Goal: Task Accomplishment & Management: Complete application form

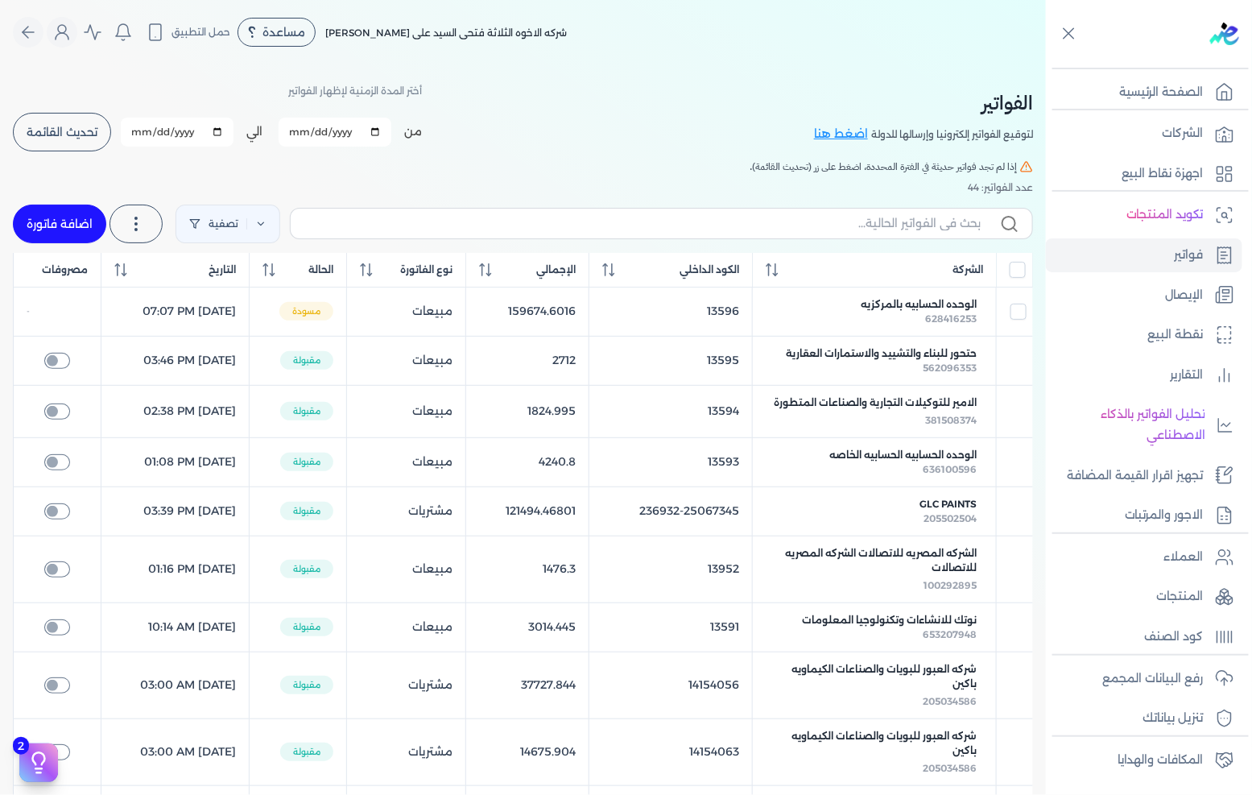
click at [60, 215] on link "اضافة فاتورة" at bounding box center [59, 224] width 93 height 39
select select "EGP"
select select "B"
select select "EGS"
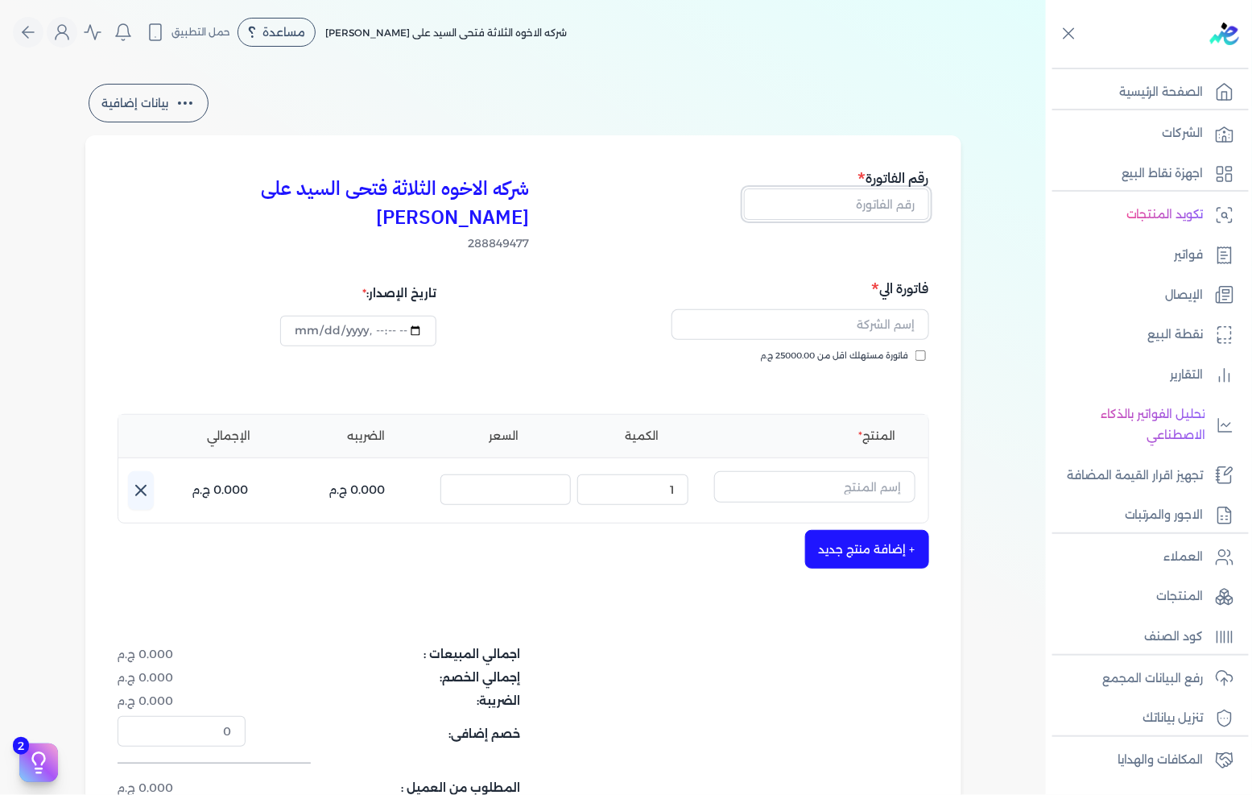
click at [838, 199] on input "text" at bounding box center [836, 203] width 185 height 31
type input "13596"
click at [875, 309] on input "text" at bounding box center [801, 324] width 258 height 31
type input "كلارك للصيانه"
drag, startPoint x: 854, startPoint y: 461, endPoint x: 874, endPoint y: 455, distance: 20.1
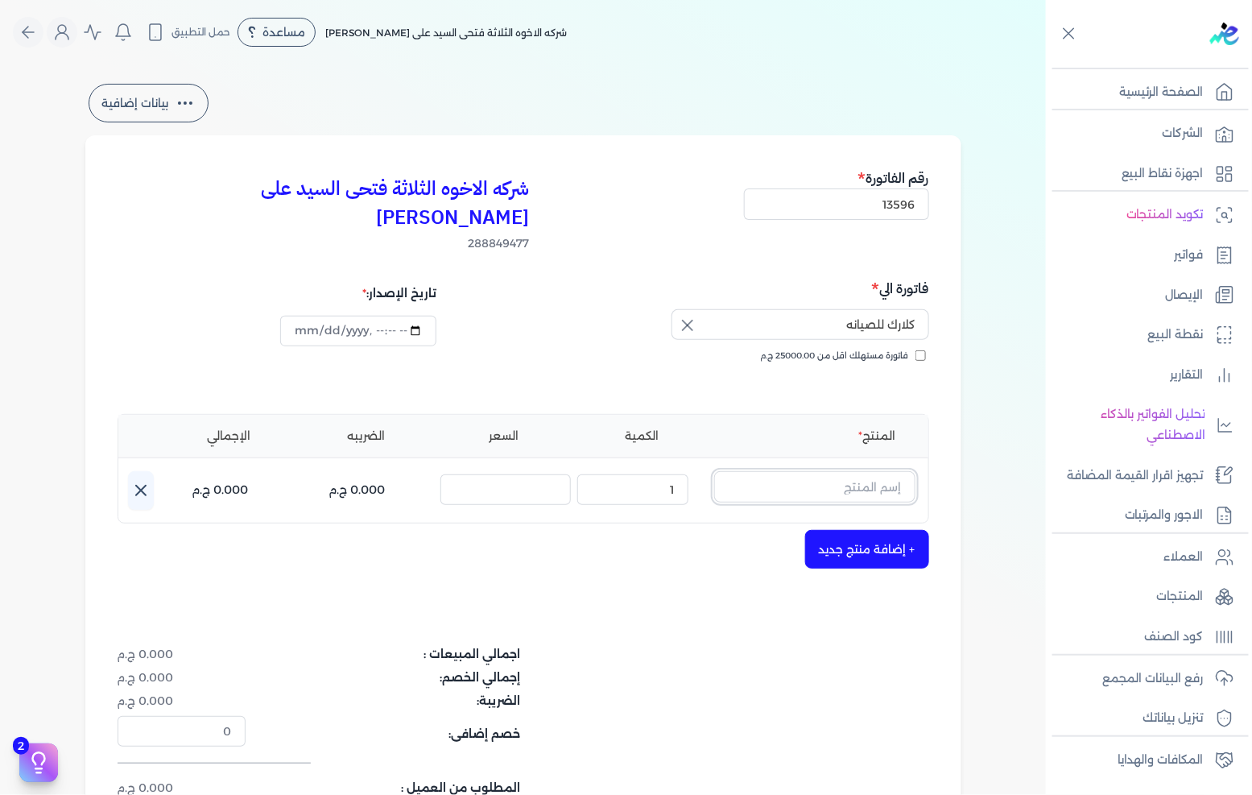
click at [855, 471] on input "text" at bounding box center [814, 486] width 201 height 31
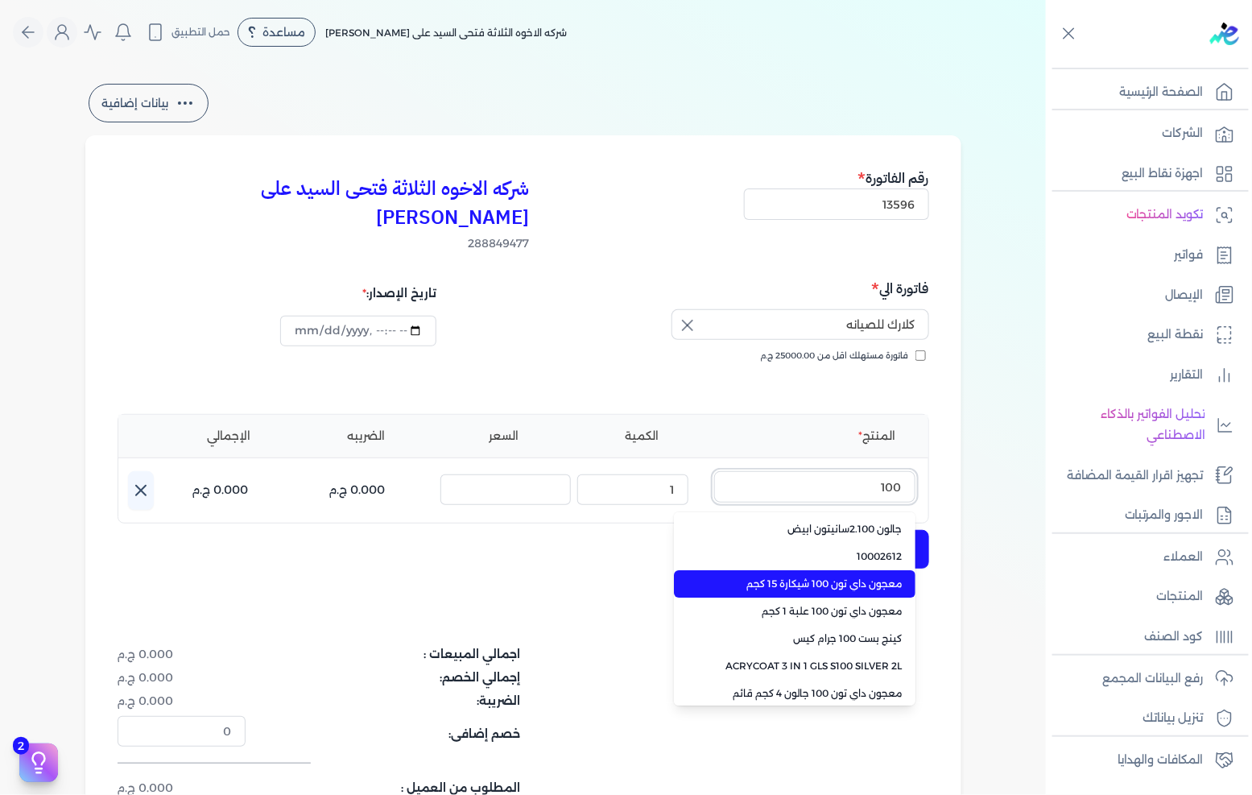
type input "100"
click at [879, 570] on li "معجون داي تون 100 شيكارة 15 كجم" at bounding box center [795, 583] width 242 height 27
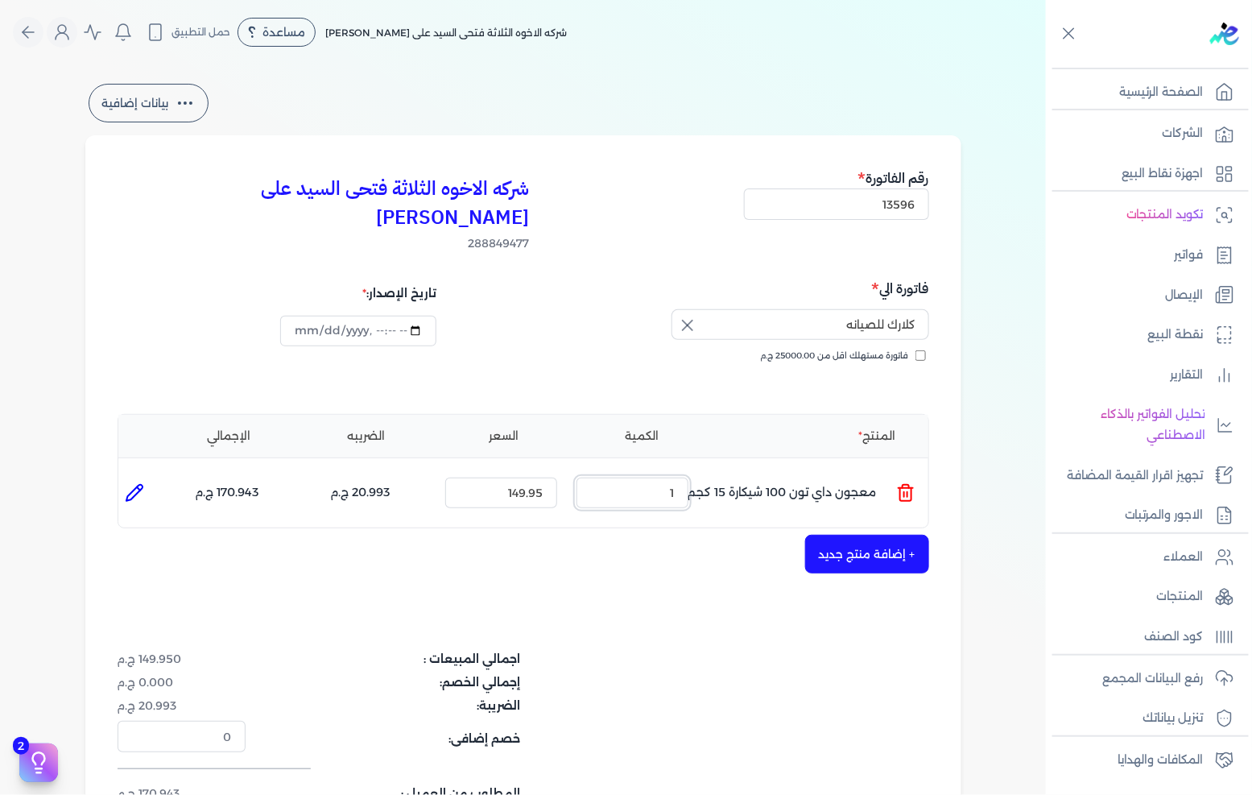
click at [657, 478] on input "1" at bounding box center [633, 493] width 112 height 31
drag, startPoint x: 657, startPoint y: 468, endPoint x: 1251, endPoint y: 588, distance: 606.3
click at [676, 478] on input "1" at bounding box center [633, 493] width 112 height 31
type input "3"
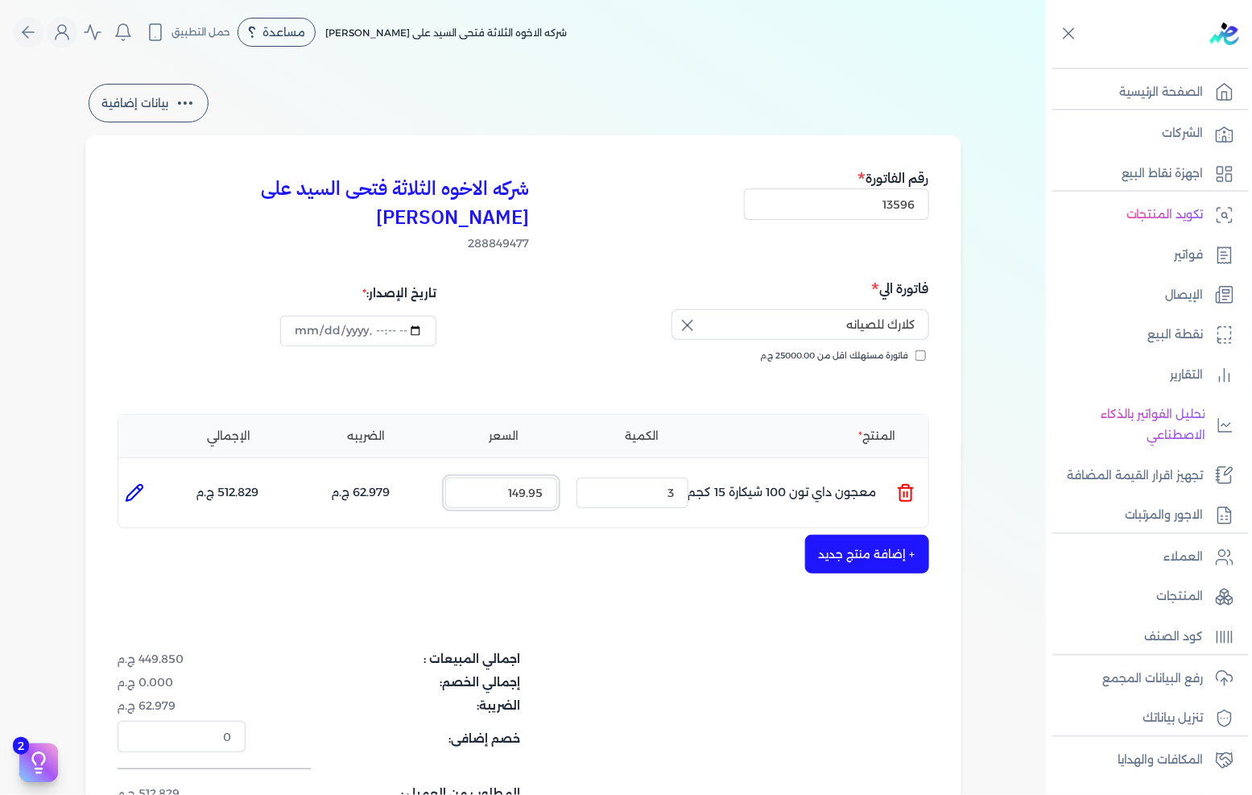
click at [523, 478] on input "149.95" at bounding box center [501, 493] width 112 height 31
type input "210"
click at [875, 535] on button "+ إضافة منتج جديد" at bounding box center [867, 554] width 124 height 39
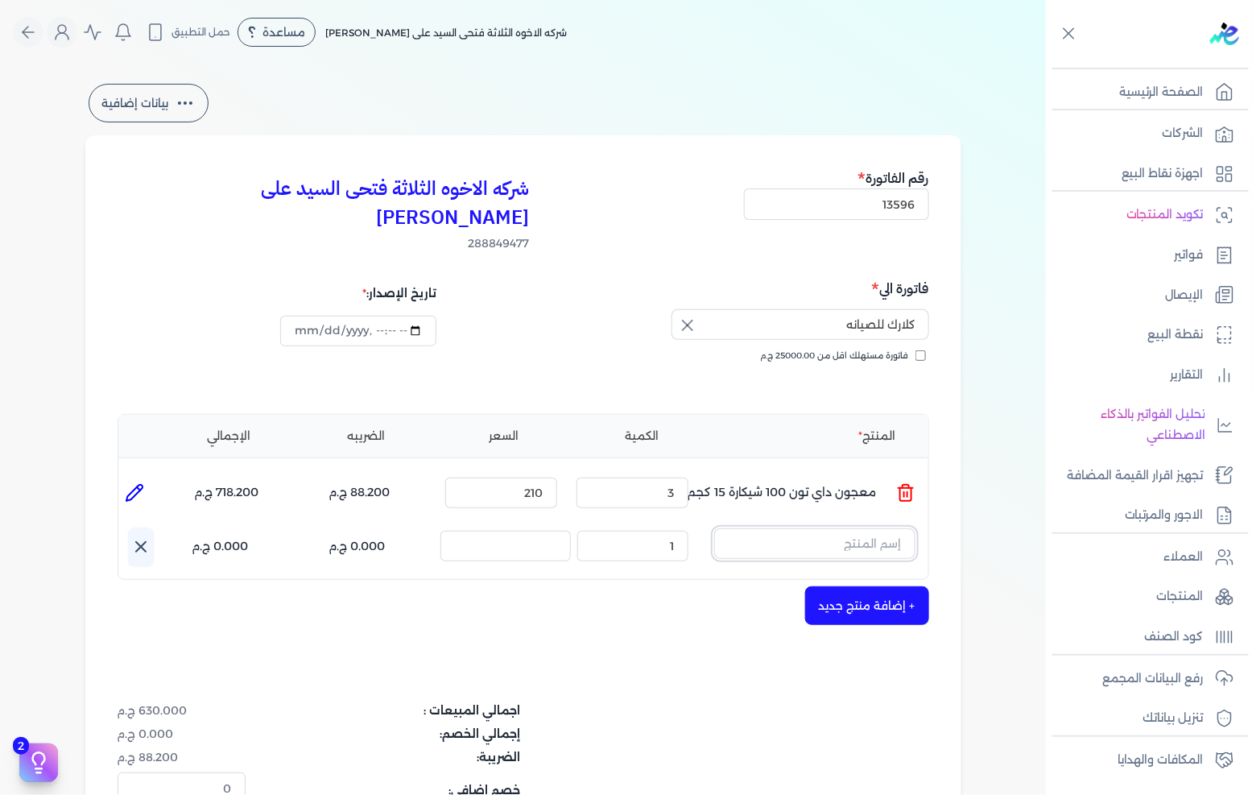
click at [871, 528] on input "text" at bounding box center [814, 543] width 201 height 31
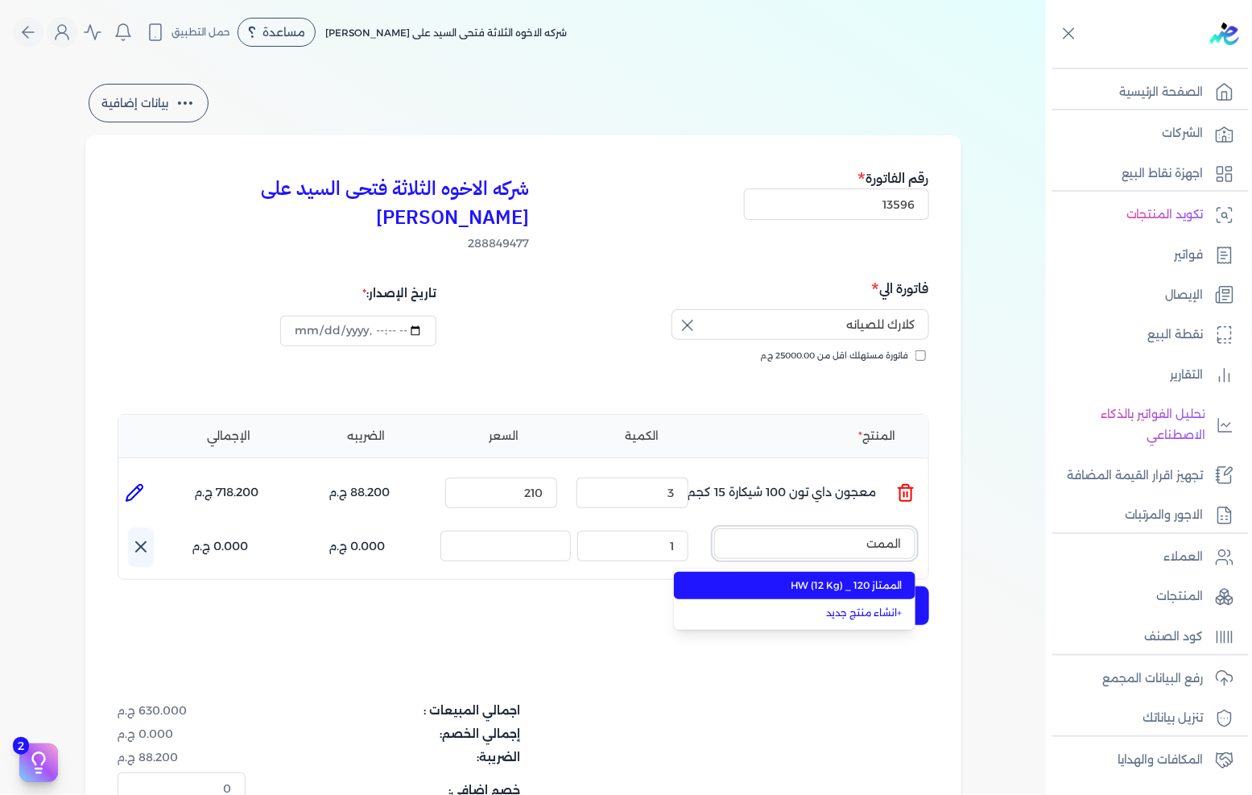
type input "الممت"
click at [847, 578] on span "الممتاز 120 _ HW (12 Kg)" at bounding box center [804, 585] width 196 height 14
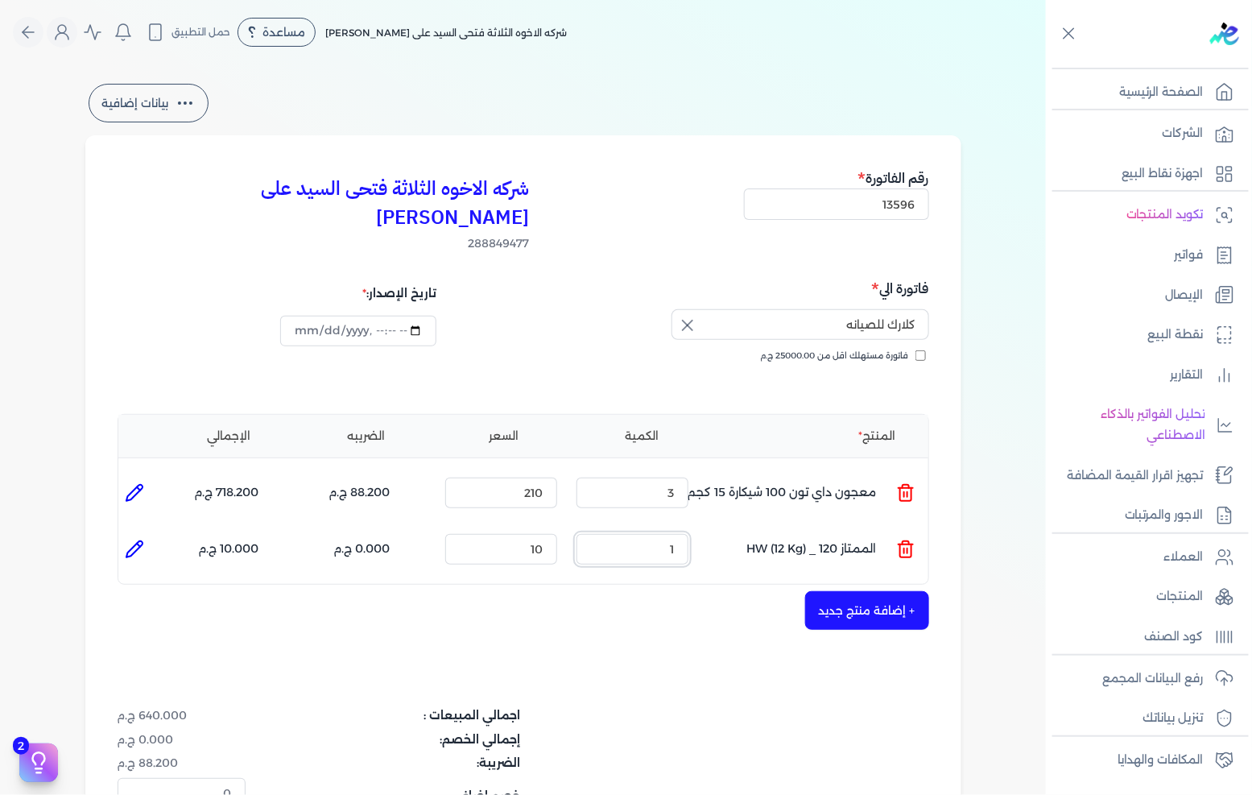
click at [655, 534] on input "1" at bounding box center [633, 549] width 112 height 31
type input "5"
click at [516, 534] on input "10" at bounding box center [501, 549] width 112 height 31
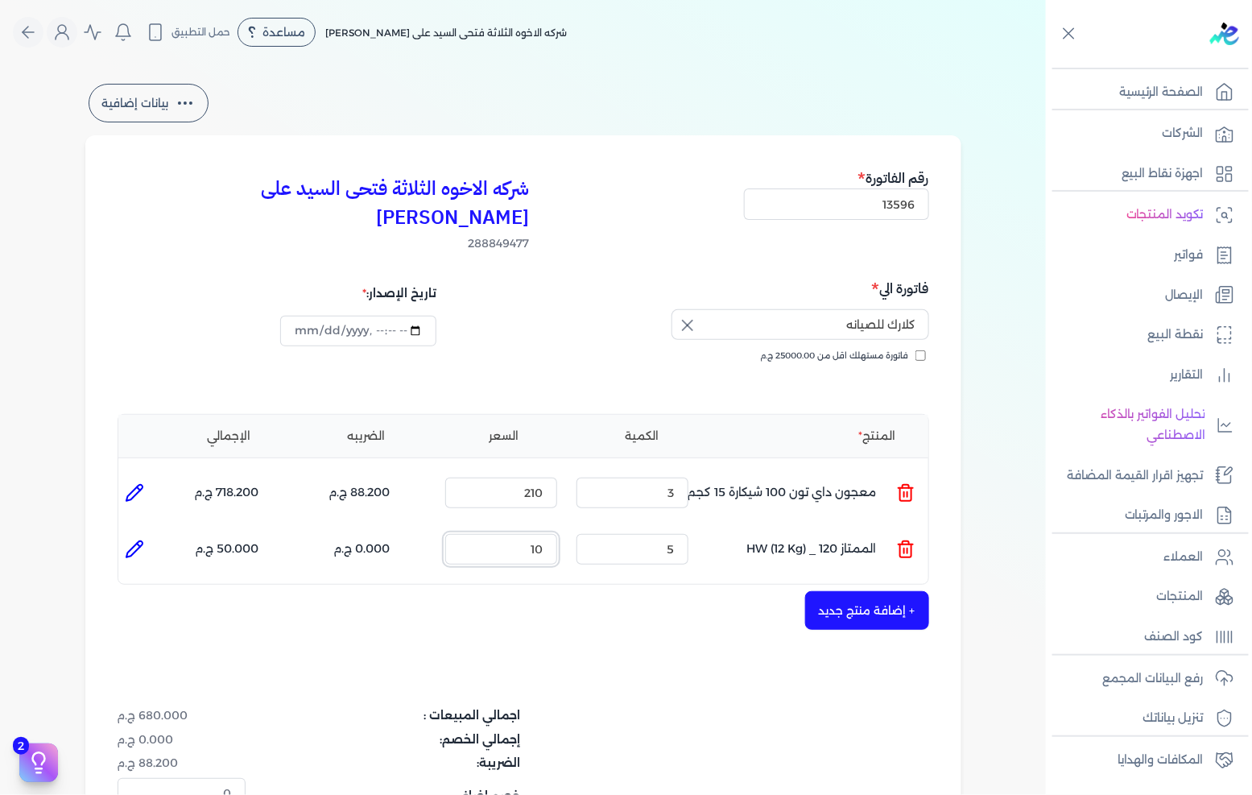
click at [516, 534] on input "10" at bounding box center [501, 549] width 112 height 31
type input "165"
click at [130, 541] on icon at bounding box center [134, 549] width 16 height 16
type input "الممتاز 120 _ HW (12 Kg)"
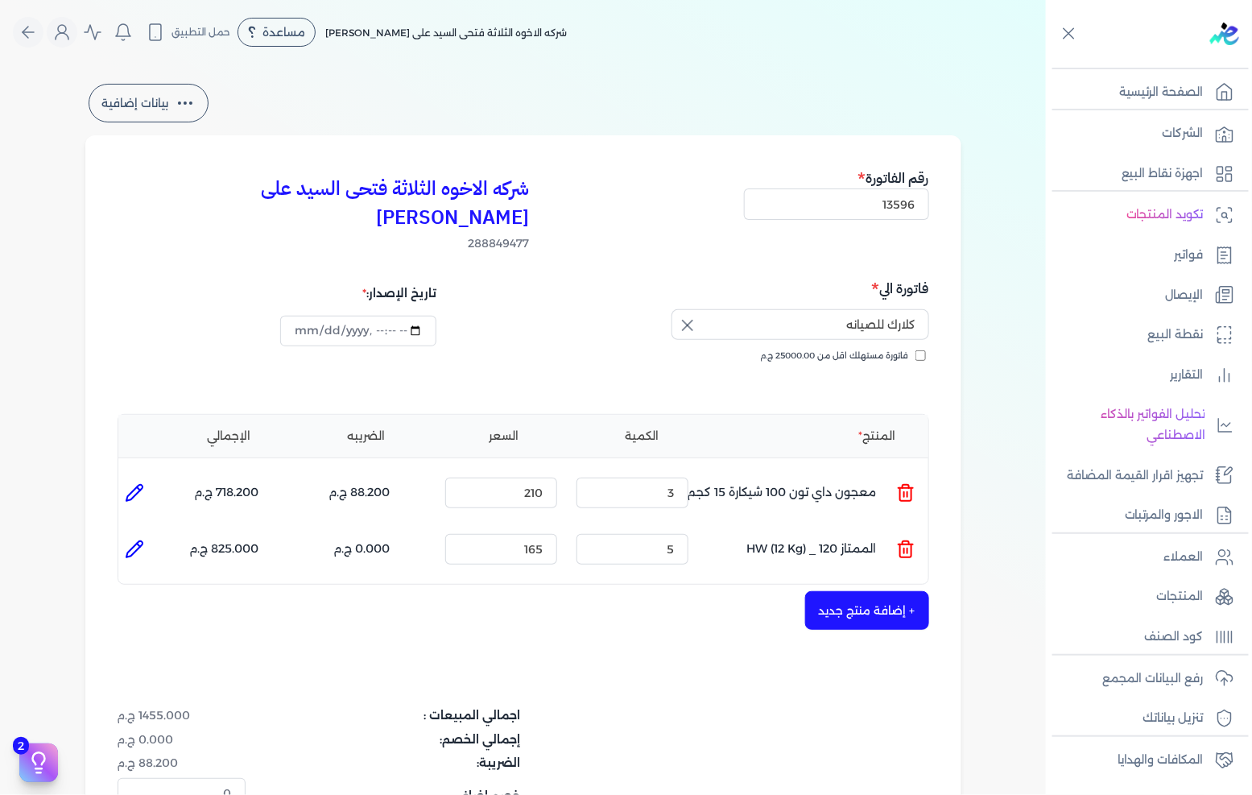
type input "165"
type input "5"
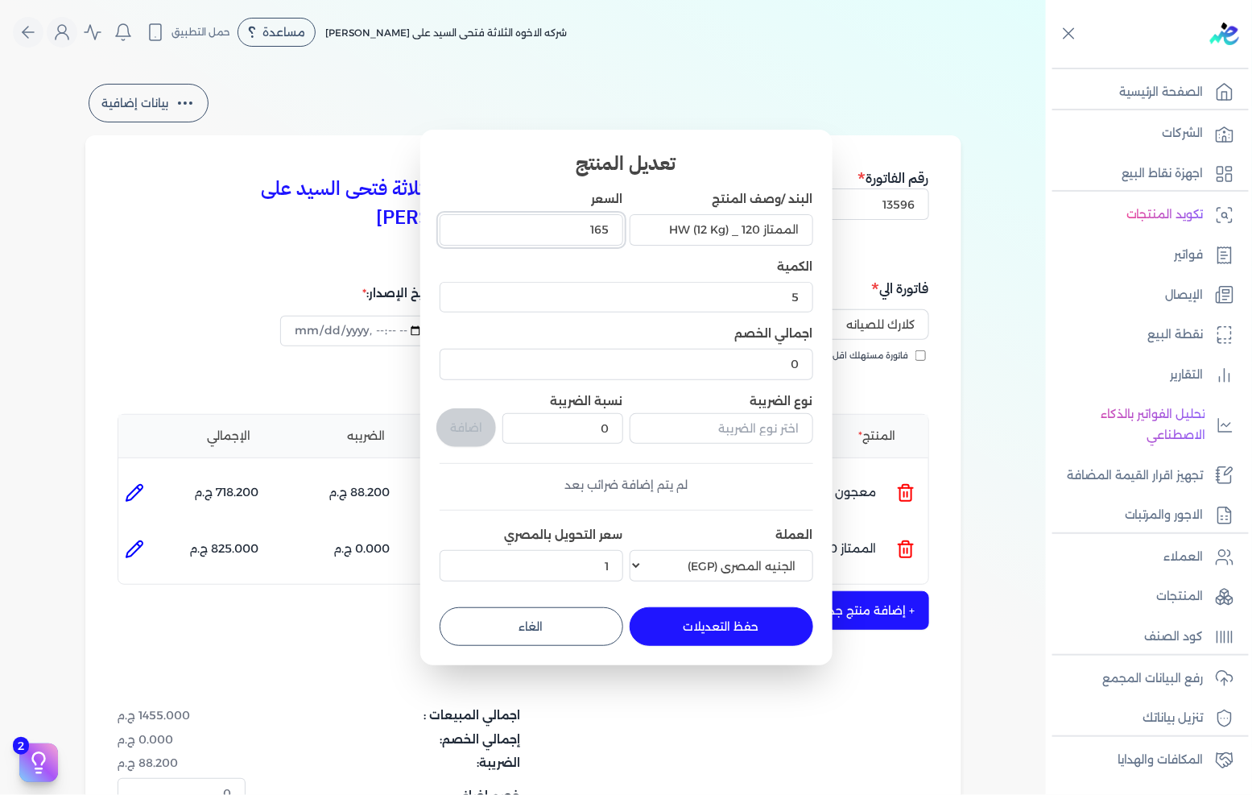
click at [583, 226] on input "165" at bounding box center [532, 229] width 184 height 31
type input "165"
type input "165.3"
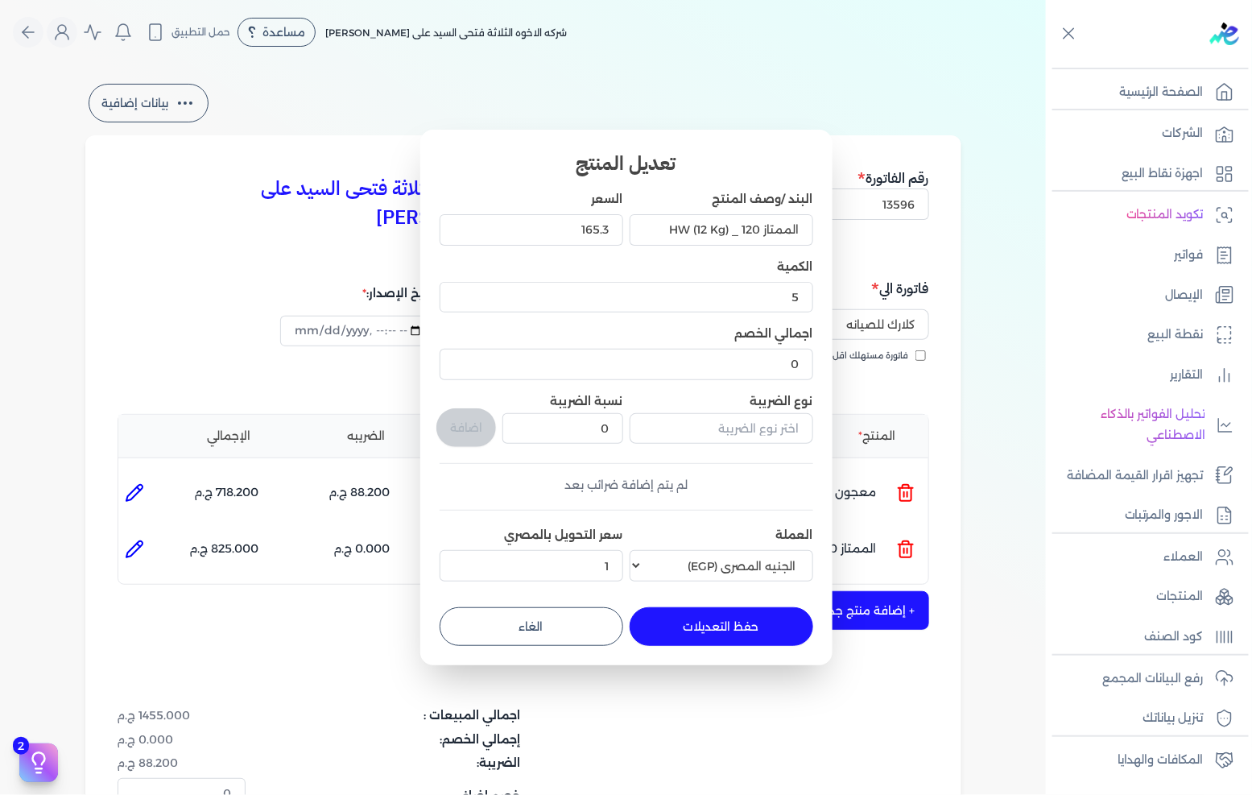
click at [768, 618] on button "حفظ التعديلات" at bounding box center [722, 626] width 184 height 39
type input "0"
type input "1"
type input "165.3"
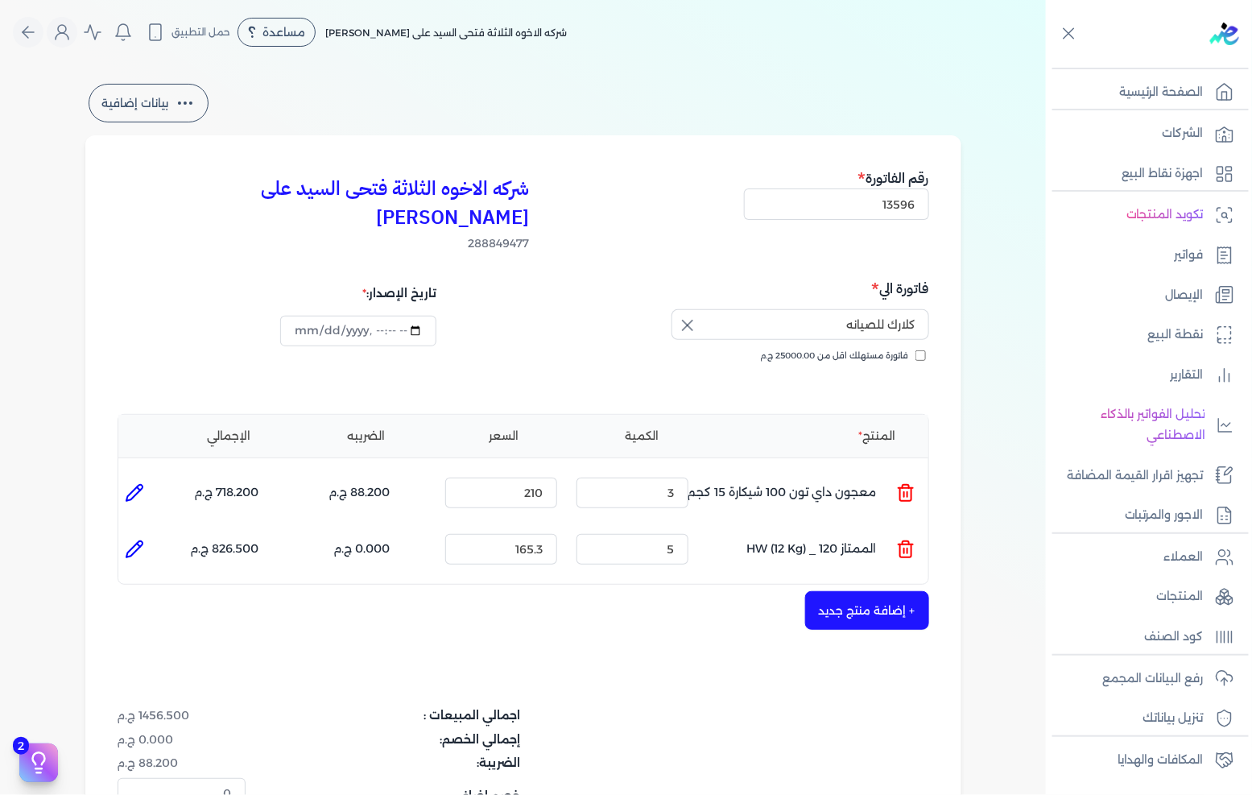
click at [864, 591] on button "+ إضافة منتج جديد" at bounding box center [867, 610] width 124 height 39
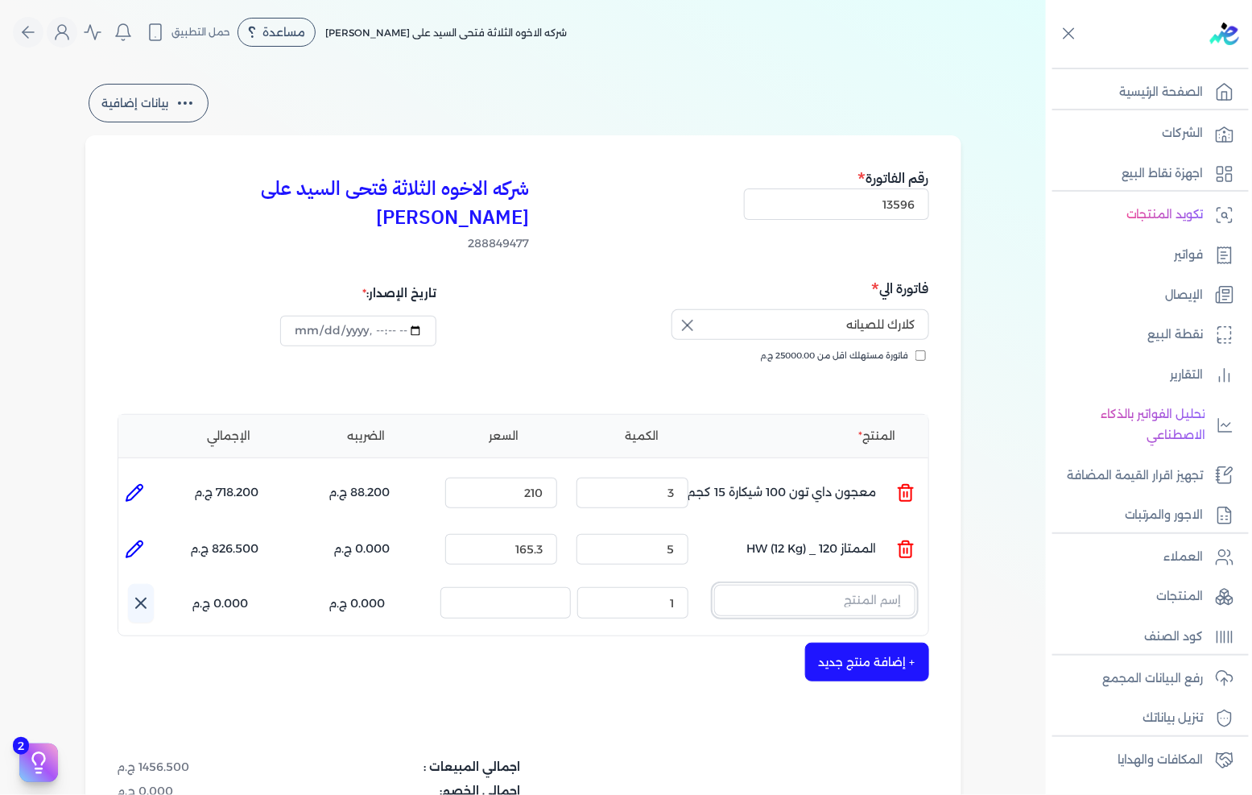
click at [864, 585] on input "text" at bounding box center [814, 600] width 201 height 31
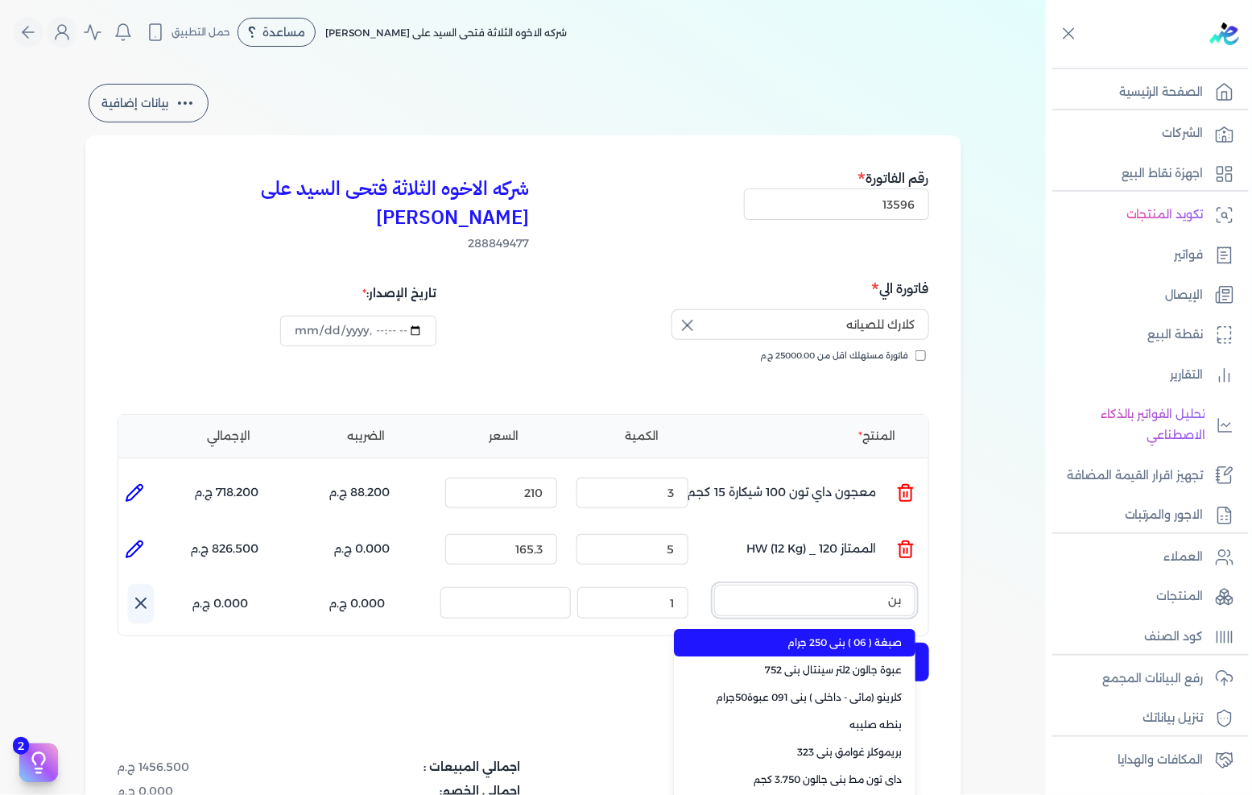
type input "ب"
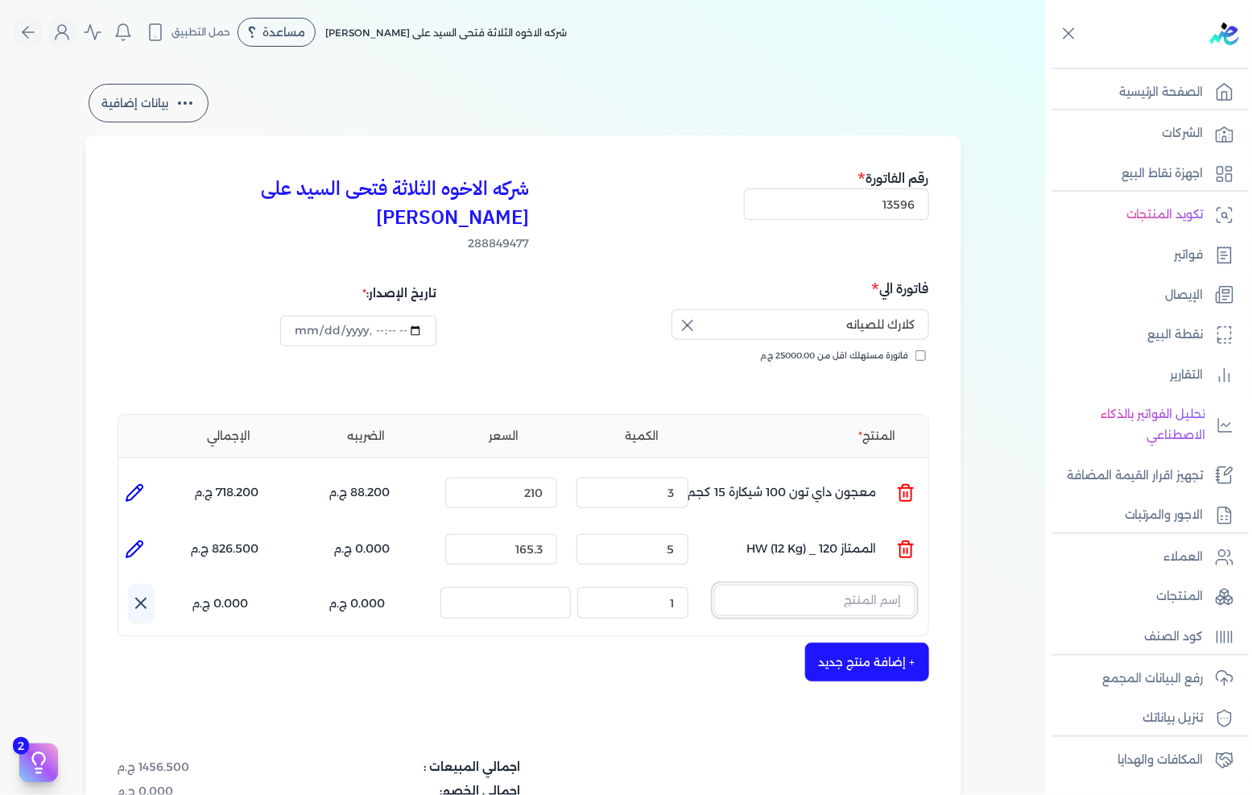
click at [822, 585] on input "text" at bounding box center [814, 600] width 201 height 31
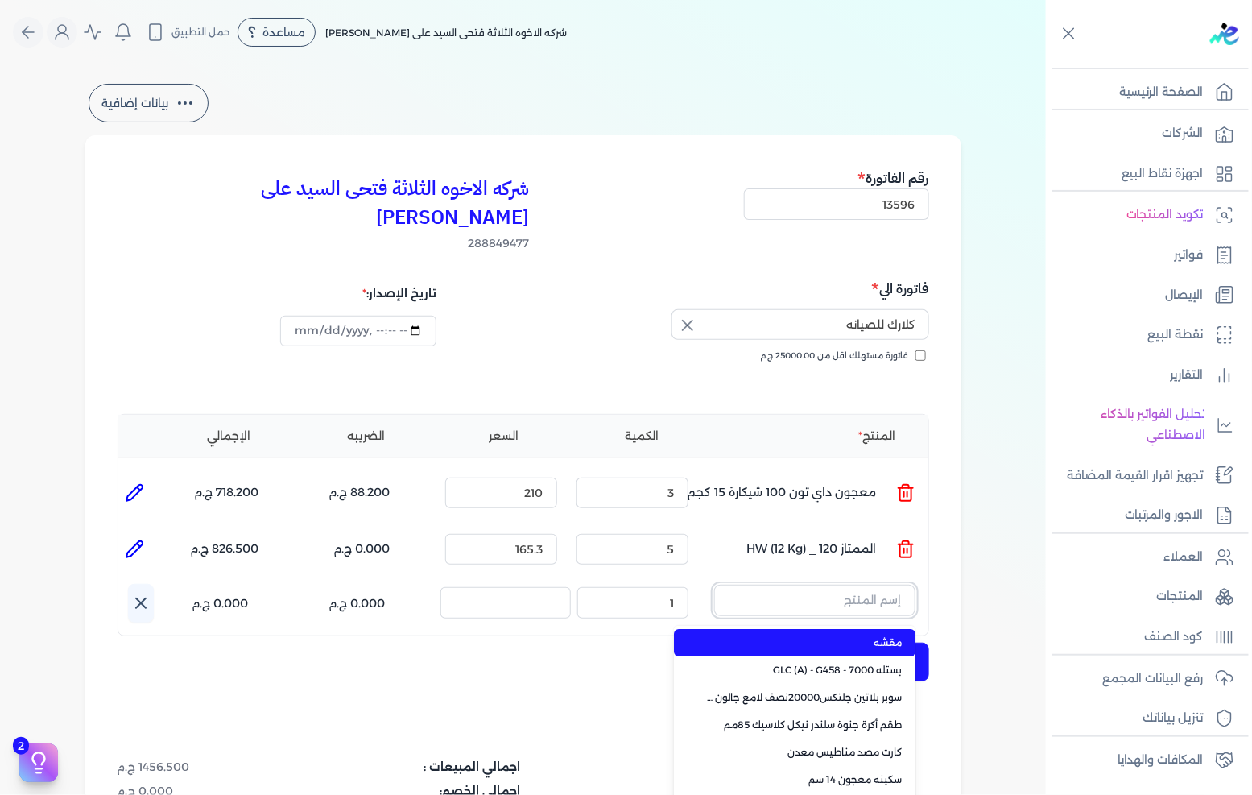
paste input ""JOTUN PENETRATING SEALER 3L ""
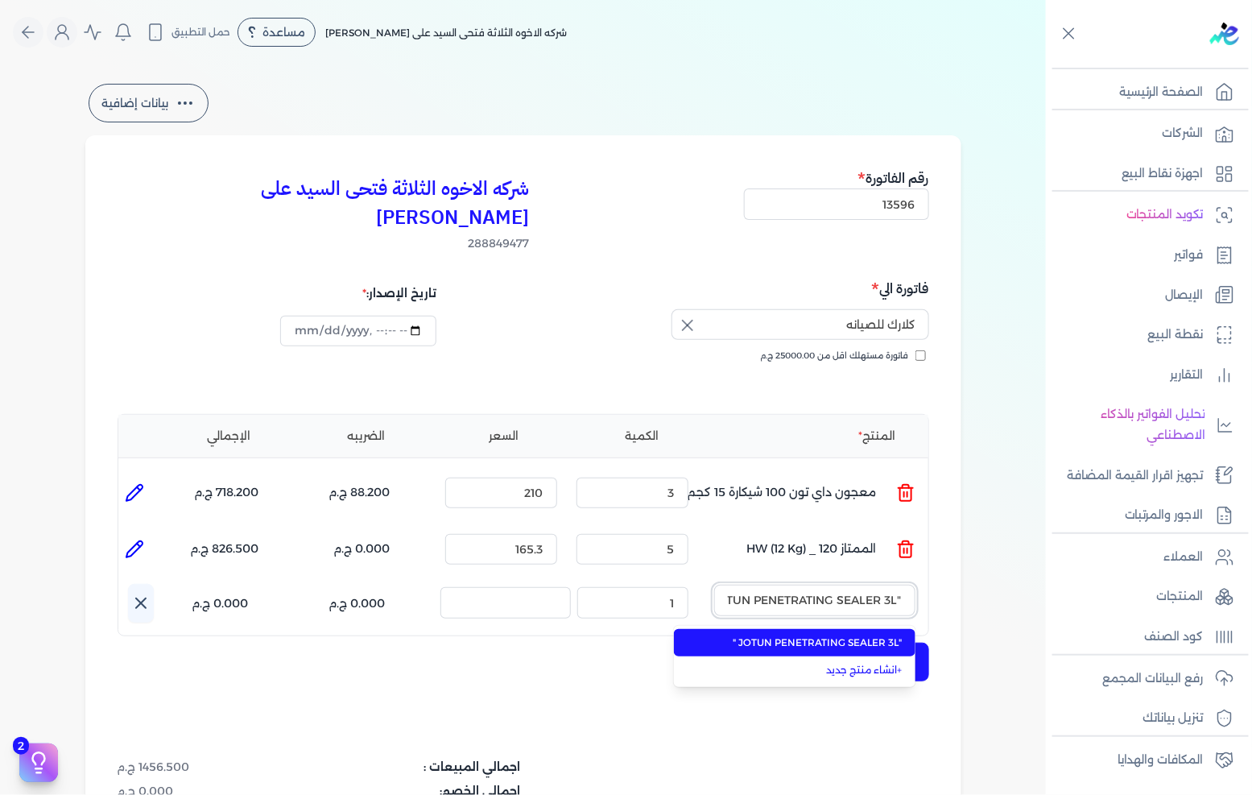
scroll to position [0, -23]
type input ""JOTUN PENETRATING SEALER 3L ""
click at [835, 635] on span ""JOTUN PENETRATING SEALER 3L "" at bounding box center [804, 642] width 196 height 14
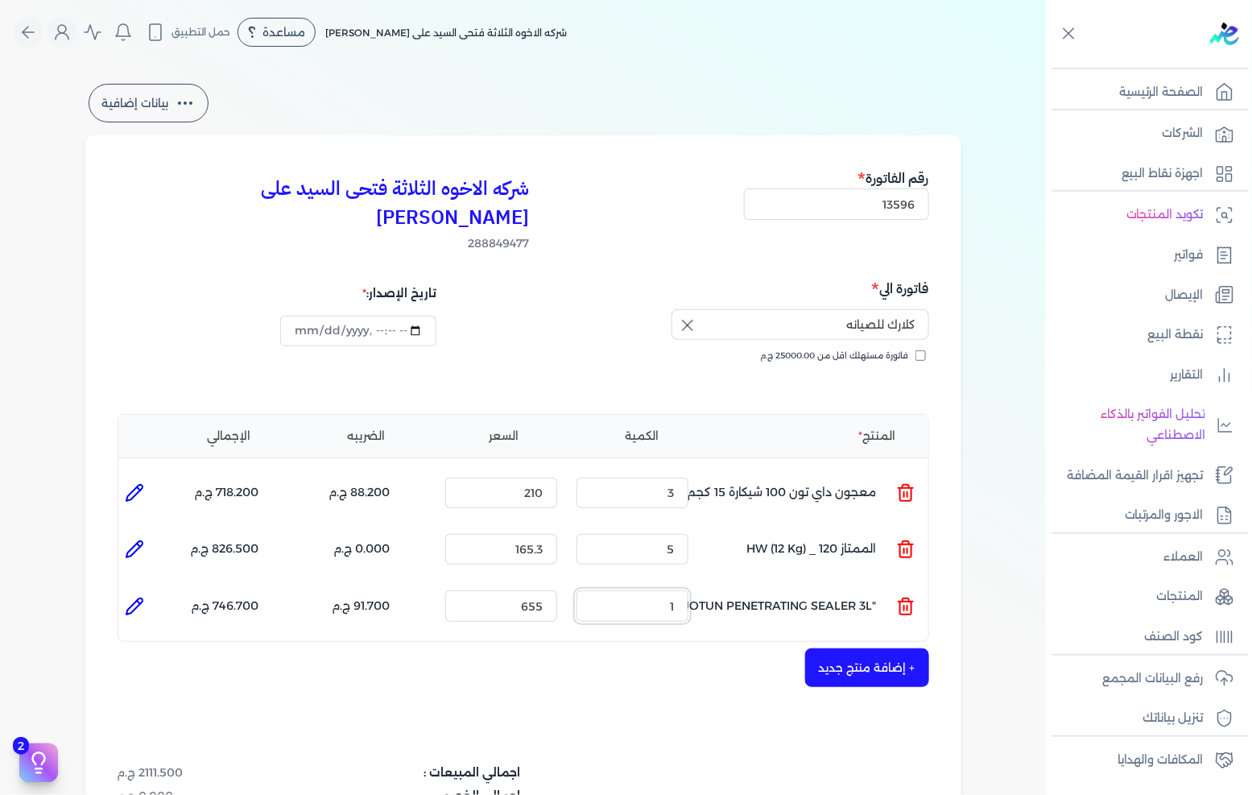
click at [672, 590] on input "1" at bounding box center [633, 605] width 112 height 31
type input "4"
click at [537, 590] on input "655" at bounding box center [501, 605] width 112 height 31
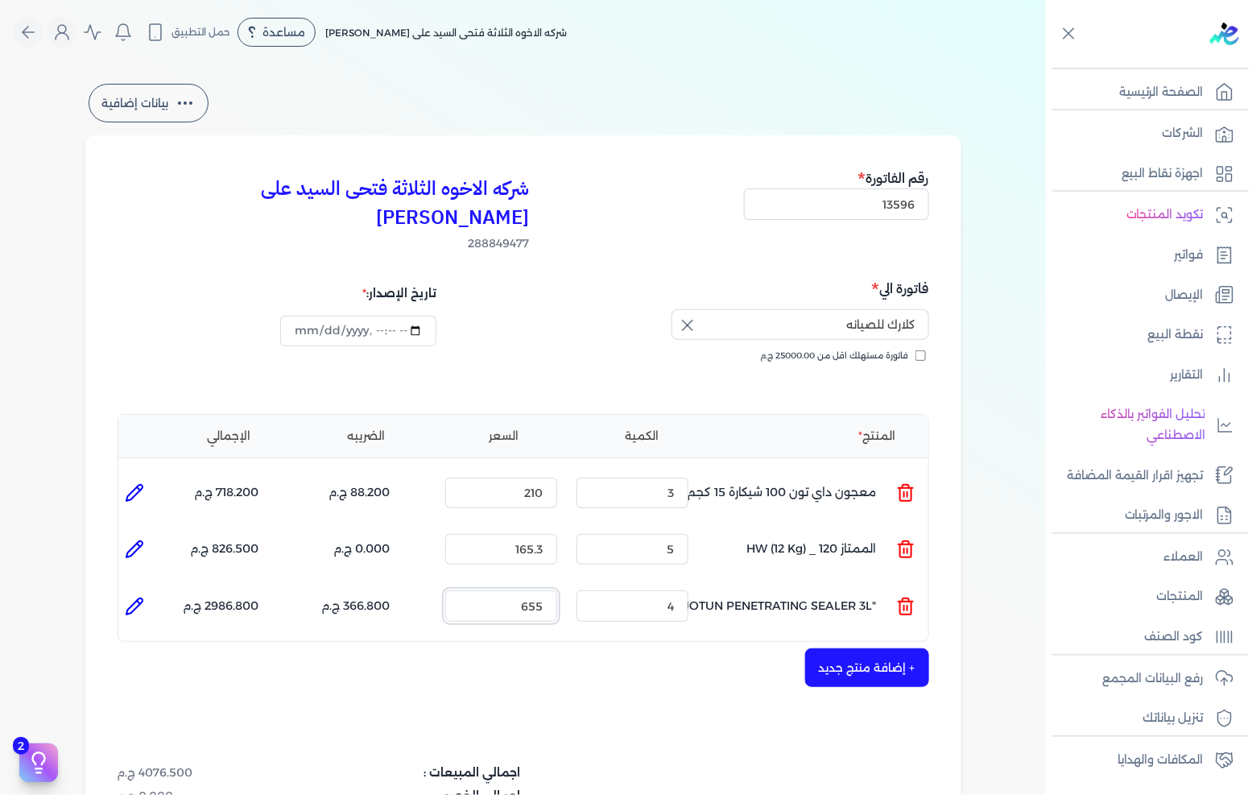
click at [537, 590] on input "655" at bounding box center [501, 605] width 112 height 31
type input "800"
click at [842, 648] on button "+ إضافة منتج جديد" at bounding box center [867, 667] width 124 height 39
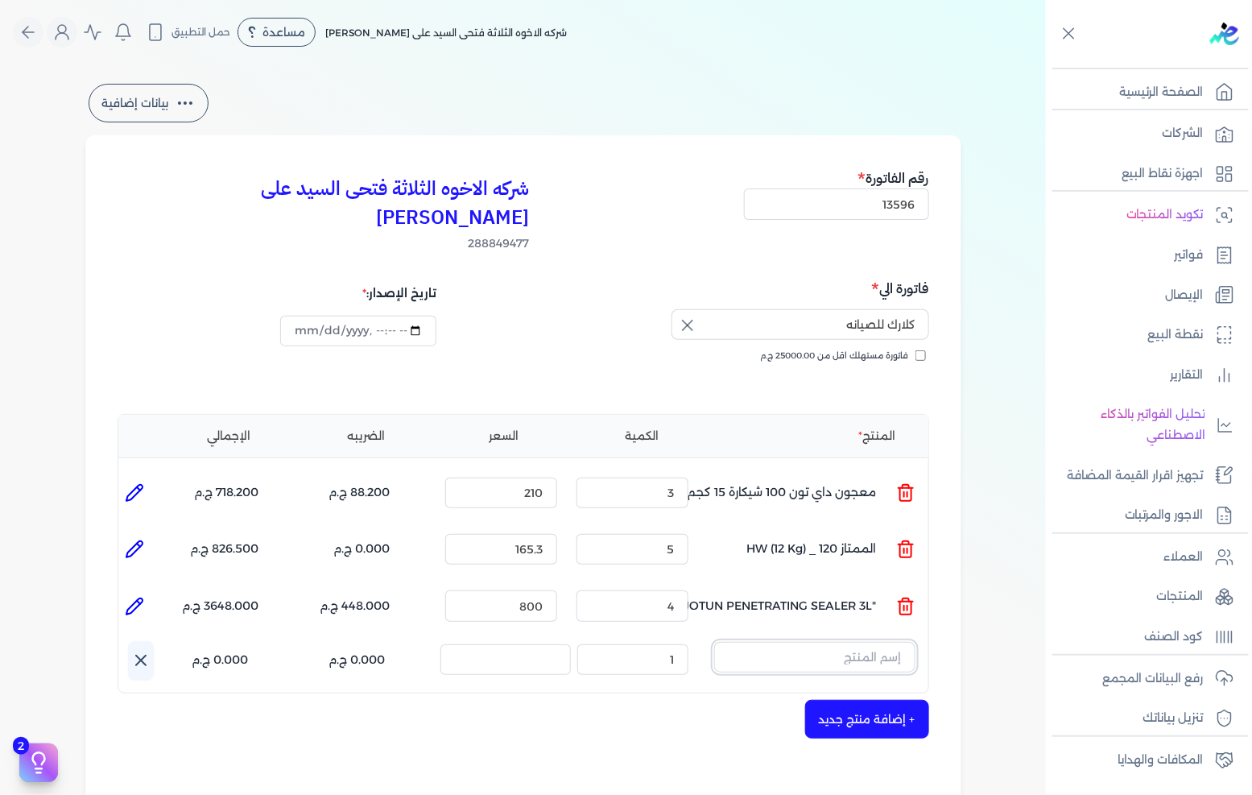
click at [871, 642] on input "text" at bounding box center [814, 657] width 201 height 31
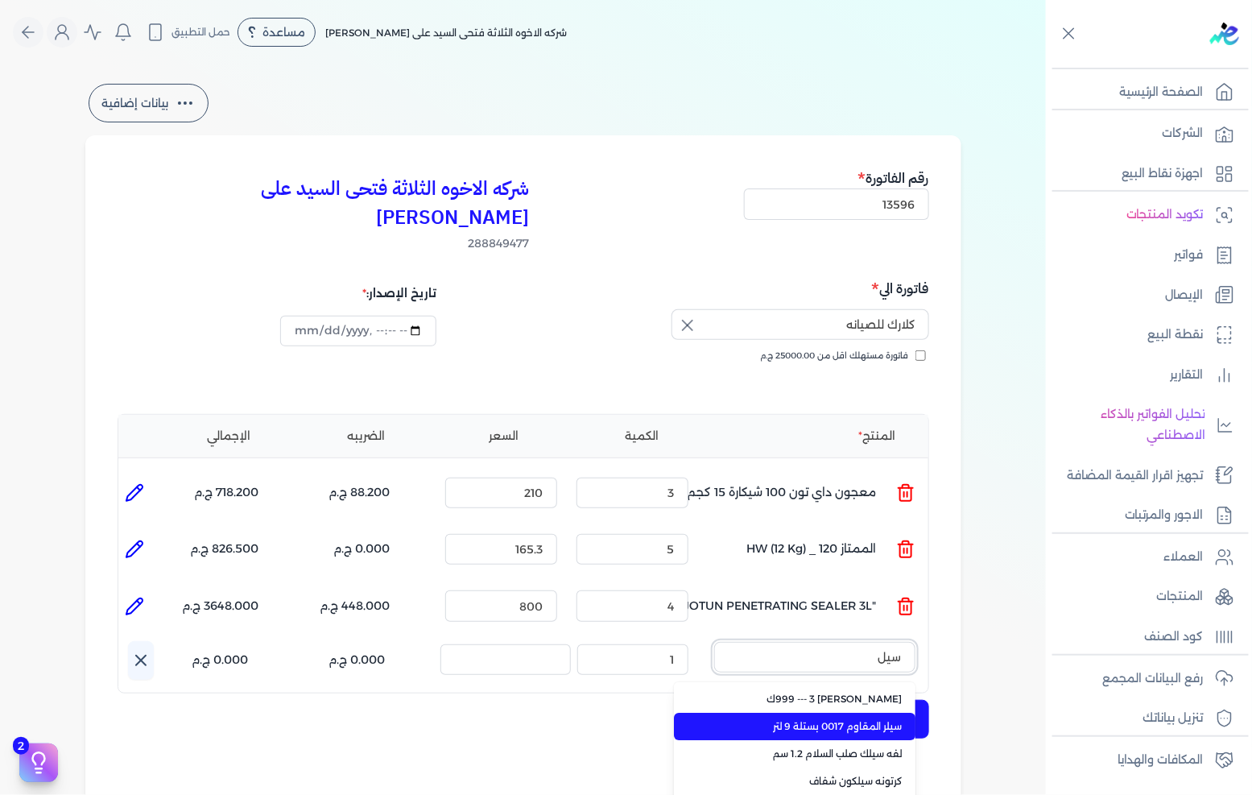
type input "سيل"
click at [851, 719] on span "سيلر المقاوم 0017 بستلة 9 لتر" at bounding box center [804, 726] width 196 height 14
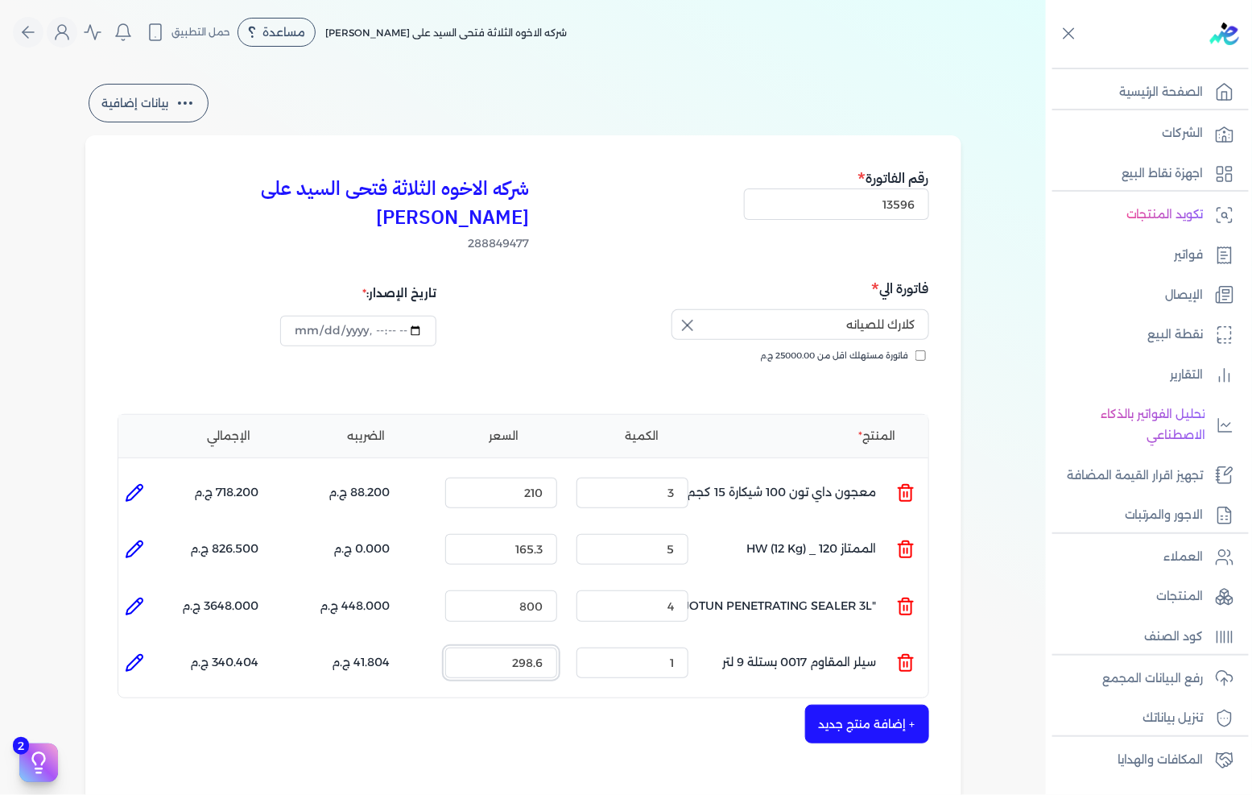
click at [529, 647] on input "298.6" at bounding box center [501, 662] width 112 height 31
click at [530, 647] on input "298.6" at bounding box center [501, 662] width 112 height 31
type input "335"
click at [850, 669] on div "المنتج الكمية السعر الضريبه الإجمالي المنتج : معجون داي تون 100 شيكارة 15 كجم ا…" at bounding box center [524, 556] width 812 height 285
click at [851, 705] on button "+ إضافة منتج جديد" at bounding box center [867, 724] width 124 height 39
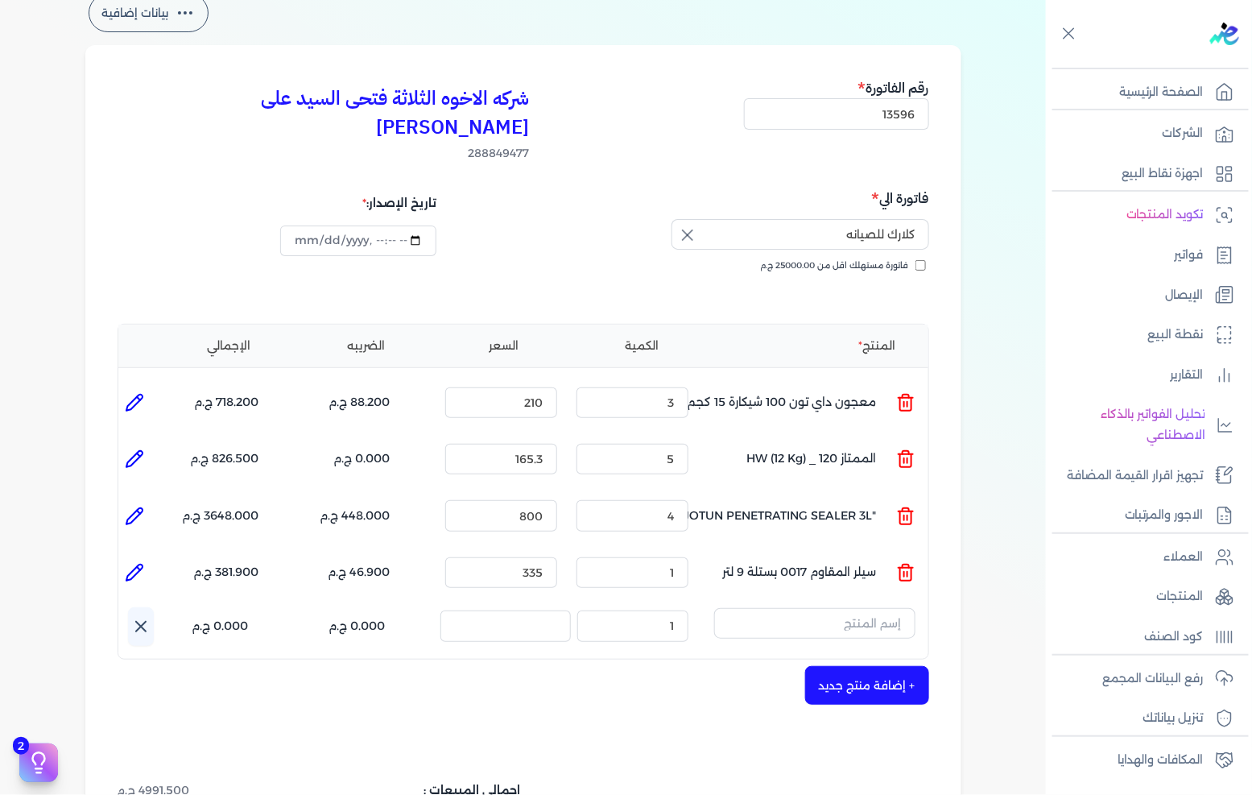
scroll to position [179, 0]
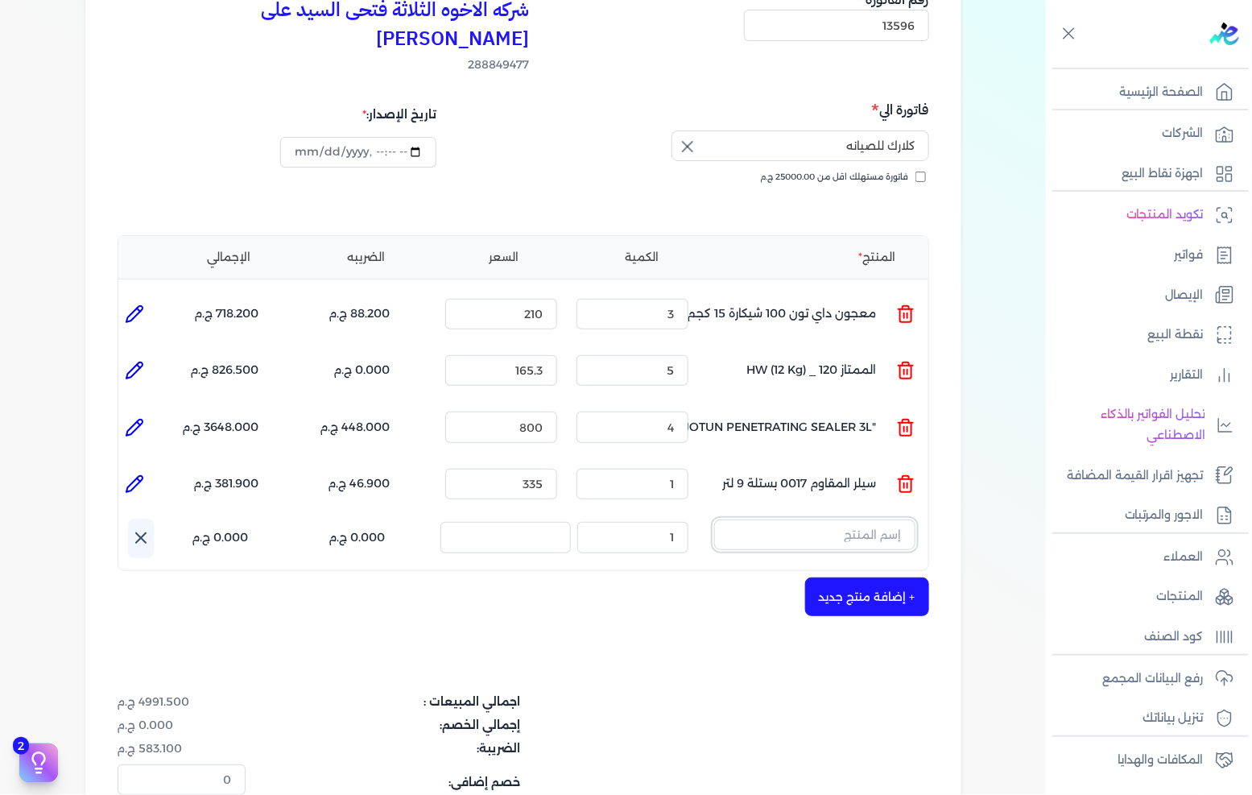
click at [722, 519] on input "text" at bounding box center [814, 534] width 201 height 31
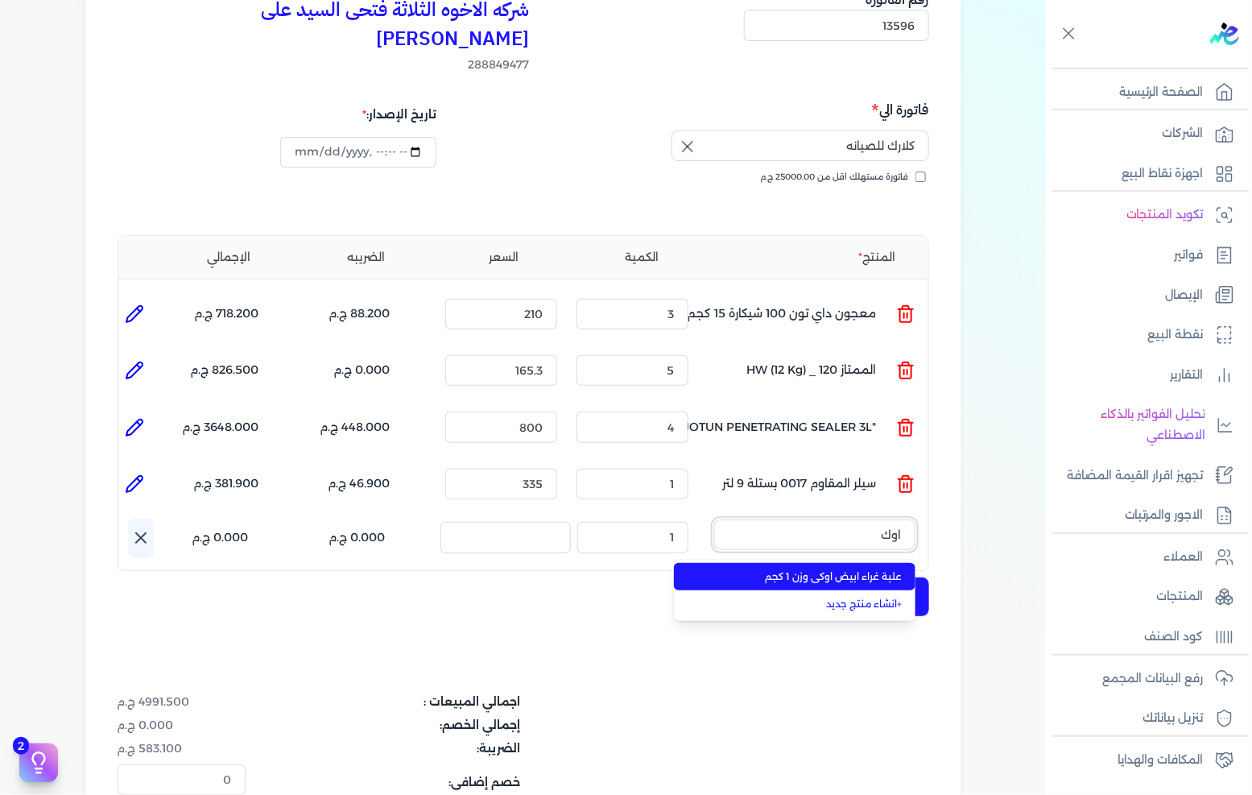
type input "اوك"
click at [768, 569] on span "علبة غراء ابيض اوكى وزن 1 كجم" at bounding box center [804, 576] width 196 height 14
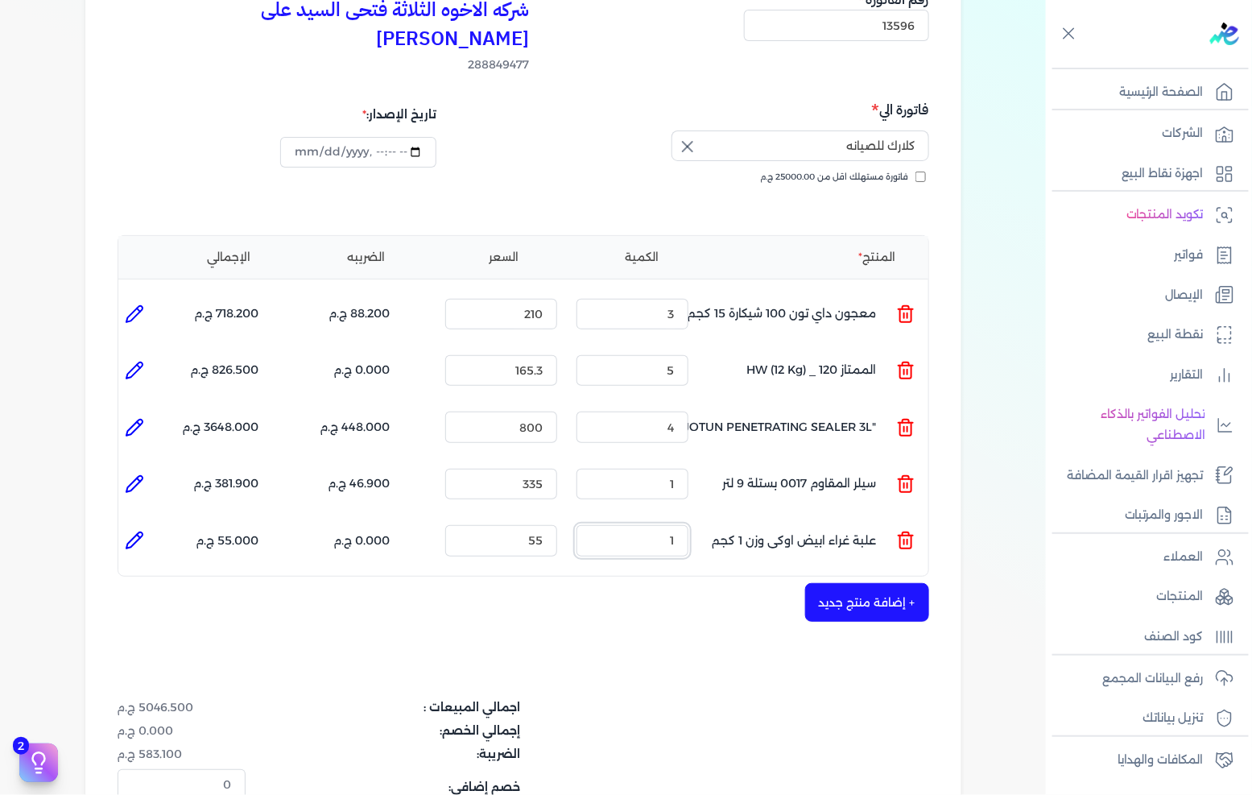
click at [651, 525] on input "1" at bounding box center [633, 540] width 112 height 31
type input "3"
click at [666, 583] on div "+ إضافة منتج جديد" at bounding box center [524, 602] width 812 height 39
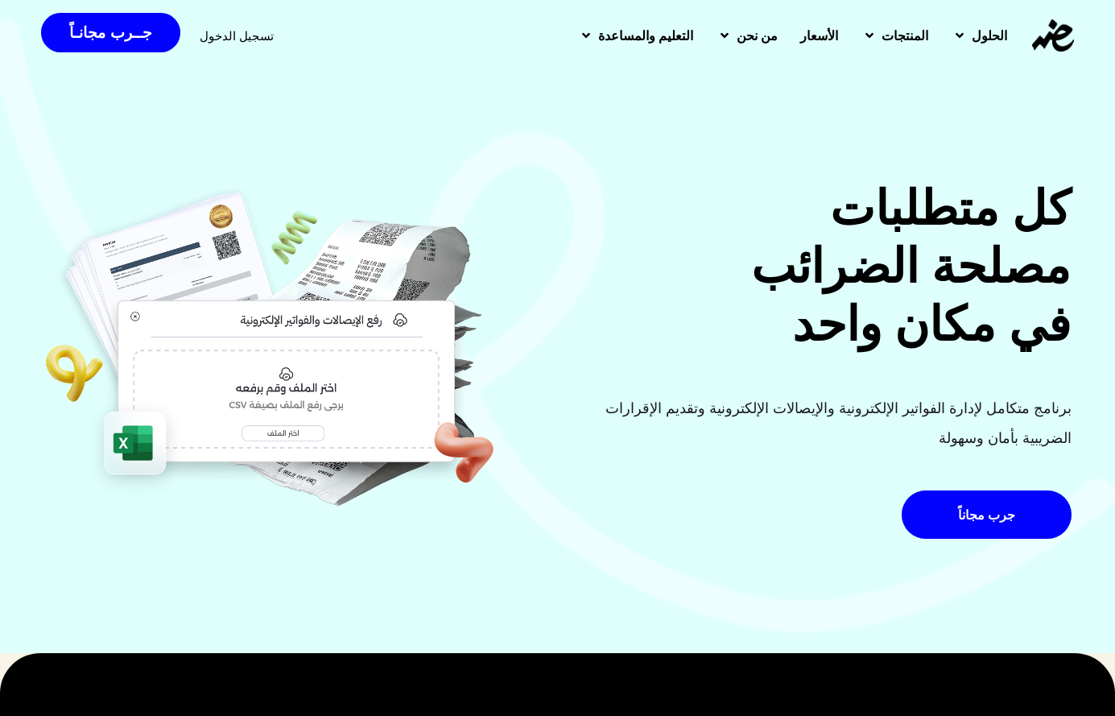
click at [235, 38] on span "تسجيل الدخول" at bounding box center [237, 36] width 74 height 12
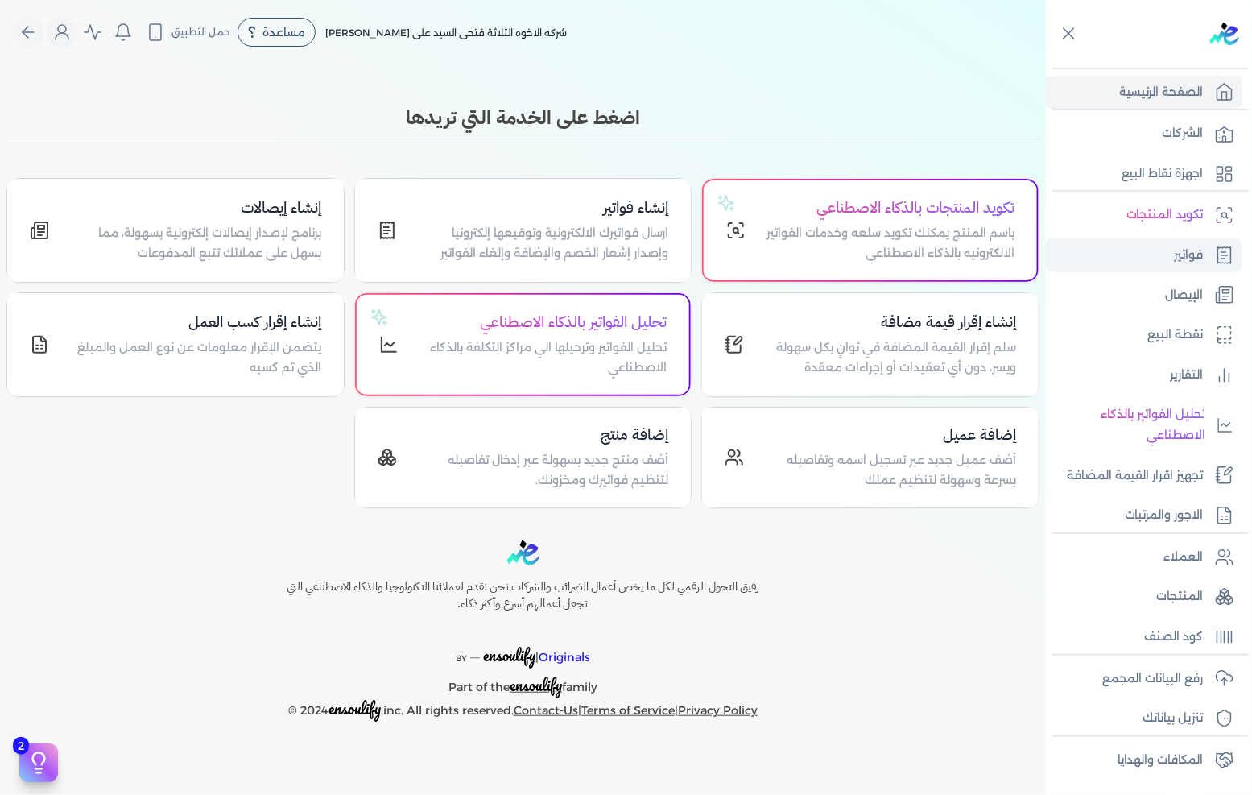
click at [1170, 259] on link "فواتير" at bounding box center [1144, 255] width 196 height 34
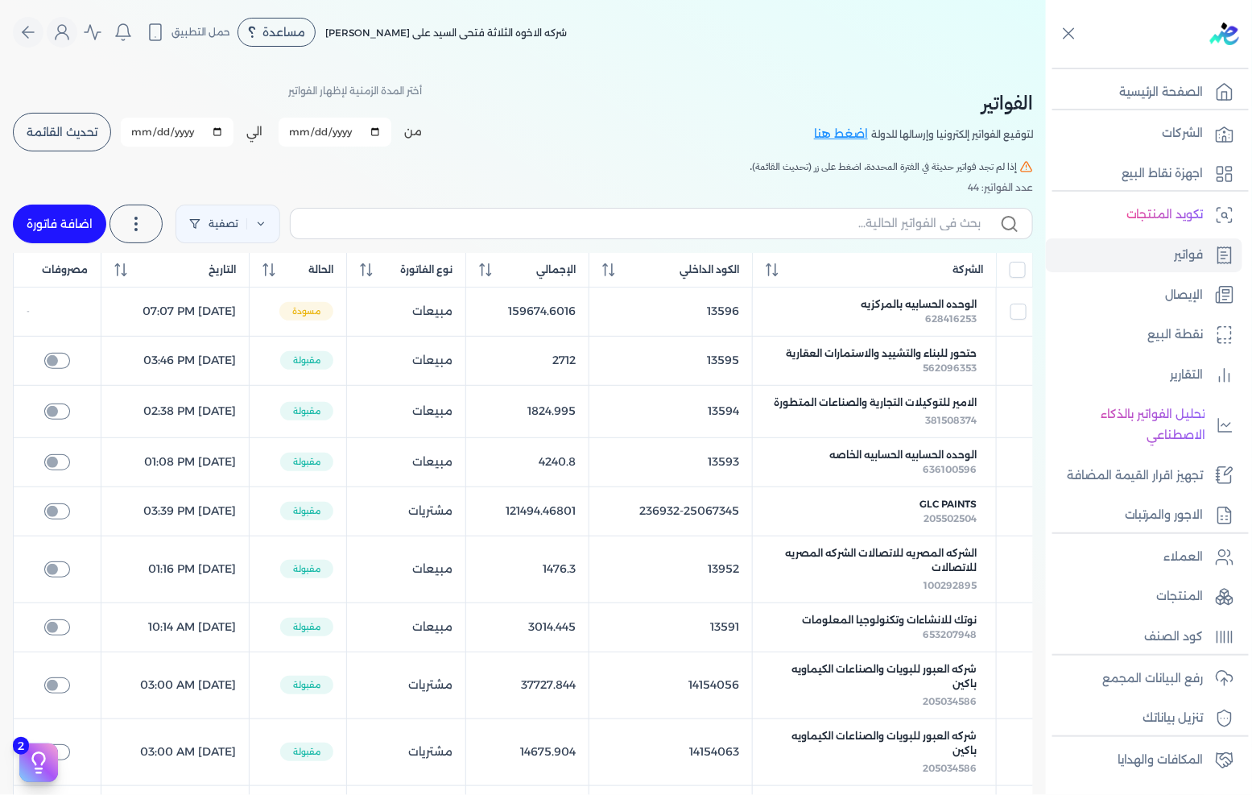
click at [85, 209] on link "اضافة فاتورة" at bounding box center [59, 224] width 93 height 39
select select "EGP"
select select "B"
select select "EGS"
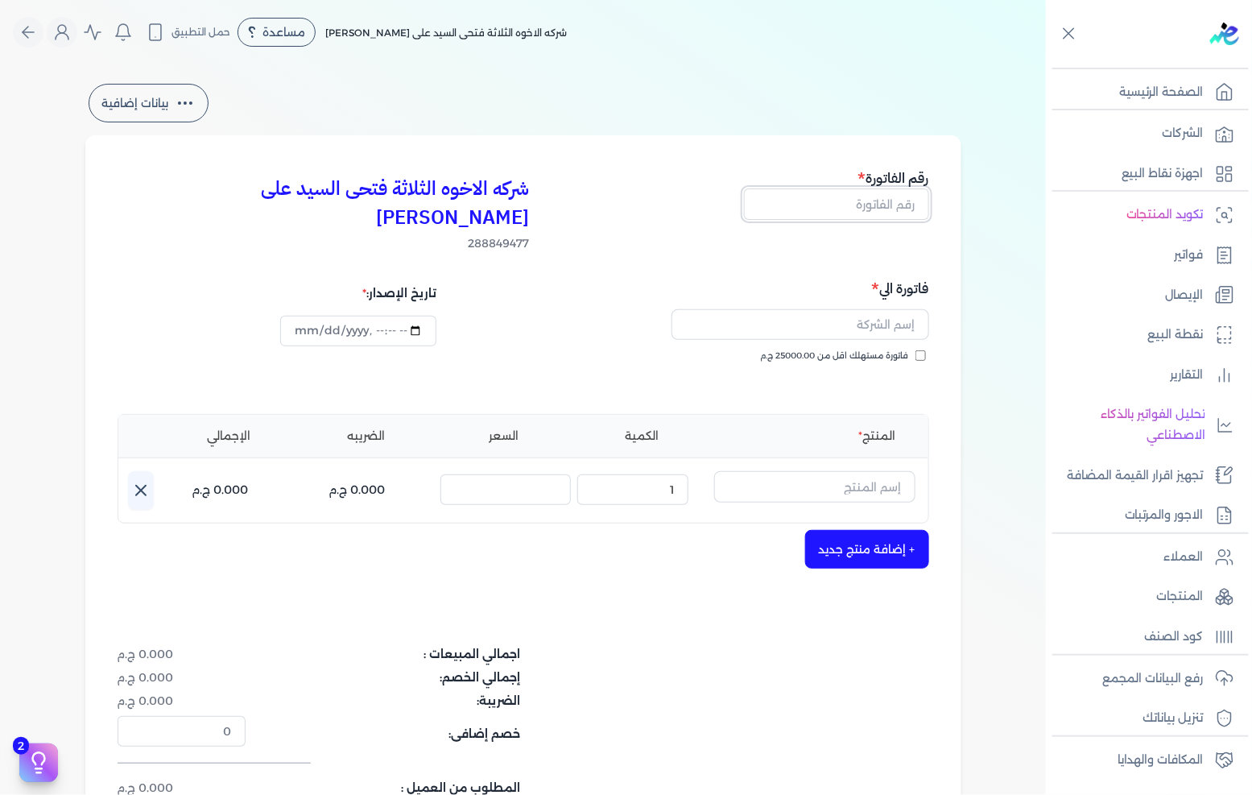
click at [907, 212] on input "text" at bounding box center [836, 203] width 185 height 31
drag, startPoint x: 866, startPoint y: 196, endPoint x: 1034, endPoint y: 250, distance: 175.7
click at [866, 196] on input "text" at bounding box center [836, 203] width 185 height 31
type input "13596"
click at [776, 309] on input "text" at bounding box center [801, 324] width 258 height 31
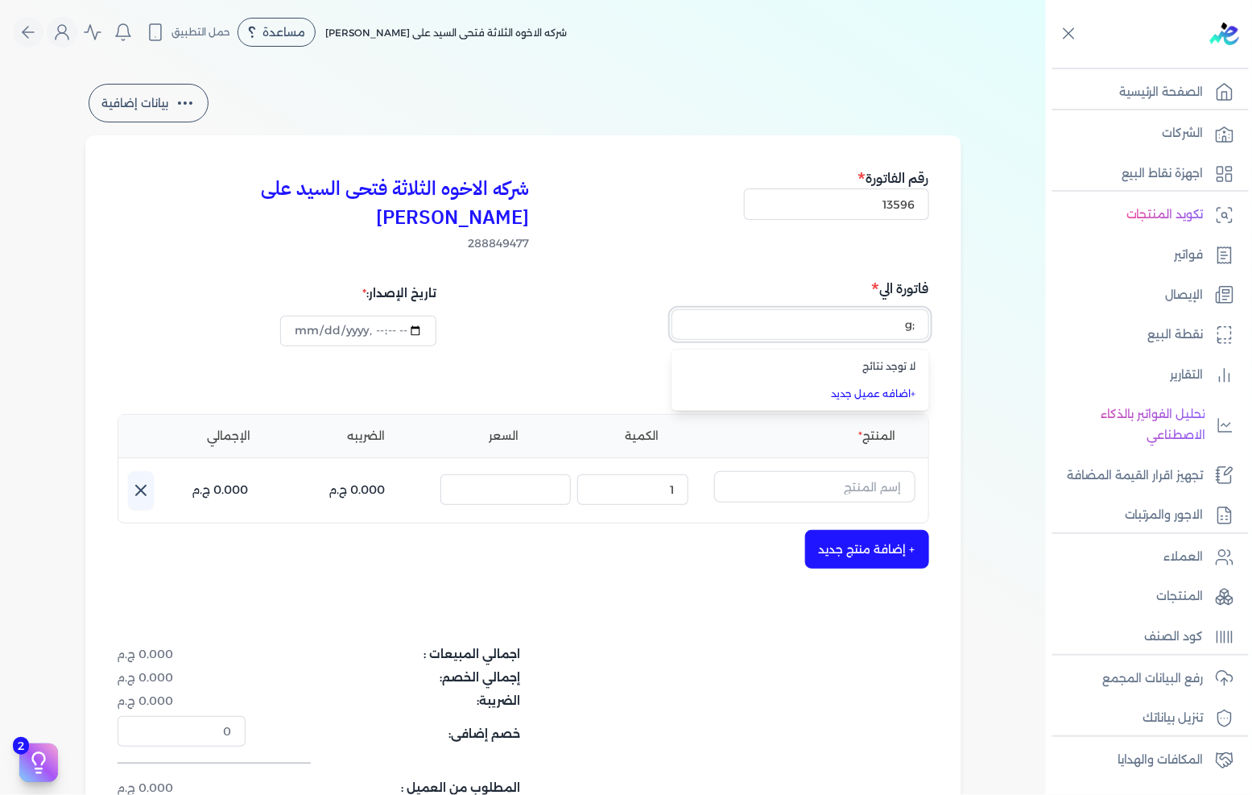
type input ";"
click at [872, 359] on span "كلارك للصيانه" at bounding box center [810, 366] width 213 height 14
type input "كلارك للصيانه"
click at [850, 471] on input "text" at bounding box center [814, 486] width 201 height 31
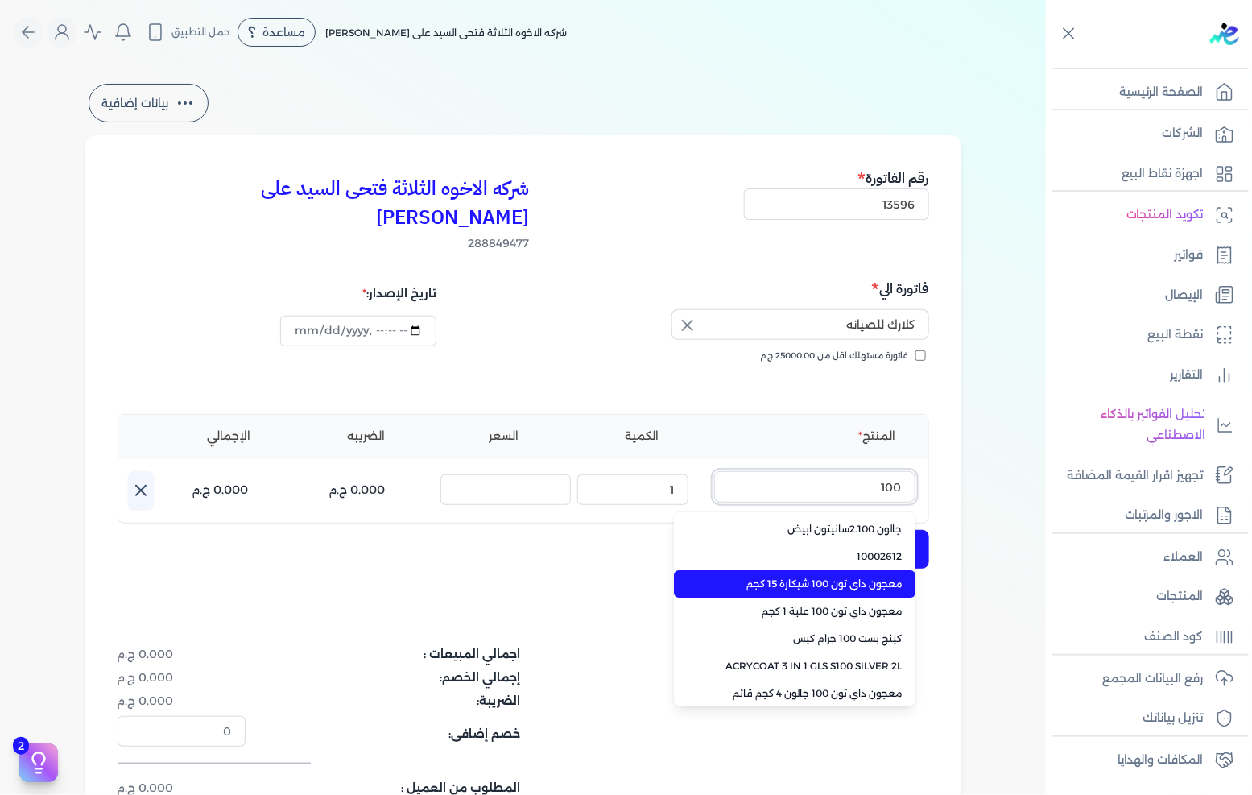
type input "100"
click at [807, 577] on span "معجون داي تون 100 شيكارة 15 كجم" at bounding box center [804, 584] width 196 height 14
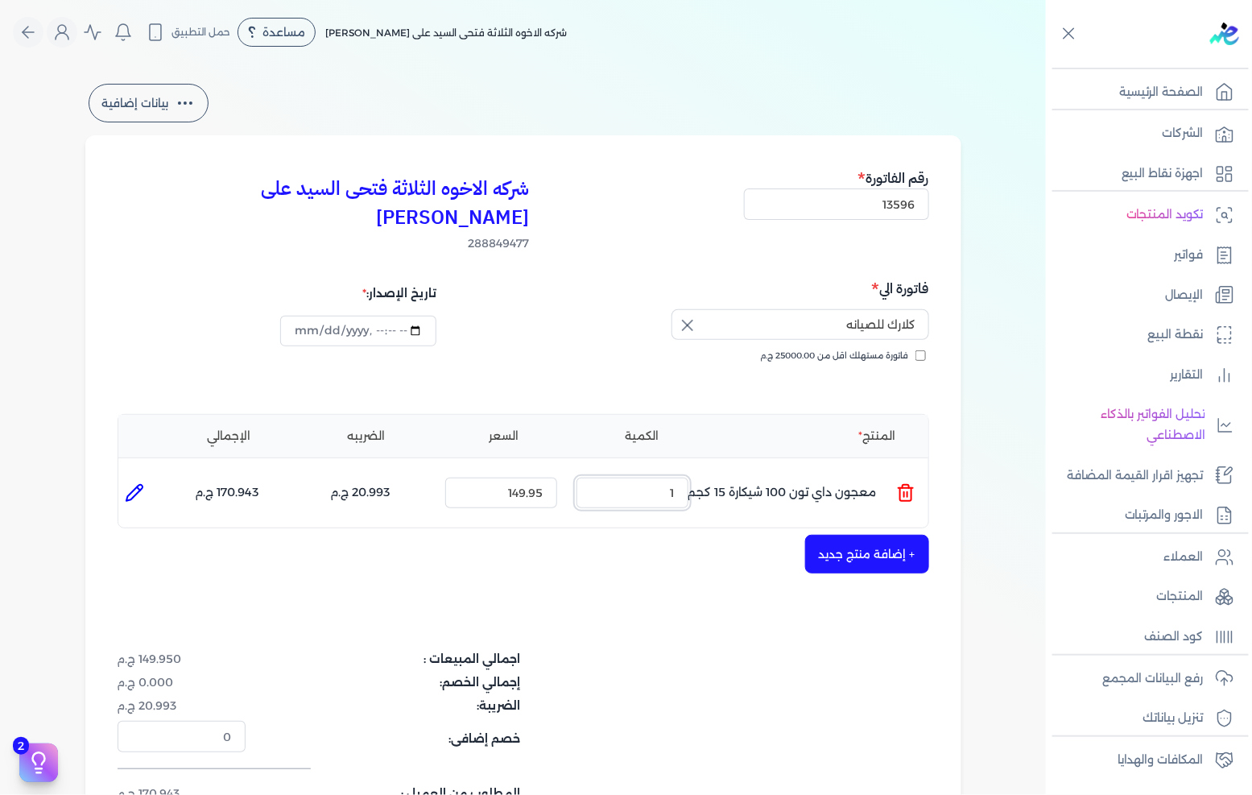
click at [657, 478] on input "1" at bounding box center [633, 493] width 112 height 31
type input "3"
click at [538, 478] on input "149.95" at bounding box center [501, 493] width 112 height 31
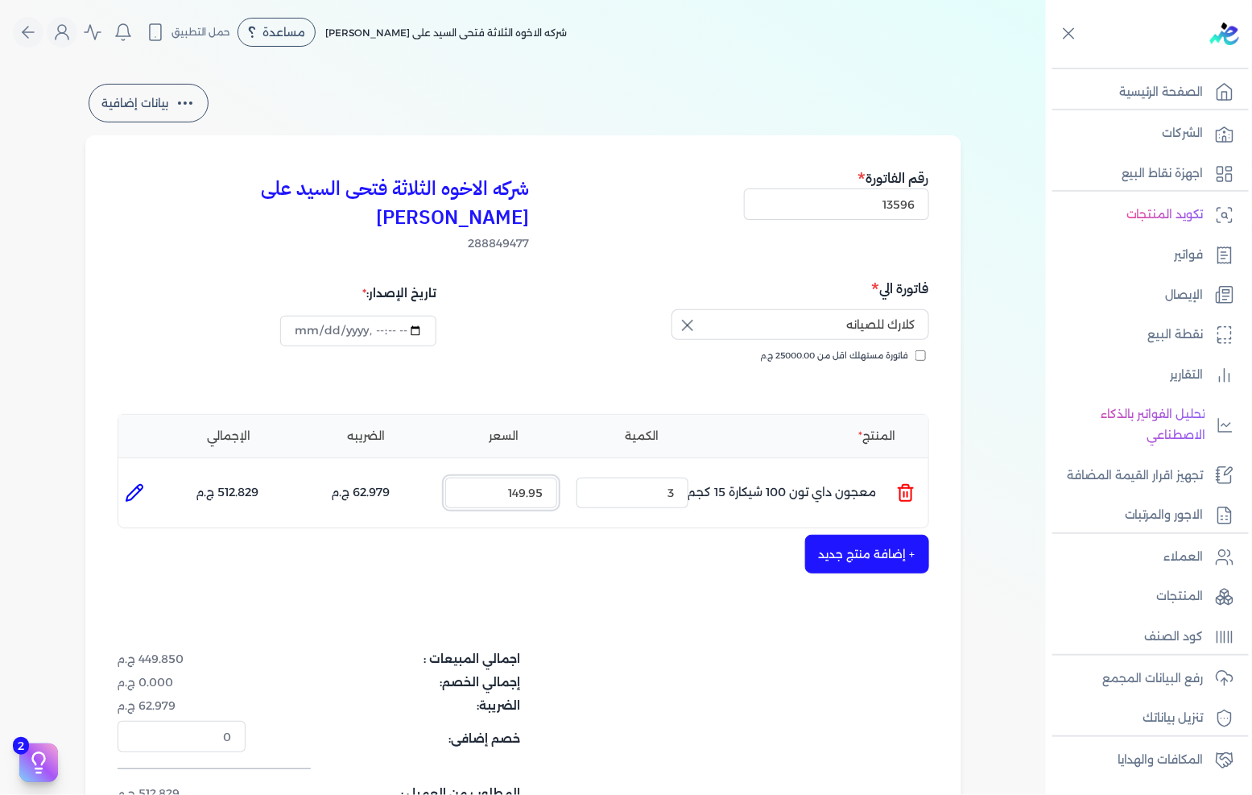
click at [538, 478] on input "149.95" at bounding box center [501, 493] width 112 height 31
type input "21"
click at [538, 478] on input "0" at bounding box center [501, 493] width 112 height 31
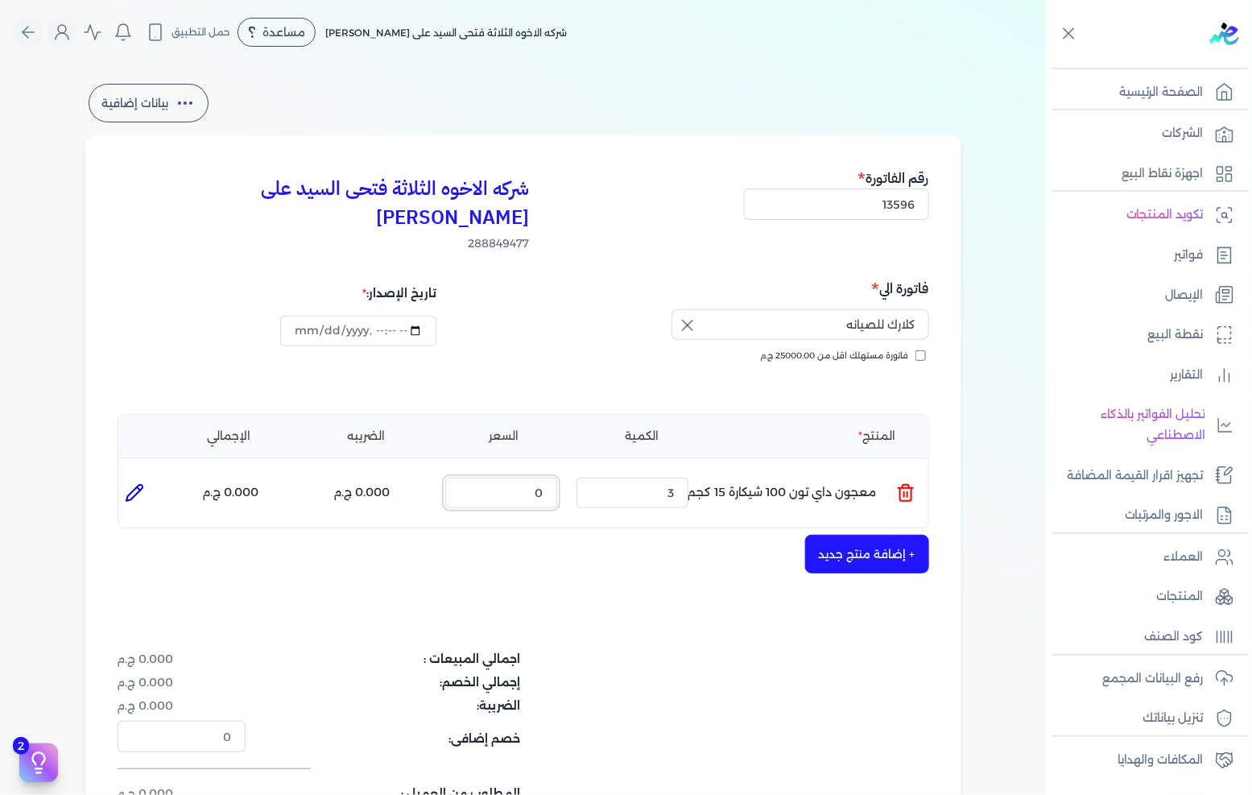
click at [538, 478] on input "0" at bounding box center [501, 493] width 112 height 31
type input "210"
click at [842, 535] on button "+ إضافة منتج جديد" at bounding box center [867, 554] width 124 height 39
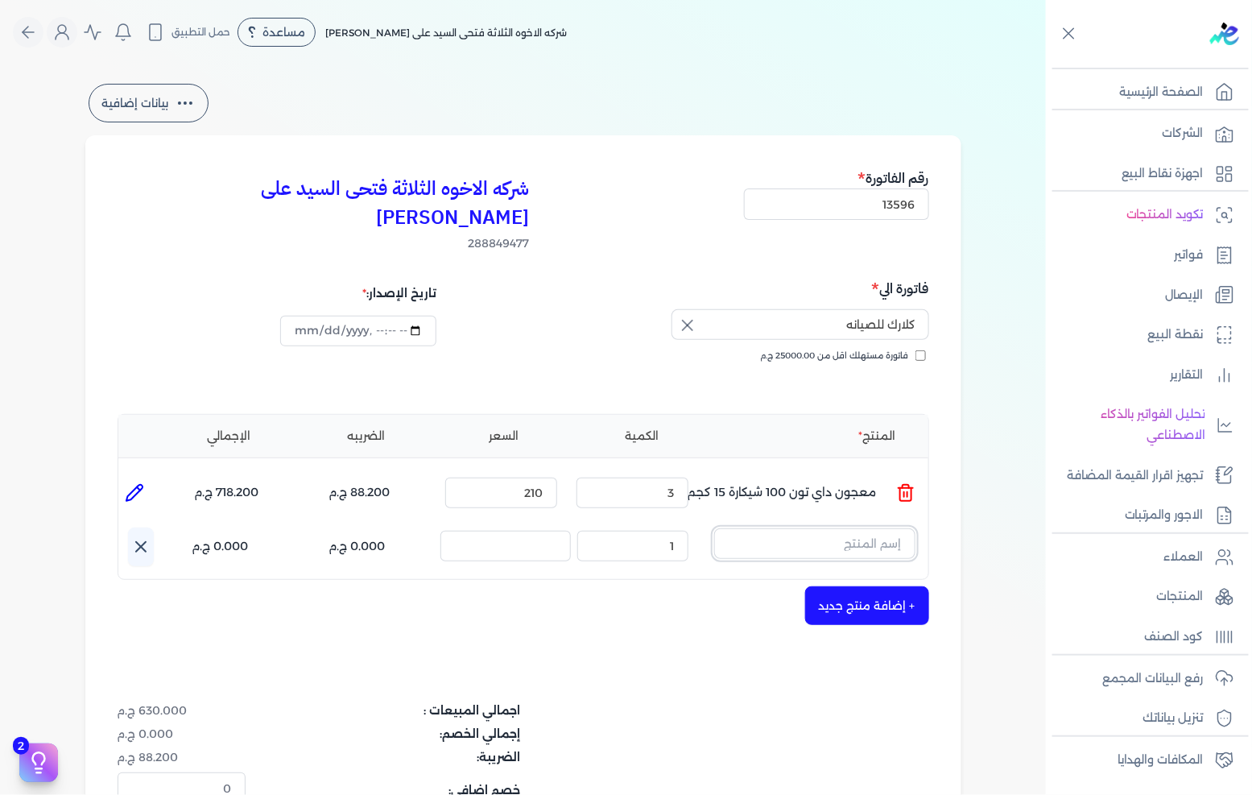
click at [852, 528] on input "text" at bounding box center [814, 543] width 201 height 31
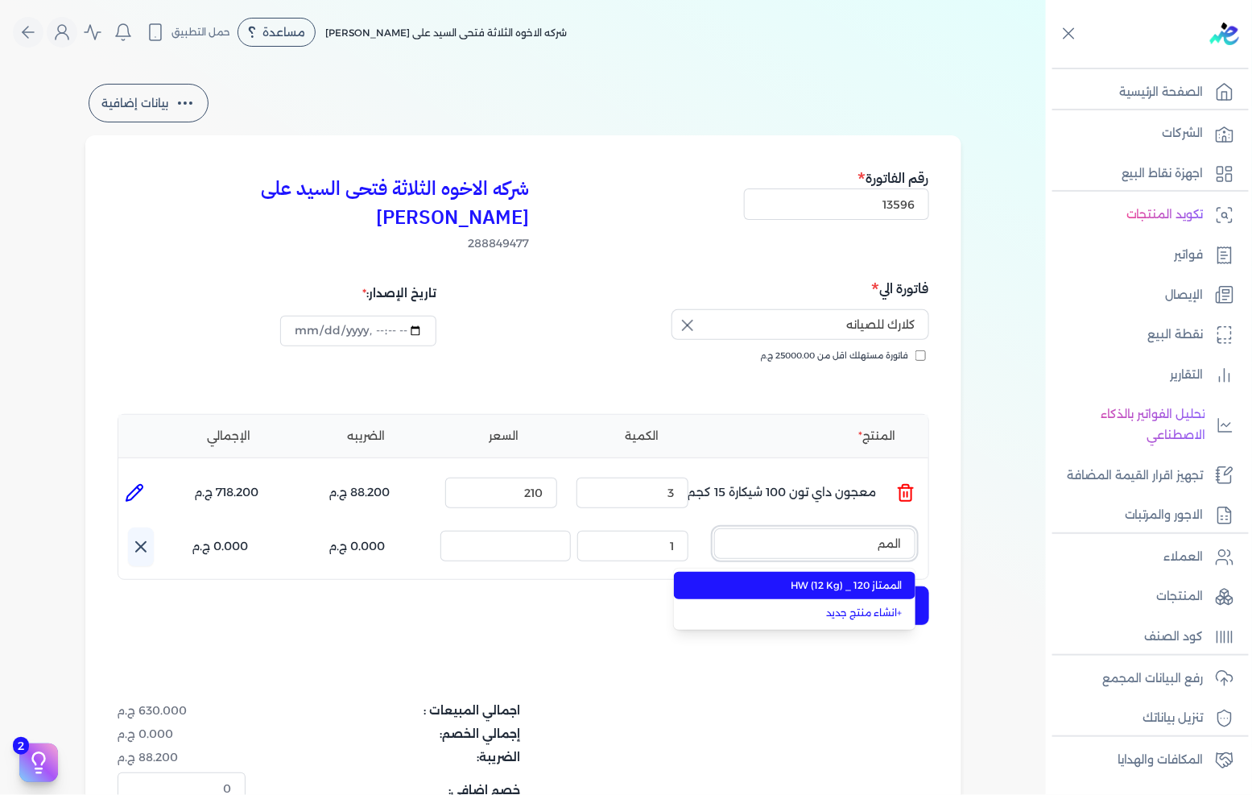
type input "المم"
click at [780, 578] on span "الممتاز 120 _ HW (12 Kg)" at bounding box center [804, 585] width 196 height 14
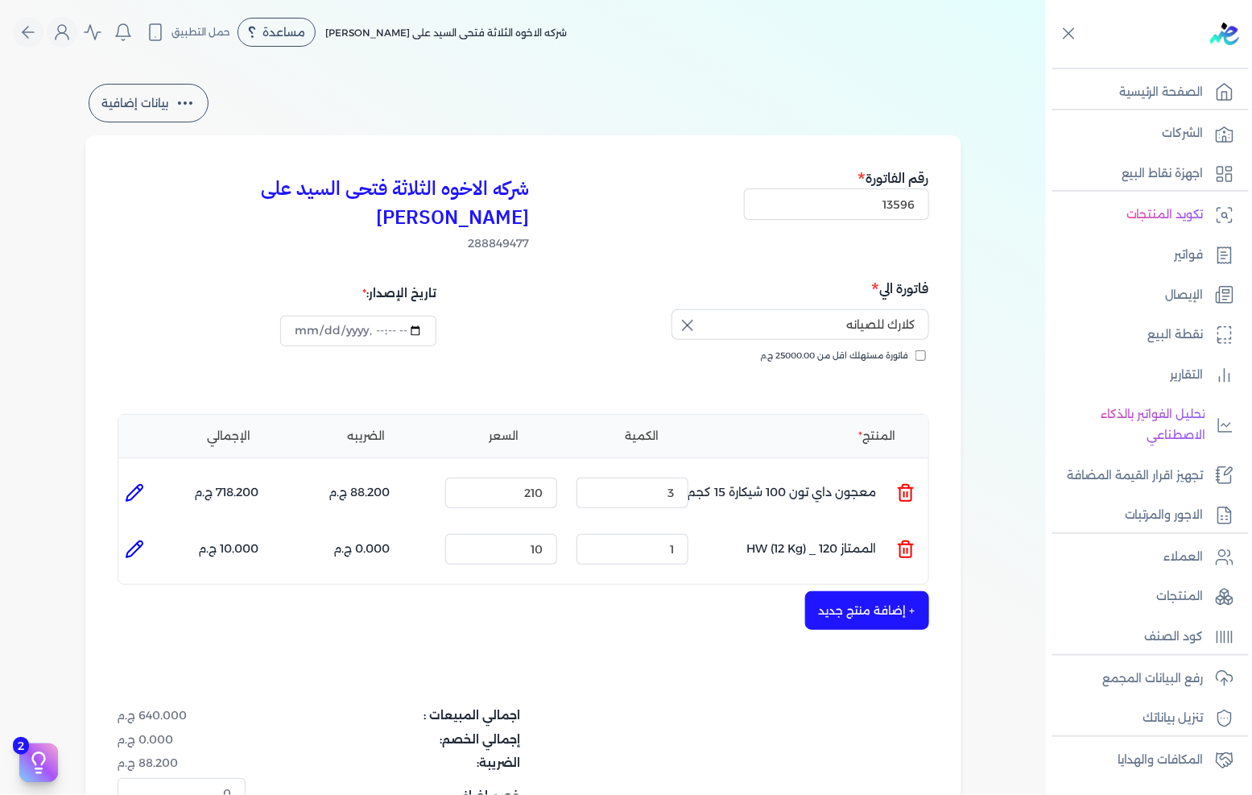
click at [141, 541] on icon at bounding box center [134, 549] width 16 height 16
type input "الممتاز 120 _ HW (12 Kg)"
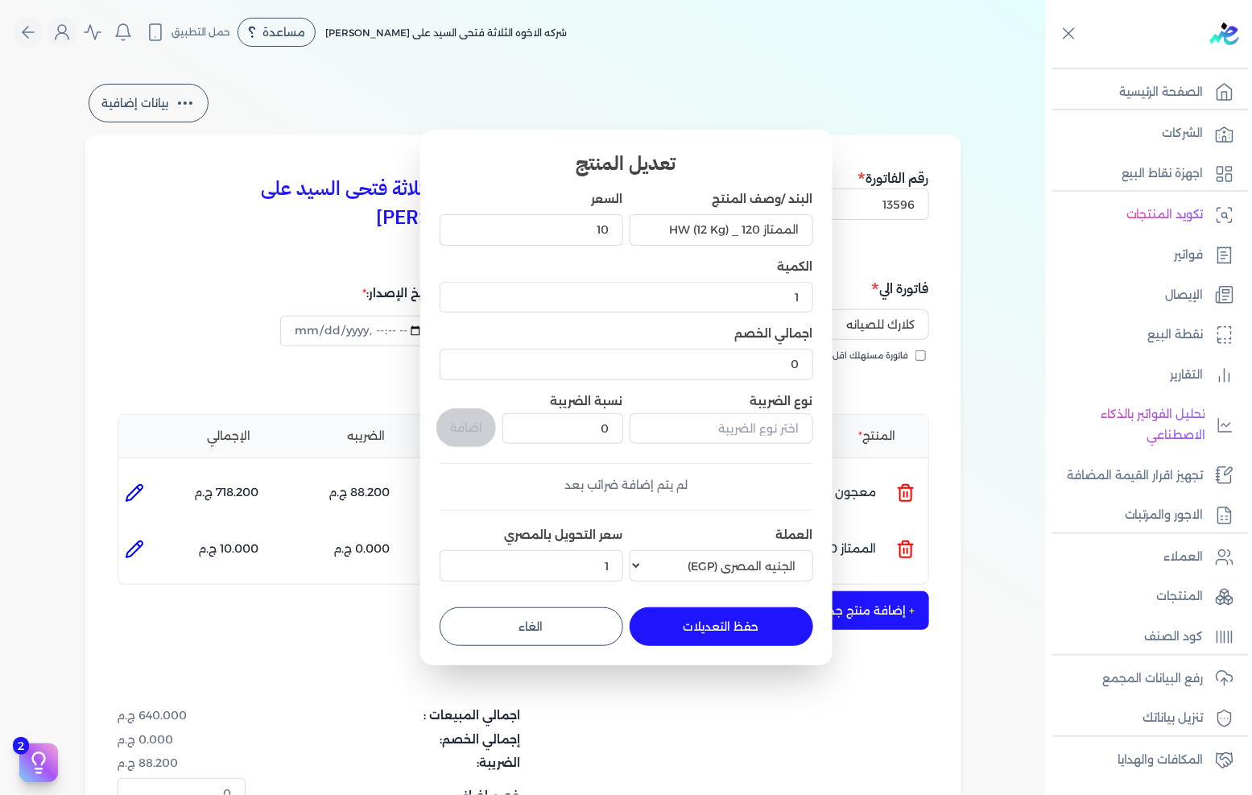
click at [596, 248] on div "10" at bounding box center [532, 229] width 184 height 43
click at [596, 237] on input "10" at bounding box center [532, 229] width 184 height 31
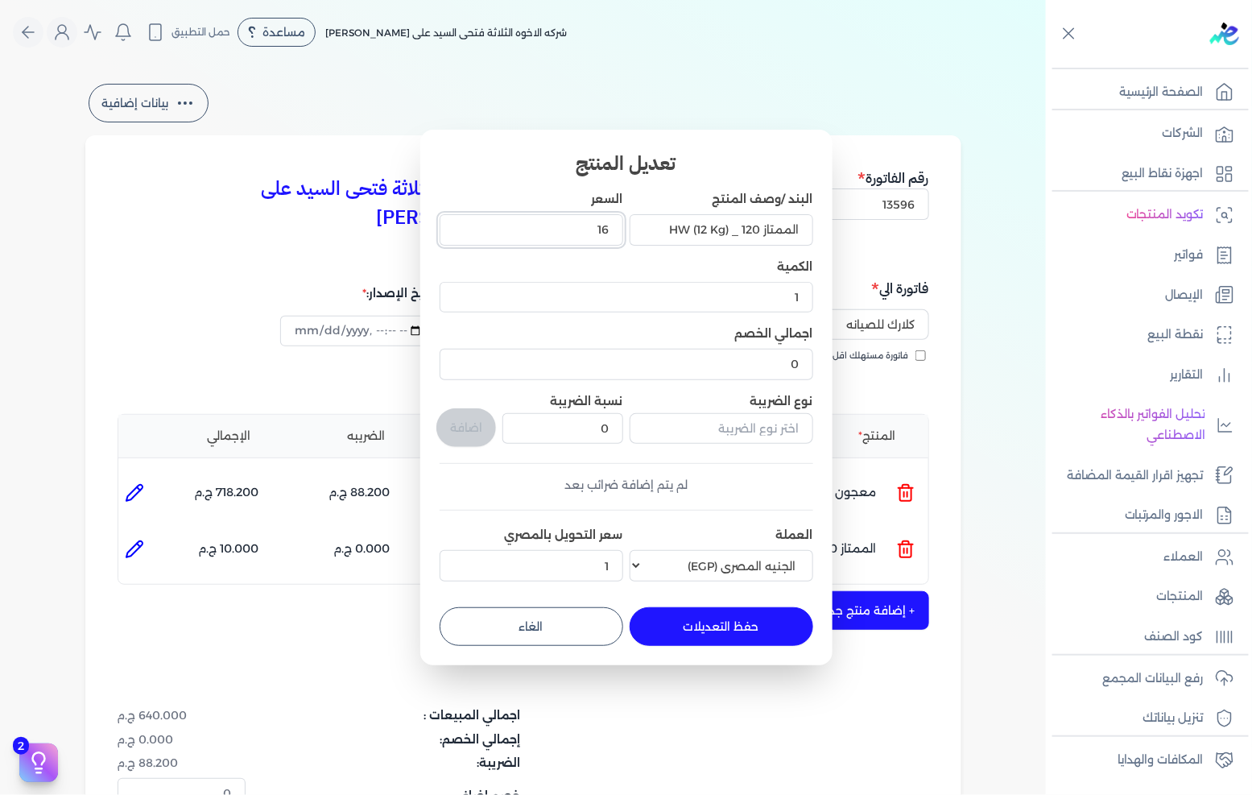
type input "165"
type input "165.3"
click at [758, 614] on button "حفظ التعديلات" at bounding box center [722, 626] width 184 height 39
type input "0"
type input "165.3"
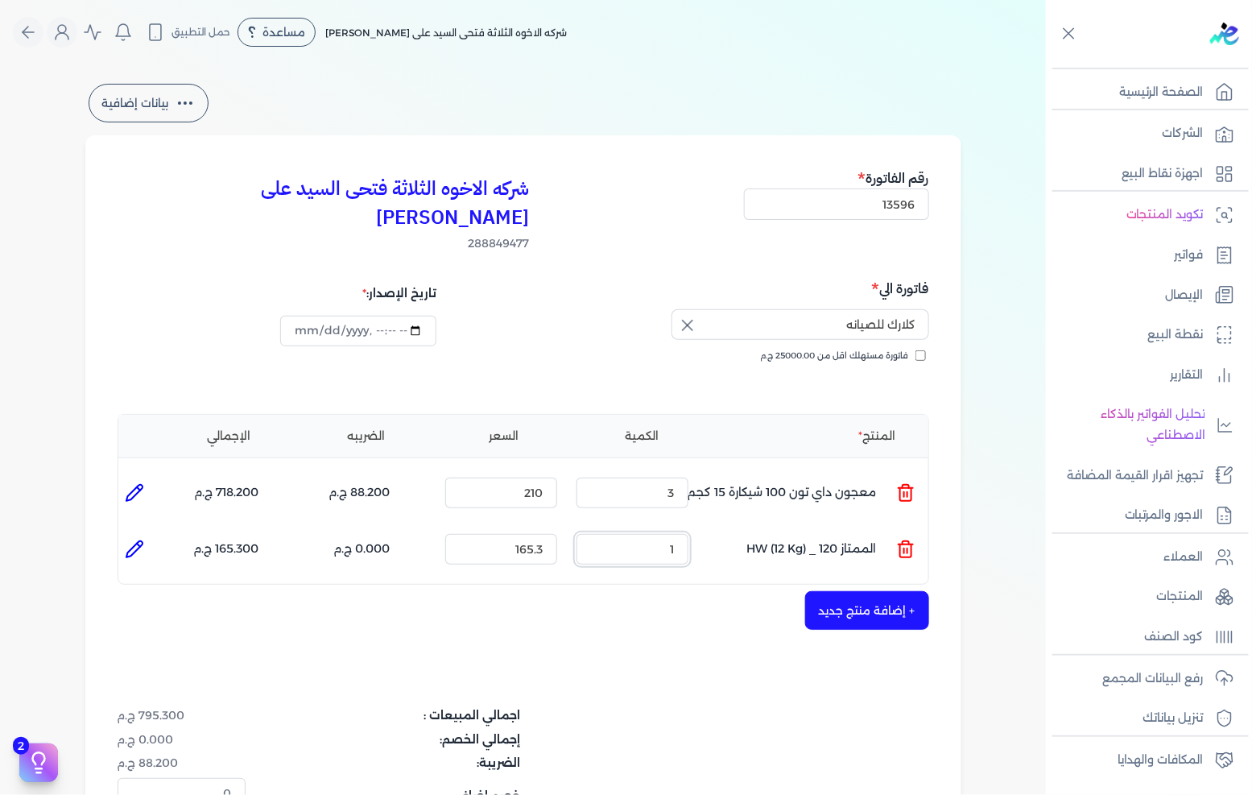
click at [671, 534] on input "1" at bounding box center [633, 549] width 112 height 31
type input "5"
click at [886, 591] on button "+ إضافة منتج جديد" at bounding box center [867, 610] width 124 height 39
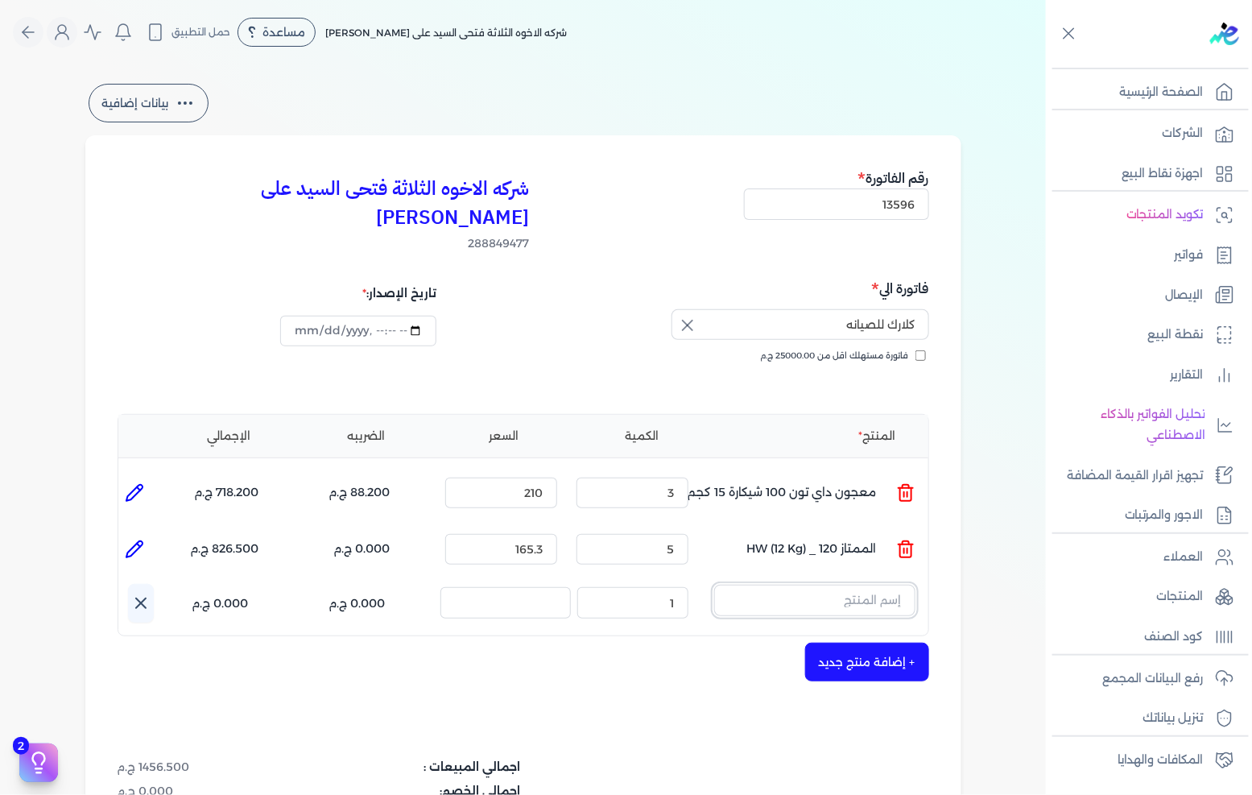
click at [794, 585] on input "text" at bounding box center [814, 600] width 201 height 31
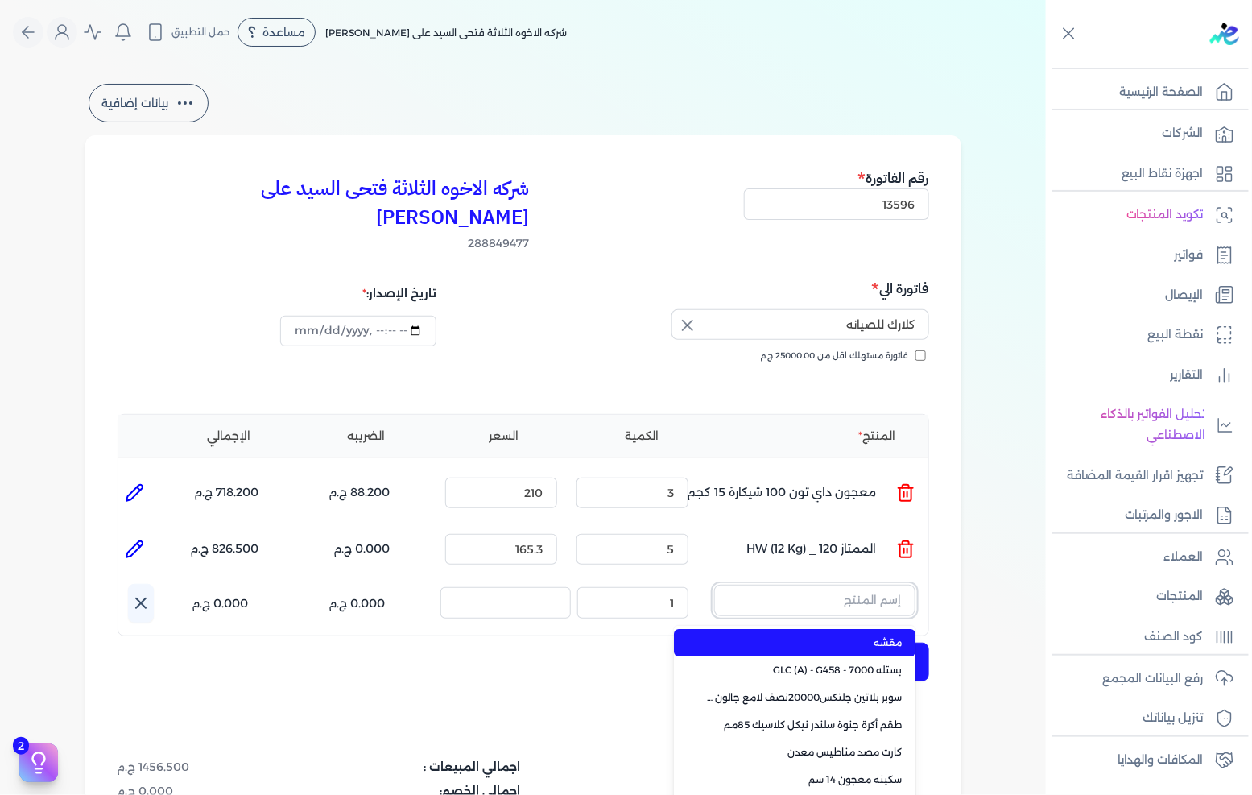
paste input ""JOTUN PENETRATING SEALER 3L ""
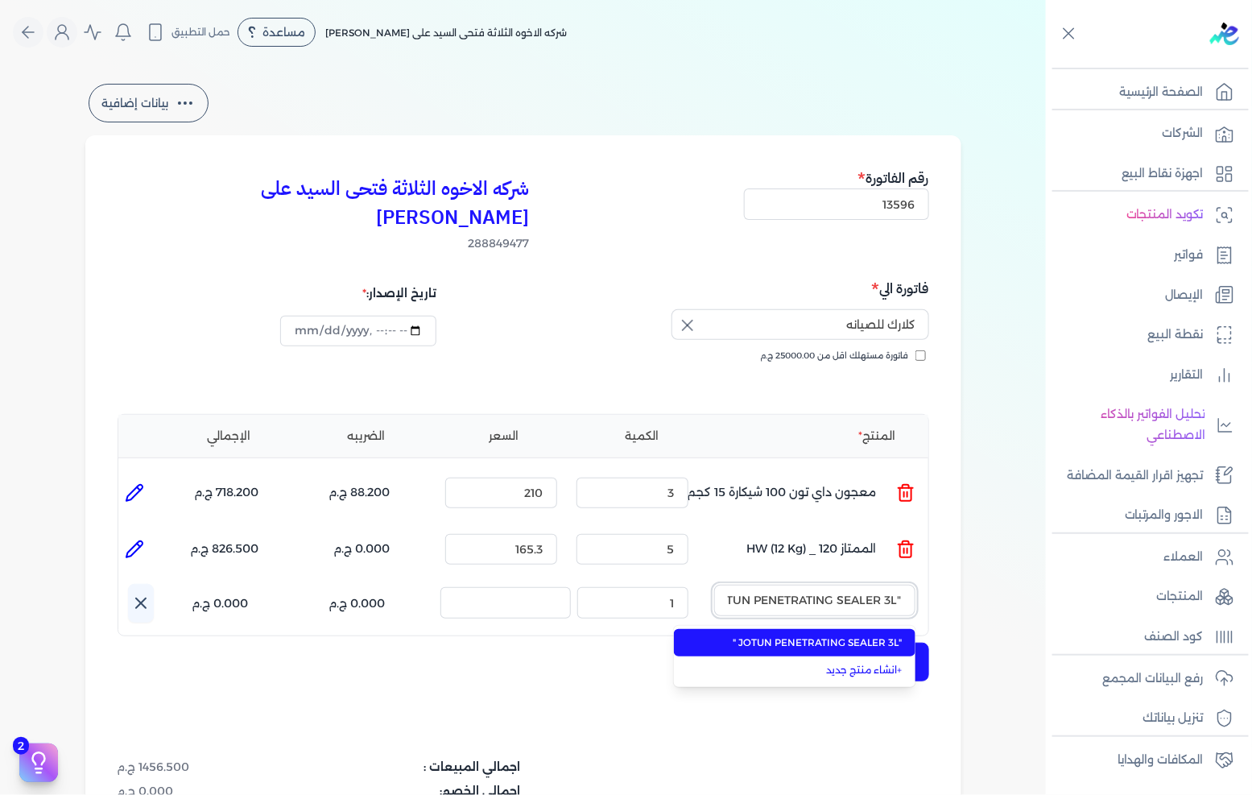
scroll to position [0, -23]
type input ""JOTUN PENETRATING SEALER 3L ""
click at [800, 635] on span ""JOTUN PENETRATING SEALER 3L "" at bounding box center [804, 642] width 196 height 14
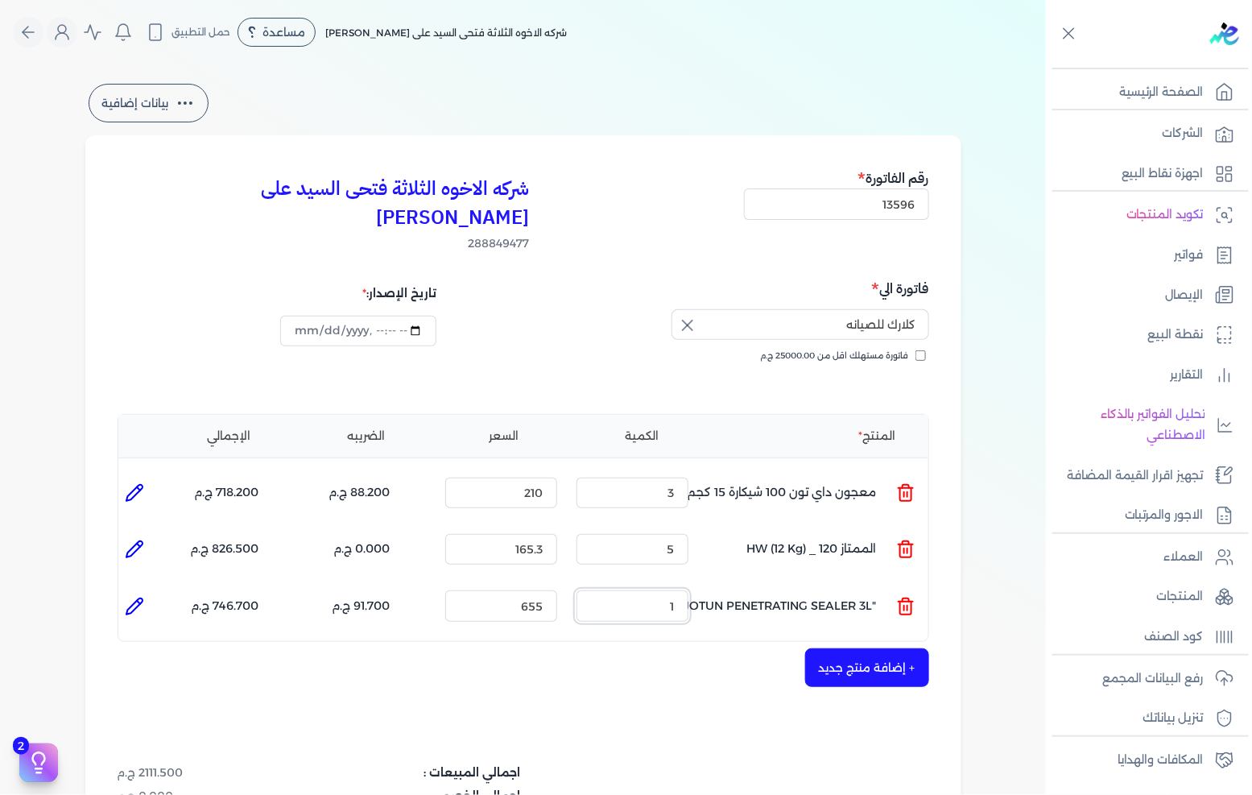
click at [646, 590] on input "1" at bounding box center [633, 605] width 112 height 31
type input "4"
click at [534, 590] on input "655" at bounding box center [501, 605] width 112 height 31
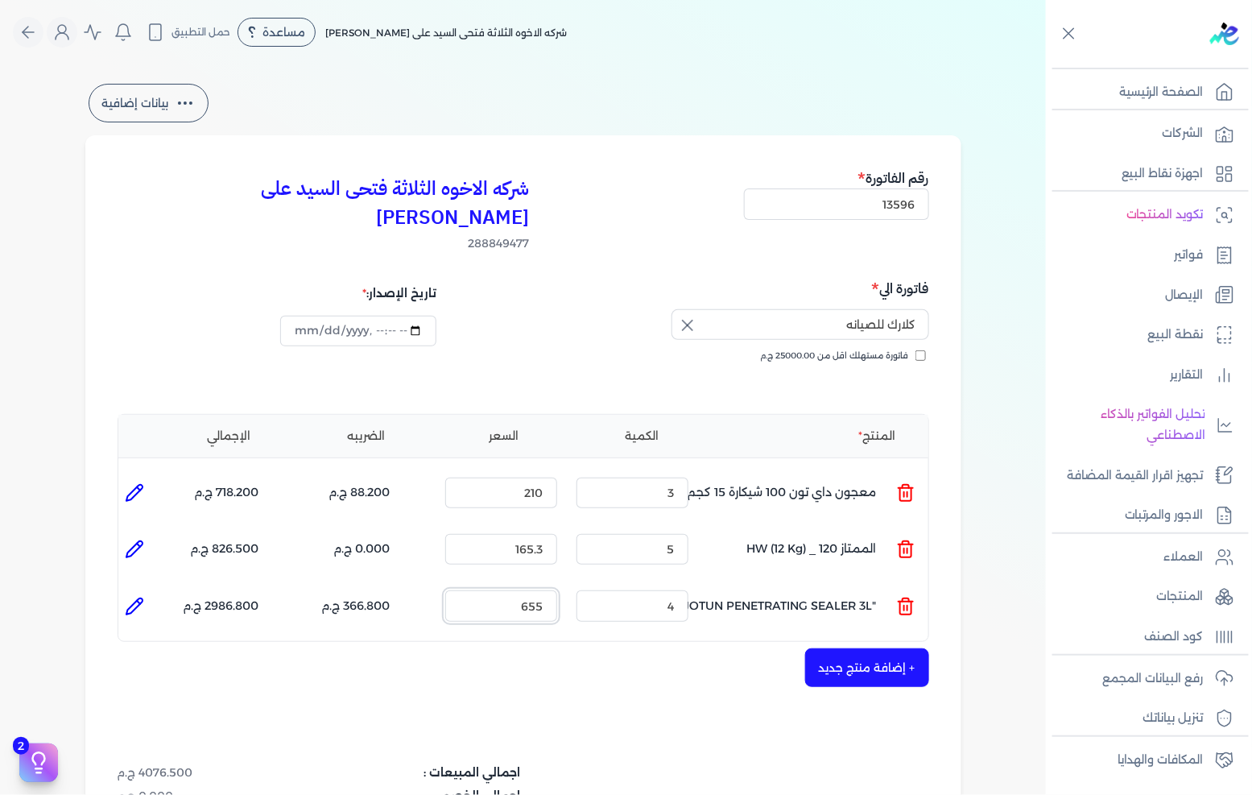
click at [534, 590] on input "655" at bounding box center [501, 605] width 112 height 31
type input "800"
click at [838, 648] on button "+ إضافة منتج جديد" at bounding box center [867, 667] width 124 height 39
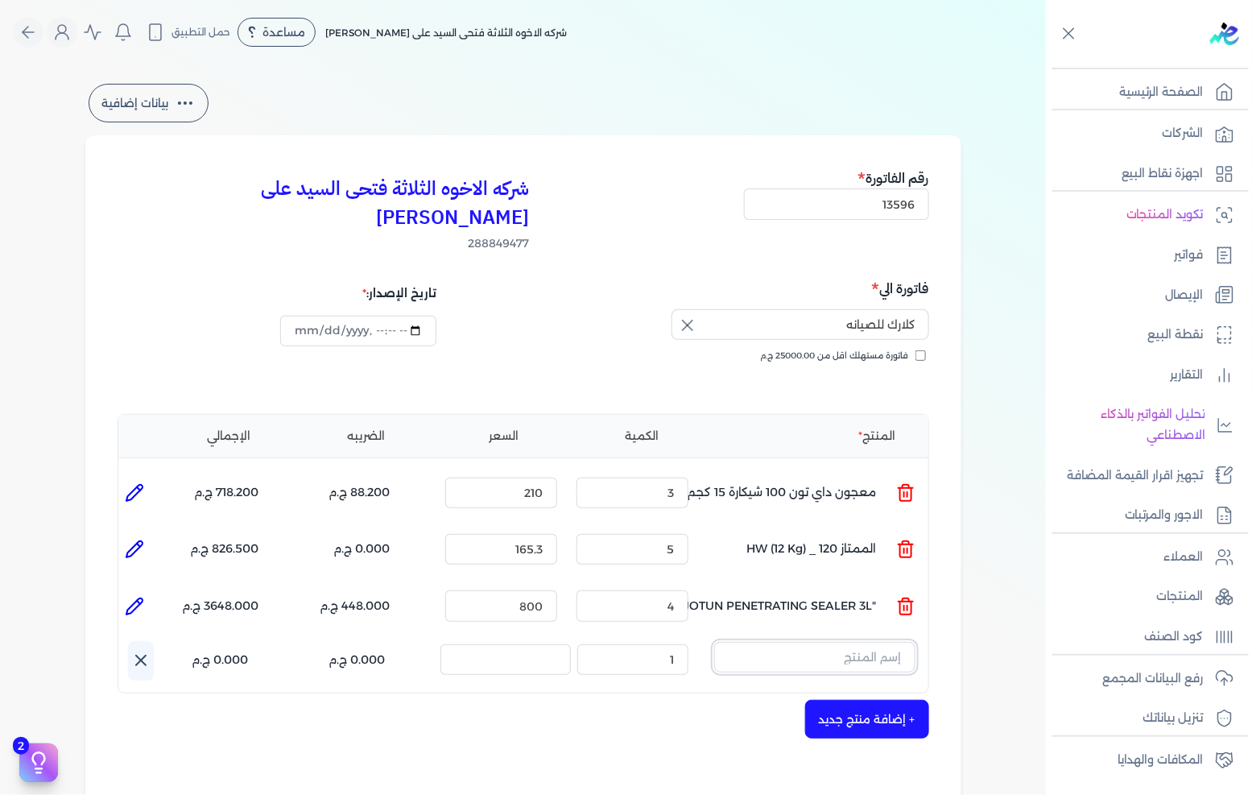
click at [884, 642] on input "text" at bounding box center [814, 657] width 201 height 31
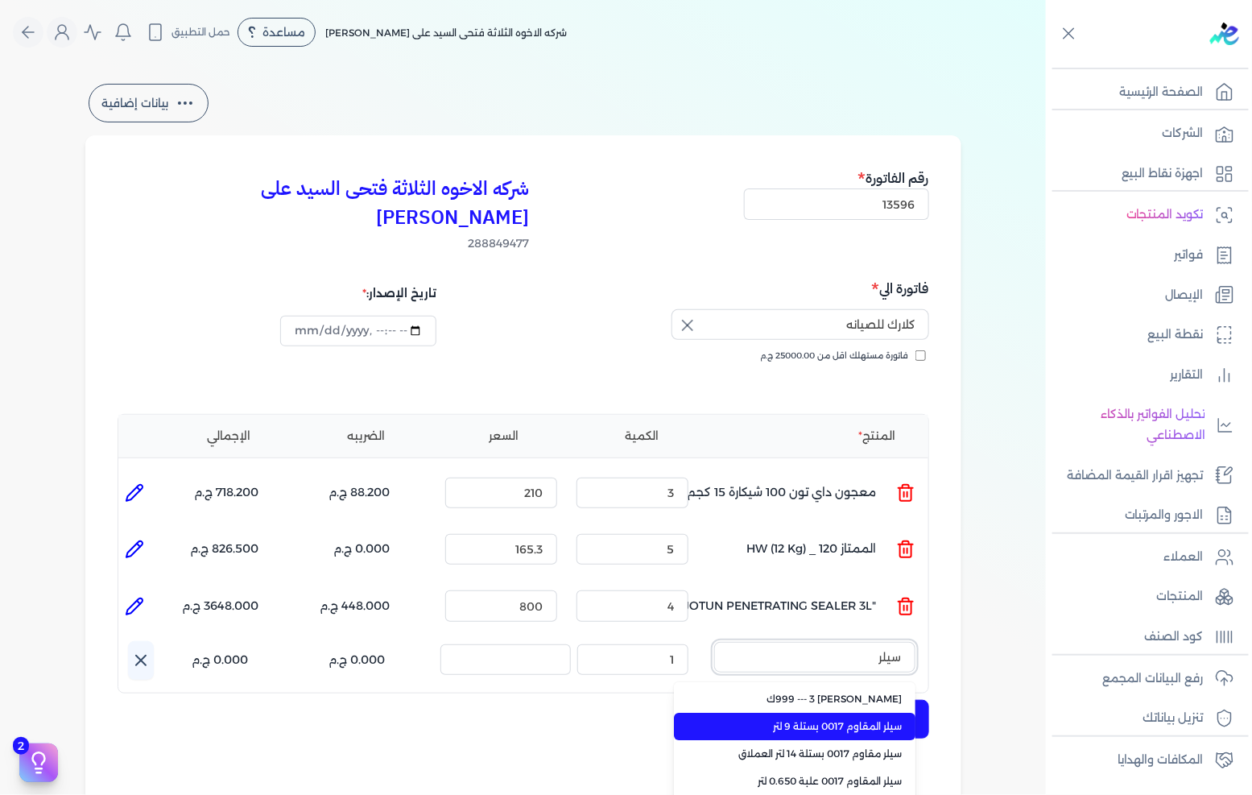
type input "سيلر"
click at [867, 713] on li "سيلر المقاوم 0017 بستلة 9 لتر" at bounding box center [795, 726] width 242 height 27
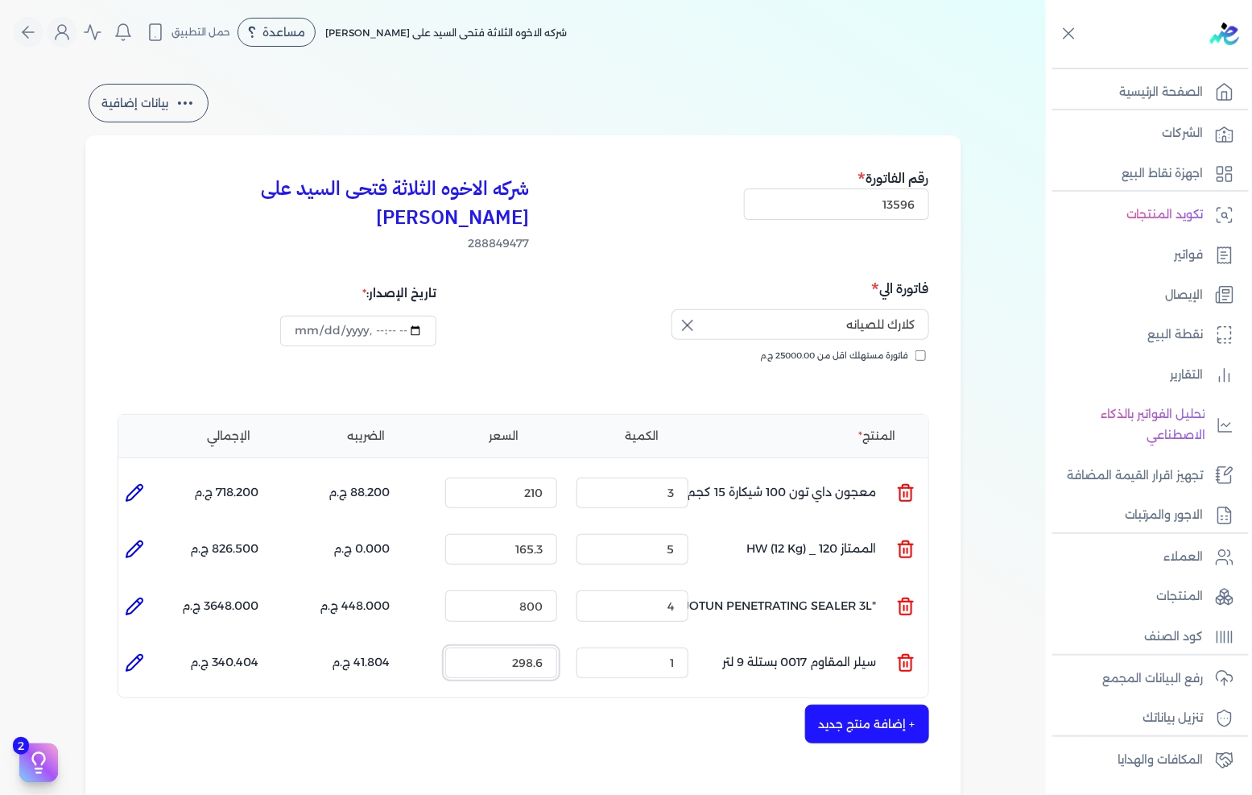
click at [512, 647] on input "298.6" at bounding box center [501, 662] width 112 height 31
type input "335"
click at [854, 705] on button "+ إضافة منتج جديد" at bounding box center [867, 724] width 124 height 39
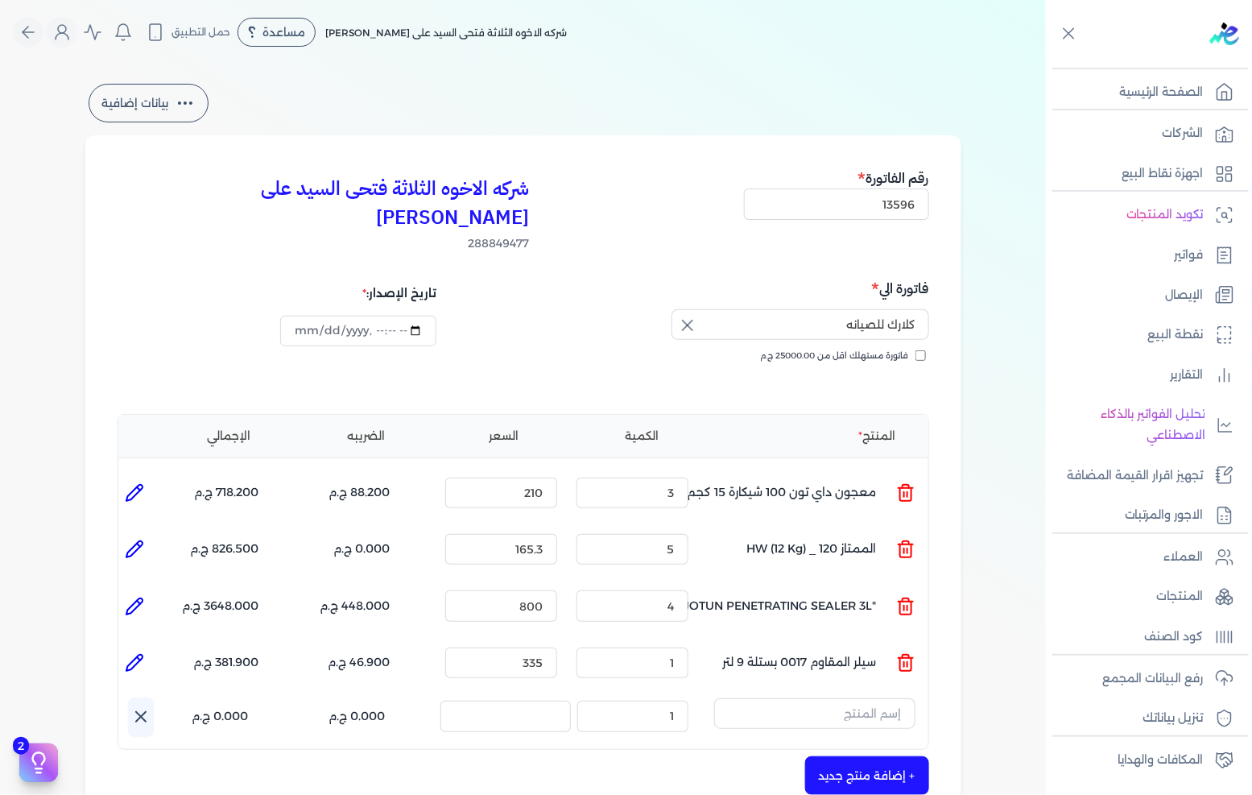
scroll to position [89, 0]
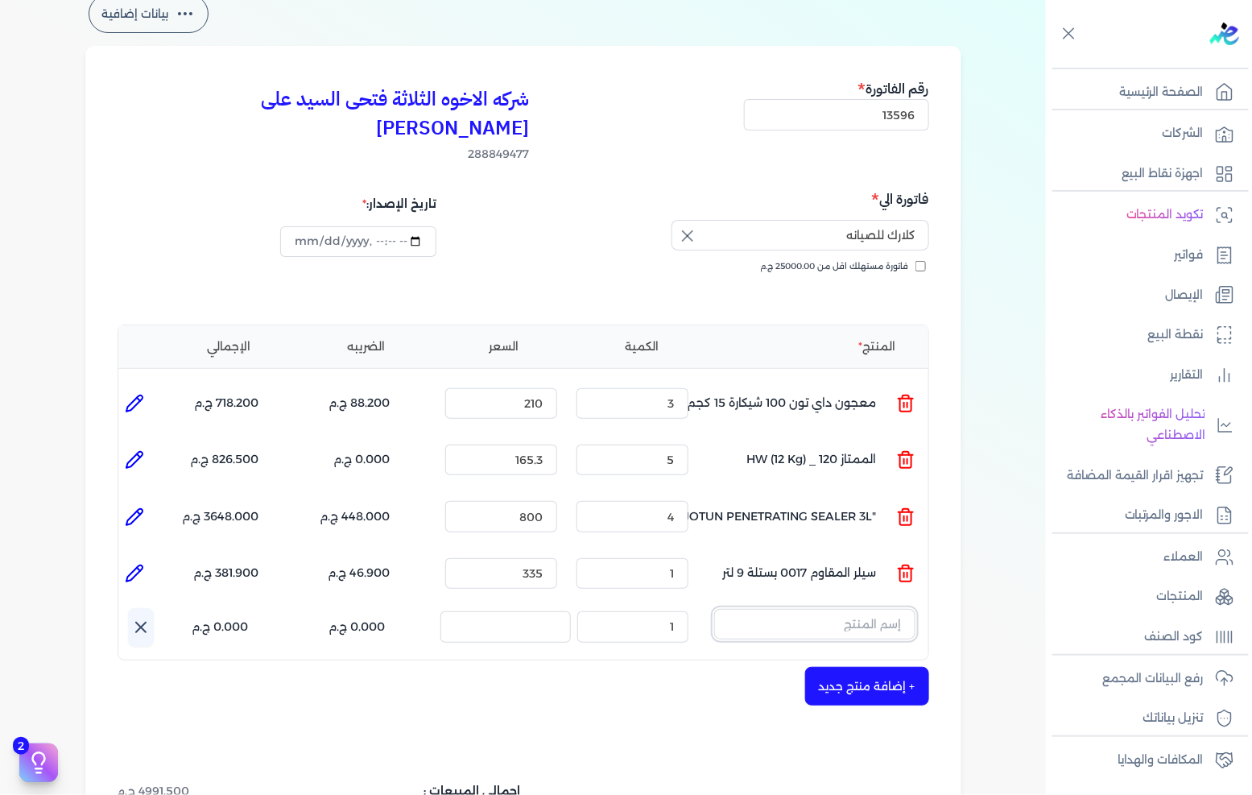
click at [866, 609] on input "text" at bounding box center [814, 624] width 201 height 31
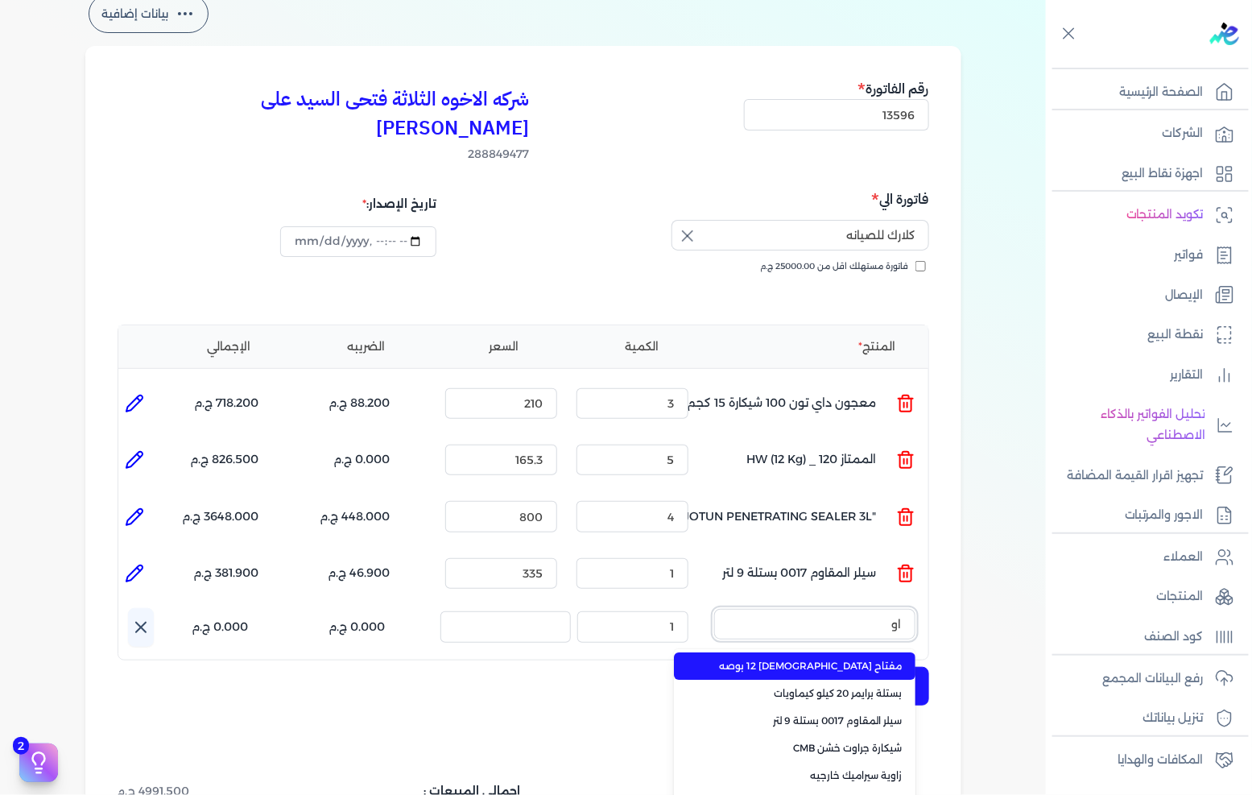
type input "اوك"
click at [866, 652] on li "علبة غراء ابيض اوكى وزن 1 كجم" at bounding box center [795, 665] width 242 height 27
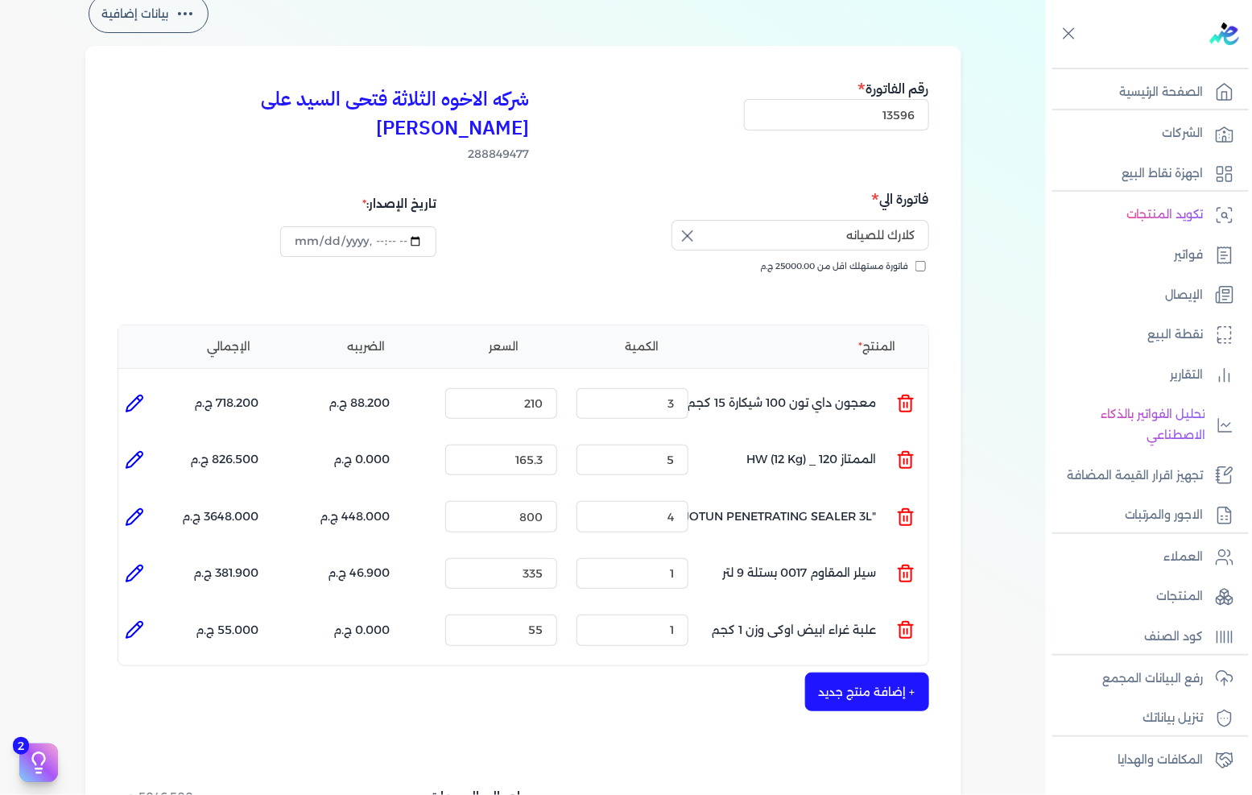
click at [144, 620] on icon at bounding box center [134, 629] width 19 height 19
type input "علبة غراء ابيض اوكى وزن 1 كجم"
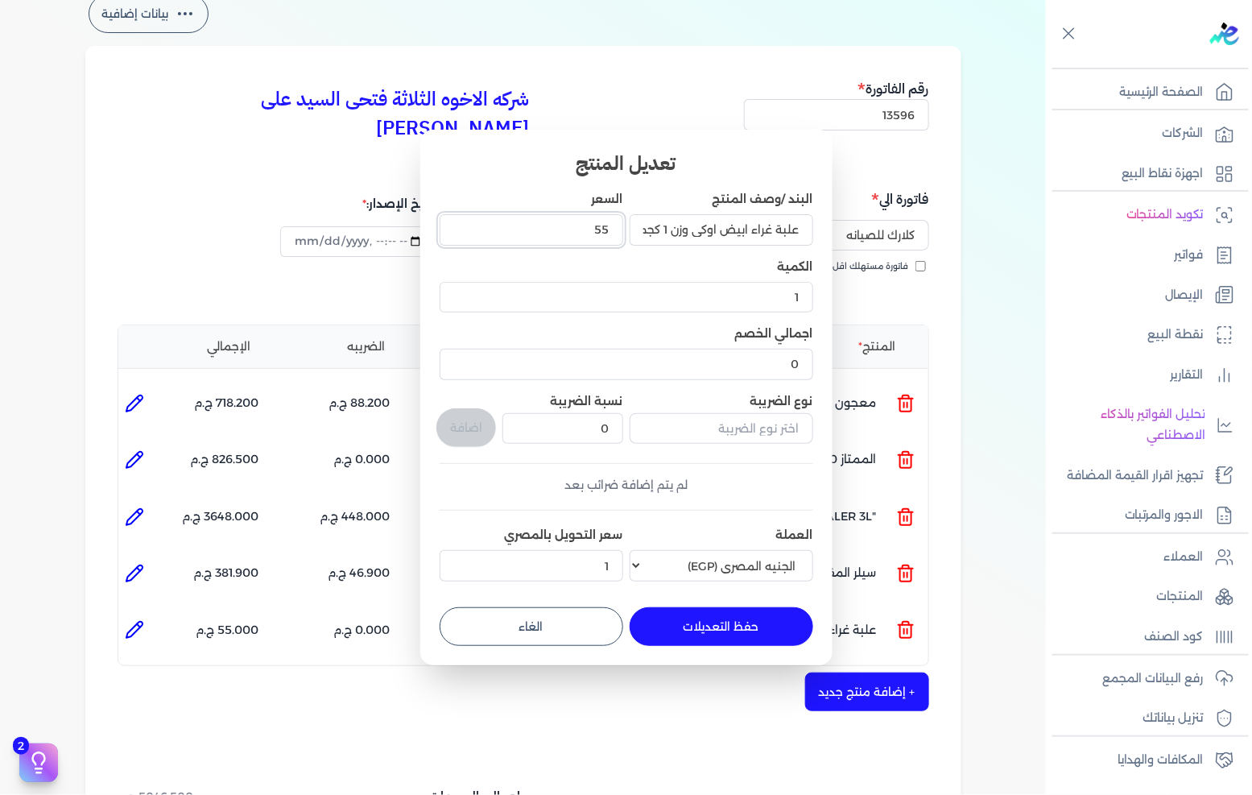
click at [573, 221] on input "55" at bounding box center [532, 229] width 184 height 31
type input "54"
type input "54.16"
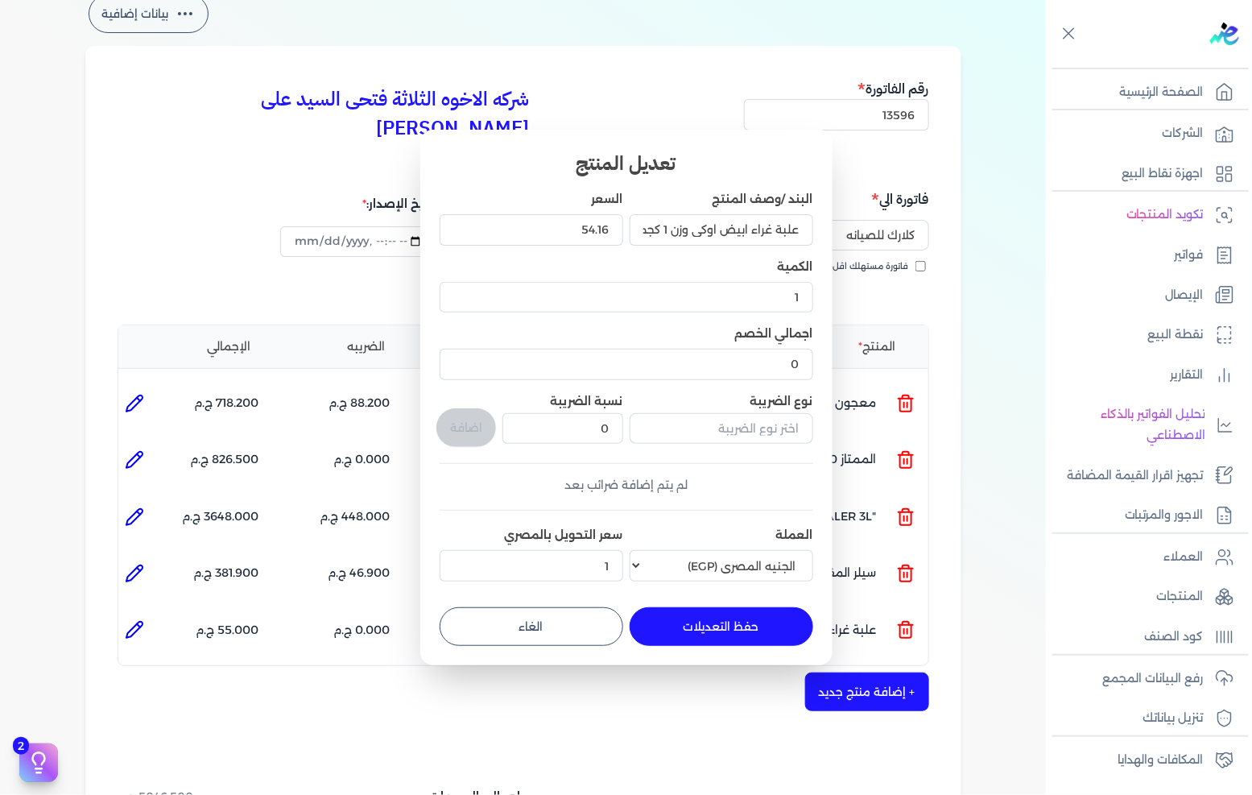
click at [751, 621] on button "حفظ التعديلات" at bounding box center [722, 626] width 184 height 39
type input "0"
type input "54.16"
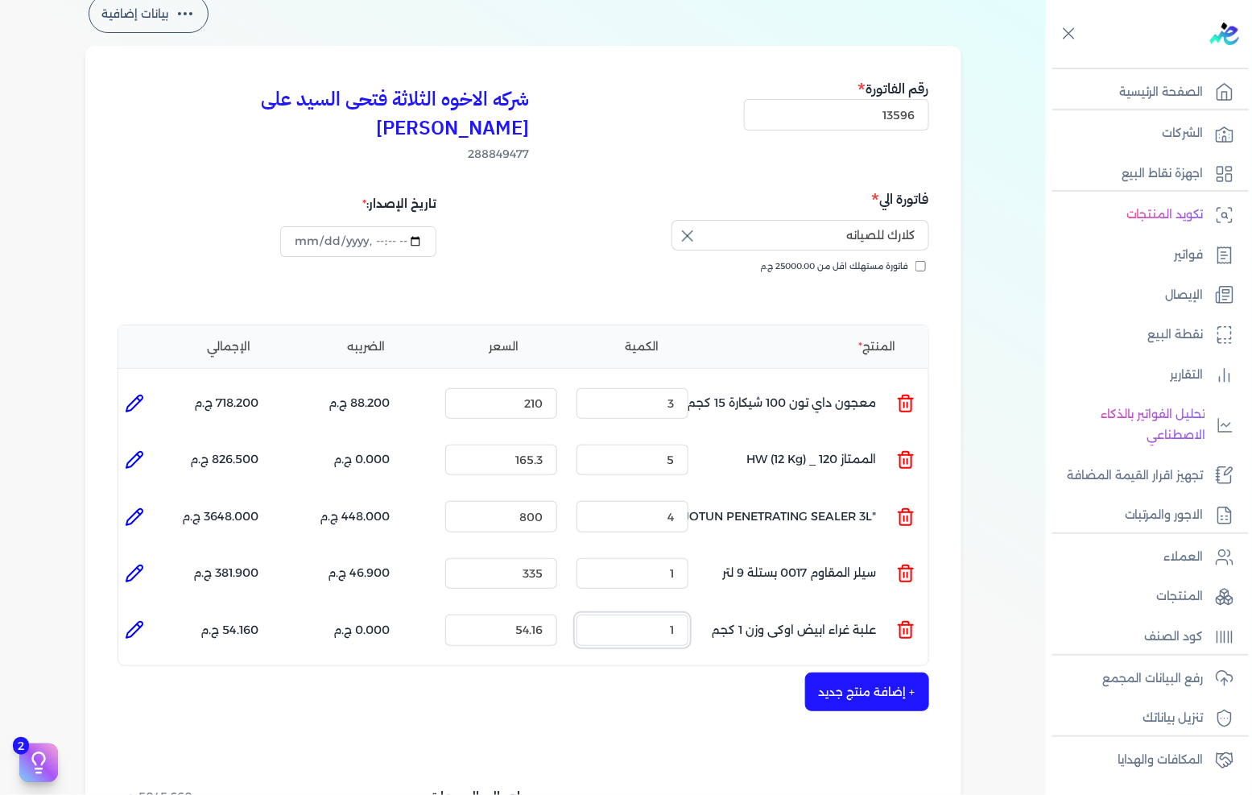
click at [649, 614] on input "1" at bounding box center [633, 629] width 112 height 31
type input "3"
click at [706, 672] on div "+ إضافة منتج جديد" at bounding box center [524, 691] width 812 height 39
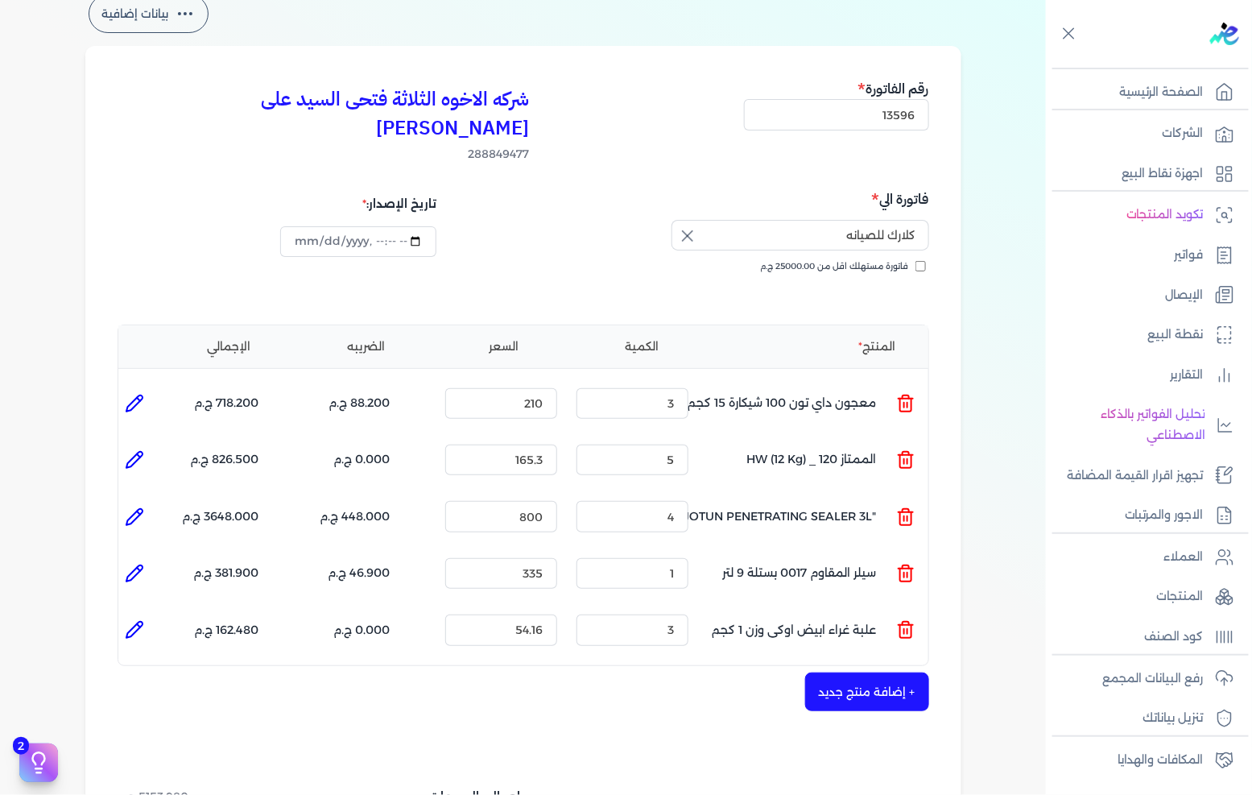
click at [842, 672] on button "+ إضافة منتج جديد" at bounding box center [867, 691] width 124 height 39
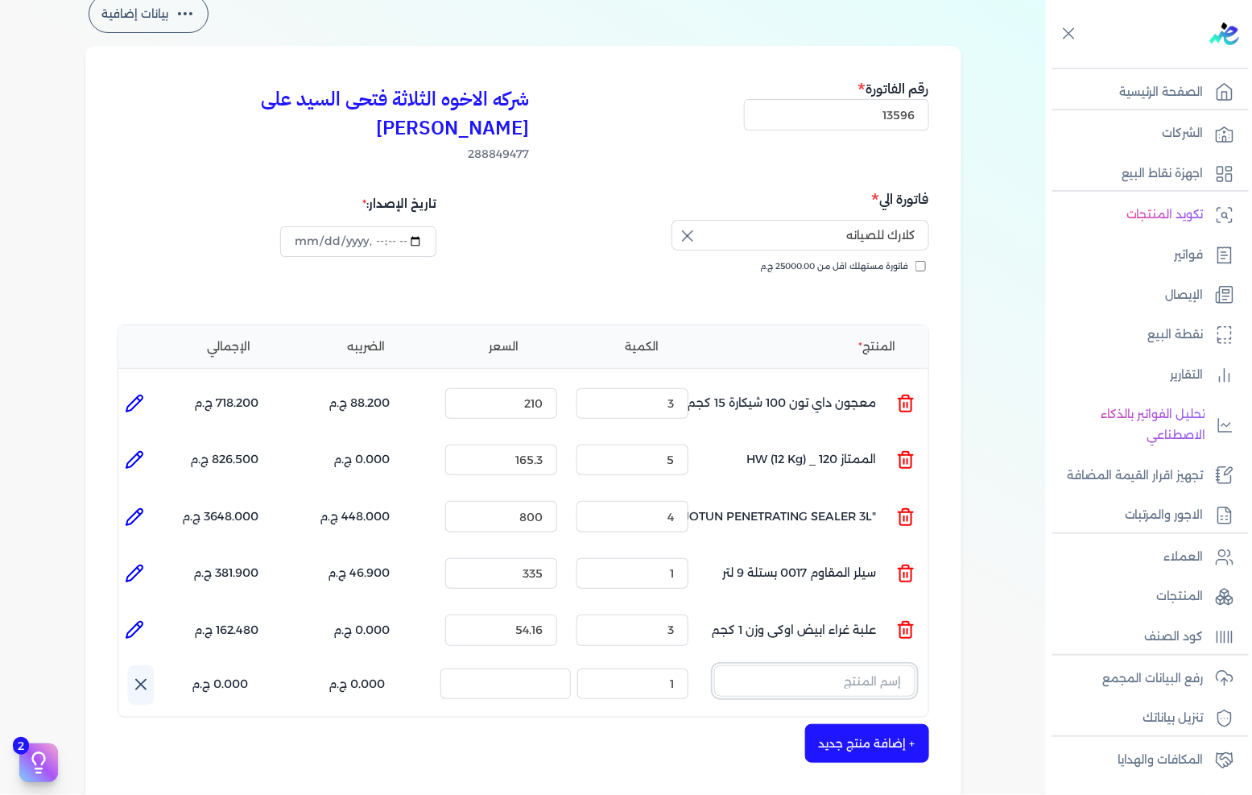
click at [850, 665] on input "text" at bounding box center [814, 680] width 201 height 31
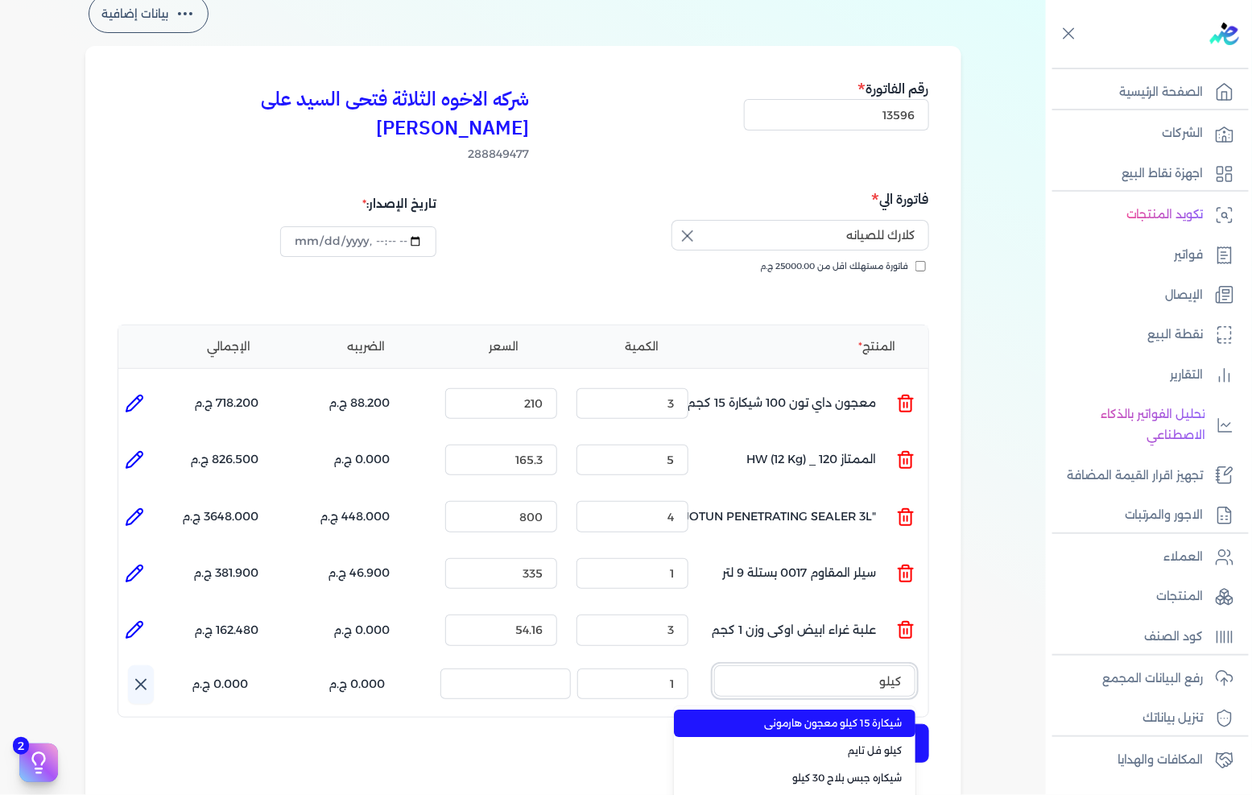
click at [714, 665] on button "كيلو" at bounding box center [814, 683] width 201 height 37
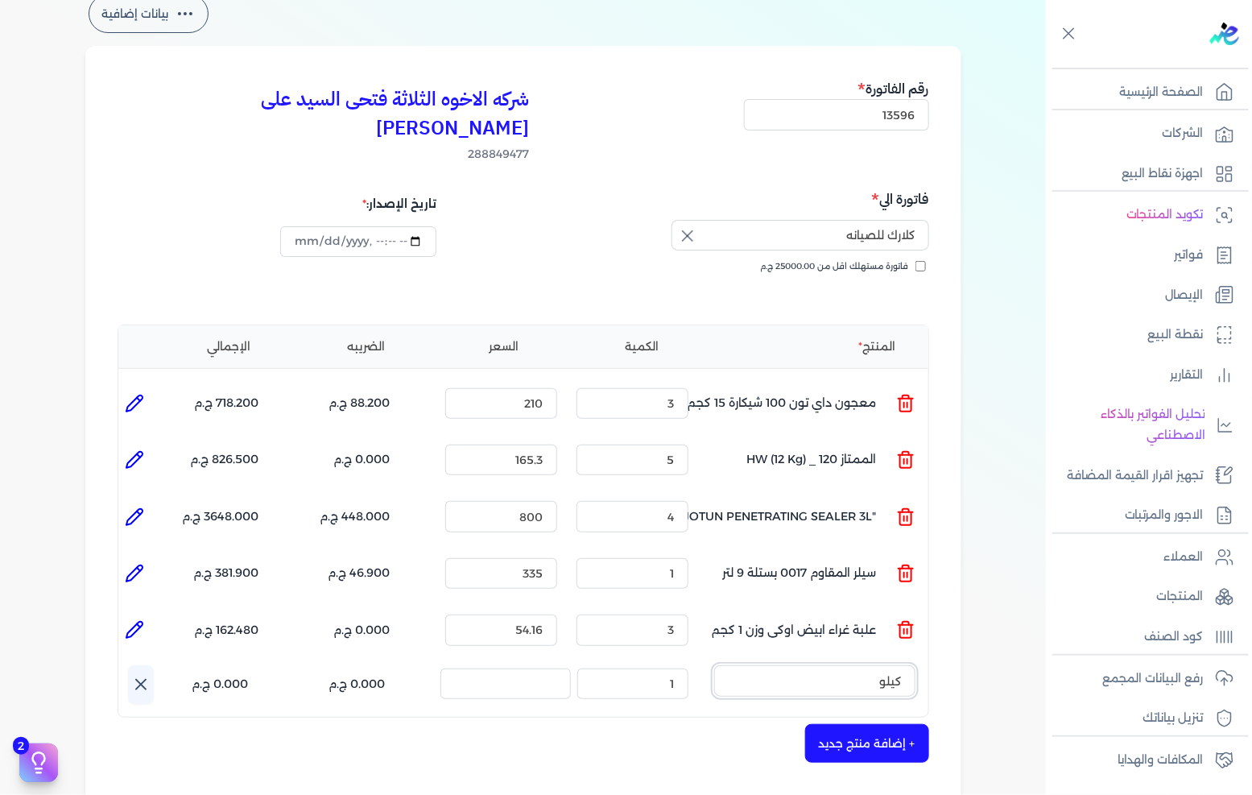
click at [714, 665] on button "كيلو" at bounding box center [814, 683] width 201 height 37
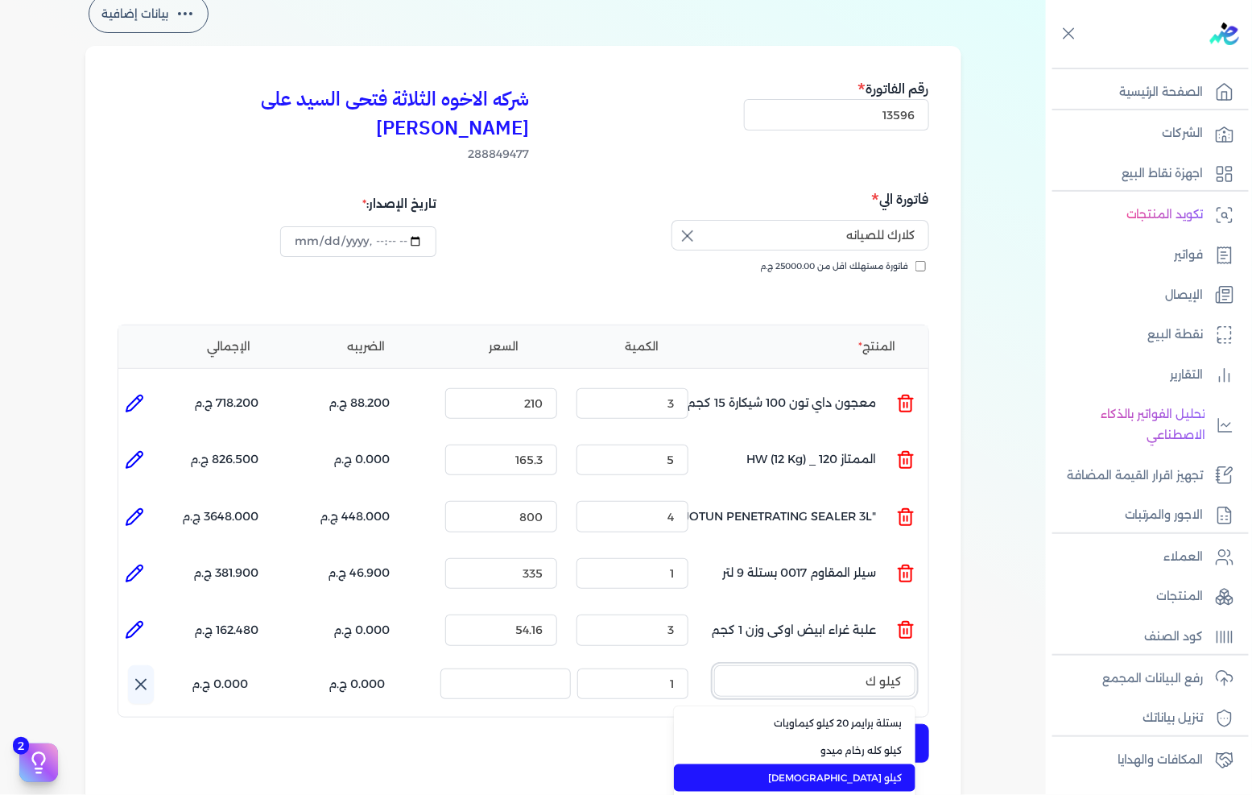
type input "كيلو ك"
click at [876, 771] on span "كيلو [DEMOGRAPHIC_DATA]" at bounding box center [804, 778] width 196 height 14
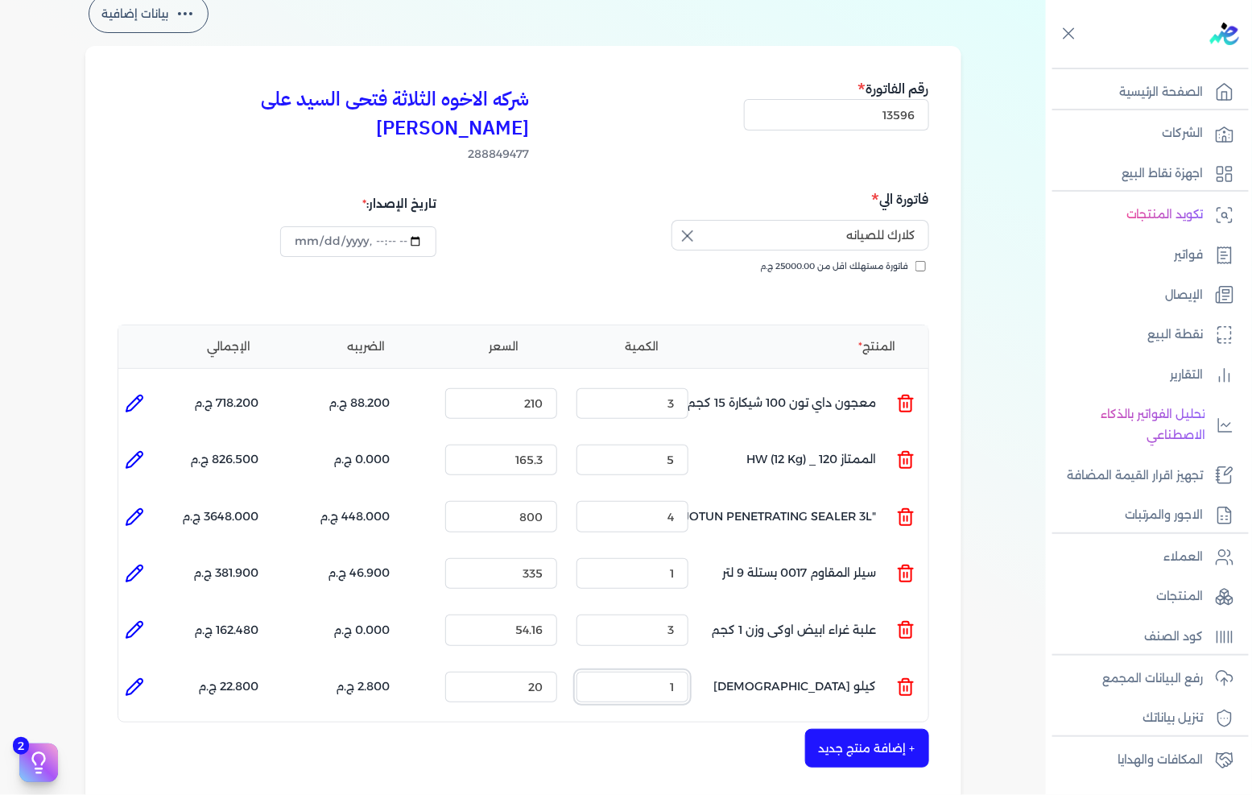
click at [646, 672] on input "1" at bounding box center [633, 687] width 112 height 31
type input "66"
click at [549, 672] on input "20" at bounding box center [501, 687] width 112 height 31
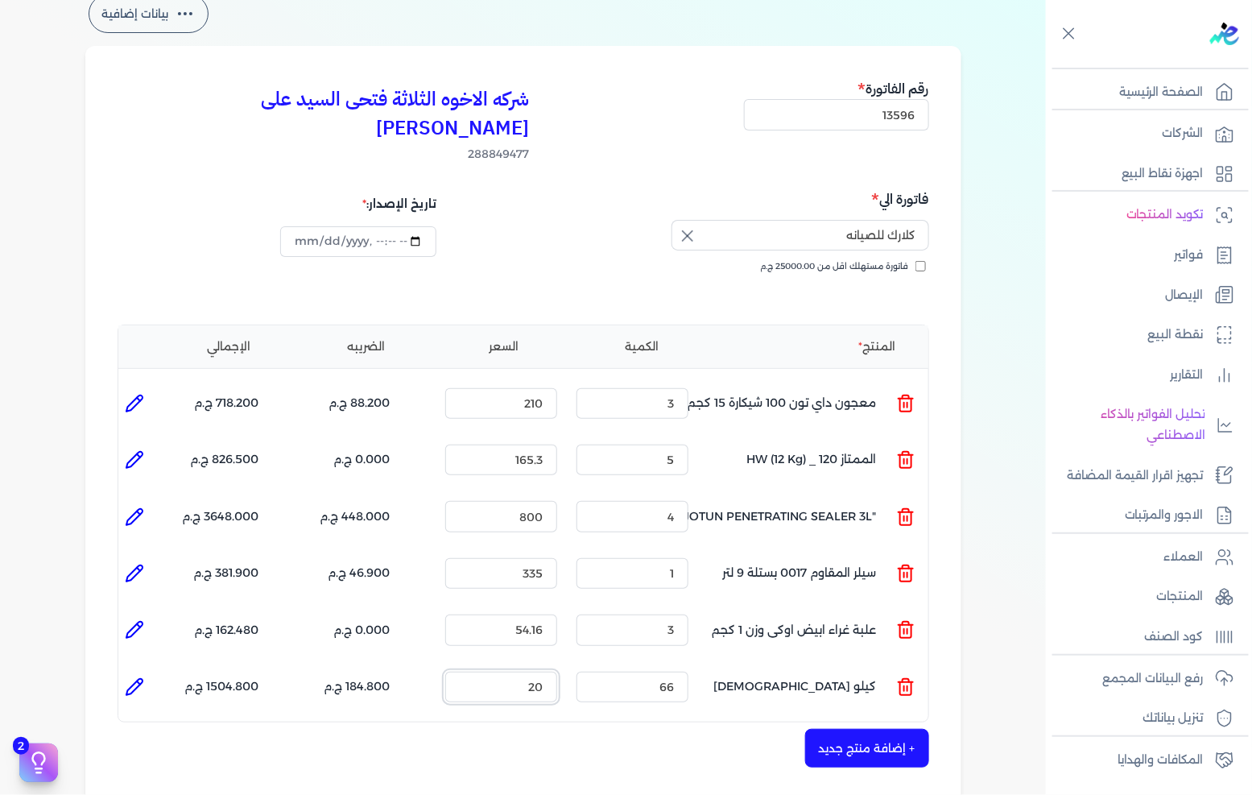
click at [549, 672] on input "20" at bounding box center [501, 687] width 112 height 31
type input "18"
click at [144, 677] on icon at bounding box center [134, 686] width 19 height 19
type input "كيلو [DEMOGRAPHIC_DATA]"
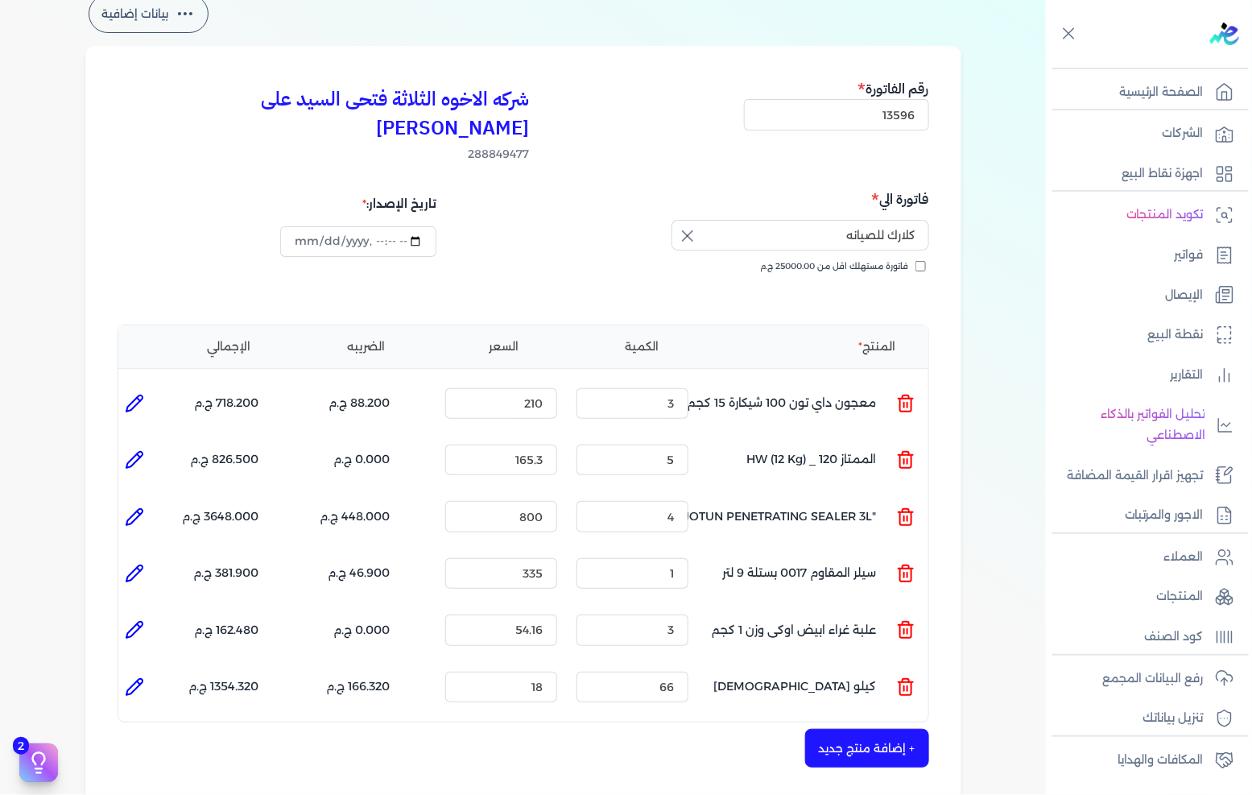
type input "18"
type input "66"
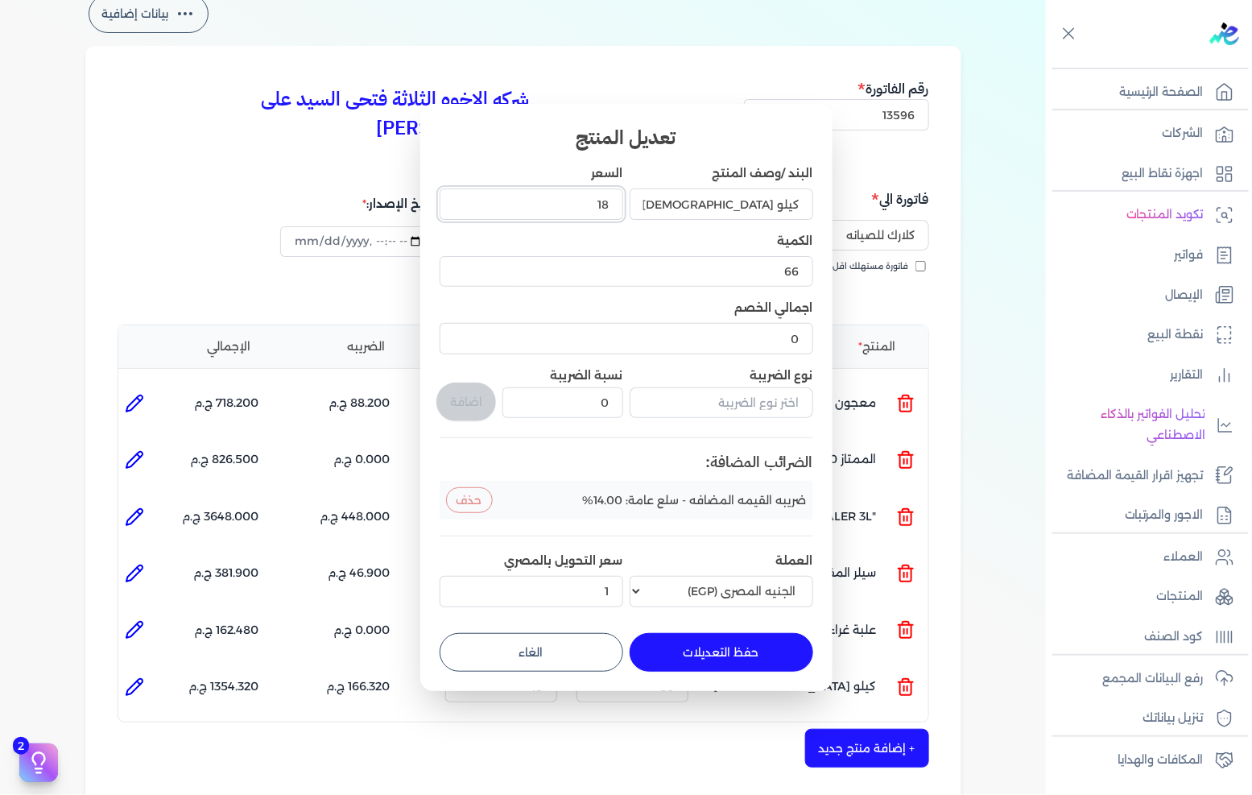
click at [584, 194] on input "18" at bounding box center [532, 203] width 184 height 31
type input "18"
type input "18.3"
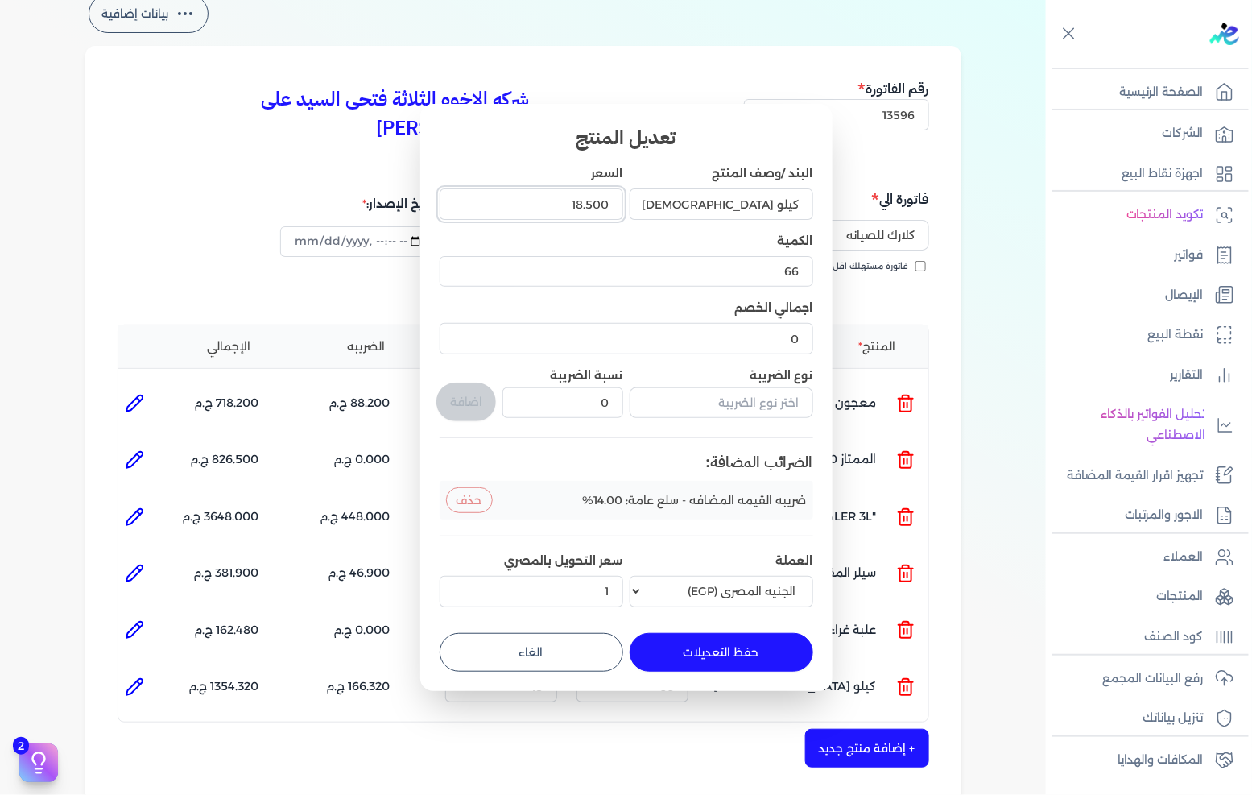
type input "18.500"
click at [689, 664] on button "حفظ التعديلات" at bounding box center [722, 652] width 184 height 39
type input "0"
type input "1"
type input "18.5"
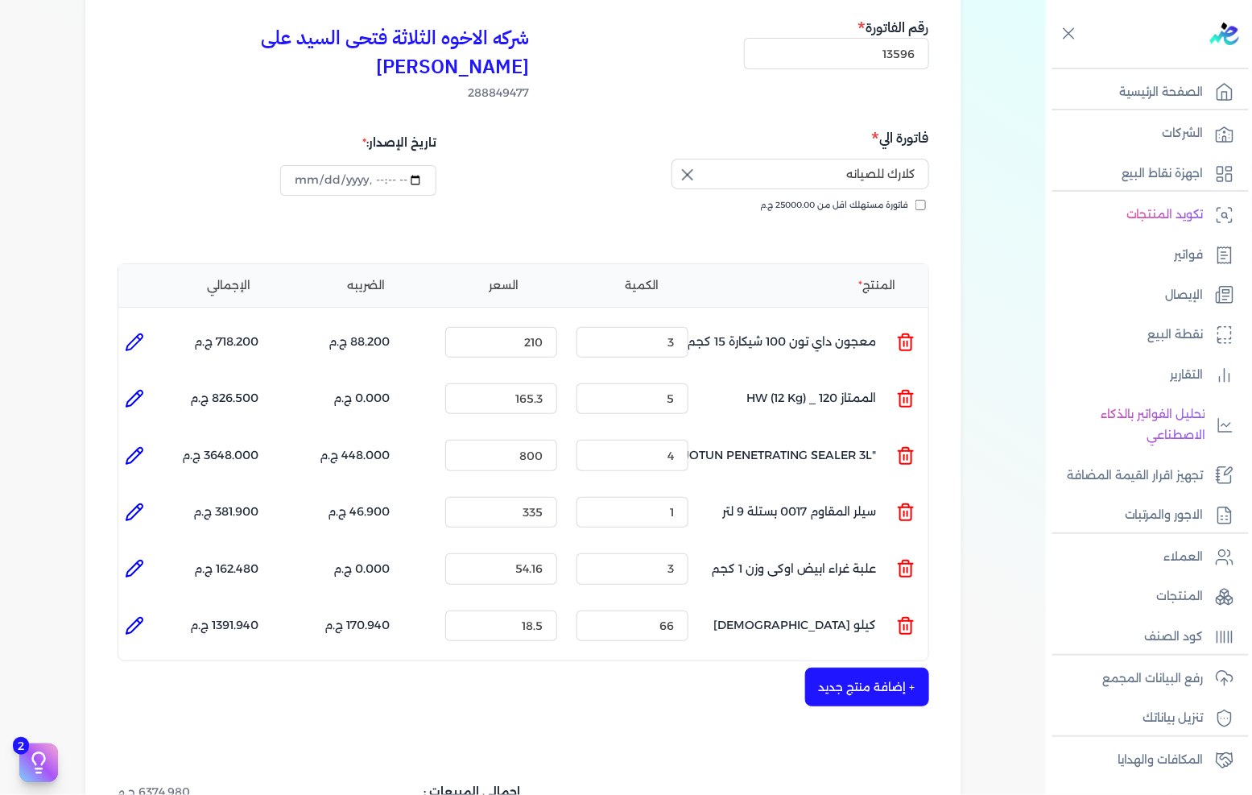
scroll to position [179, 0]
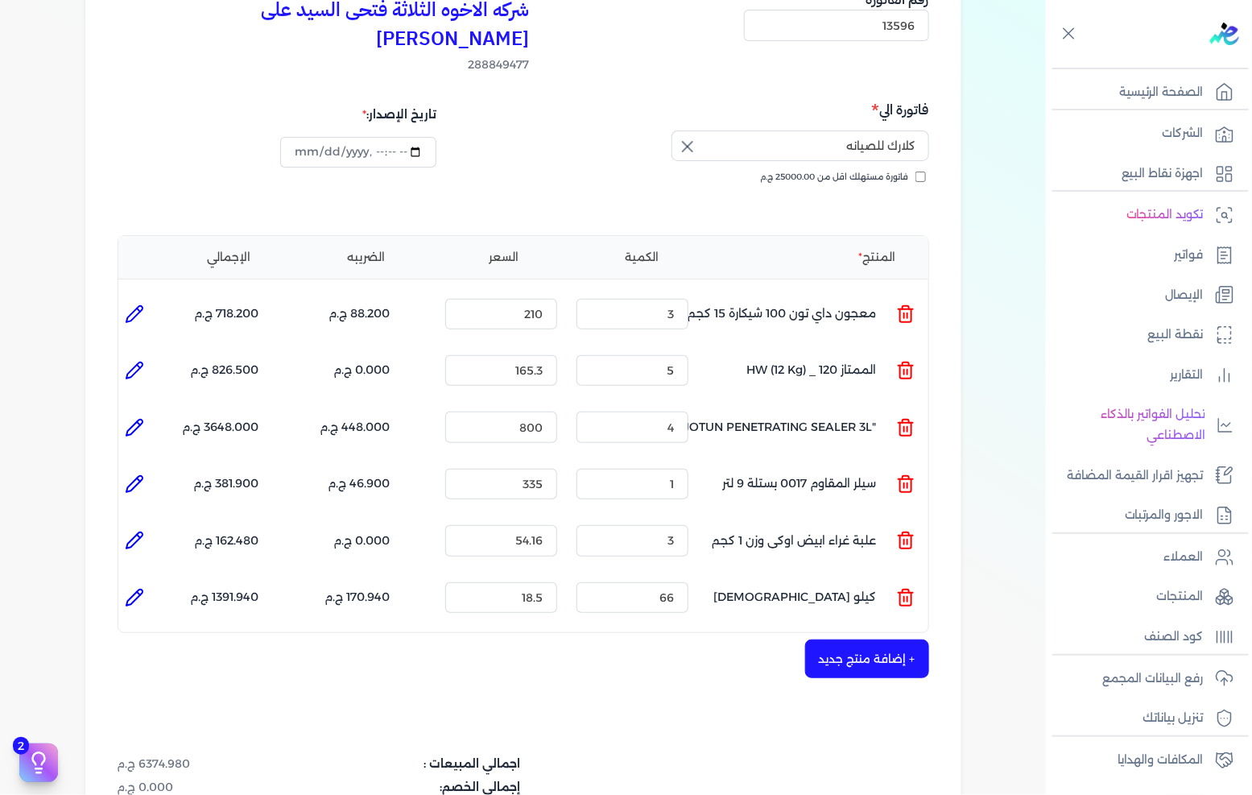
click at [912, 647] on button "+ إضافة منتج جديد" at bounding box center [867, 658] width 124 height 39
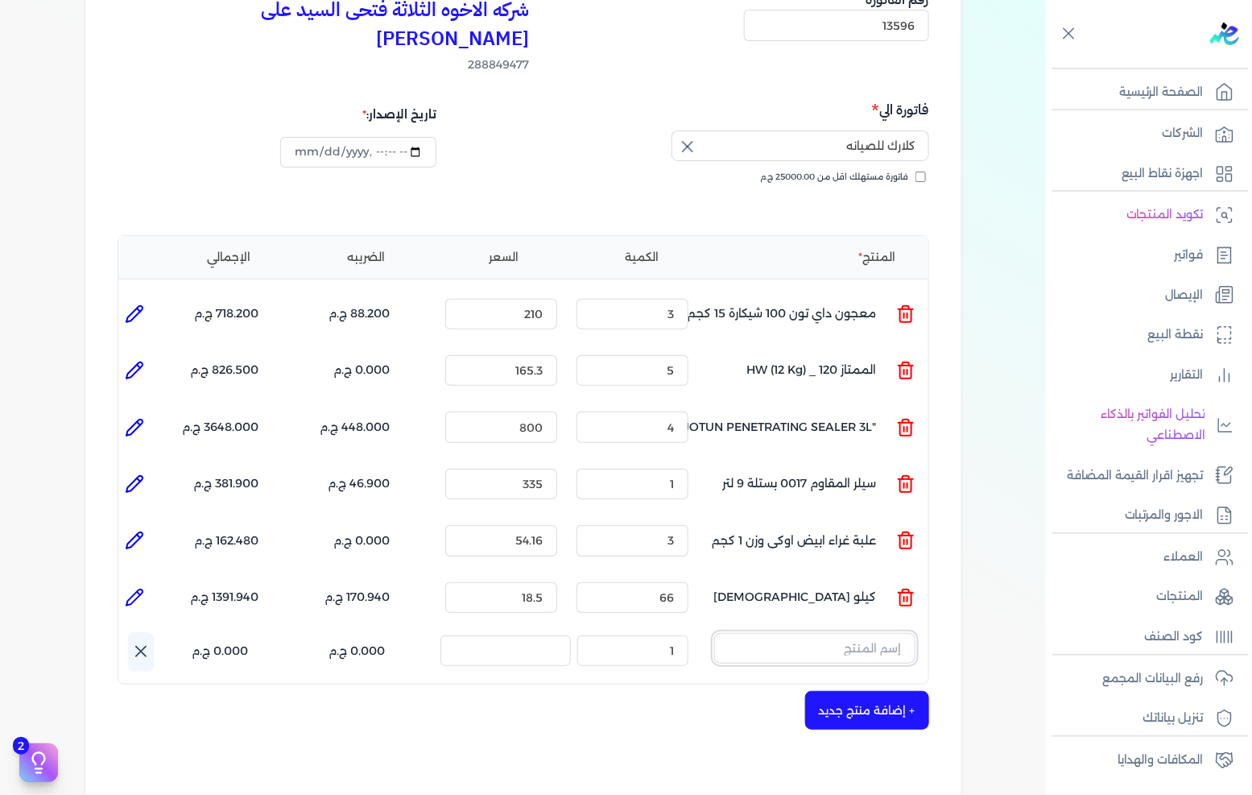
click at [881, 633] on input "text" at bounding box center [814, 648] width 201 height 31
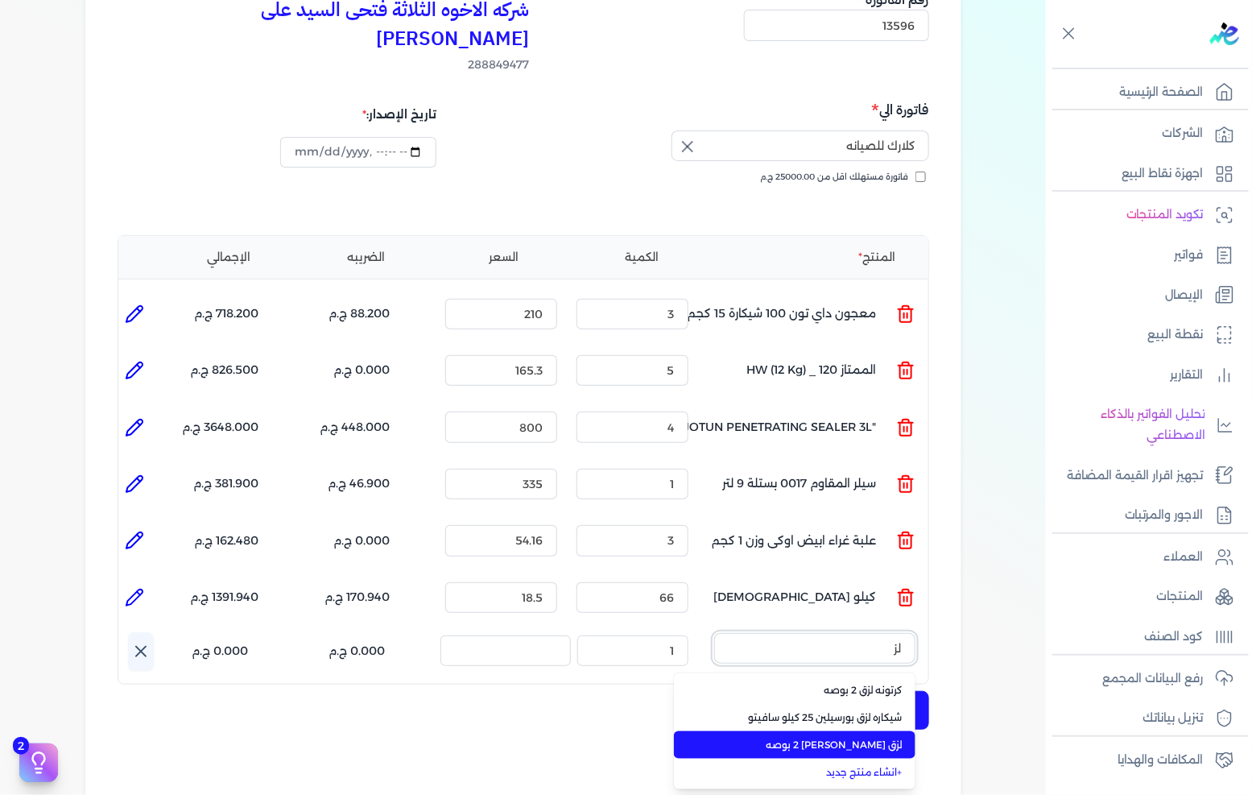
type input "لز"
click at [883, 738] on span "لزق [PERSON_NAME] 2 بوصه" at bounding box center [804, 745] width 196 height 14
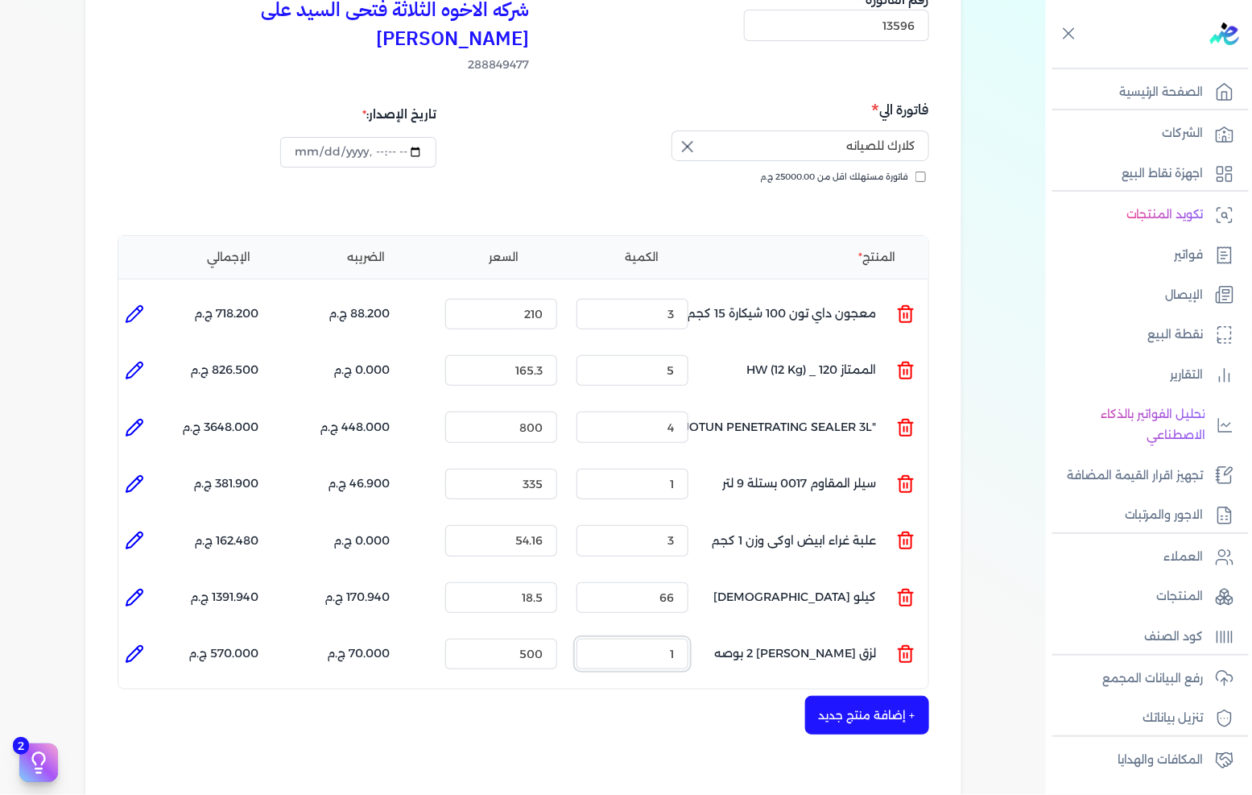
click at [642, 639] on input "1" at bounding box center [633, 654] width 112 height 31
type input "3"
click at [814, 696] on button "+ إضافة منتج جديد" at bounding box center [867, 715] width 124 height 39
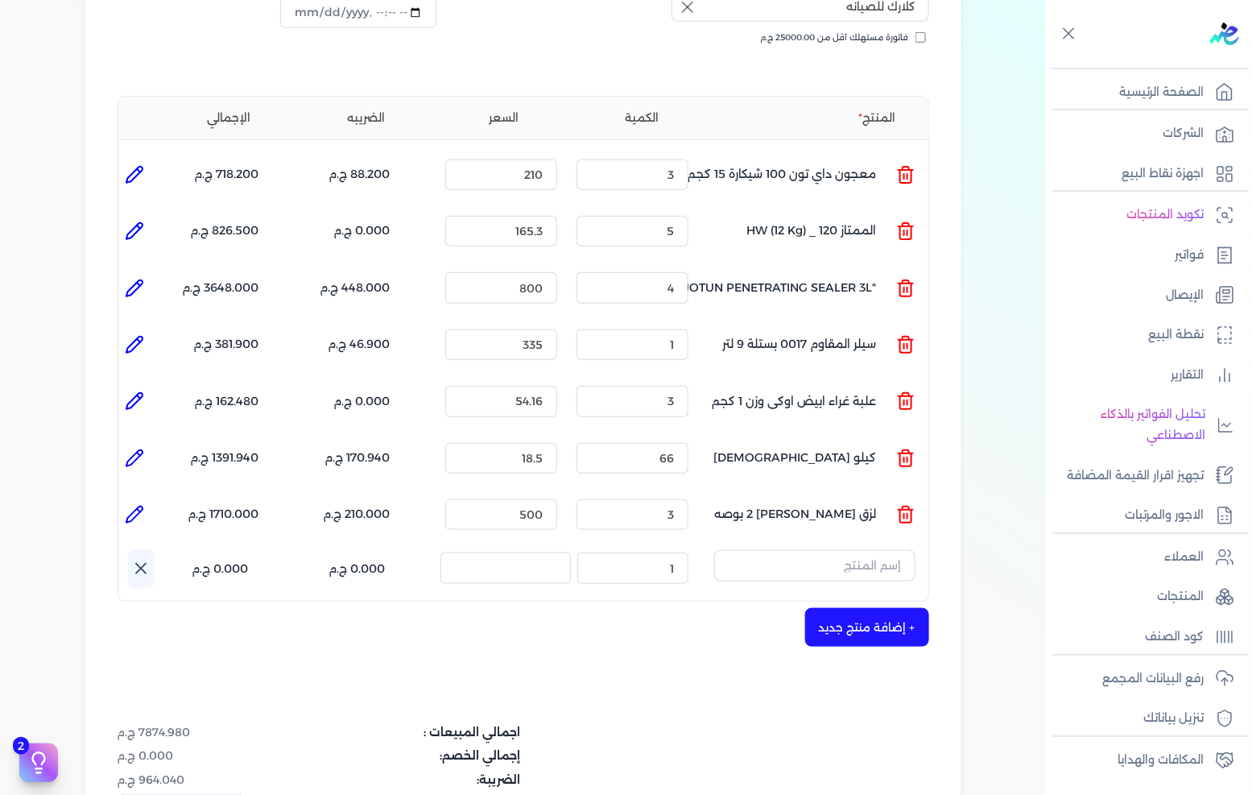
scroll to position [358, 0]
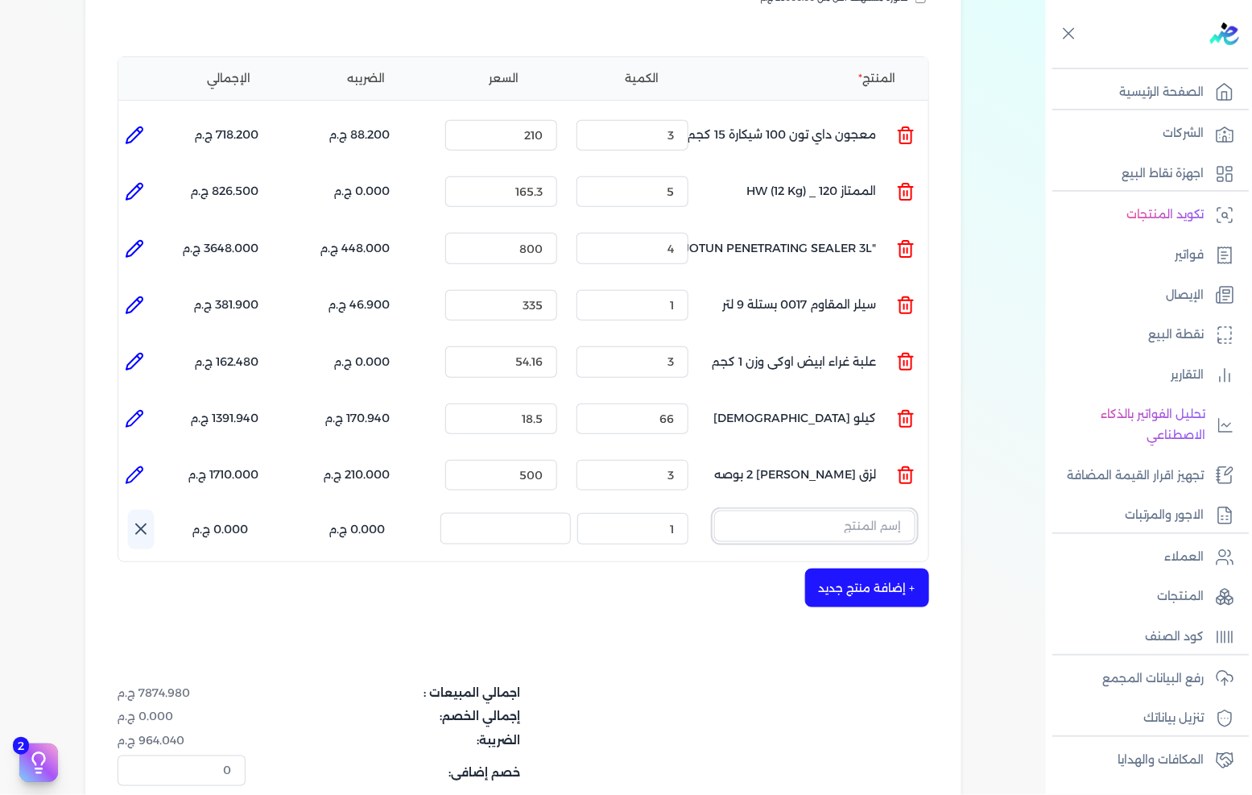
click at [875, 511] on input "text" at bounding box center [814, 526] width 201 height 31
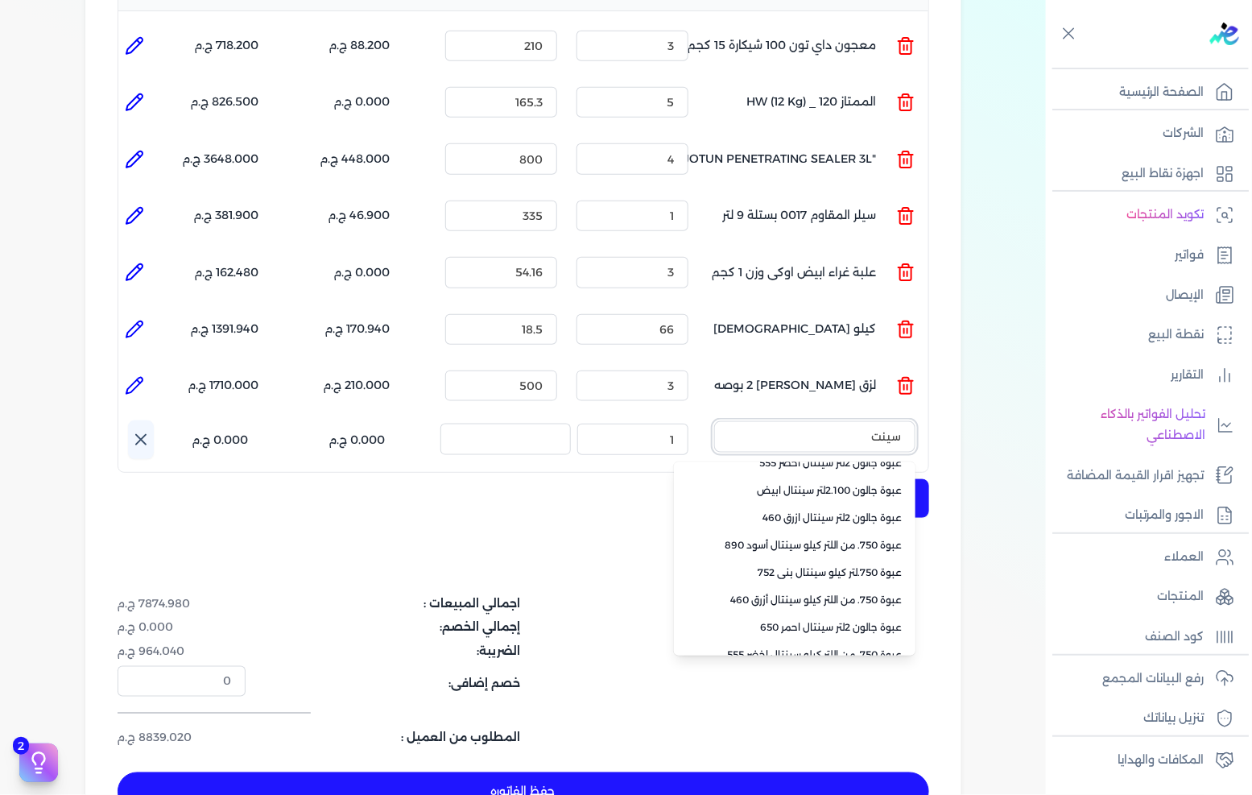
scroll to position [0, 0]
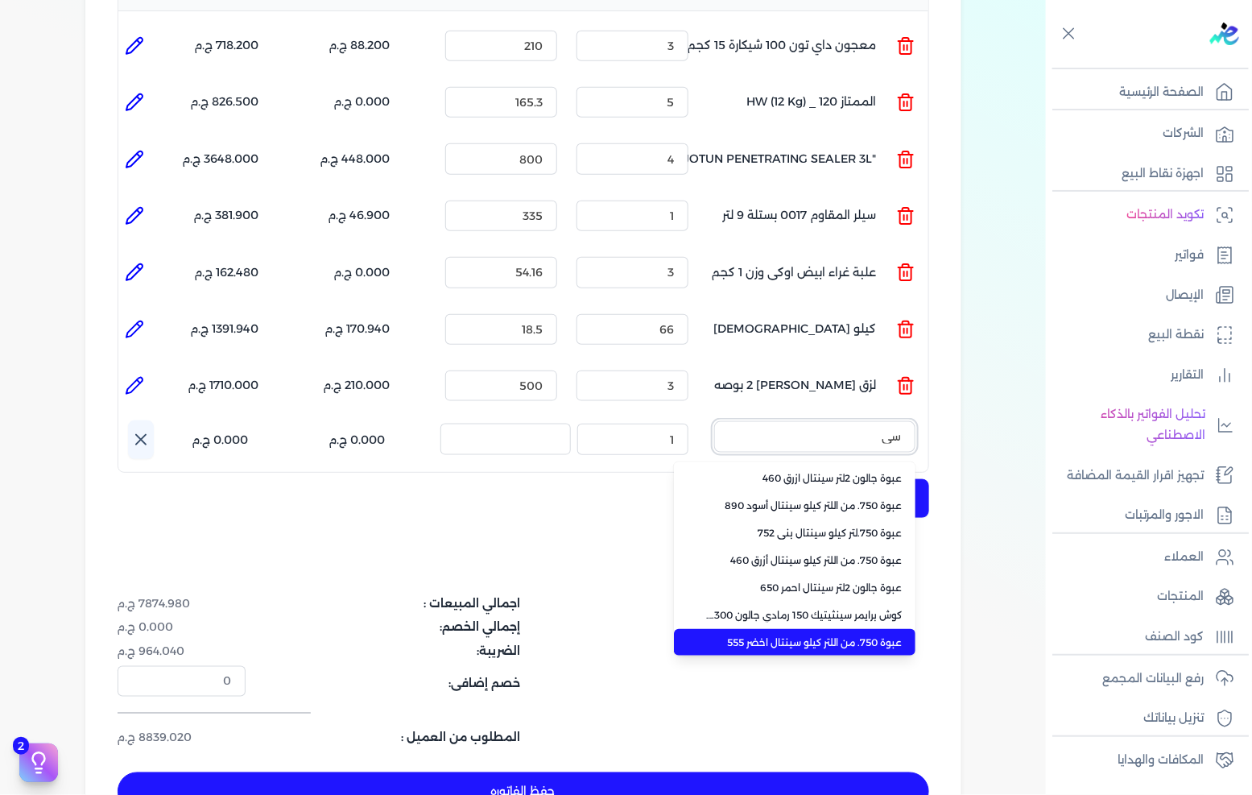
type input "س"
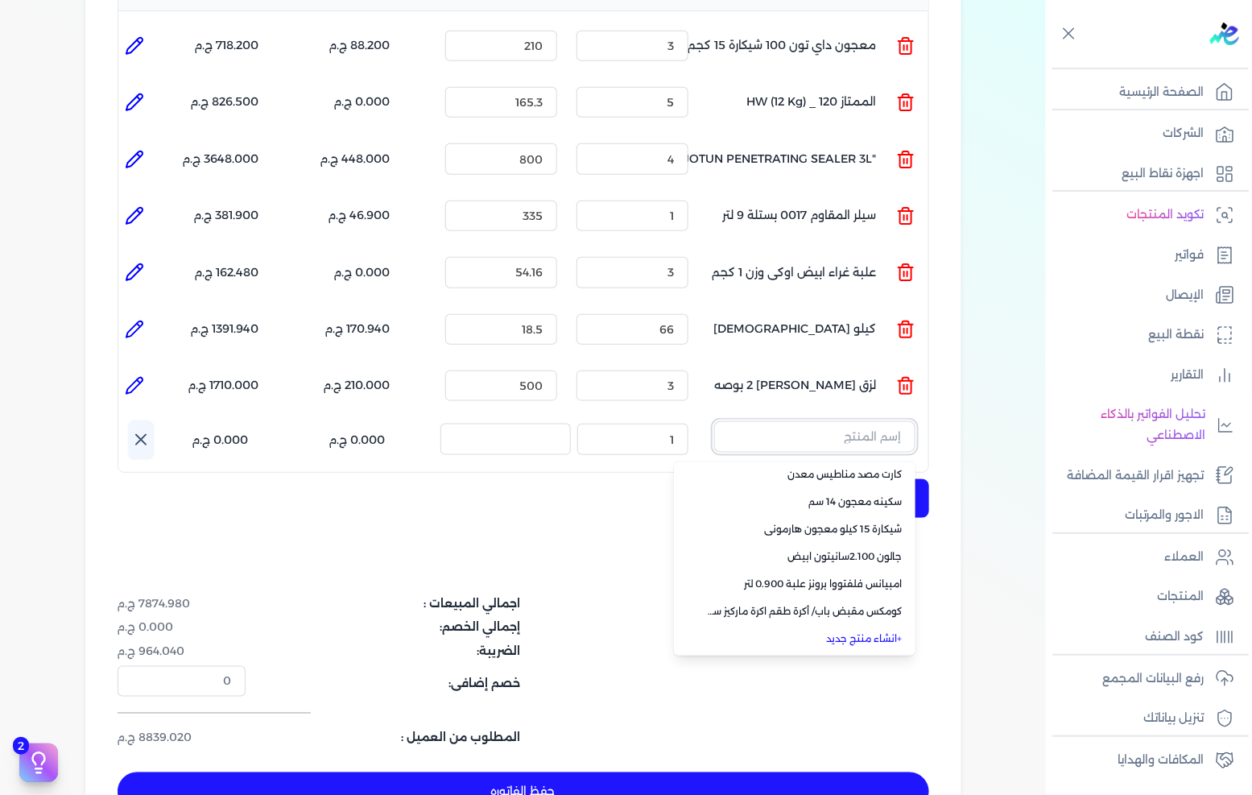
scroll to position [3, 0]
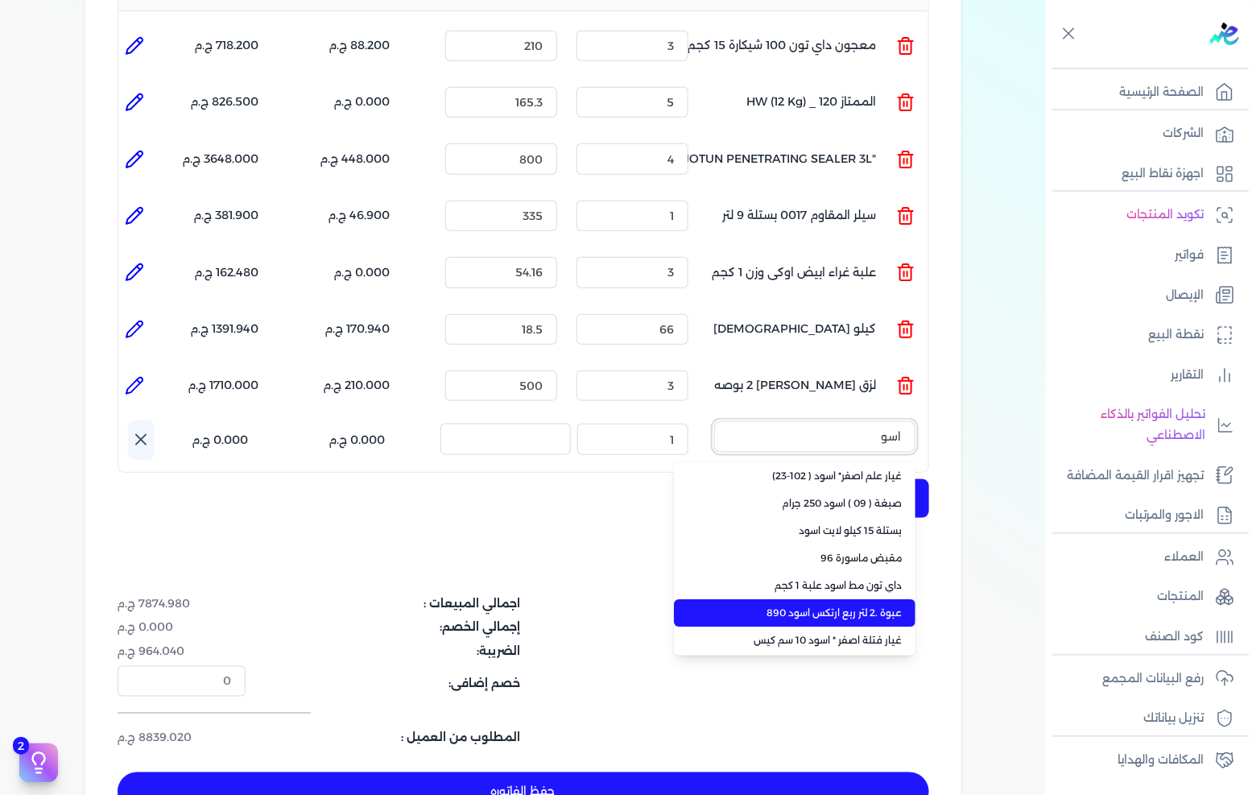
type input "اسود"
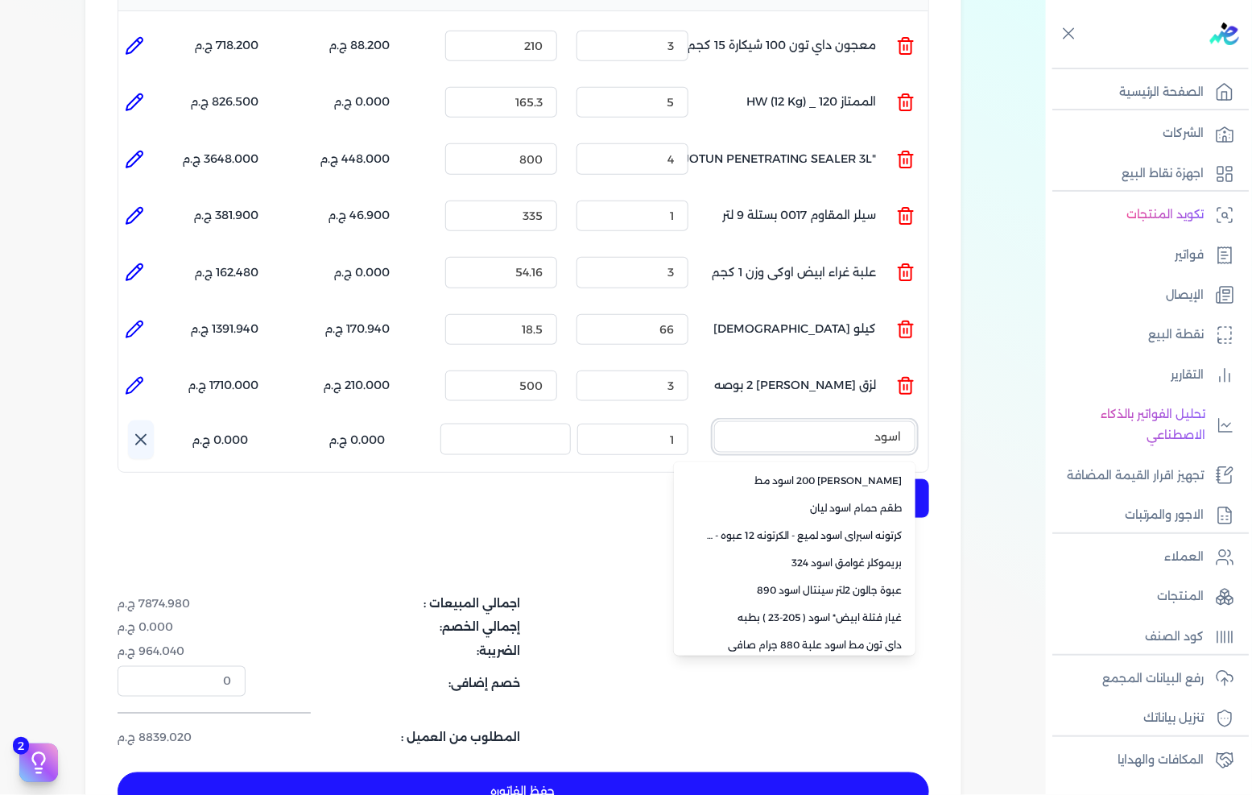
scroll to position [451, 0]
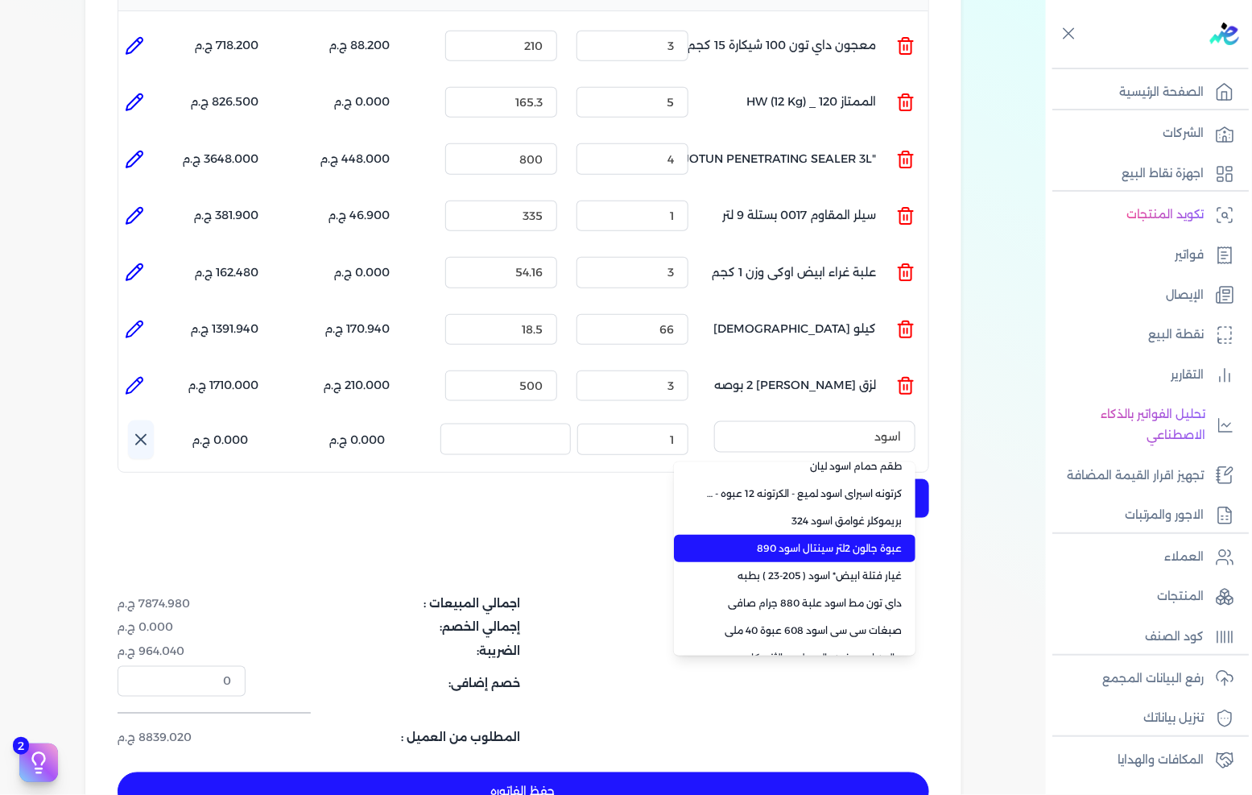
click at [866, 541] on span "عبوة جالون 2لتر سينتال اسود 890" at bounding box center [804, 548] width 196 height 14
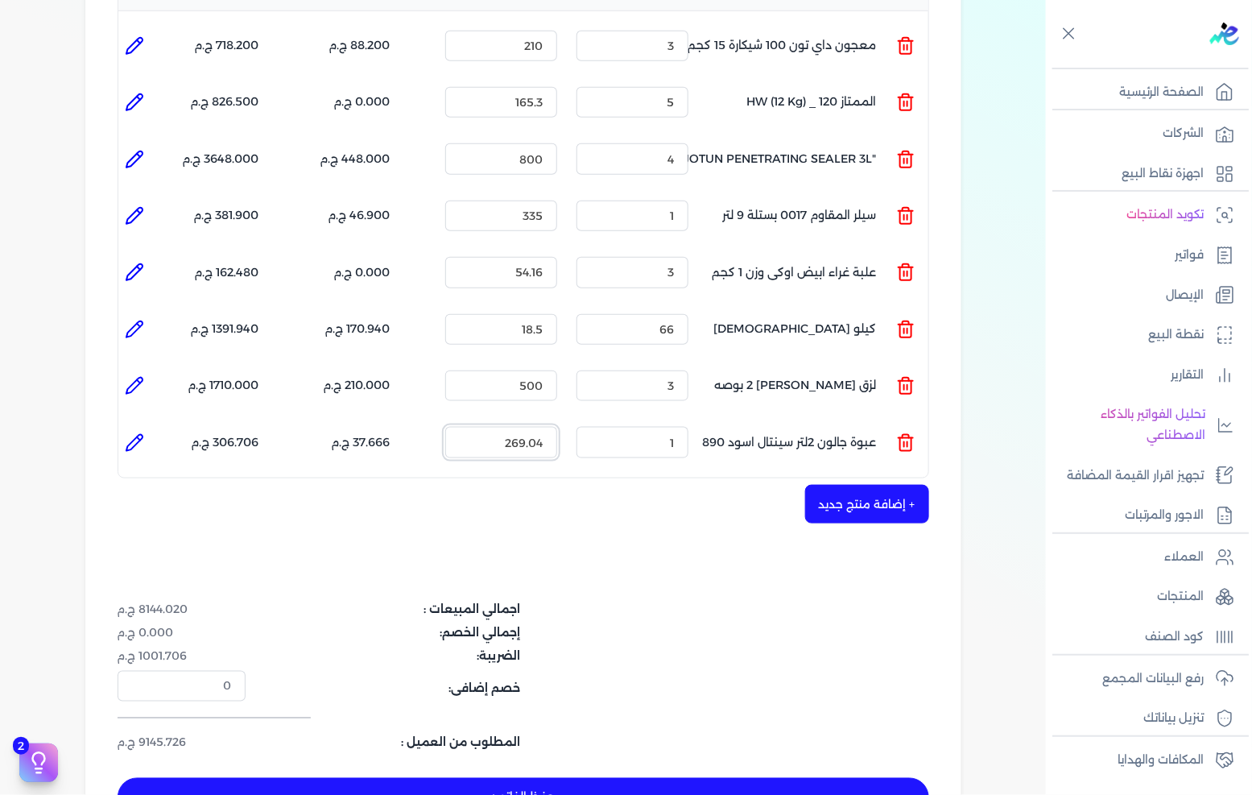
click at [544, 427] on input "269.04" at bounding box center [501, 442] width 112 height 31
type input "290"
click at [878, 485] on button "+ إضافة منتج جديد" at bounding box center [867, 504] width 124 height 39
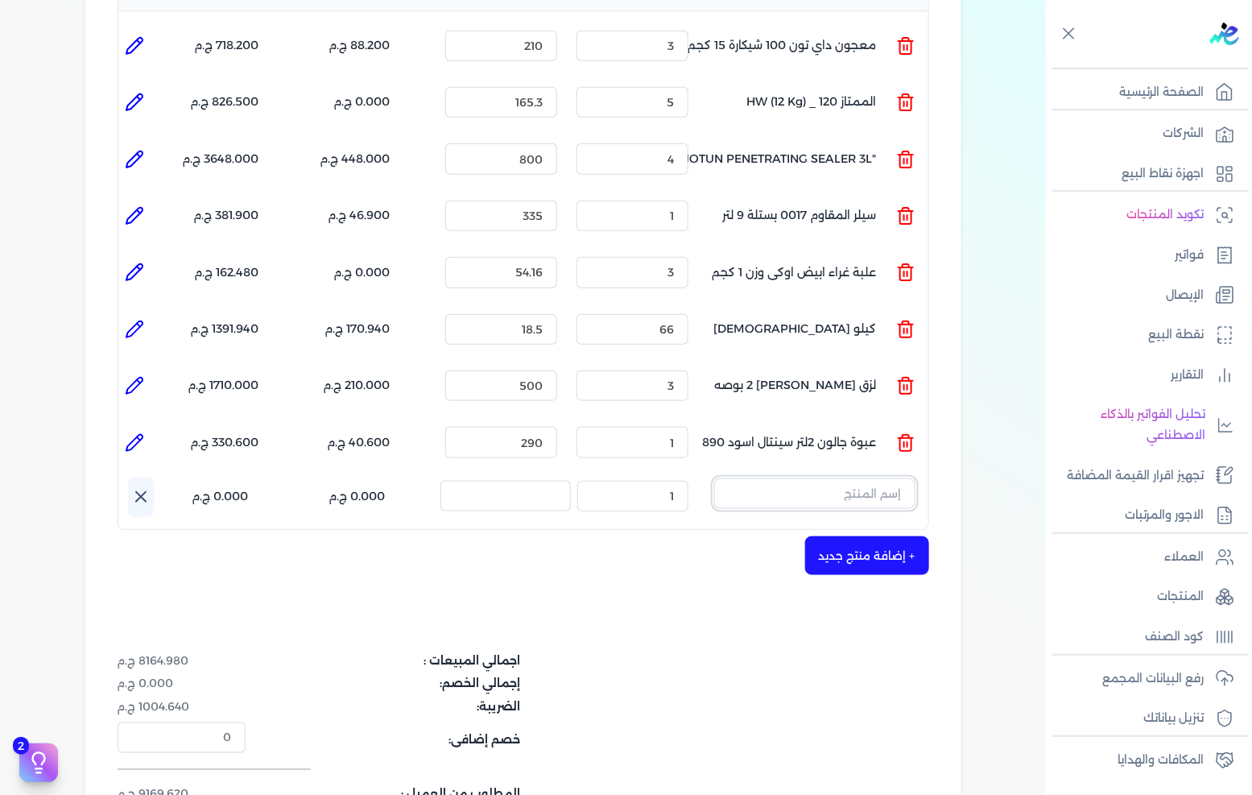
click at [832, 478] on input "text" at bounding box center [814, 493] width 201 height 31
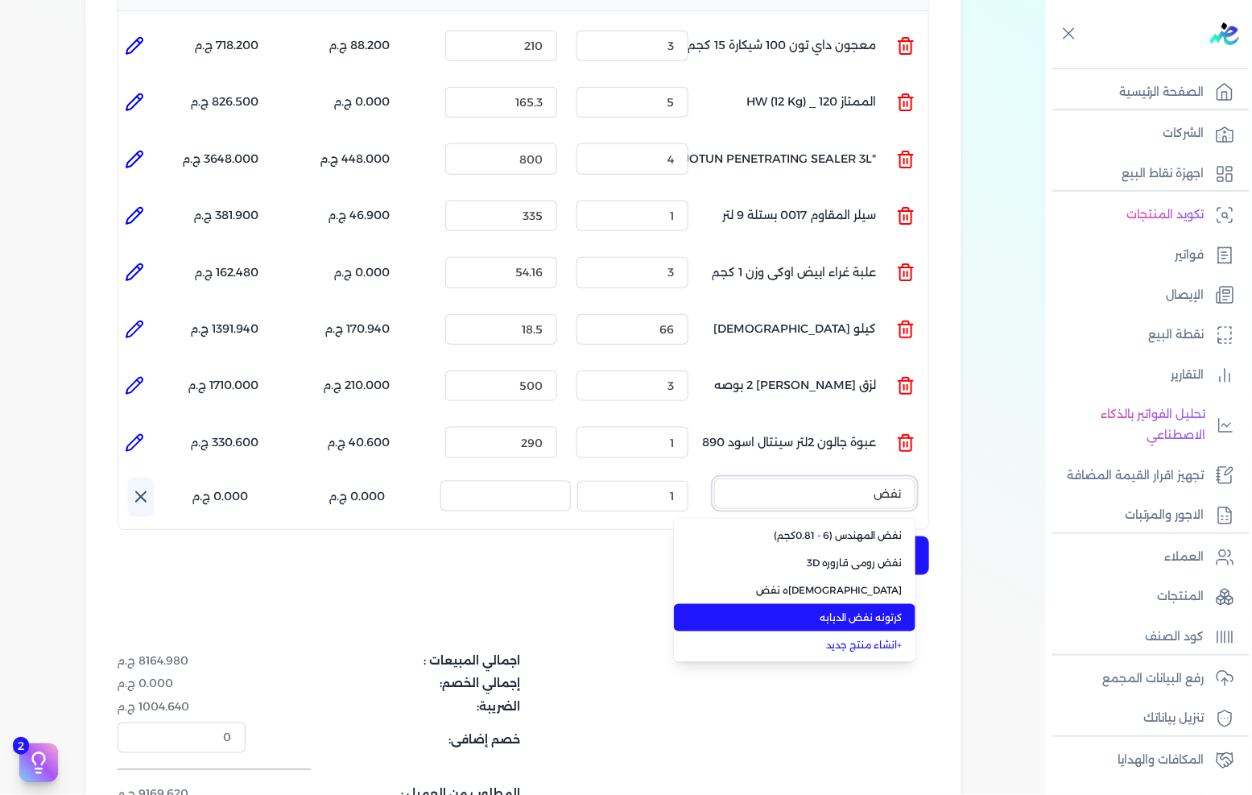
type input "نفض"
click at [891, 610] on span "كرتونه نفض الدبابه" at bounding box center [804, 617] width 196 height 14
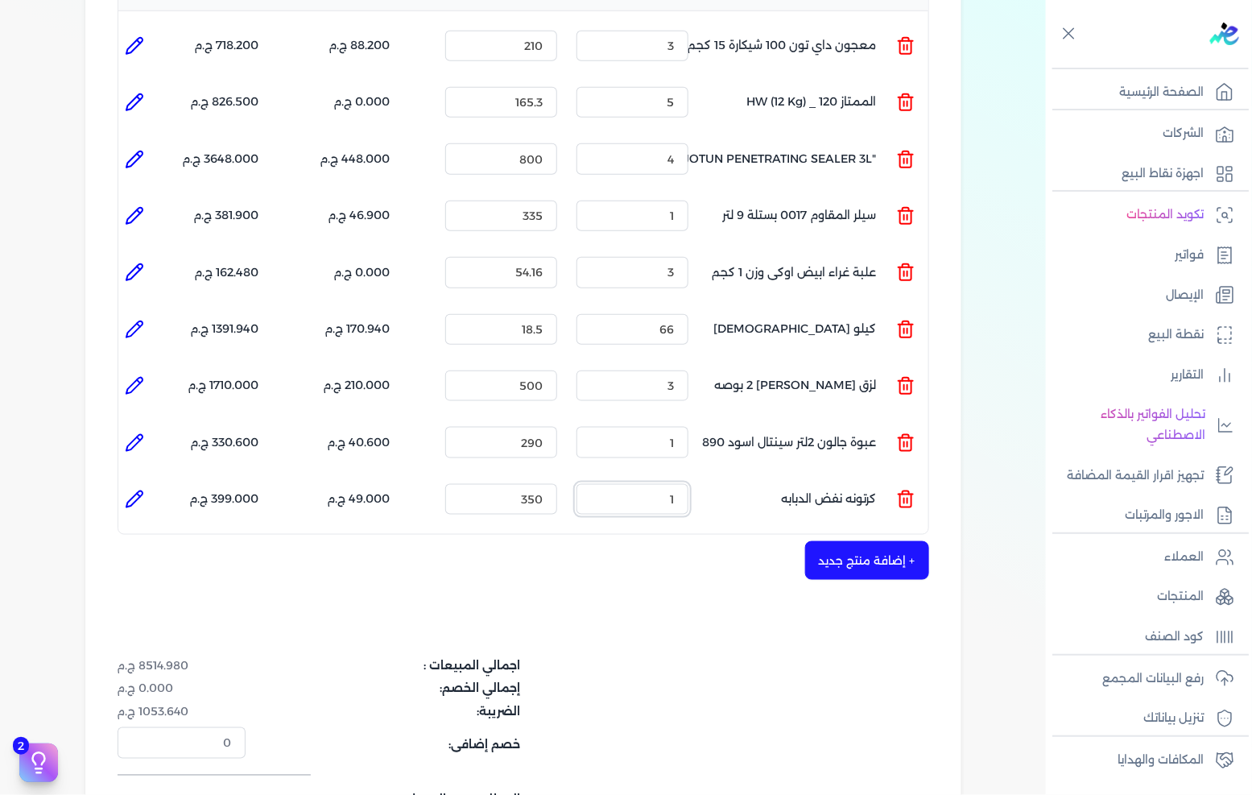
click at [662, 484] on input "1" at bounding box center [633, 499] width 112 height 31
type input "4"
click at [718, 541] on div "+ إضافة منتج جديد" at bounding box center [524, 560] width 812 height 39
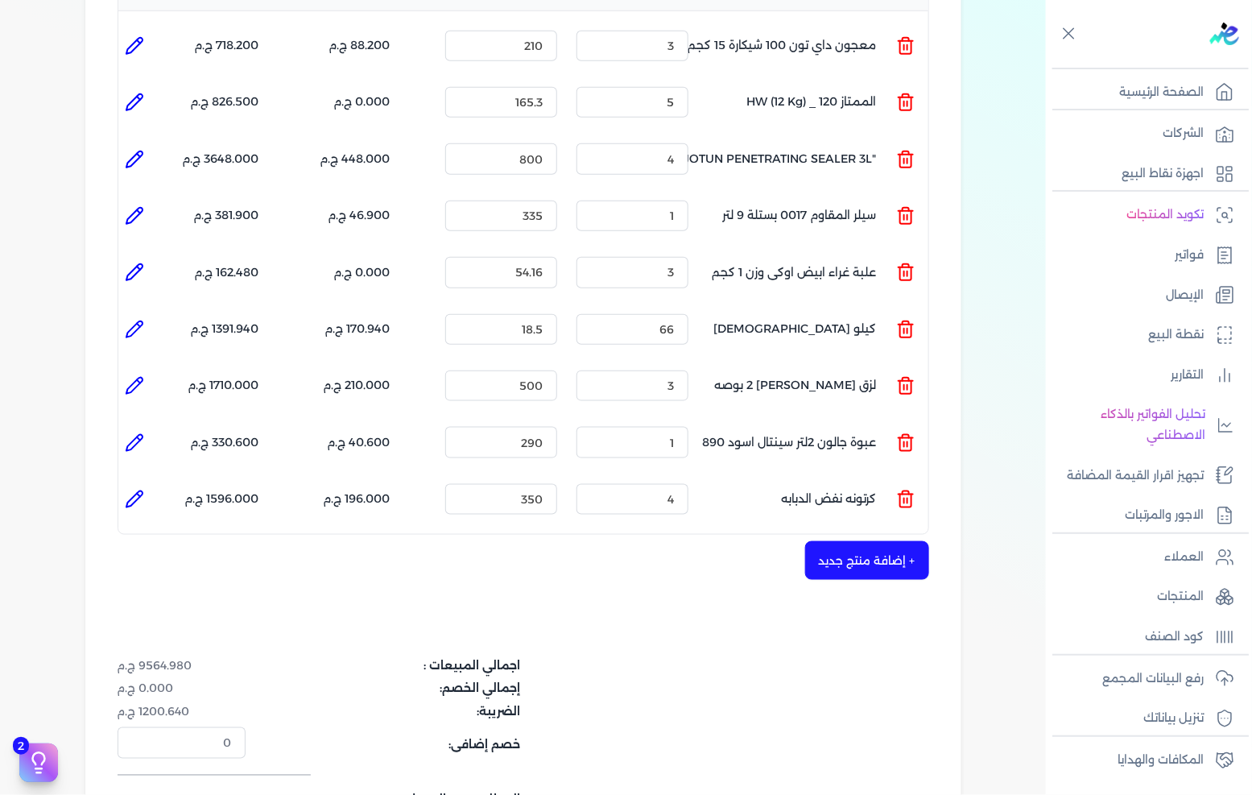
click at [117, 461] on div "شركه الاخوه الثلاثة فتحى السيد على [PERSON_NAME] 288849477 رقم الفاتورة 13596 ف…" at bounding box center [523, 296] width 876 height 1217
click at [134, 490] on icon at bounding box center [134, 499] width 19 height 19
type input "كرتونه نفض الدبابه"
type input "350"
type input "4"
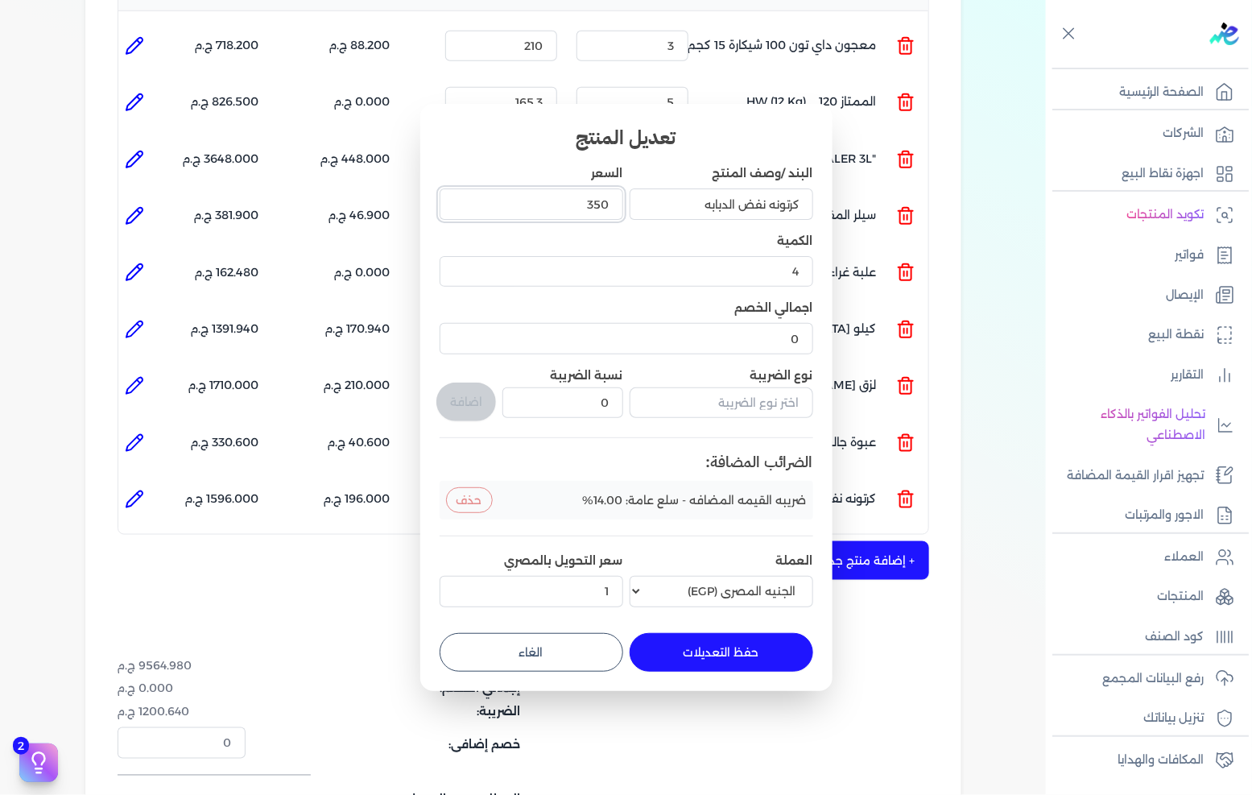
click at [543, 203] on input "350" at bounding box center [532, 203] width 184 height 31
type input "53"
type input "53.33"
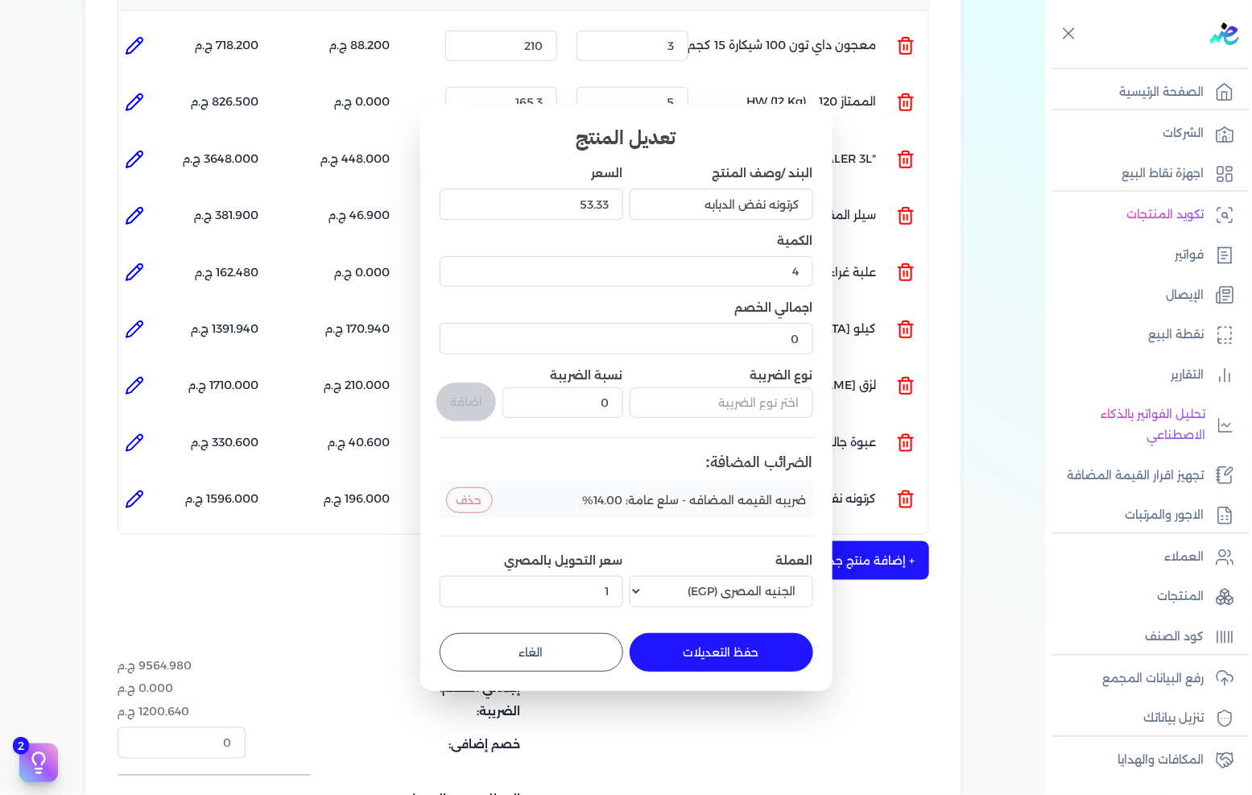
click at [739, 670] on button "حفظ التعديلات" at bounding box center [722, 652] width 184 height 39
type input "0"
type input "1"
type input "53.33"
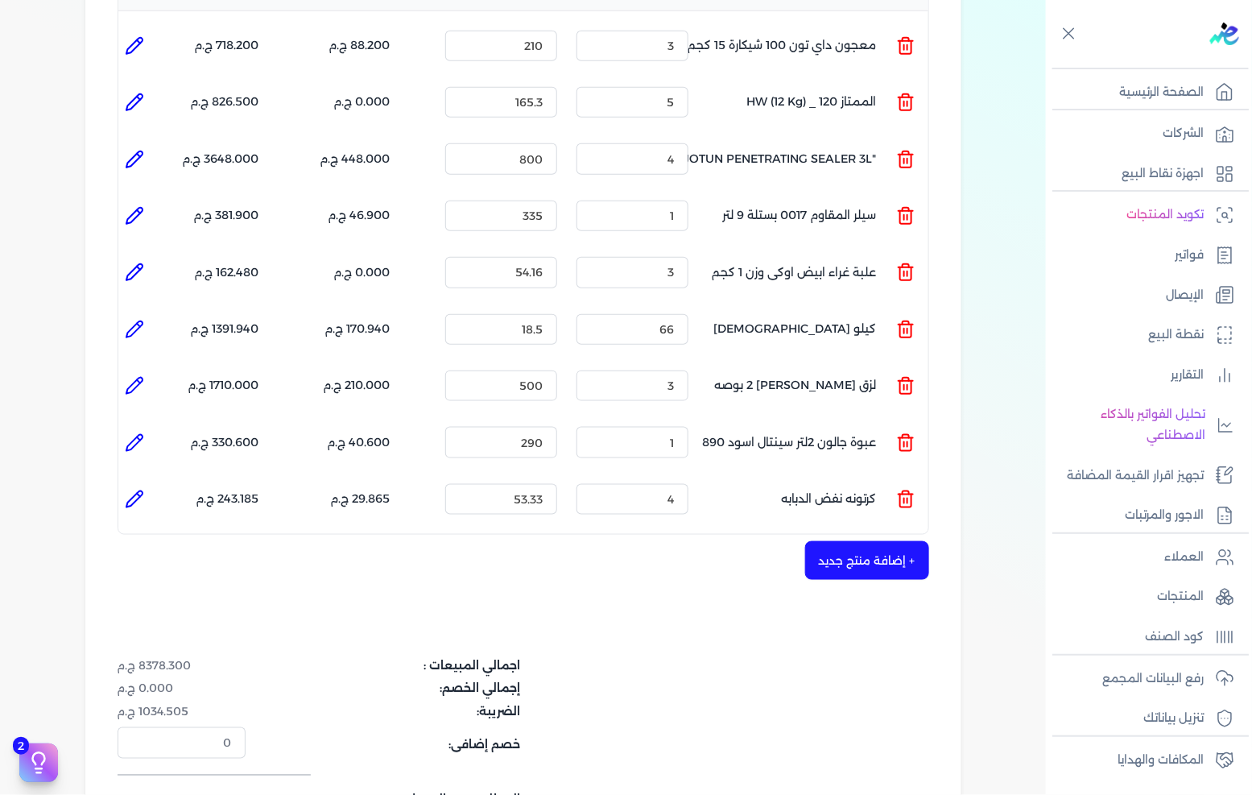
click at [884, 556] on div "شركه الاخوه الثلاثة فتحى السيد على [PERSON_NAME] 288849477 رقم الفاتورة 13596 ف…" at bounding box center [523, 296] width 876 height 1217
click at [881, 541] on button "+ إضافة منتج جديد" at bounding box center [867, 560] width 124 height 39
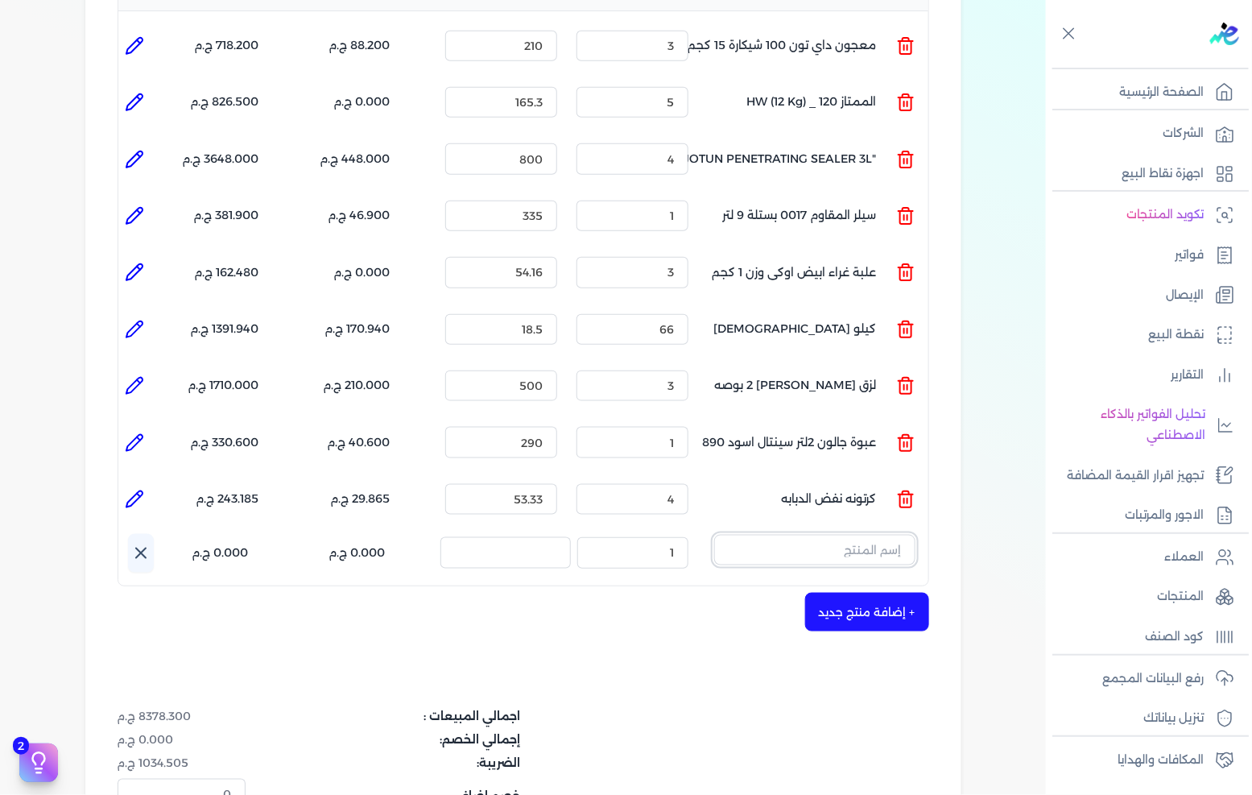
click at [875, 535] on input "text" at bounding box center [814, 550] width 201 height 31
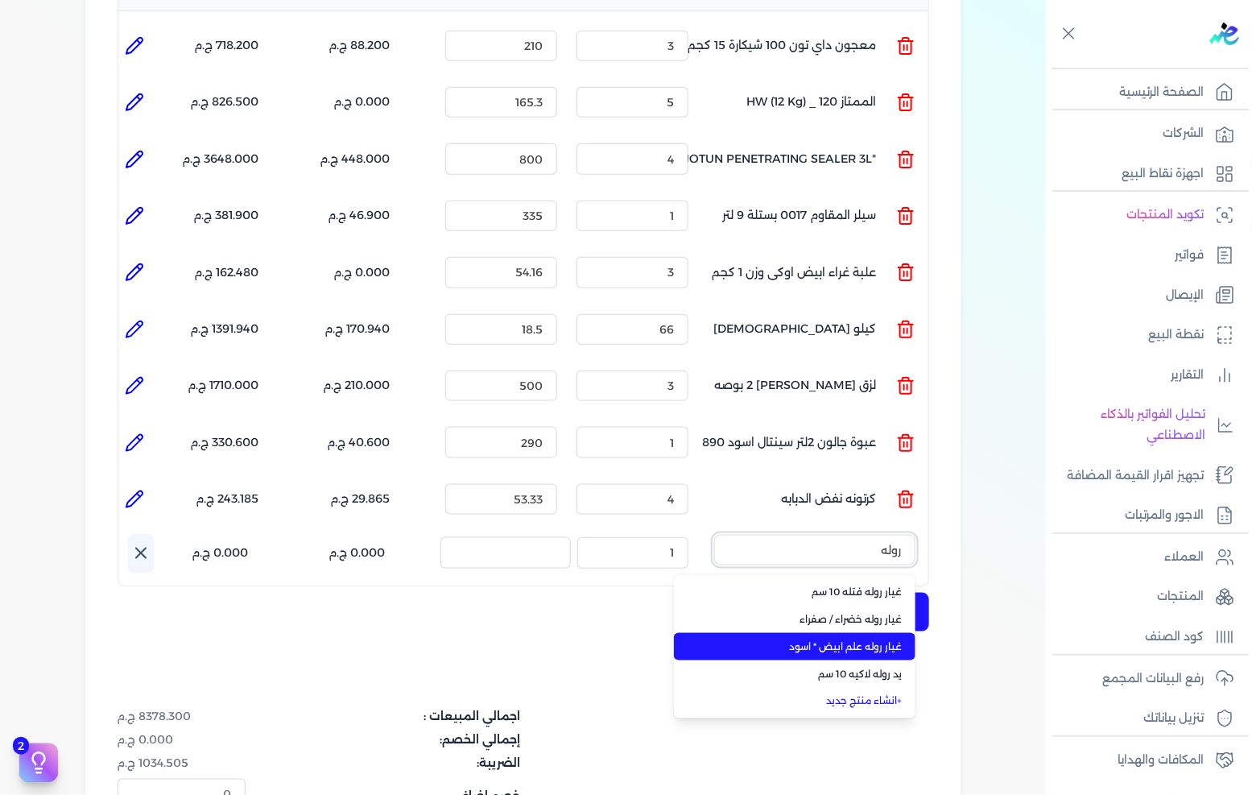
type input "روله"
click at [854, 639] on span "غيار روله علم ابيض * اسود" at bounding box center [804, 646] width 196 height 14
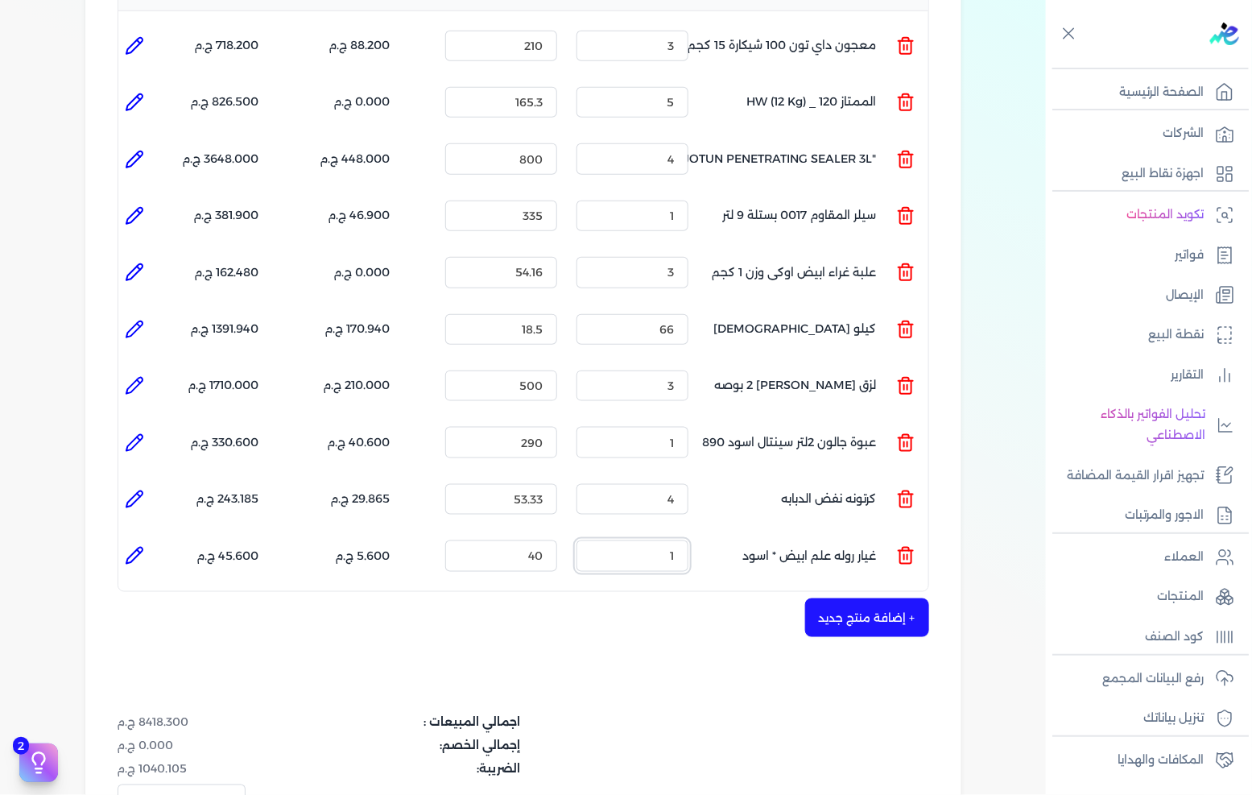
click at [664, 540] on input "1" at bounding box center [633, 555] width 112 height 31
type input "6"
click at [875, 598] on button "+ إضافة منتج جديد" at bounding box center [867, 617] width 124 height 39
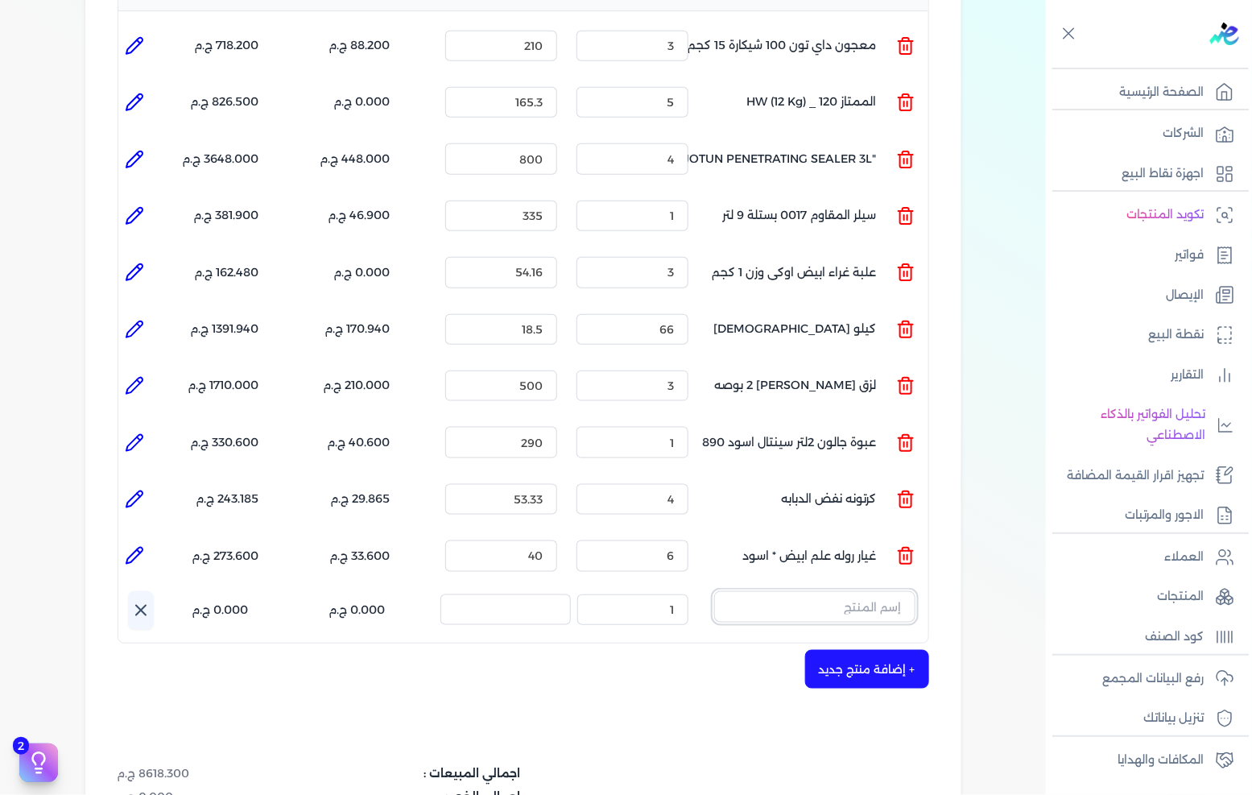
click at [873, 591] on input "text" at bounding box center [814, 606] width 201 height 31
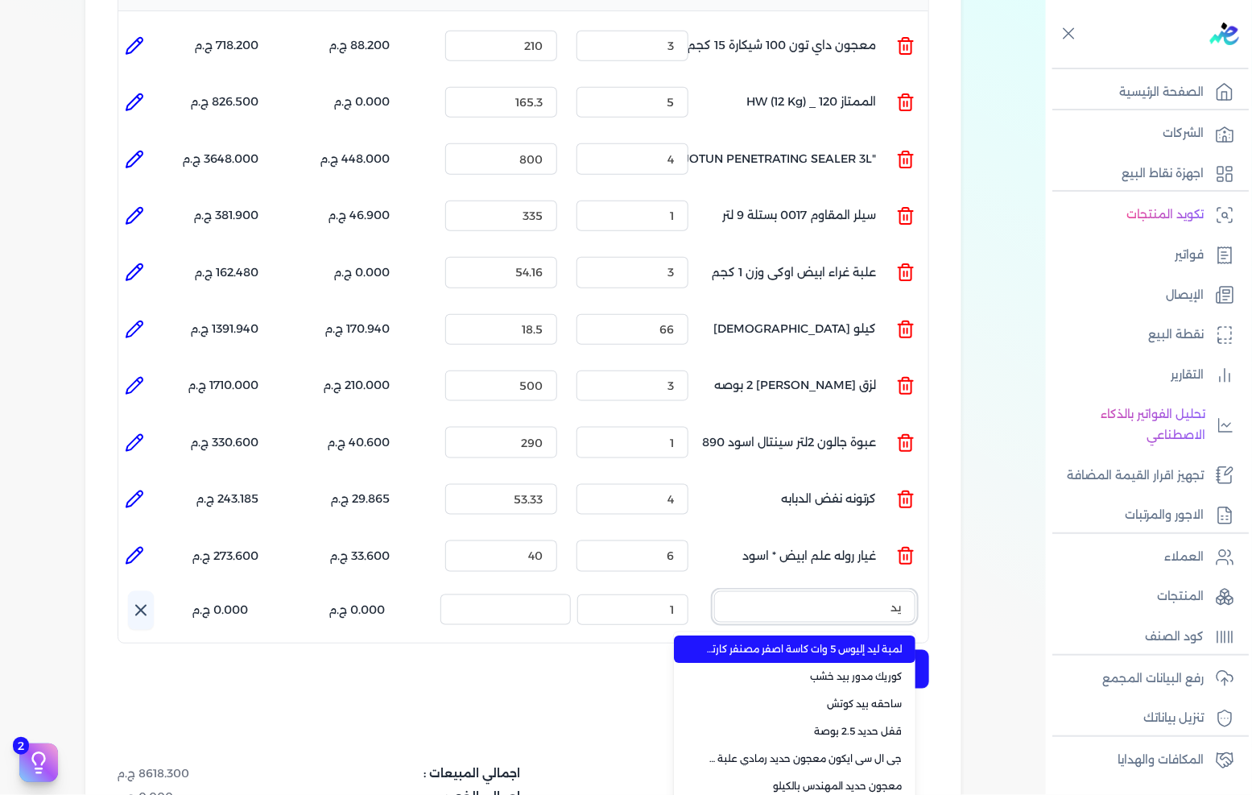
click at [714, 591] on button "يد" at bounding box center [814, 609] width 201 height 37
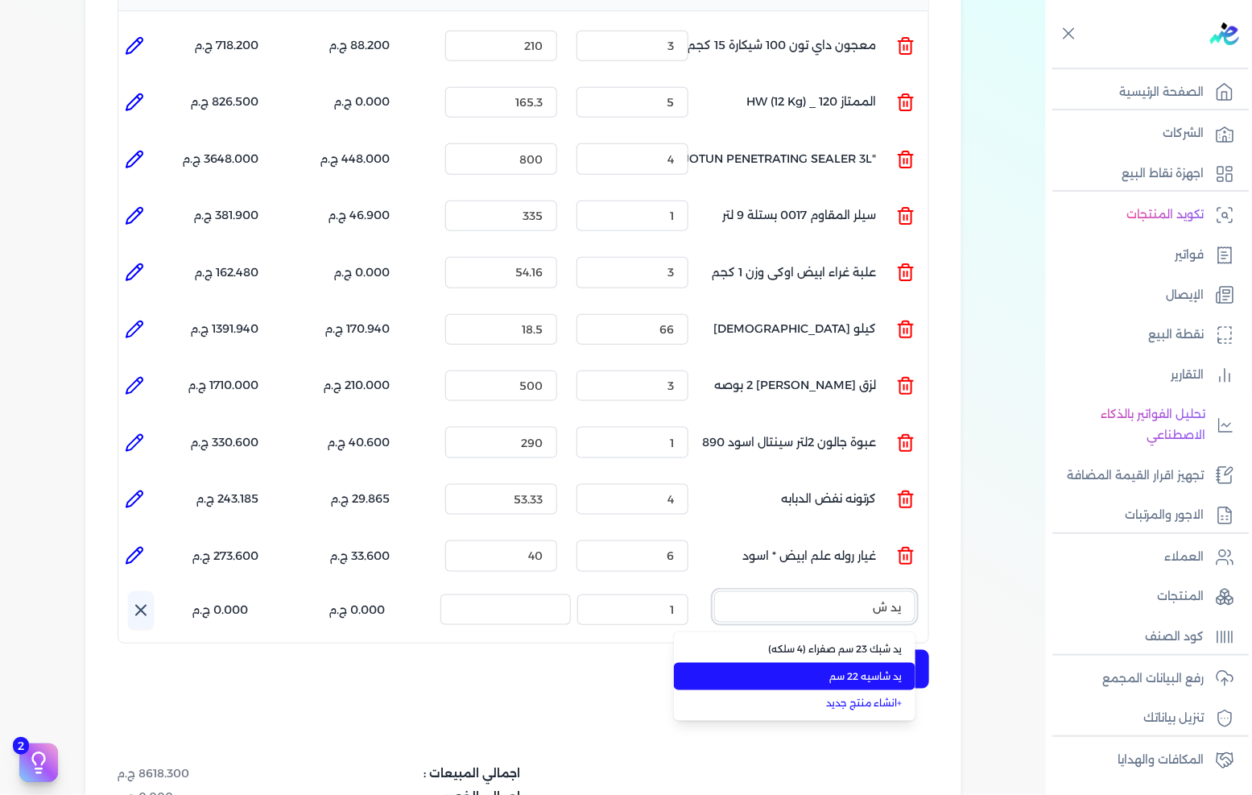
type input "يد ش"
click at [867, 663] on li "يد شاسيه 22 سم" at bounding box center [795, 676] width 242 height 27
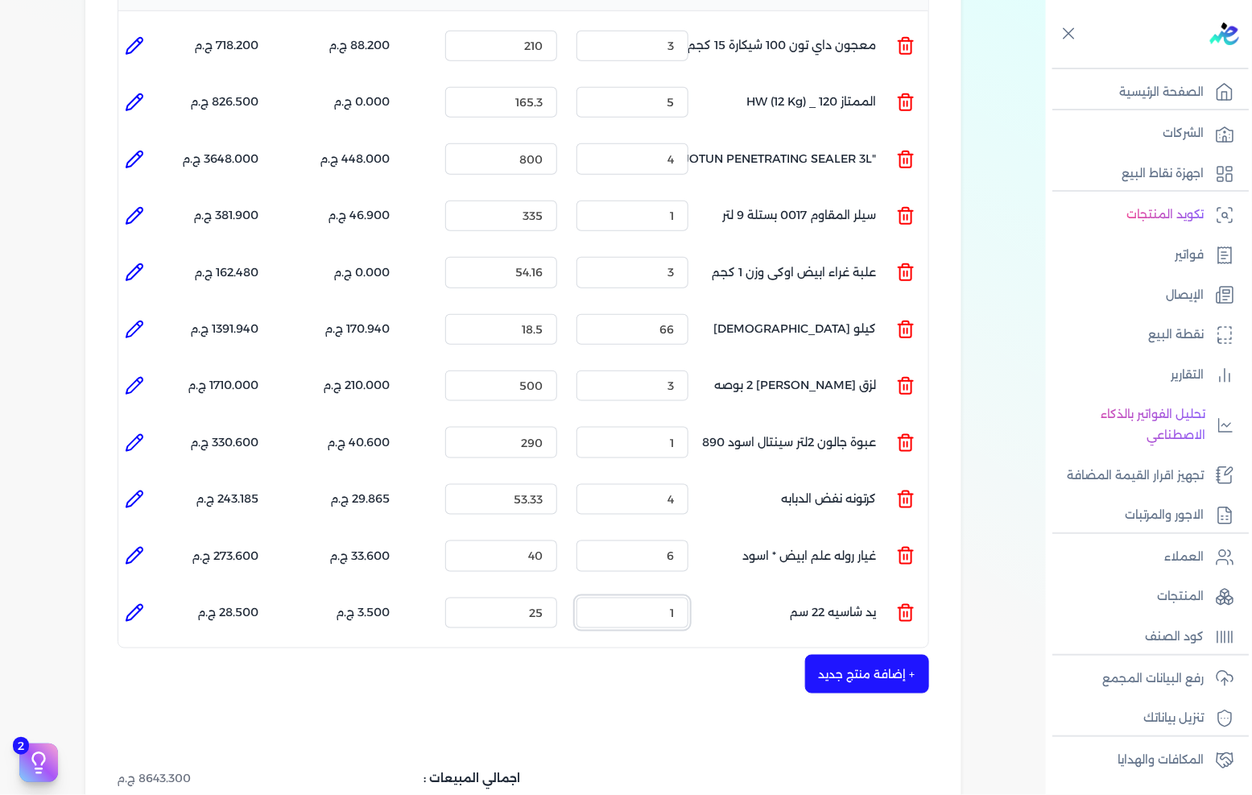
click at [663, 598] on input "1" at bounding box center [633, 613] width 112 height 31
type input "6"
click at [868, 655] on button "+ إضافة منتج جديد" at bounding box center [867, 674] width 124 height 39
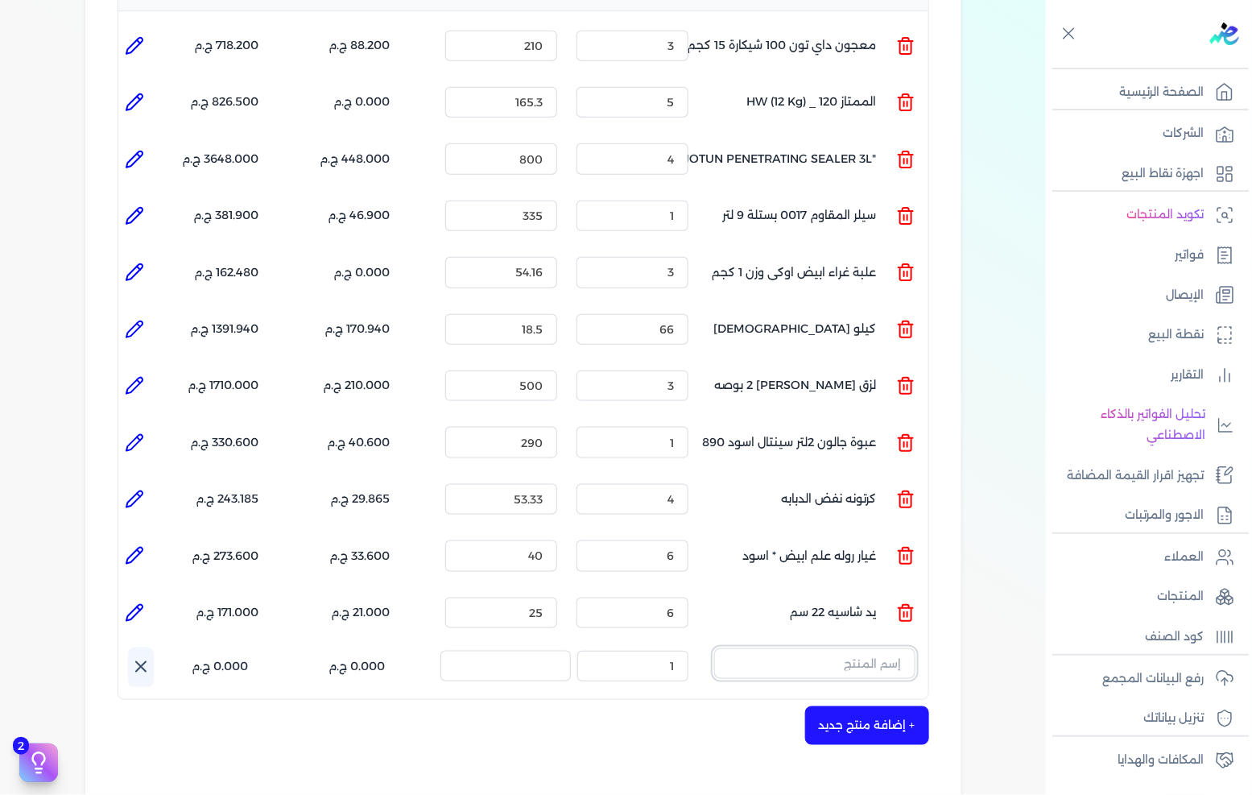
click at [875, 648] on input "text" at bounding box center [814, 663] width 201 height 31
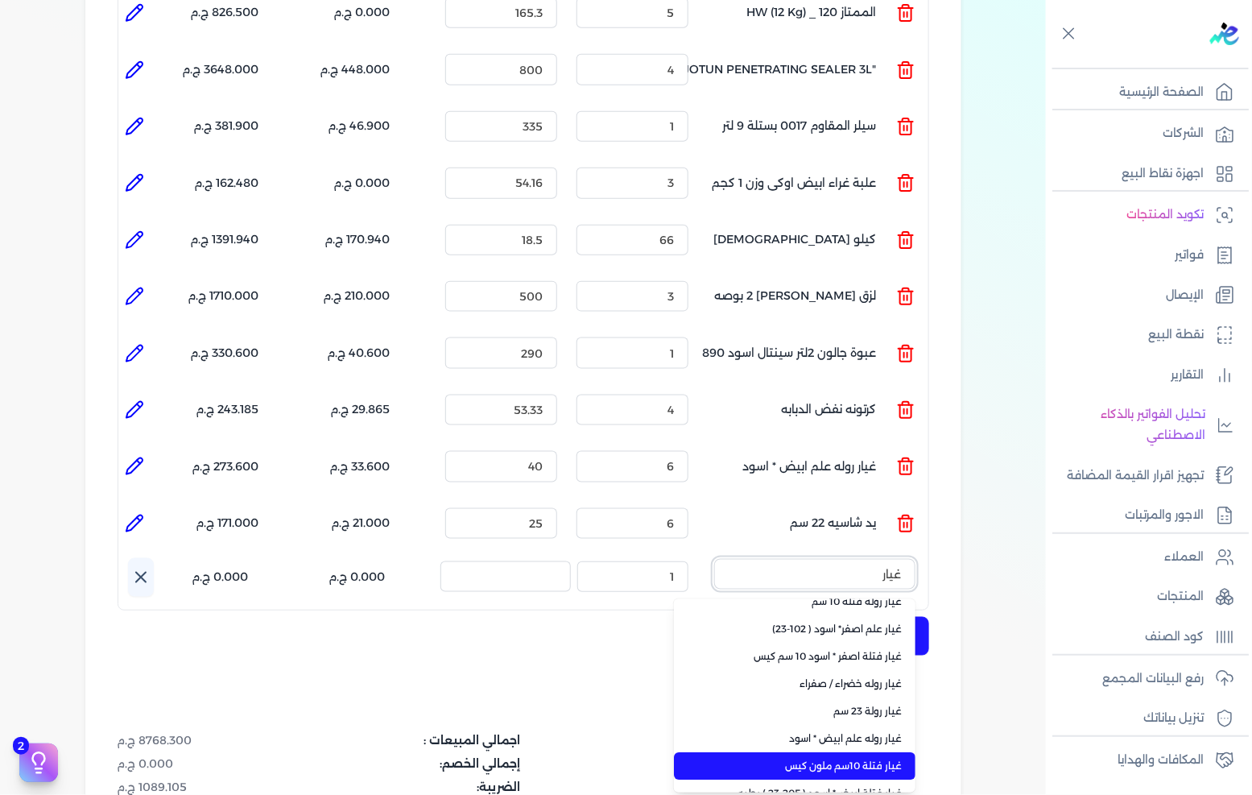
scroll to position [0, 0]
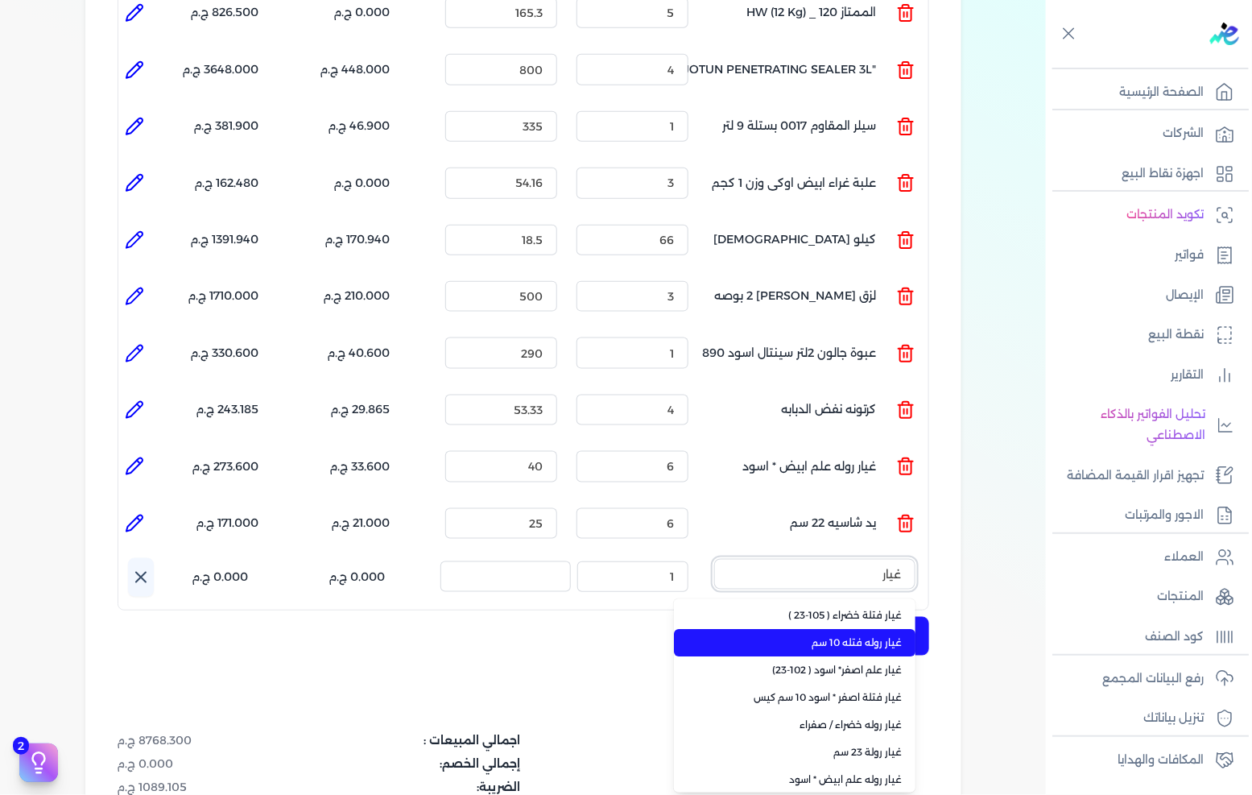
type input "غيار"
click at [886, 636] on span "غيار روله فتله 10 سم" at bounding box center [804, 643] width 196 height 14
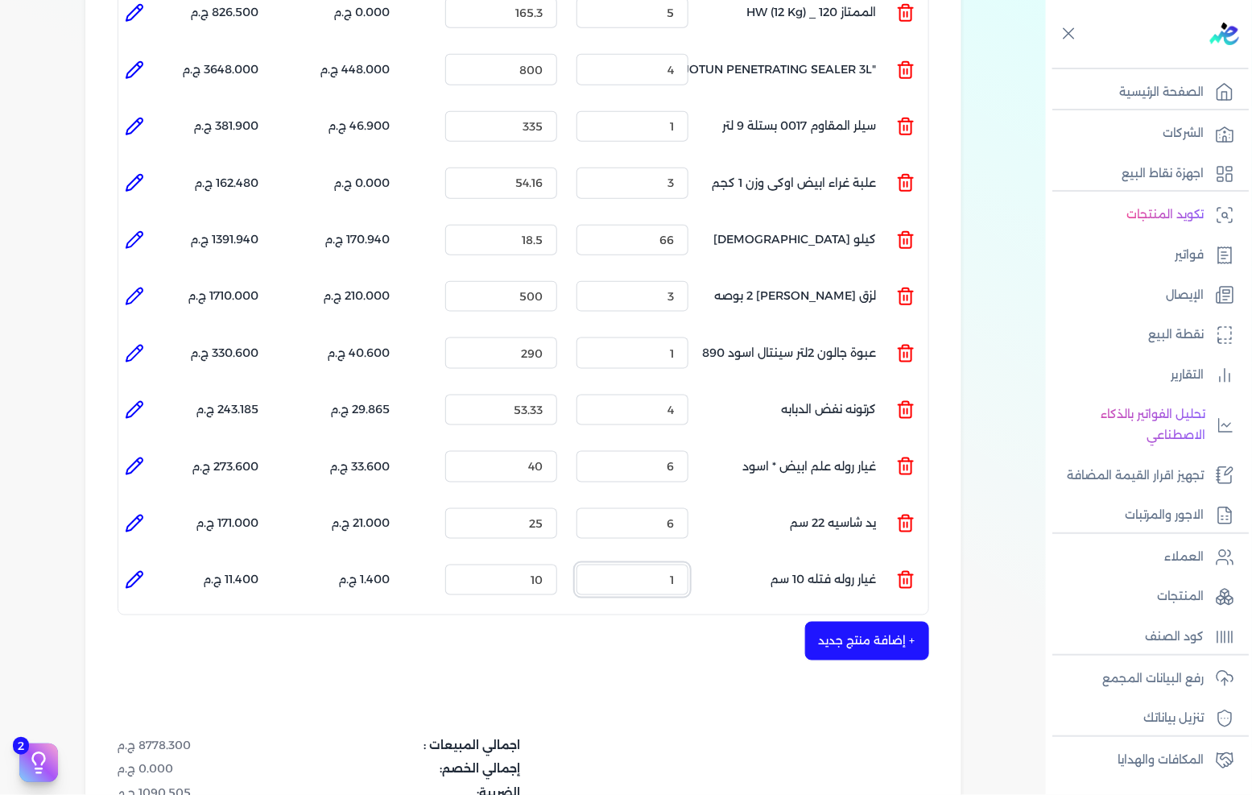
click at [667, 565] on input "1" at bounding box center [633, 580] width 112 height 31
type input "5"
click at [879, 622] on button "+ إضافة منتج جديد" at bounding box center [867, 641] width 124 height 39
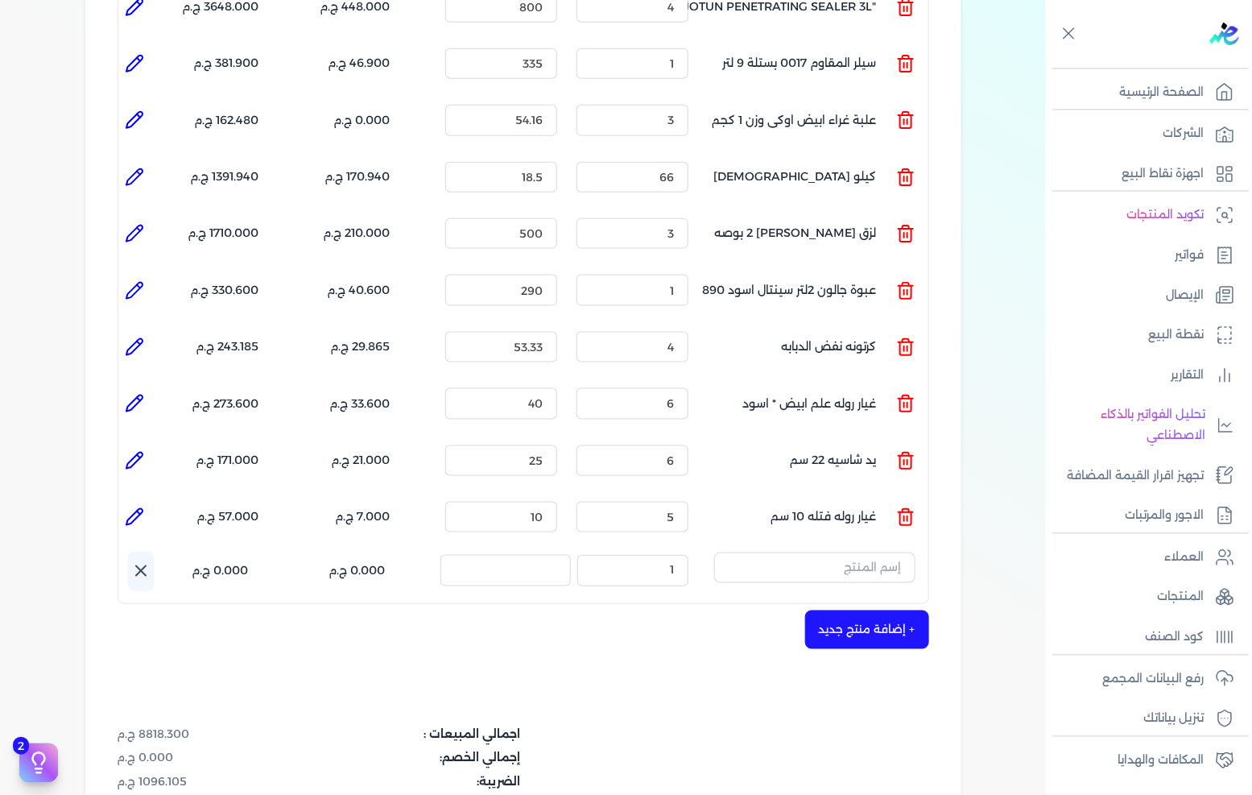
scroll to position [626, 0]
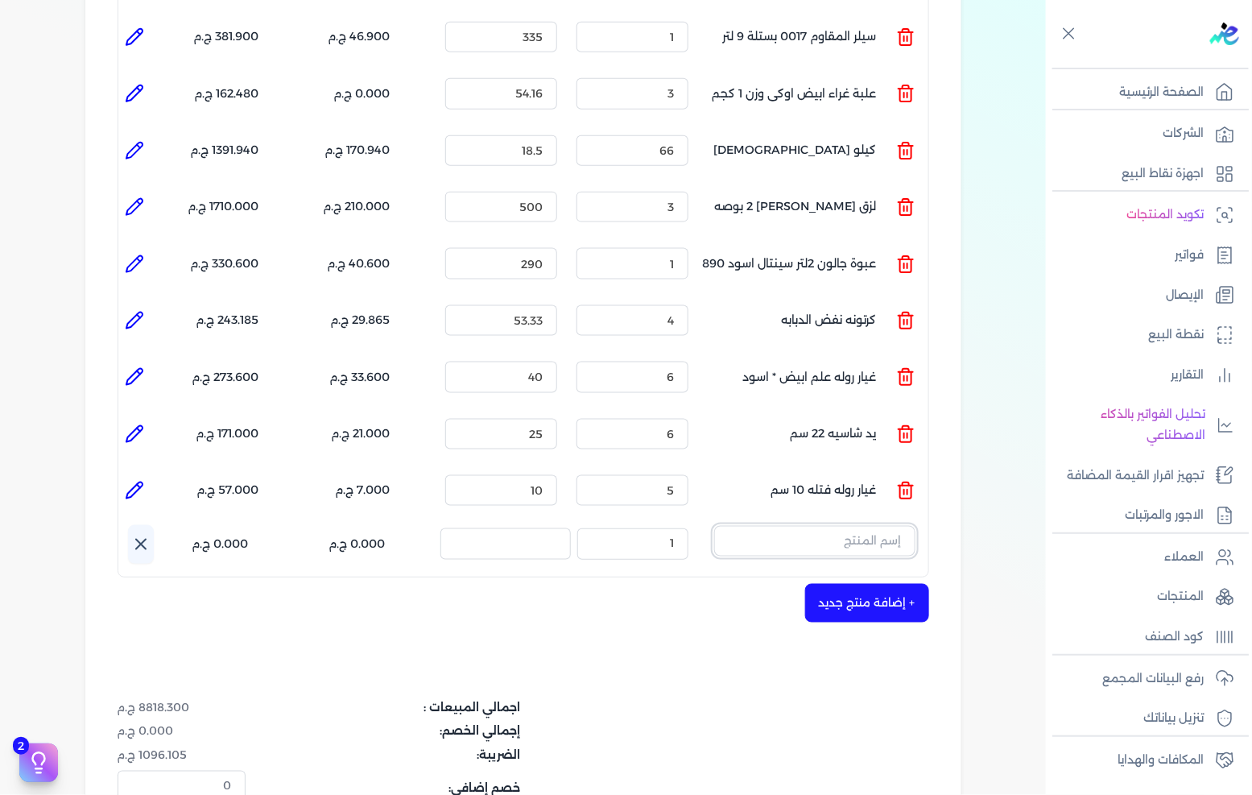
click at [895, 526] on input "text" at bounding box center [814, 541] width 201 height 31
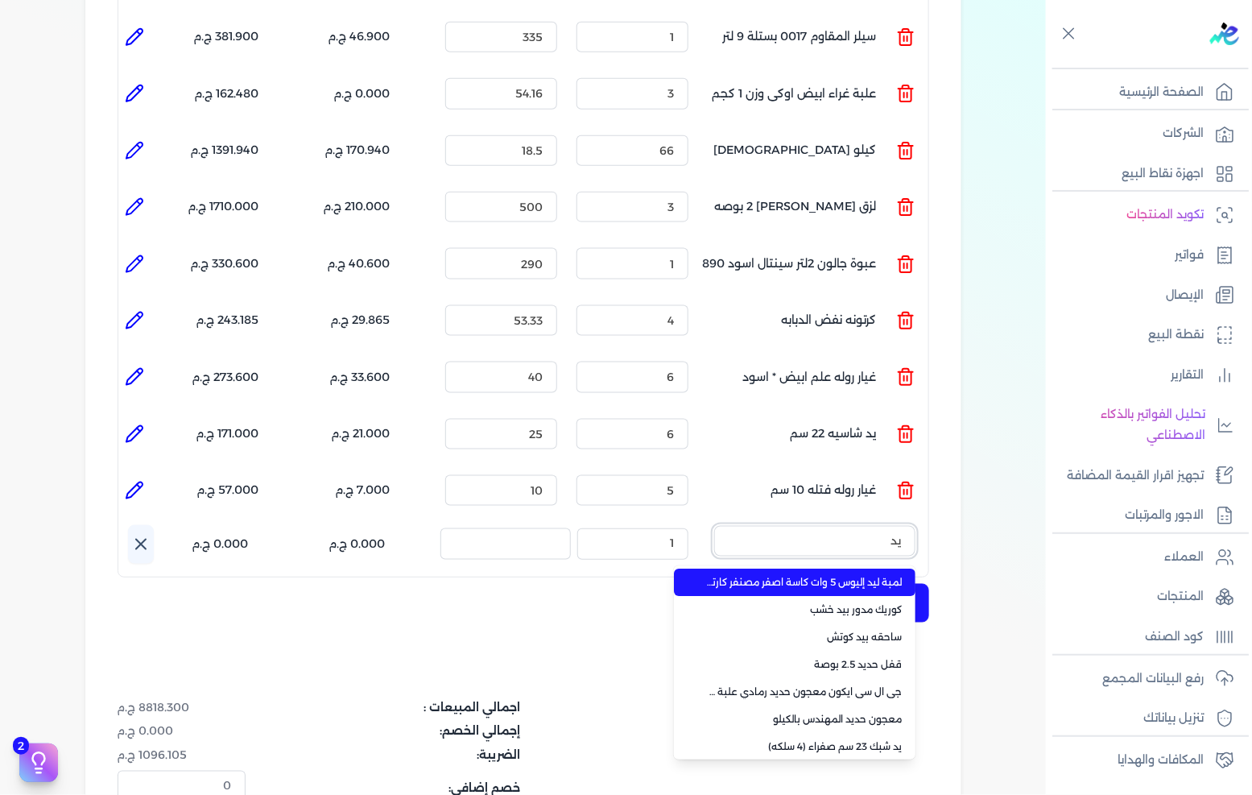
click at [714, 526] on button "يد" at bounding box center [814, 544] width 201 height 37
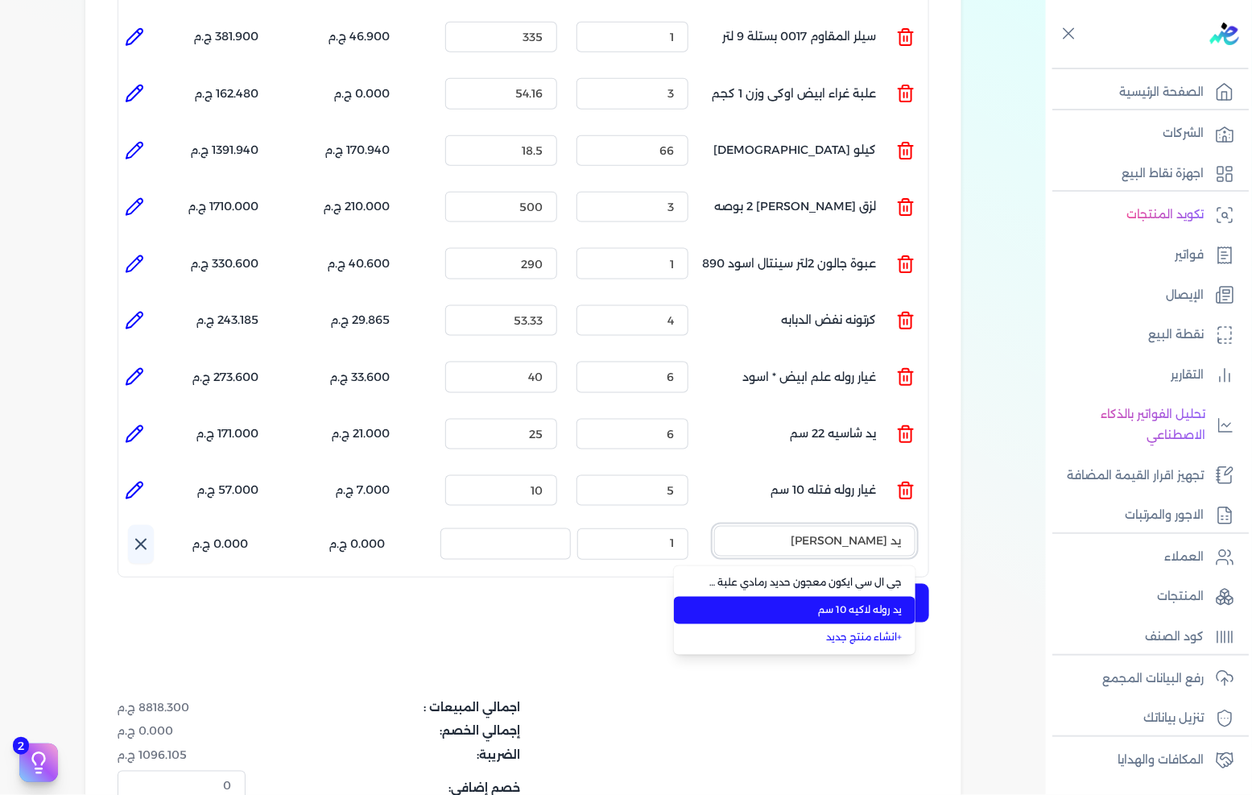
type input "يد [PERSON_NAME]"
click at [887, 603] on span "يد روله لاكيه 10 سم" at bounding box center [804, 610] width 196 height 14
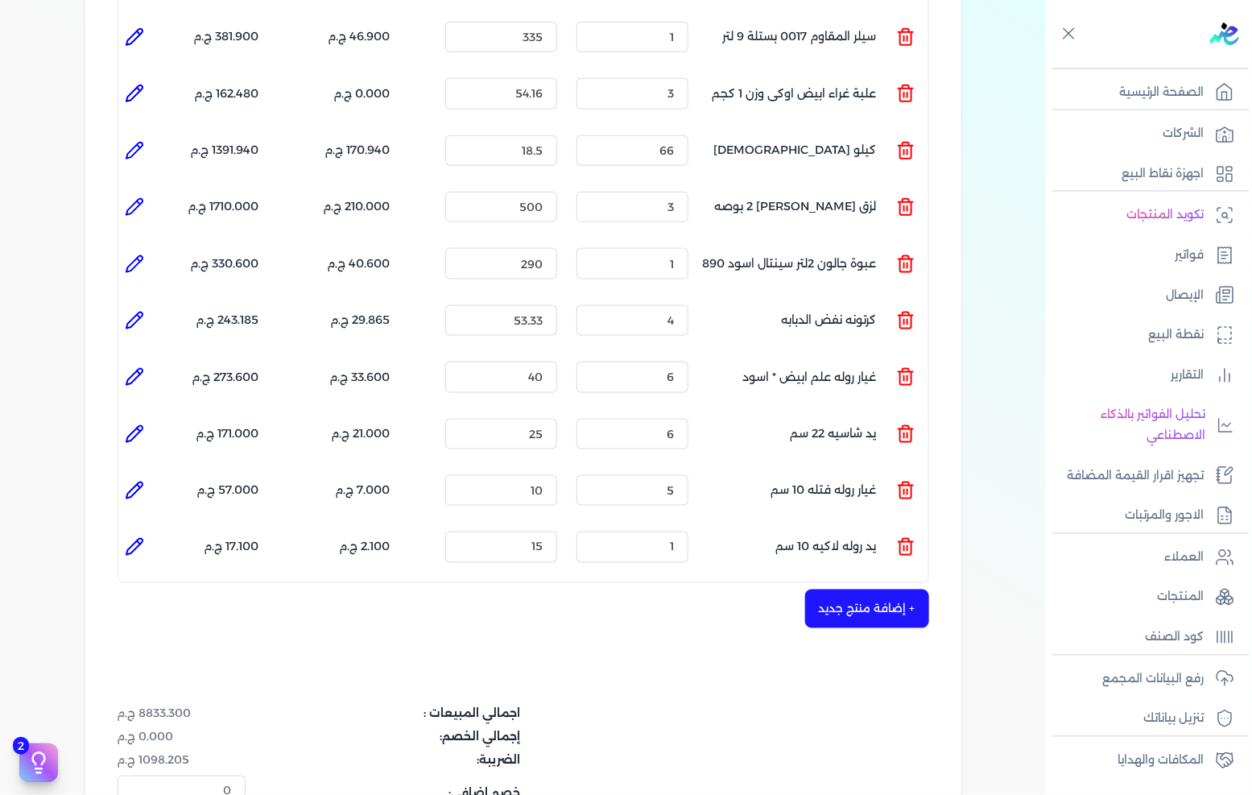
click at [695, 527] on div "الكمية : 1" at bounding box center [632, 546] width 125 height 43
click at [682, 531] on input "1" at bounding box center [633, 546] width 112 height 31
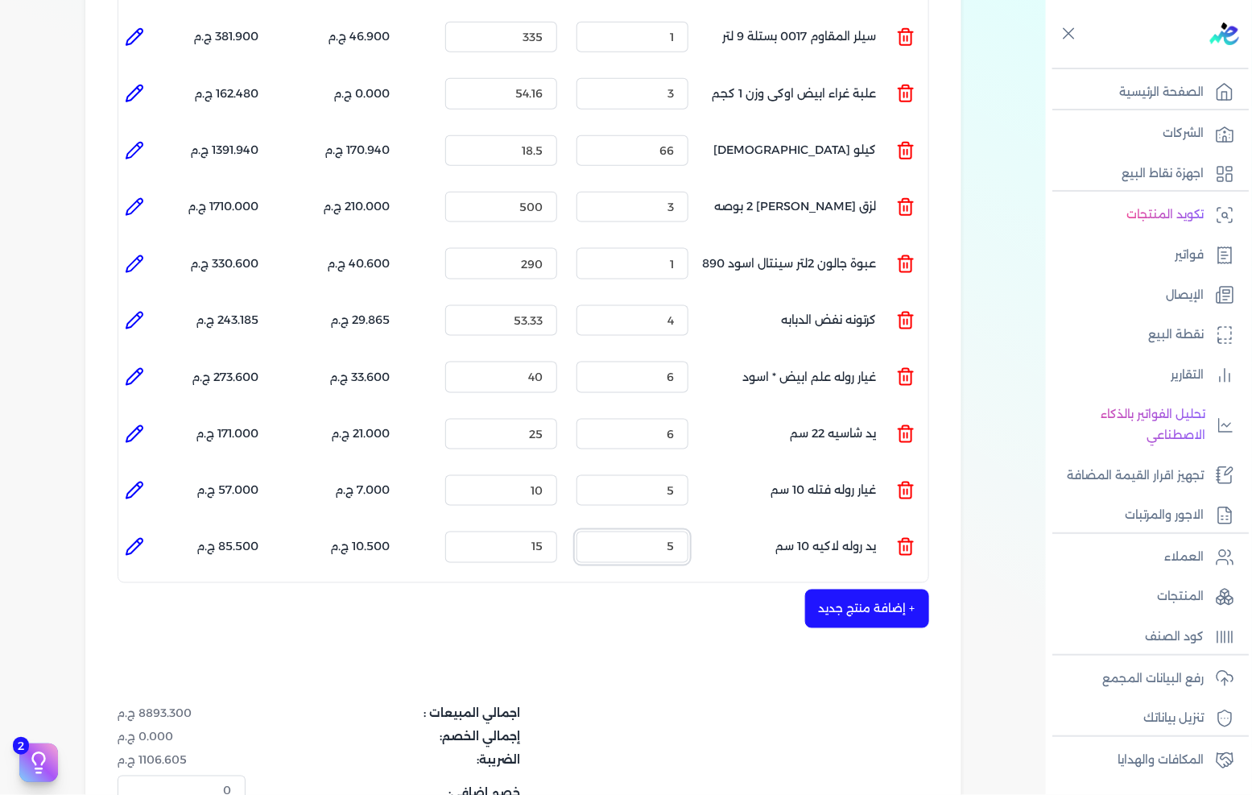
type input "5"
click at [867, 589] on button "+ إضافة منتج جديد" at bounding box center [867, 608] width 124 height 39
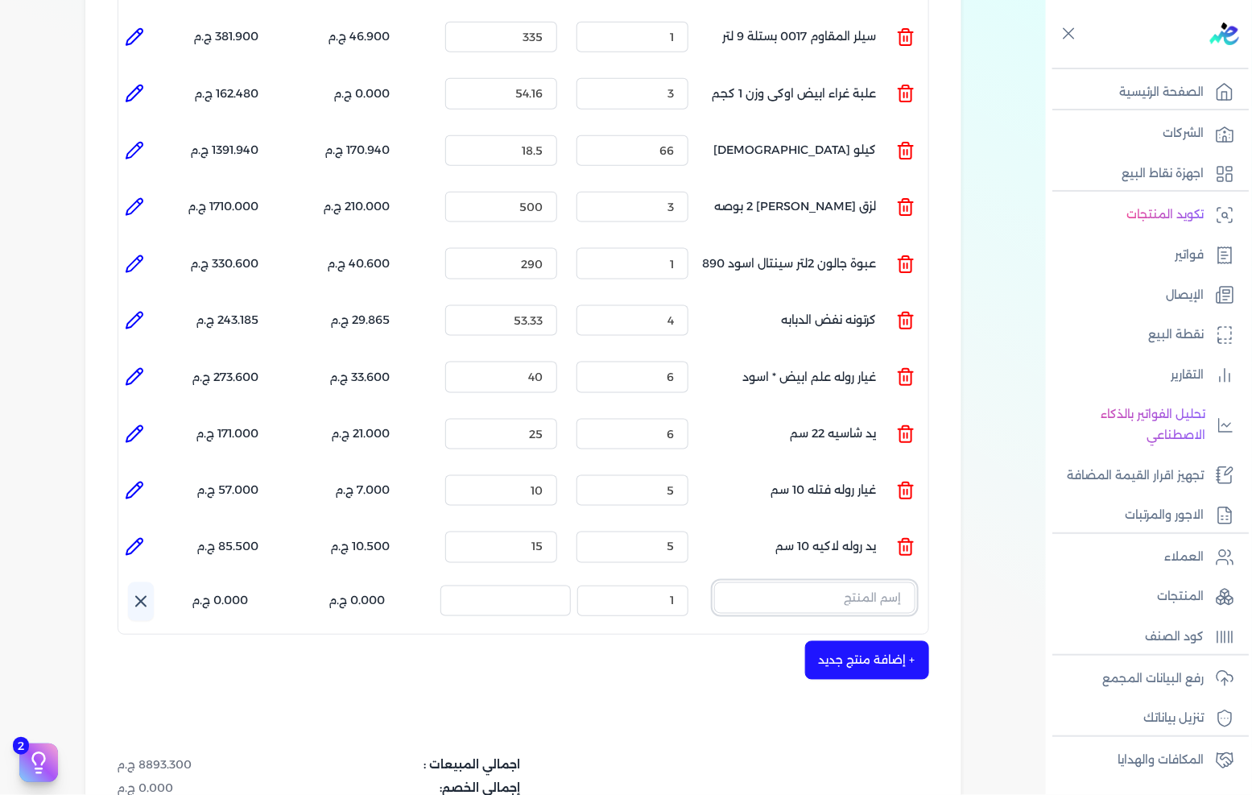
click at [867, 582] on input "text" at bounding box center [814, 597] width 201 height 31
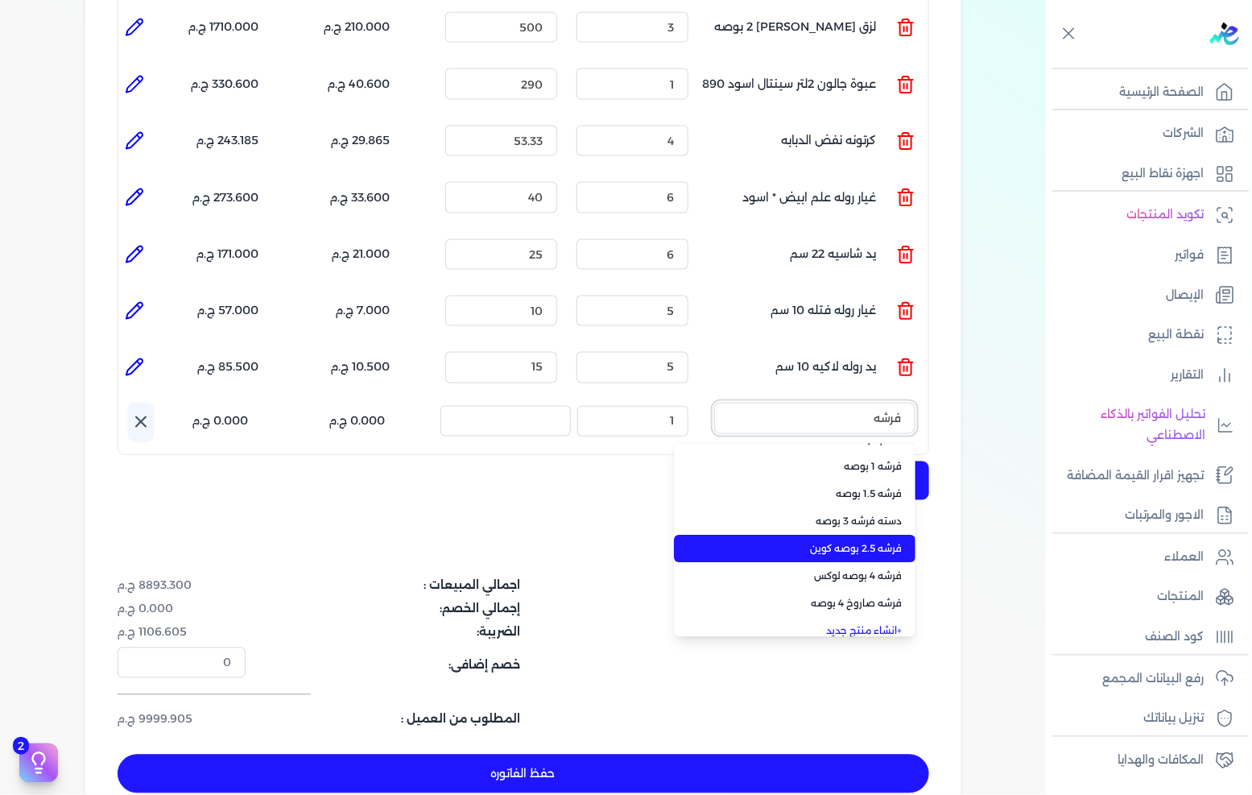
scroll to position [32, 0]
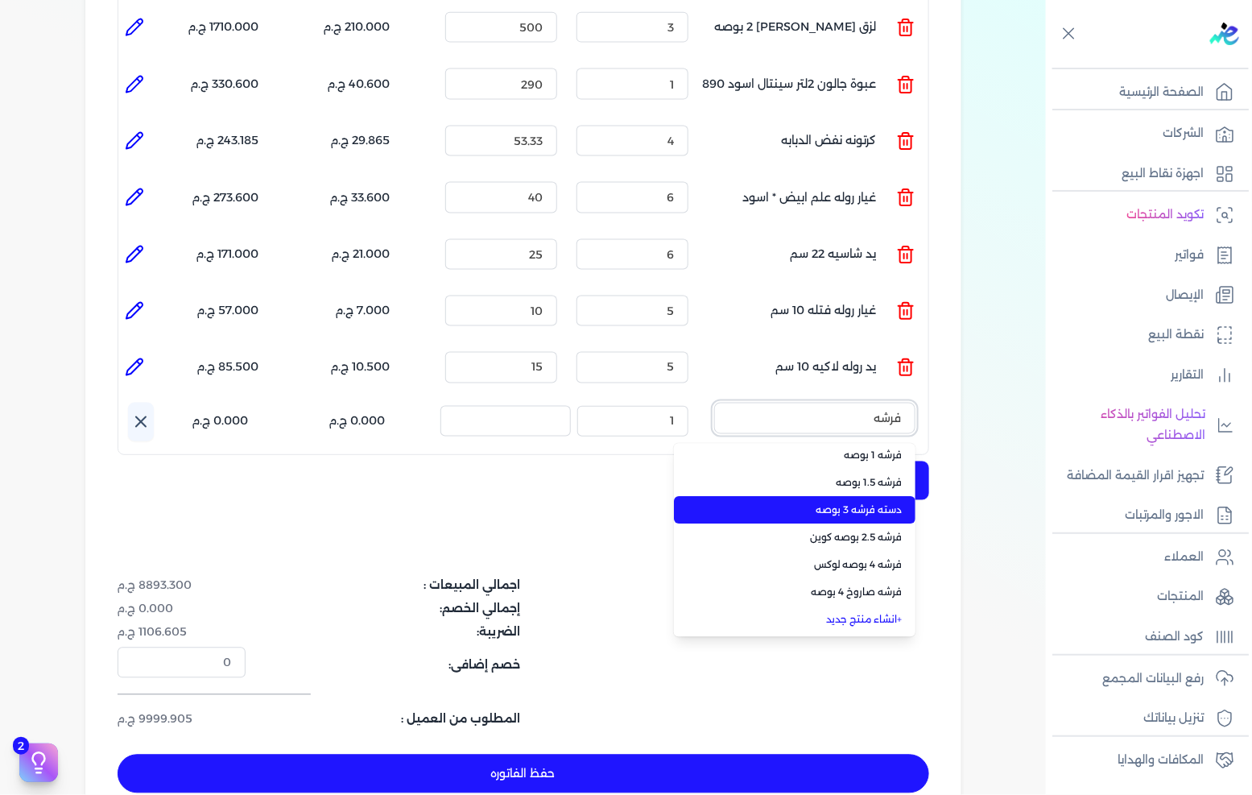
type input "فرشه"
click at [875, 497] on li "دسته فرشه 3 بوصه" at bounding box center [795, 510] width 242 height 27
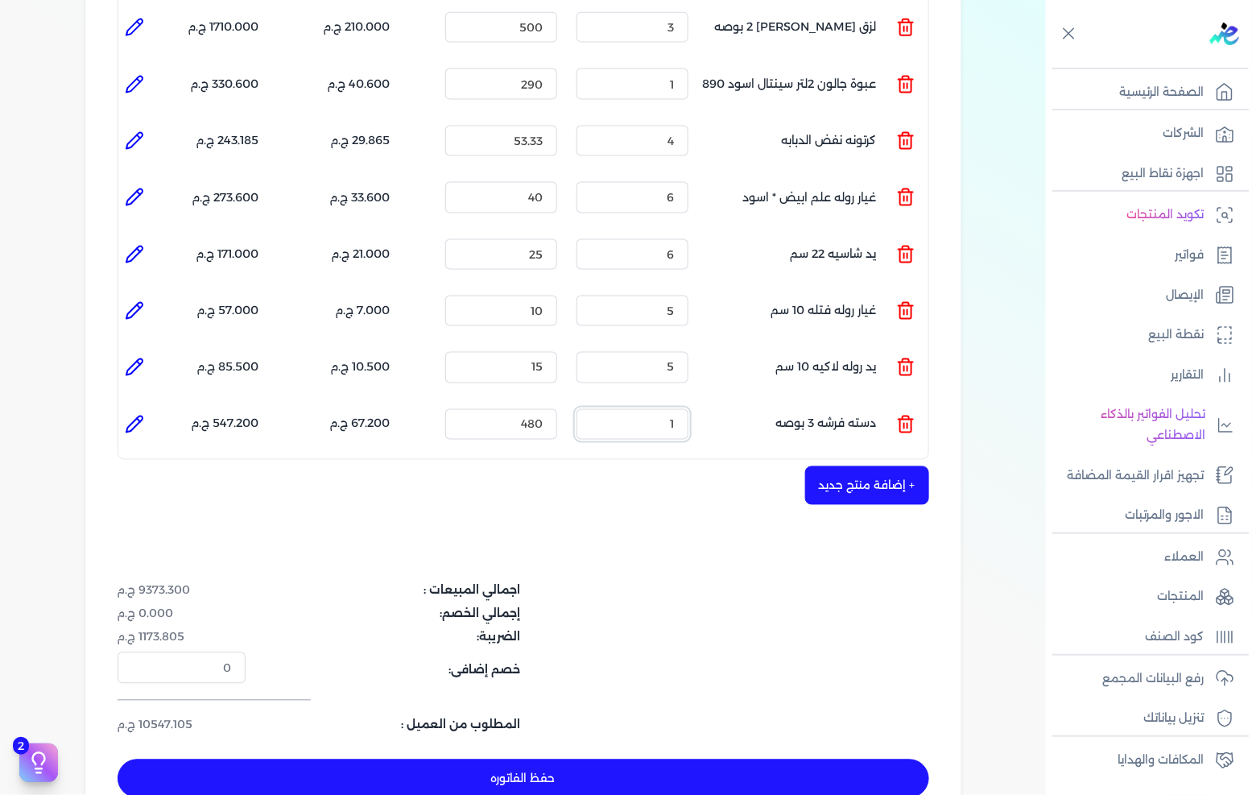
click at [646, 409] on input "1" at bounding box center [633, 424] width 112 height 31
type input "5"
click at [131, 415] on icon at bounding box center [134, 424] width 19 height 19
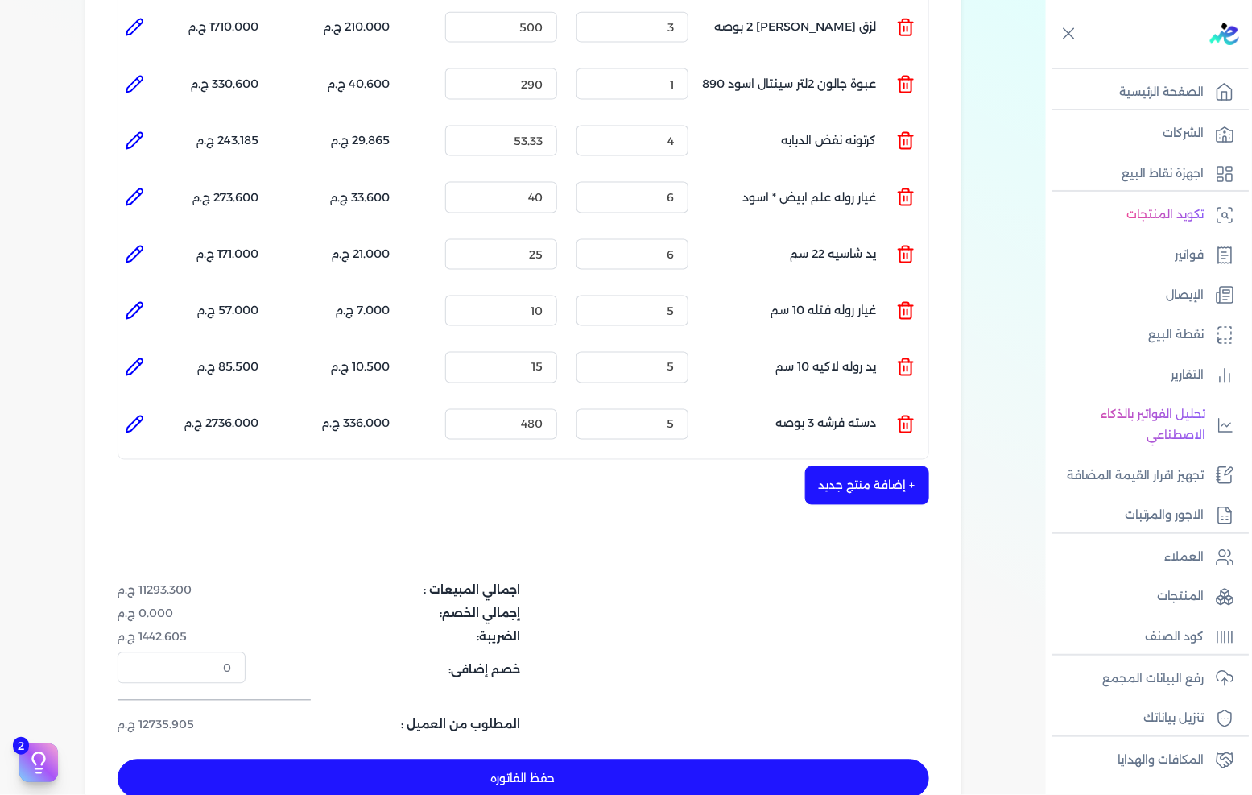
type input "دسته فرشه 3 بوصه"
type input "480"
type input "5"
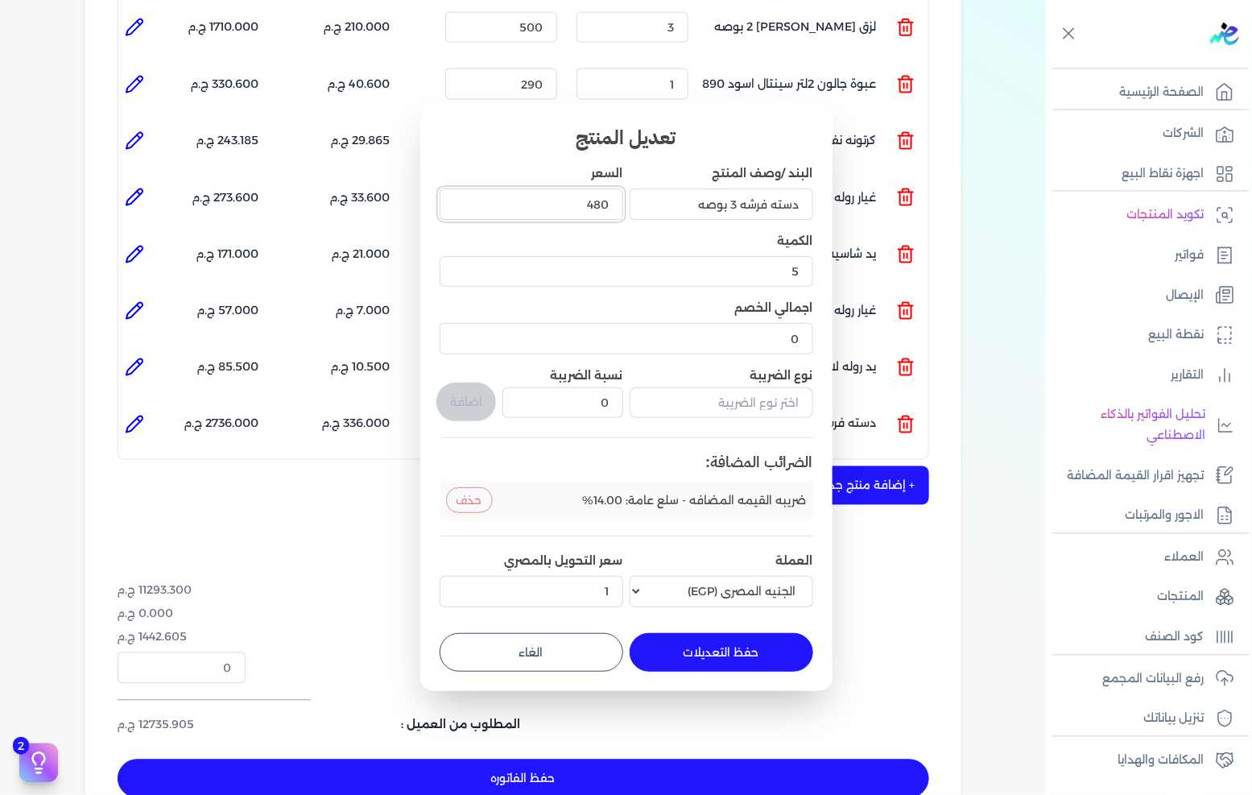
click at [601, 213] on input "480" at bounding box center [532, 203] width 184 height 31
type input "38"
type input "38.38"
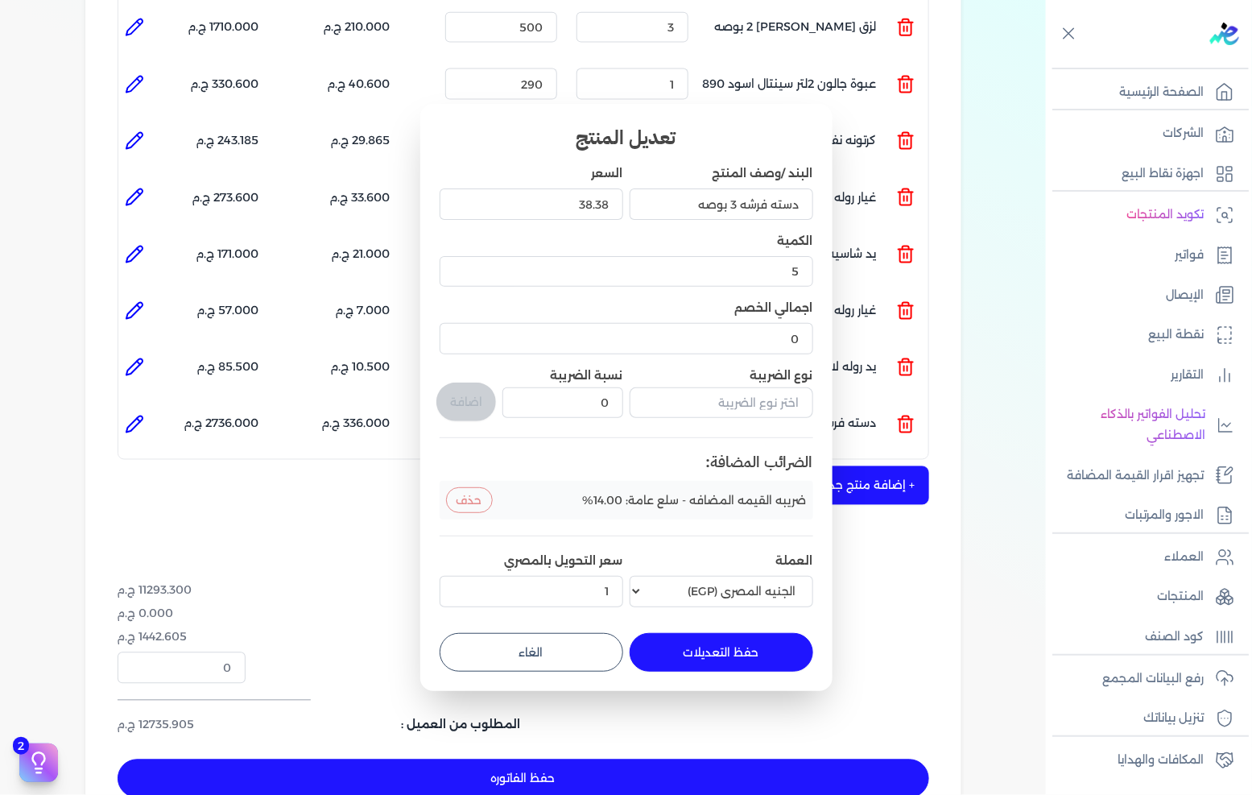
click at [717, 640] on button "حفظ التعديلات" at bounding box center [722, 652] width 184 height 39
type input "0"
type input "1"
type input "38.38"
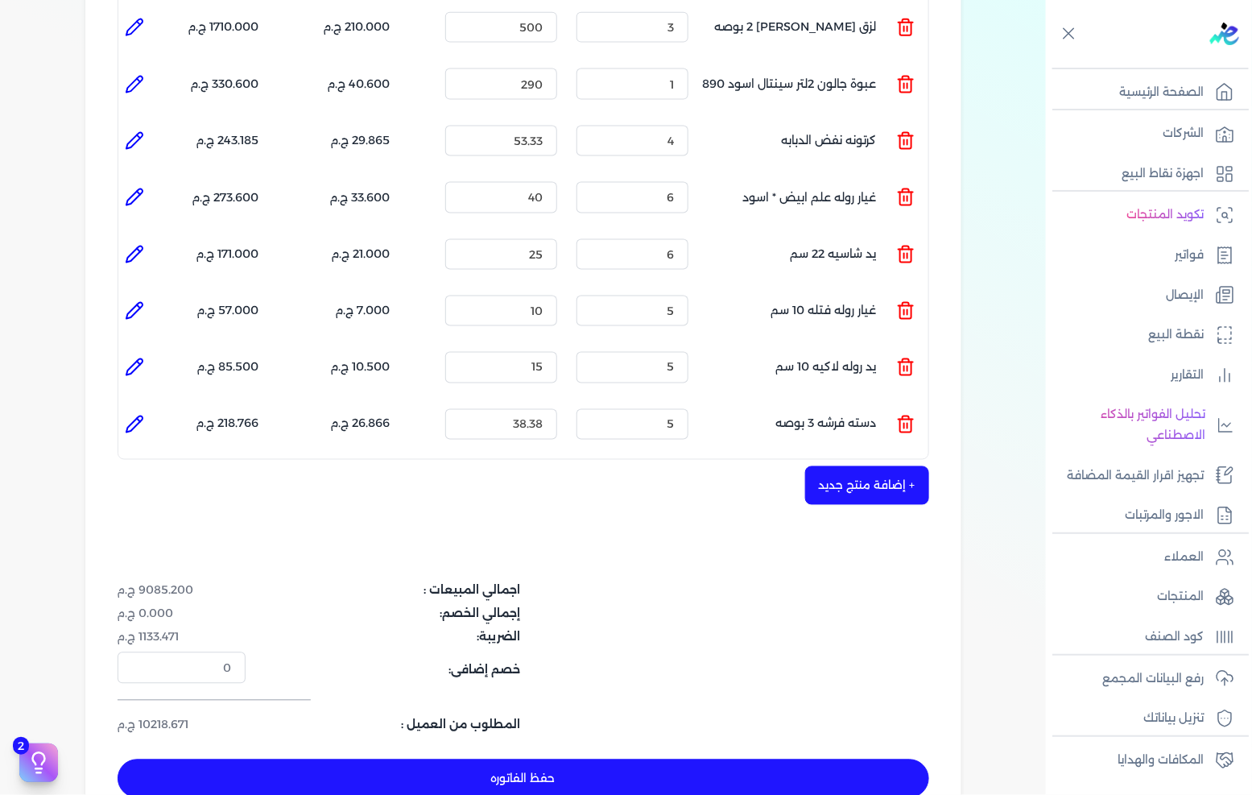
click at [143, 416] on icon at bounding box center [134, 424] width 16 height 16
type input "دسته فرشه 3 بوصه"
type input "38.38"
type input "5"
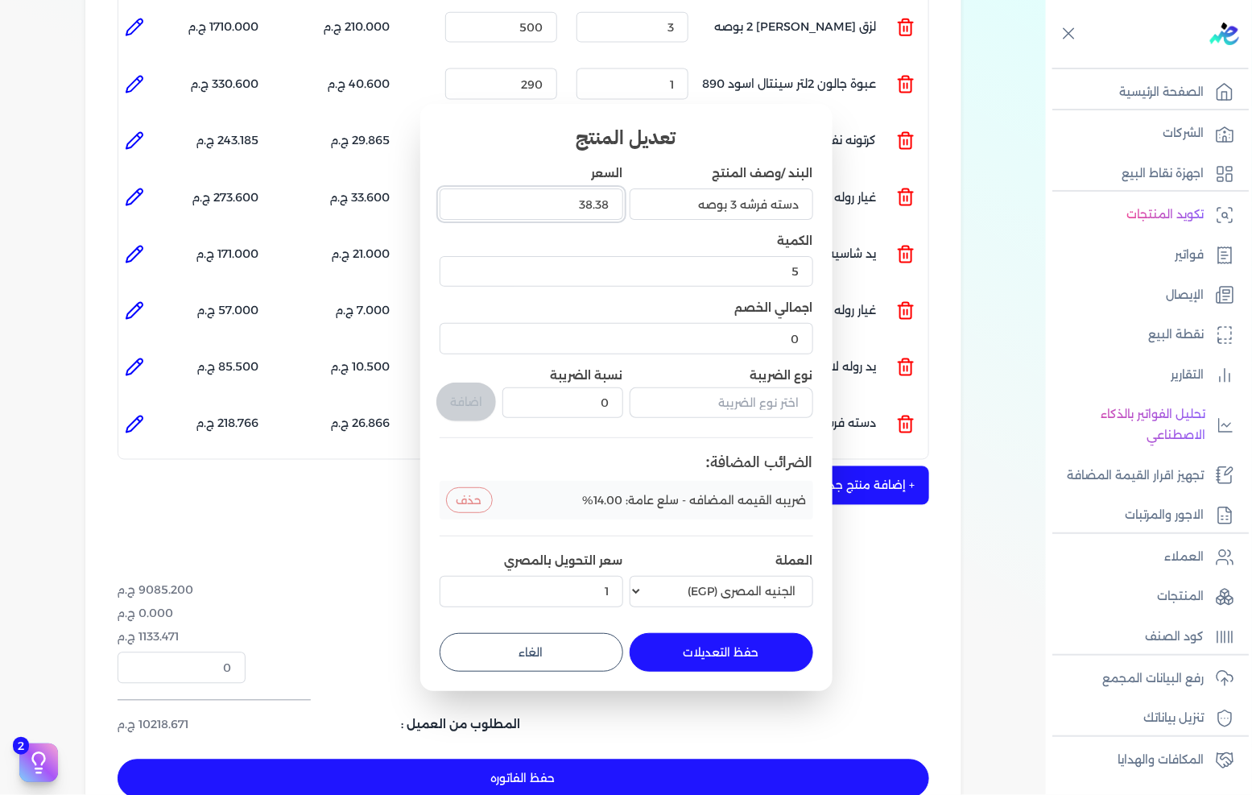
click at [558, 207] on input "38.38" at bounding box center [532, 203] width 184 height 31
type input "38"
type input "38.33"
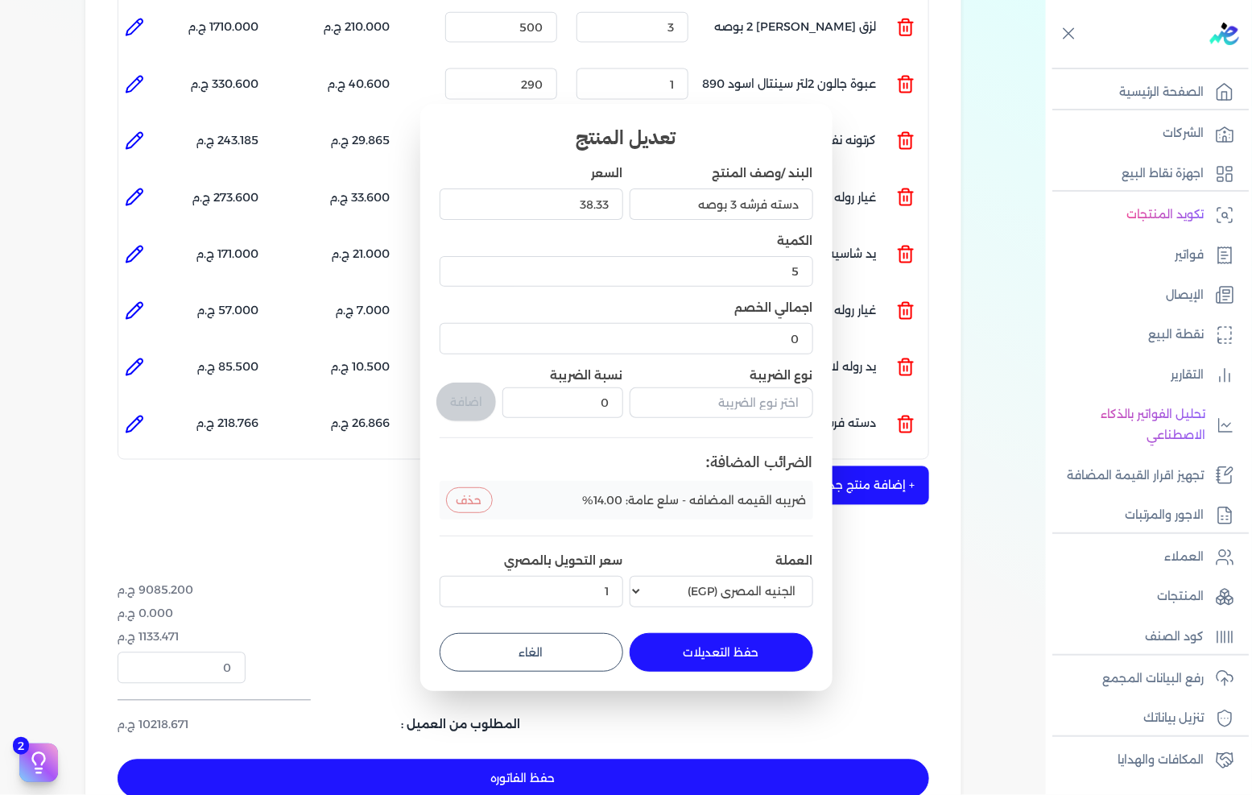
click at [711, 666] on button "حفظ التعديلات" at bounding box center [722, 652] width 184 height 39
type input "0"
type input "1"
type input "38.33"
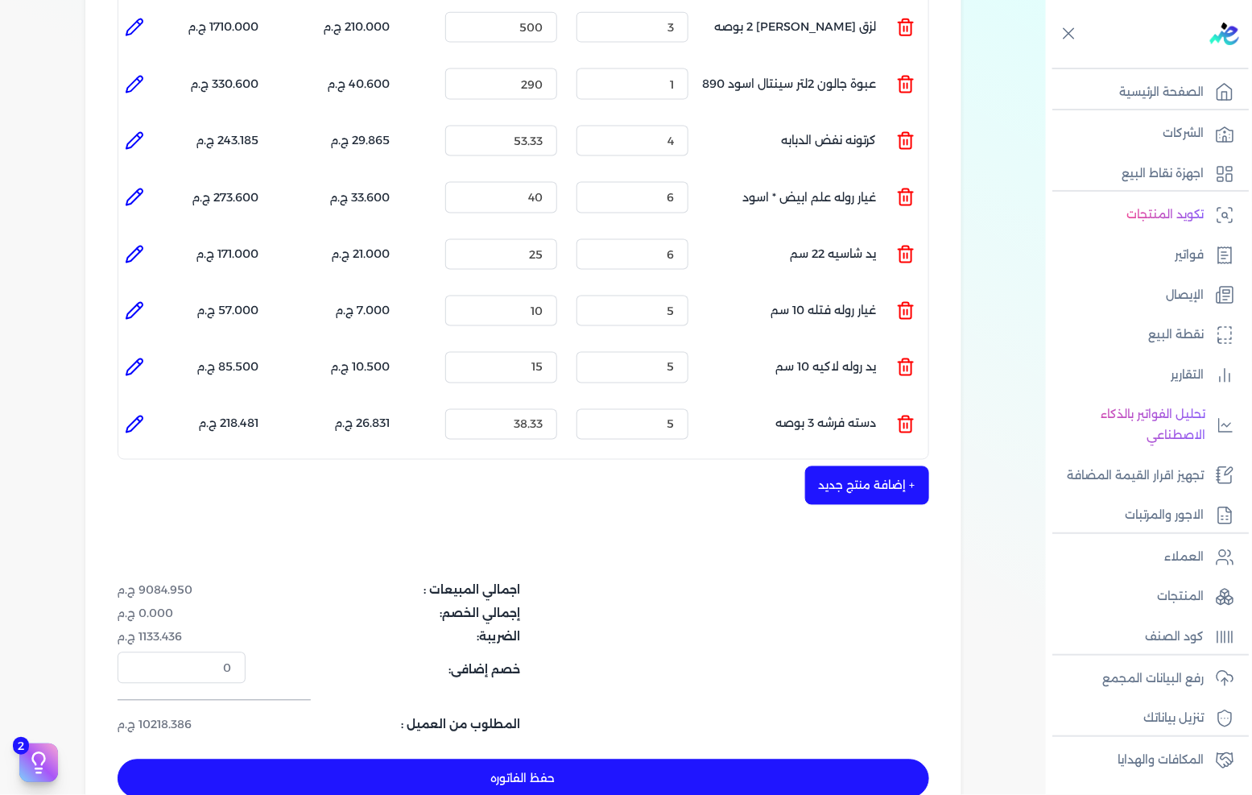
click at [838, 466] on button "+ إضافة منتج جديد" at bounding box center [867, 485] width 124 height 39
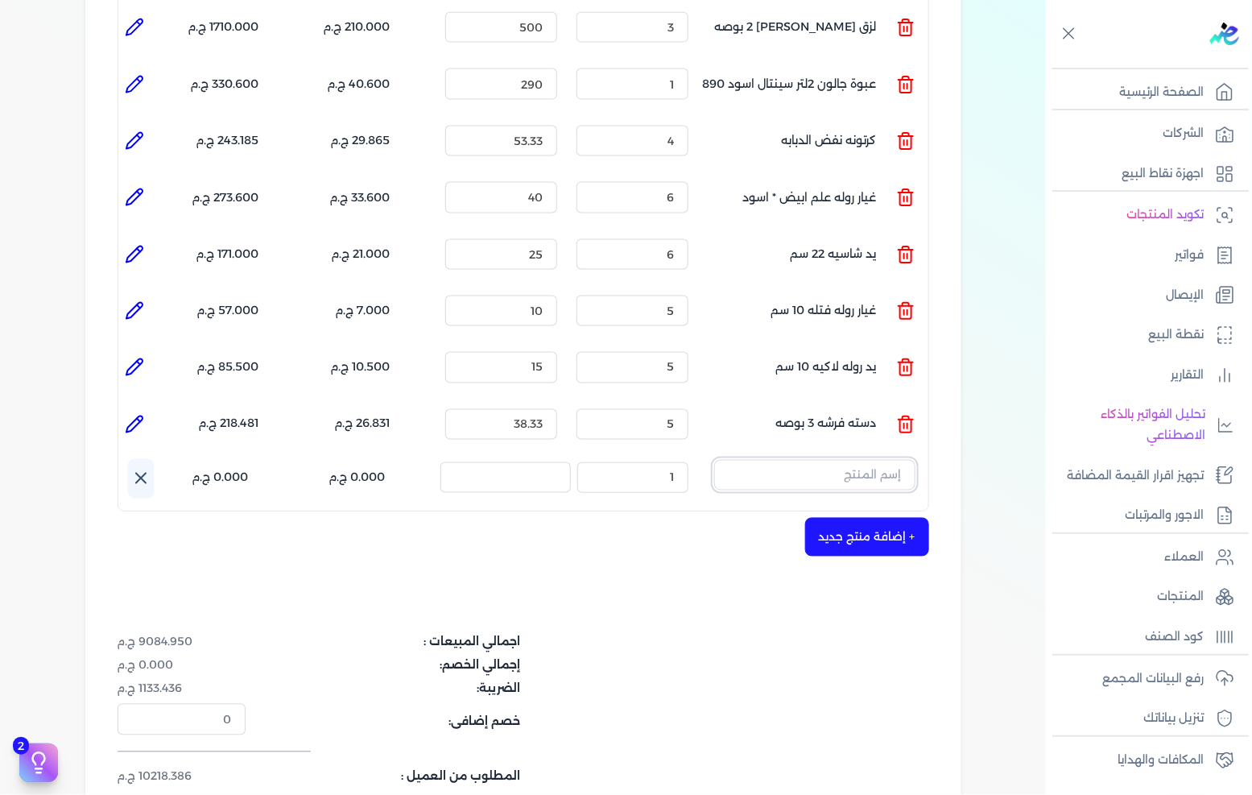
click at [864, 460] on input "text" at bounding box center [814, 475] width 201 height 31
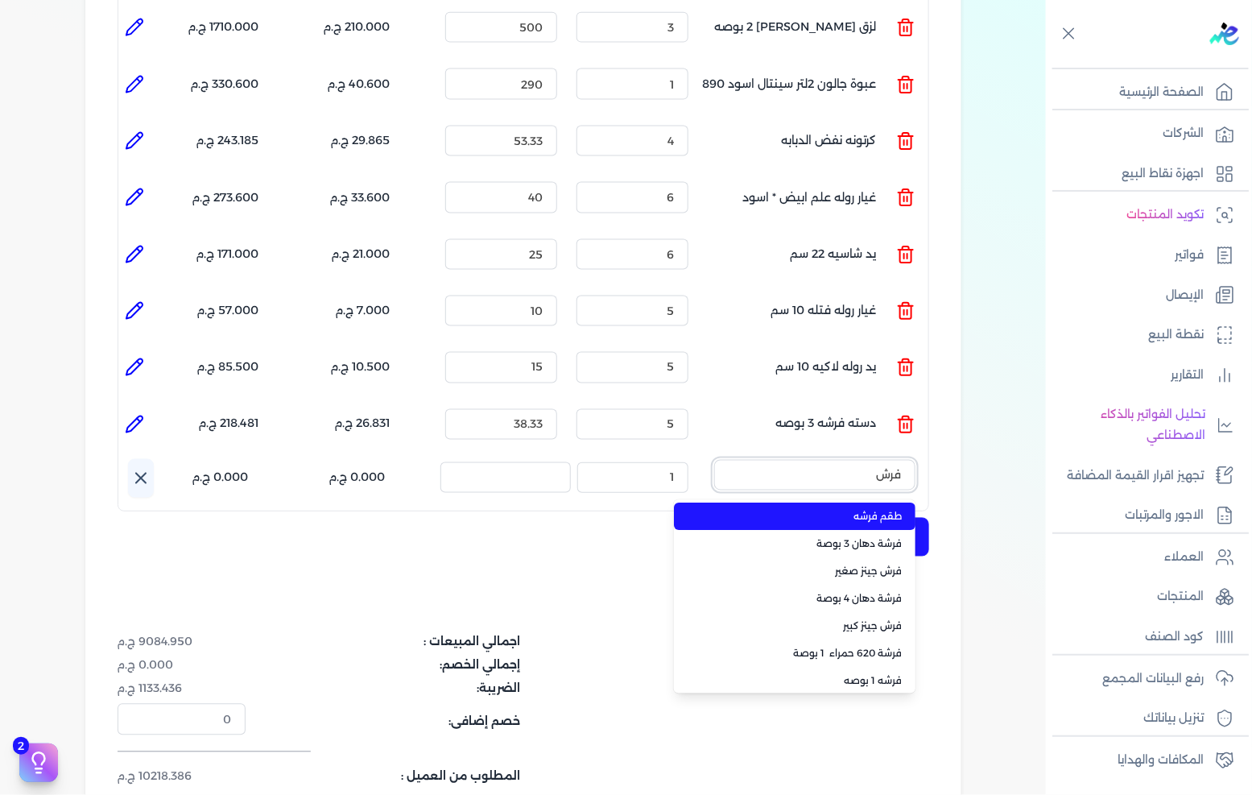
type input "فرشه"
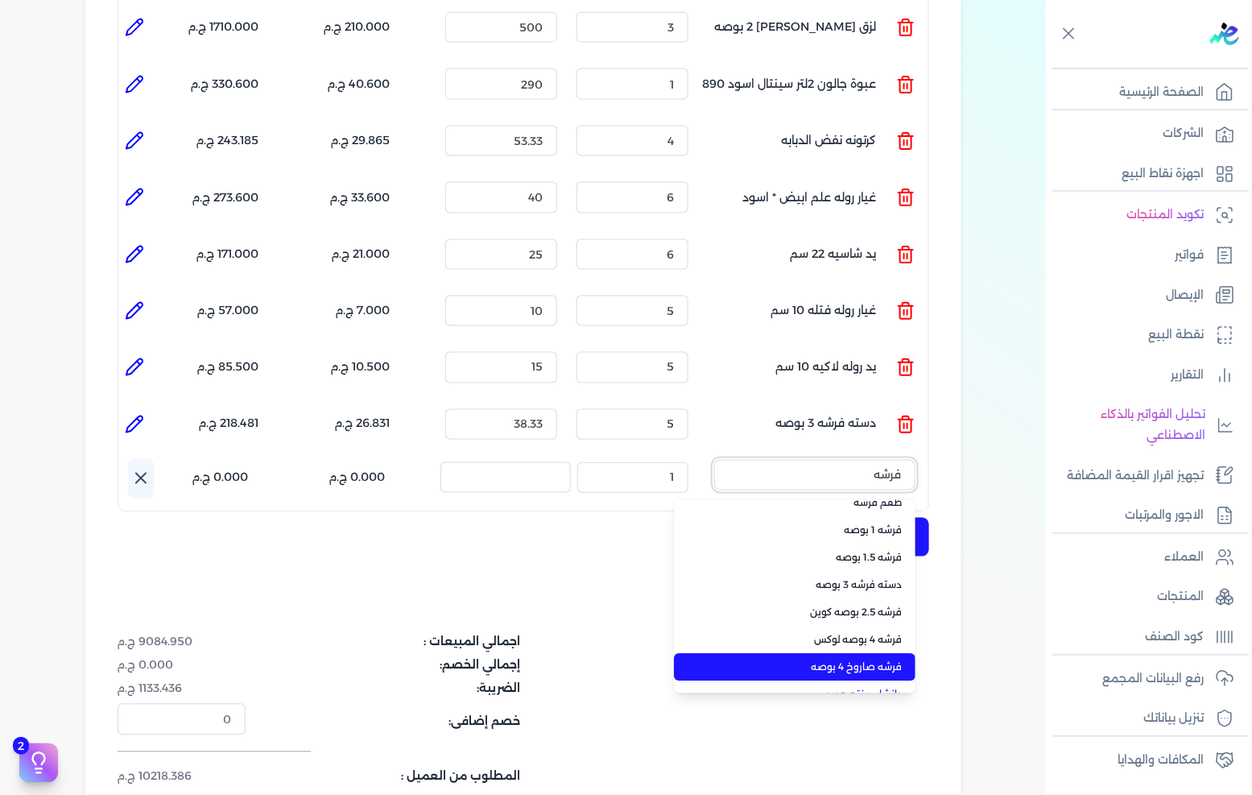
scroll to position [0, 0]
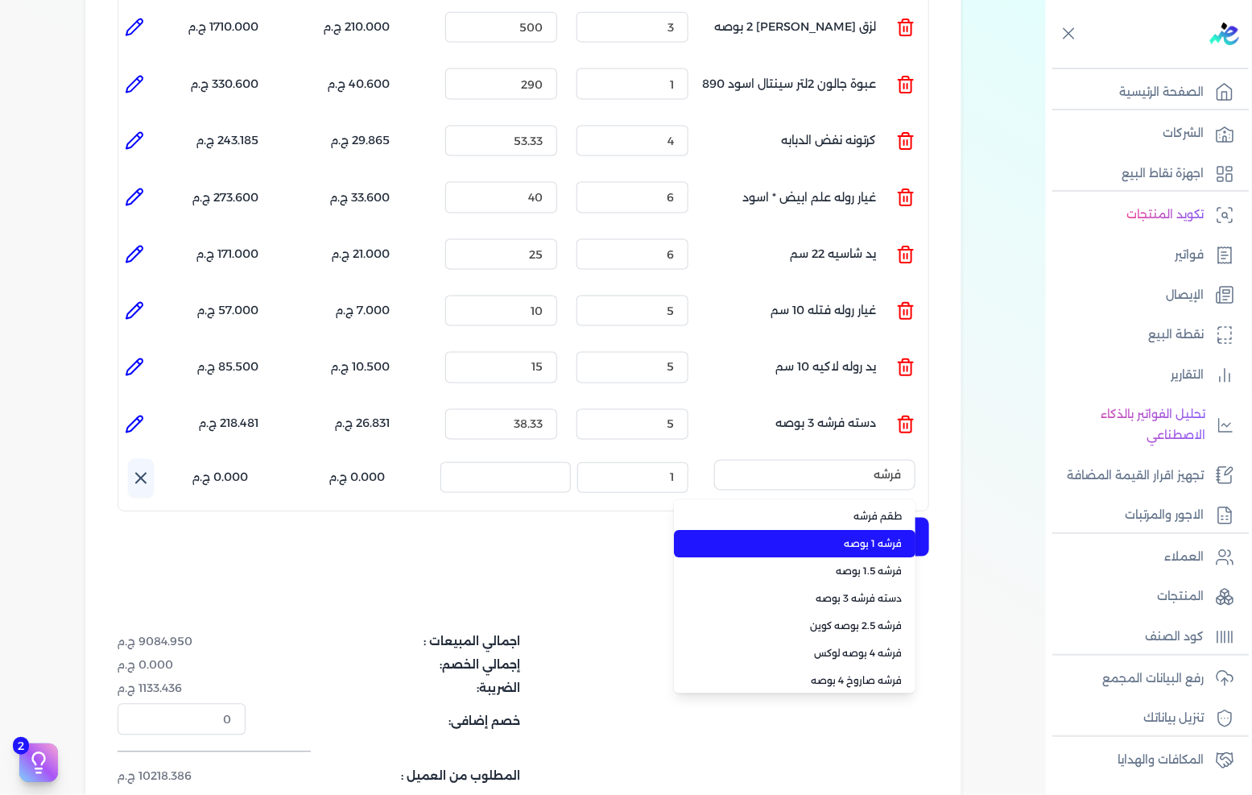
click at [842, 537] on span "فرشه 1 بوصه" at bounding box center [804, 544] width 196 height 14
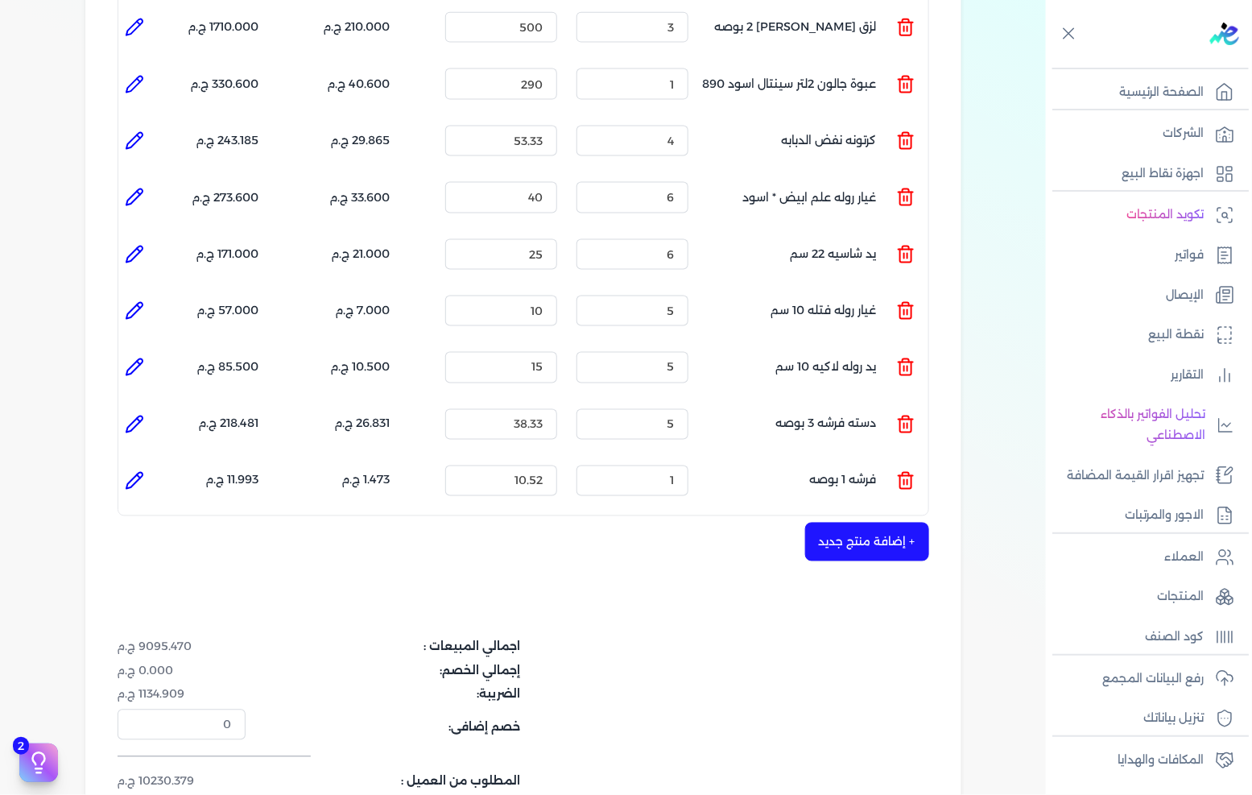
click at [134, 473] on icon at bounding box center [134, 481] width 16 height 16
type input "فرشه 1 بوصه"
type input "10.52"
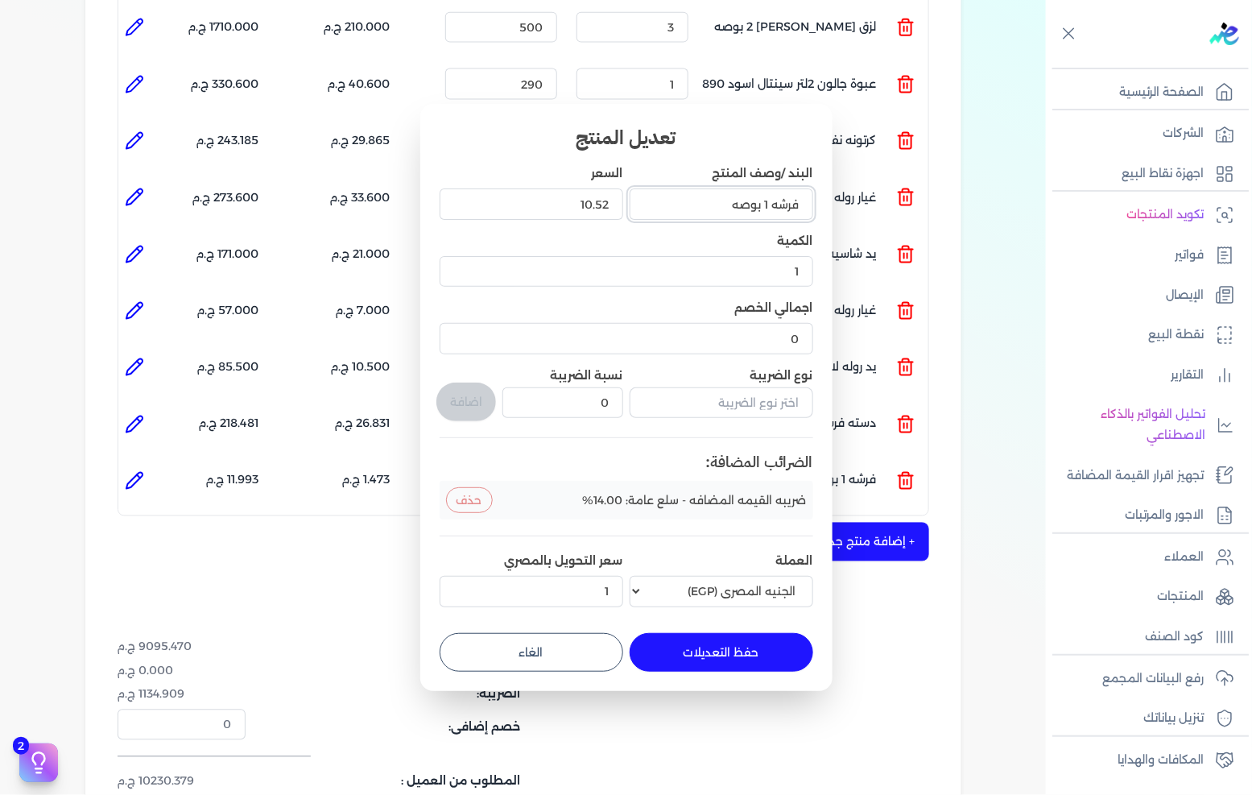
click at [768, 200] on input "فرشه 1 بوصه" at bounding box center [722, 203] width 184 height 31
type input "فرشه 2 بوصه"
click at [712, 661] on button "حفظ التعديلات" at bounding box center [722, 652] width 184 height 39
type input "0"
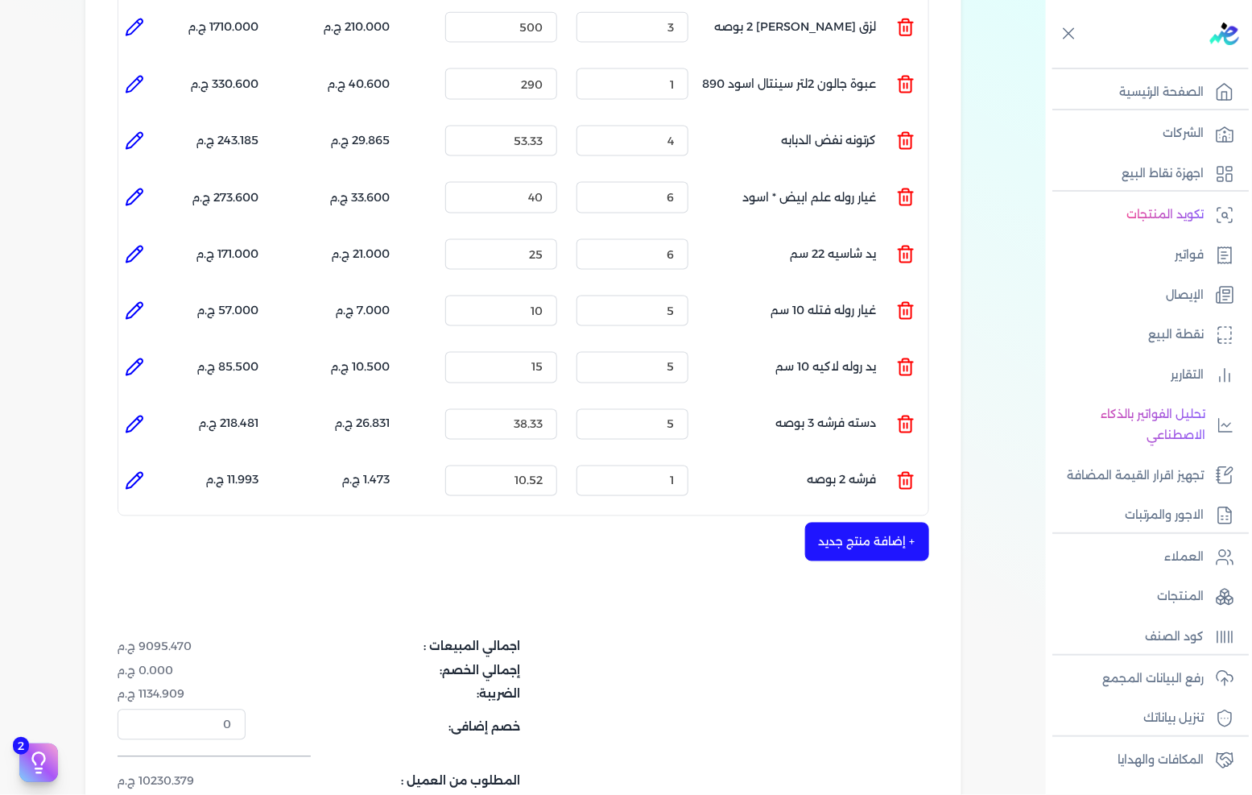
click at [838, 523] on button "+ إضافة منتج جديد" at bounding box center [867, 542] width 124 height 39
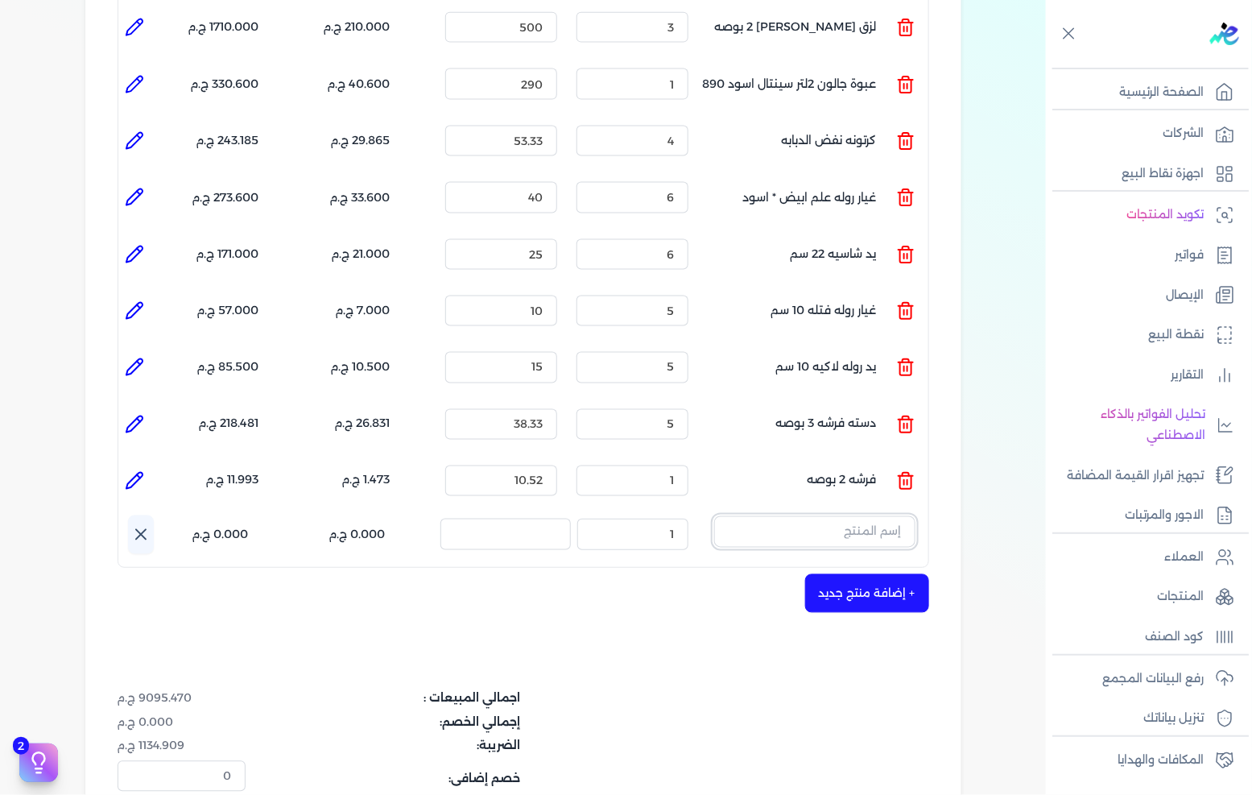
click at [866, 516] on input "text" at bounding box center [814, 531] width 201 height 31
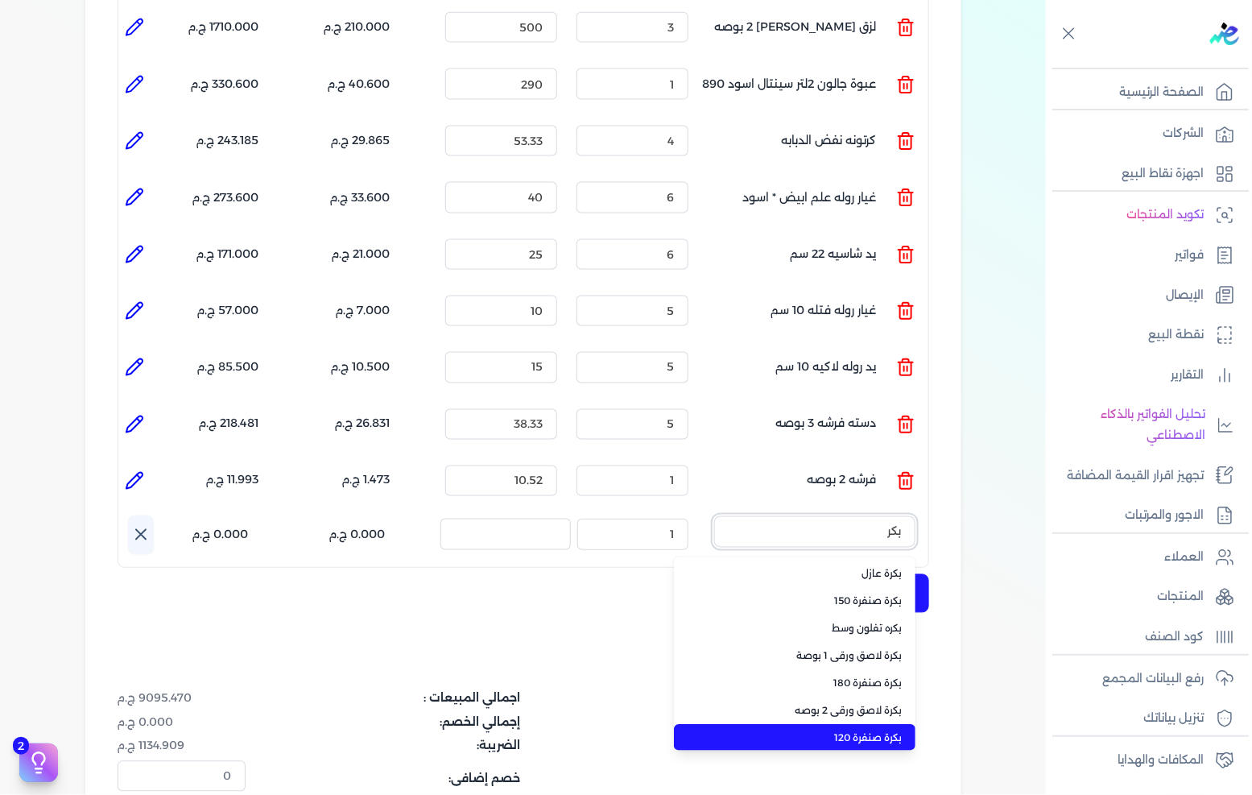
type input "بكر"
click at [842, 731] on span "بكرة صنفرة 120" at bounding box center [804, 738] width 196 height 14
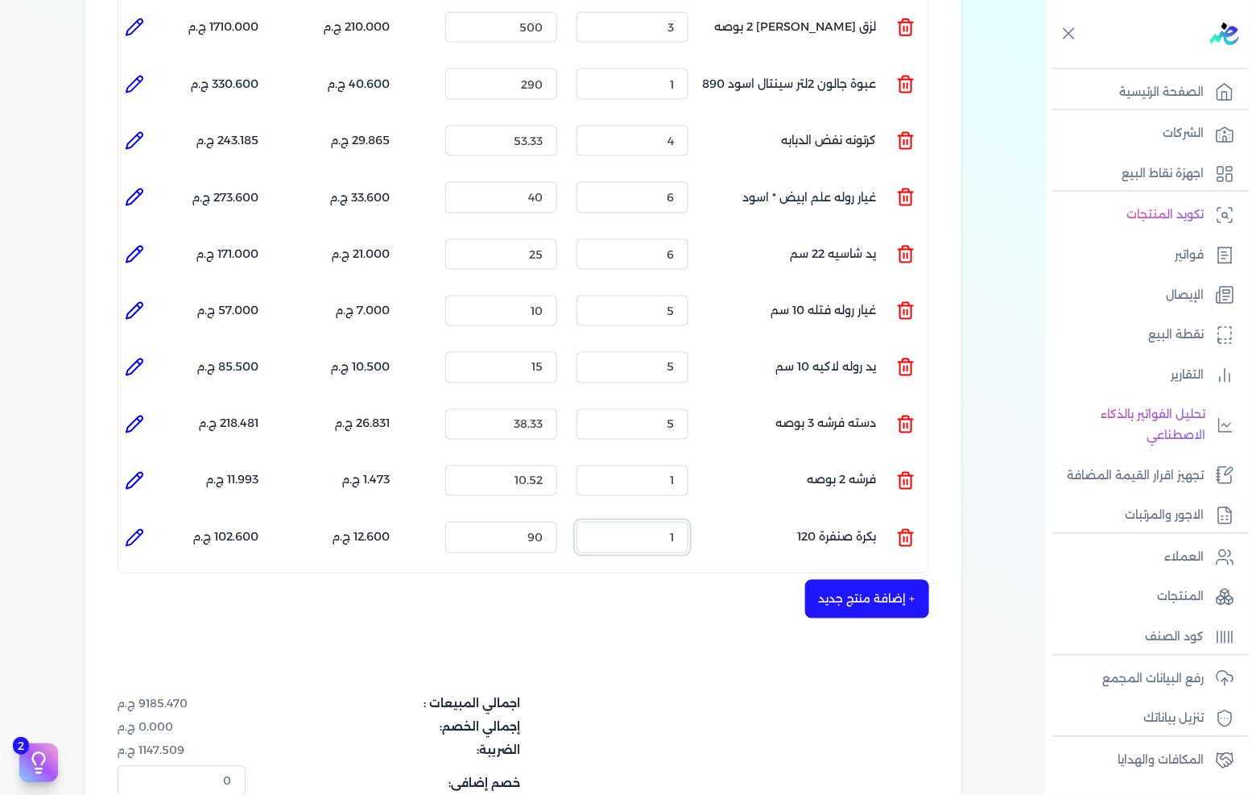
click at [685, 522] on input "1" at bounding box center [633, 537] width 112 height 31
type input "2"
click at [538, 522] on input "90" at bounding box center [501, 537] width 112 height 31
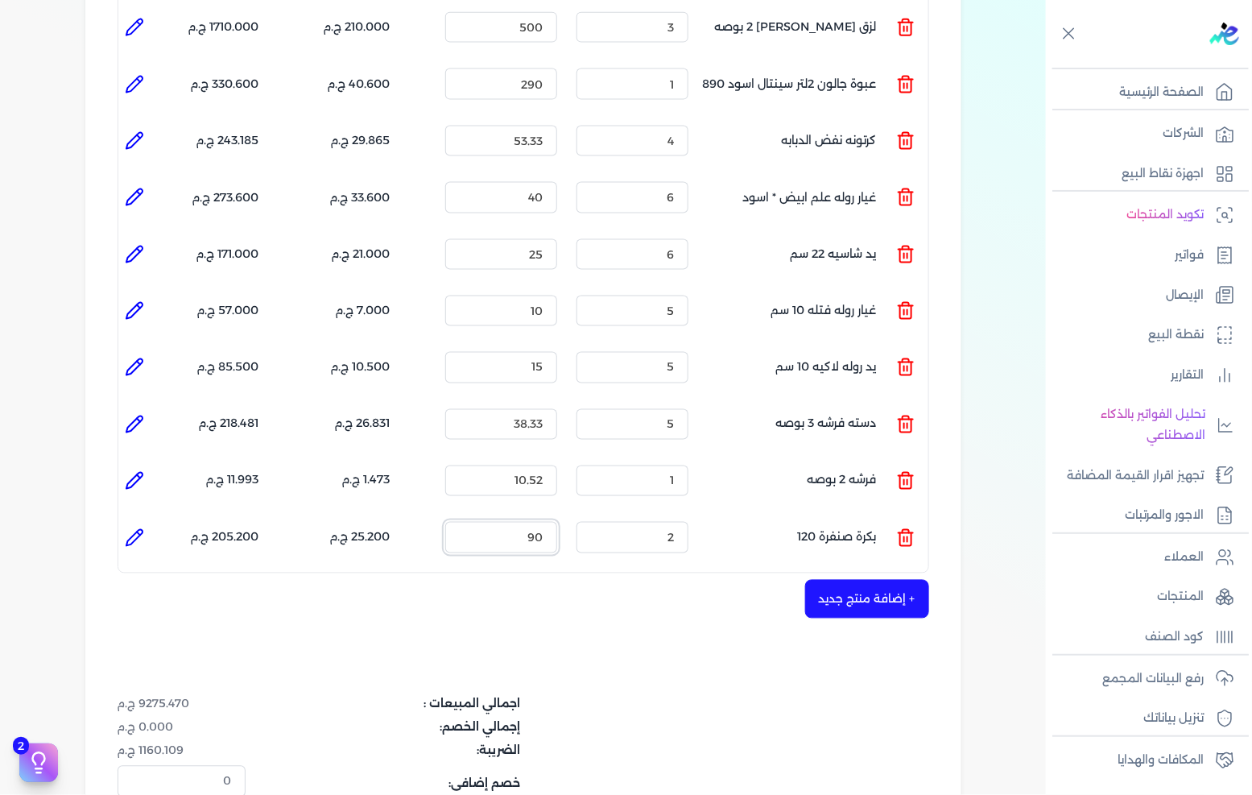
click at [538, 522] on input "90" at bounding box center [501, 537] width 112 height 31
type input "115"
click at [842, 581] on button "+ إضافة منتج جديد" at bounding box center [867, 599] width 124 height 39
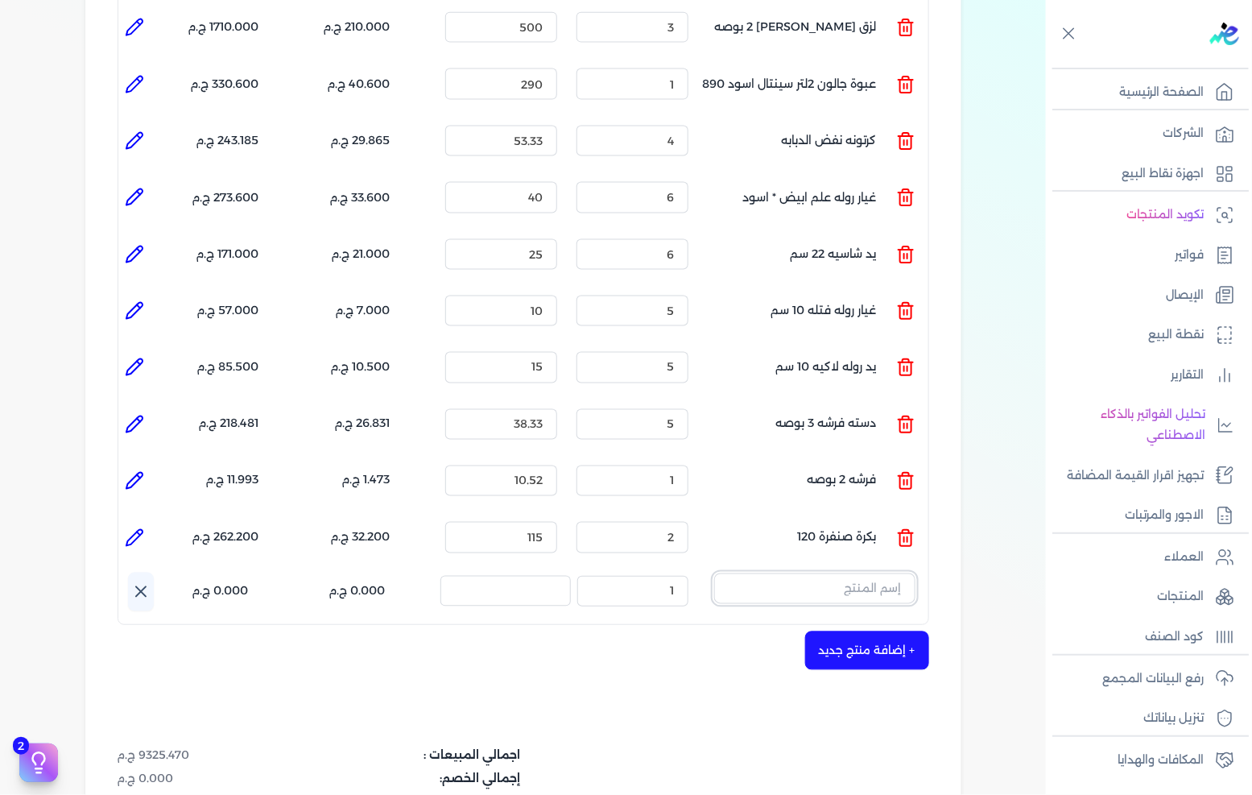
click at [904, 573] on input "text" at bounding box center [814, 588] width 201 height 31
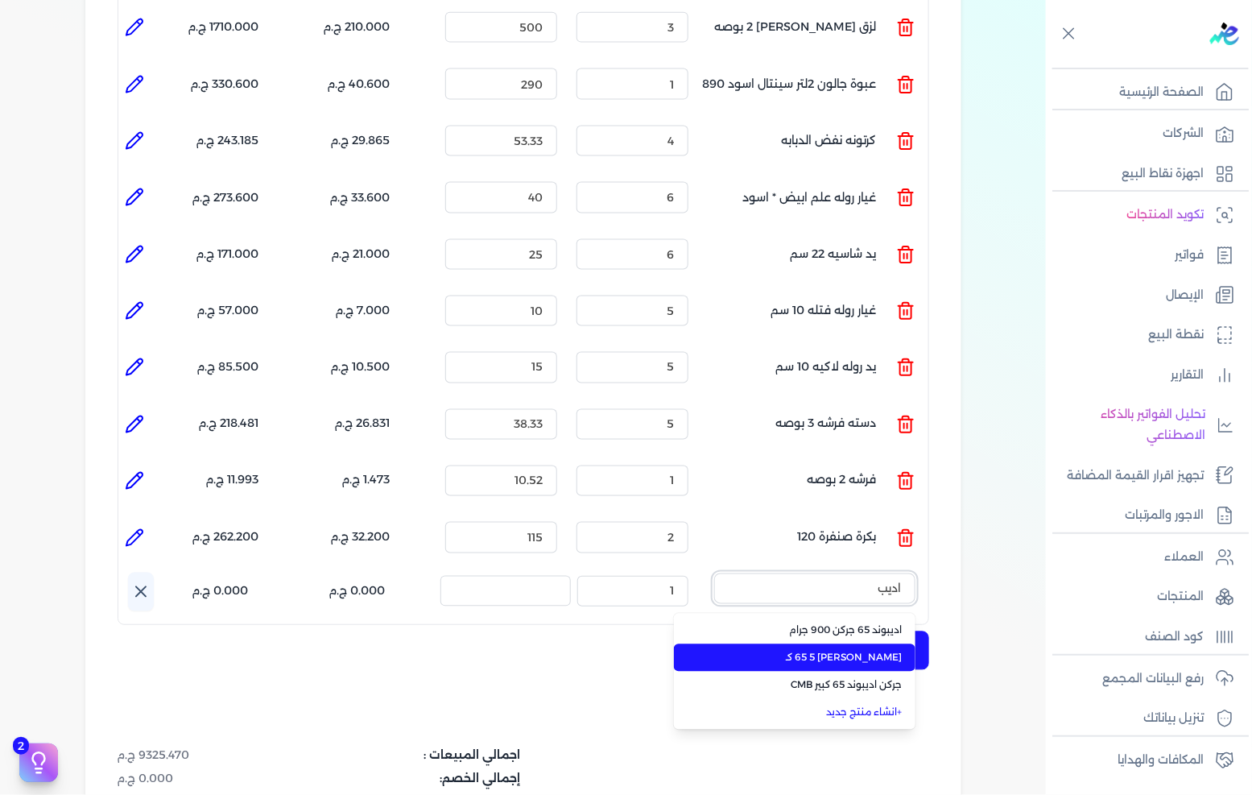
type input "اديب"
click at [890, 651] on span "[PERSON_NAME] 65 5 كـ" at bounding box center [804, 658] width 196 height 14
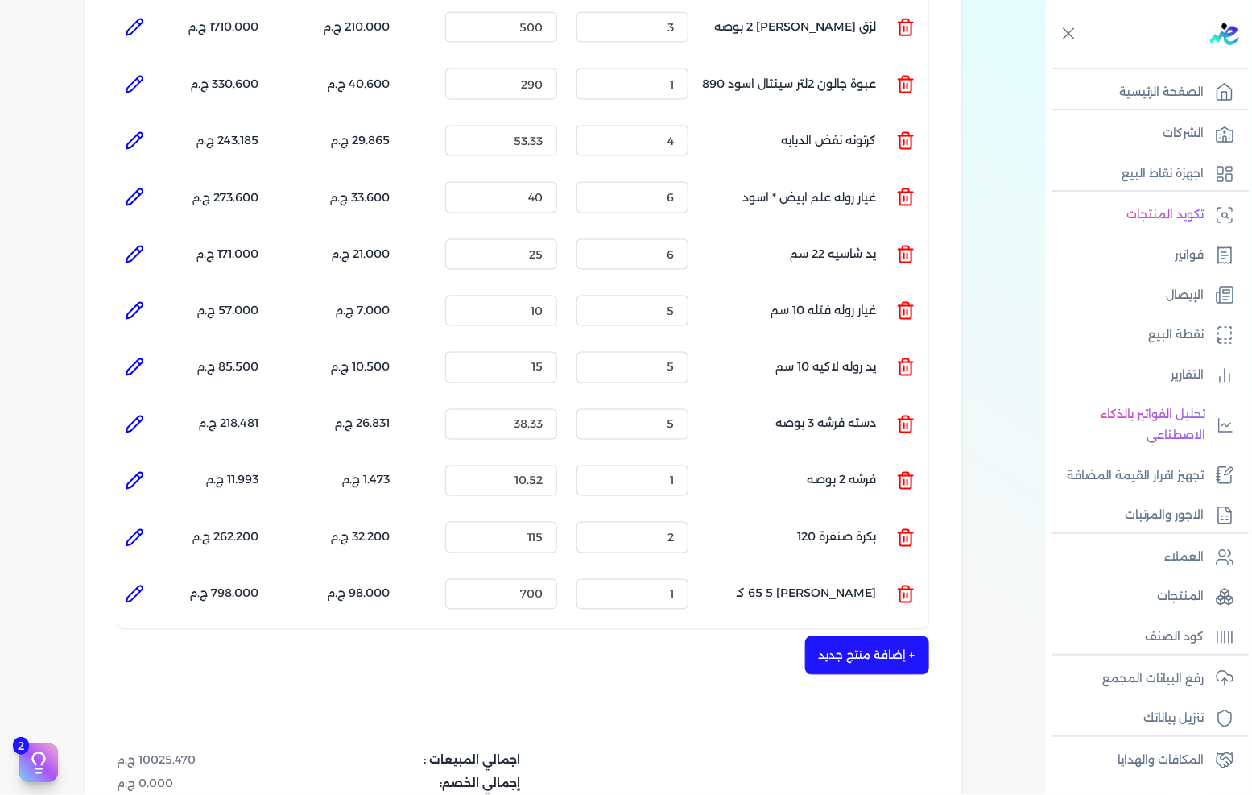
click at [891, 636] on button "+ إضافة منتج جديد" at bounding box center [867, 655] width 124 height 39
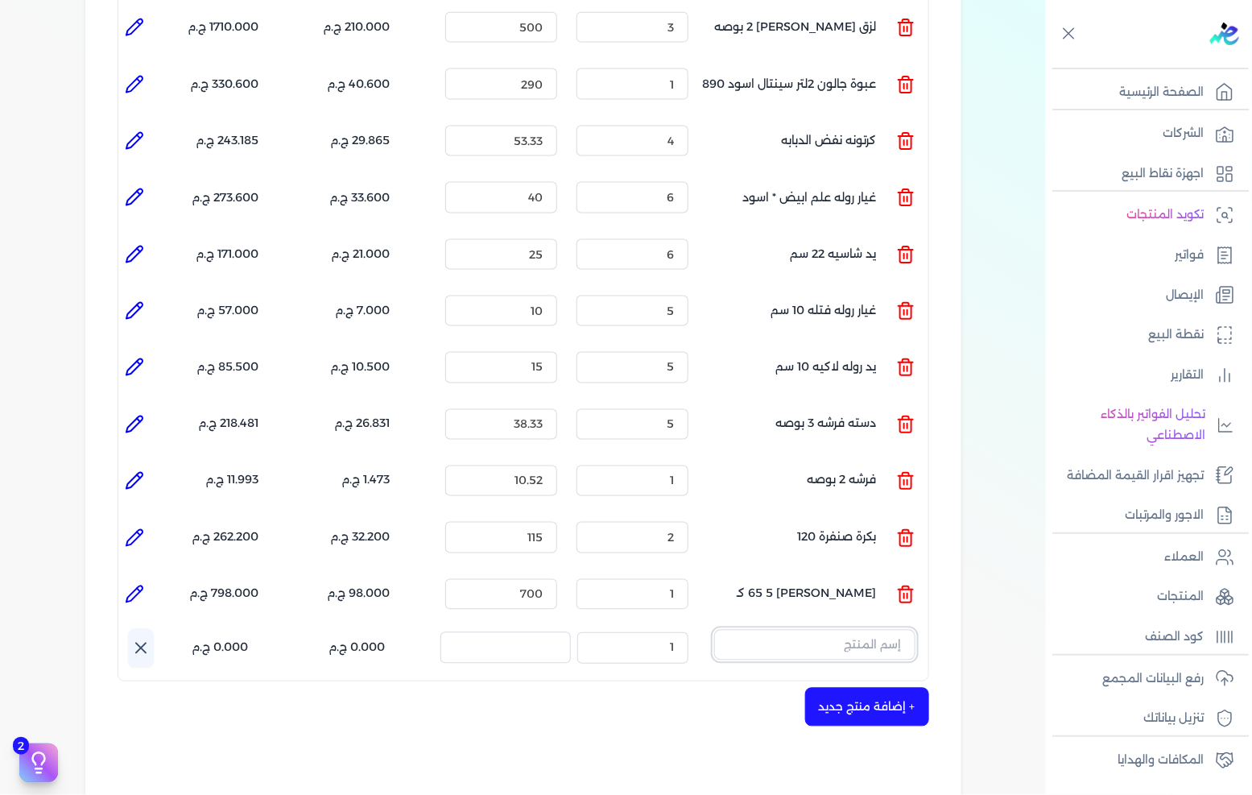
click at [886, 630] on input "text" at bounding box center [814, 645] width 201 height 31
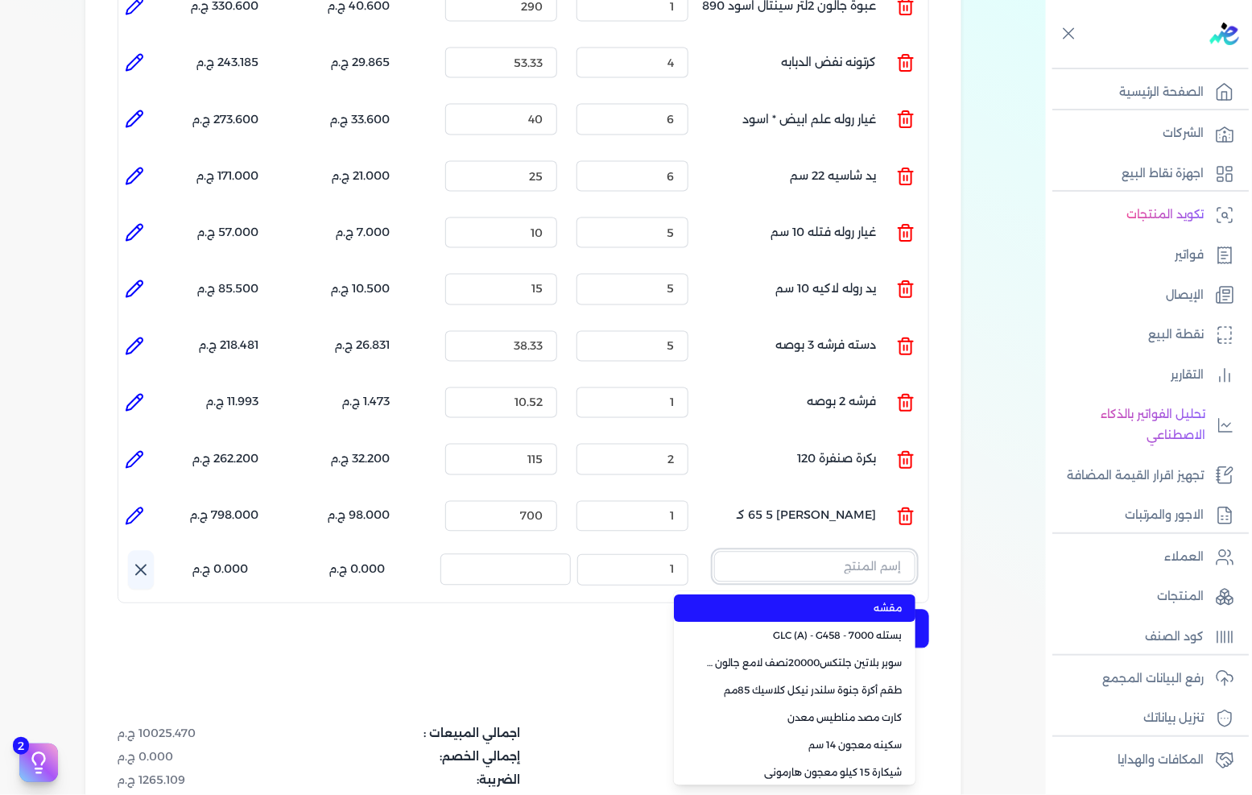
scroll to position [895, 0]
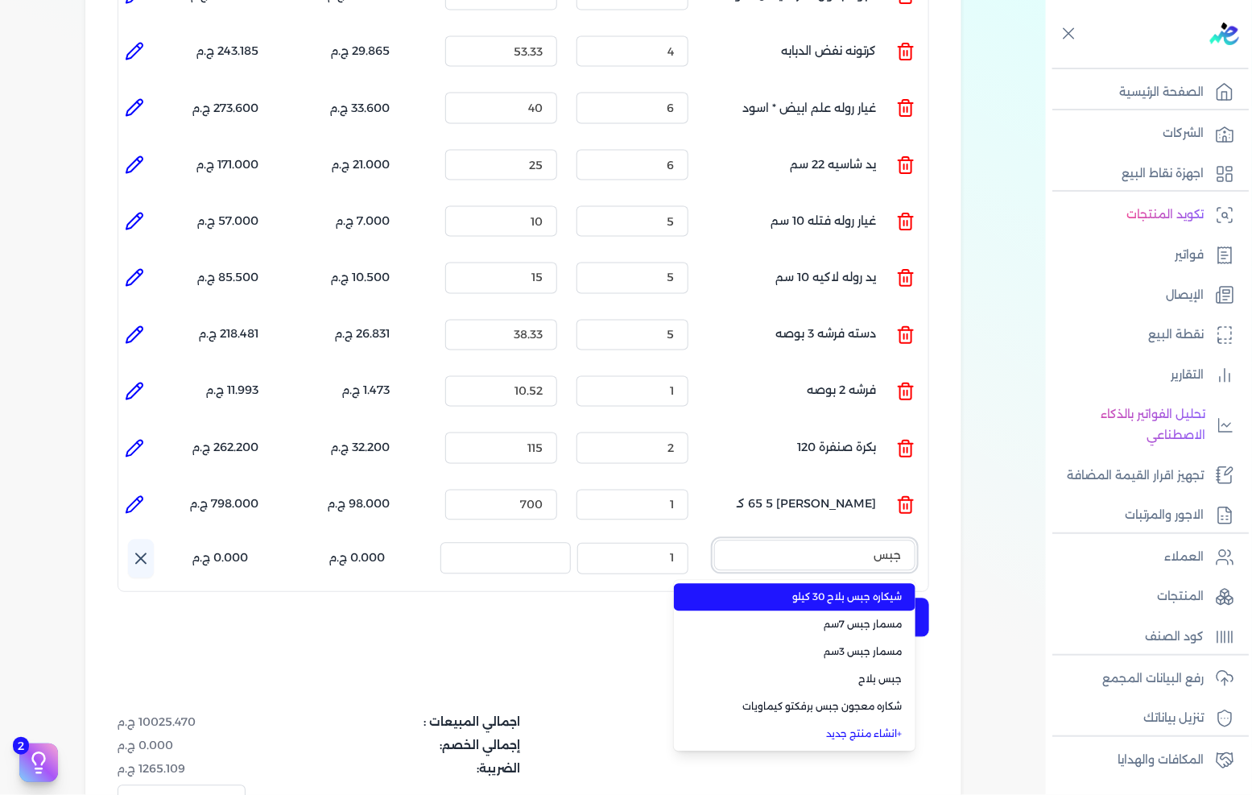
type input "جبس"
click at [849, 590] on span "شيكاره جبس بلاح 30 كيلو" at bounding box center [804, 597] width 196 height 14
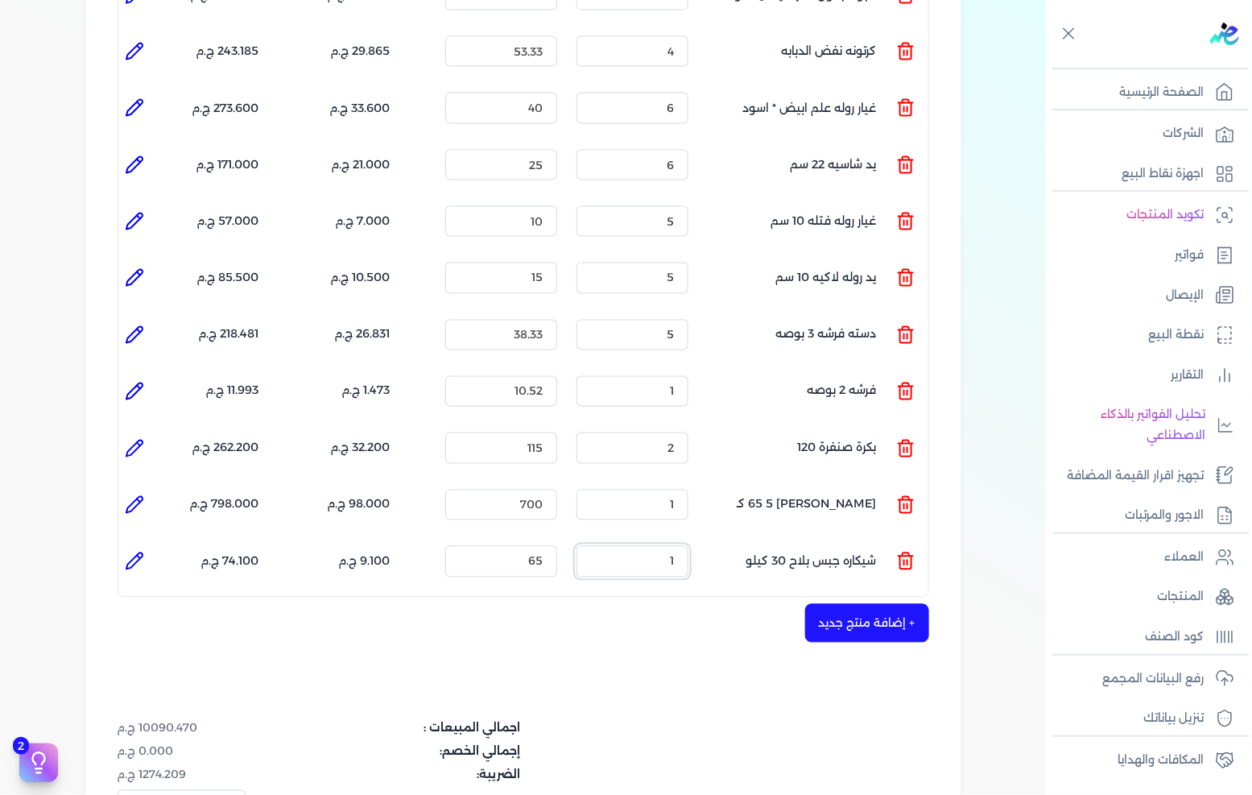
click at [661, 546] on input "1" at bounding box center [633, 561] width 112 height 31
type input "10"
click at [141, 552] on icon at bounding box center [134, 561] width 19 height 19
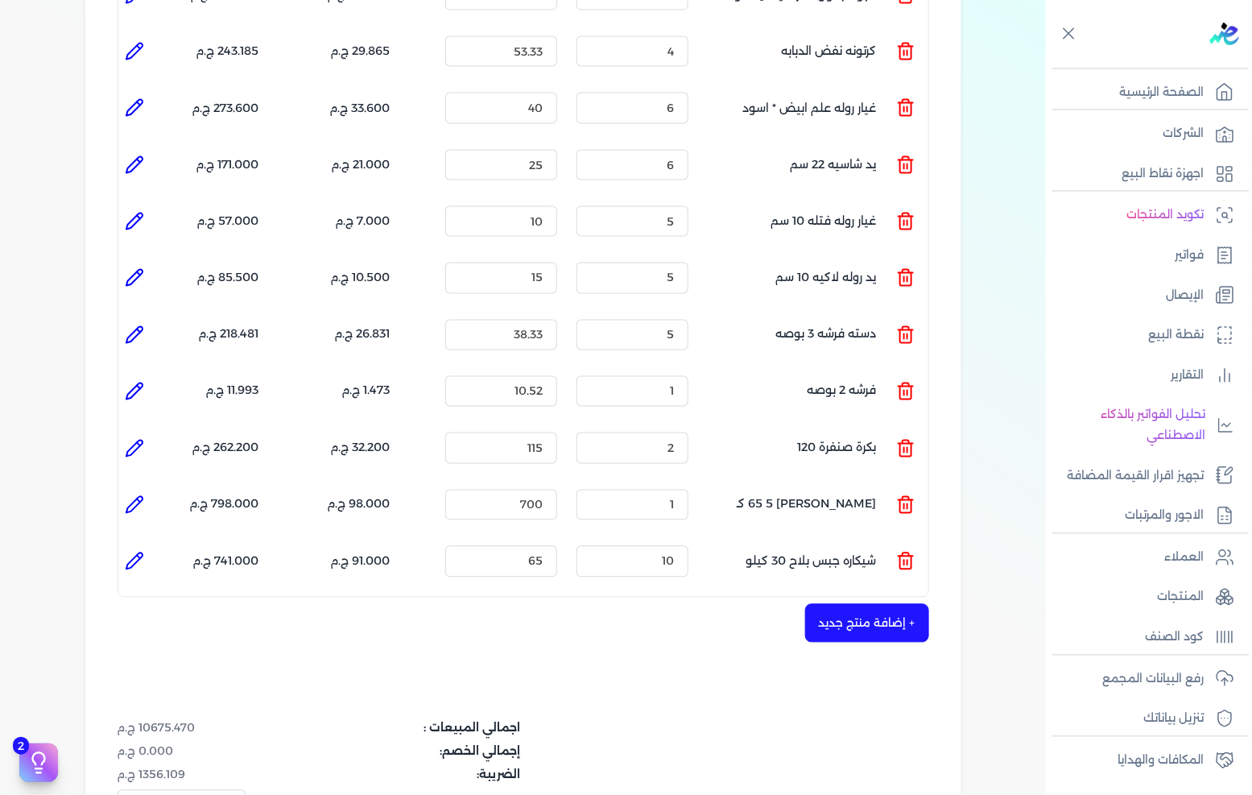
type input "شيكاره جبس بلاح 30 كيلو"
type input "65"
type input "10"
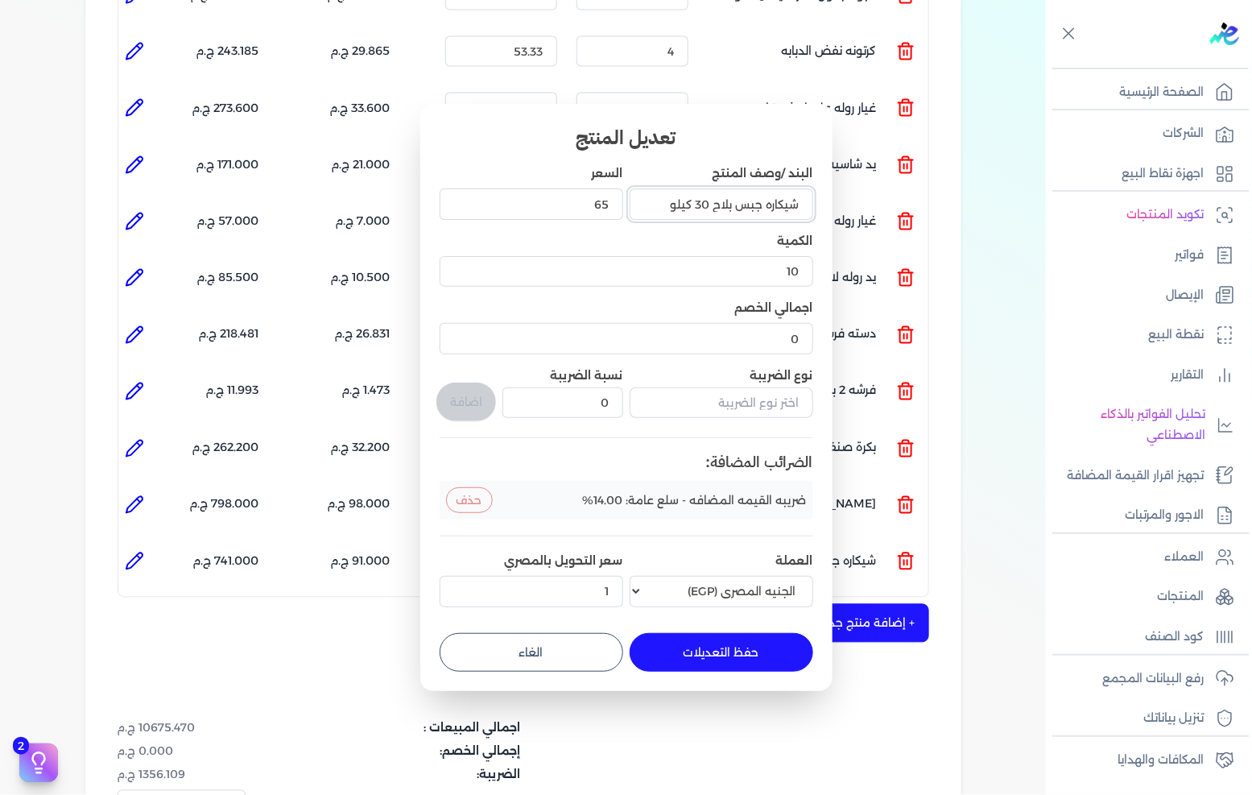
drag, startPoint x: 693, startPoint y: 201, endPoint x: 703, endPoint y: 204, distance: 10.7
click at [703, 204] on input "شيكاره جبس بلاح 30 كيلو" at bounding box center [722, 203] width 184 height 31
click at [697, 203] on input "شيكاره جبس بلاح 30 كيلو" at bounding box center [722, 203] width 184 height 31
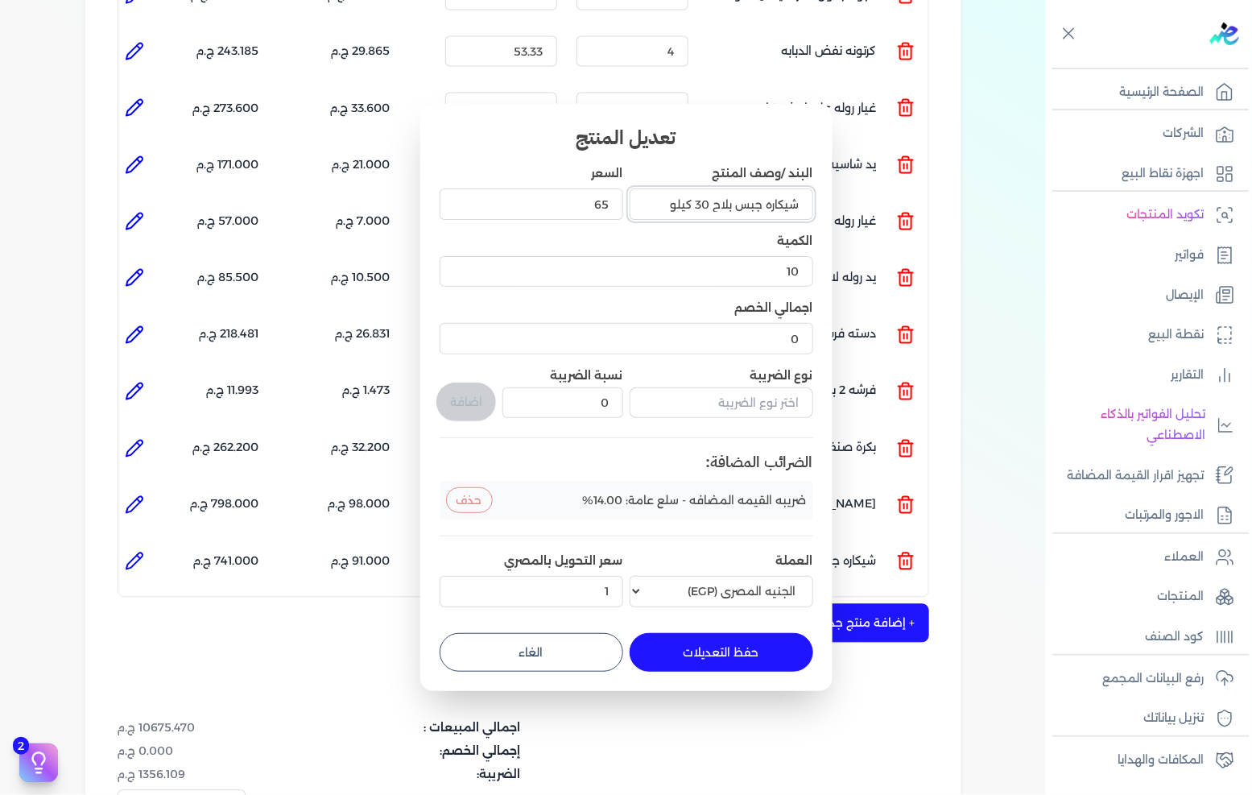
click at [703, 203] on input "شيكاره جبس بلاح 30 كيلو" at bounding box center [722, 203] width 184 height 31
drag, startPoint x: 763, startPoint y: 202, endPoint x: 823, endPoint y: 205, distance: 59.6
click at [822, 205] on div "تعديل المنتج البند /وصف المنتج شيكاره جبس بلاح 30 كيلو السعر 65 الكمية 10 اجمال…" at bounding box center [626, 397] width 412 height 586
drag, startPoint x: 743, startPoint y: 201, endPoint x: 734, endPoint y: 202, distance: 8.9
click at [734, 202] on input "جبس بلاح 30 كيلو" at bounding box center [722, 203] width 184 height 31
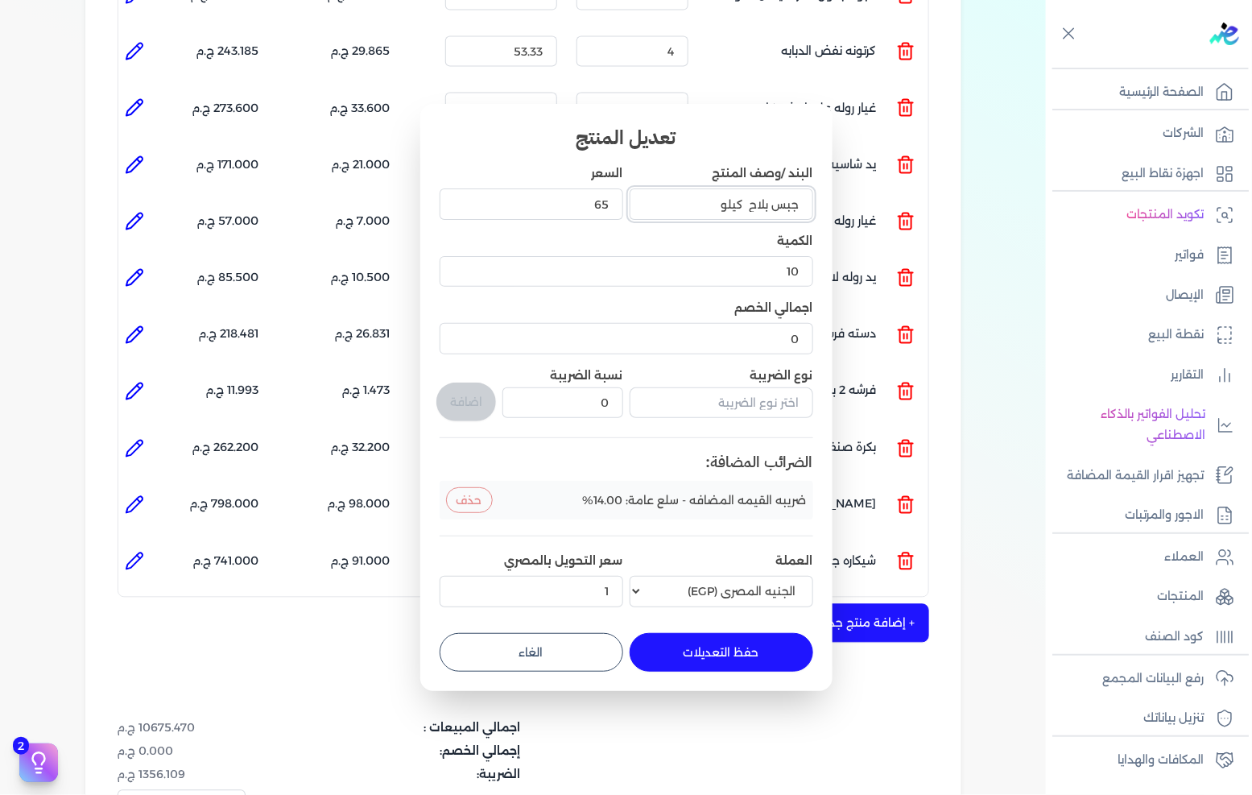
click at [742, 205] on input "جبس بلاح كيلو" at bounding box center [722, 203] width 184 height 31
click at [743, 204] on input "جبس بلاح كيلو" at bounding box center [722, 203] width 184 height 31
type input "جبس بلاح كيلو"
click at [705, 642] on button "حفظ التعديلات" at bounding box center [722, 652] width 184 height 39
type input "0"
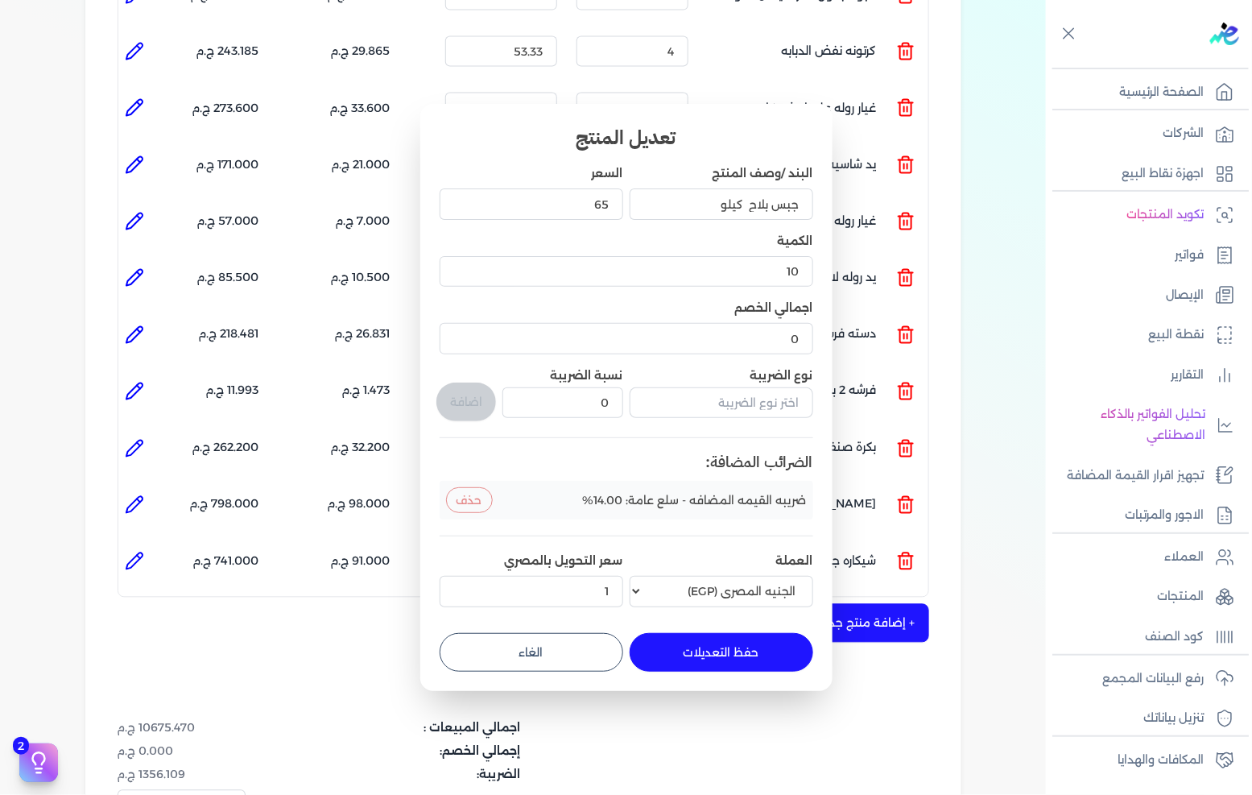
type input "1"
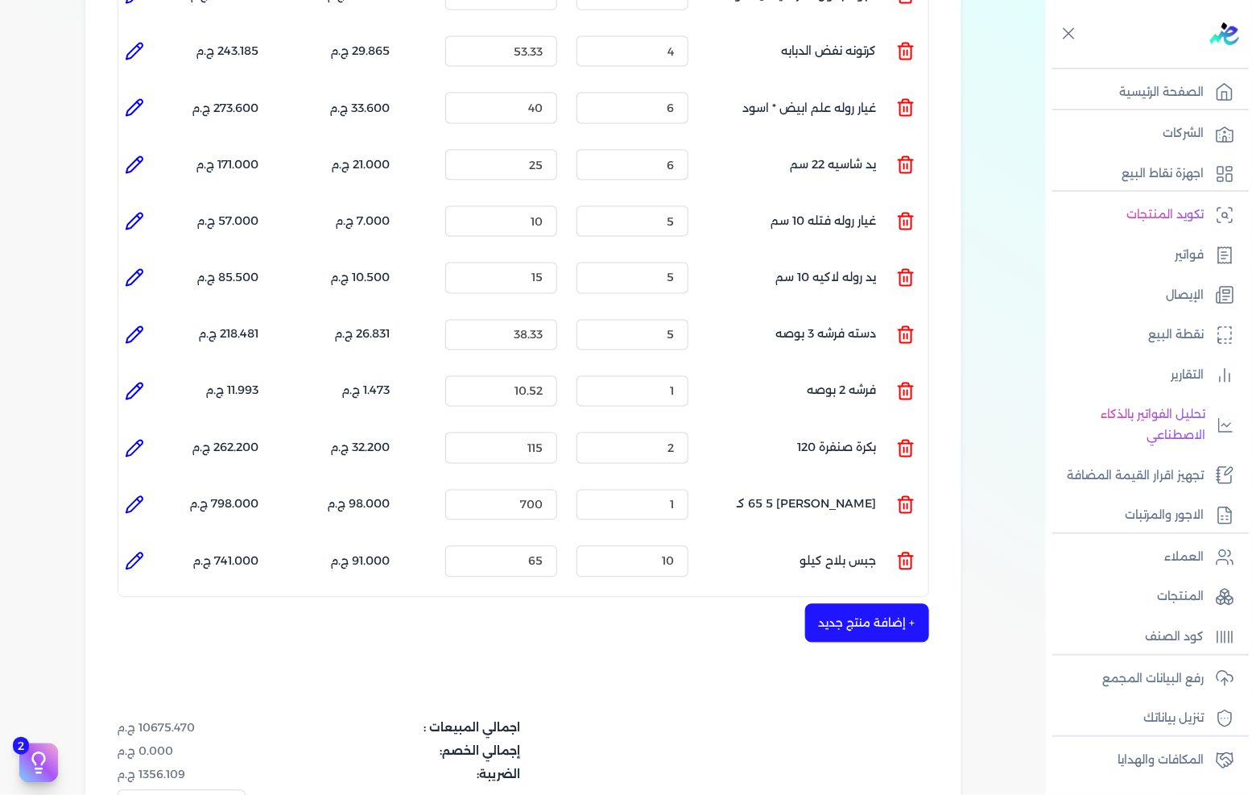
click at [139, 545] on li at bounding box center [134, 561] width 32 height 32
type input "جبس بلاح كيلو"
type input "65"
type input "10"
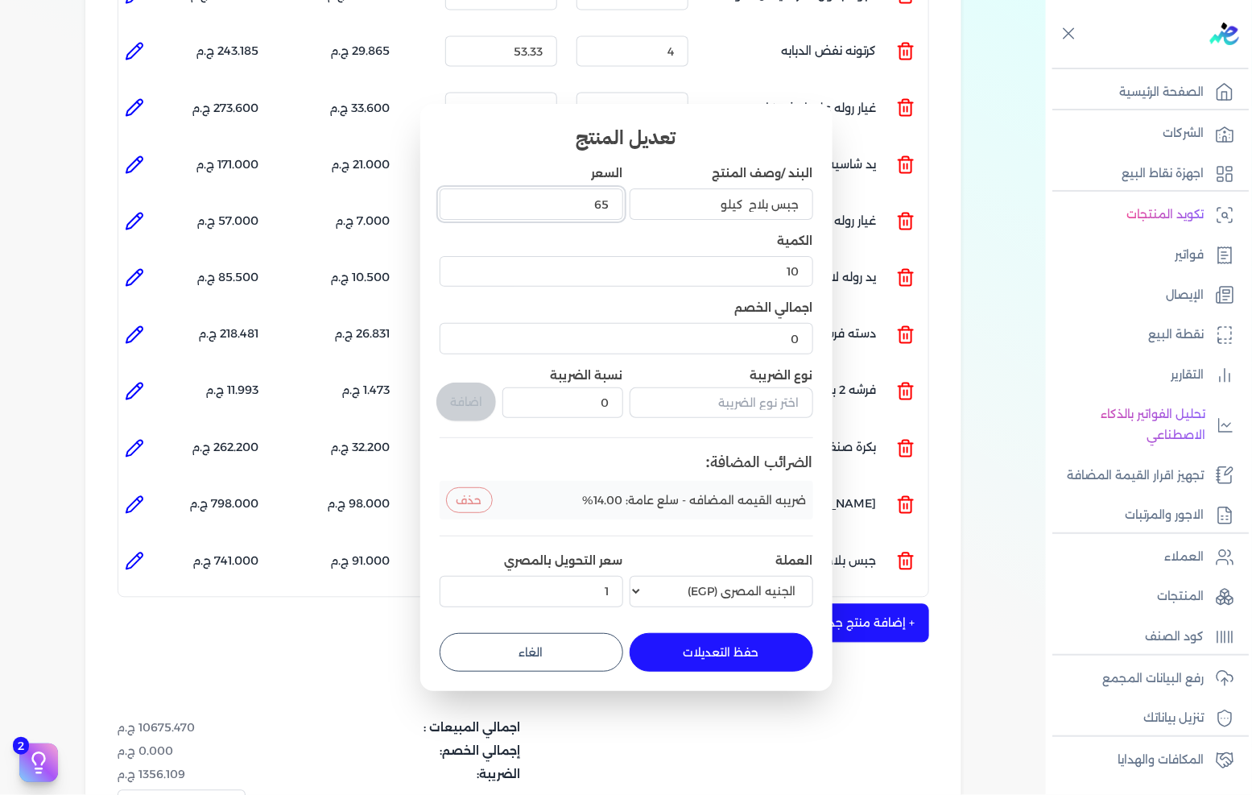
click at [593, 214] on input "65" at bounding box center [532, 203] width 184 height 31
type input "5"
type input "5.7"
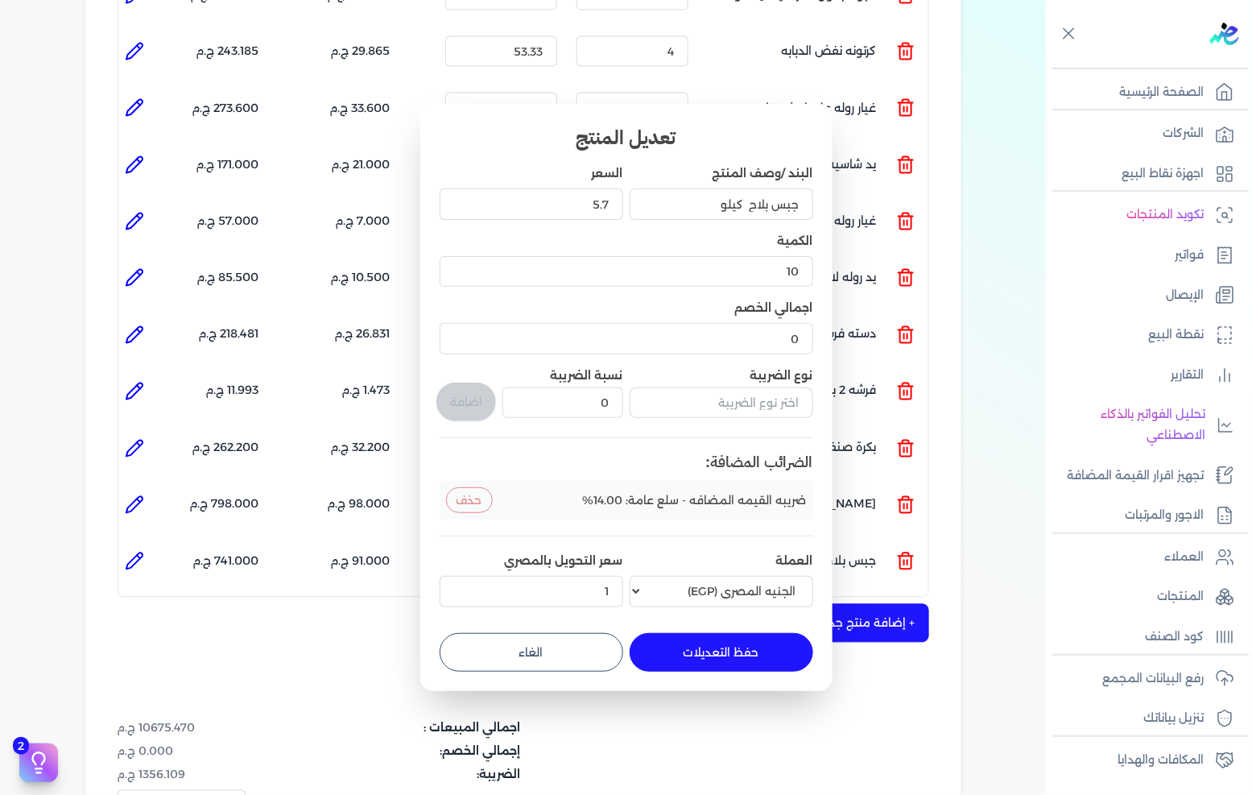
click at [721, 656] on button "حفظ التعديلات" at bounding box center [722, 652] width 184 height 39
type input "0"
type input "1"
type input "5.7"
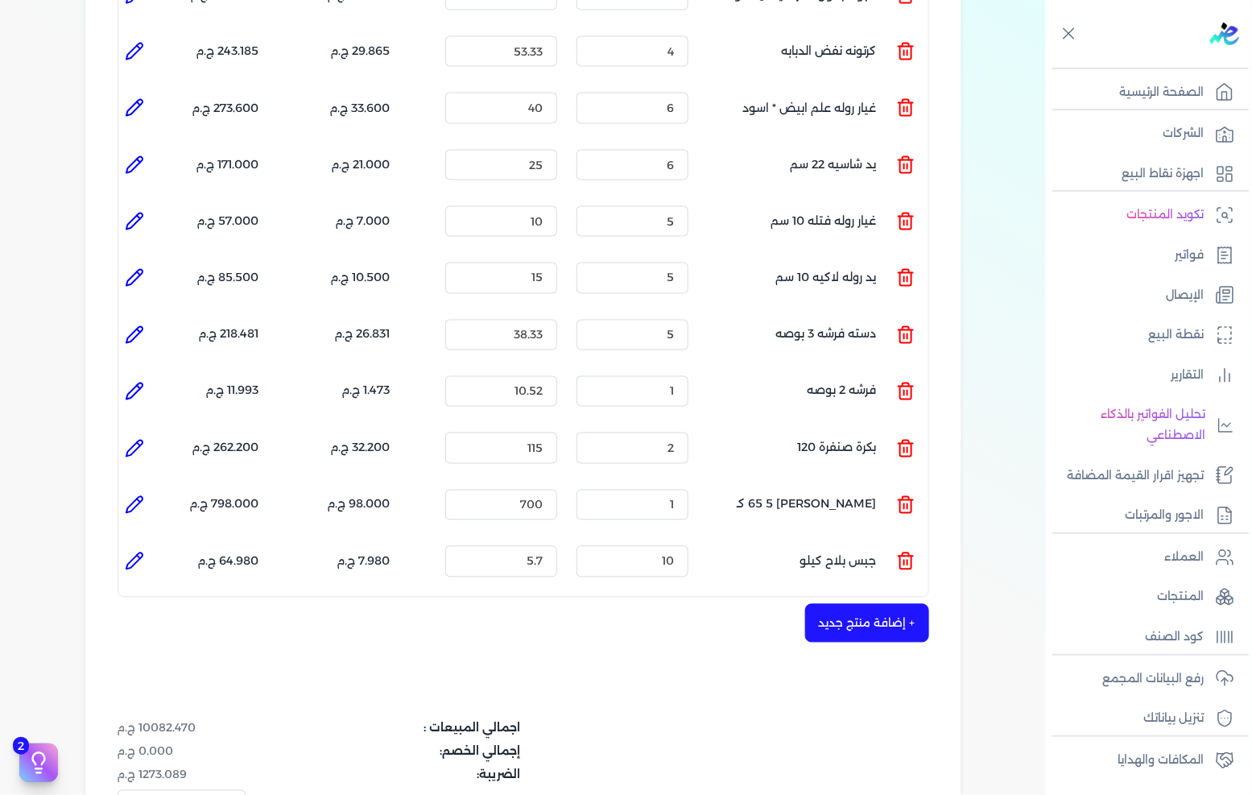
click at [898, 604] on button "+ إضافة منتج جديد" at bounding box center [867, 623] width 124 height 39
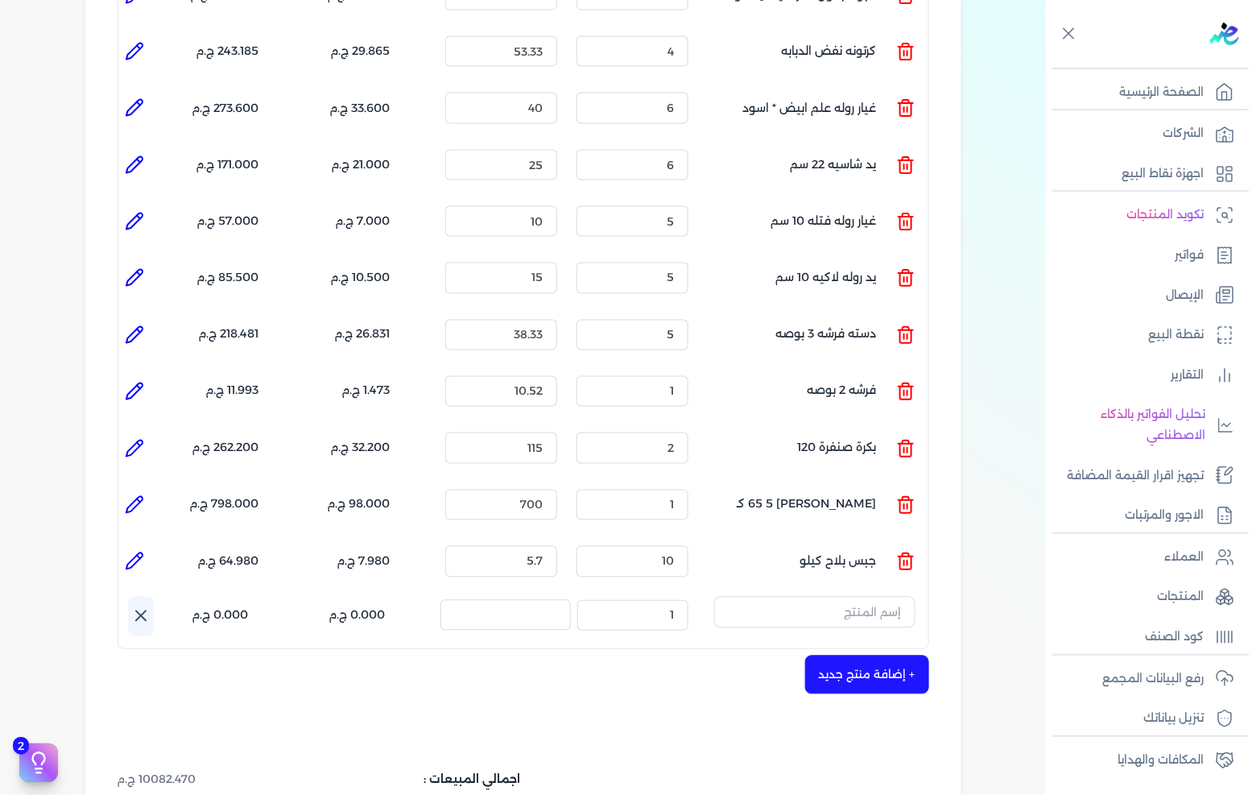
click at [919, 597] on div "اسم المنتج : الكمية : 1 السعر : الضريبه : 0.000 ج.م الإجمالي : 0.000 ج.م" at bounding box center [528, 616] width 800 height 39
click at [897, 597] on input "text" at bounding box center [814, 612] width 201 height 31
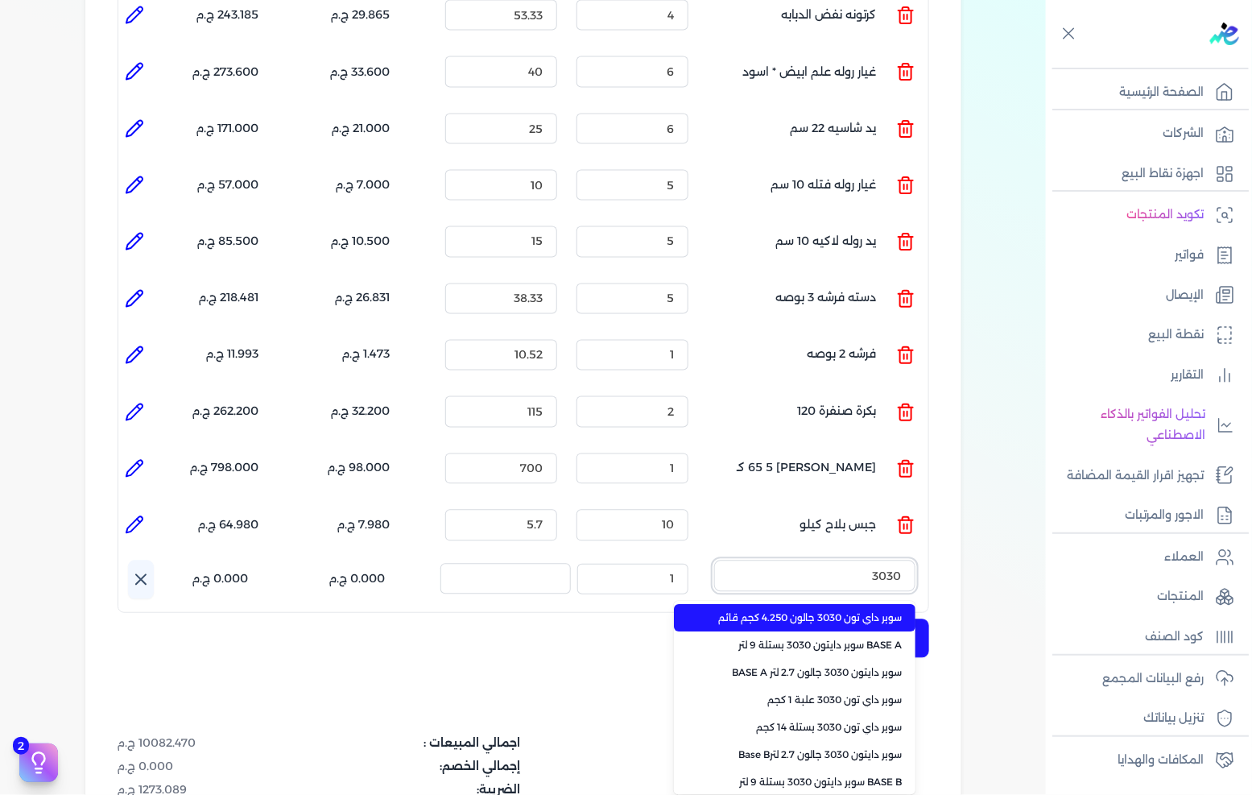
scroll to position [984, 0]
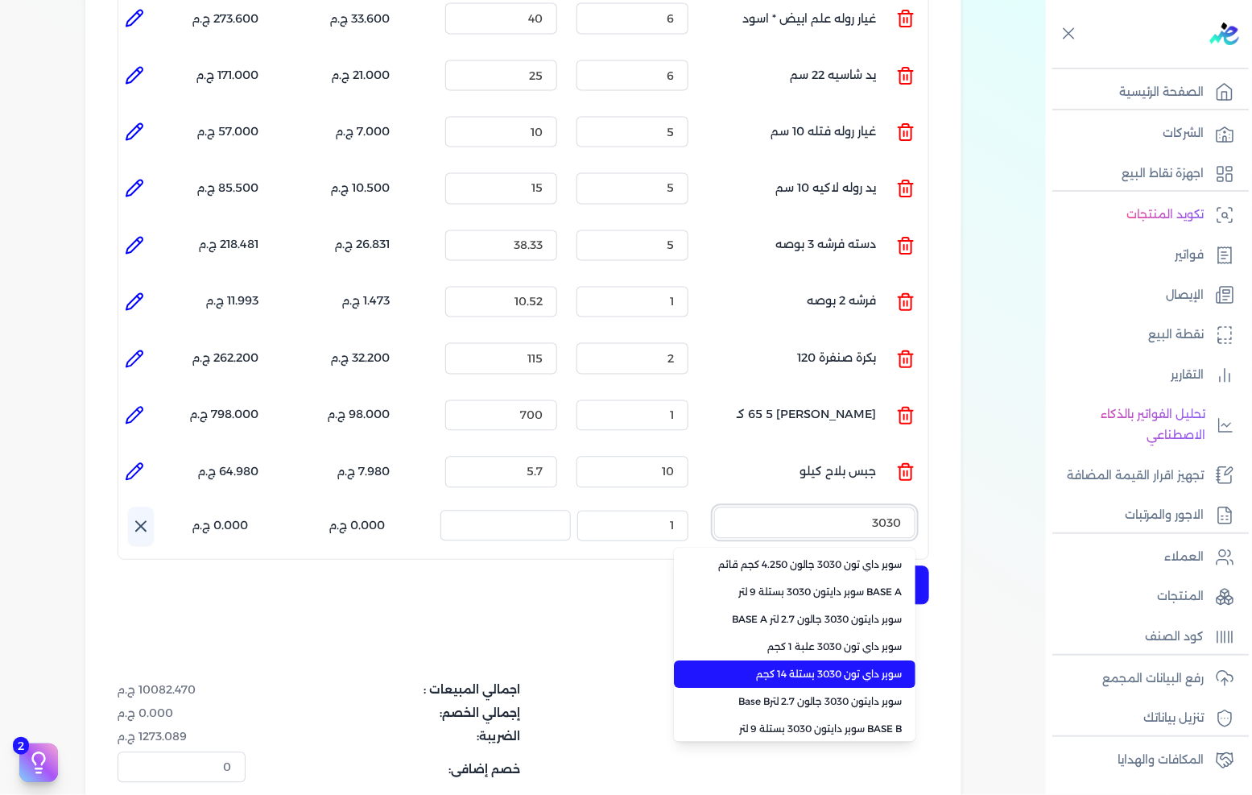
type input "3030"
click at [902, 668] on span "سوبر داي تون 3030 بستلة 14 كجم" at bounding box center [804, 675] width 196 height 14
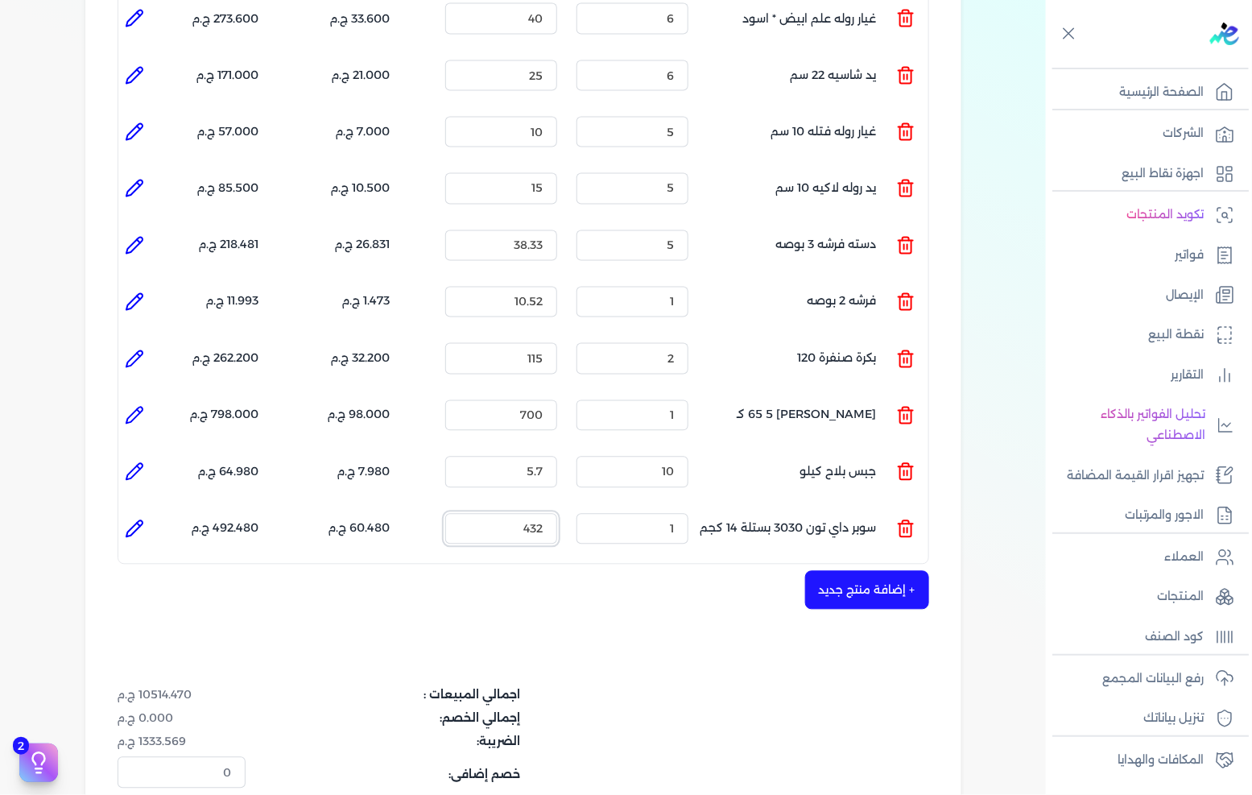
click at [537, 514] on input "432" at bounding box center [501, 529] width 112 height 31
type input "495"
click at [899, 571] on button "+ إضافة منتج جديد" at bounding box center [867, 590] width 124 height 39
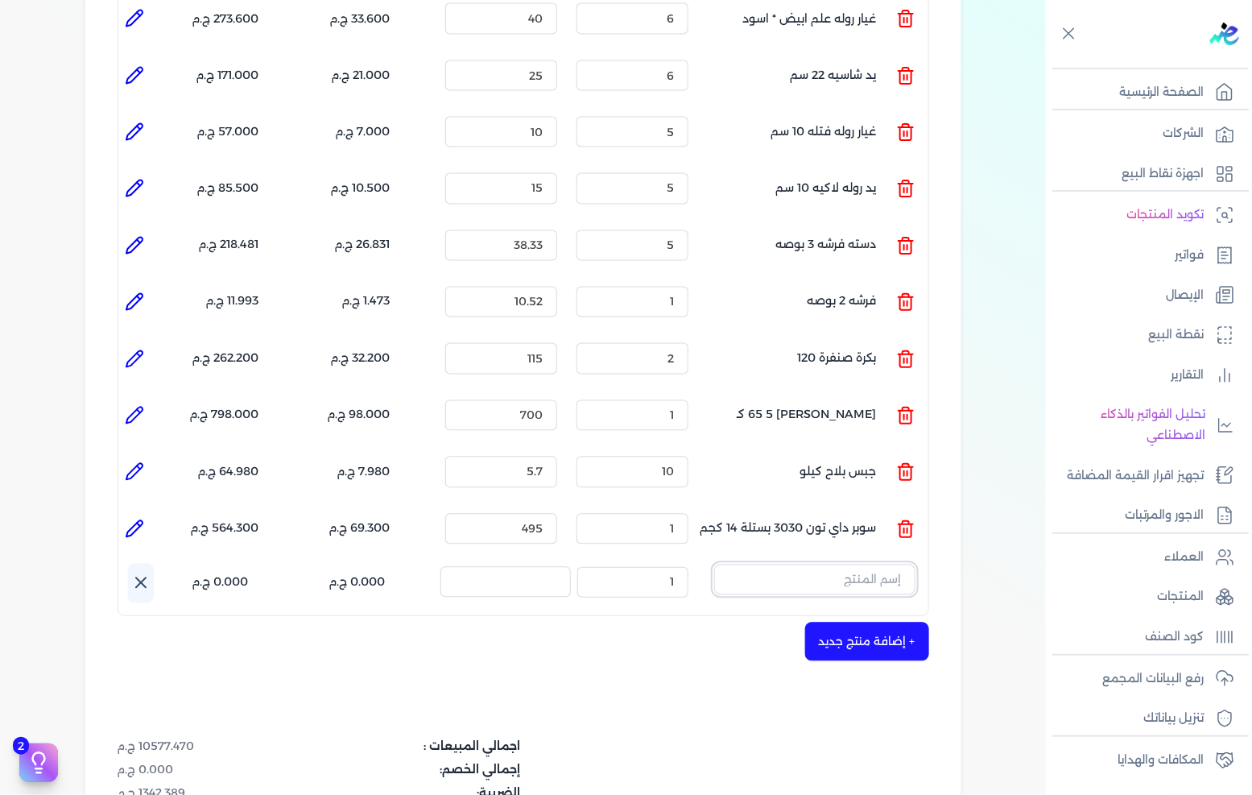
click at [892, 565] on input "text" at bounding box center [814, 580] width 201 height 31
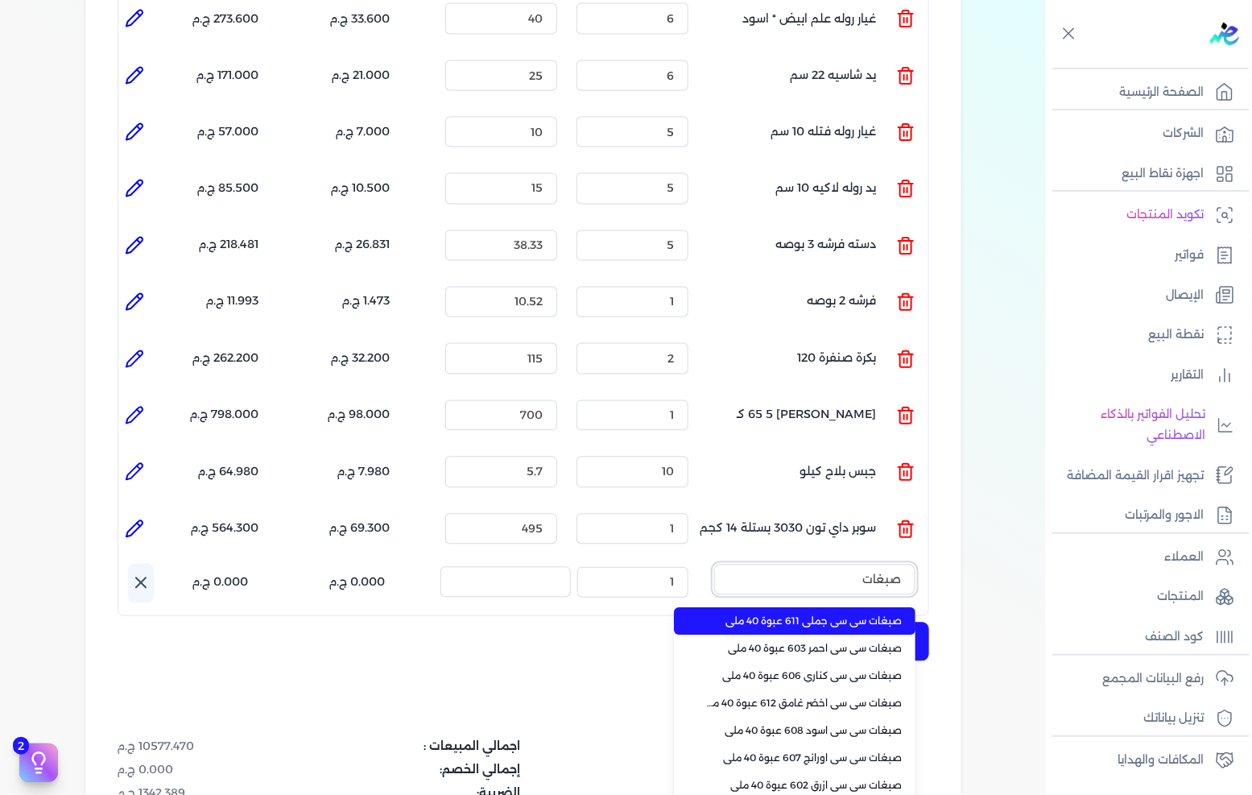
type input "صبغات"
click at [876, 608] on li "صبغات سي سي جملي 611 عبوة 40 ملي" at bounding box center [795, 621] width 242 height 27
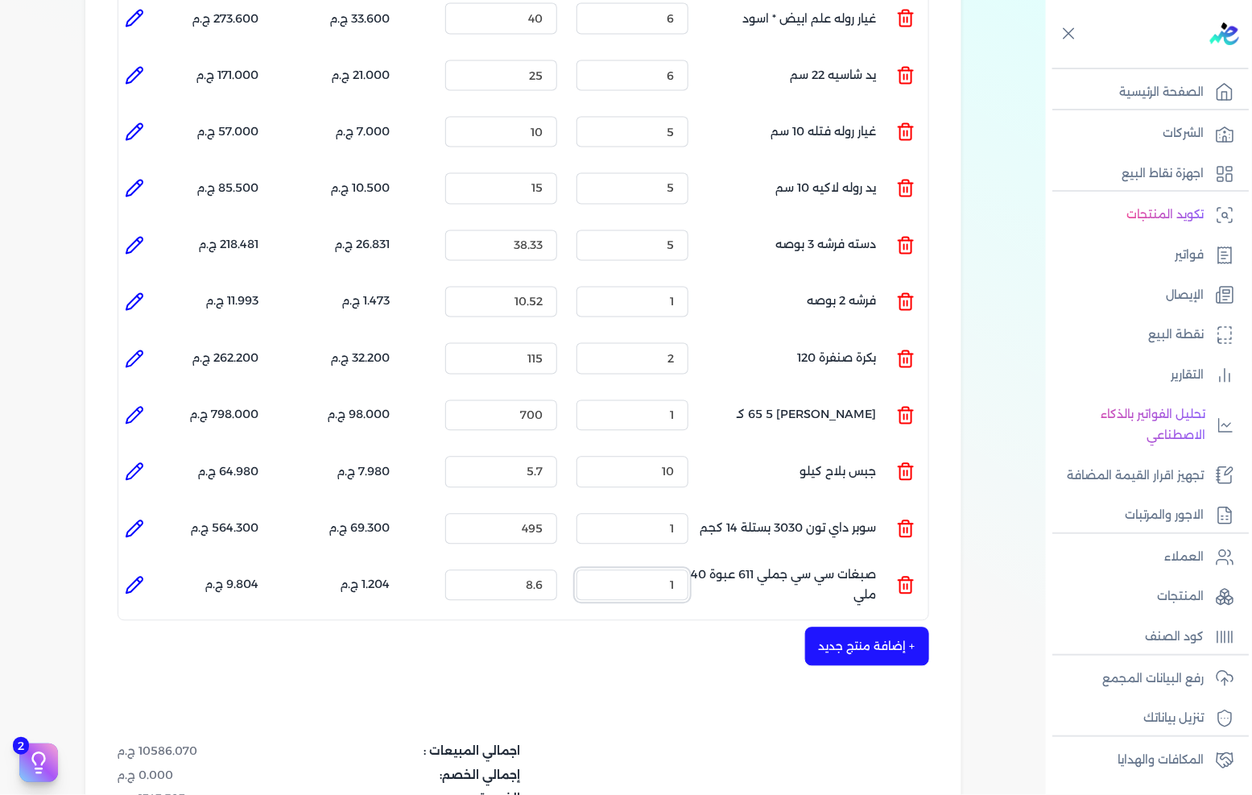
click at [654, 570] on input "1" at bounding box center [633, 585] width 112 height 31
type input "5"
click at [122, 569] on li at bounding box center [134, 585] width 32 height 32
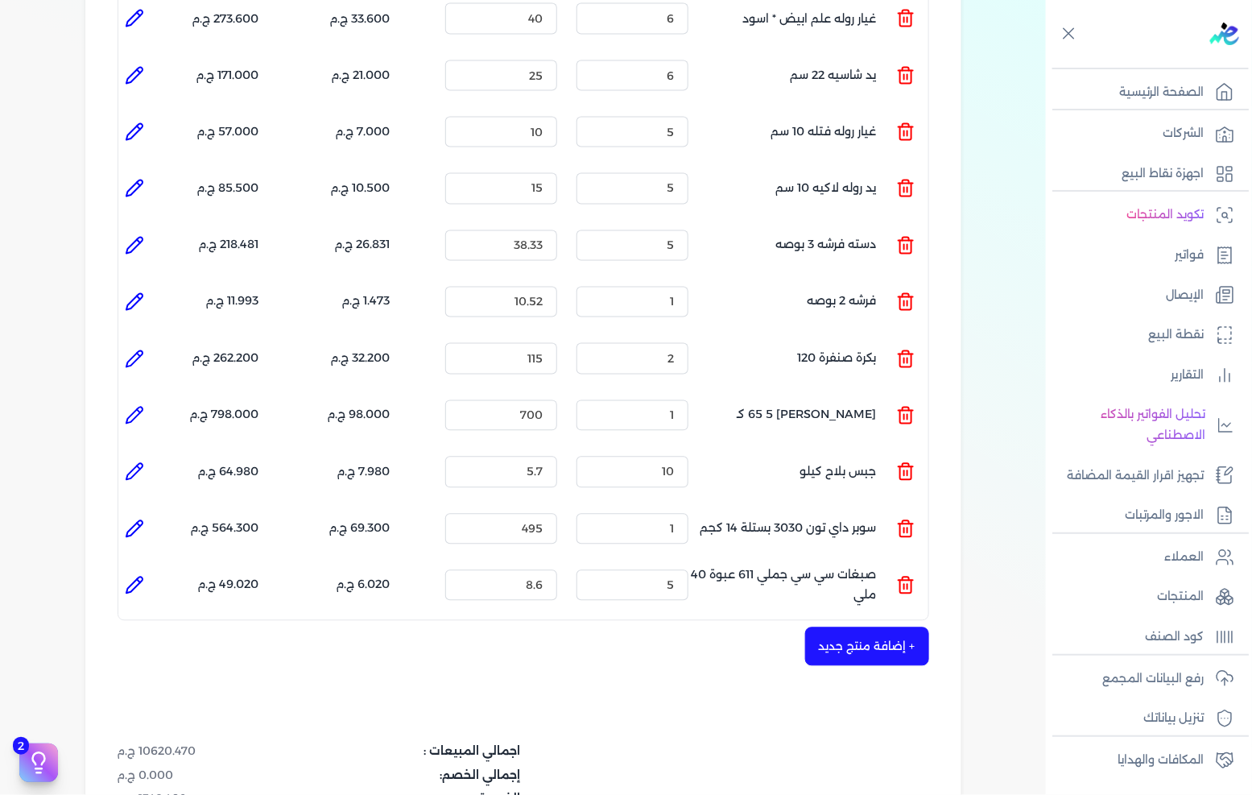
type input "صبغات سي سي جملي 611 عبوة 40 ملي"
type input "8.6"
type input "5"
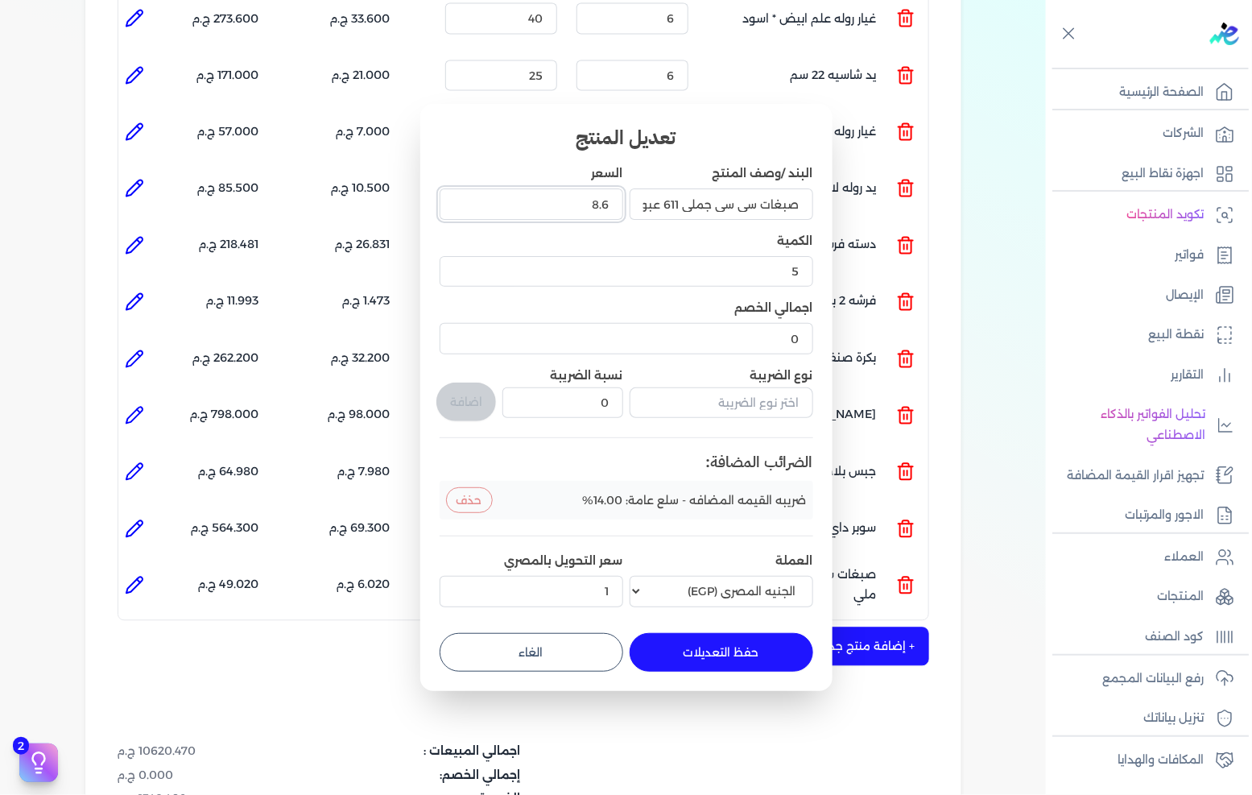
click at [605, 214] on input "8.6" at bounding box center [532, 203] width 184 height 31
type input "9"
type input "9.5"
click at [711, 652] on button "حفظ التعديلات" at bounding box center [722, 652] width 184 height 39
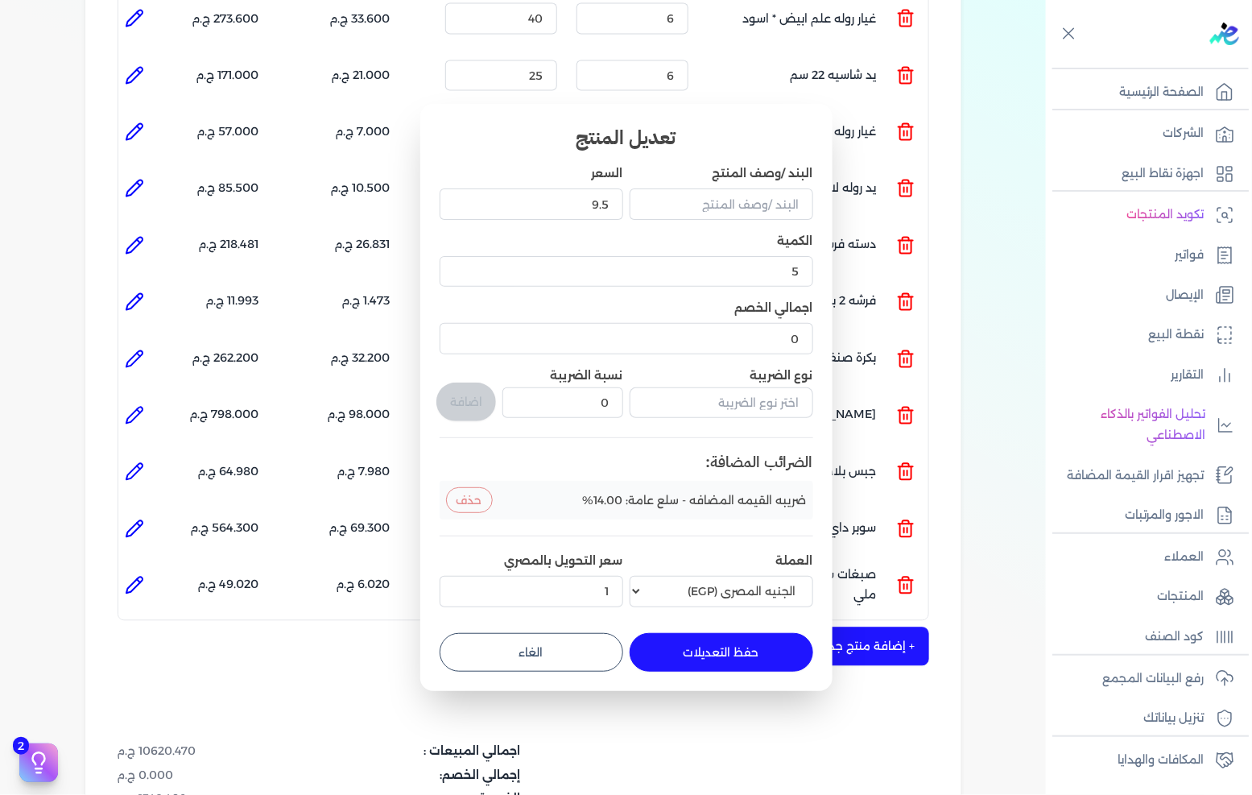
type input "0"
type input "1"
type input "9.5"
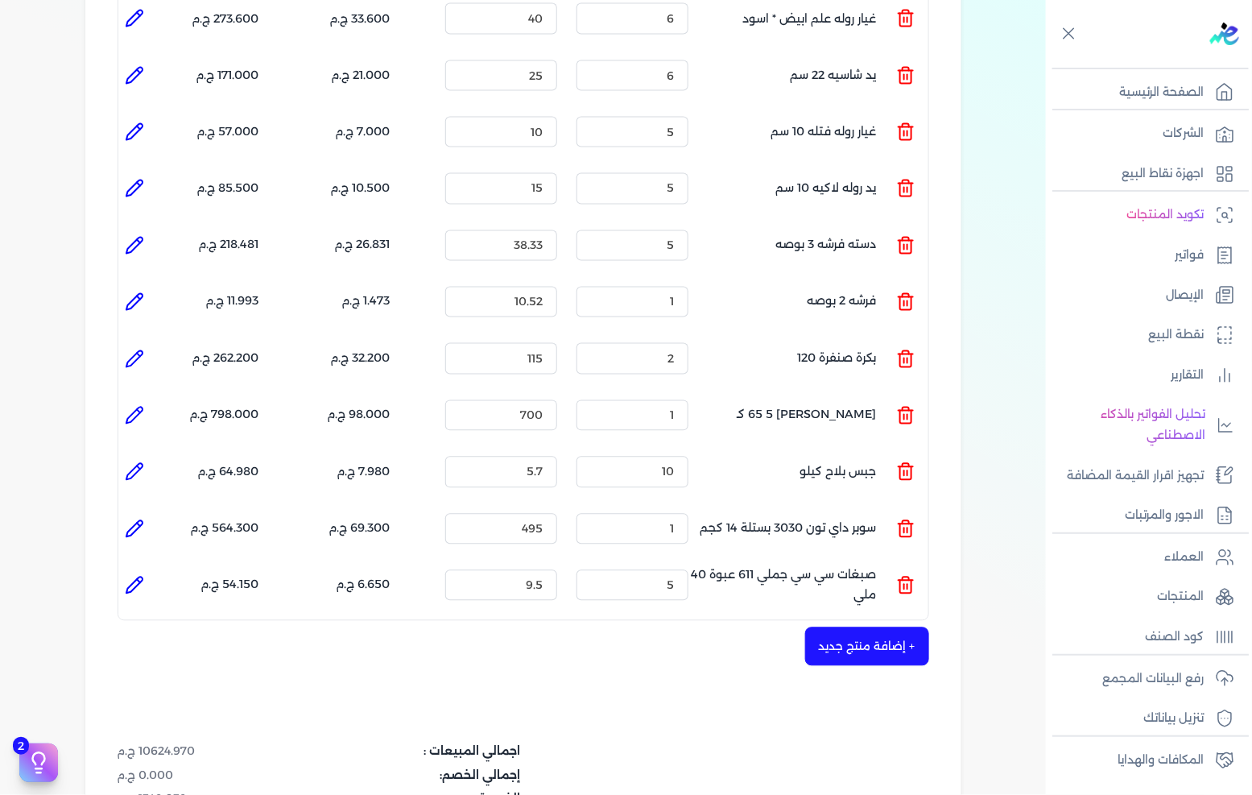
click at [866, 627] on button "+ إضافة منتج جديد" at bounding box center [867, 646] width 124 height 39
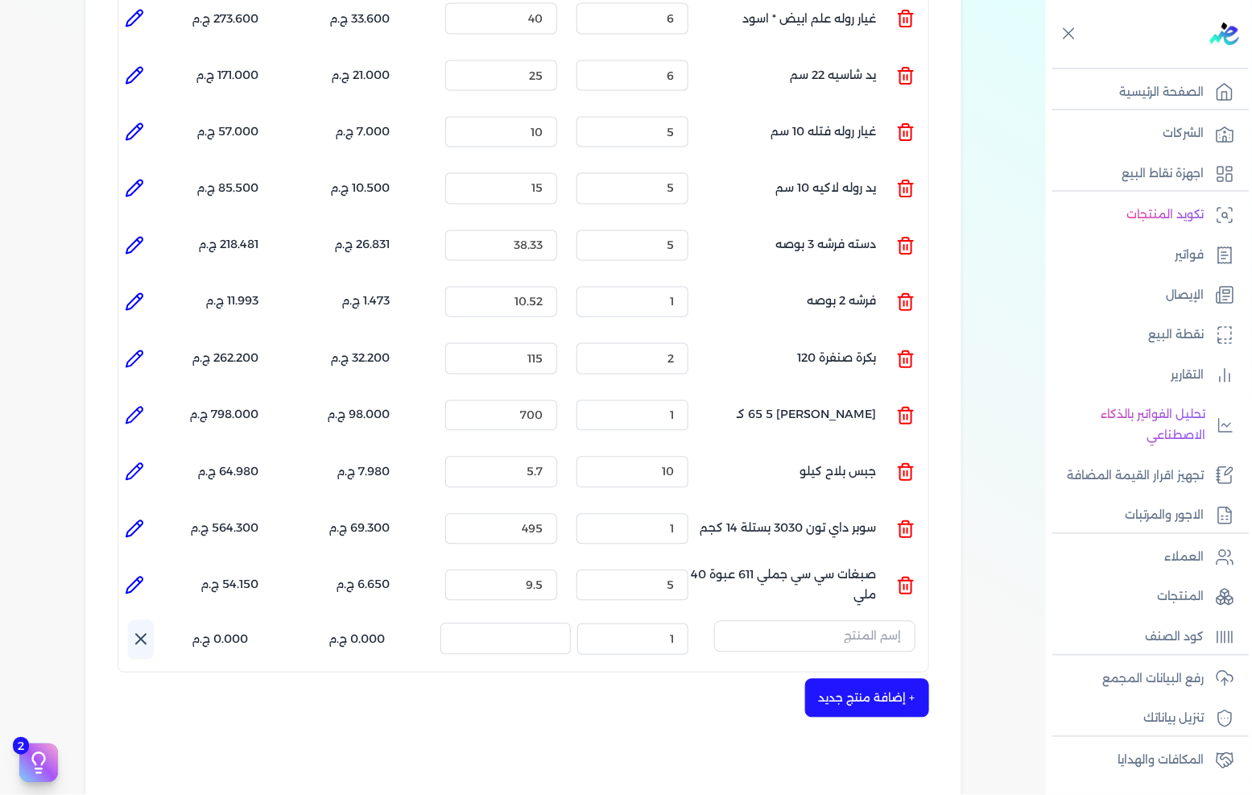
click at [851, 622] on button "button" at bounding box center [814, 639] width 201 height 37
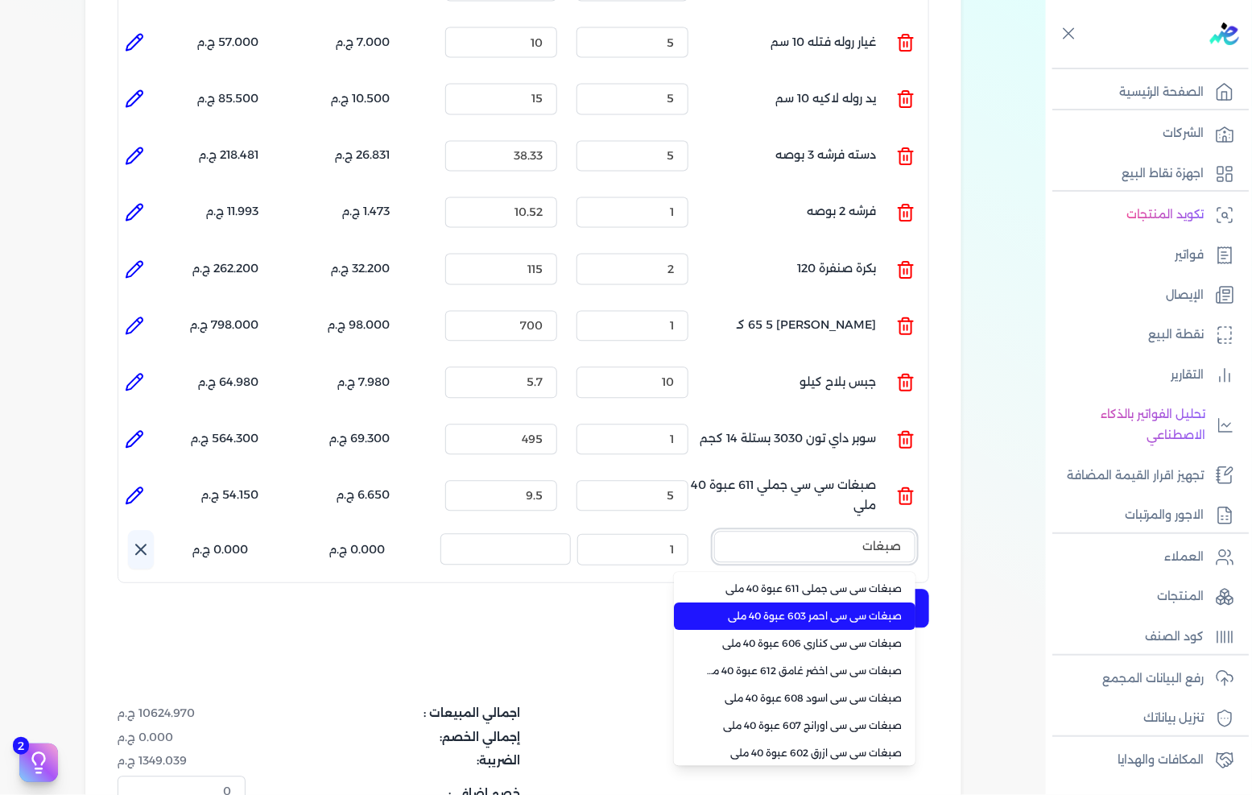
scroll to position [89, 0]
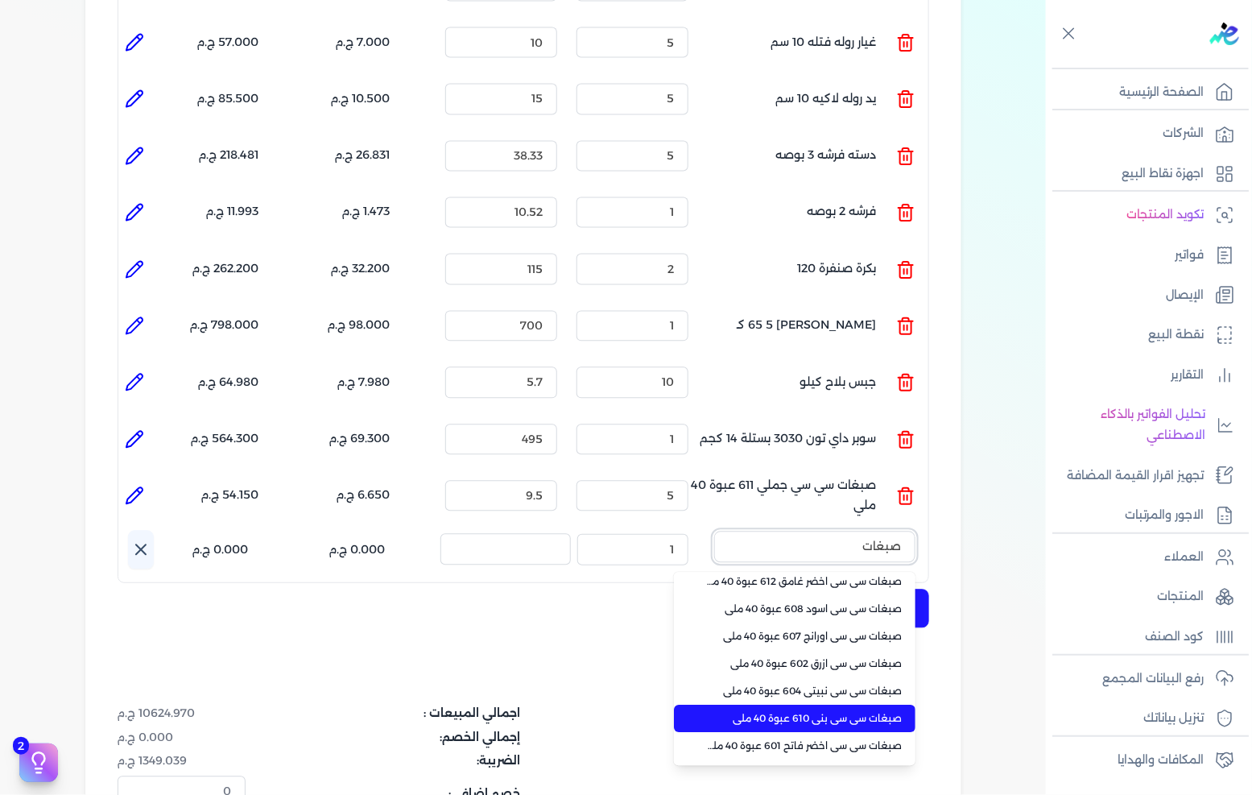
type input "صبغات"
click at [866, 712] on span "صبغات سي سي بني 610 عبوة 40 ملي" at bounding box center [804, 719] width 196 height 14
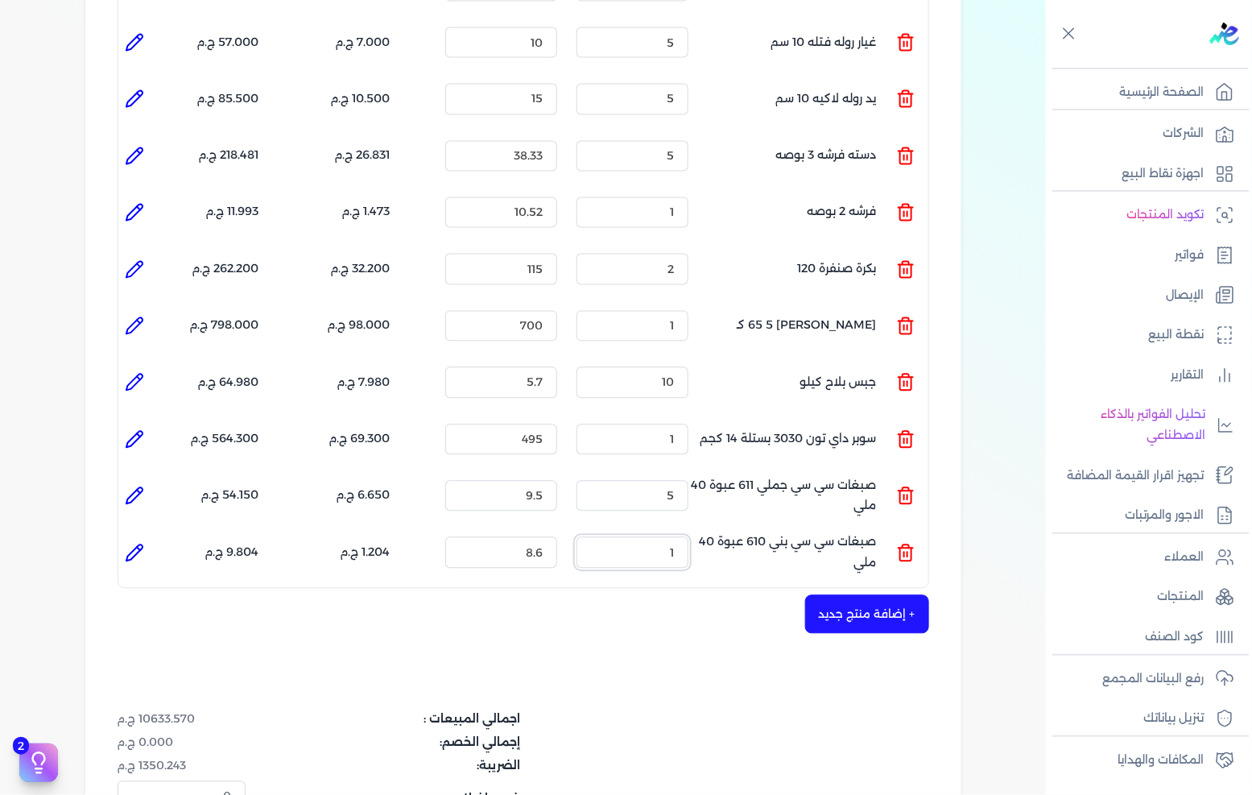
click at [685, 537] on input "1" at bounding box center [633, 552] width 112 height 31
type input "5"
click at [123, 537] on li at bounding box center [134, 553] width 32 height 32
type input "صبغات سي سي بني 610 عبوة 40 ملي"
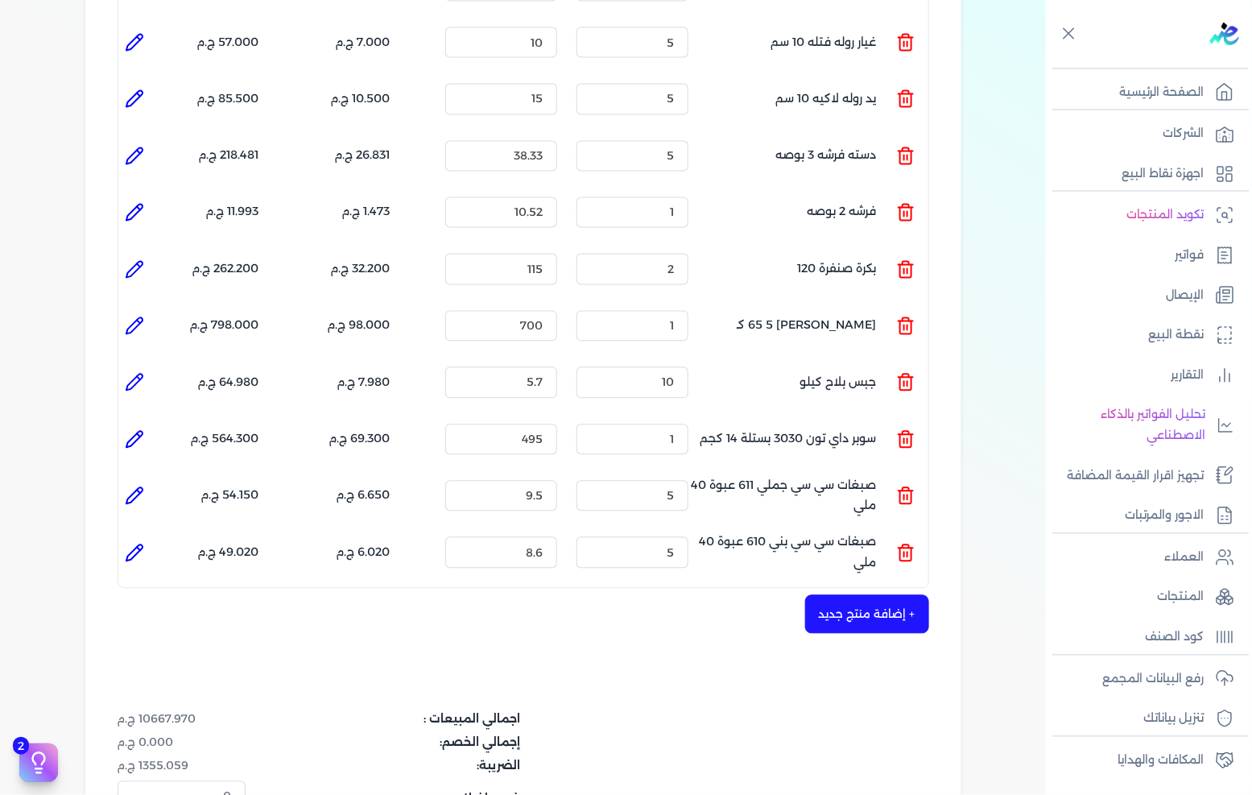
type input "8.6"
type input "5"
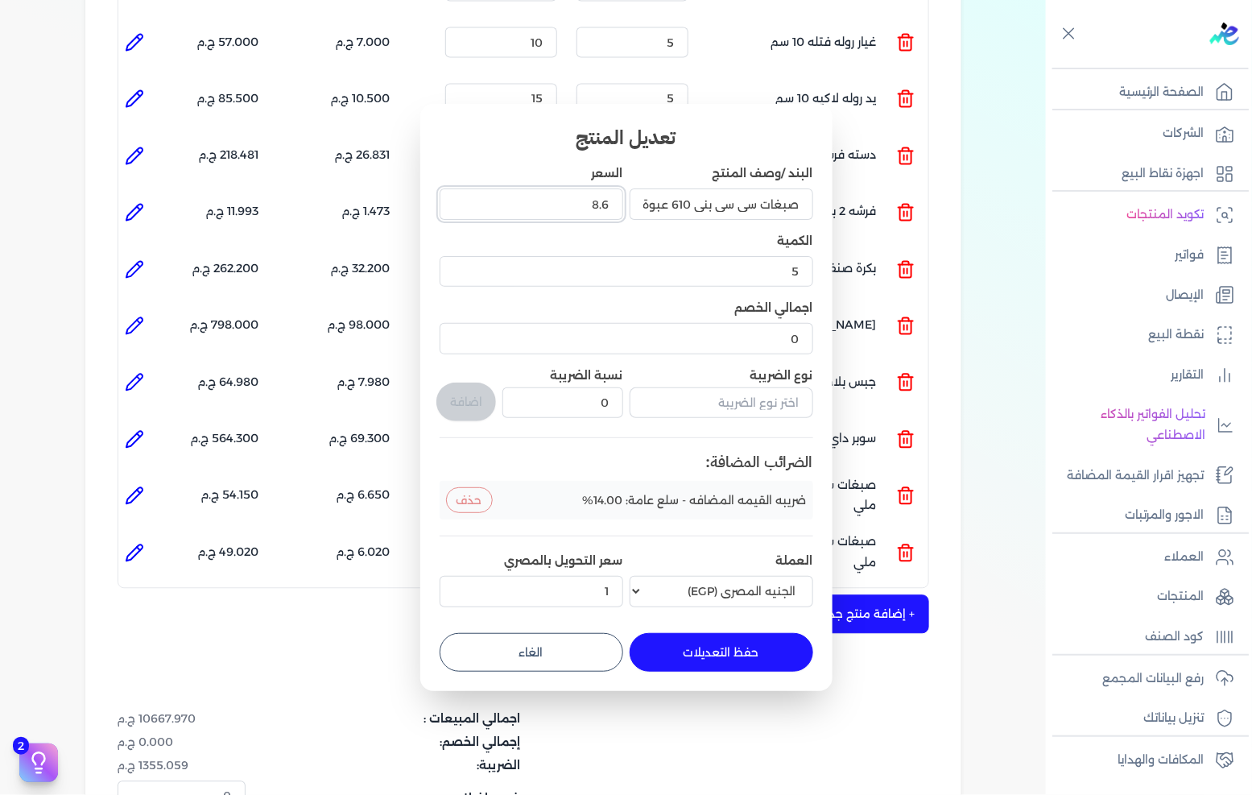
click at [572, 213] on input "8.6" at bounding box center [532, 203] width 184 height 31
type input "9"
type input "9.5"
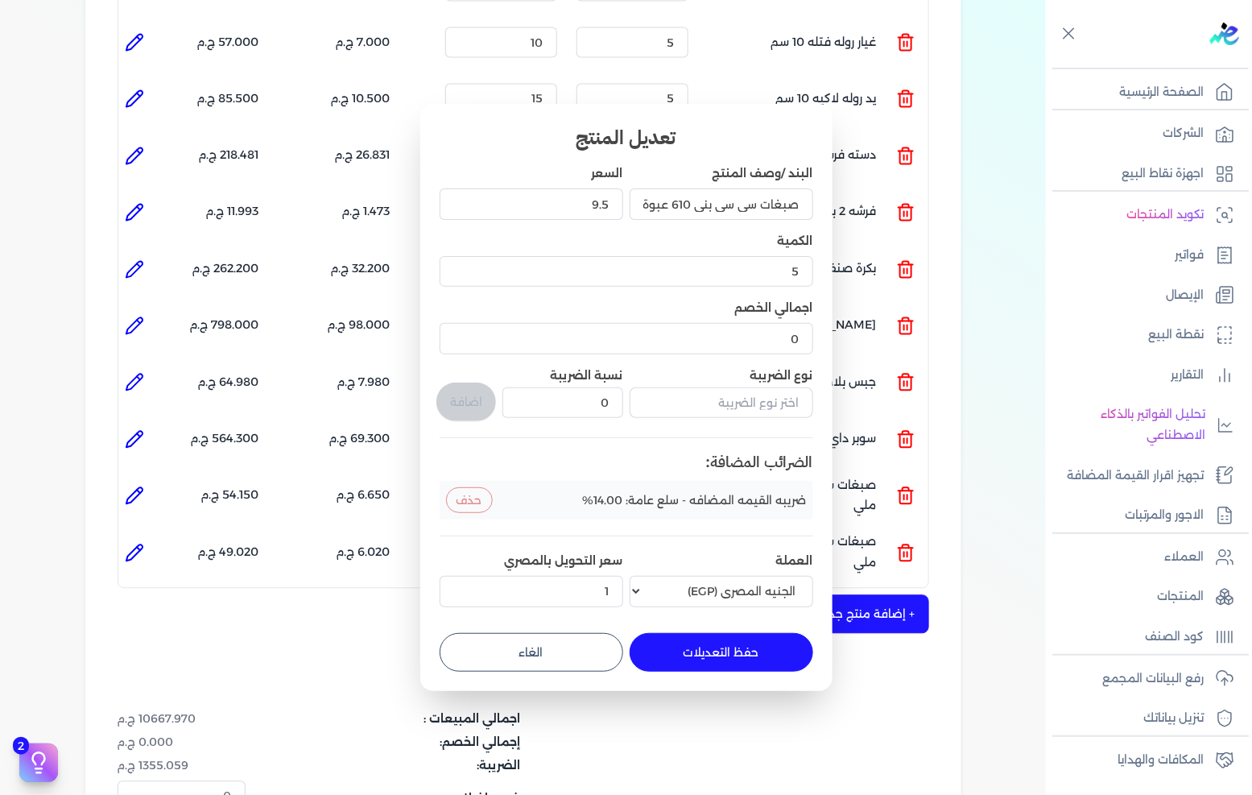
click at [767, 649] on button "حفظ التعديلات" at bounding box center [722, 652] width 184 height 39
type input "0"
type input "1"
type input "9.5"
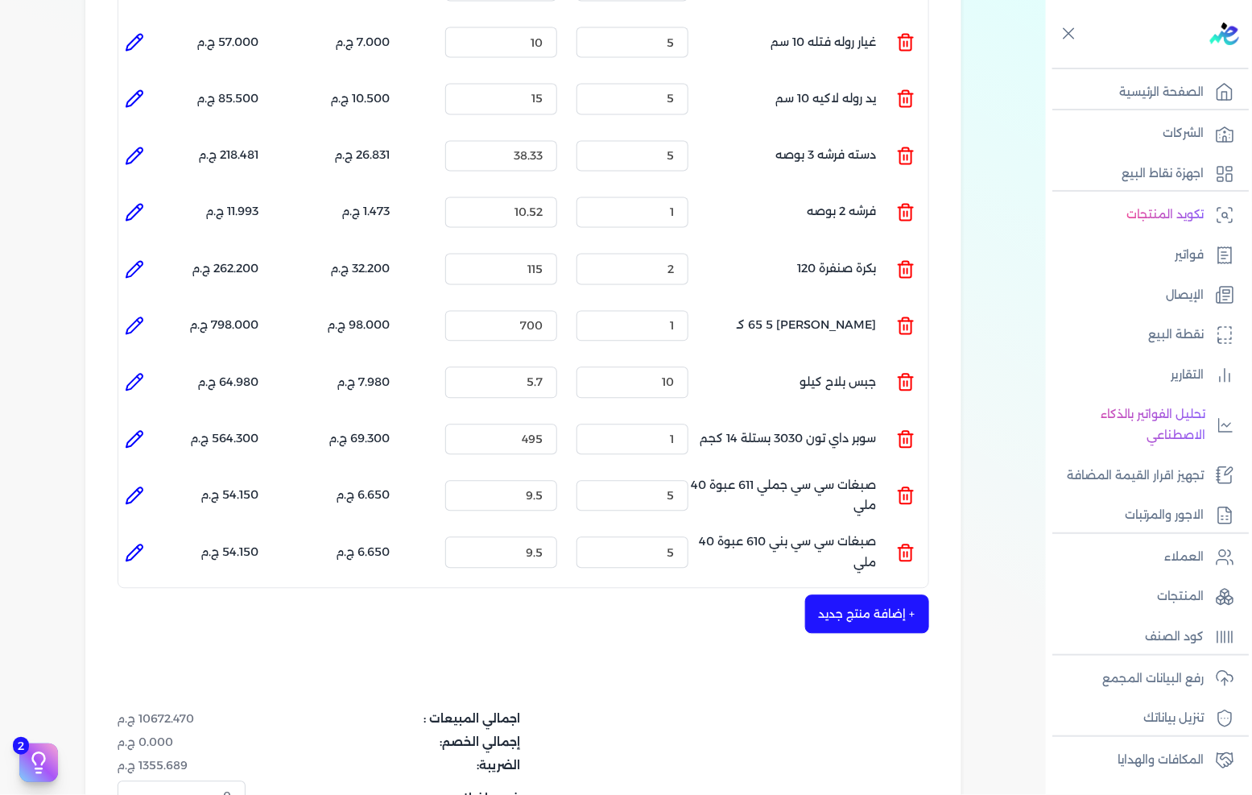
click at [867, 595] on button "+ إضافة منتج جديد" at bounding box center [867, 614] width 124 height 39
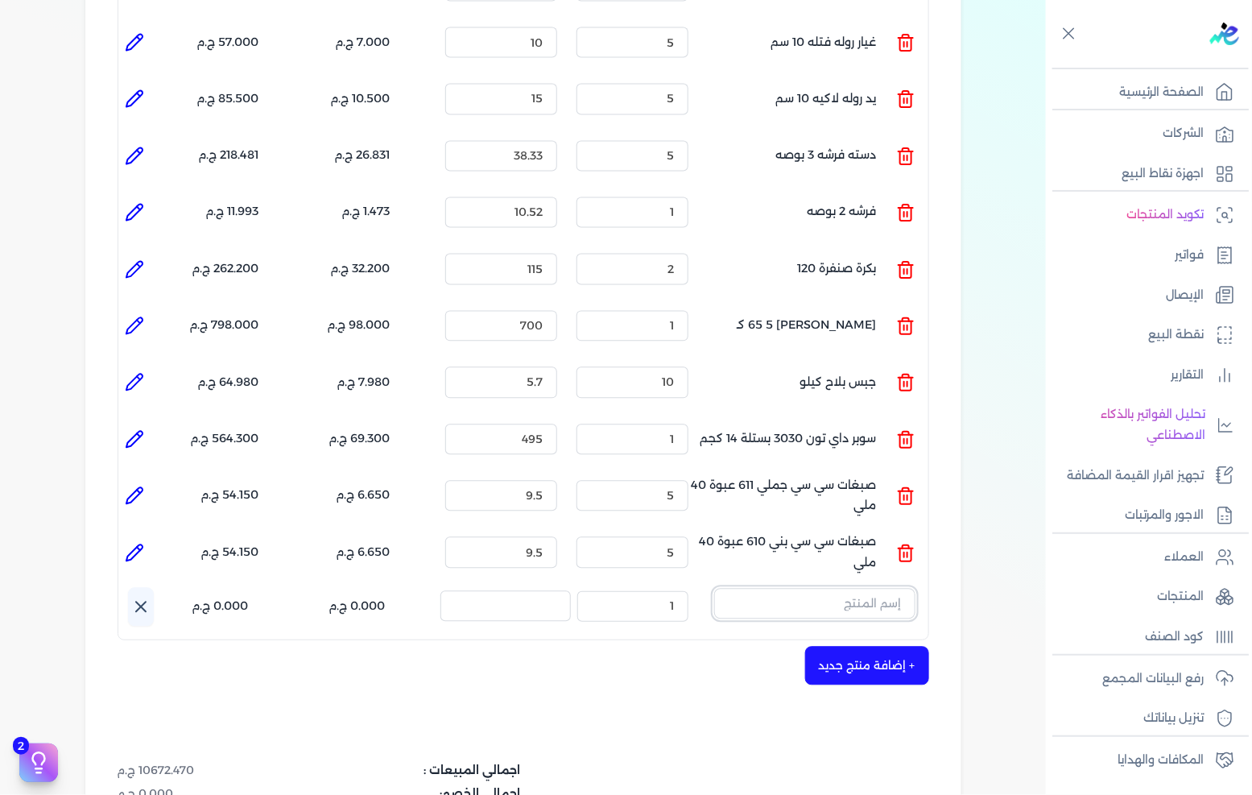
click at [847, 589] on input "text" at bounding box center [814, 604] width 201 height 31
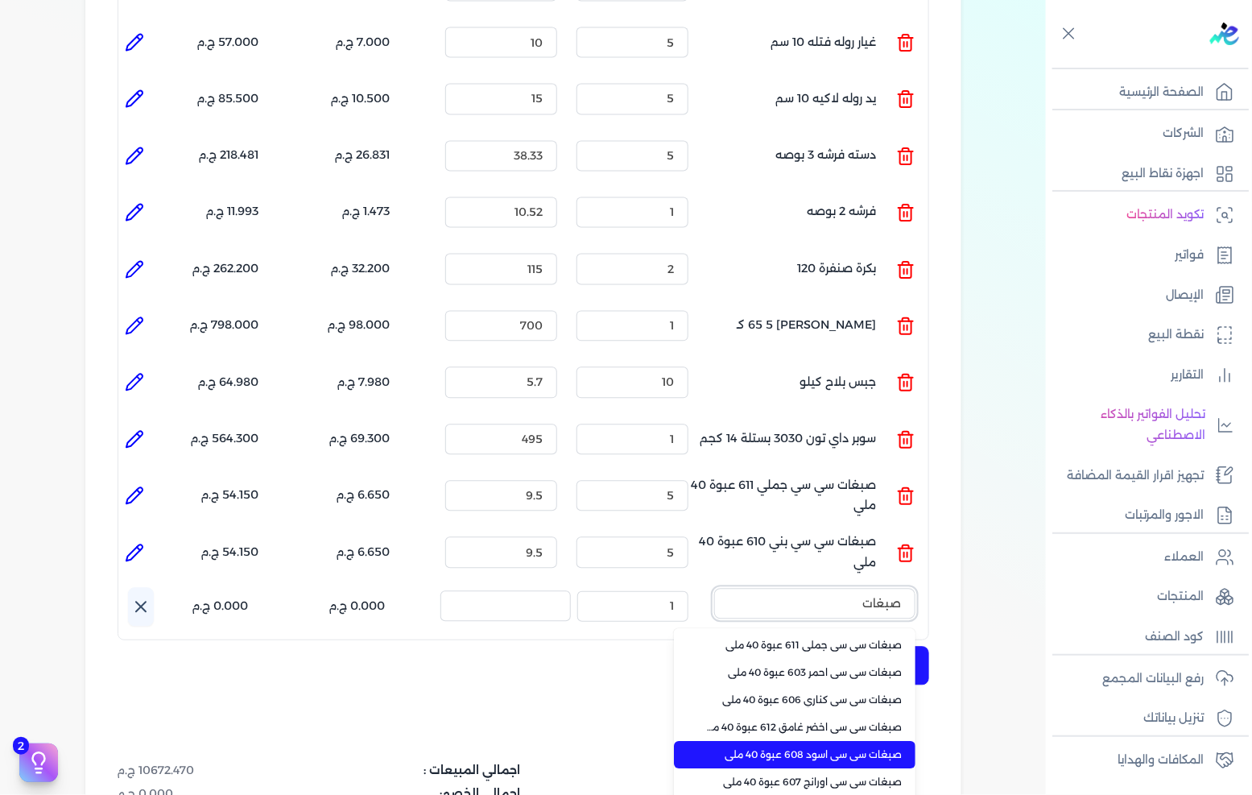
type input "صبغات"
click at [854, 748] on span "صبغات سي سي اسود 608 عبوة 40 ملي" at bounding box center [804, 755] width 196 height 14
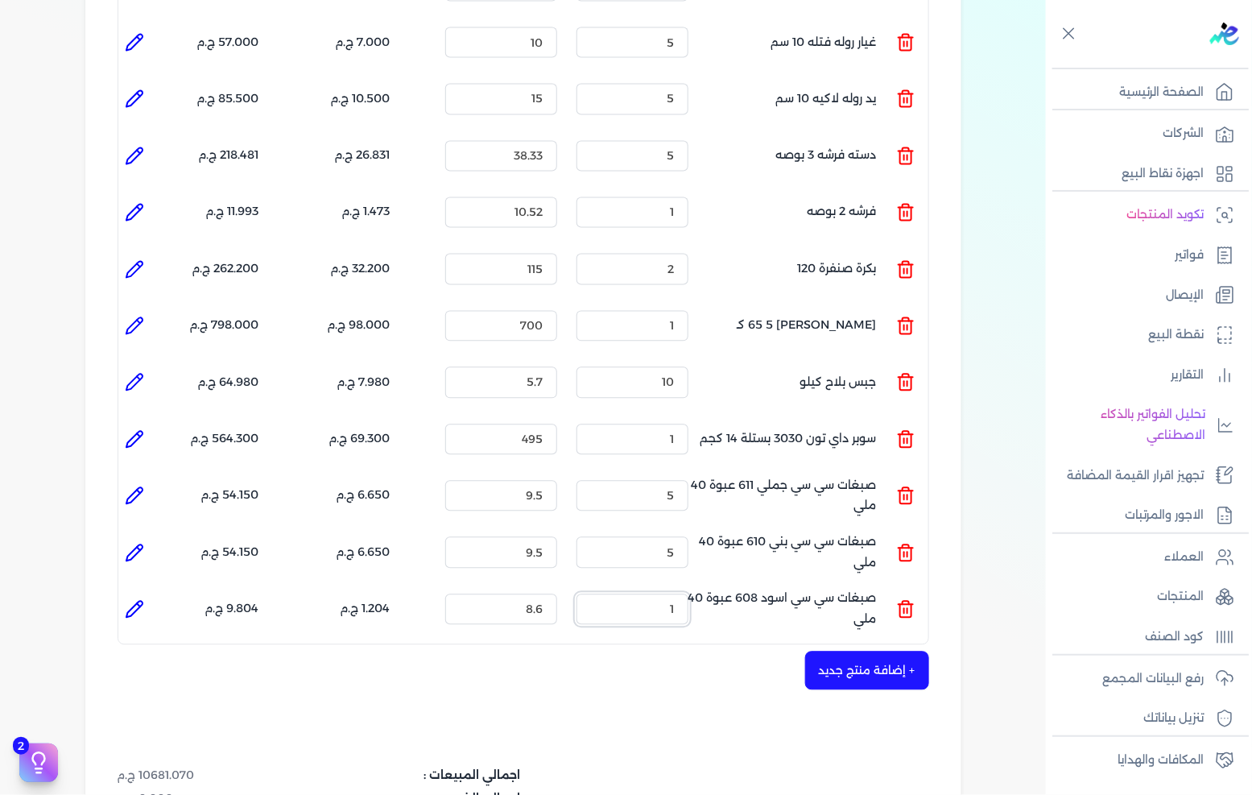
click at [637, 594] on input "1" at bounding box center [633, 609] width 112 height 31
type input "3"
click at [141, 594] on li at bounding box center [134, 610] width 32 height 32
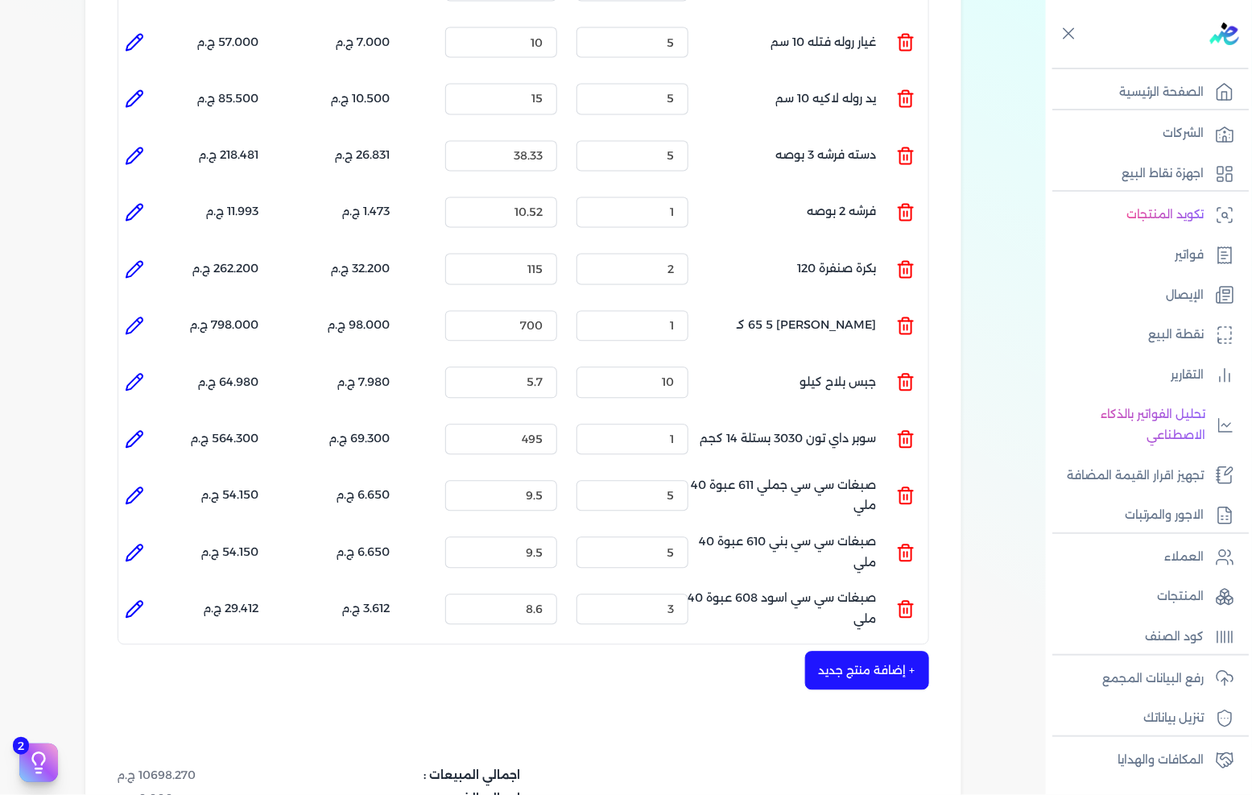
type input "صبغات سي سي اسود 608 عبوة 40 ملي"
type input "8.6"
type input "3"
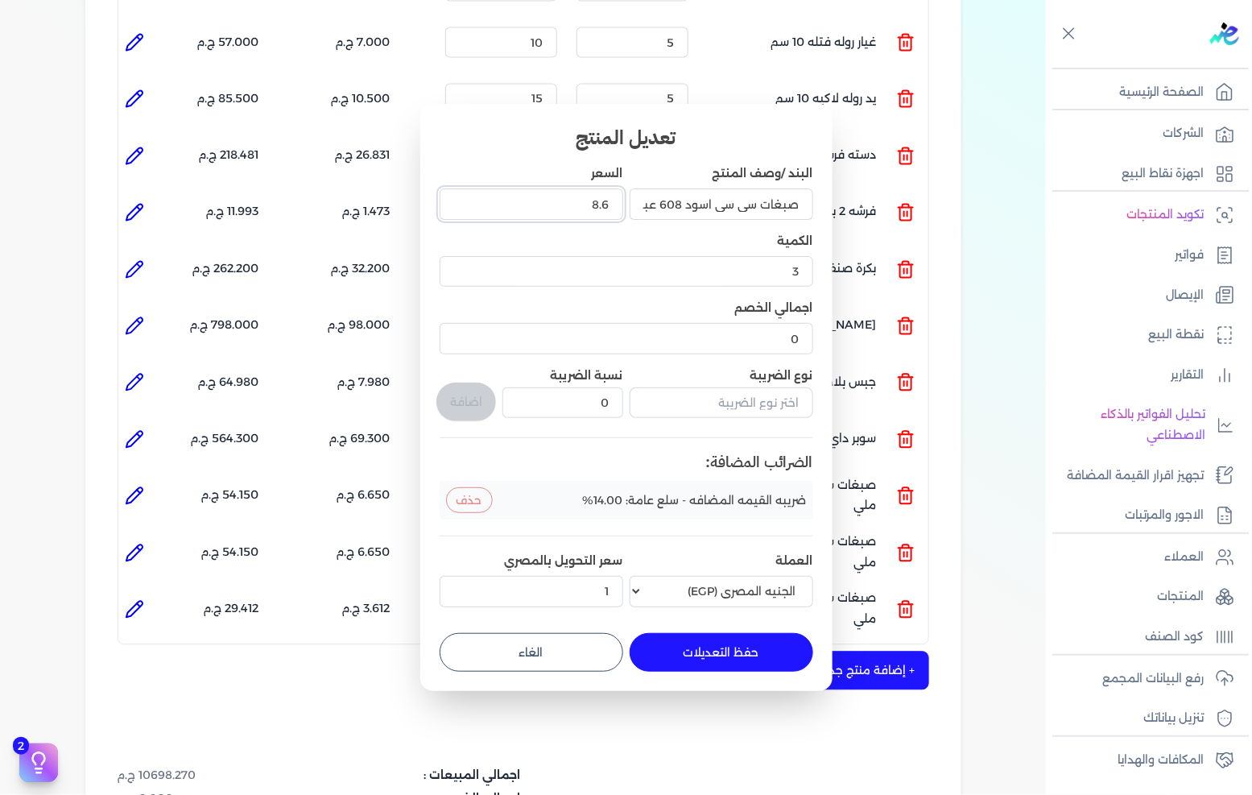
click at [564, 209] on input "8.6" at bounding box center [532, 203] width 184 height 31
type input "9"
type input "9.5"
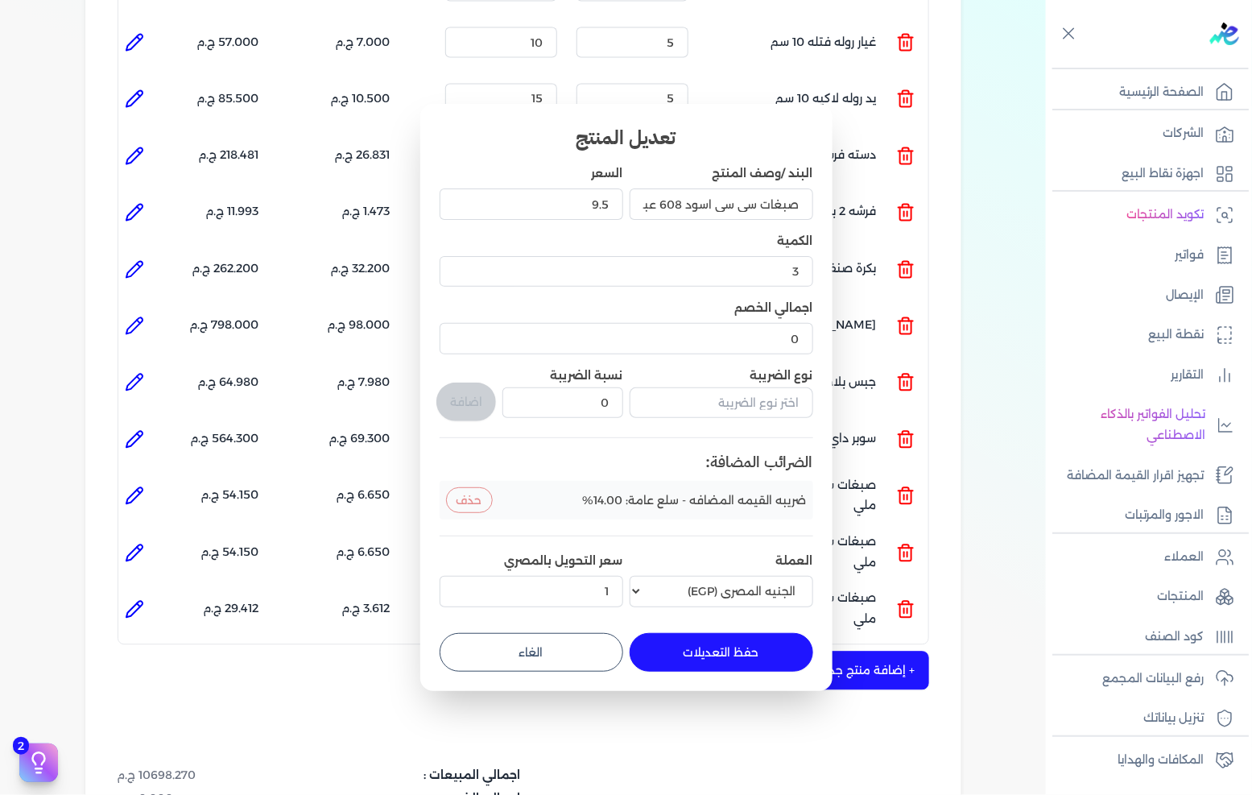
click at [730, 662] on button "حفظ التعديلات" at bounding box center [722, 652] width 184 height 39
type input "0"
type input "1"
type input "9.5"
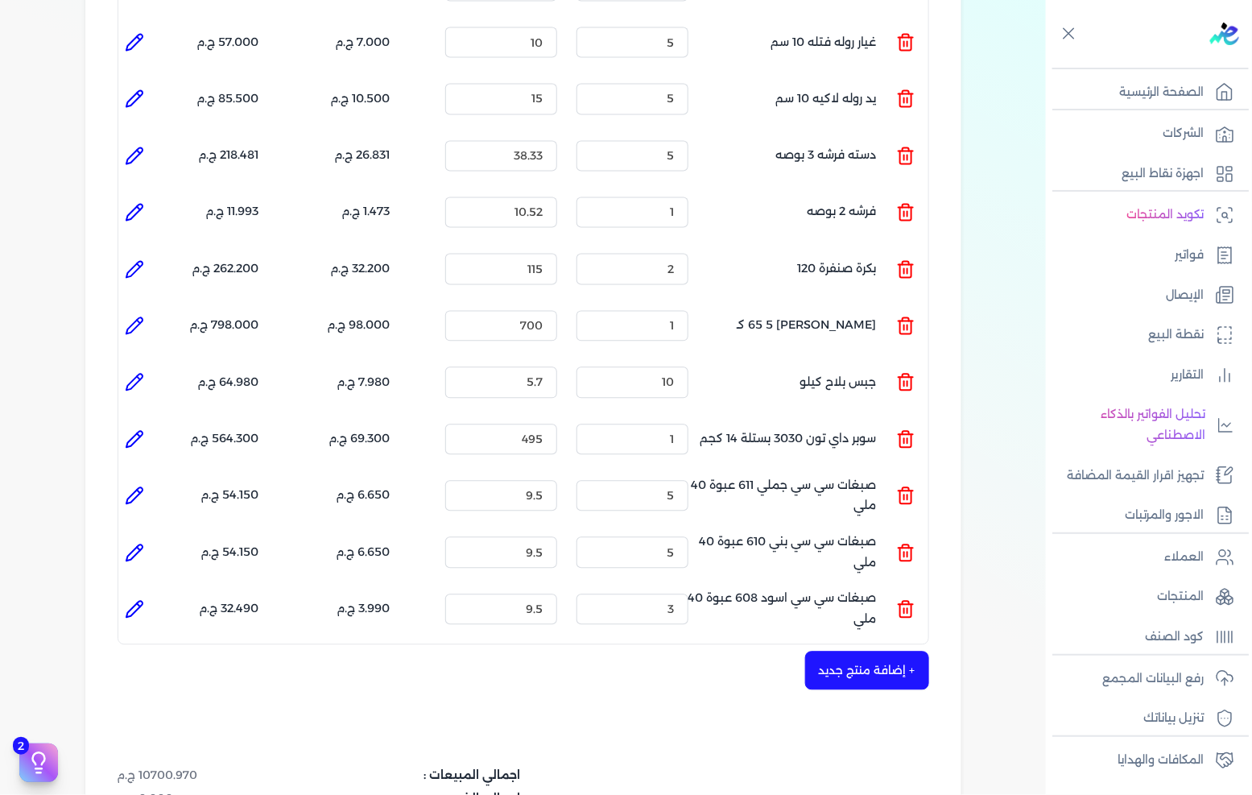
click at [829, 651] on button "+ إضافة منتج جديد" at bounding box center [867, 670] width 124 height 39
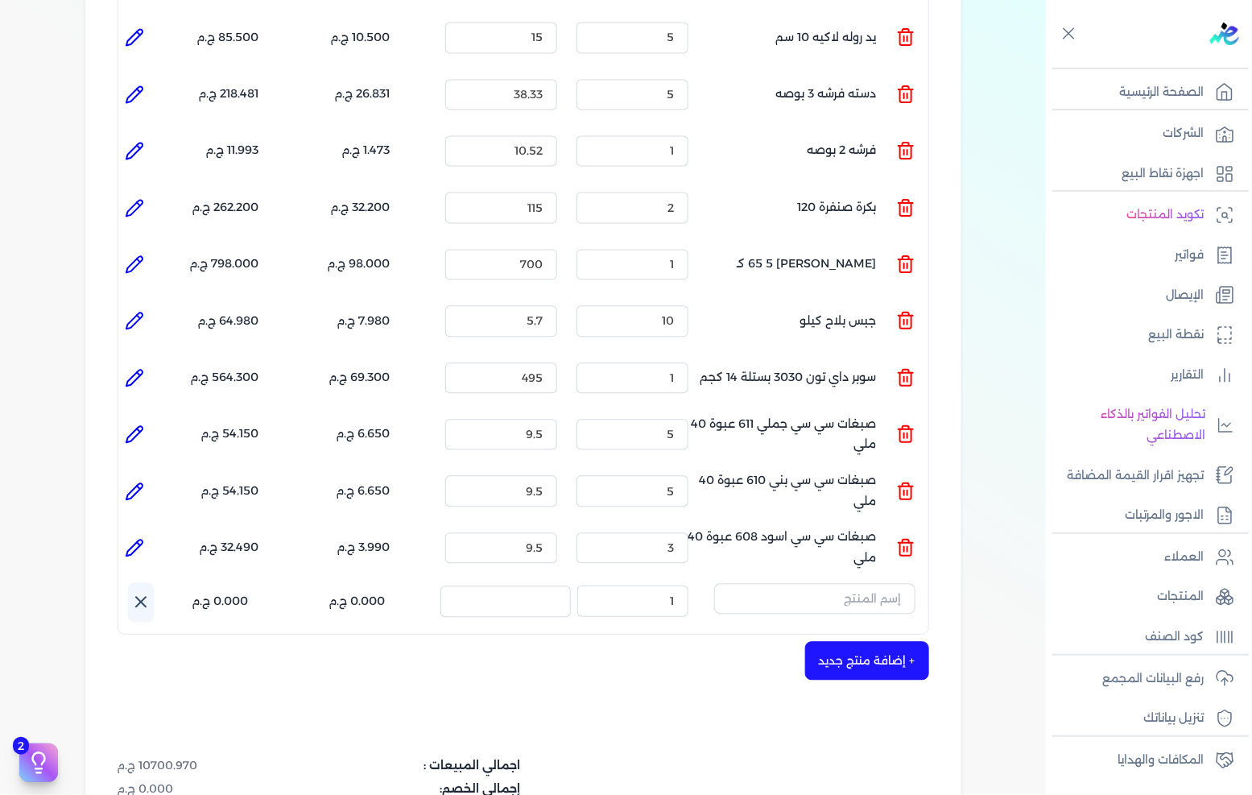
scroll to position [1163, 0]
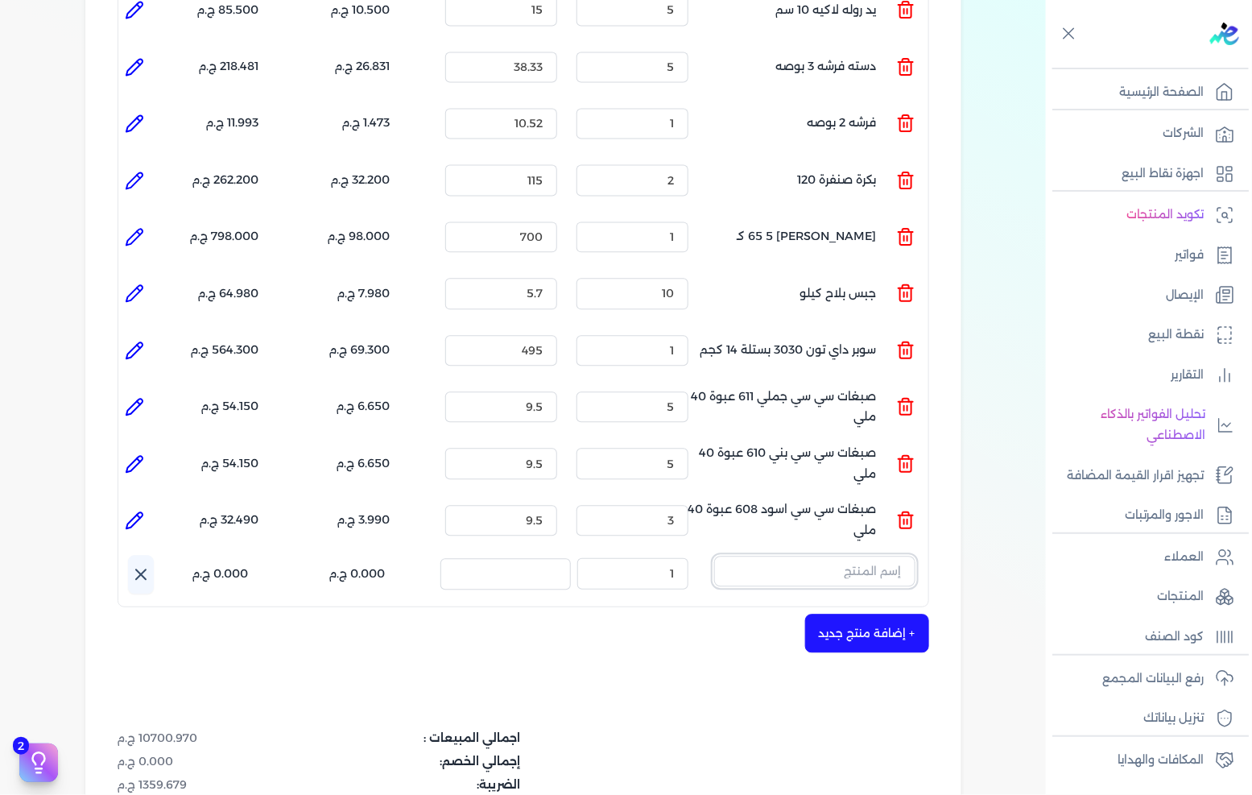
click at [817, 556] on input "text" at bounding box center [814, 571] width 201 height 31
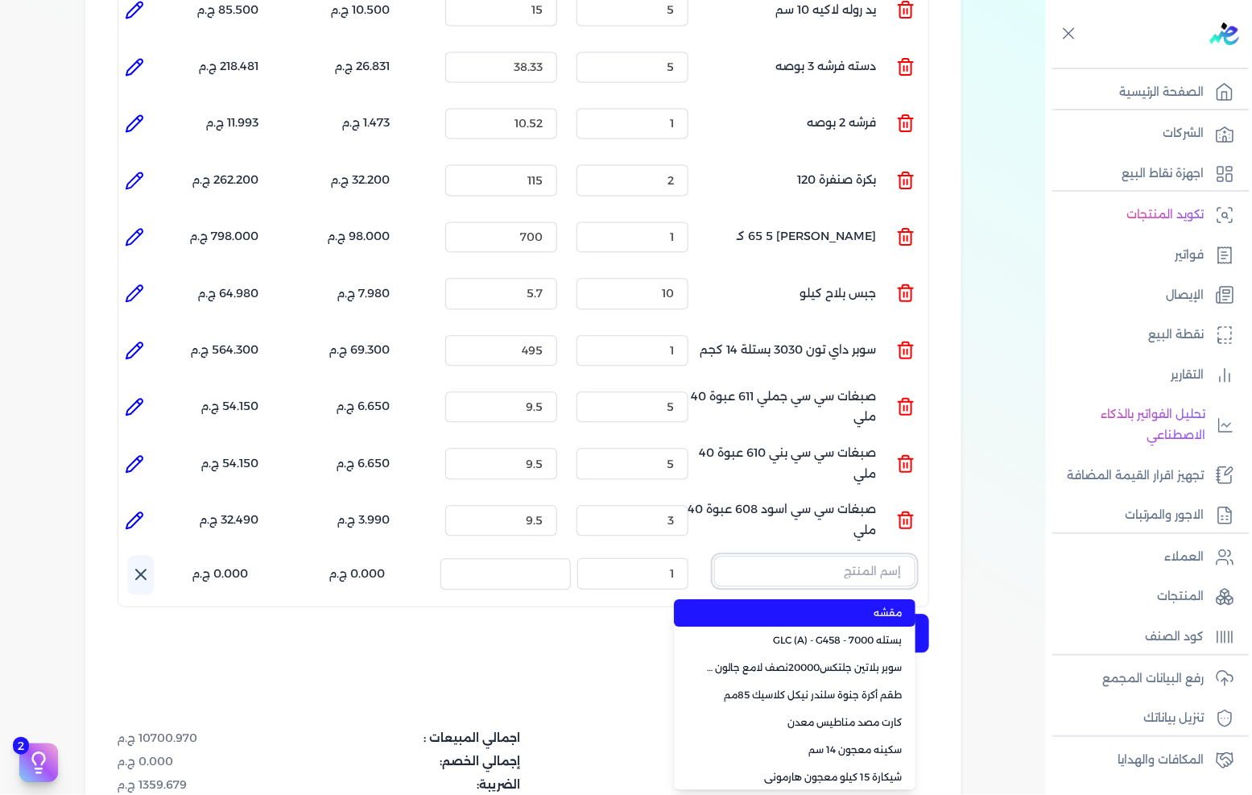
paste input "SI-TONE 700 Base A Pail(N)"
type input "SI-TONE 700 Base A Pail(N)"
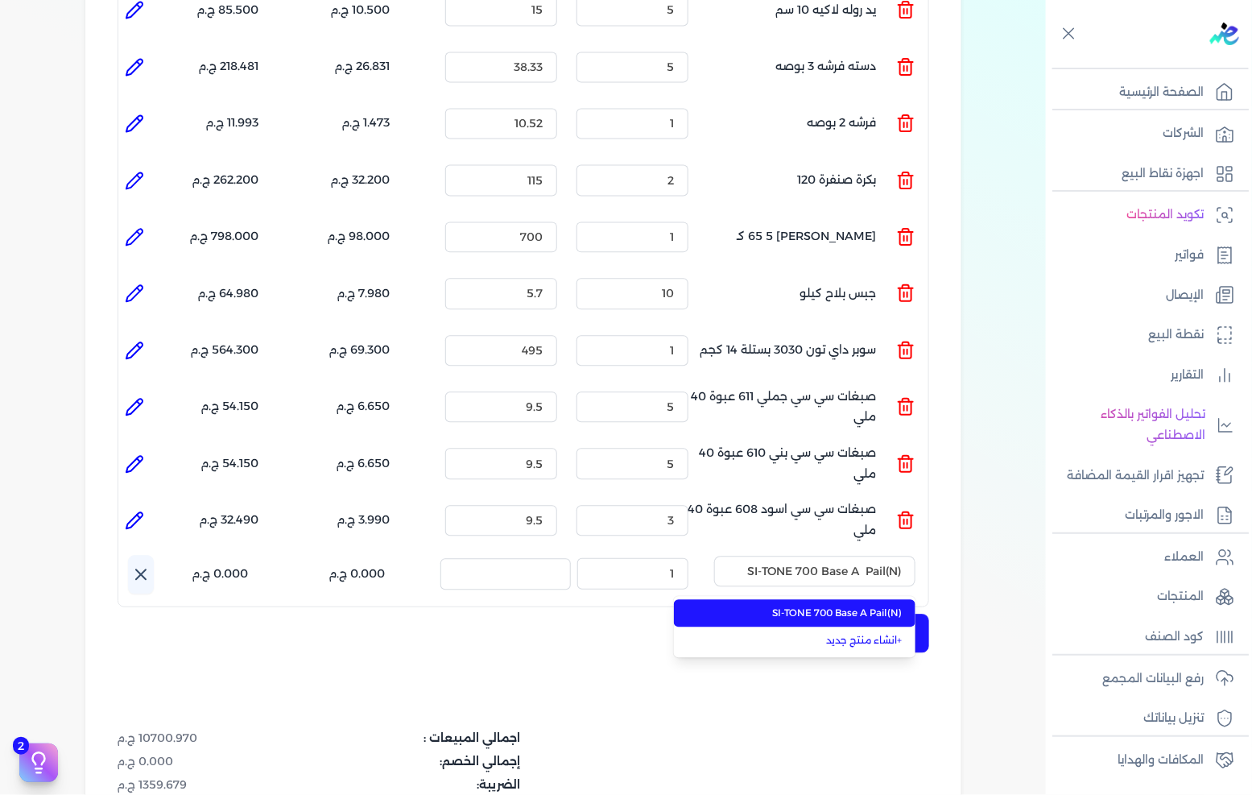
click at [806, 606] on span "SI-TONE 700 Base A Pail(N)" at bounding box center [804, 613] width 196 height 14
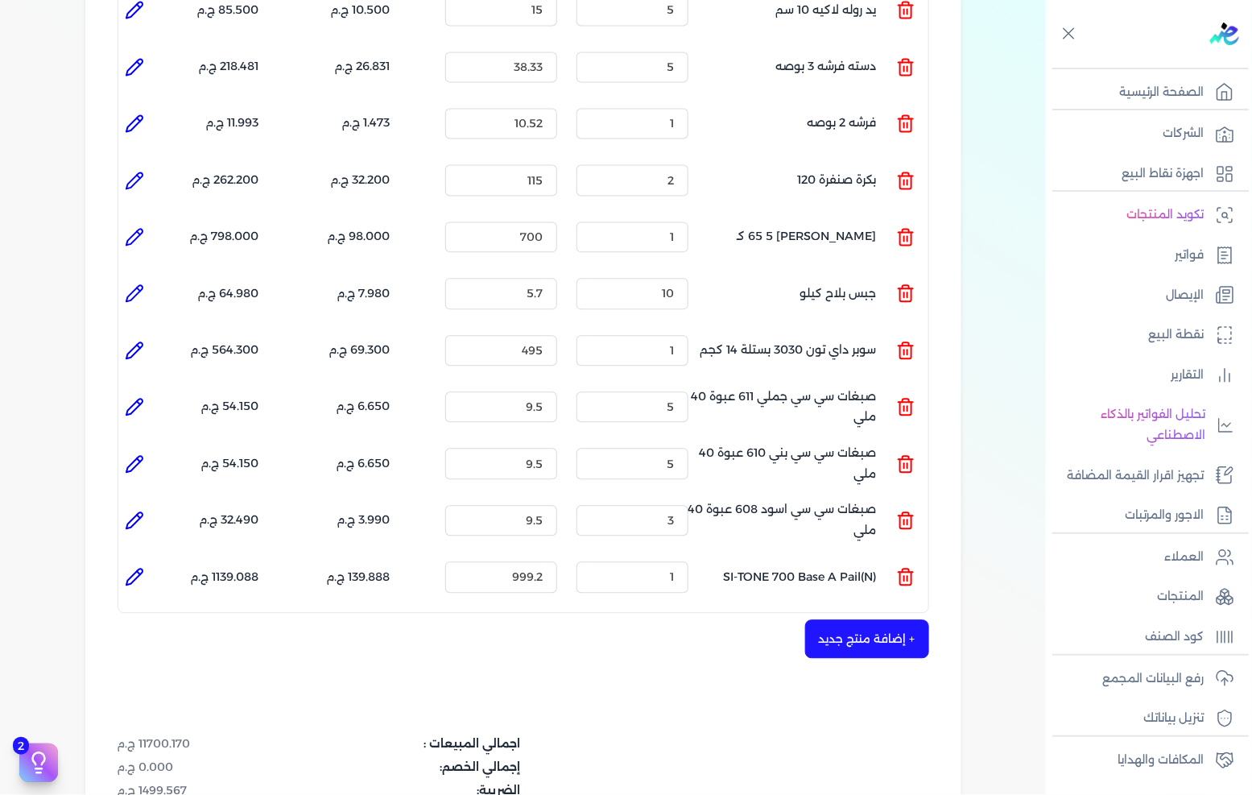
click at [902, 567] on icon at bounding box center [905, 576] width 19 height 19
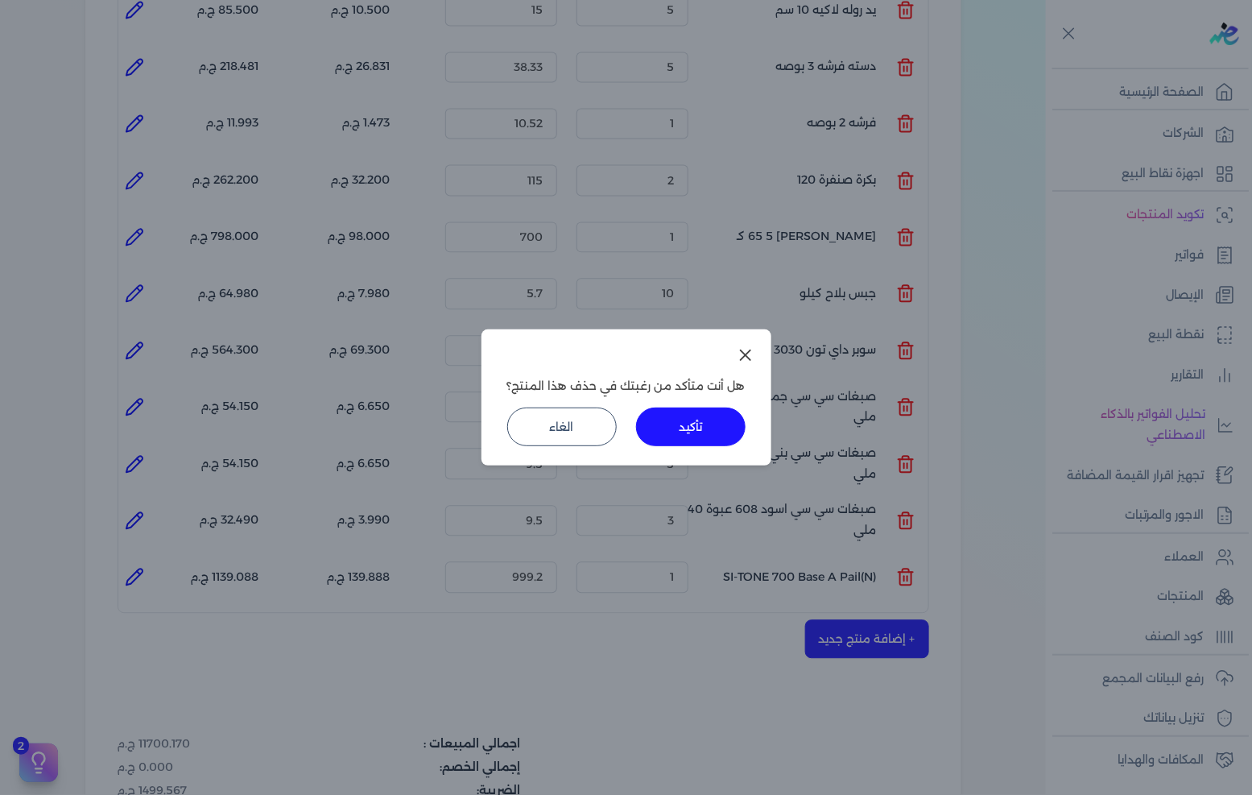
click at [729, 429] on button "تأكيد" at bounding box center [691, 426] width 110 height 39
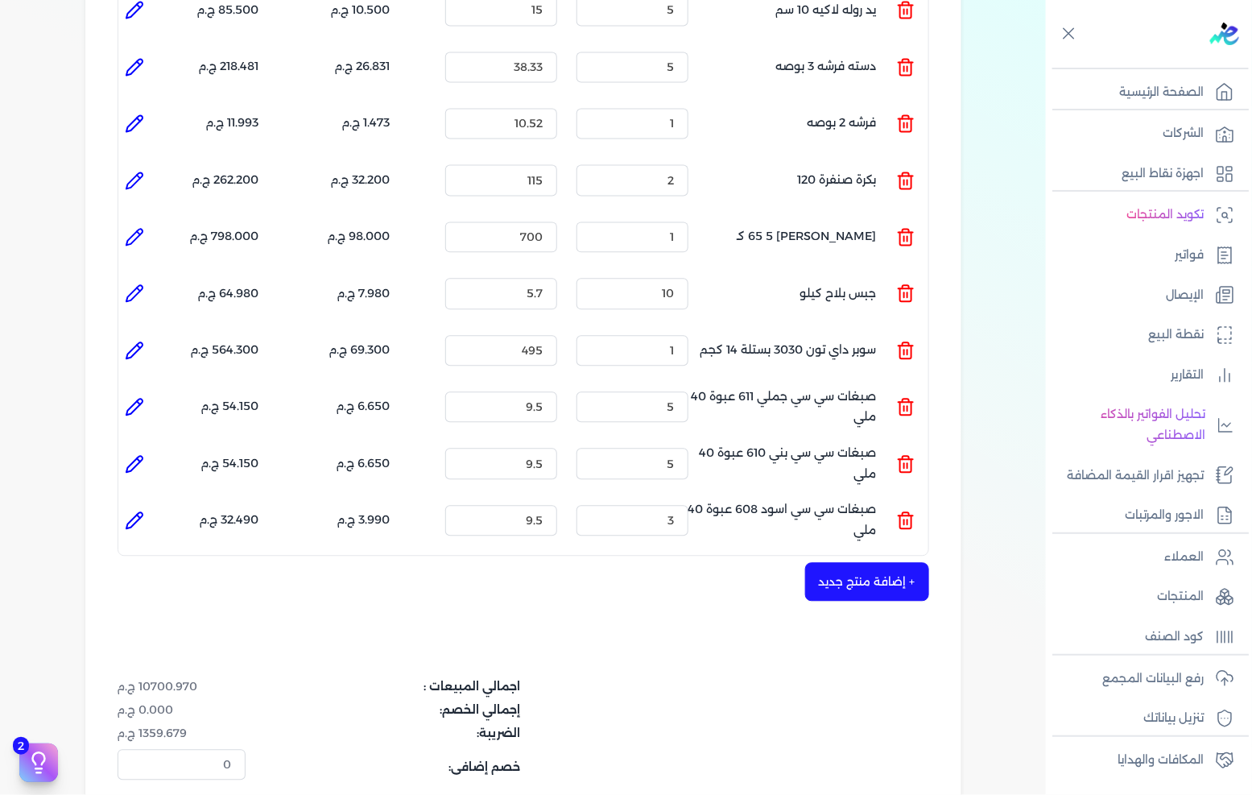
click at [864, 562] on button "+ إضافة منتج جديد" at bounding box center [867, 581] width 124 height 39
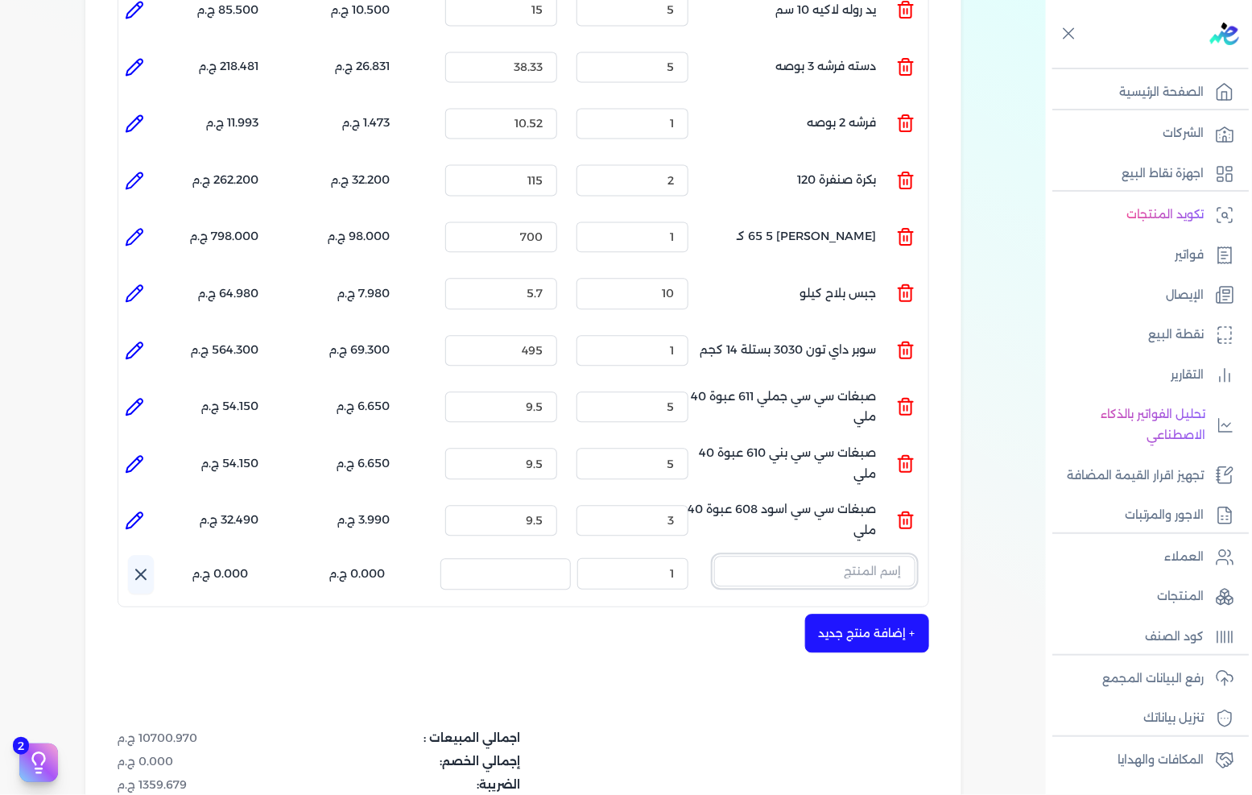
click at [805, 556] on input "text" at bounding box center [814, 571] width 201 height 31
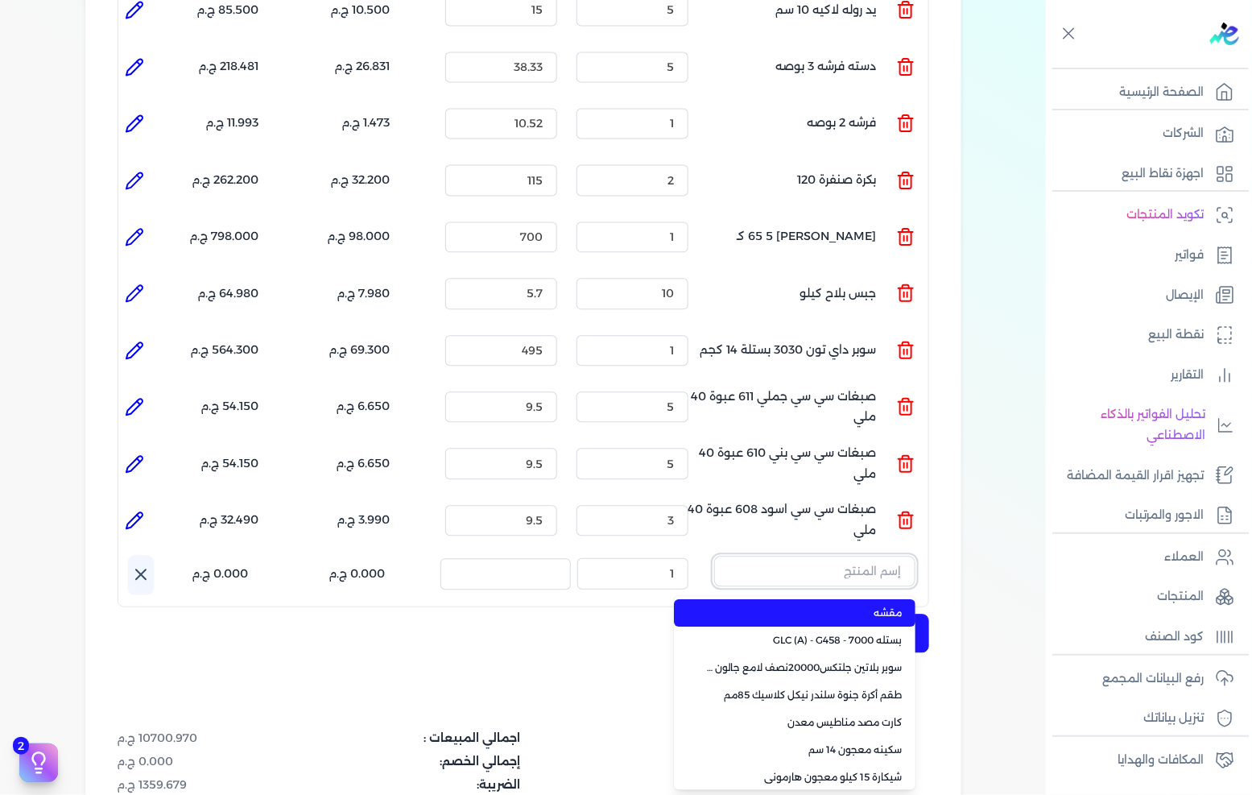
paste input "SI-TONE 700 Base A Pail(N)"
type input "SI-TONE 700 Base A Pail(N)"
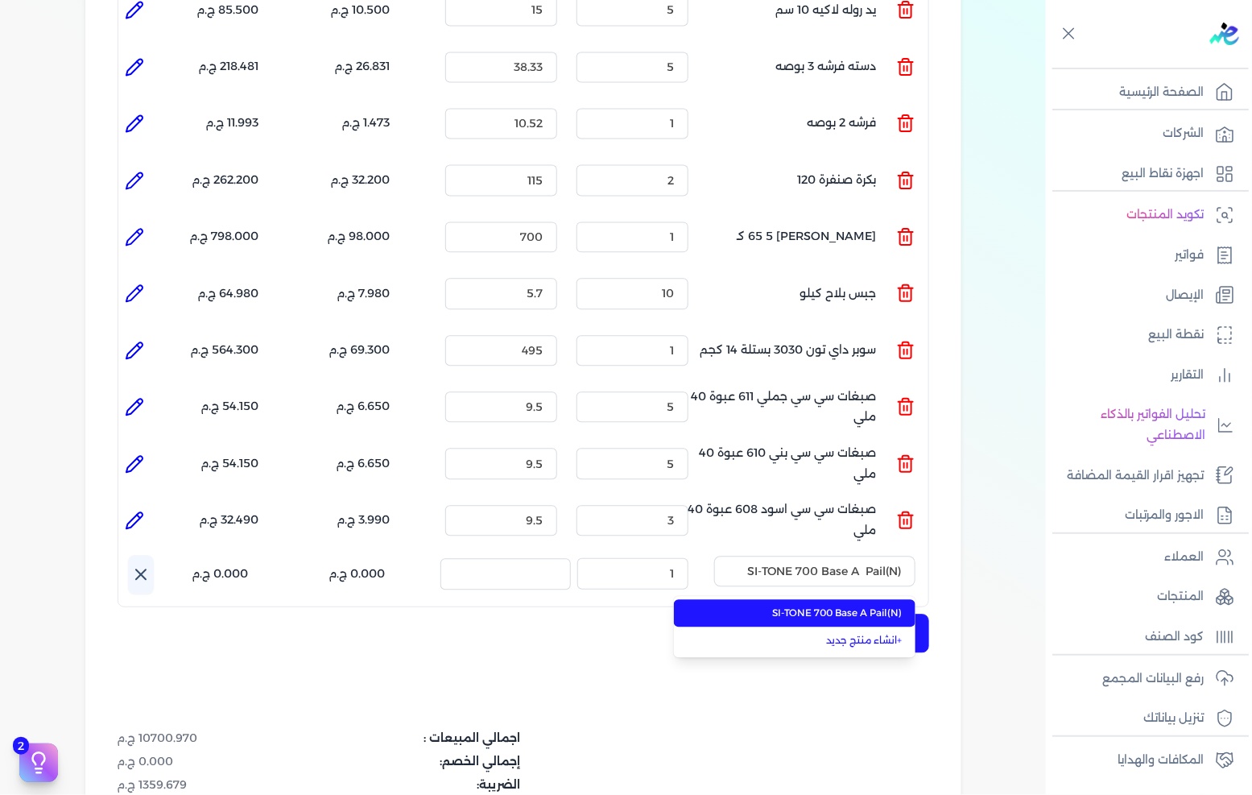
click at [818, 606] on span "SI-TONE 700 Base A Pail(N)" at bounding box center [804, 613] width 196 height 14
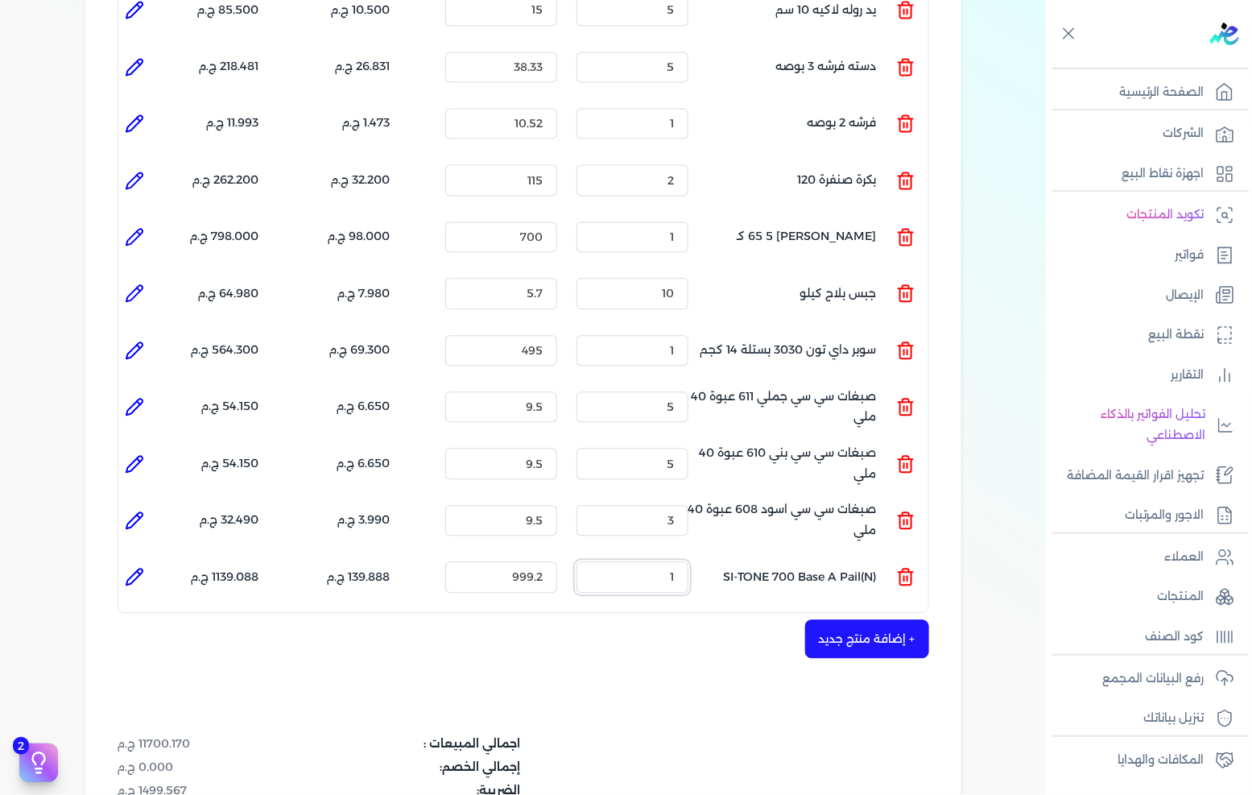
click at [631, 561] on input "1" at bounding box center [633, 576] width 112 height 31
click at [912, 560] on li at bounding box center [905, 576] width 19 height 43
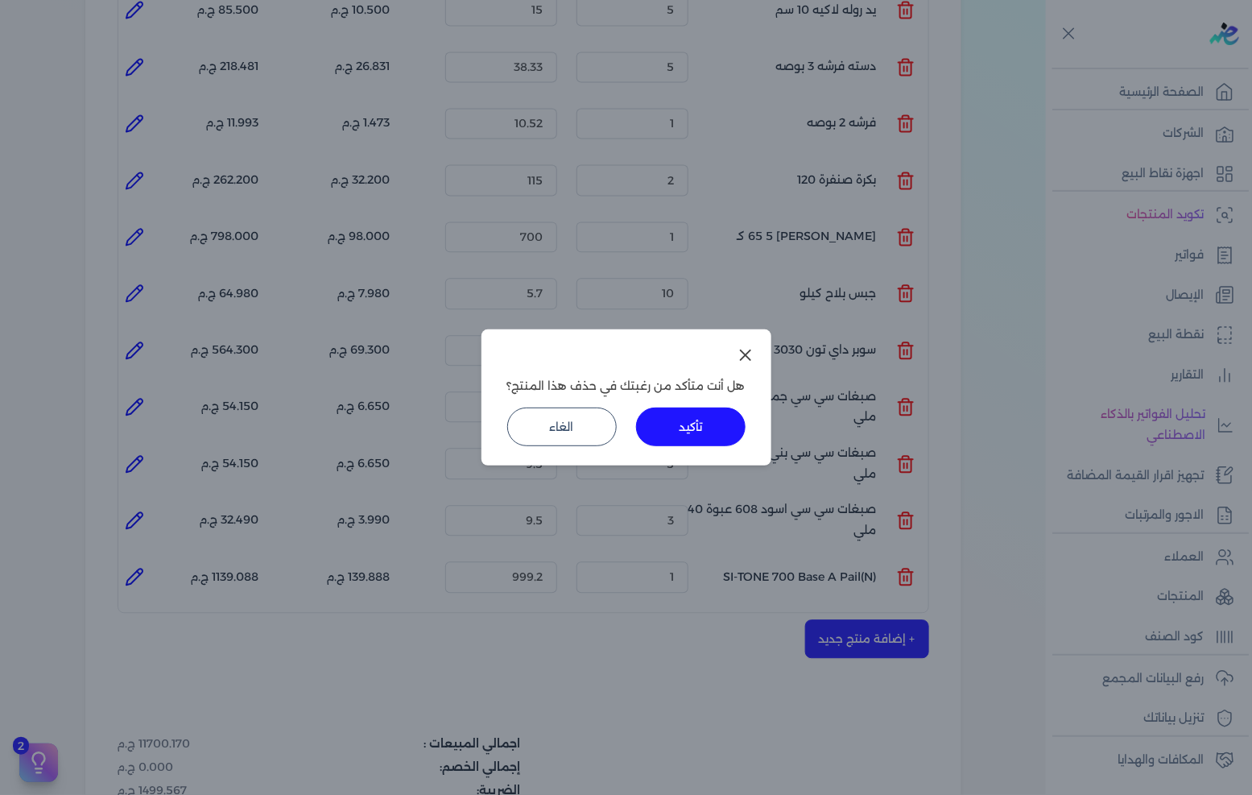
click at [744, 347] on icon at bounding box center [745, 354] width 19 height 19
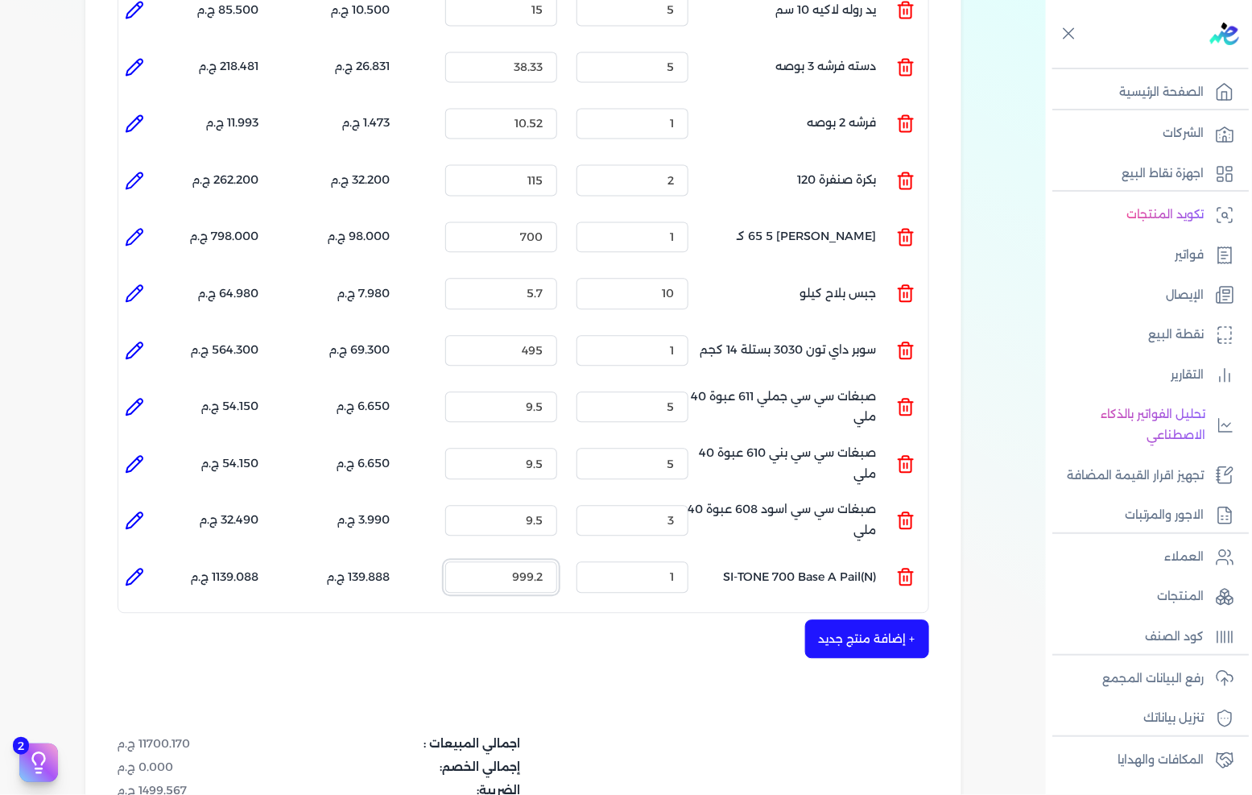
click at [540, 561] on input "999.2" at bounding box center [501, 576] width 112 height 31
type input "1330"
click at [680, 561] on input "1" at bounding box center [633, 576] width 112 height 31
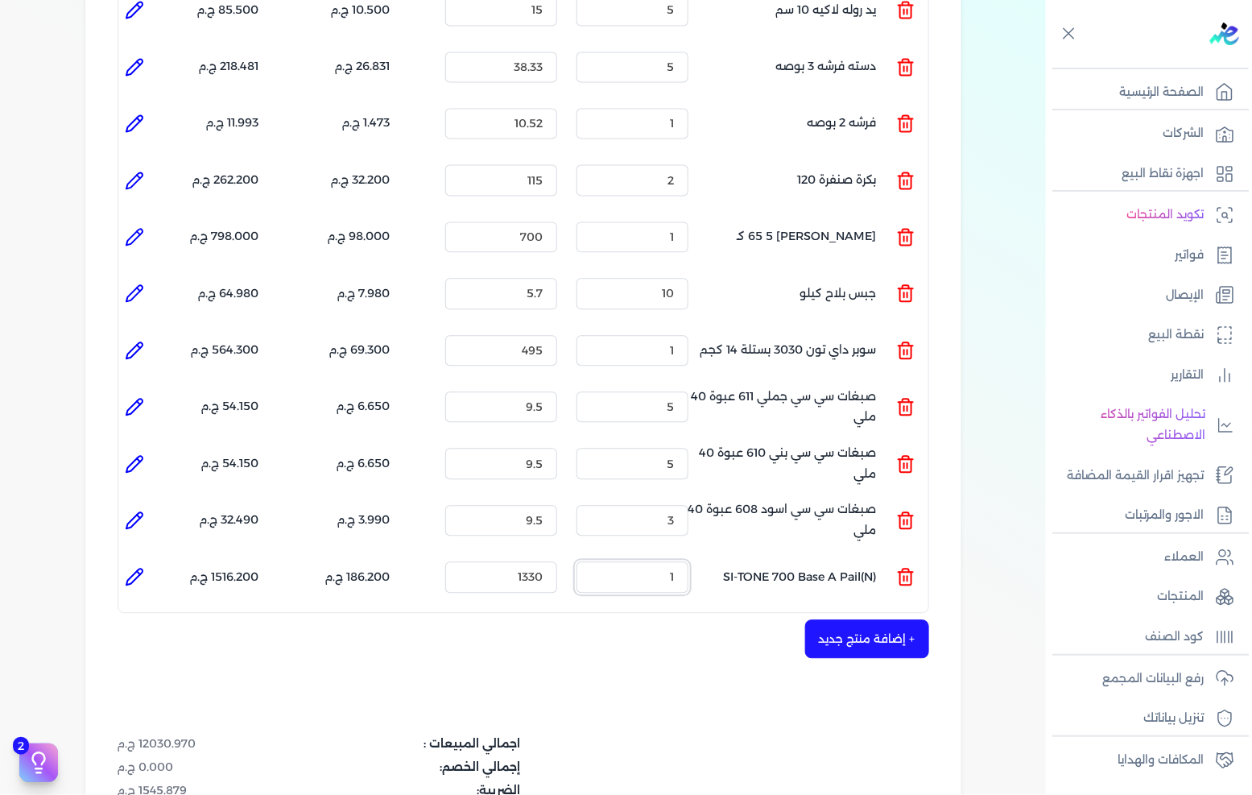
click at [680, 561] on input "1" at bounding box center [633, 576] width 112 height 31
type input "4"
click at [904, 620] on button "+ إضافة منتج جديد" at bounding box center [867, 638] width 124 height 39
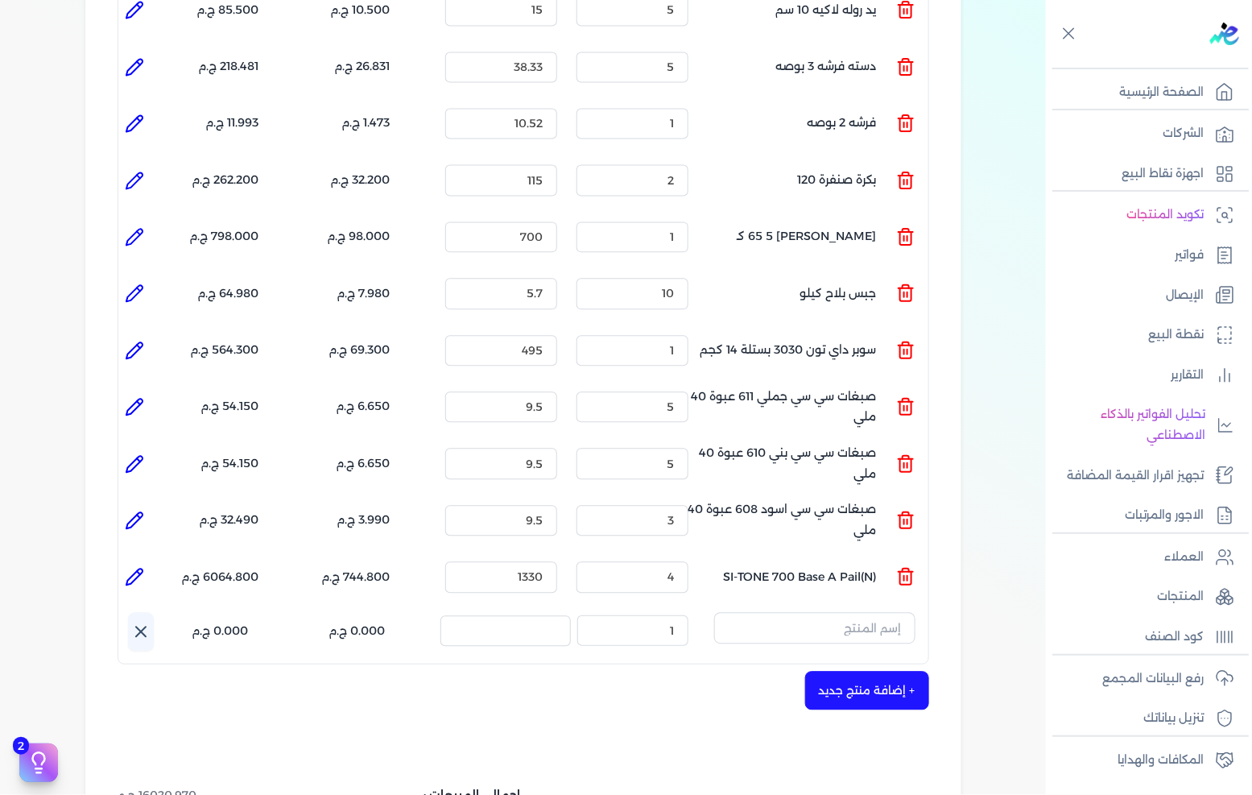
scroll to position [1252, 0]
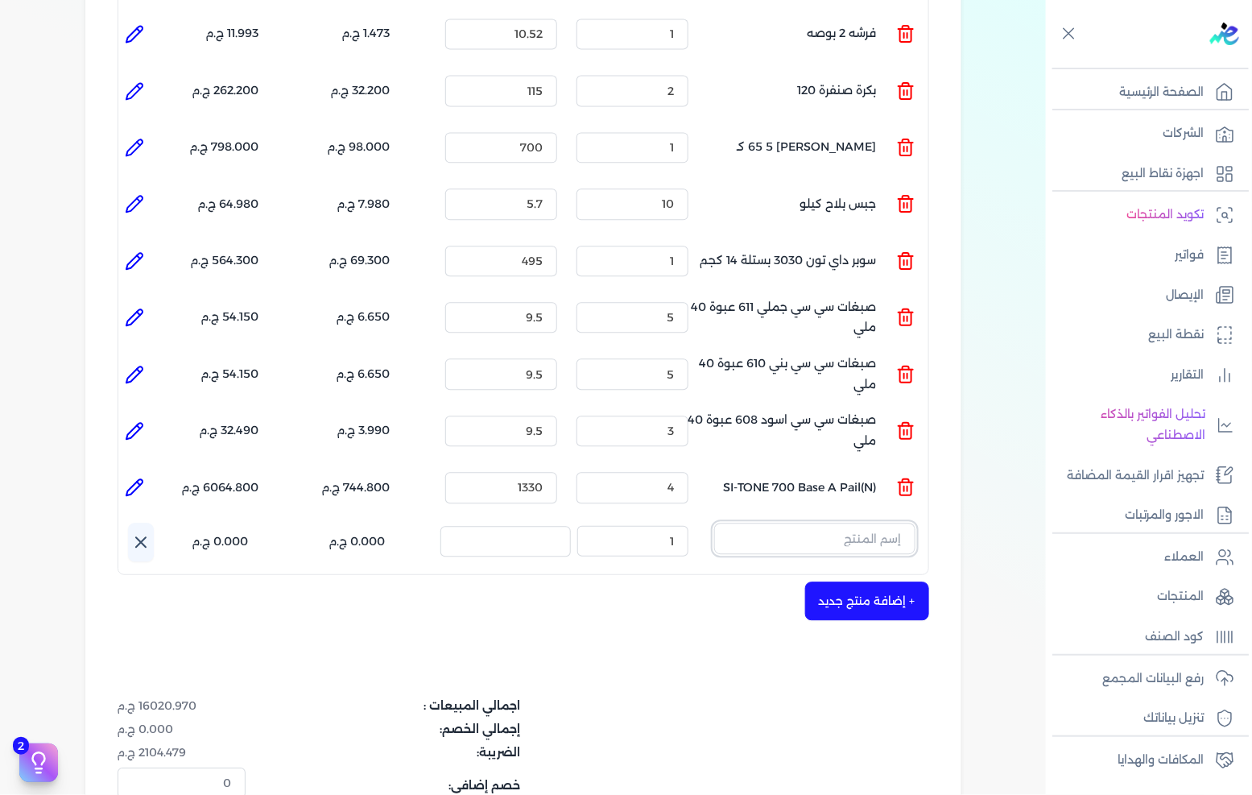
click at [889, 523] on input "text" at bounding box center [814, 538] width 201 height 31
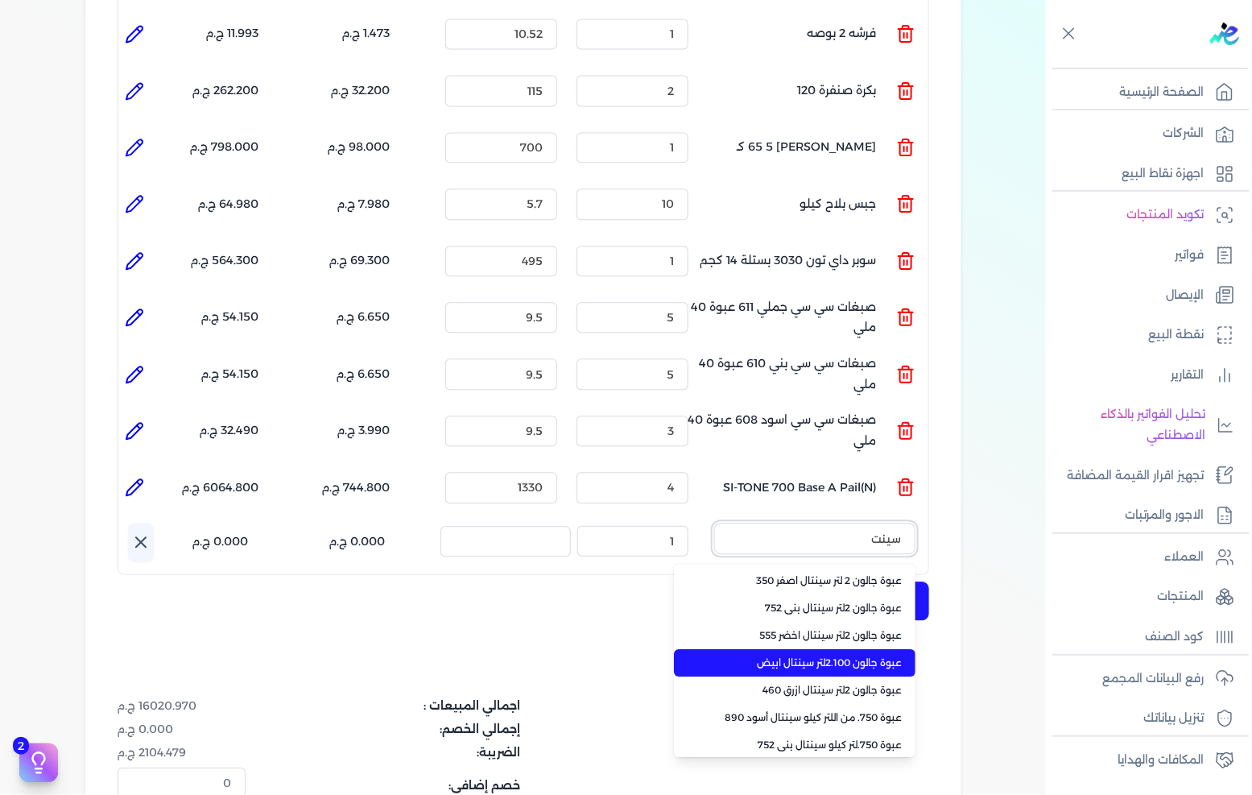
type input "سينت"
click at [872, 656] on span "عبوة جالون 2.100لتر سينتال ابيض" at bounding box center [804, 663] width 196 height 14
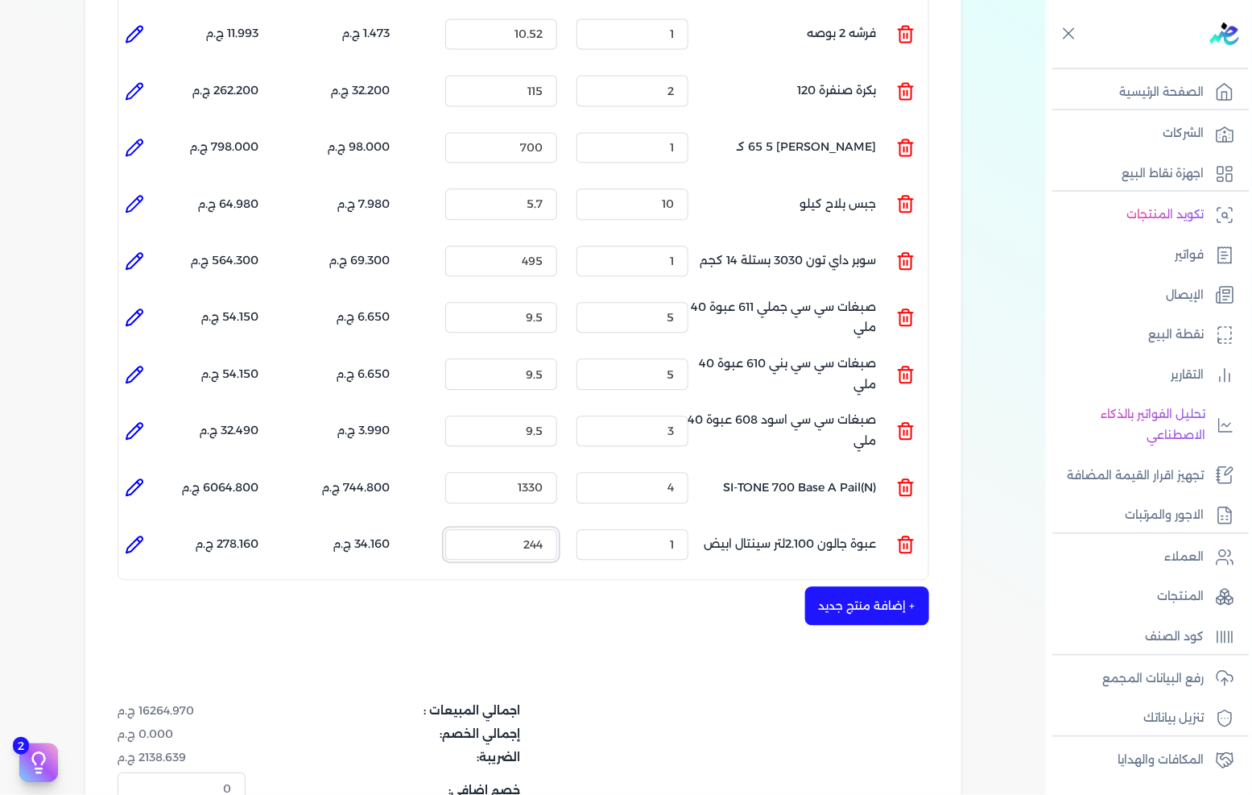
click at [534, 529] on input "244" at bounding box center [501, 544] width 112 height 31
type input "430"
click at [887, 586] on button "+ إضافة منتج جديد" at bounding box center [867, 605] width 124 height 39
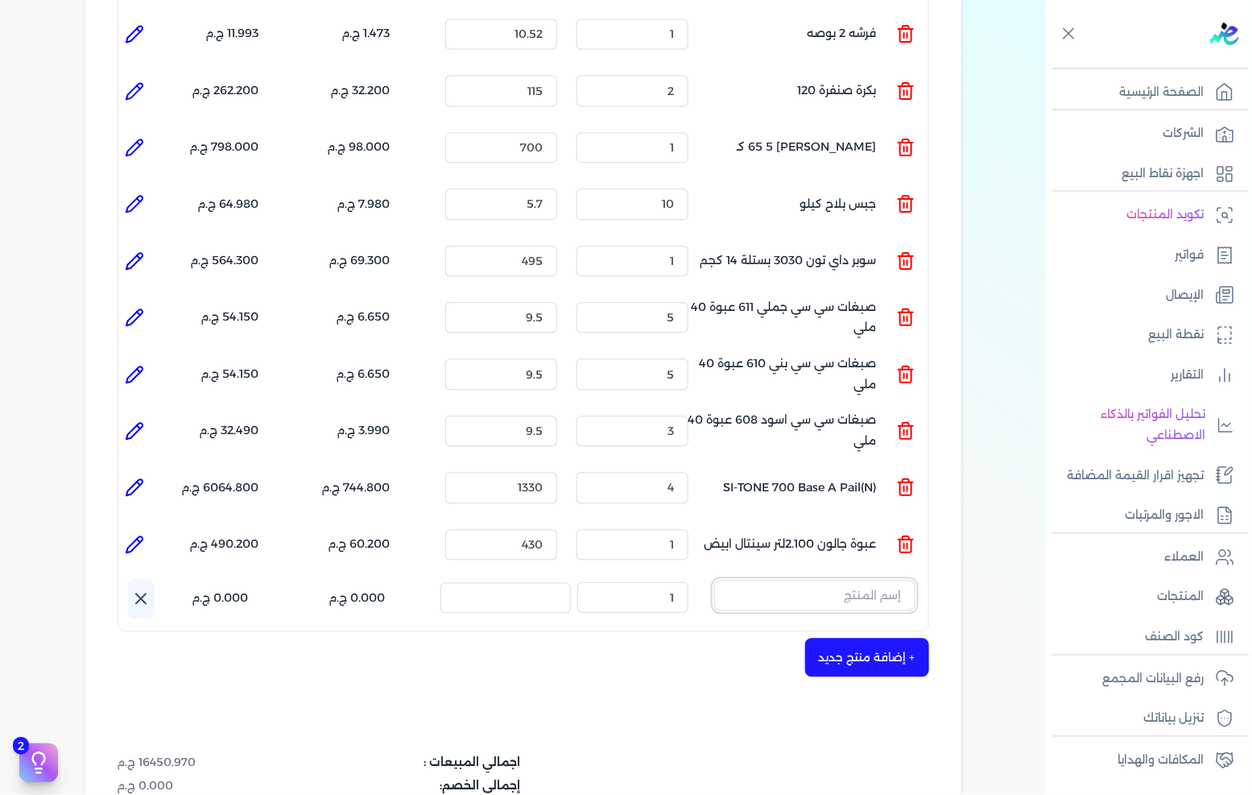
drag, startPoint x: 887, startPoint y: 586, endPoint x: 891, endPoint y: 559, distance: 27.7
click at [891, 580] on input "text" at bounding box center [814, 595] width 201 height 31
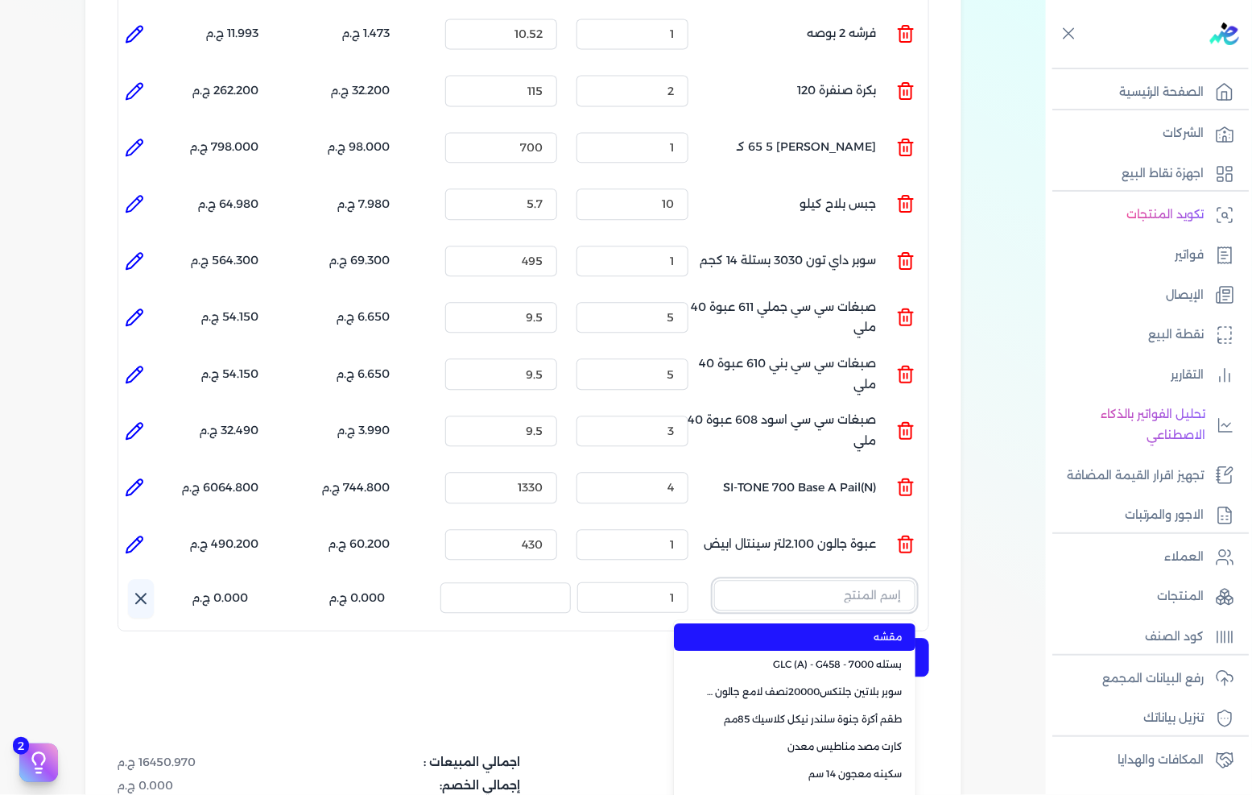
type input "ي"
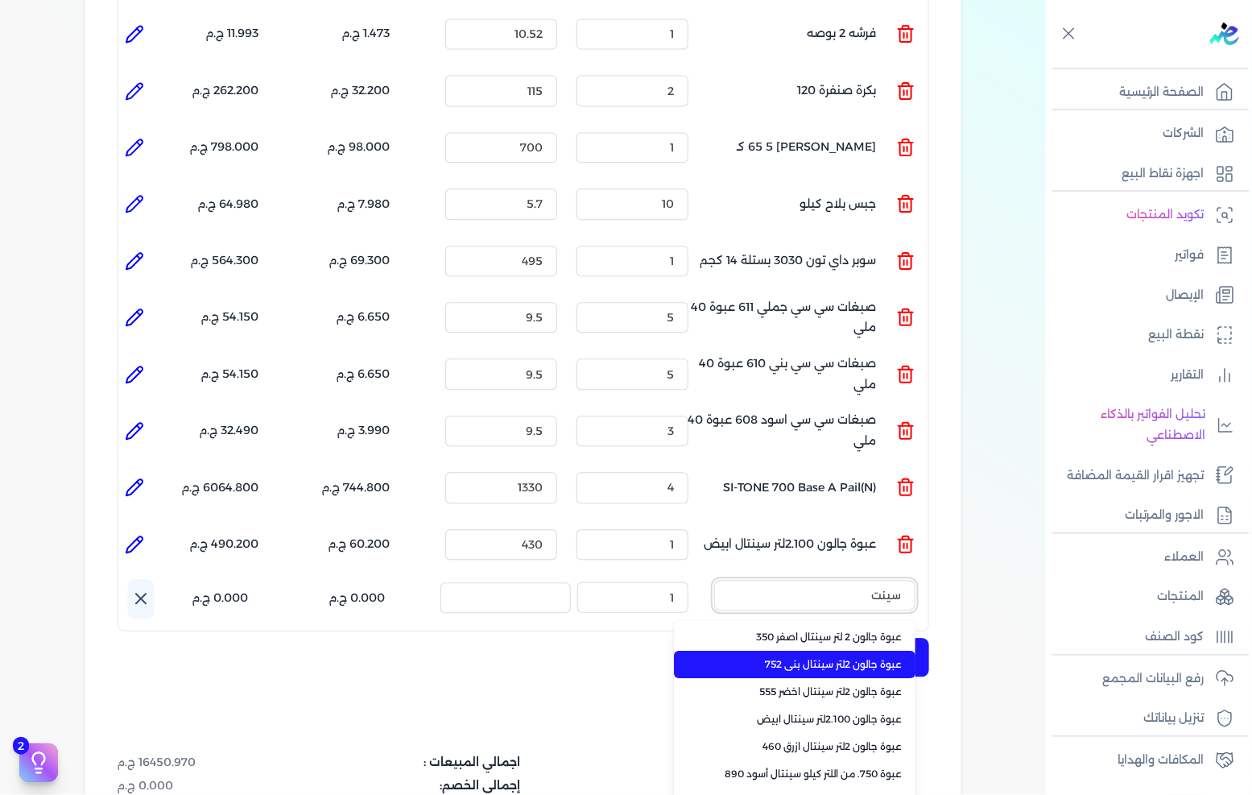
type input "سينت"
click at [883, 651] on li "عبوة جالون 2لتر سينتال بنى 752" at bounding box center [795, 664] width 242 height 27
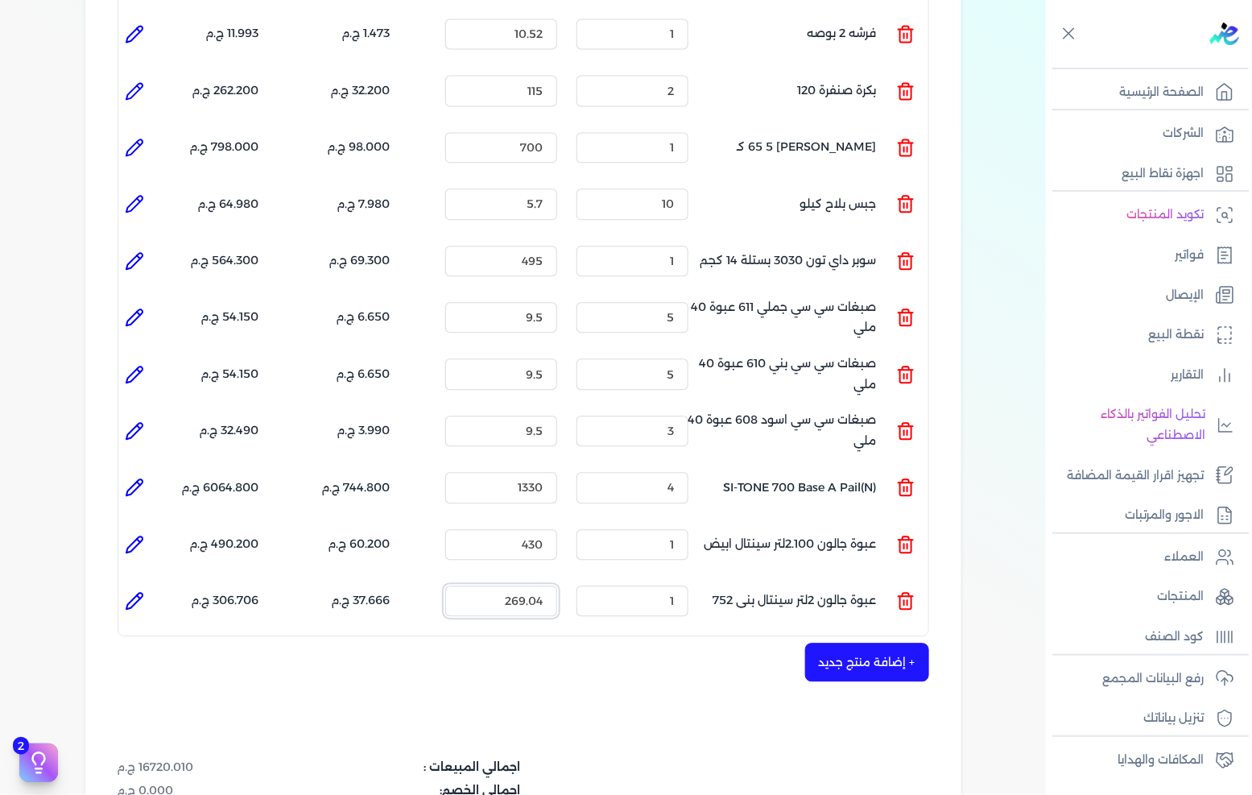
click at [512, 585] on input "269.04" at bounding box center [501, 600] width 112 height 31
type input "280"
click at [915, 647] on button "+ إضافة منتج جديد" at bounding box center [867, 662] width 124 height 39
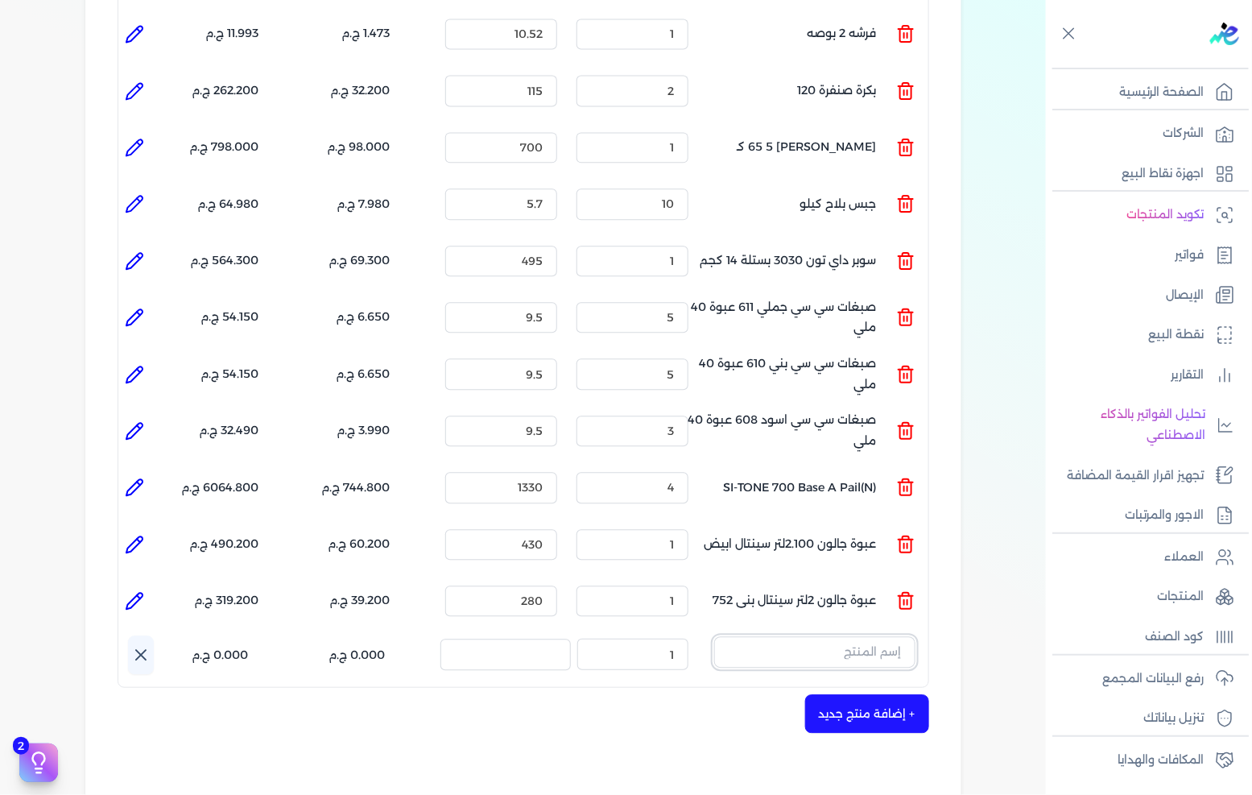
click at [886, 636] on input "text" at bounding box center [814, 651] width 201 height 31
type input "س"
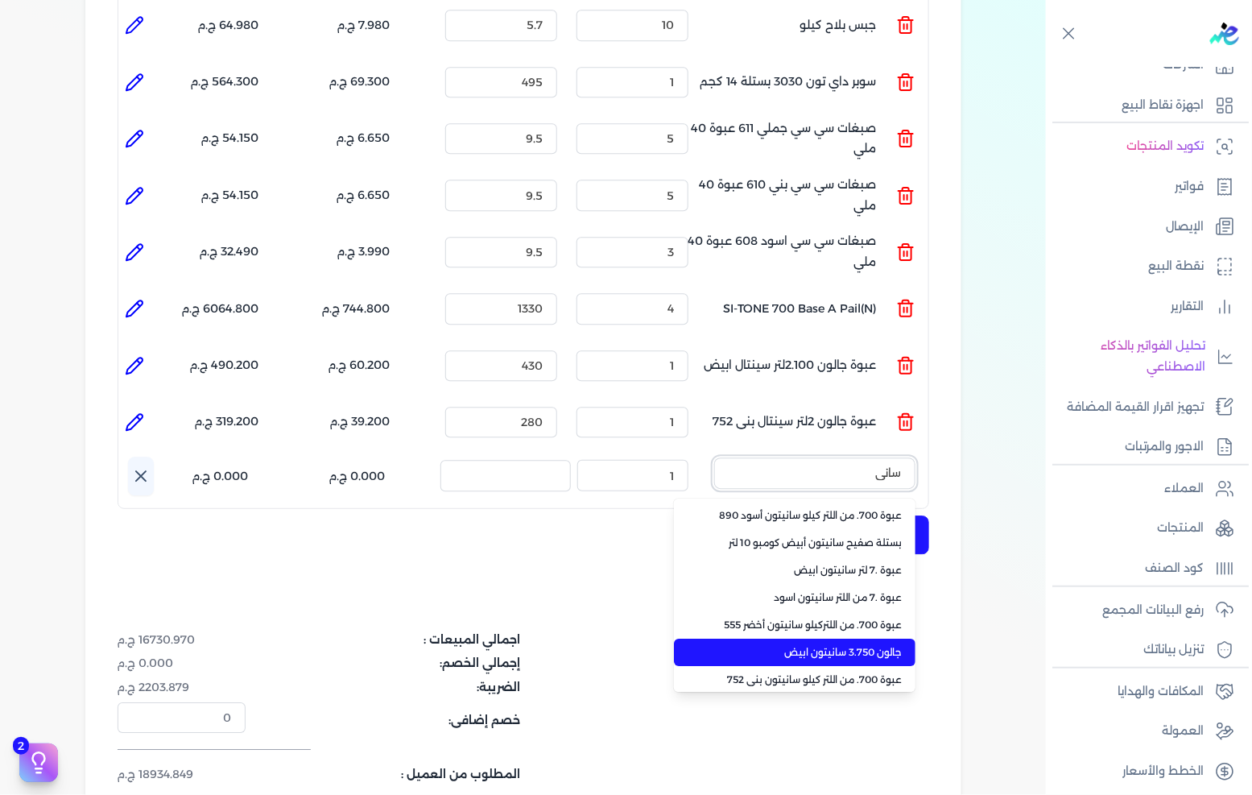
scroll to position [0, 0]
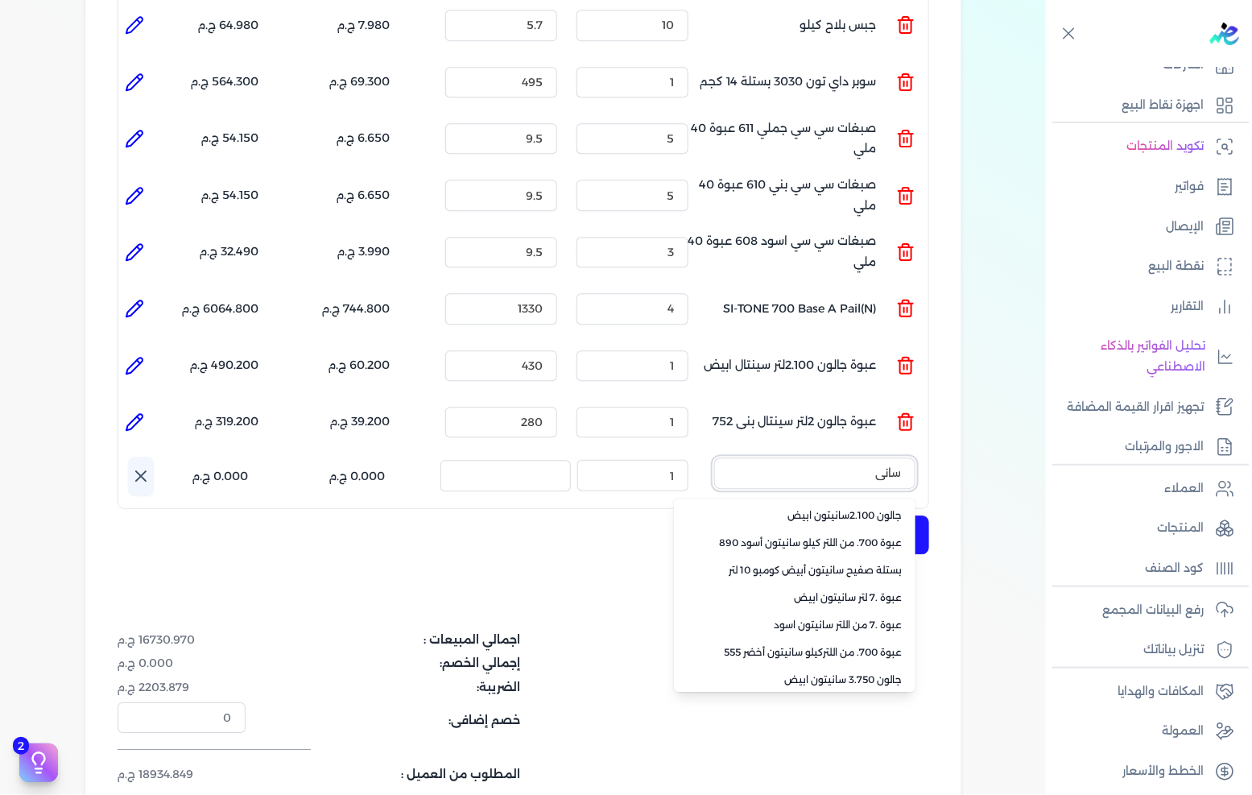
type input "ساني"
click at [840, 498] on ul "جالون 2.100سانيتون ابيض عبوة 700. من اللتر كيلو سانيتون أسود 890 بستلة صفيح سان…" at bounding box center [795, 594] width 242 height 193
click at [835, 502] on li "جالون 2.100سانيتون ابيض" at bounding box center [795, 515] width 242 height 27
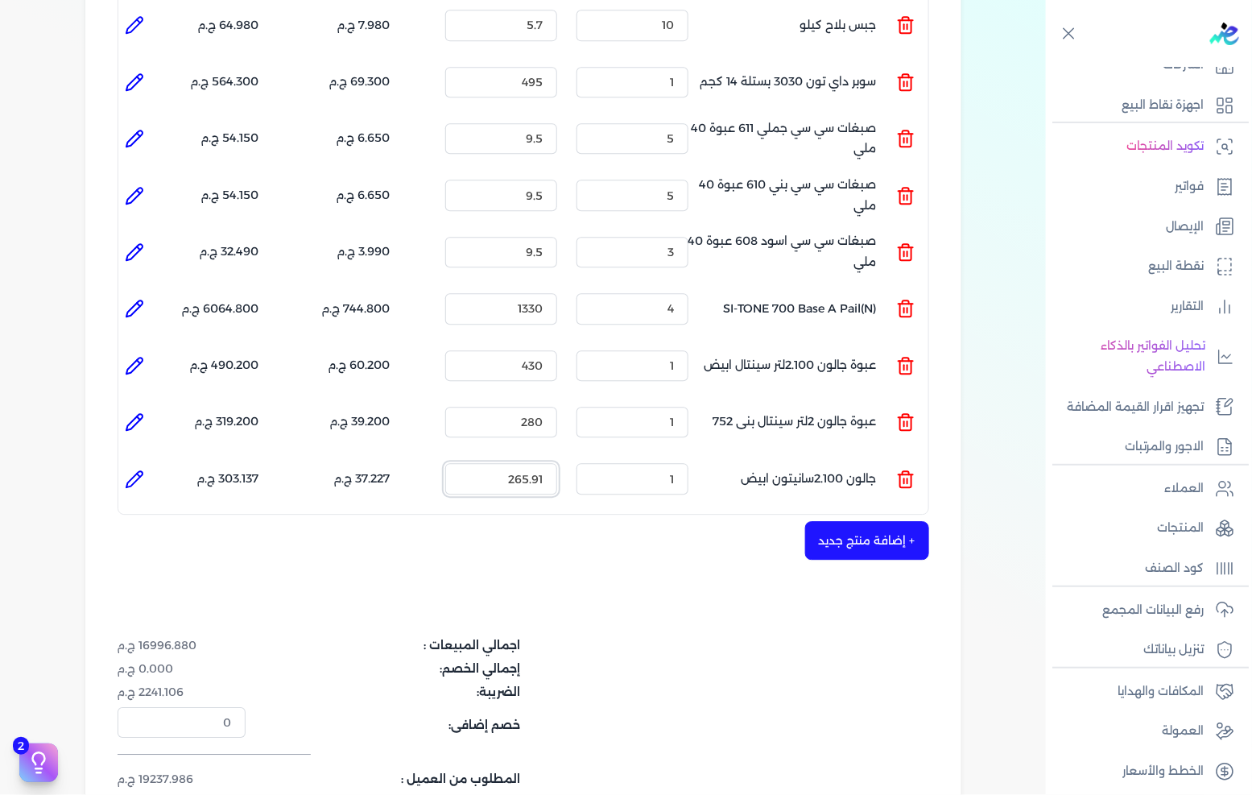
click at [535, 463] on input "265.91" at bounding box center [501, 478] width 112 height 31
type input "280"
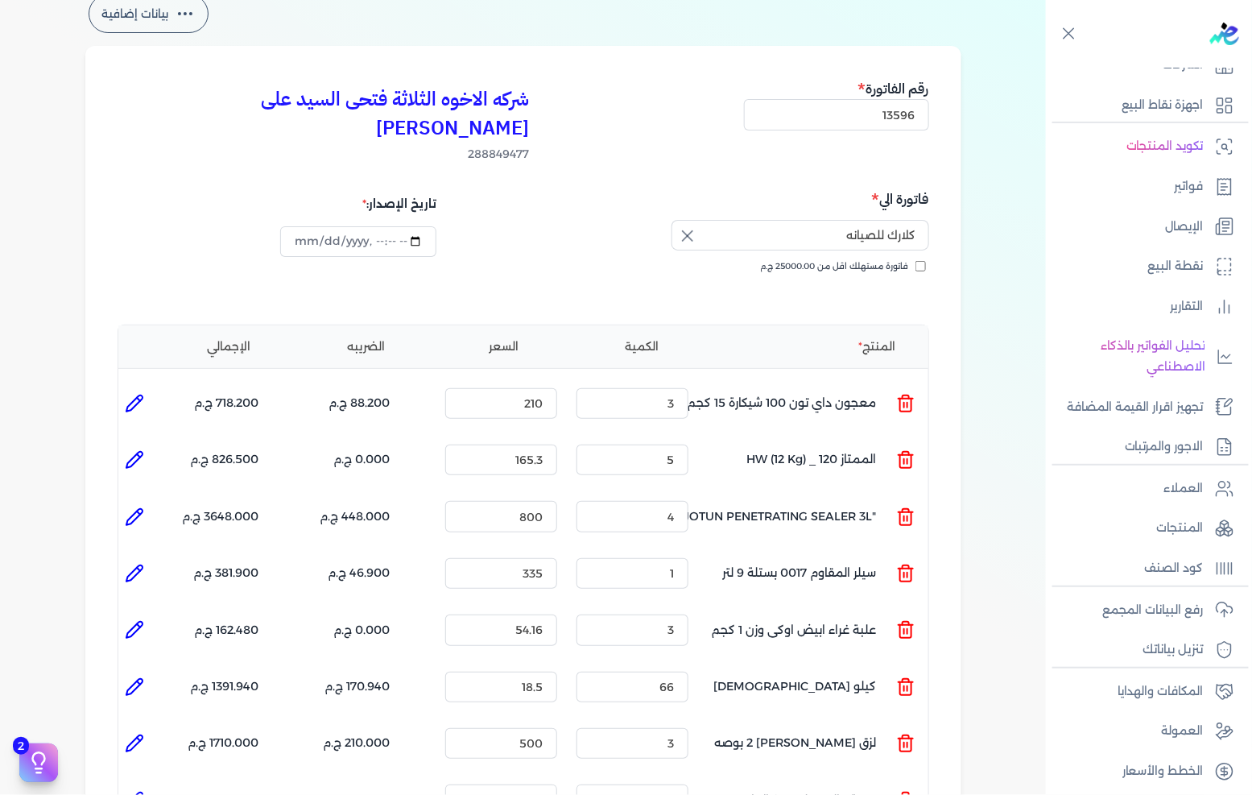
scroll to position [179, 0]
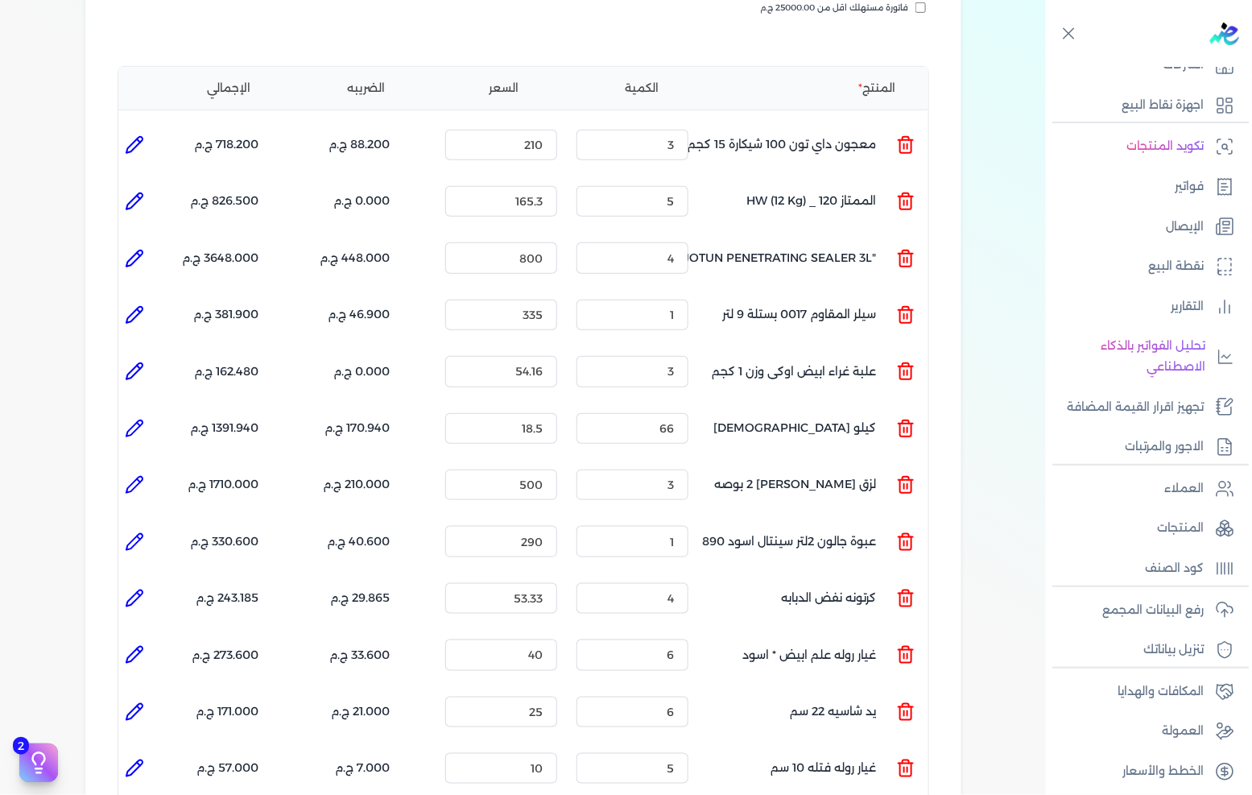
scroll to position [358, 0]
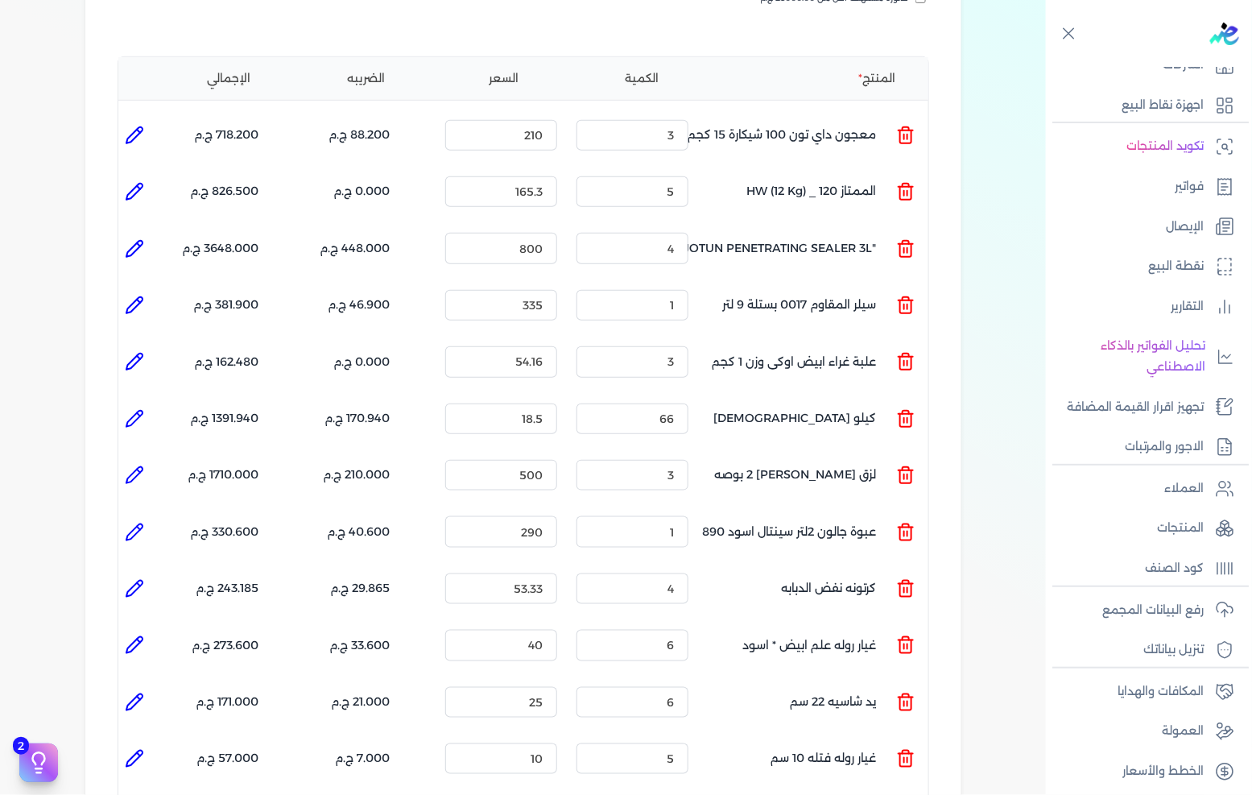
click at [140, 583] on icon at bounding box center [138, 584] width 3 height 3
type input "كرتونه نفض الدبابه"
type input "53.33"
type input "4"
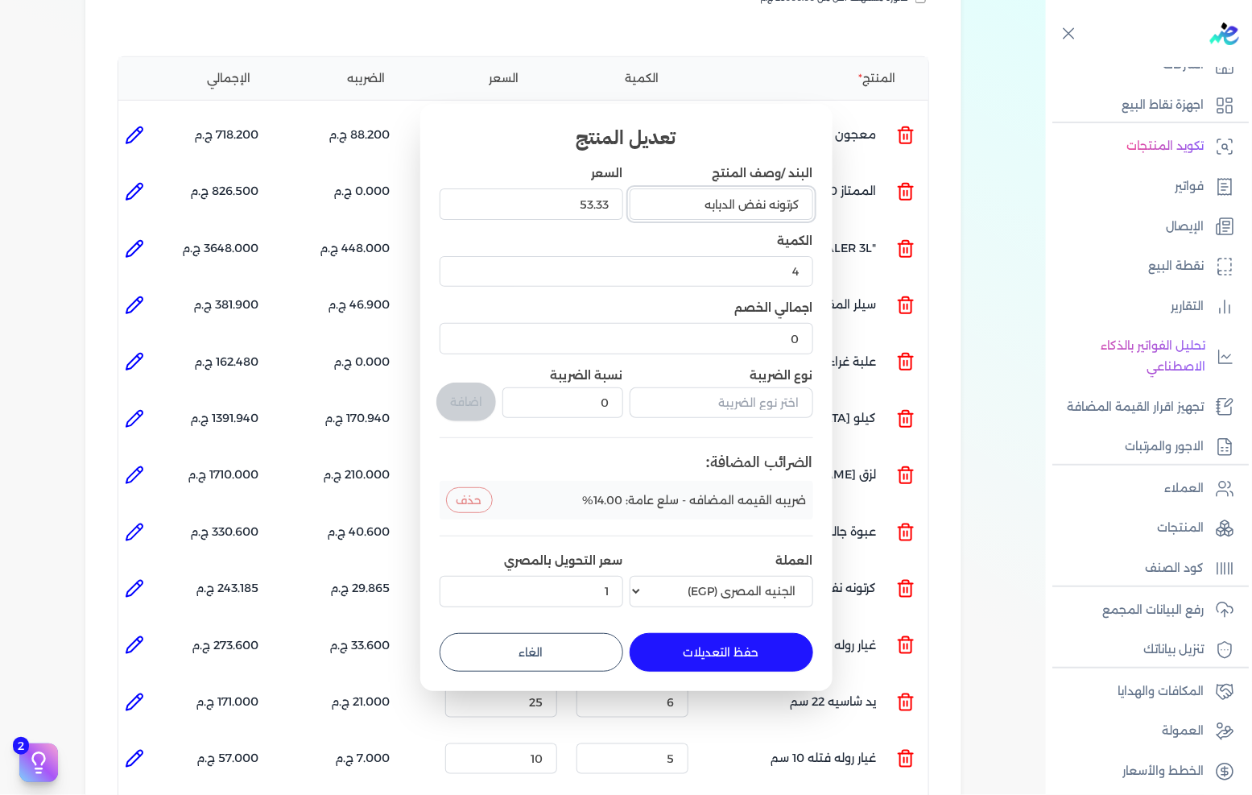
drag, startPoint x: 770, startPoint y: 201, endPoint x: 907, endPoint y: 200, distance: 136.9
click at [907, 200] on dialog "تعديل المنتج البند /وصف المنتج كرتونه نفض الدبابه السعر 53.33 الكمية 4 اجمالي ا…" at bounding box center [626, 397] width 1252 height 795
type input "نفض الدبابه"
click at [712, 641] on button "حفظ التعديلات" at bounding box center [722, 652] width 184 height 39
type input "0"
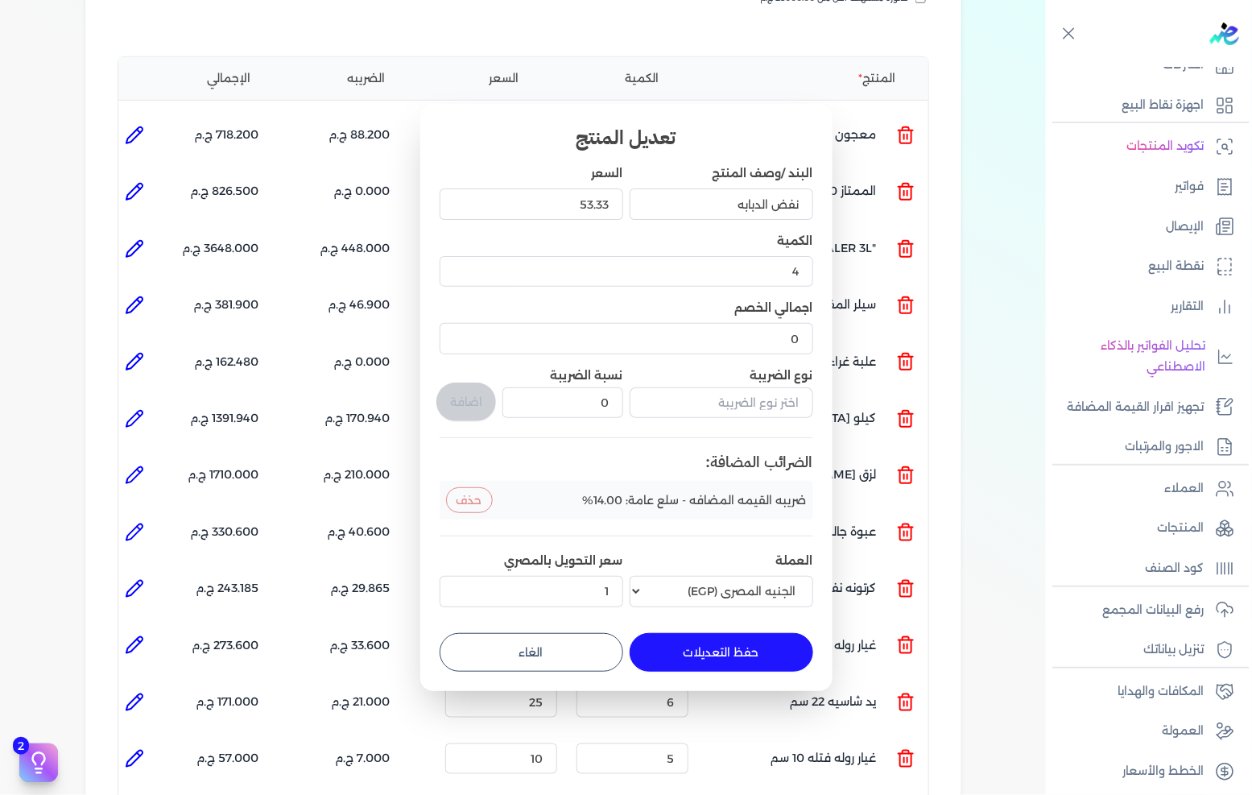
type input "1"
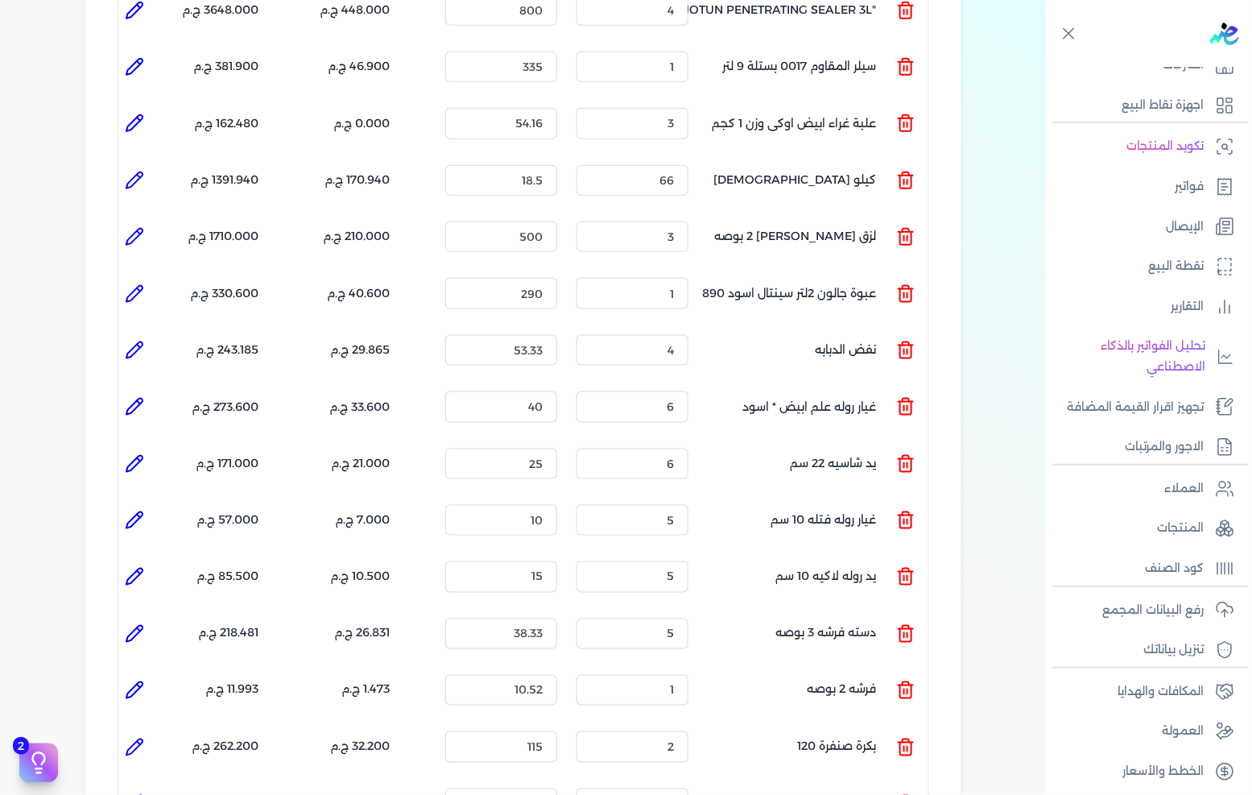
scroll to position [626, 0]
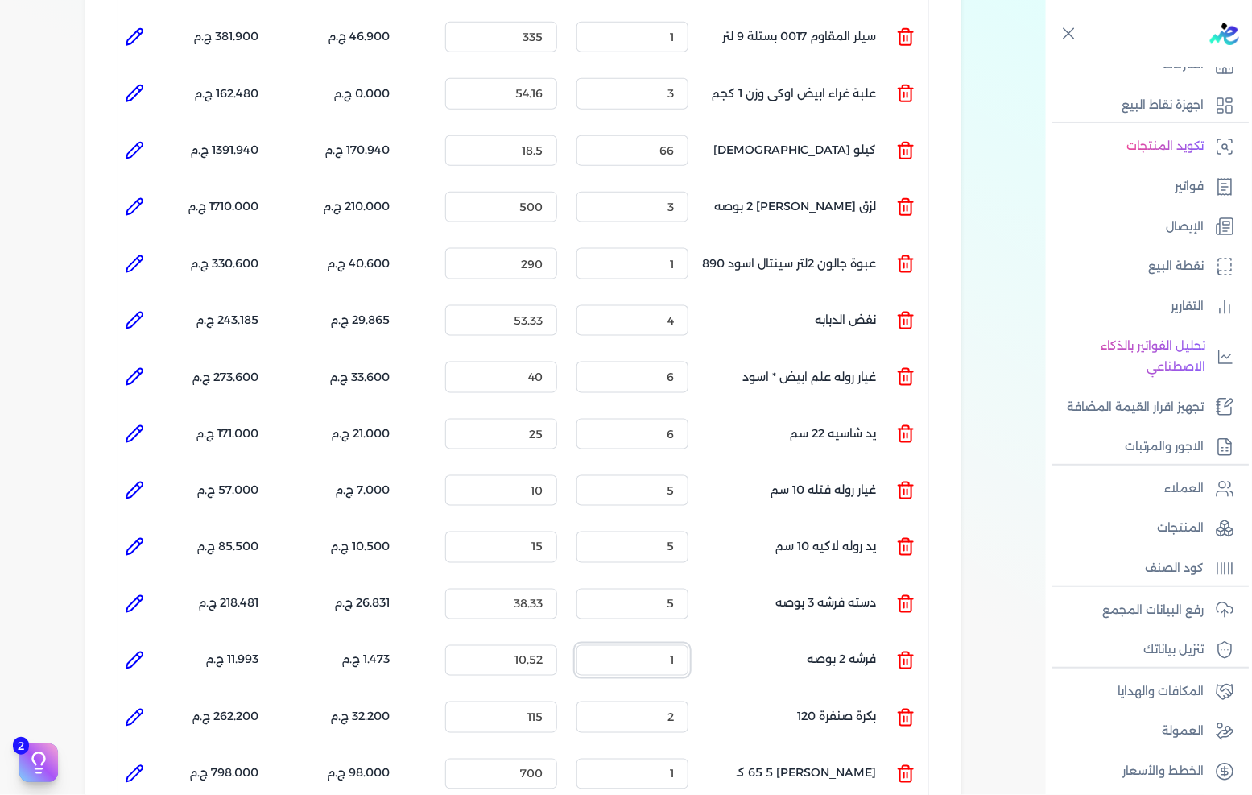
click at [672, 645] on input "1" at bounding box center [633, 660] width 112 height 31
type input "5"
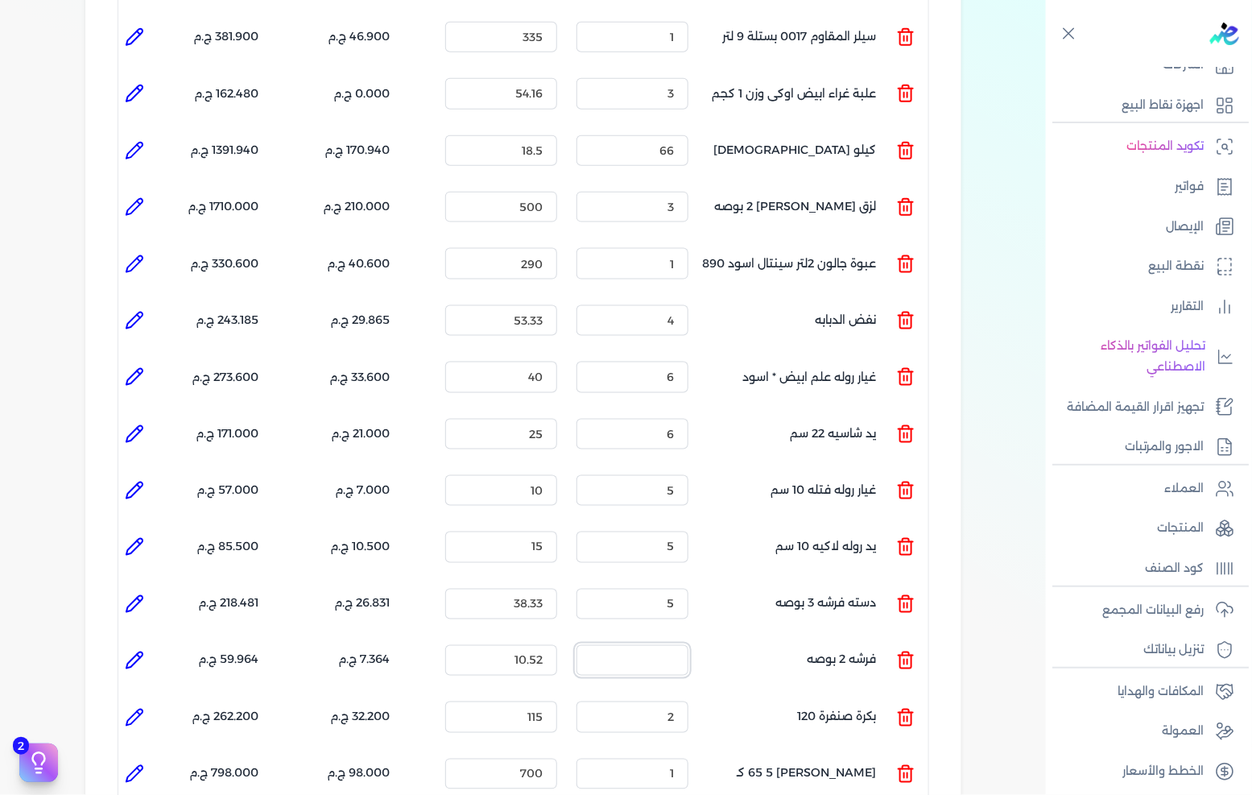
type input "0"
type input "5"
click at [518, 645] on input "10.52" at bounding box center [501, 660] width 112 height 31
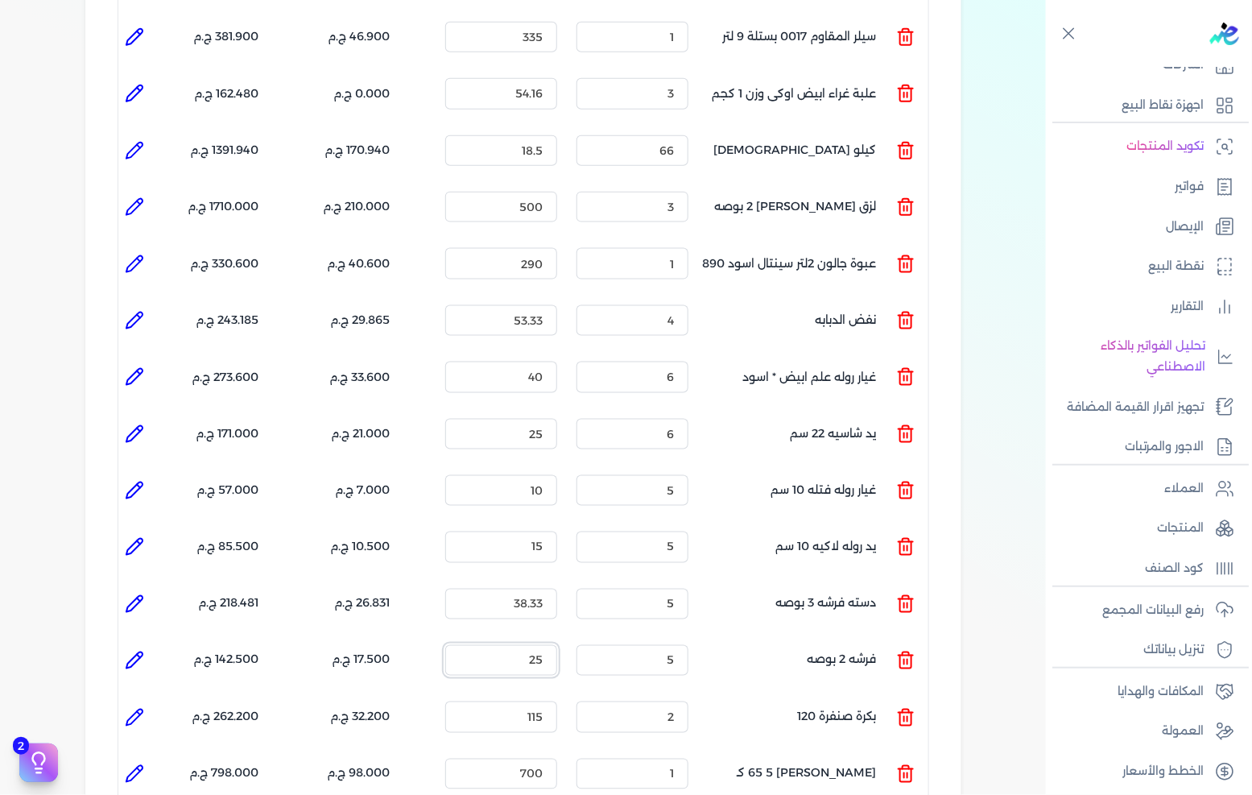
type input "25"
click at [134, 588] on li at bounding box center [134, 604] width 32 height 32
type input "دسته فرشه 3 بوصه"
type input "38.33"
type input "5"
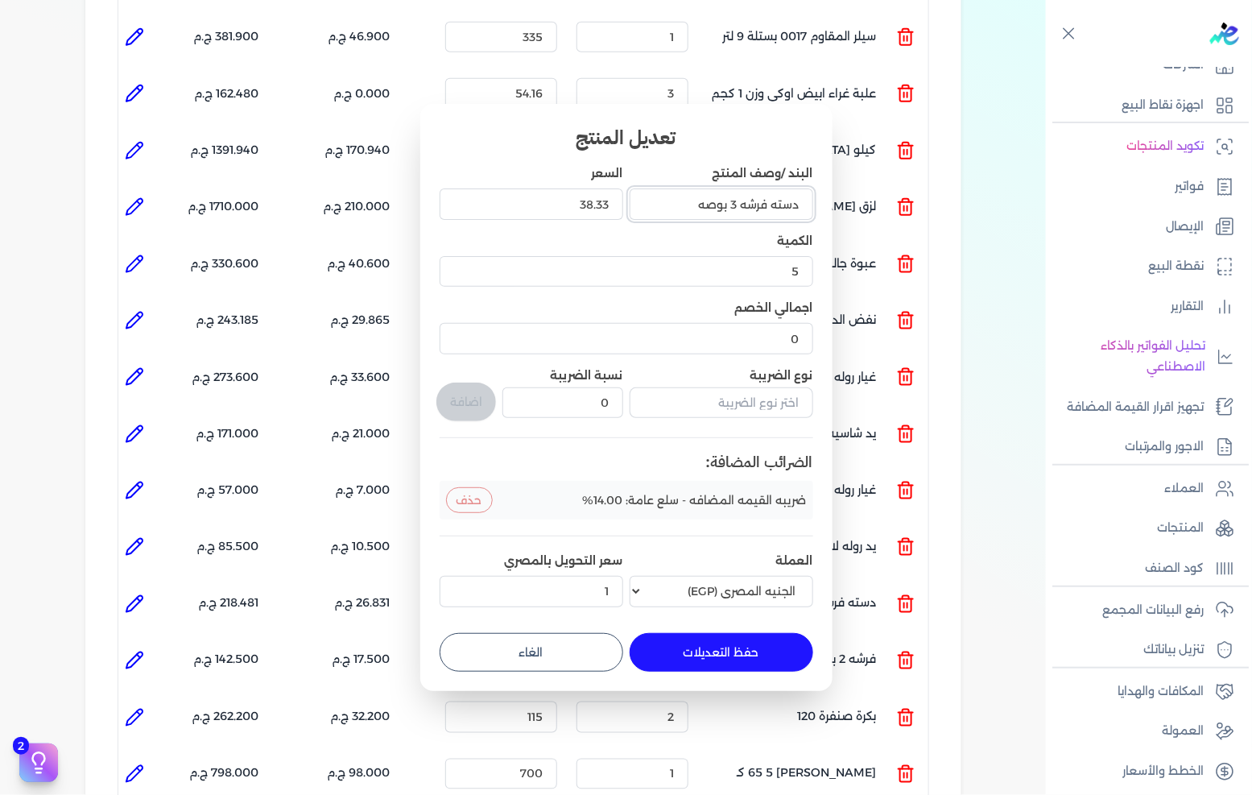
drag, startPoint x: 769, startPoint y: 199, endPoint x: 978, endPoint y: 196, distance: 208.6
click at [977, 196] on dialog "تعديل المنتج البند /وصف المنتج دسته فرشه 3 بوصه السعر 38.33 الكمية 5 اجمالي الخ…" at bounding box center [626, 397] width 1252 height 795
type input "فرشه 3 بوصه"
click at [750, 631] on form "البند /وصف المنتج فرشه 3 بوصه السعر 38.33 الكمية 5 اجمالي الخصم 0 نوع الضريبة ن…" at bounding box center [627, 411] width 374 height 519
click at [746, 641] on button "حفظ التعديلات" at bounding box center [722, 652] width 184 height 39
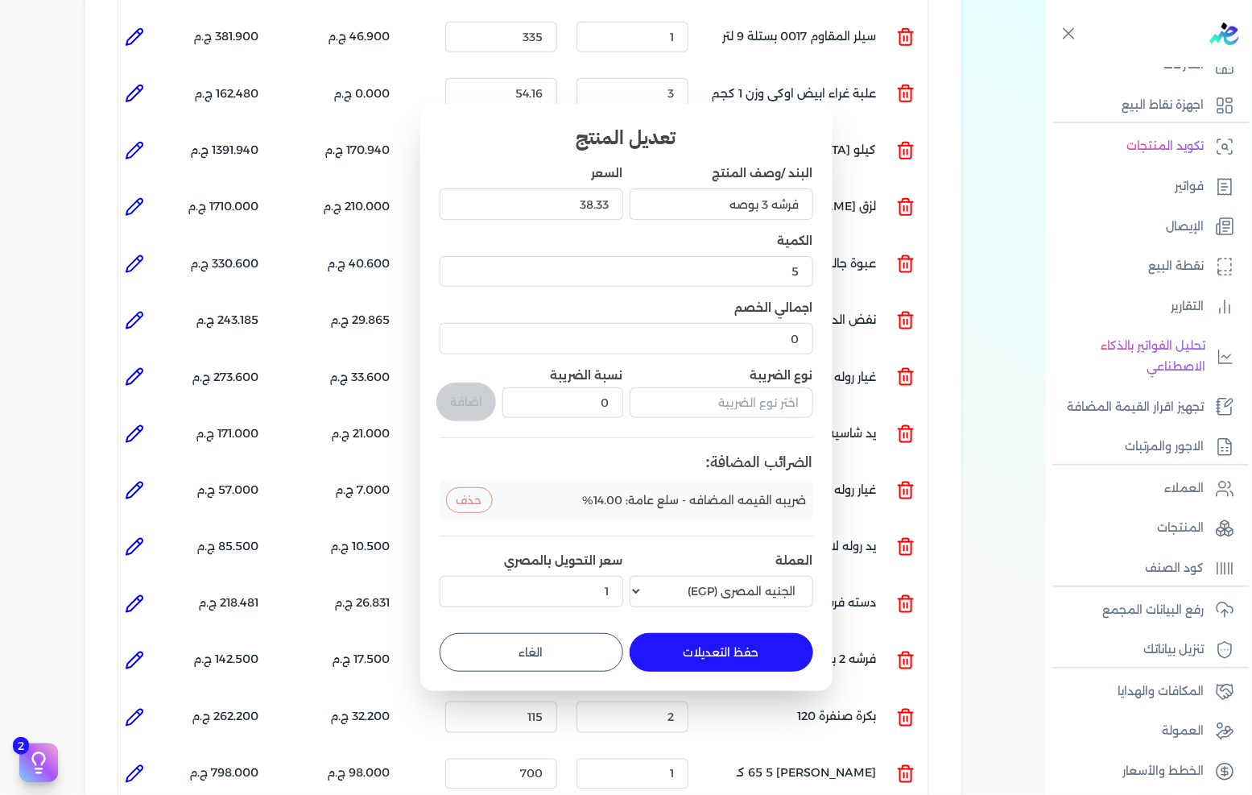
type input "0"
type input "1"
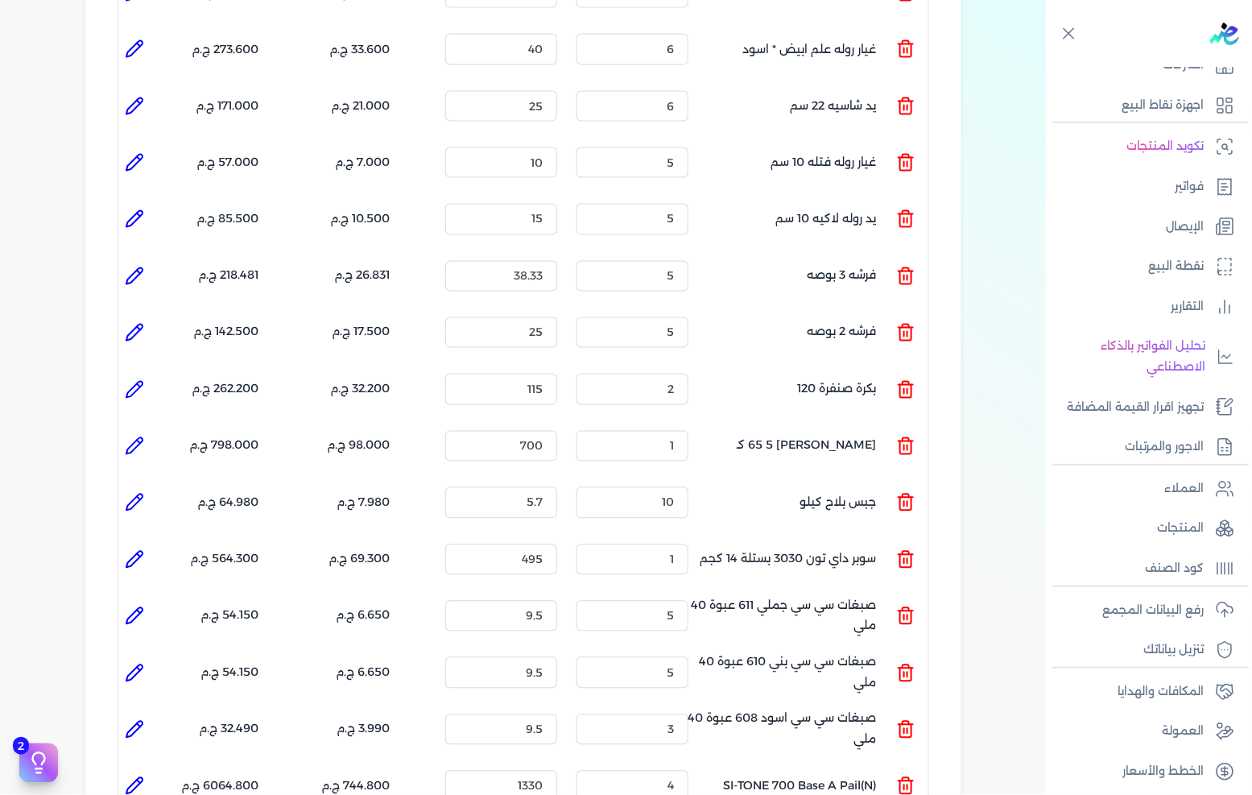
scroll to position [984, 0]
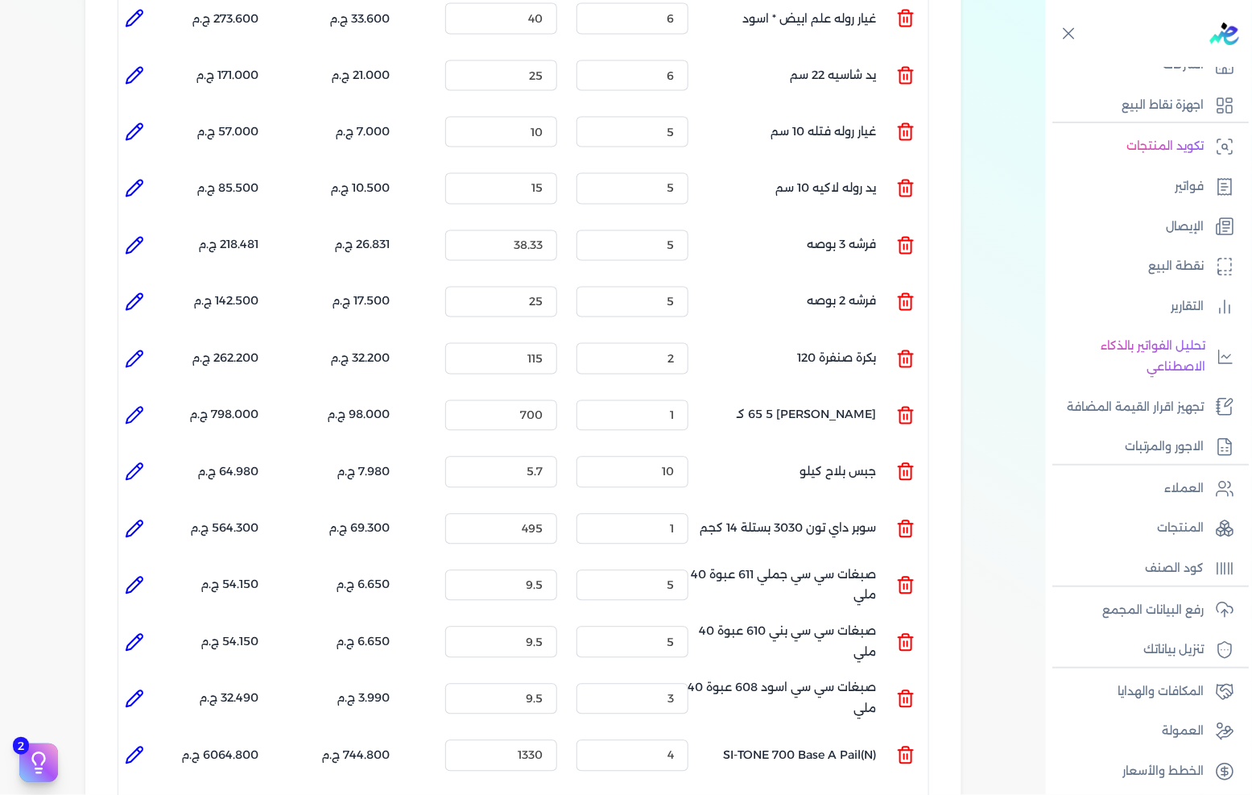
click at [144, 462] on icon at bounding box center [134, 471] width 19 height 19
type input "جبس بلاح كيلو"
type input "5.7"
type input "10"
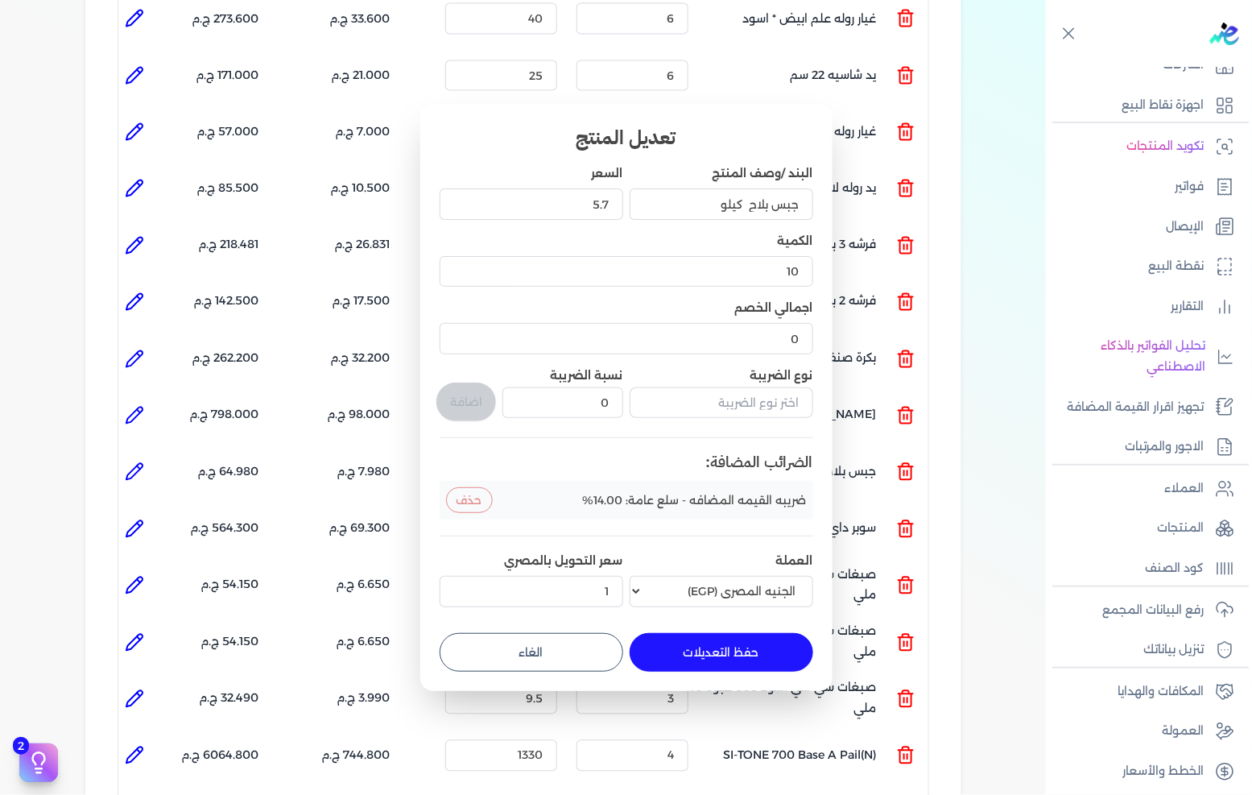
click at [479, 503] on button "حذف" at bounding box center [469, 500] width 47 height 26
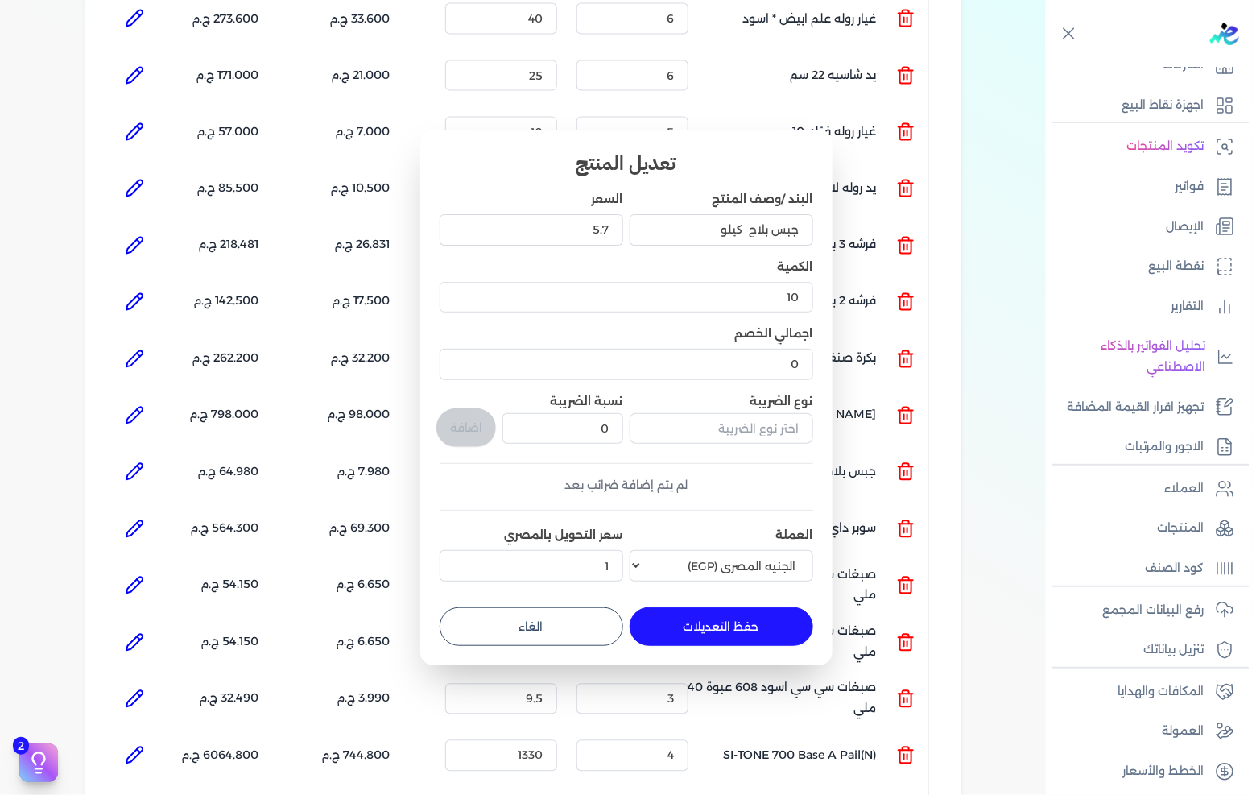
click at [709, 628] on button "حفظ التعديلات" at bounding box center [722, 626] width 184 height 39
type input "0"
type input "1"
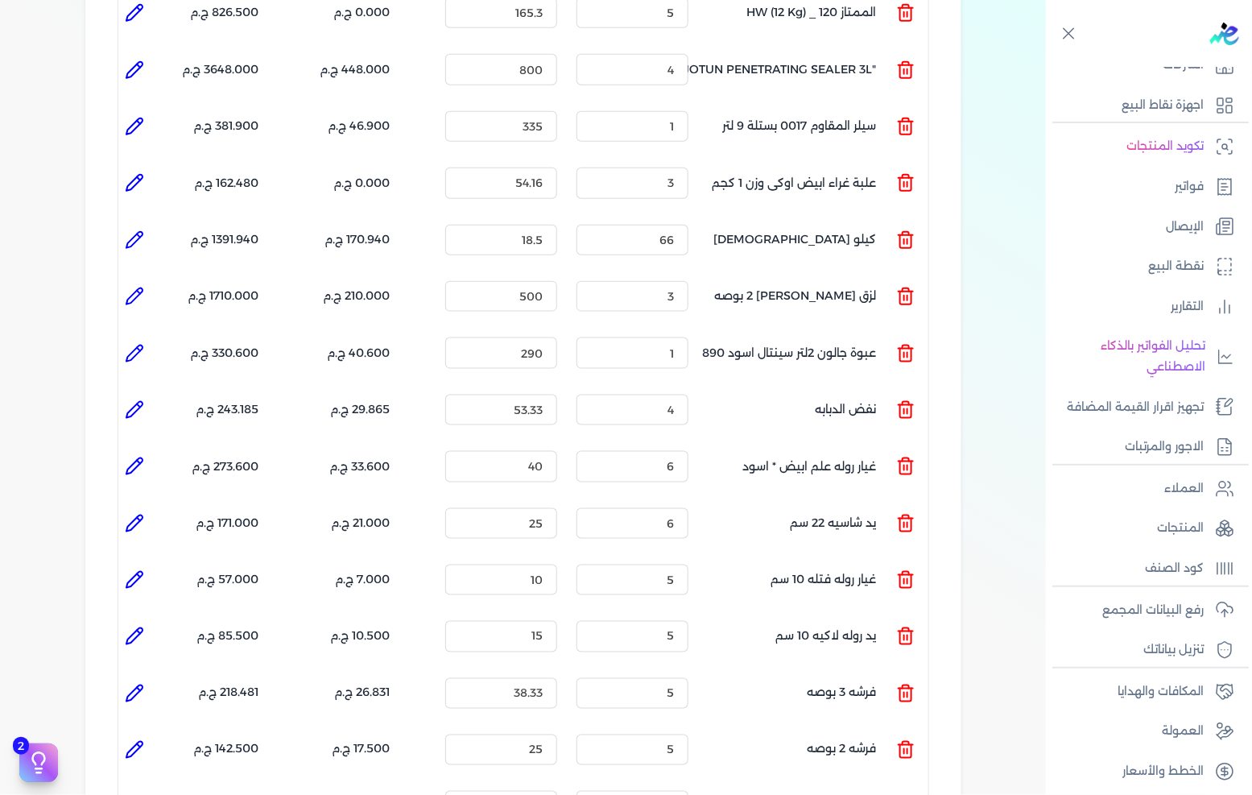
scroll to position [447, 0]
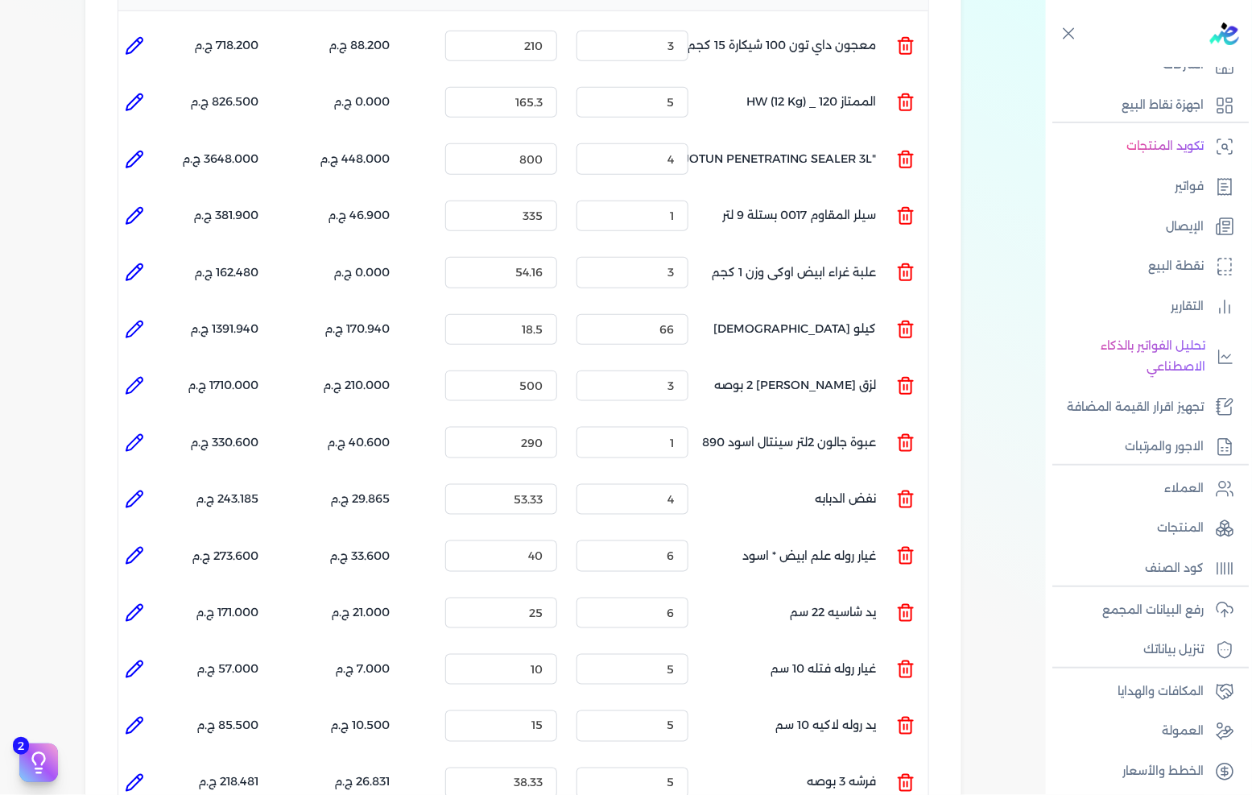
click at [144, 263] on icon at bounding box center [134, 272] width 19 height 19
type input "علبة غراء ابيض اوكى وزن 1 كجم"
type input "54.16"
type input "3"
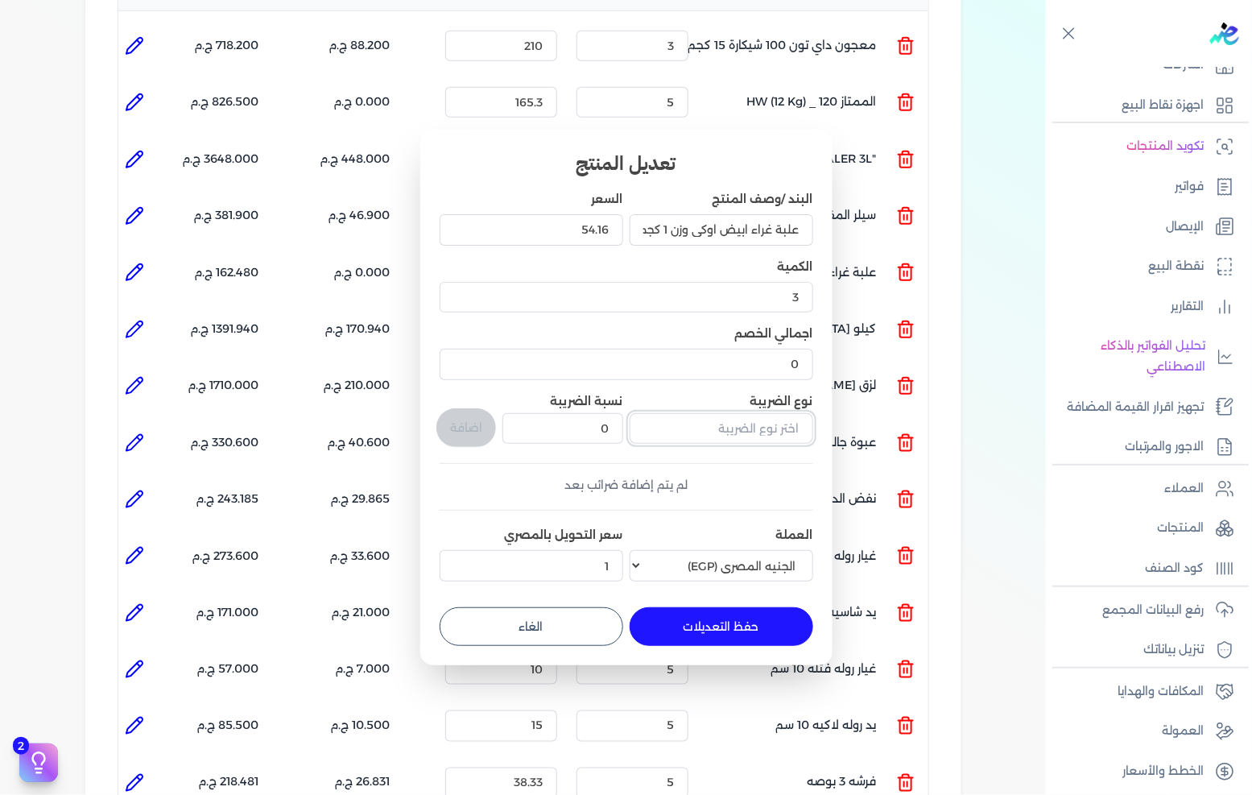
click at [739, 435] on input "text" at bounding box center [722, 428] width 184 height 31
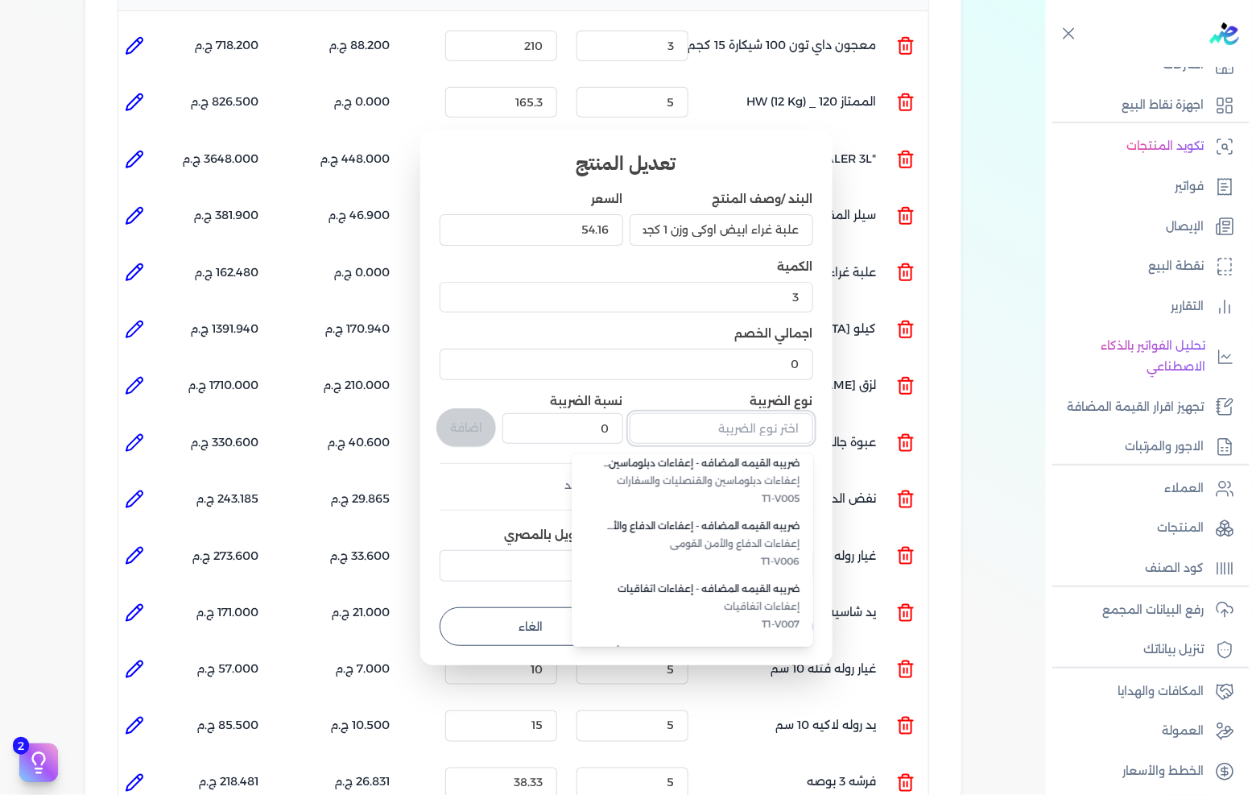
scroll to position [440, 0]
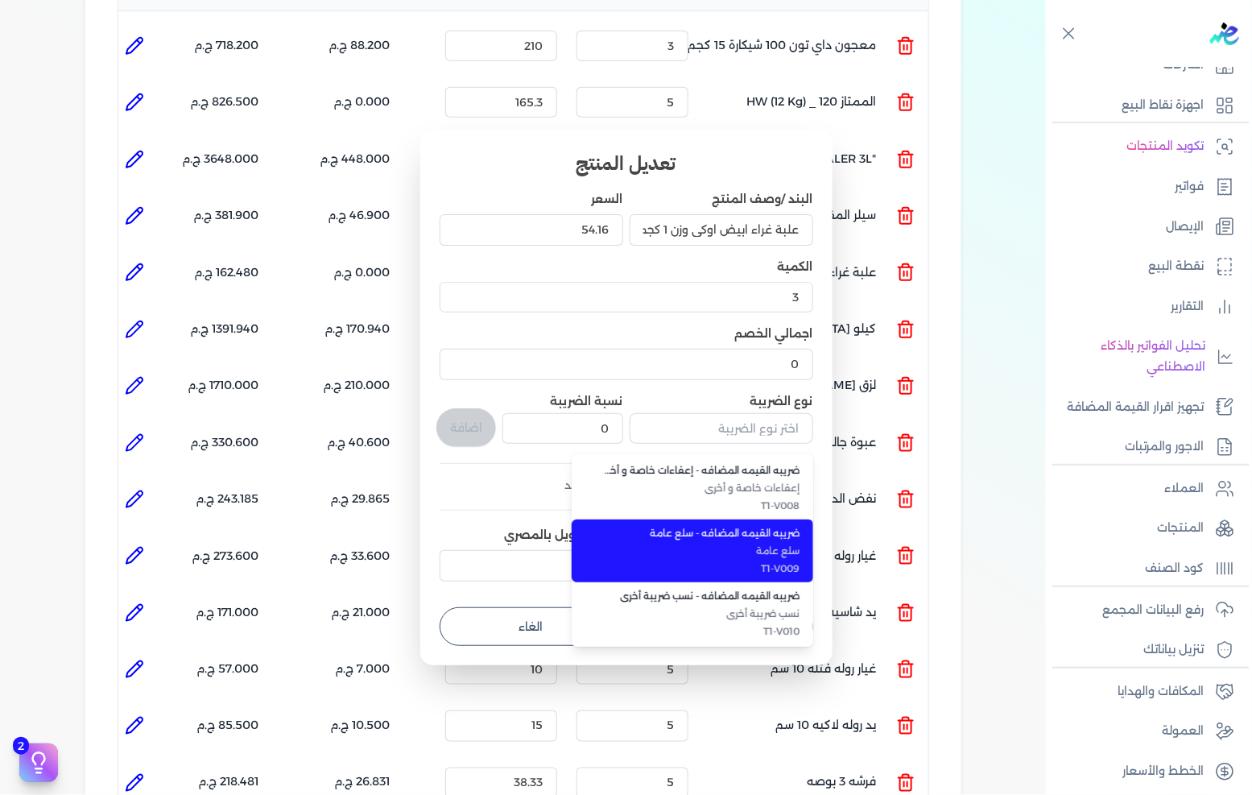
drag, startPoint x: 773, startPoint y: 564, endPoint x: 750, endPoint y: 552, distance: 25.9
click at [773, 564] on span "T1-V009" at bounding box center [702, 568] width 196 height 14
type input "ضريبه القيمه المضافه - سلع عامة"
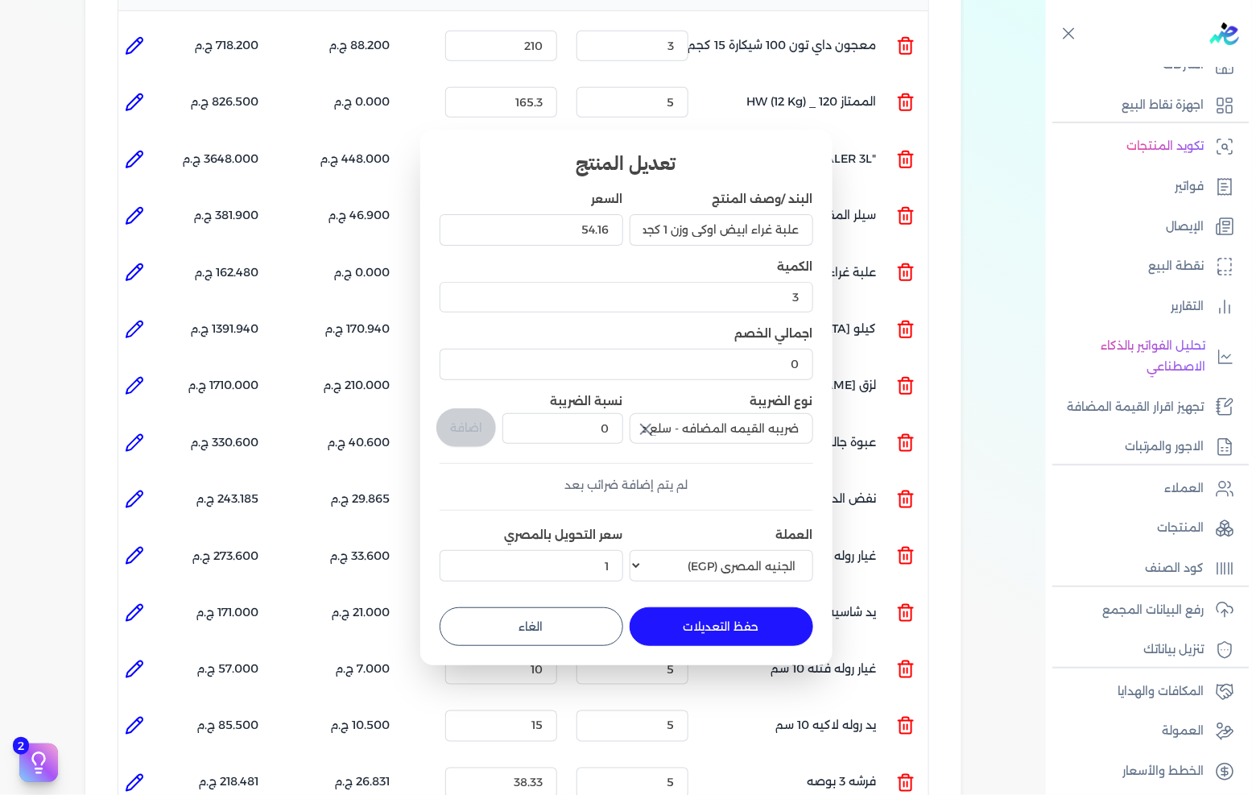
click at [616, 445] on div "0" at bounding box center [563, 428] width 120 height 37
click at [610, 437] on input "0" at bounding box center [563, 428] width 120 height 31
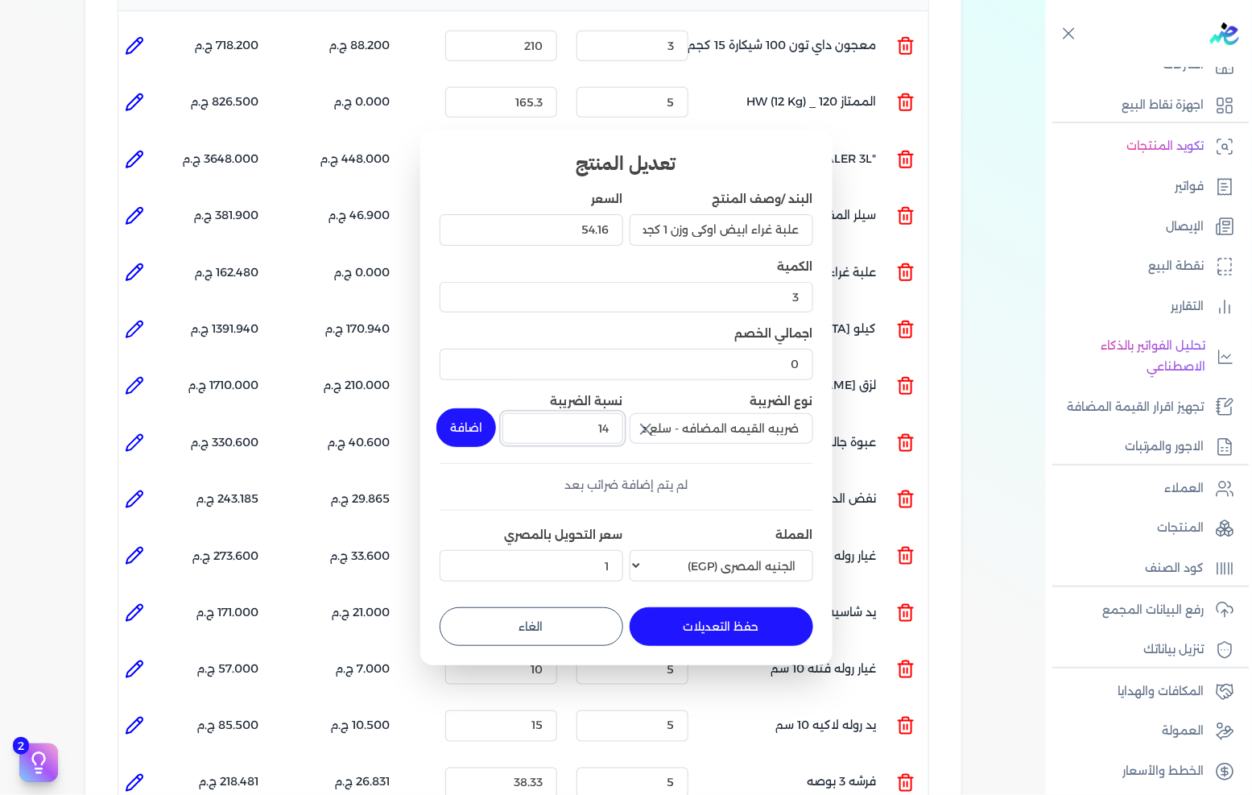
type input "14"
click at [465, 440] on button "اضافة" at bounding box center [466, 427] width 60 height 39
type input "0"
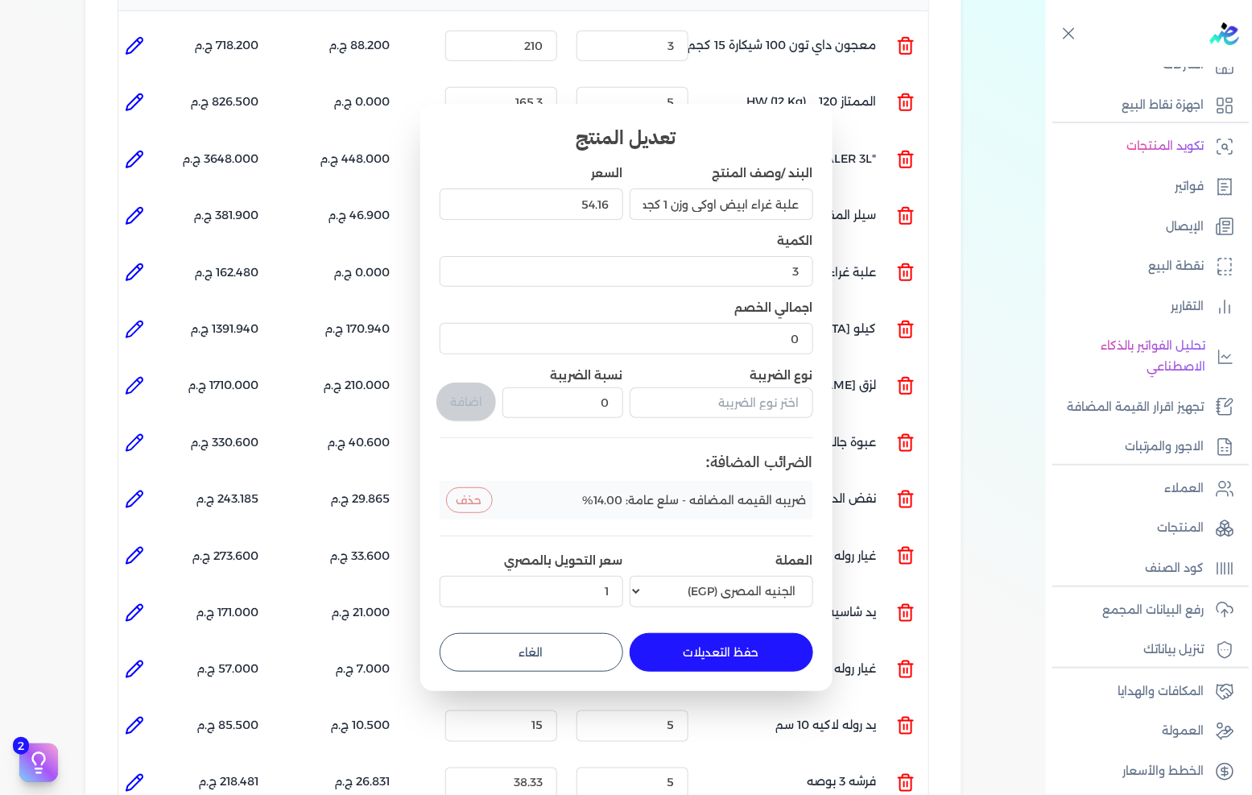
click at [728, 651] on button "حفظ التعديلات" at bounding box center [722, 652] width 184 height 39
type input "0"
type input "1"
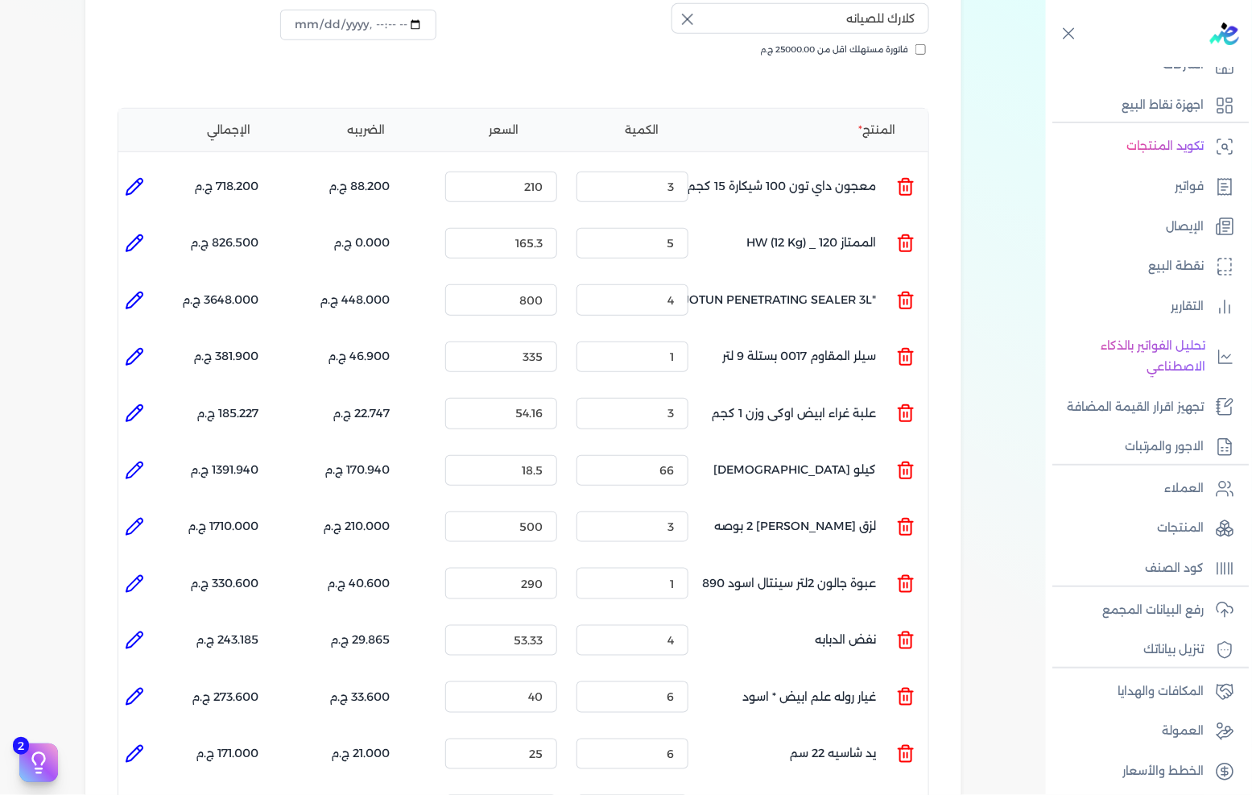
scroll to position [123, 0]
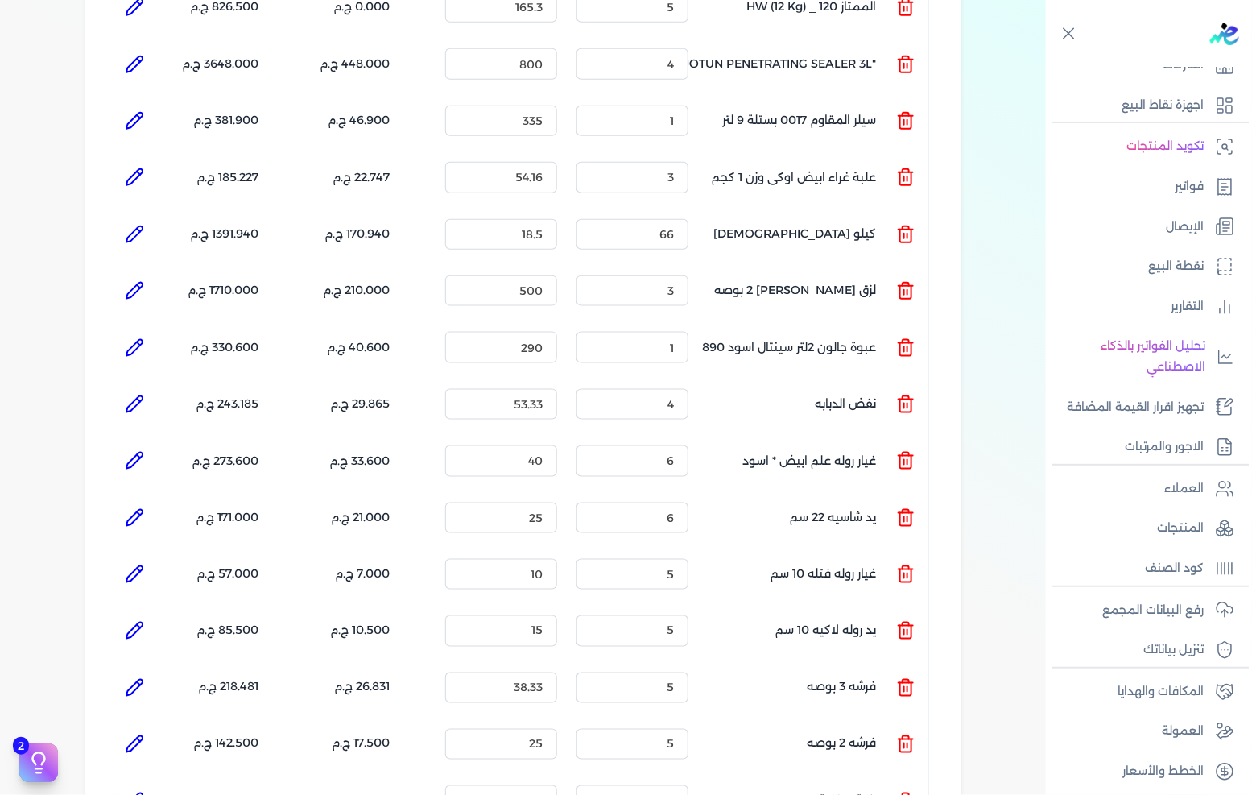
scroll to position [570, 0]
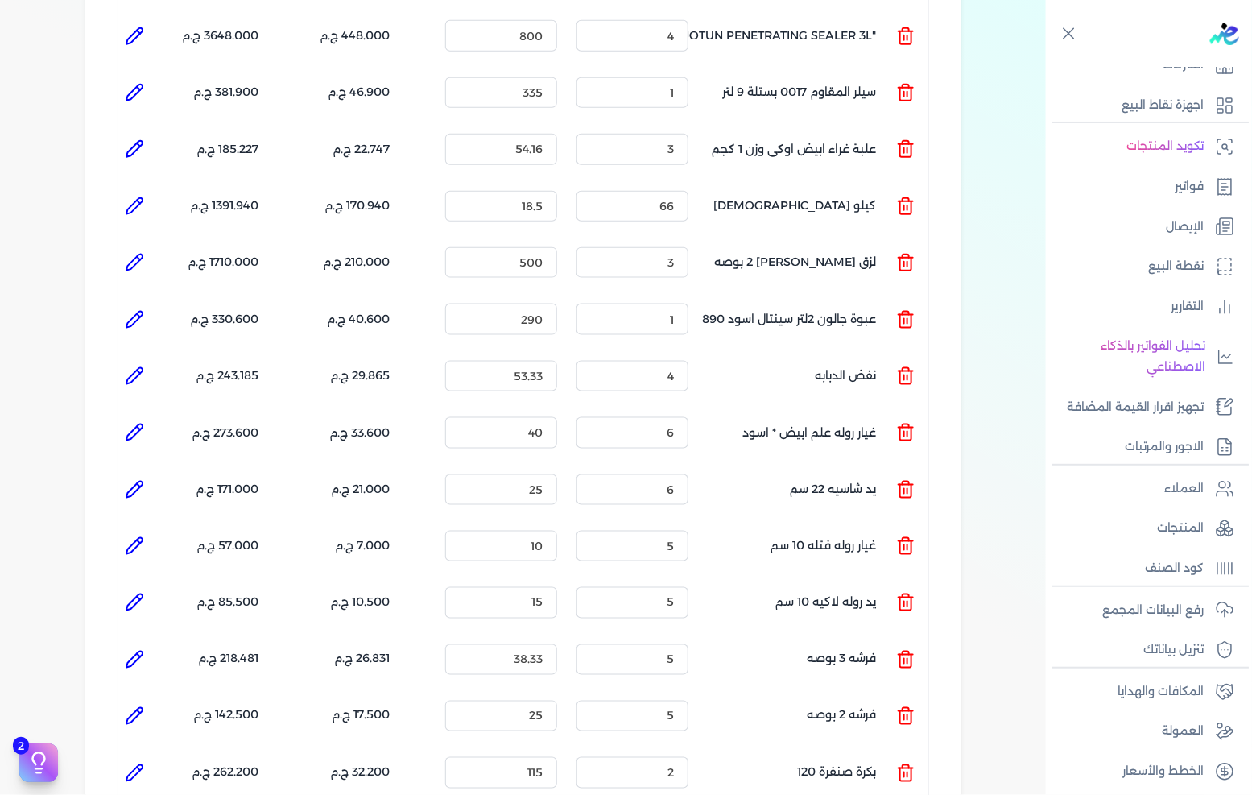
click at [141, 650] on icon at bounding box center [134, 659] width 19 height 19
type input "فرشه 3 بوصه"
type input "38.33"
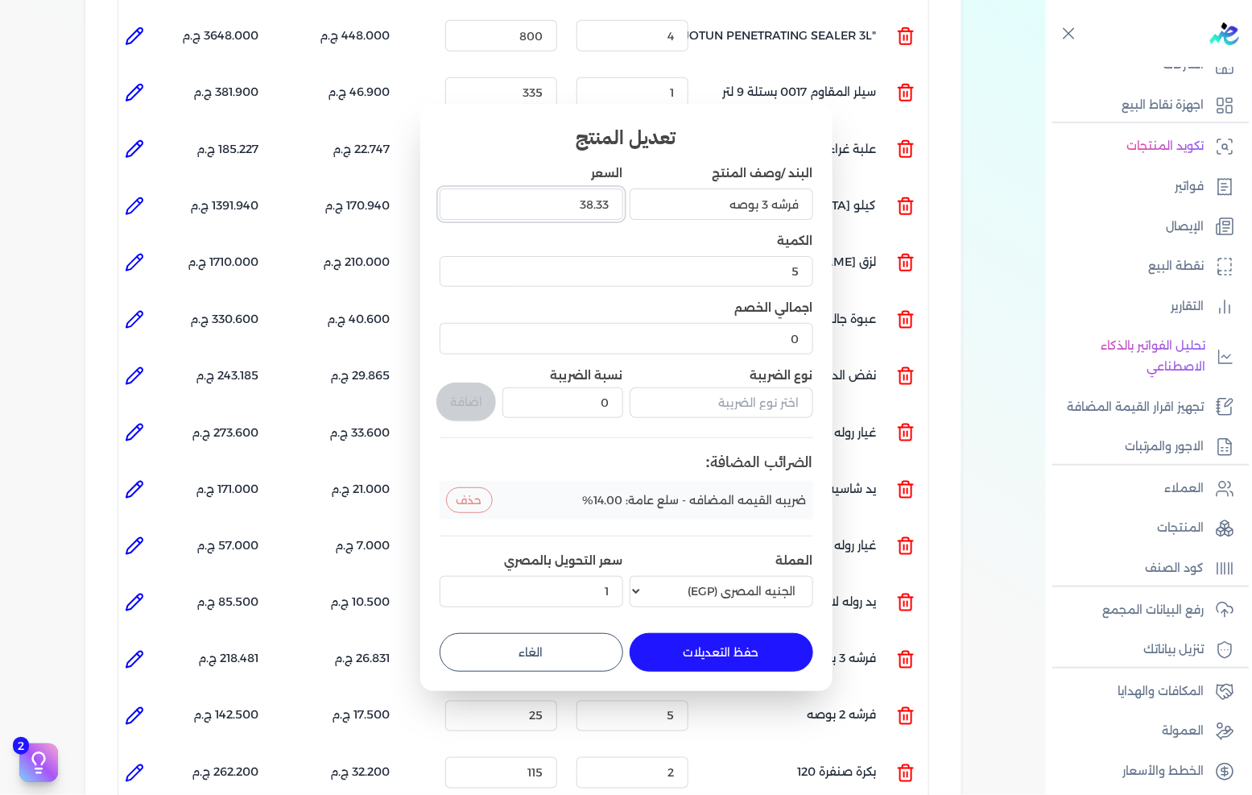
click at [536, 216] on input "38.33" at bounding box center [532, 203] width 184 height 31
click at [698, 649] on button "حفظ التعديلات" at bounding box center [722, 652] width 184 height 39
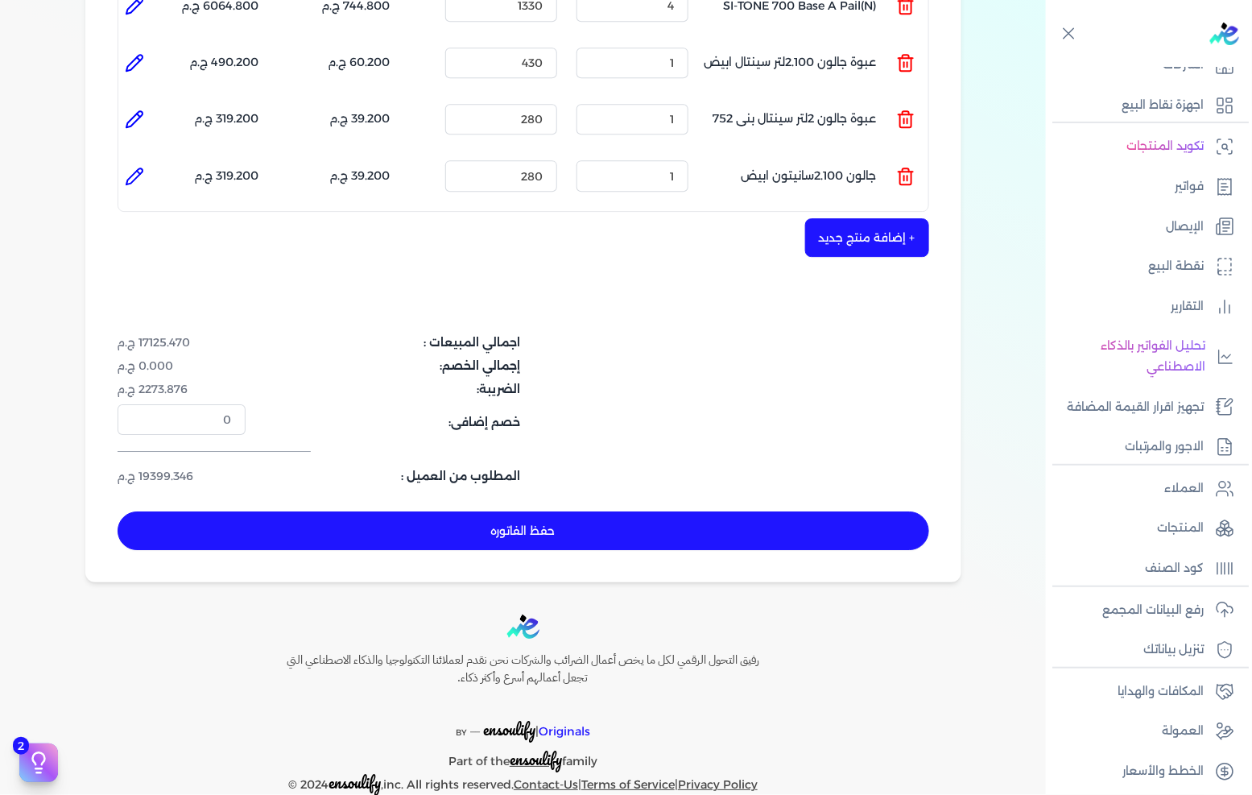
scroll to position [1466, 0]
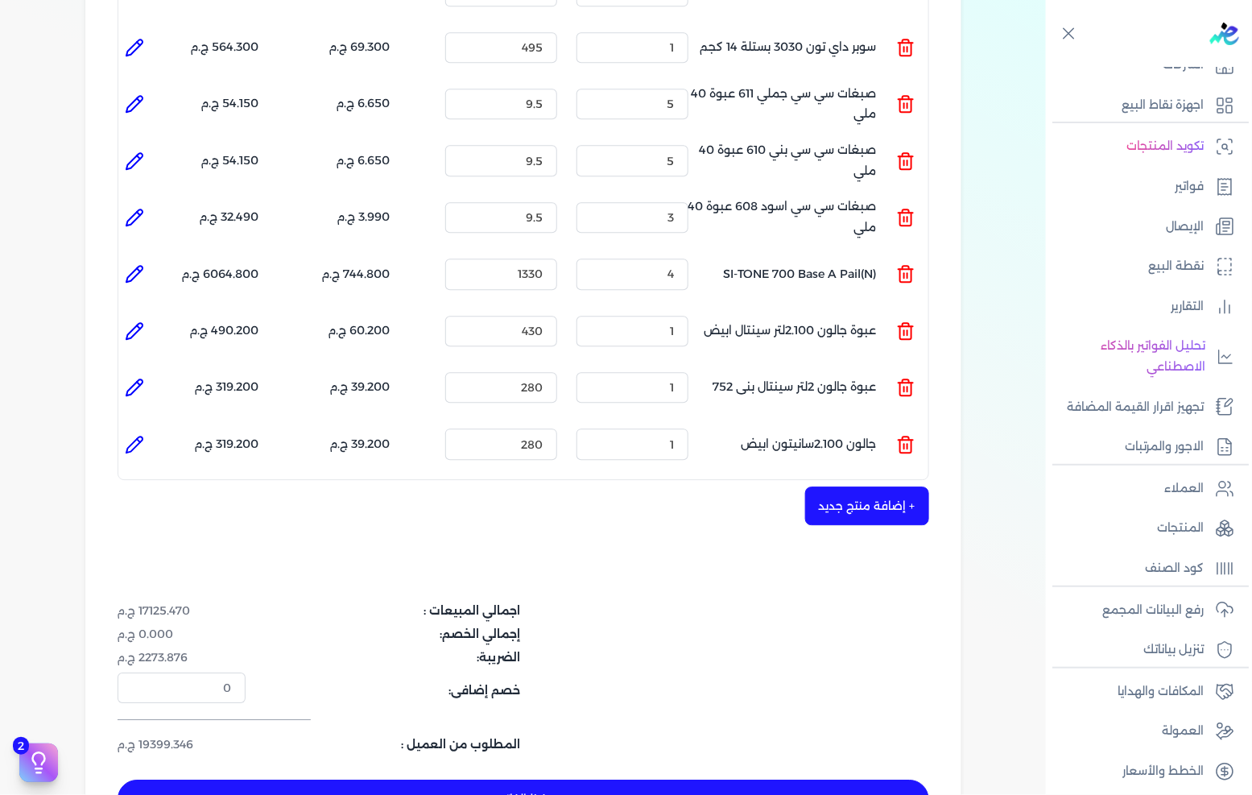
click at [849, 486] on button "+ إضافة منتج جديد" at bounding box center [867, 505] width 124 height 39
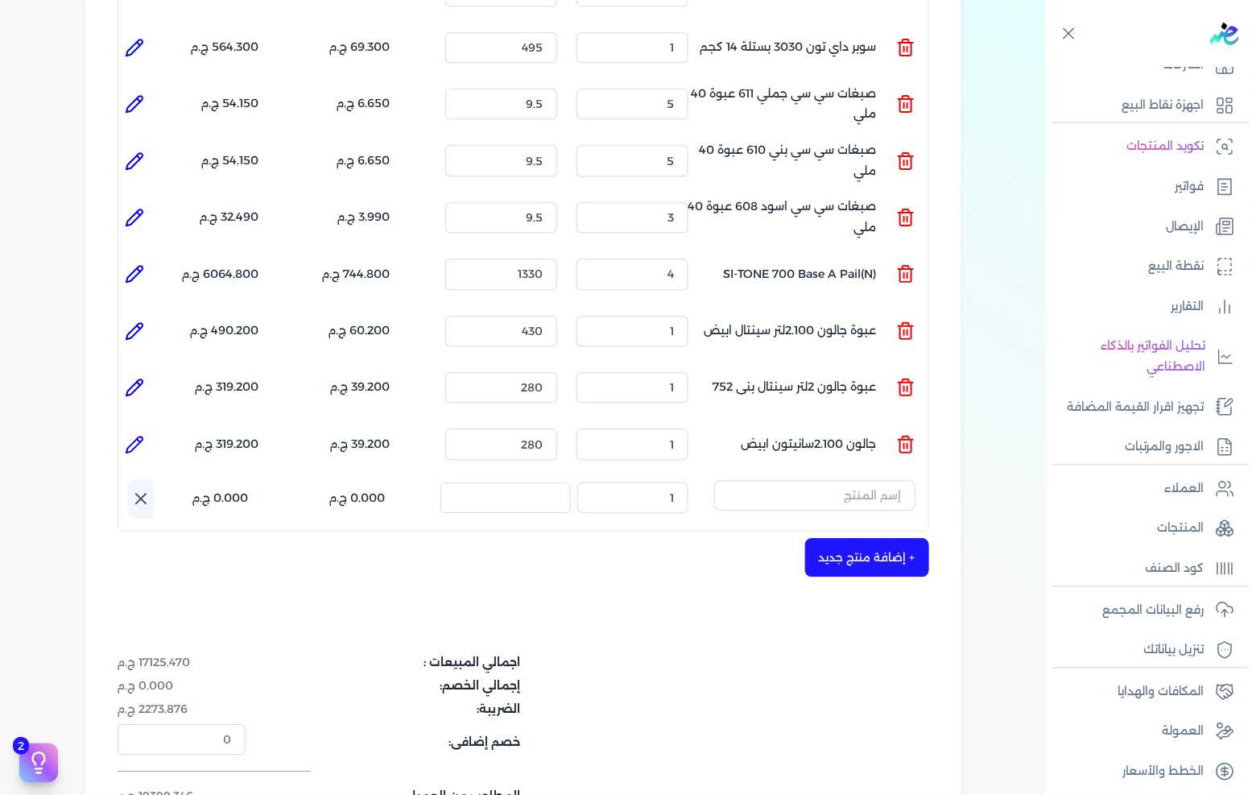
click at [150, 489] on icon at bounding box center [140, 498] width 19 height 19
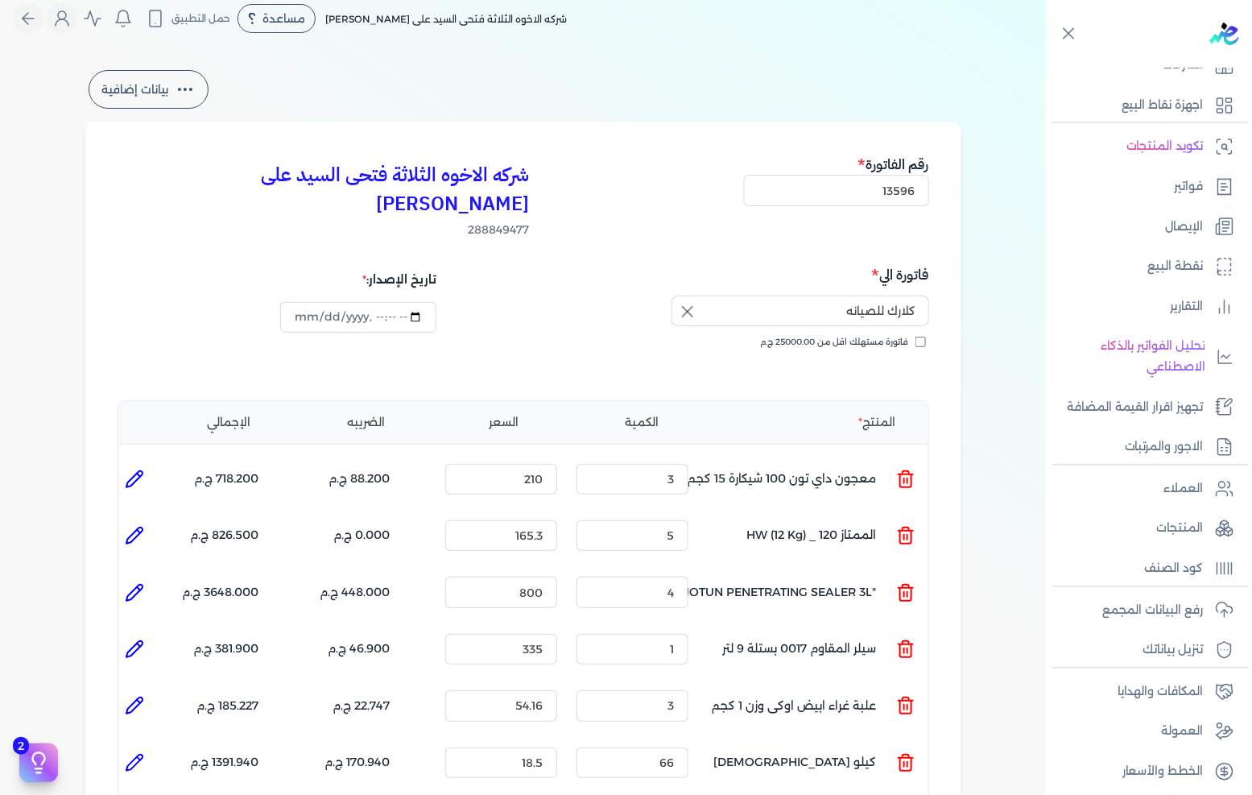
scroll to position [0, 0]
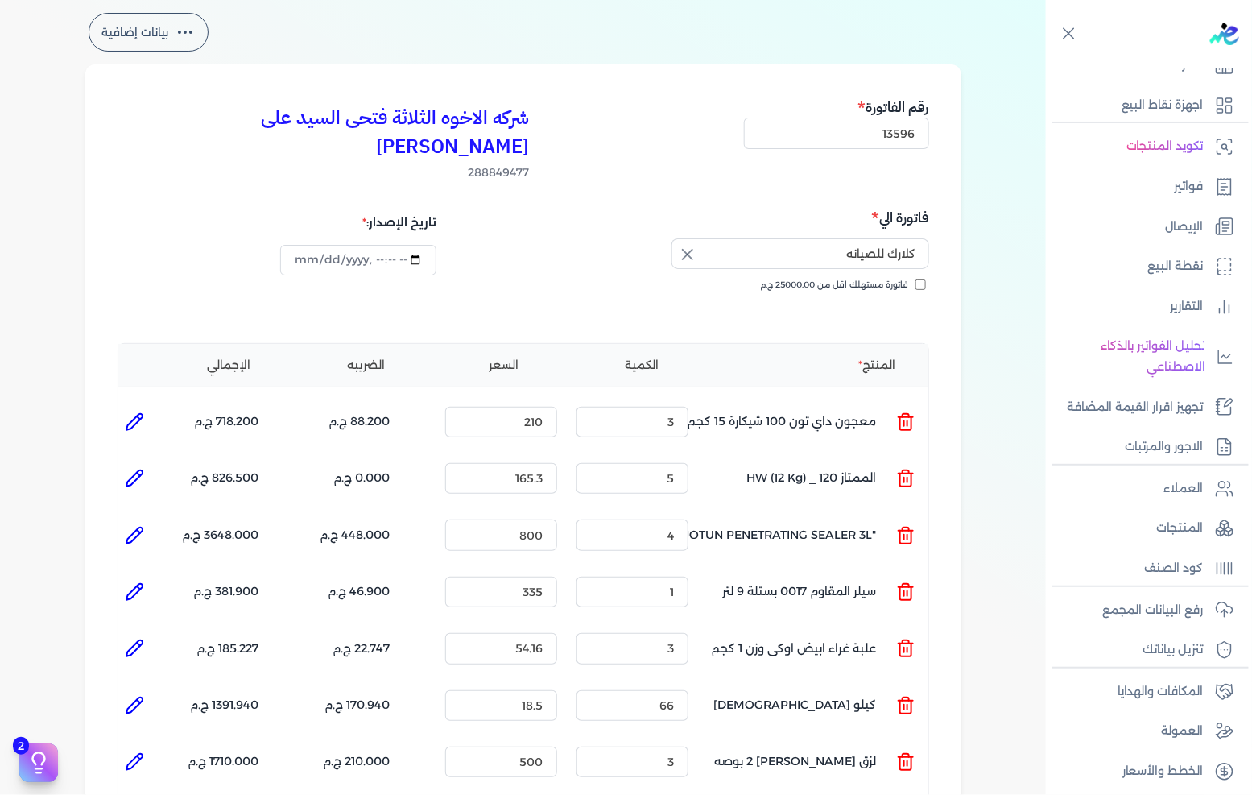
scroll to position [89, 0]
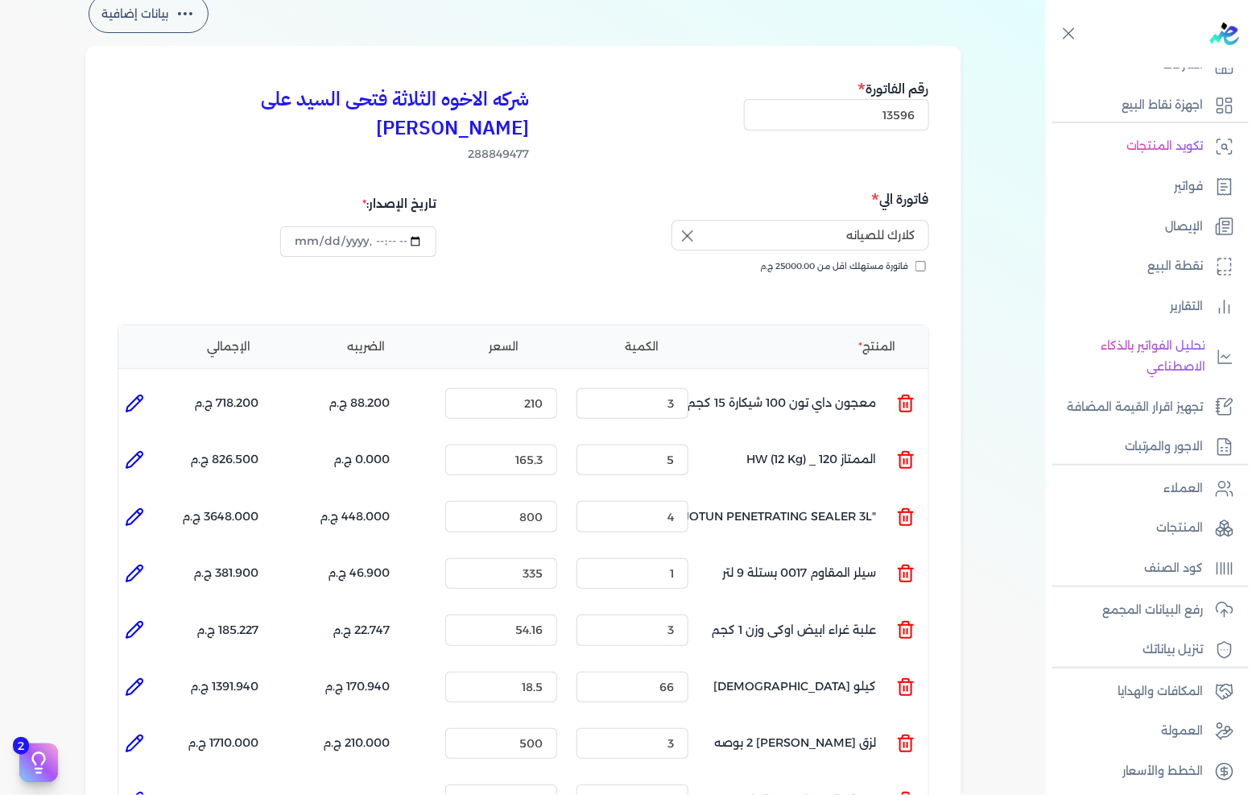
click at [131, 507] on icon at bounding box center [134, 516] width 19 height 19
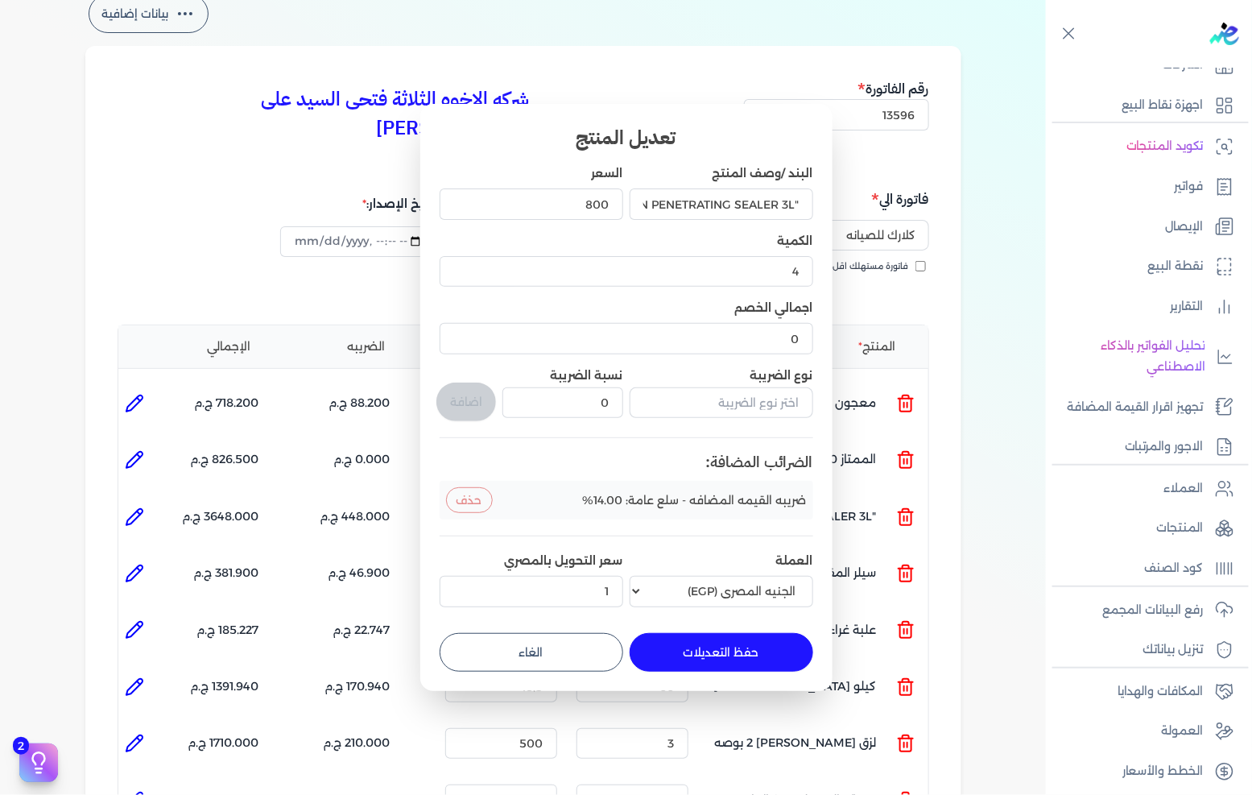
click at [520, 646] on button "الغاء" at bounding box center [532, 652] width 184 height 39
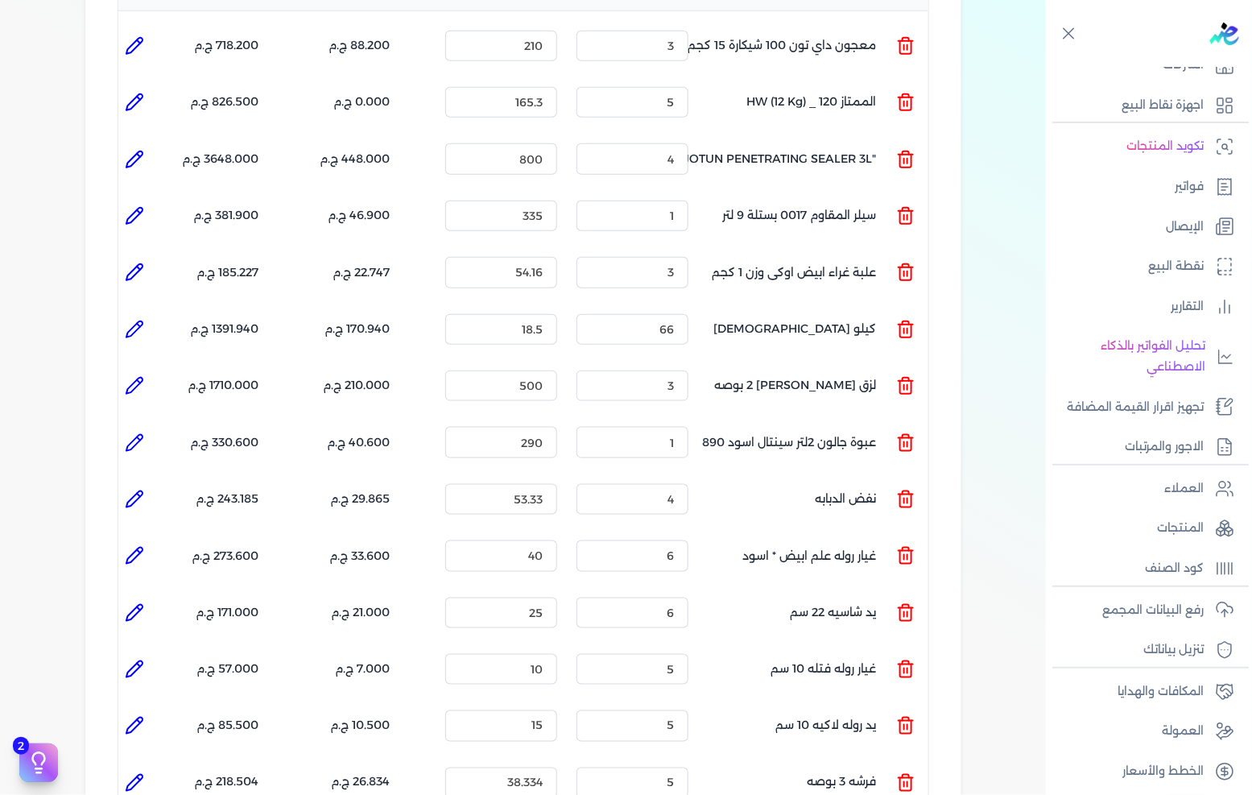
scroll to position [268, 0]
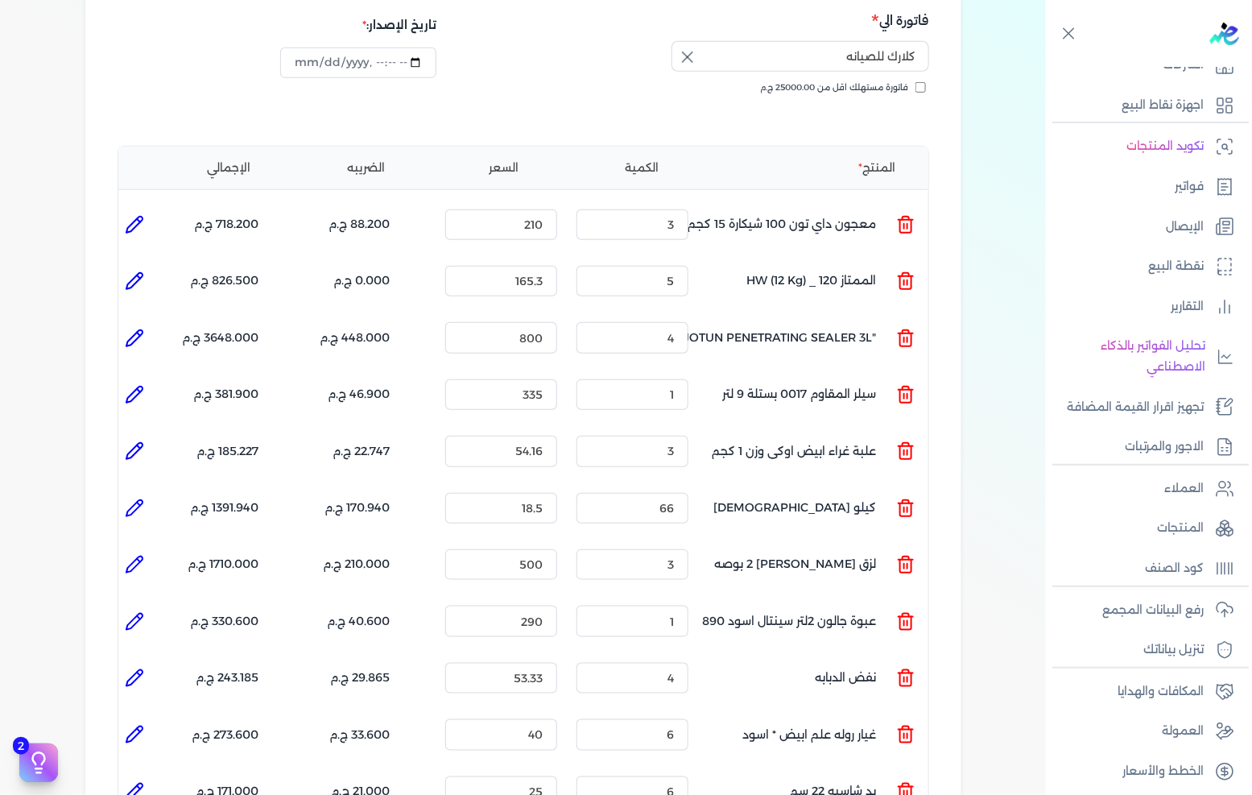
click at [140, 215] on icon at bounding box center [134, 224] width 19 height 19
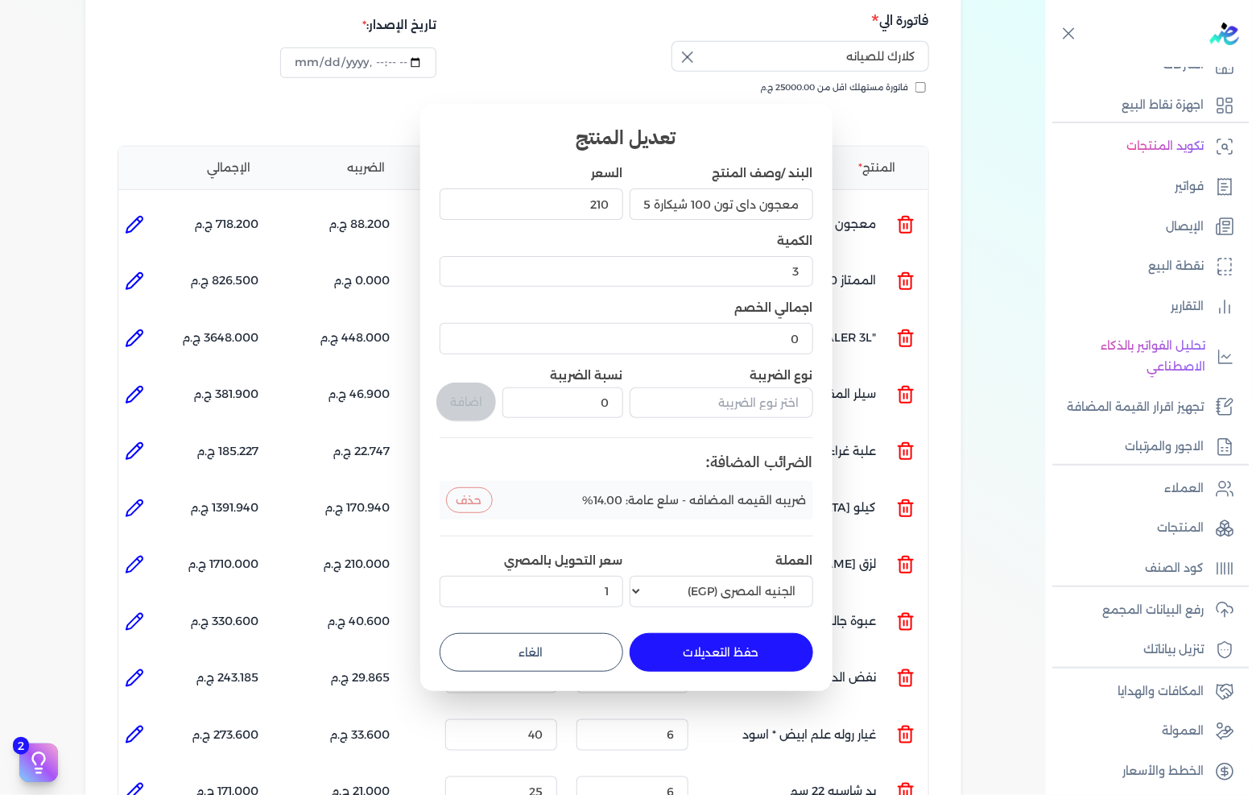
click at [551, 639] on button "الغاء" at bounding box center [532, 652] width 184 height 39
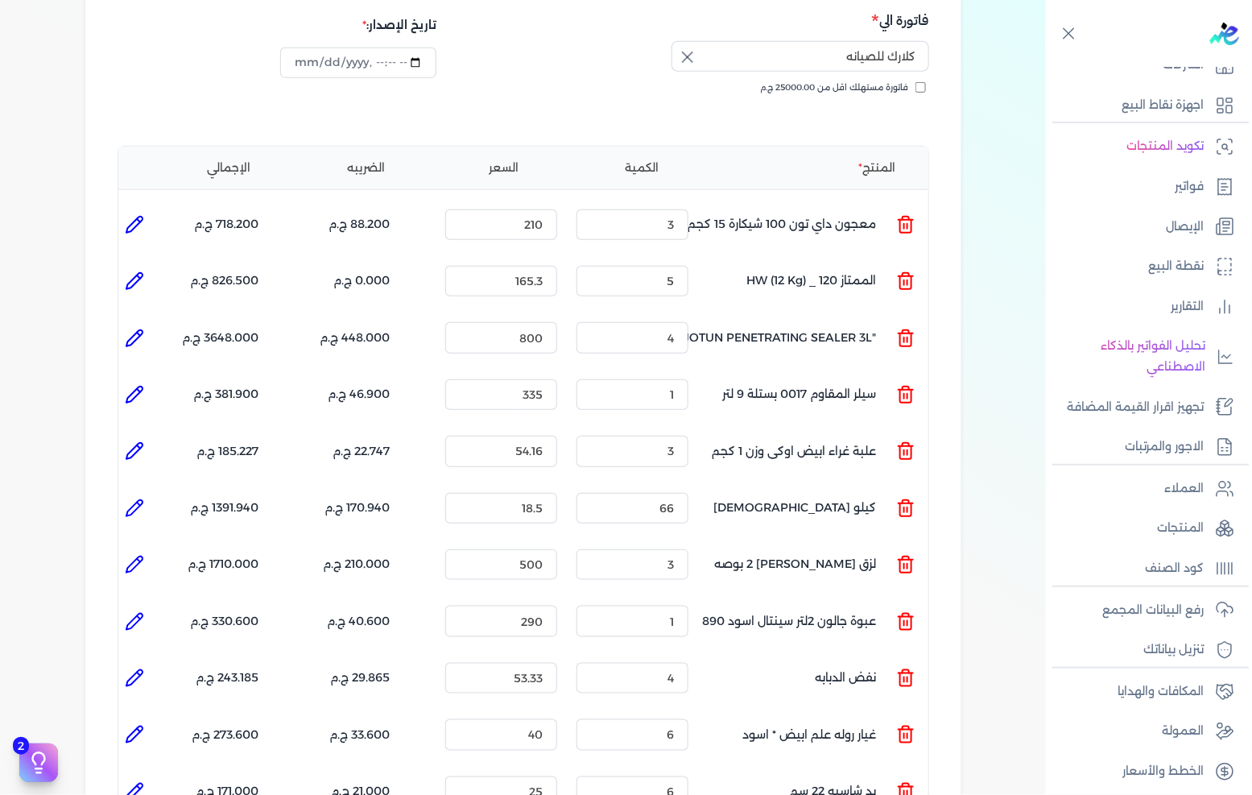
click at [143, 273] on icon at bounding box center [134, 281] width 16 height 16
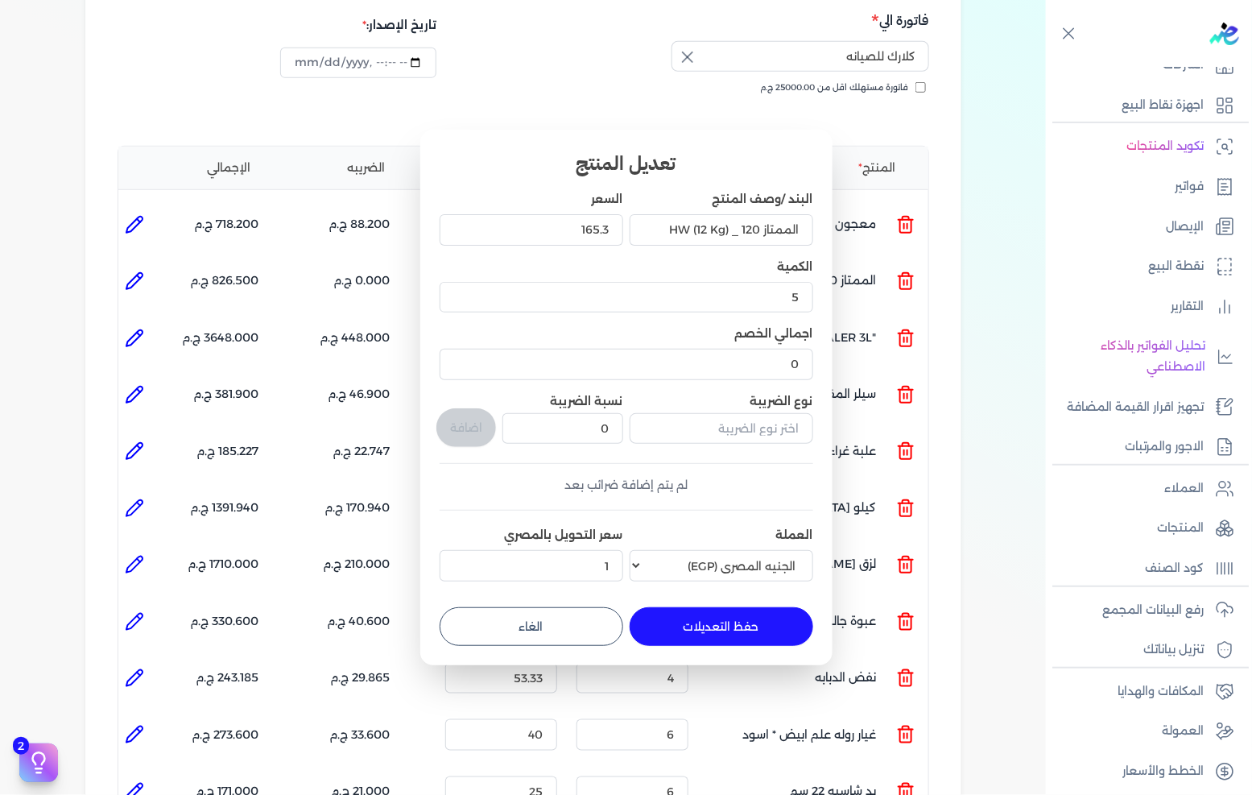
click at [528, 600] on form "البند /وصف المنتج الممتاز 120 _ HW (12 Kg) السعر 165.3 الكمية 5 اجمالي الخصم 0 …" at bounding box center [627, 412] width 374 height 468
click at [523, 610] on button "الغاء" at bounding box center [532, 626] width 184 height 39
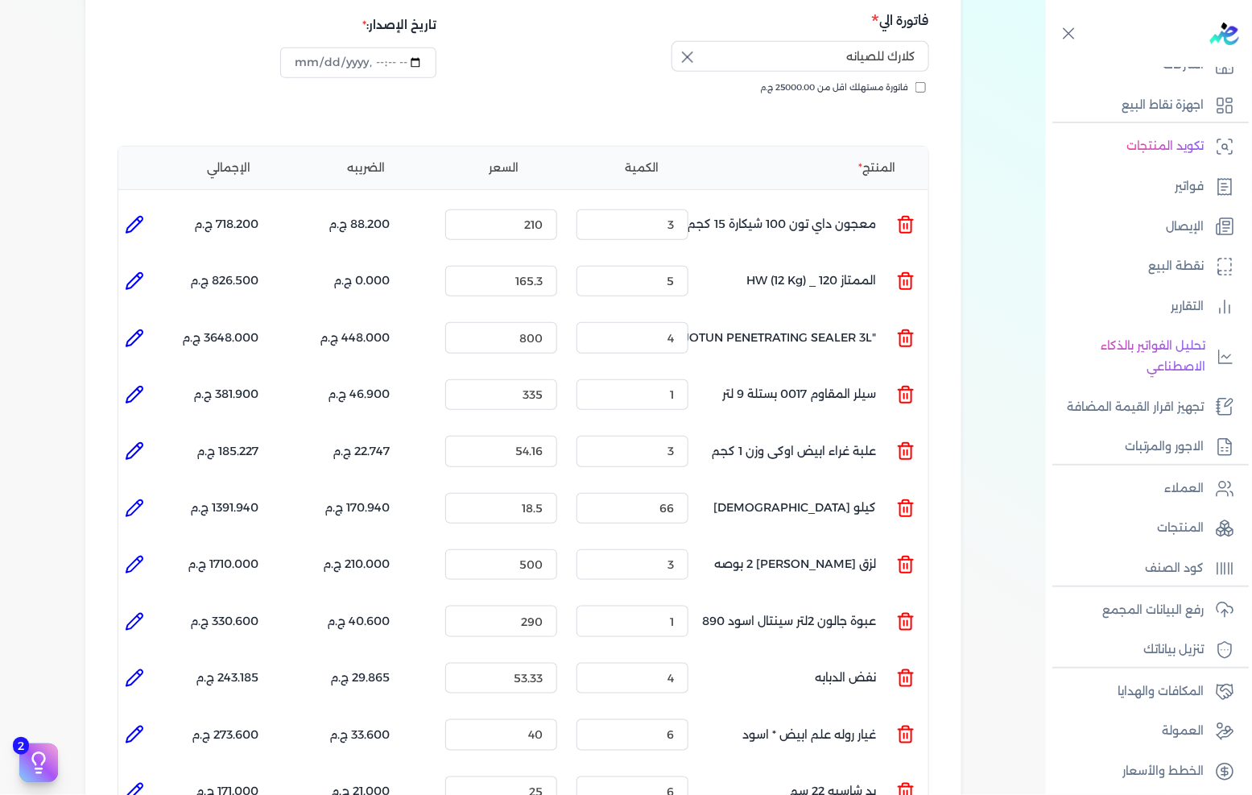
click at [122, 322] on li at bounding box center [134, 338] width 32 height 32
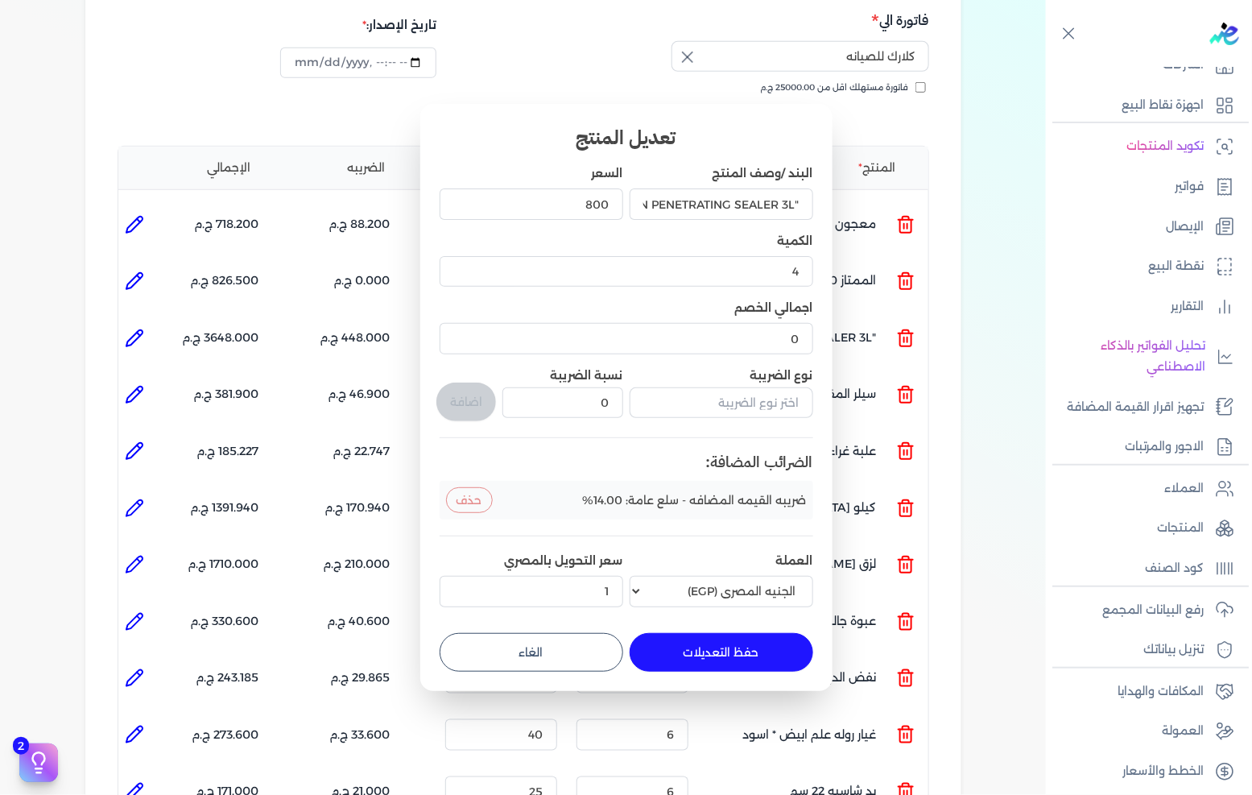
click at [537, 644] on button "الغاء" at bounding box center [532, 652] width 184 height 39
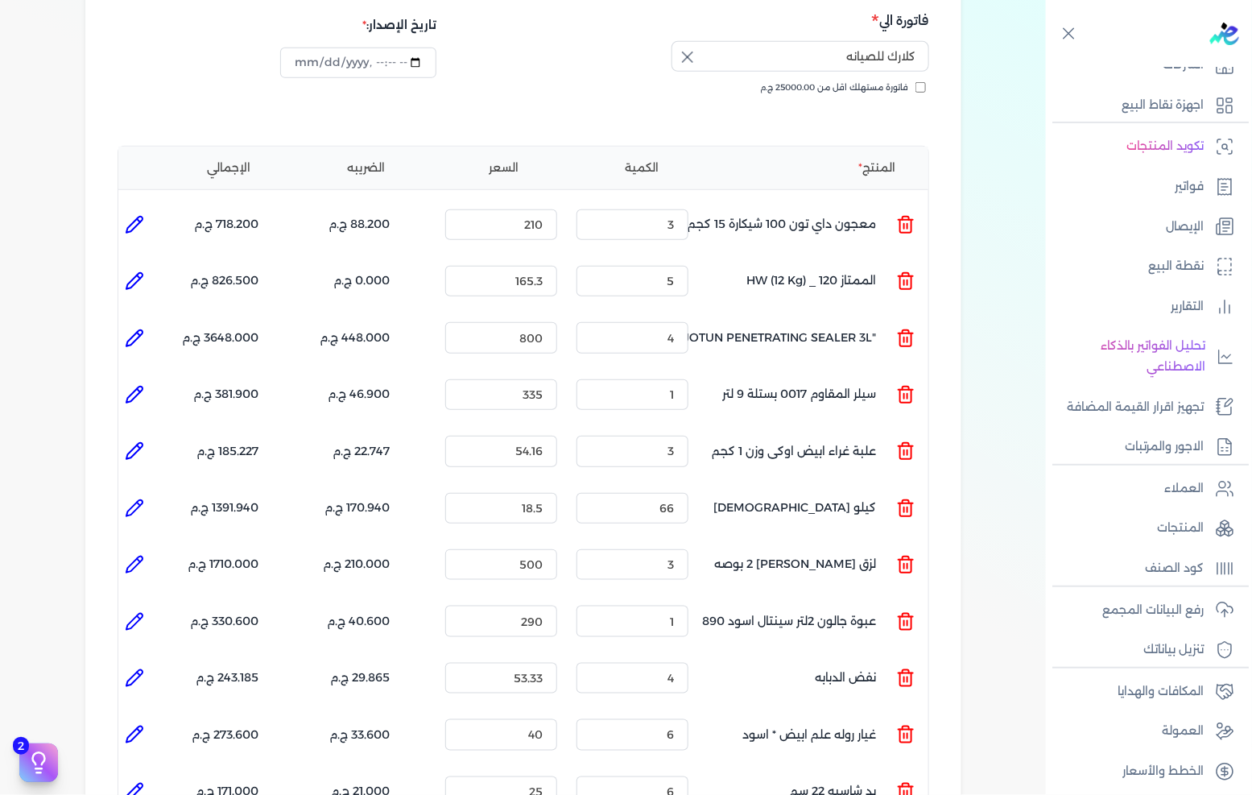
click at [125, 373] on ul at bounding box center [134, 394] width 32 height 43
click at [132, 387] on icon at bounding box center [134, 395] width 16 height 16
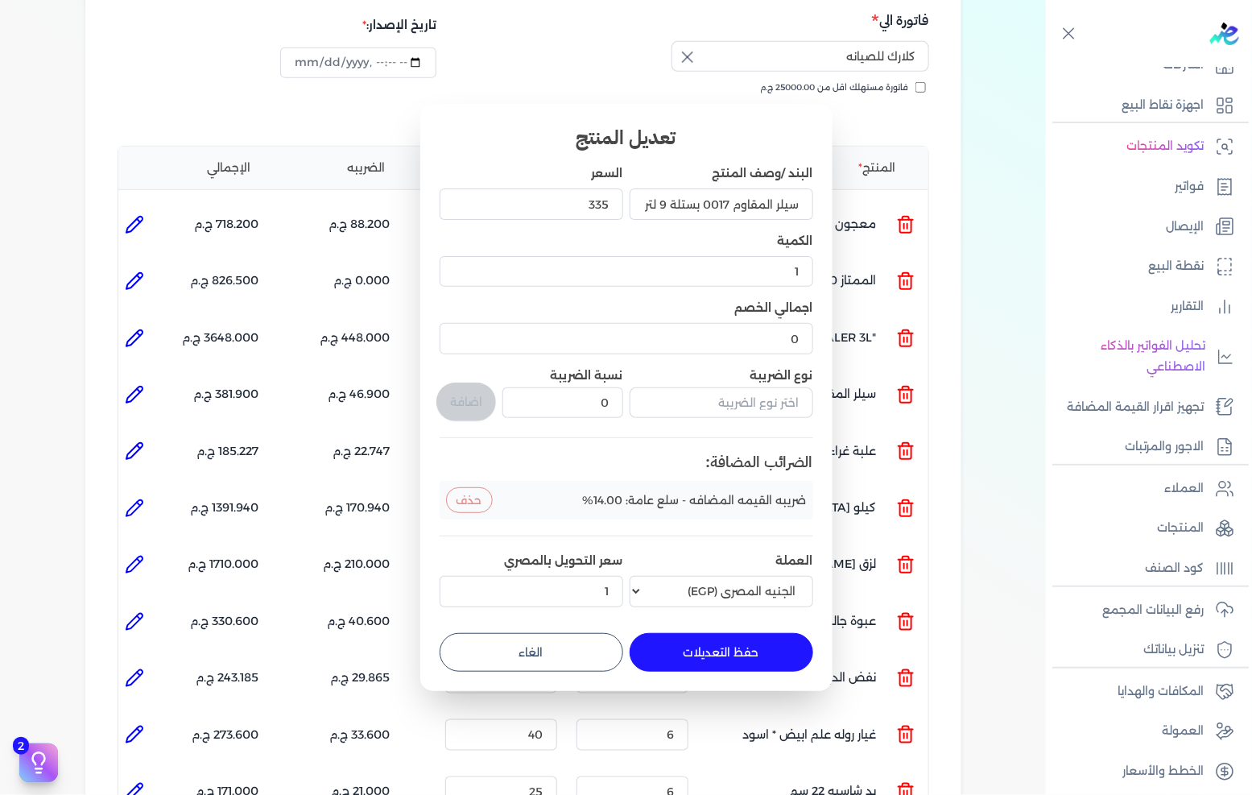
click at [568, 645] on button "الغاء" at bounding box center [532, 652] width 184 height 39
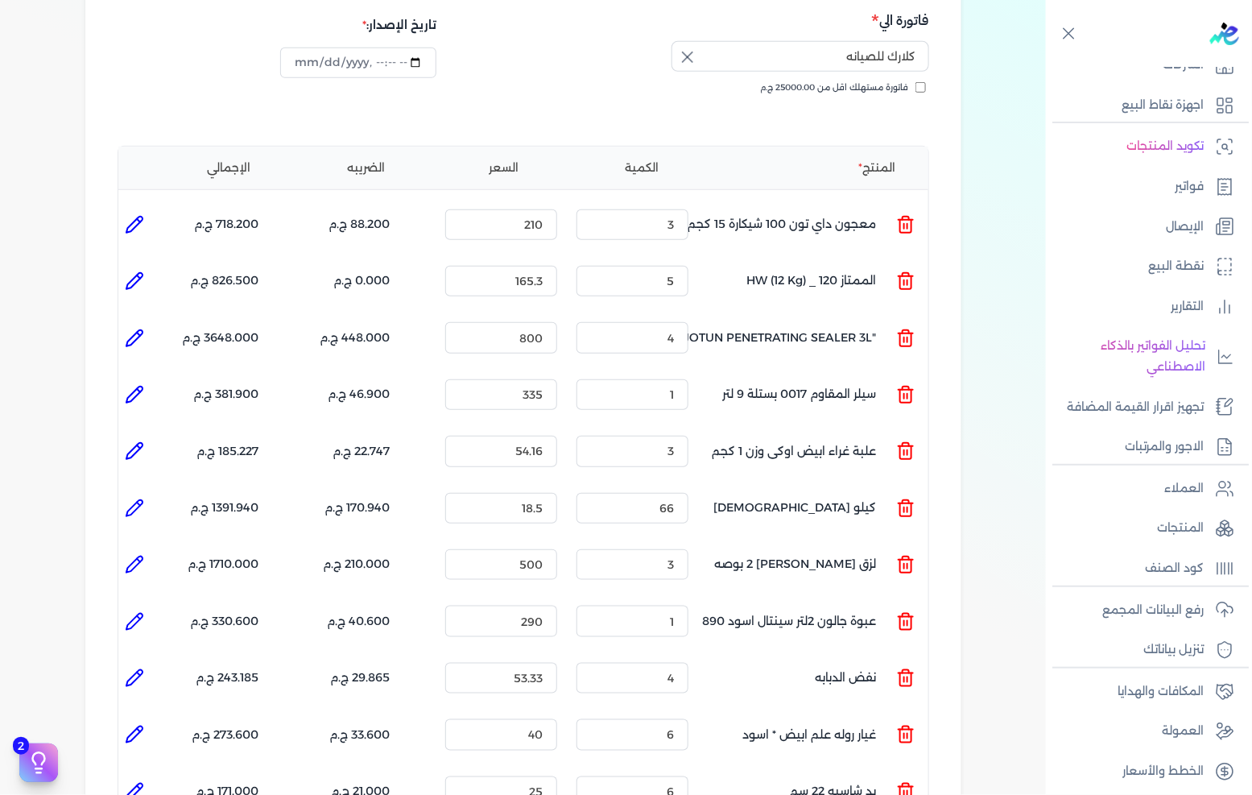
click at [141, 443] on icon at bounding box center [134, 451] width 16 height 16
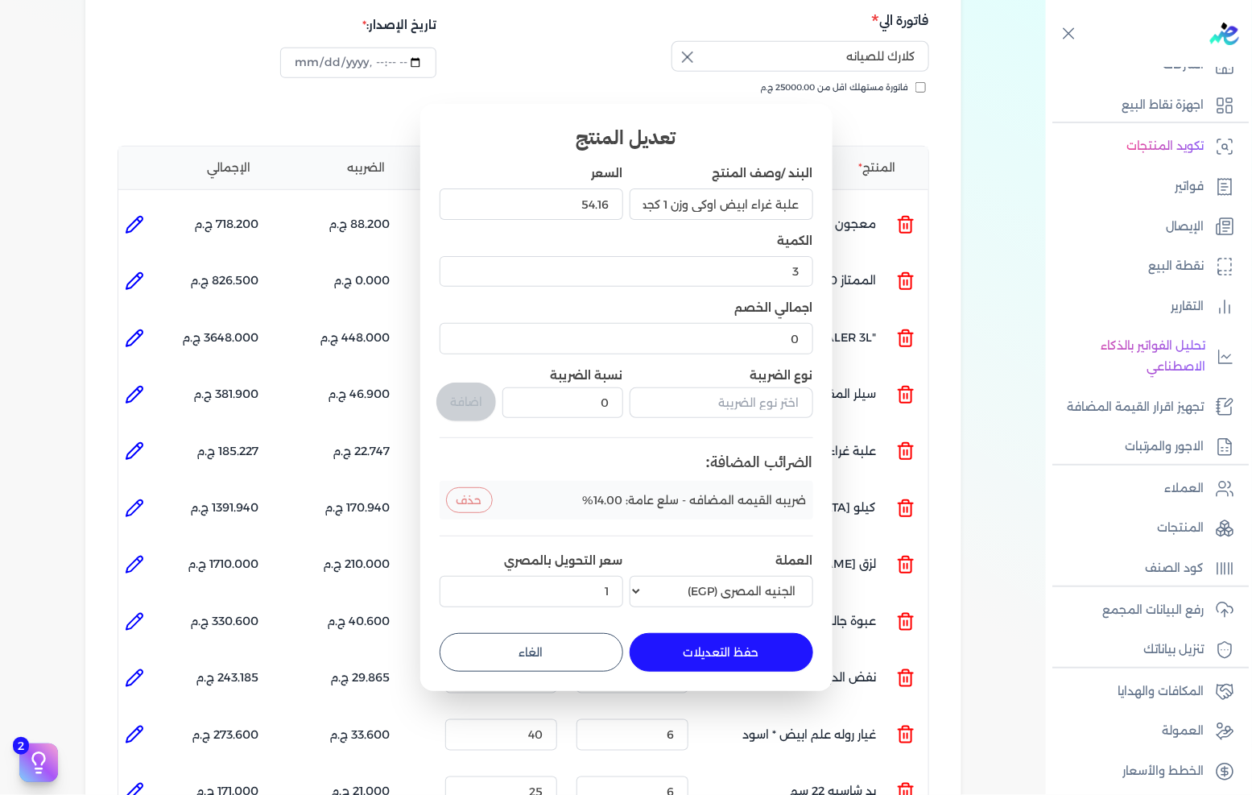
click at [560, 654] on button "الغاء" at bounding box center [532, 652] width 184 height 39
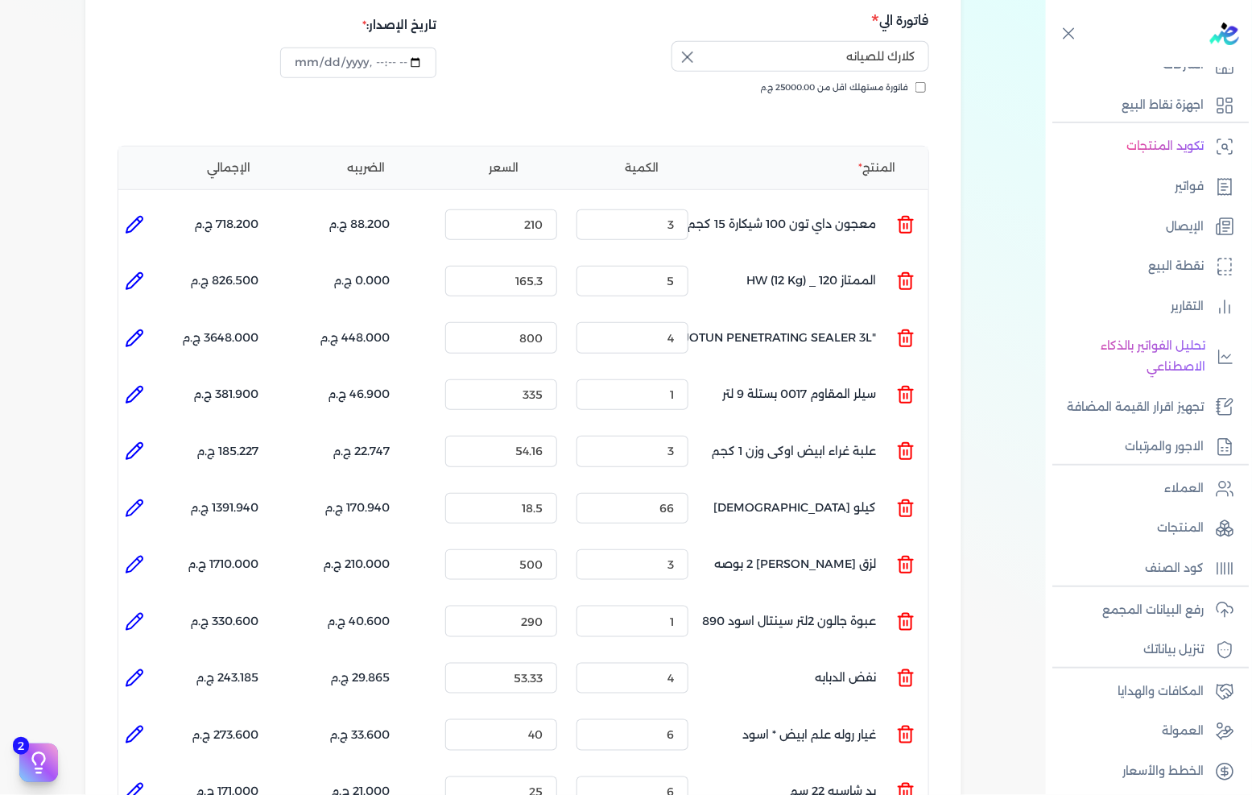
click at [140, 498] on icon at bounding box center [134, 507] width 19 height 19
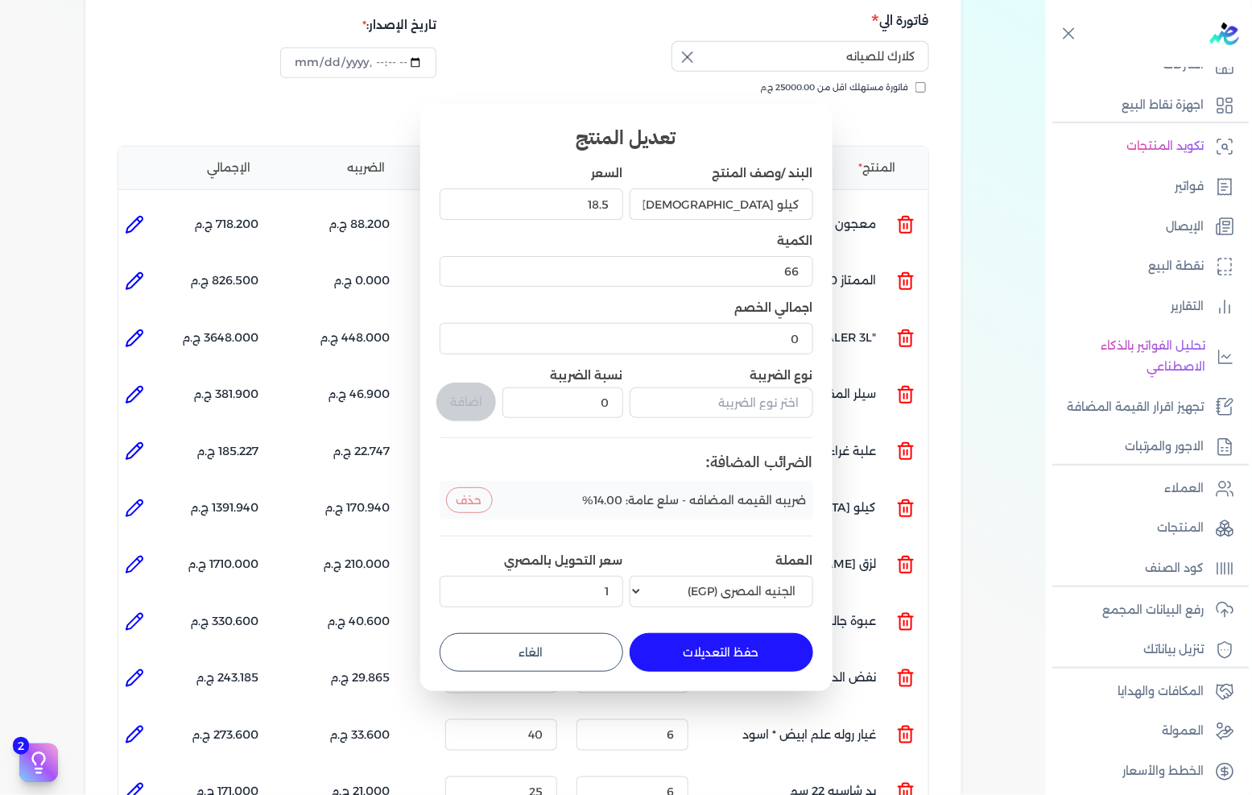
click at [566, 645] on button "الغاء" at bounding box center [532, 652] width 184 height 39
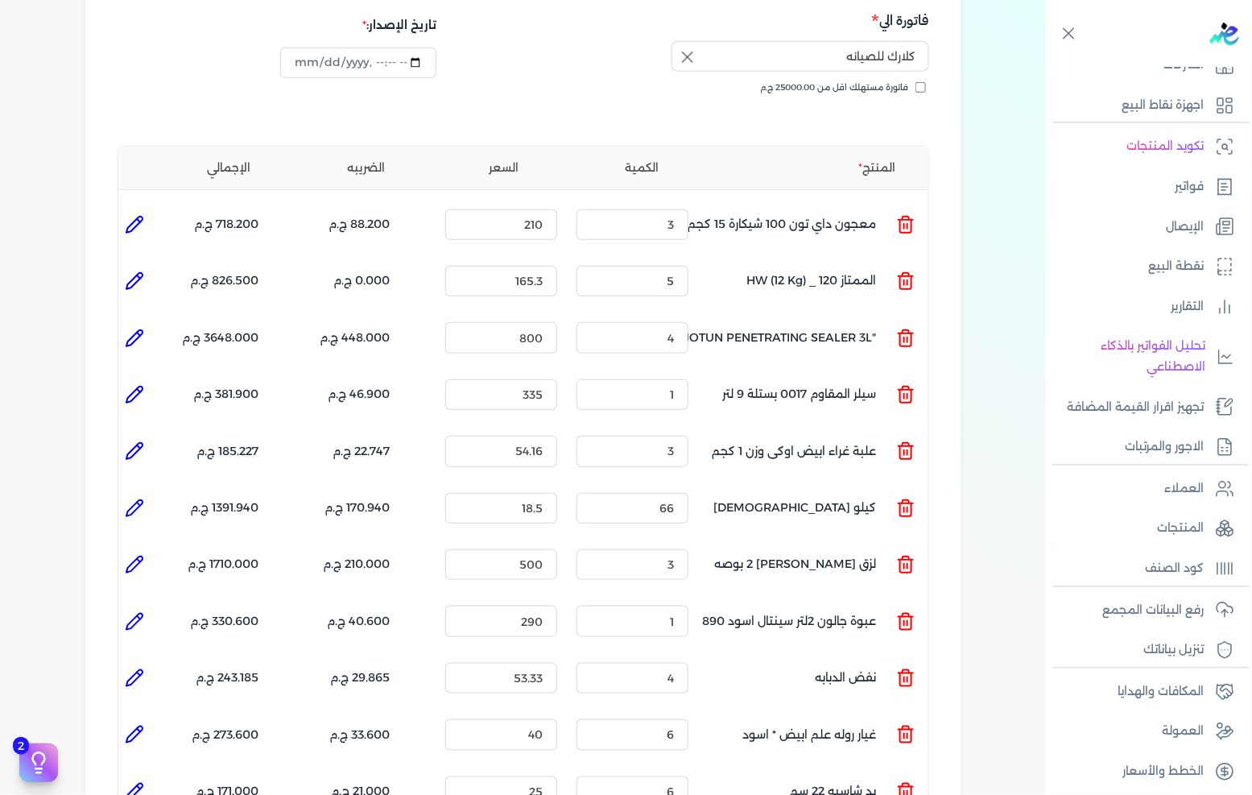
click at [130, 555] on icon at bounding box center [134, 564] width 19 height 19
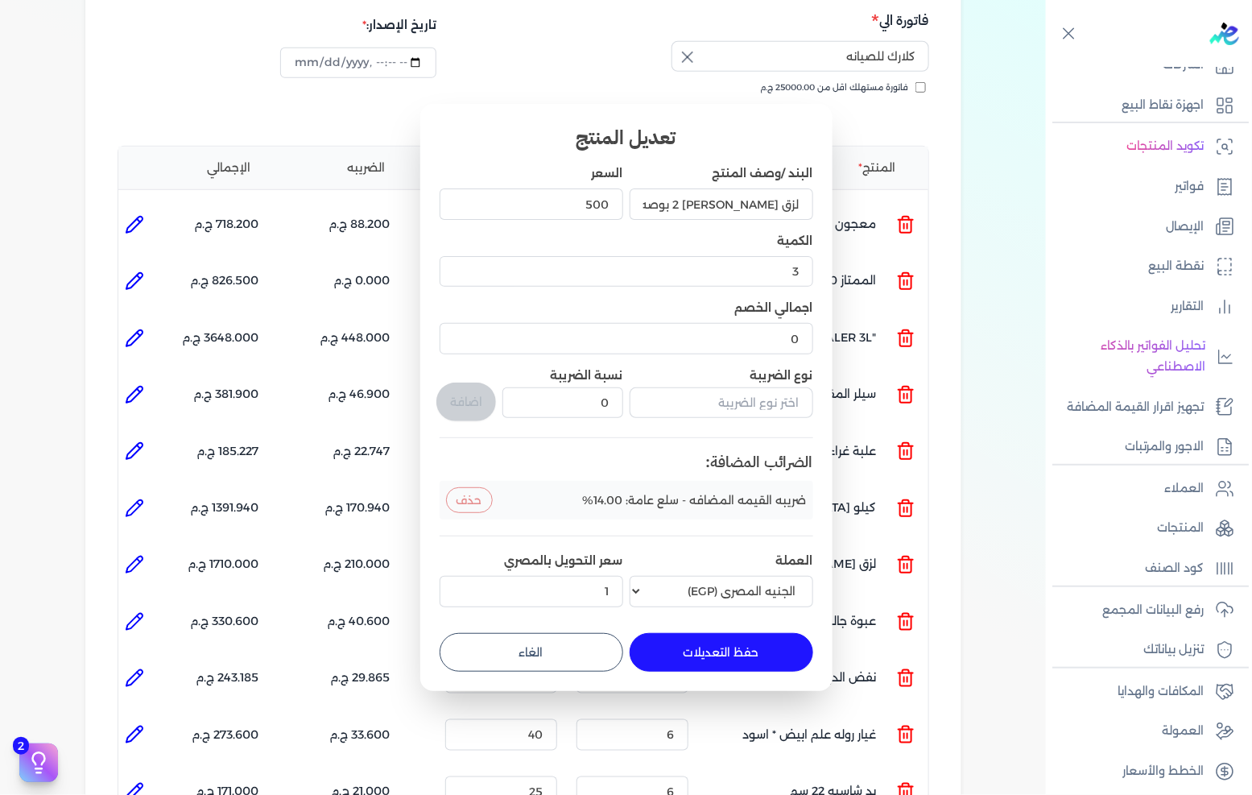
click at [514, 653] on button "الغاء" at bounding box center [532, 652] width 184 height 39
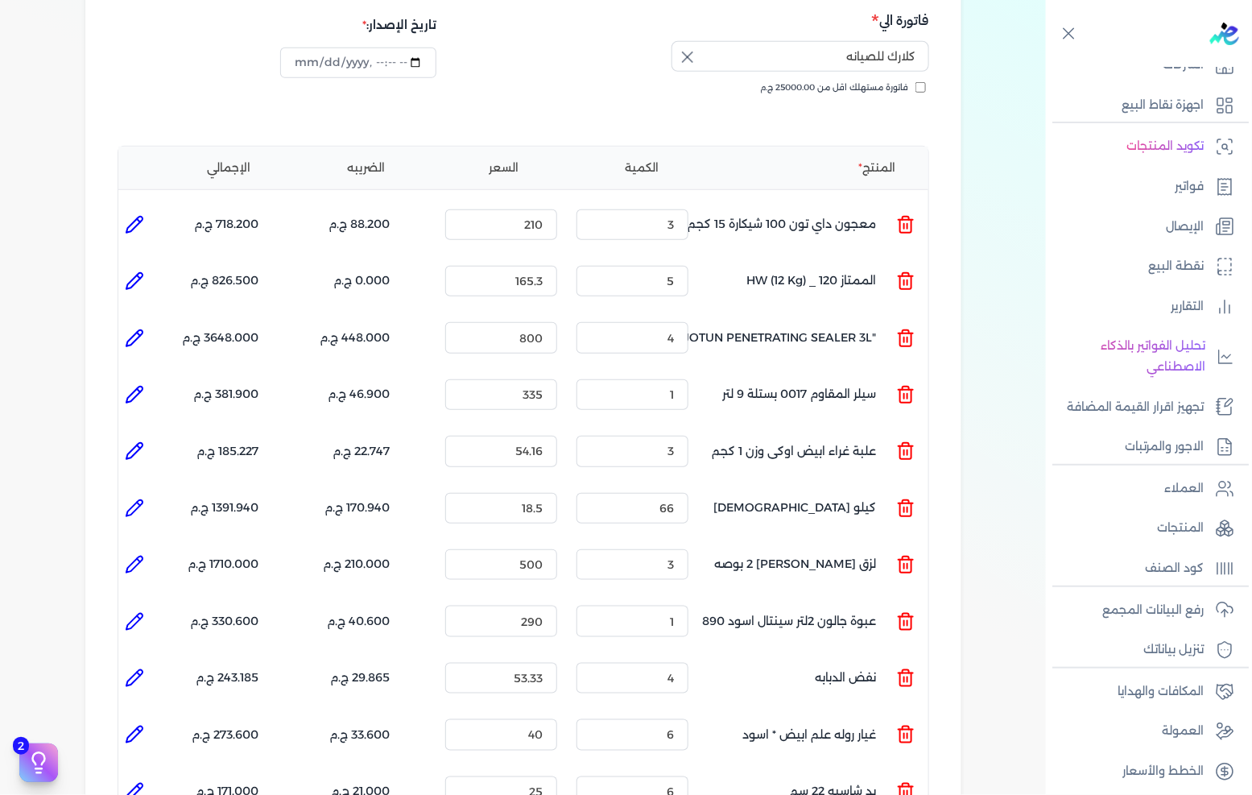
click at [139, 612] on icon at bounding box center [134, 621] width 19 height 19
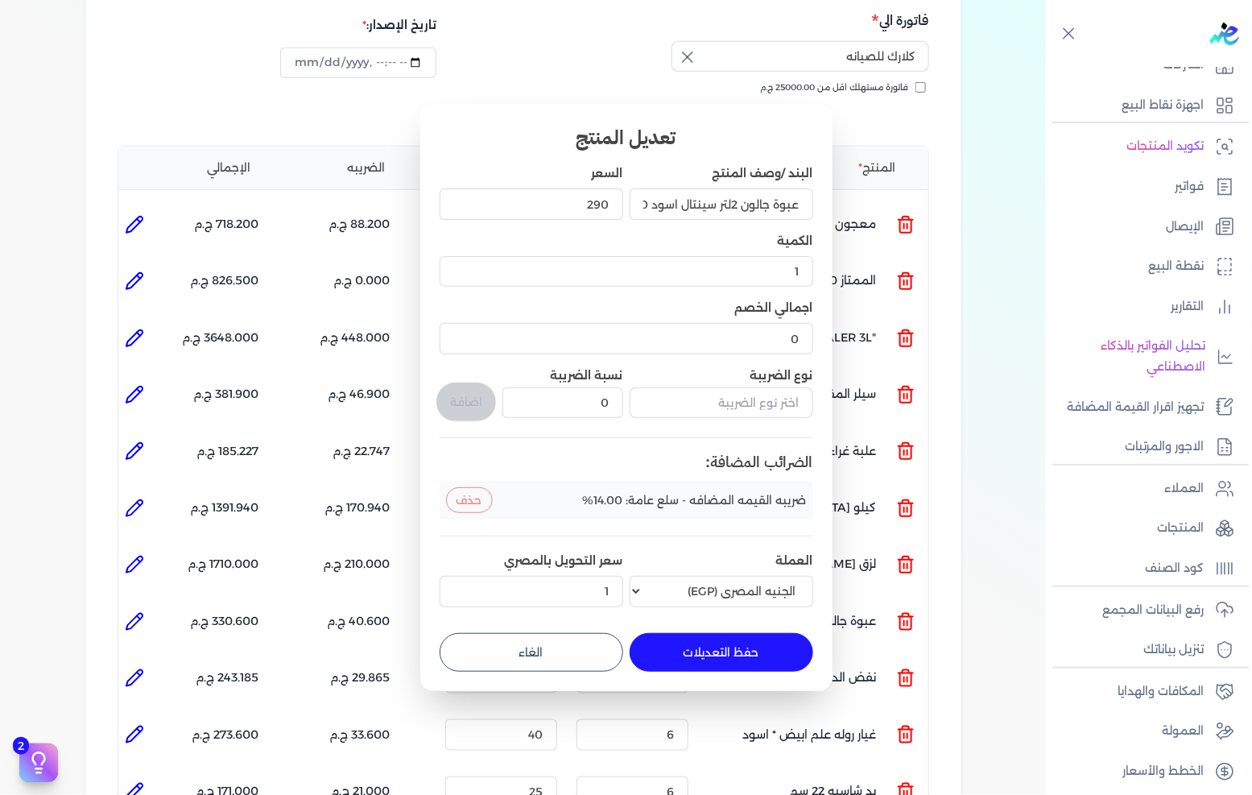
click at [510, 657] on button "الغاء" at bounding box center [532, 652] width 184 height 39
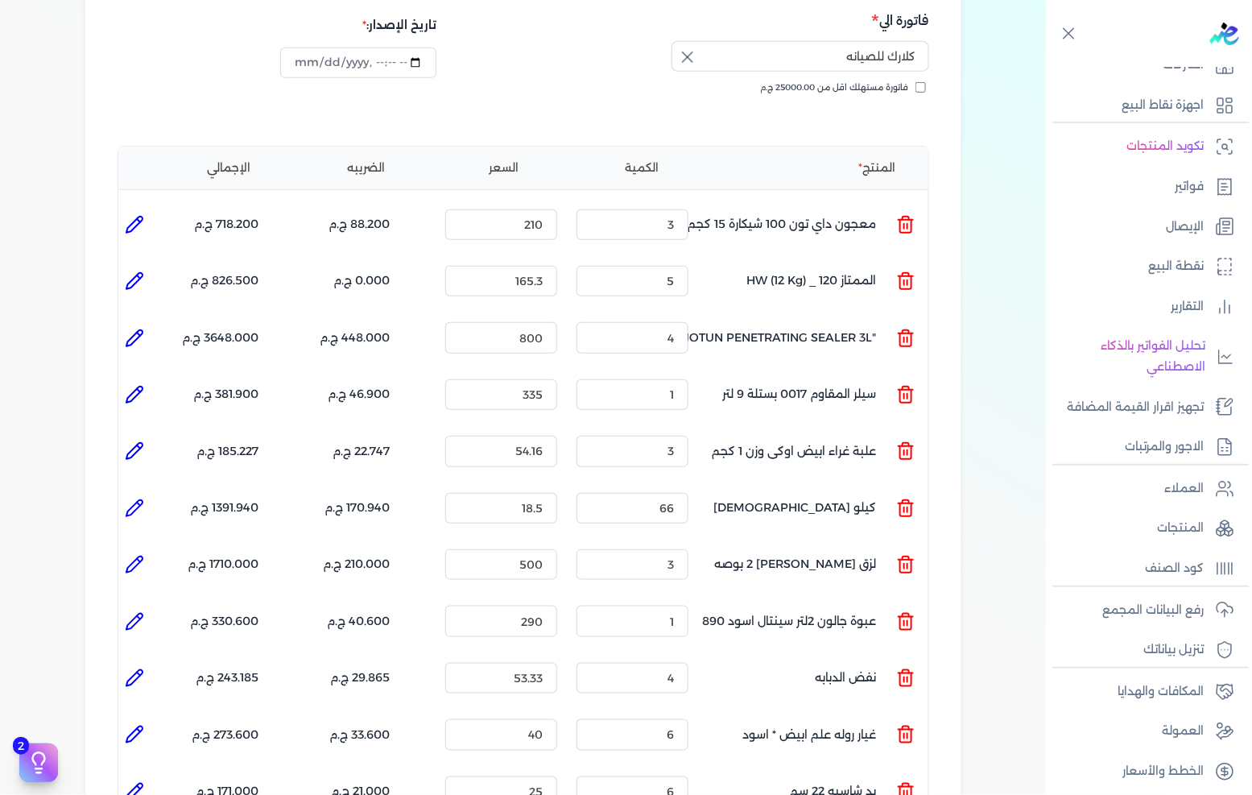
click at [148, 662] on li at bounding box center [134, 678] width 32 height 32
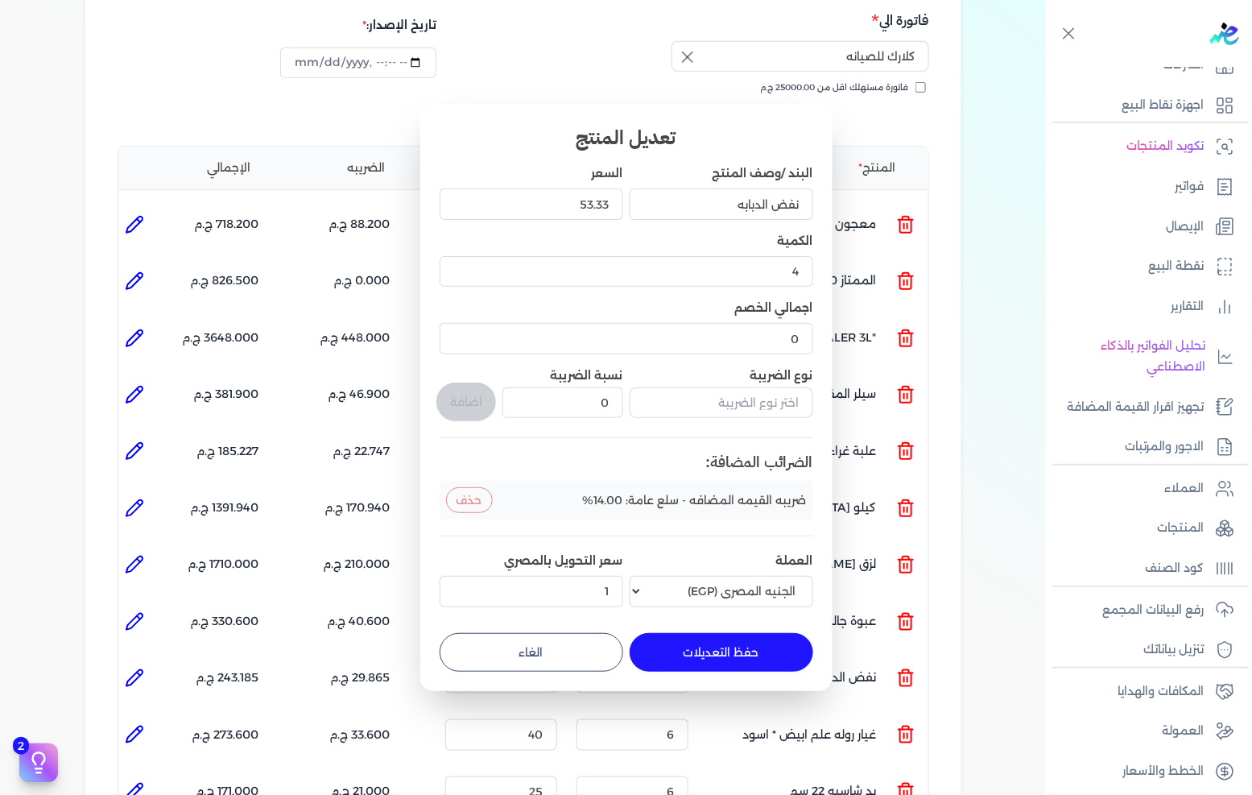
click at [543, 661] on button "الغاء" at bounding box center [532, 652] width 184 height 39
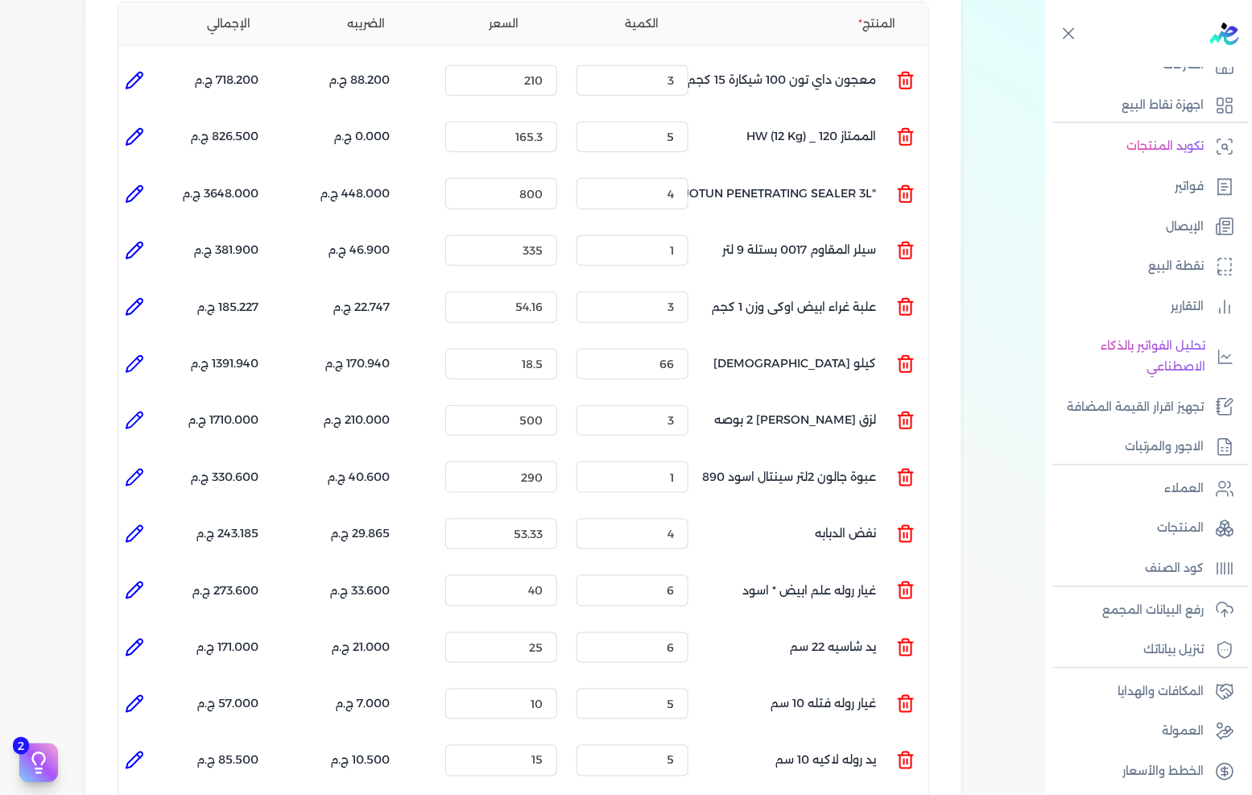
scroll to position [447, 0]
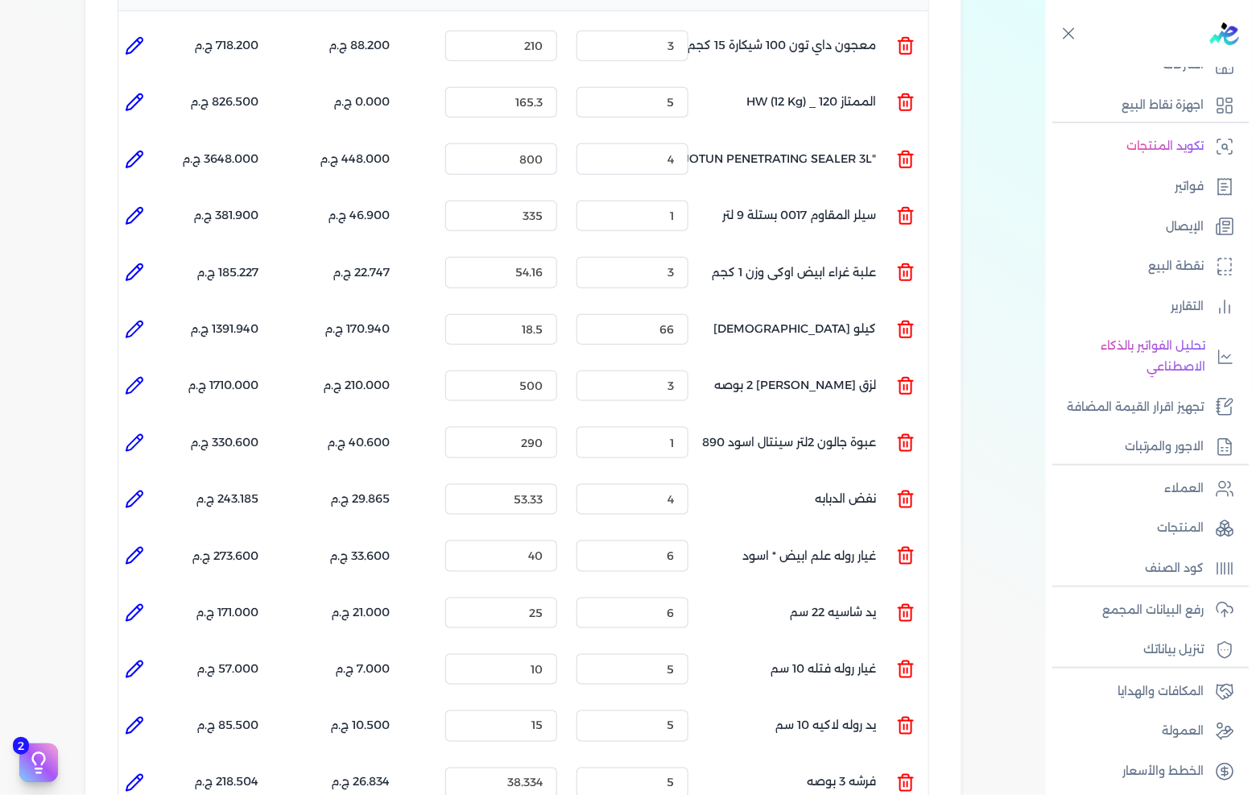
click at [134, 491] on icon at bounding box center [134, 499] width 16 height 16
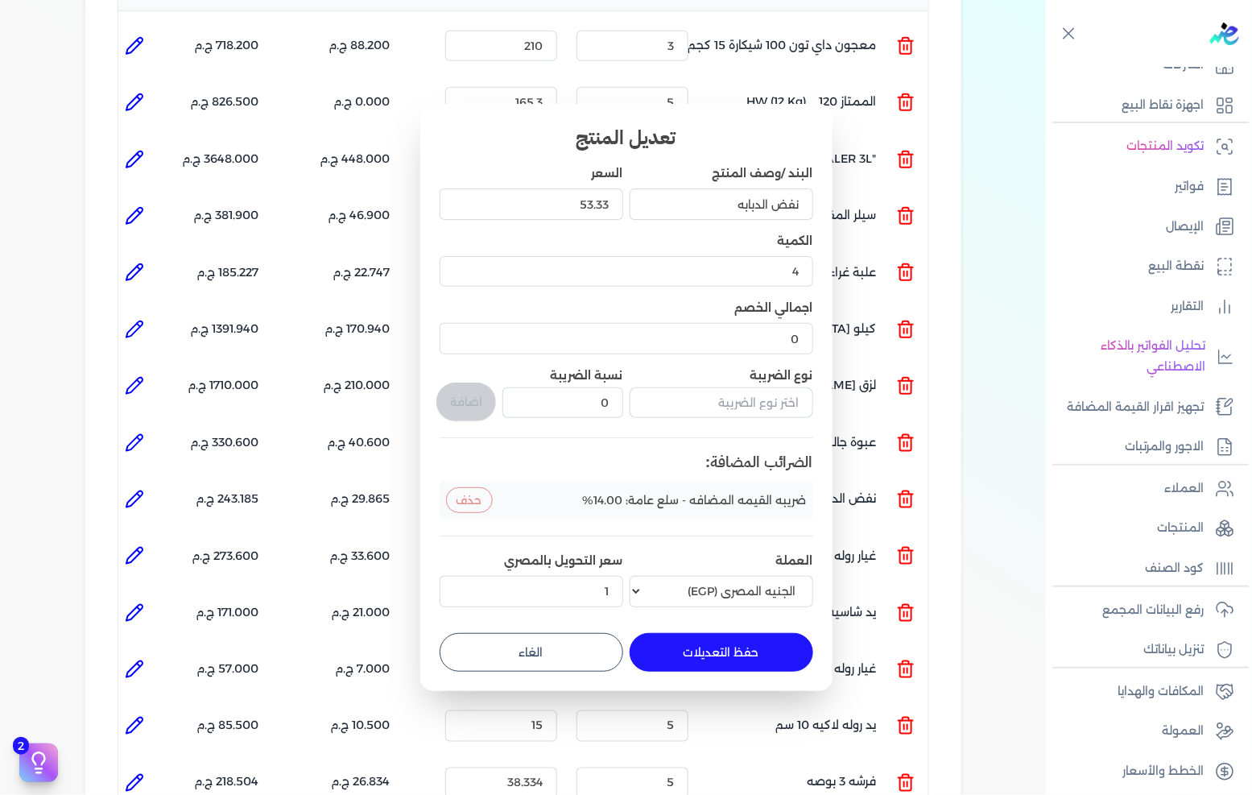
click at [549, 634] on button "الغاء" at bounding box center [532, 652] width 184 height 39
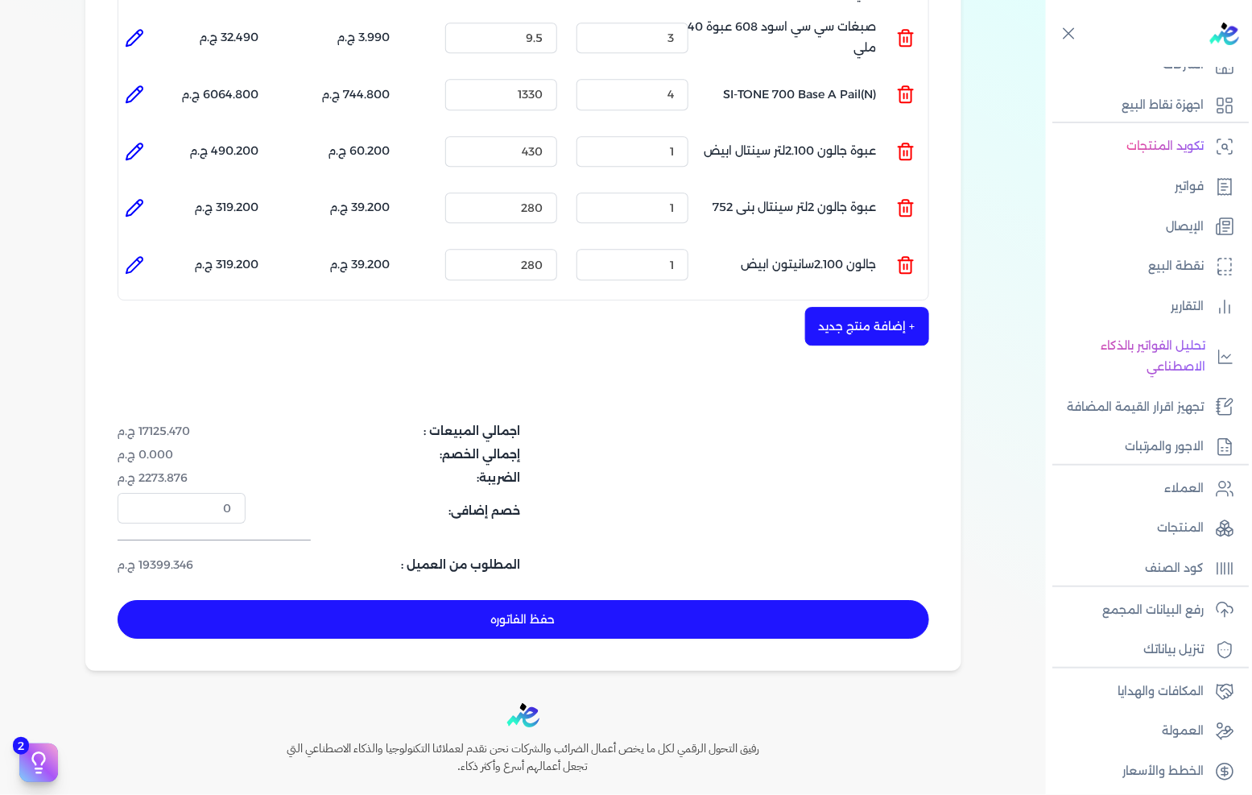
scroll to position [1644, 0]
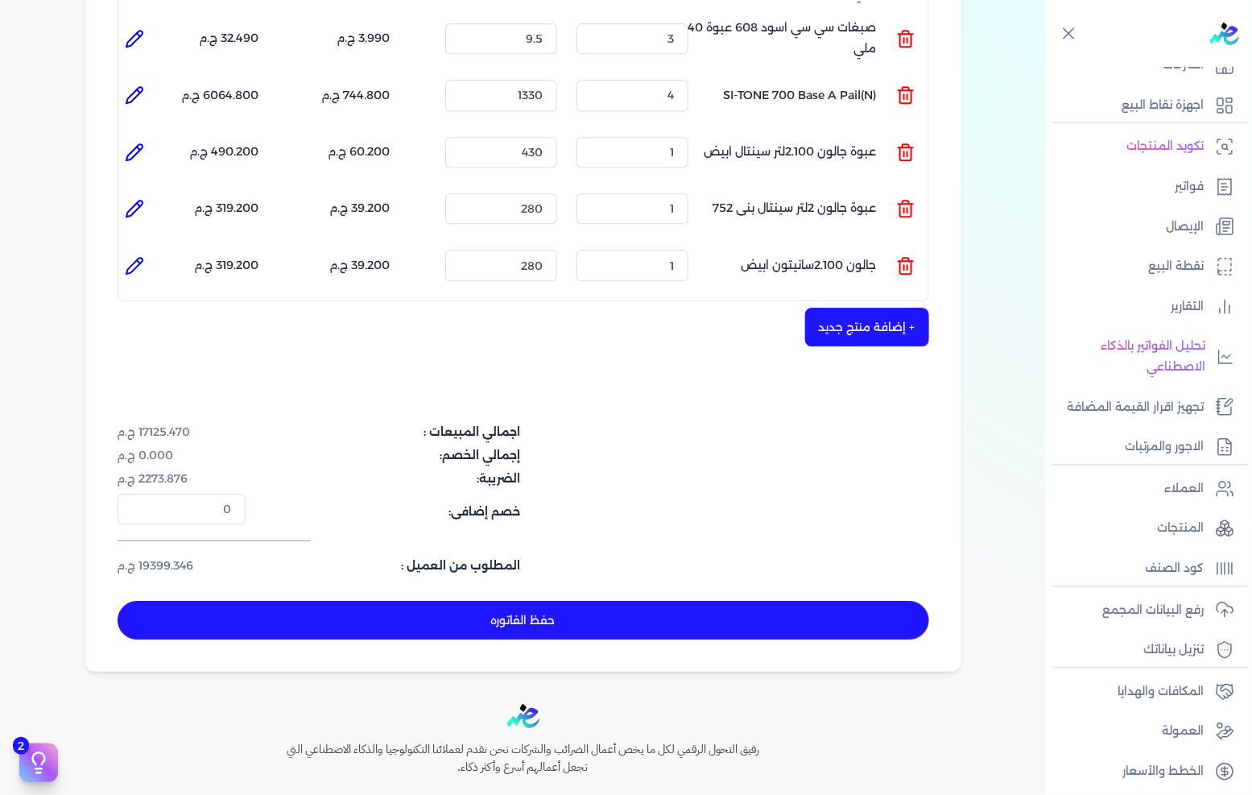
click at [137, 256] on icon at bounding box center [134, 265] width 19 height 19
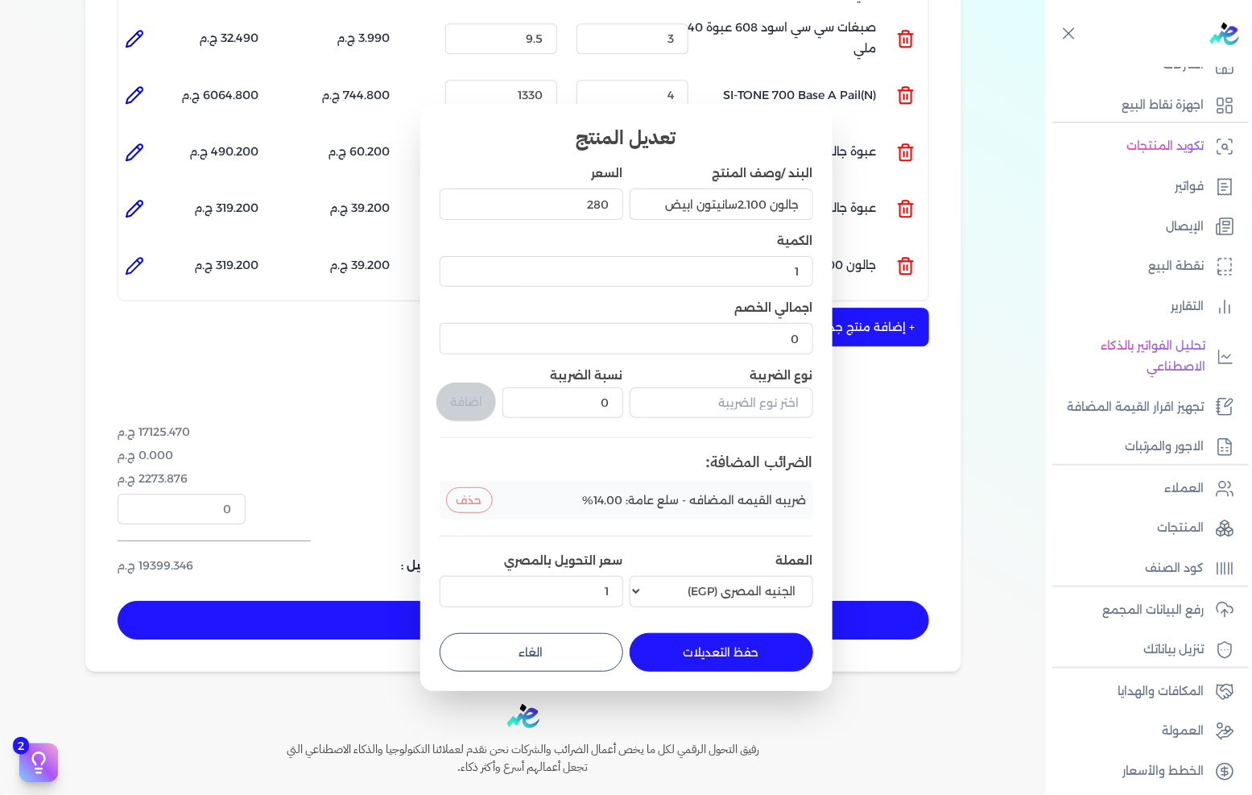
click at [553, 646] on button "الغاء" at bounding box center [532, 652] width 184 height 39
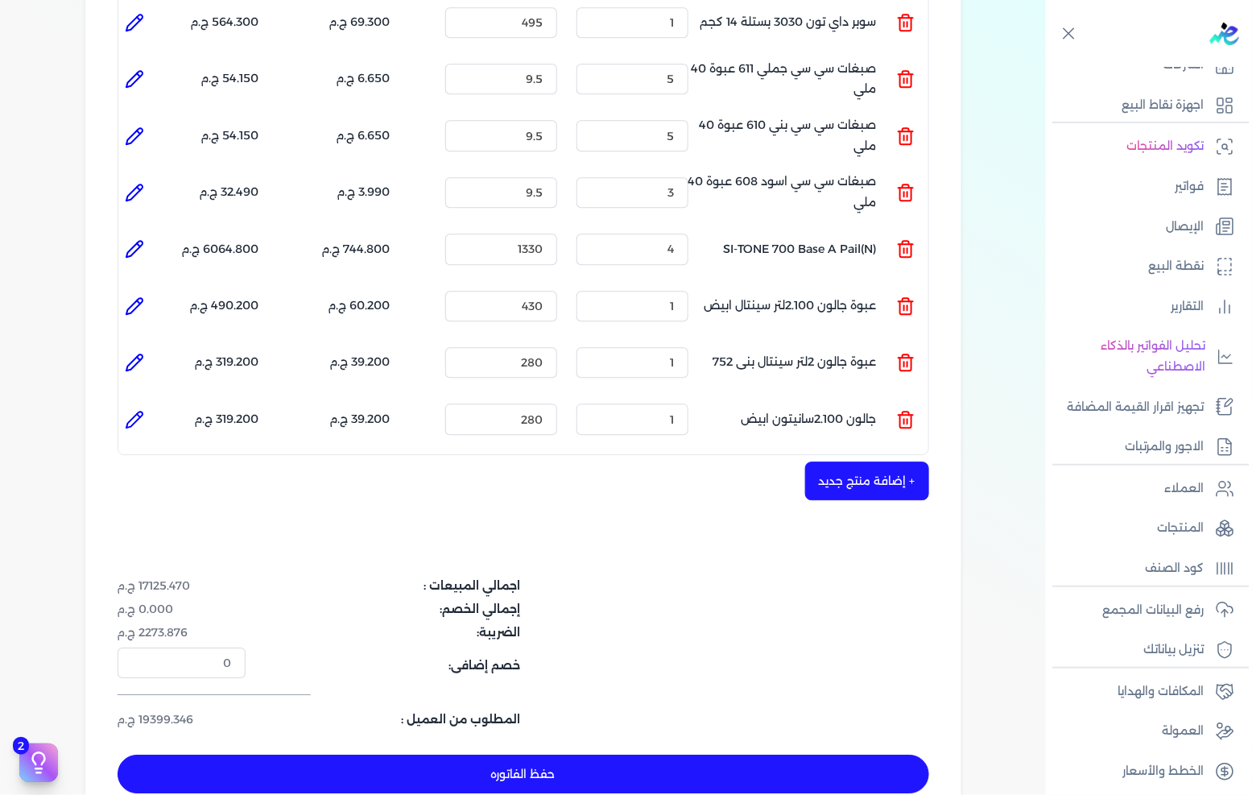
scroll to position [1466, 0]
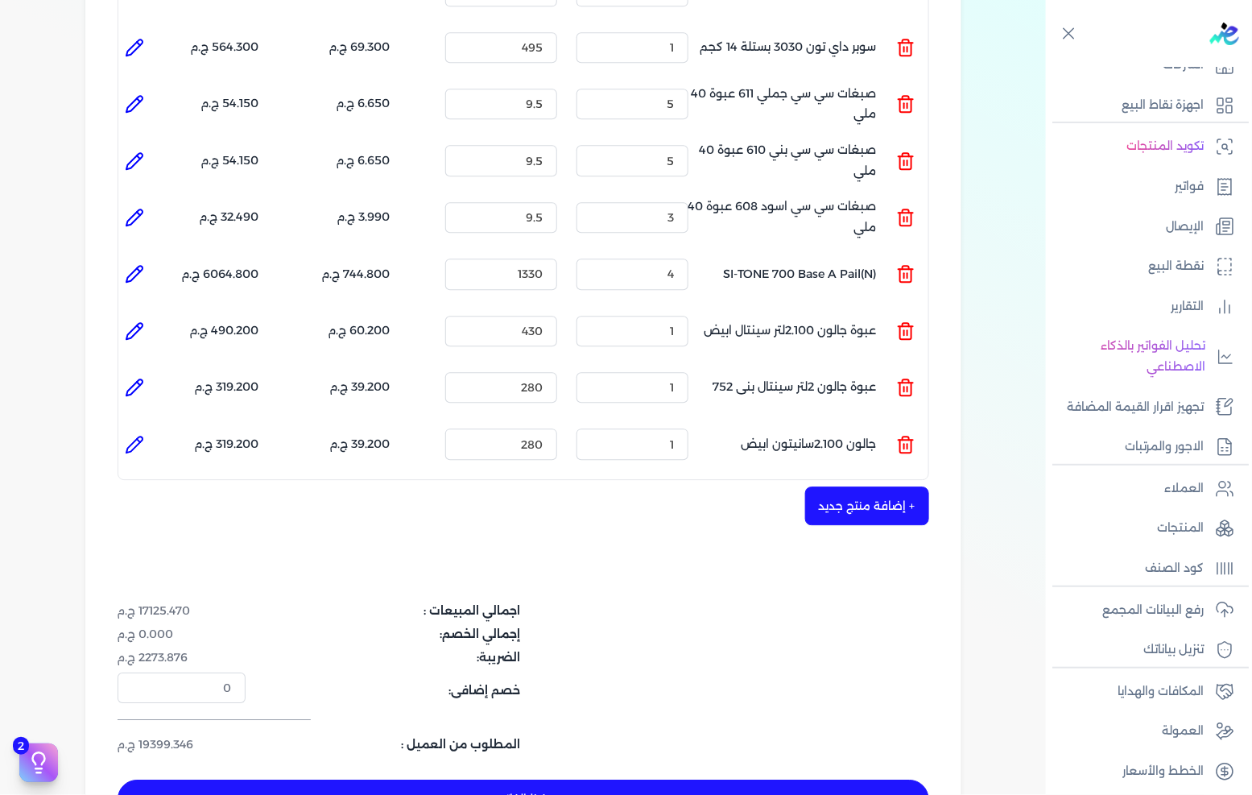
click at [138, 379] on icon at bounding box center [134, 387] width 16 height 16
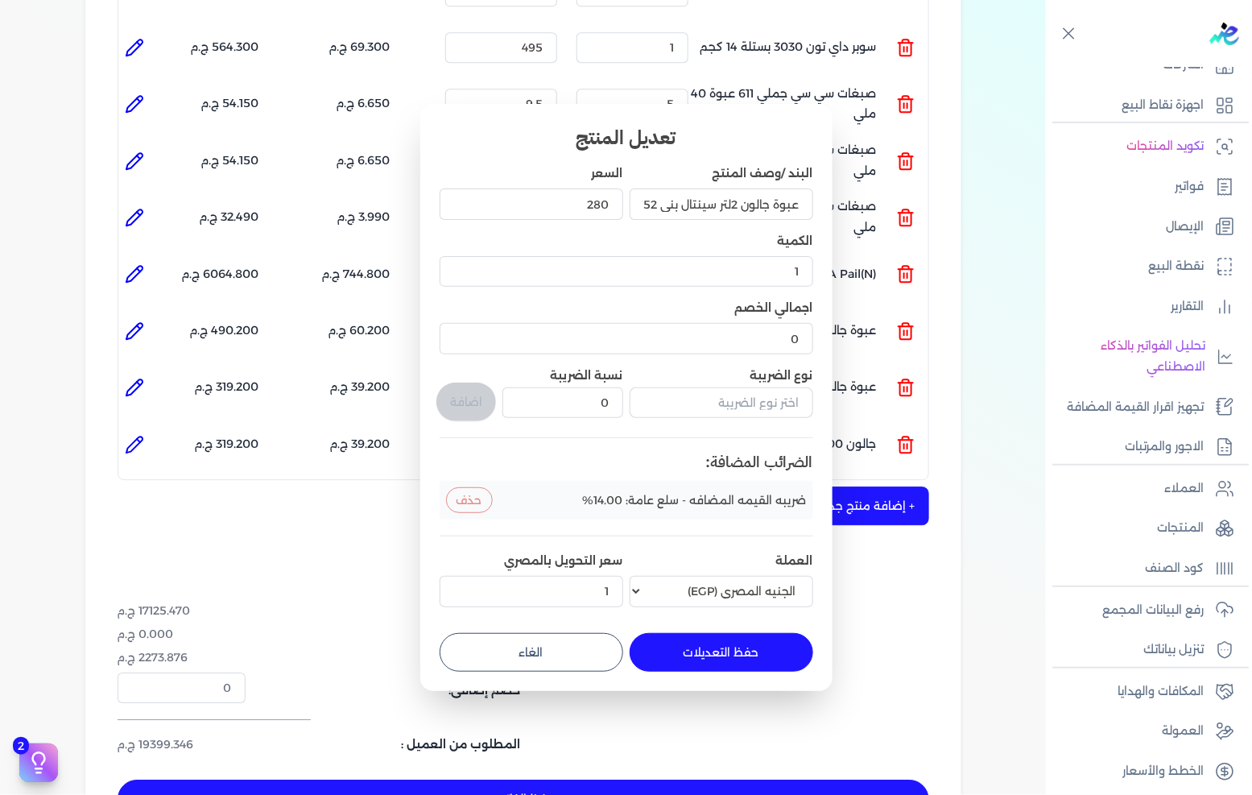
click at [574, 641] on button "الغاء" at bounding box center [532, 652] width 184 height 39
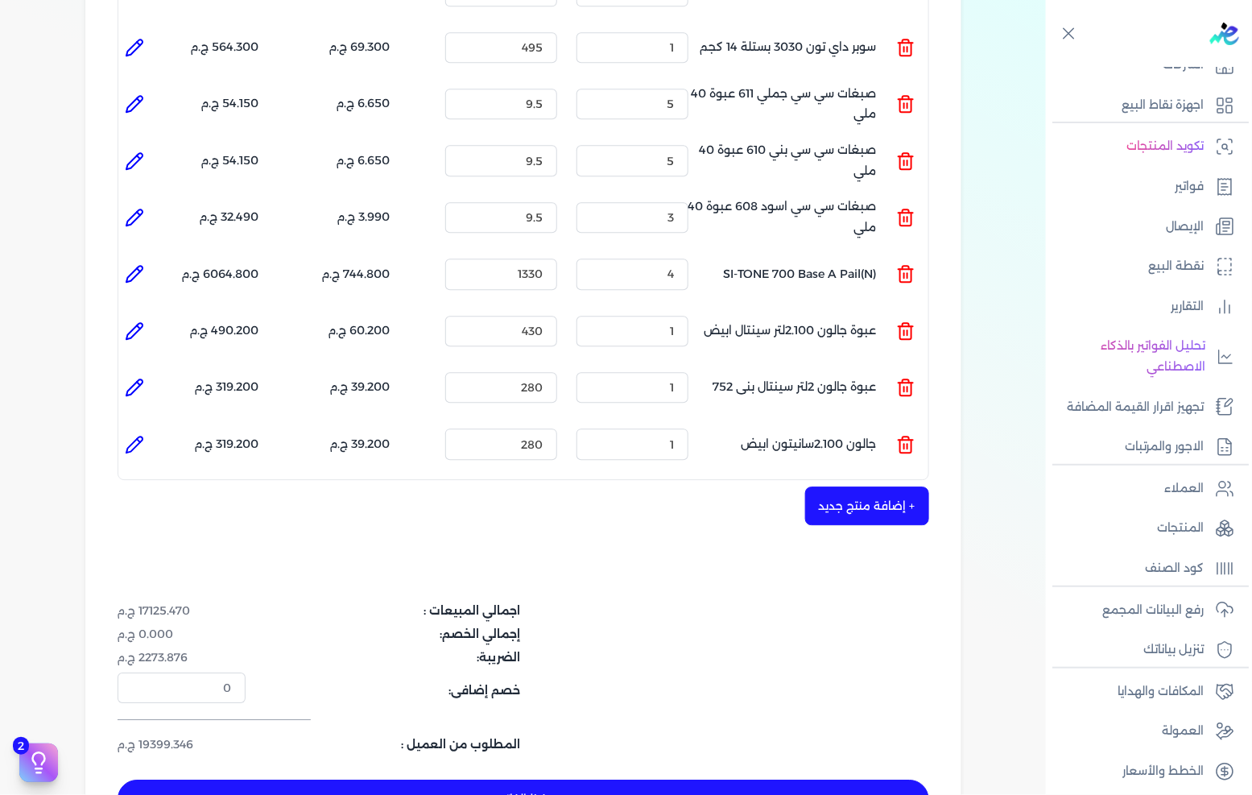
click at [125, 315] on li at bounding box center [134, 331] width 32 height 32
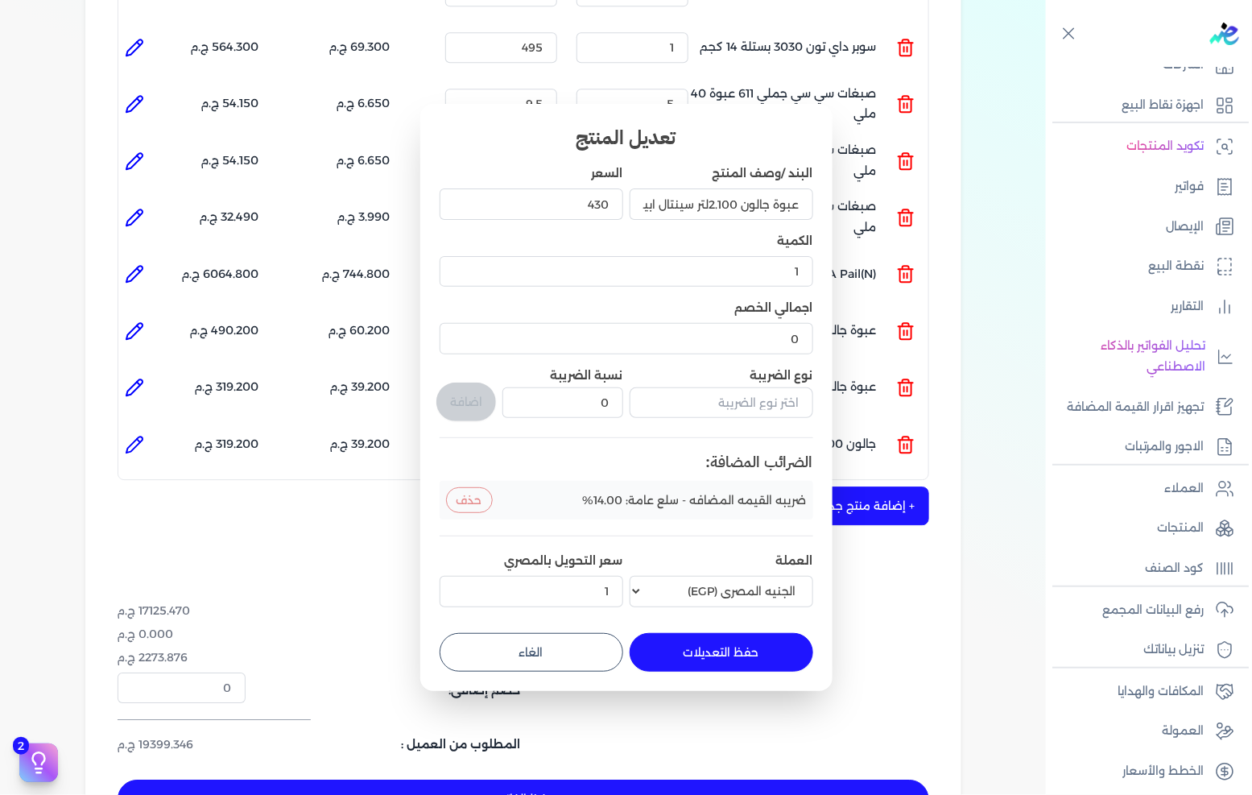
click at [580, 649] on button "الغاء" at bounding box center [532, 652] width 184 height 39
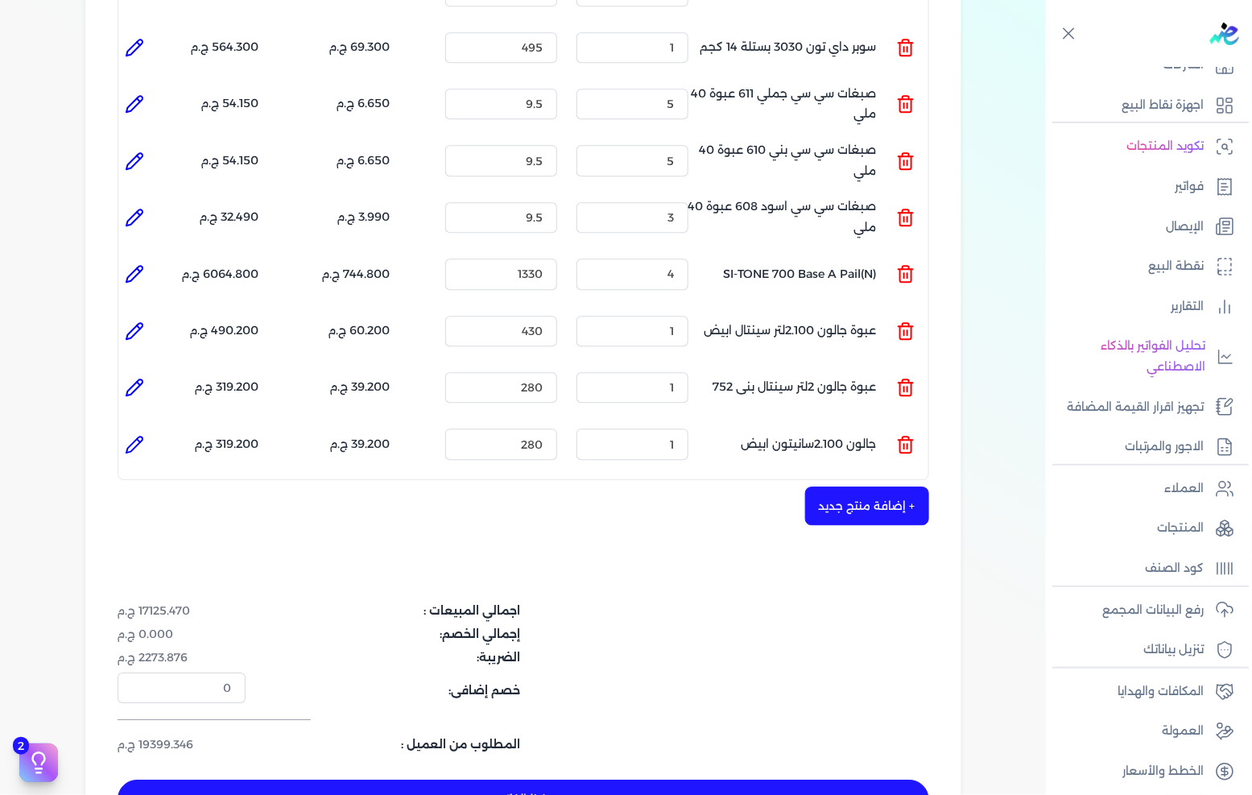
click at [139, 264] on icon at bounding box center [134, 273] width 19 height 19
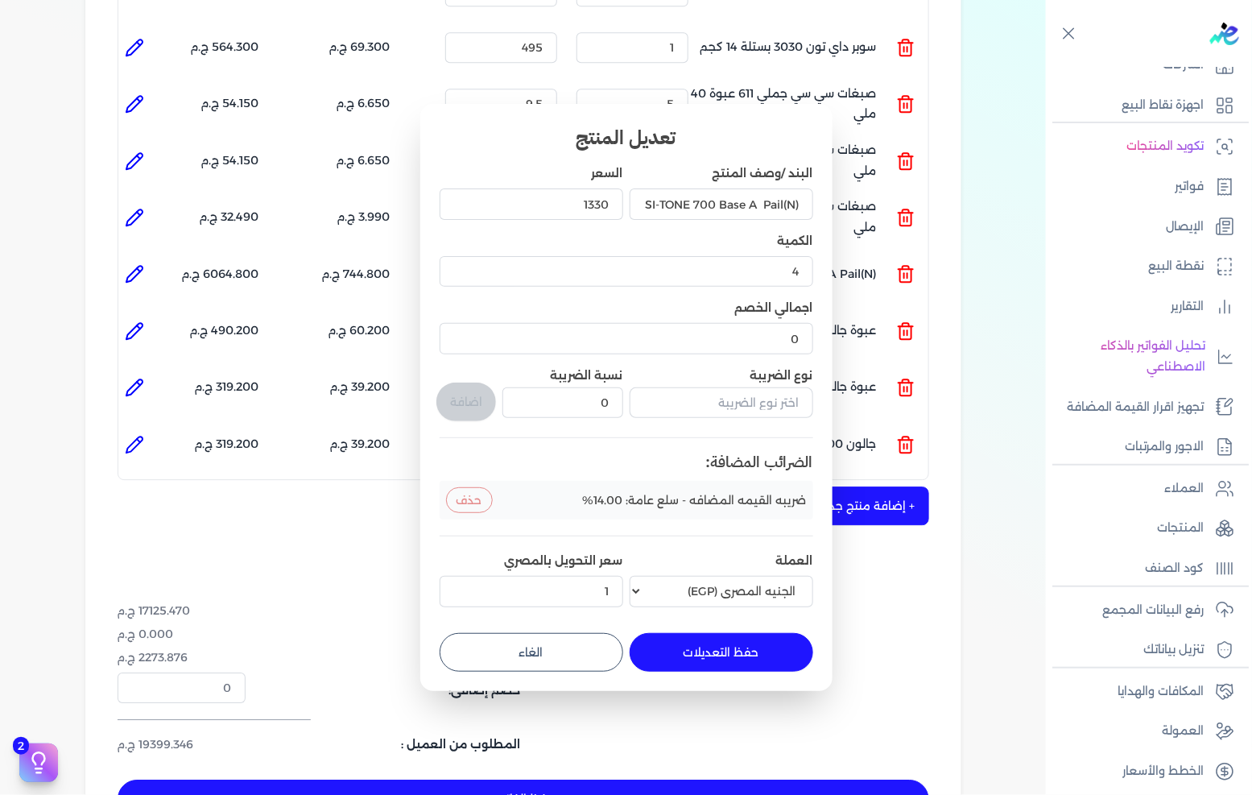
click at [573, 636] on button "الغاء" at bounding box center [532, 652] width 184 height 39
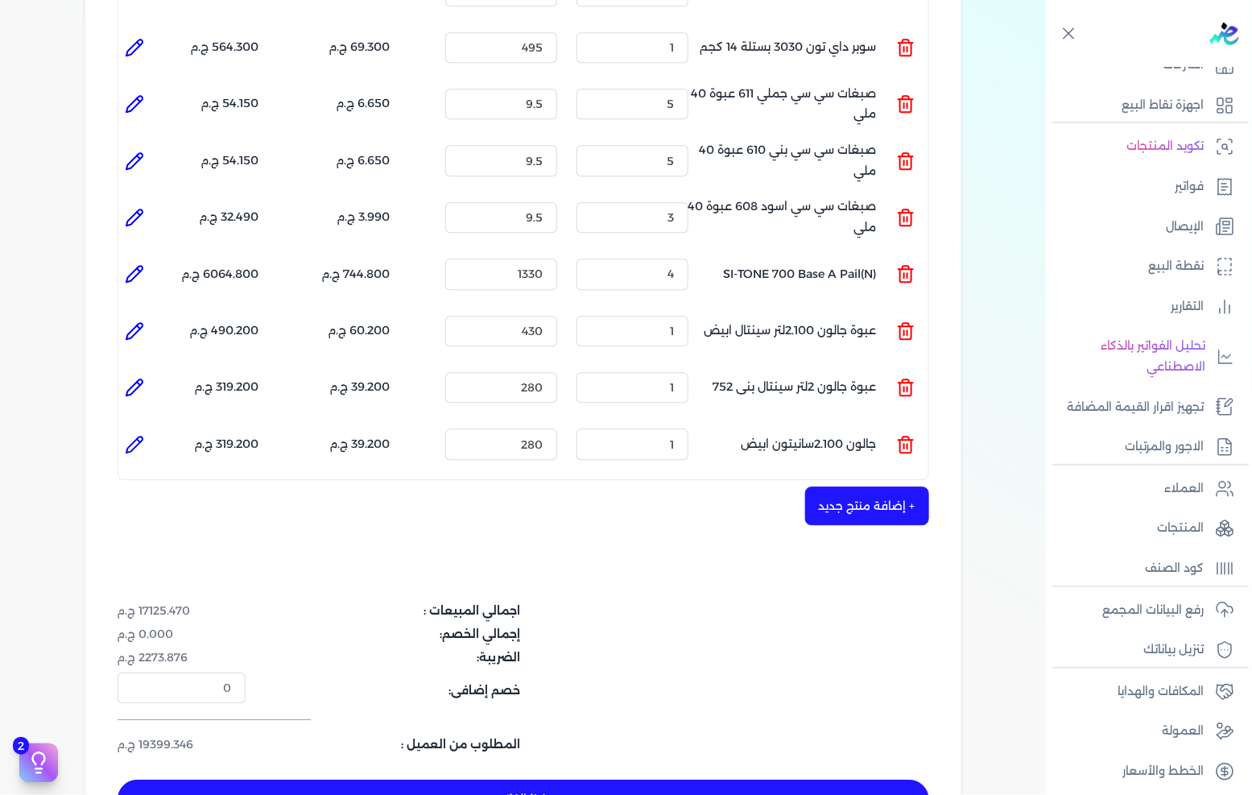
click at [135, 264] on icon at bounding box center [134, 273] width 19 height 19
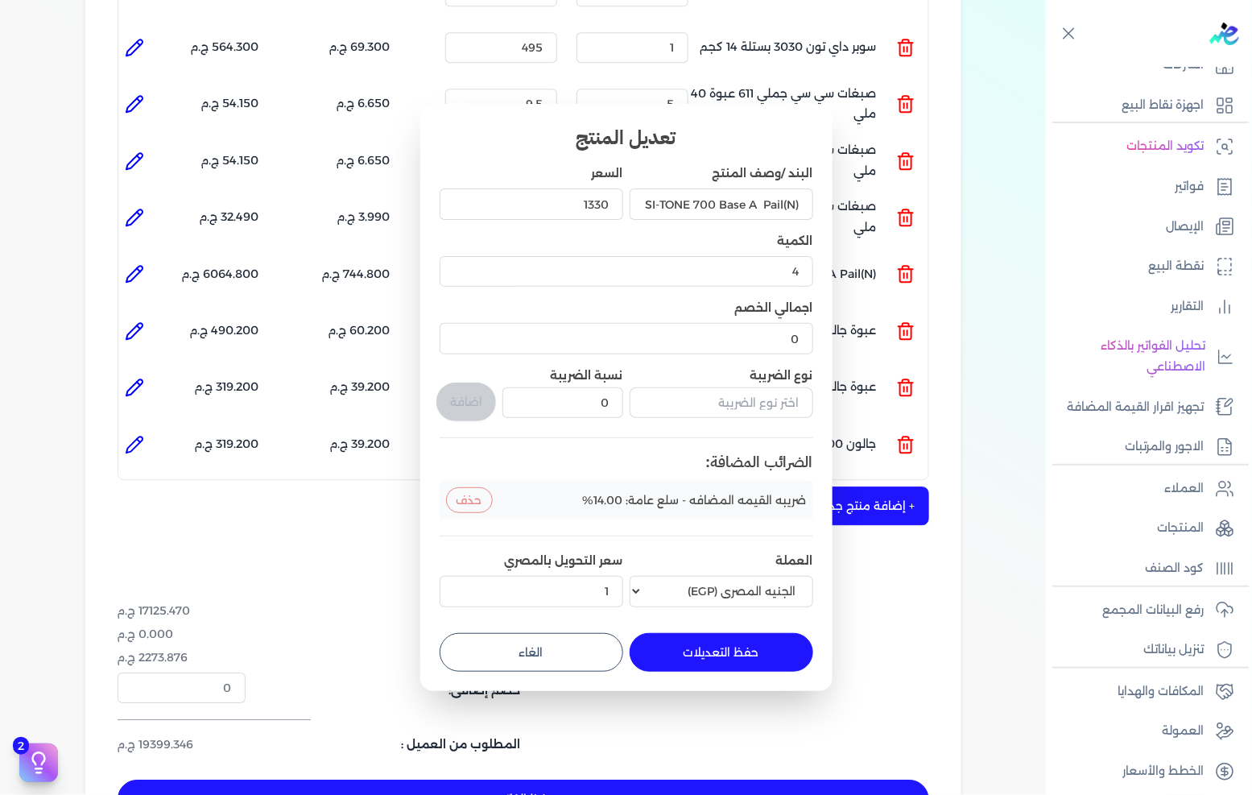
click at [525, 639] on button "الغاء" at bounding box center [532, 652] width 184 height 39
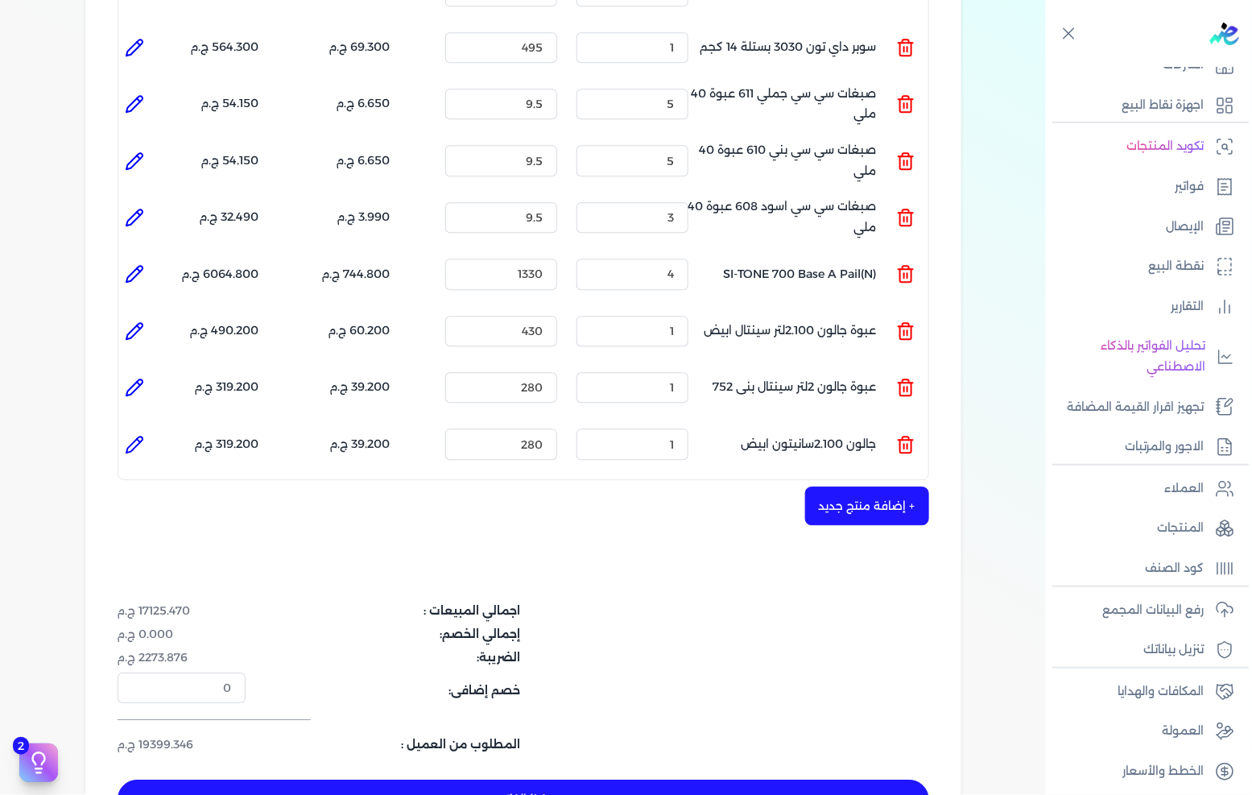
click at [147, 201] on li at bounding box center [134, 217] width 32 height 32
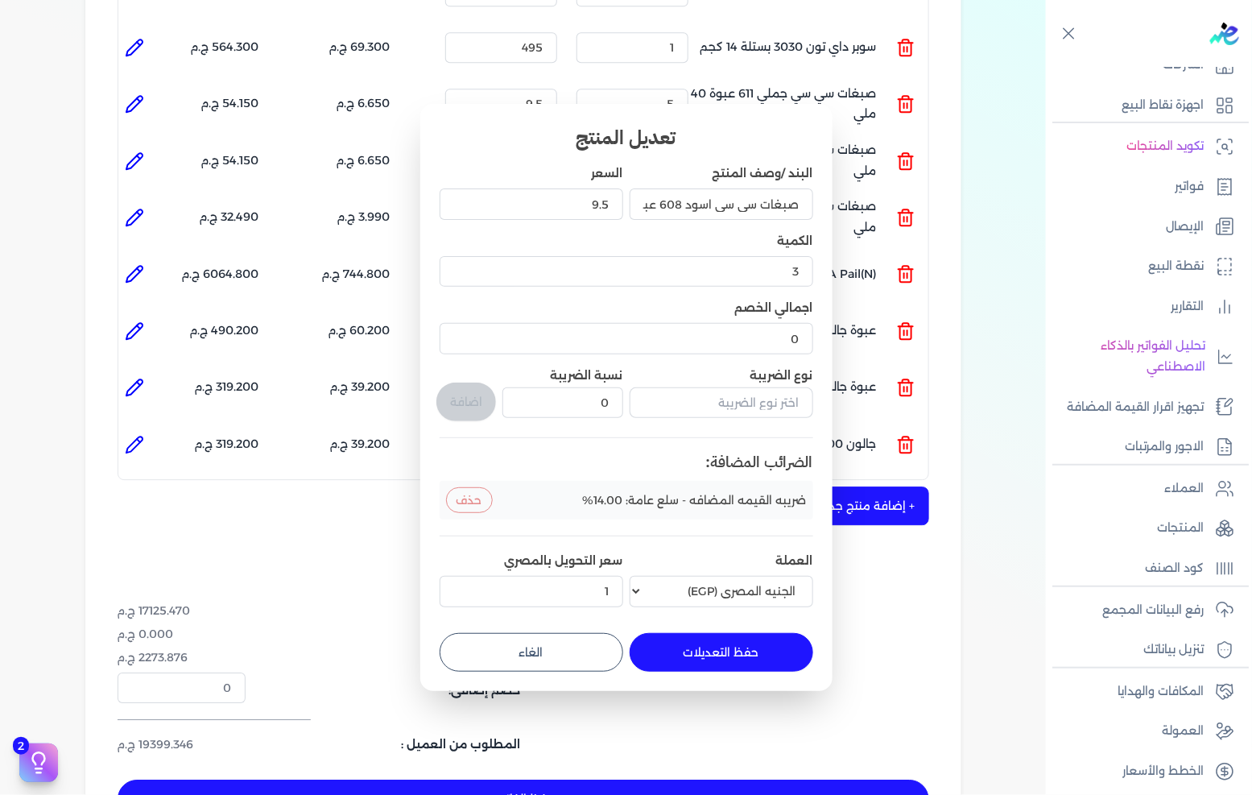
click at [576, 651] on button "الغاء" at bounding box center [532, 652] width 184 height 39
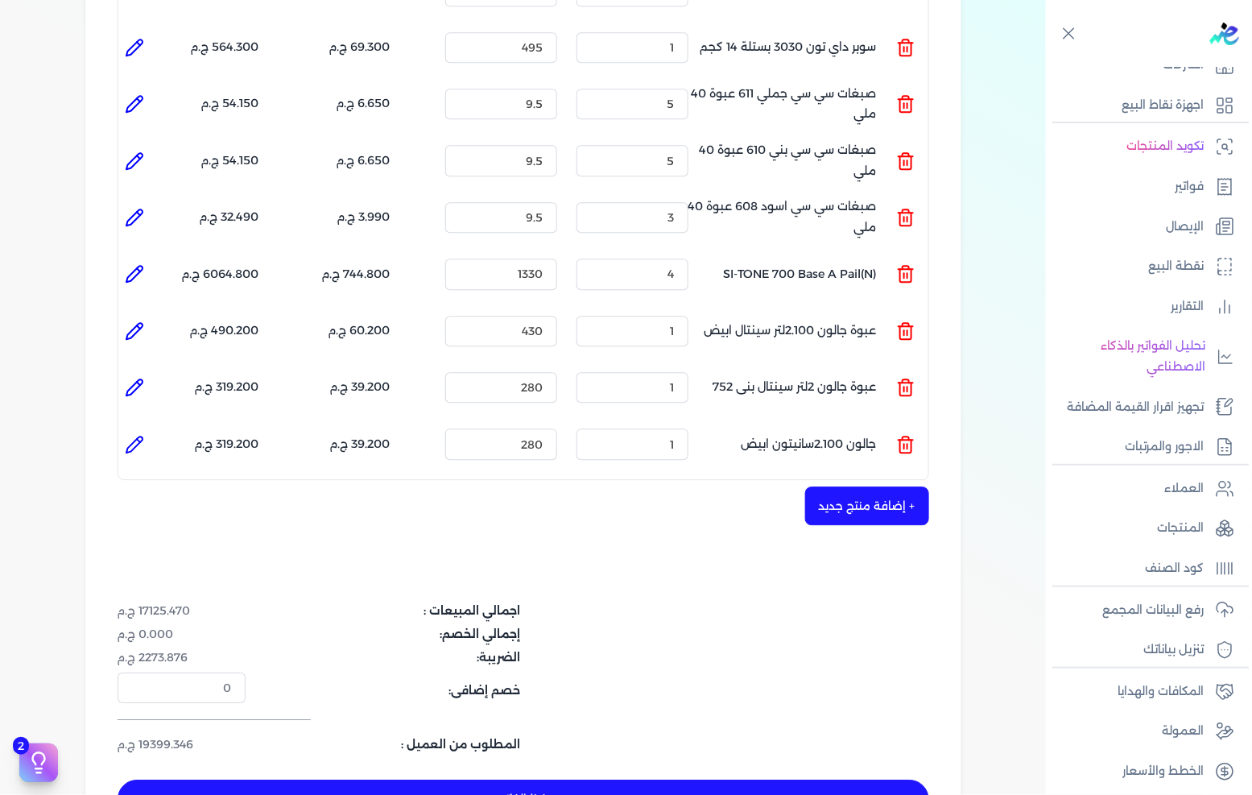
click at [135, 153] on icon at bounding box center [134, 161] width 16 height 16
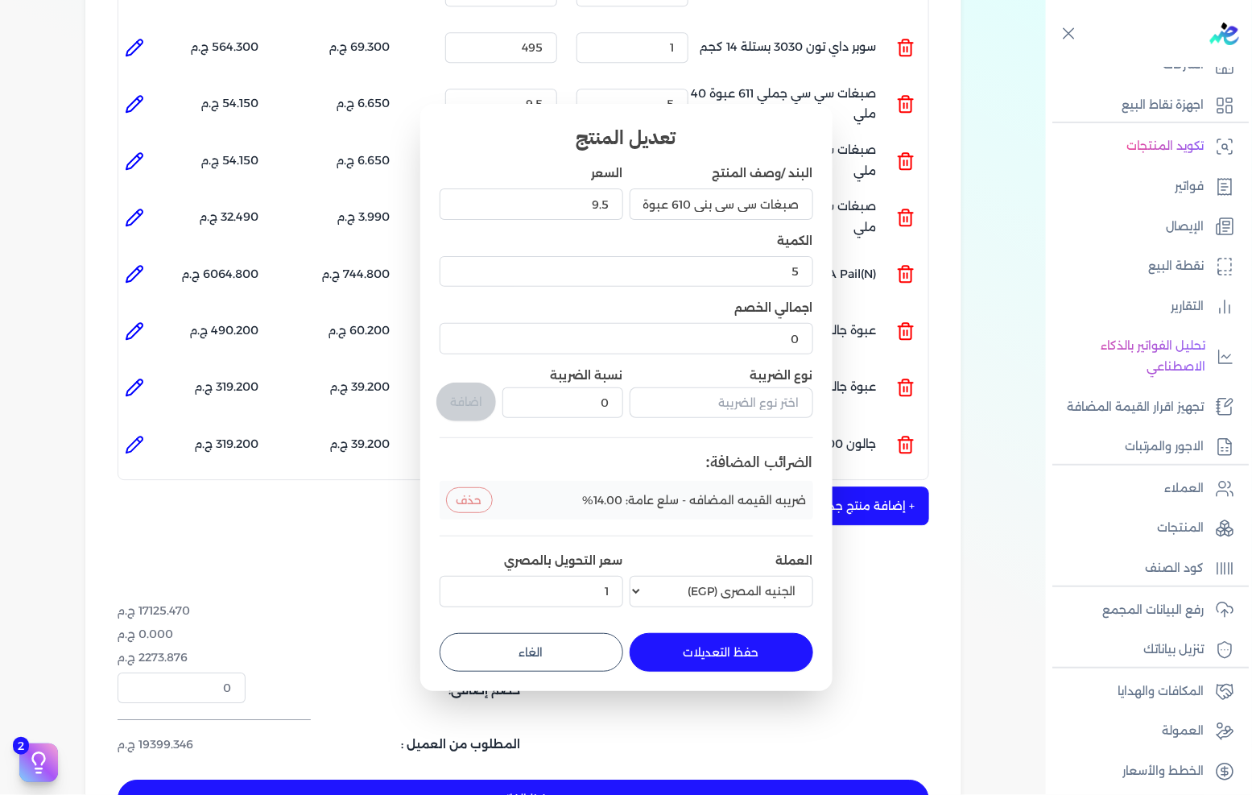
drag, startPoint x: 578, startPoint y: 635, endPoint x: 537, endPoint y: 569, distance: 77.8
click at [580, 635] on button "الغاء" at bounding box center [532, 652] width 184 height 39
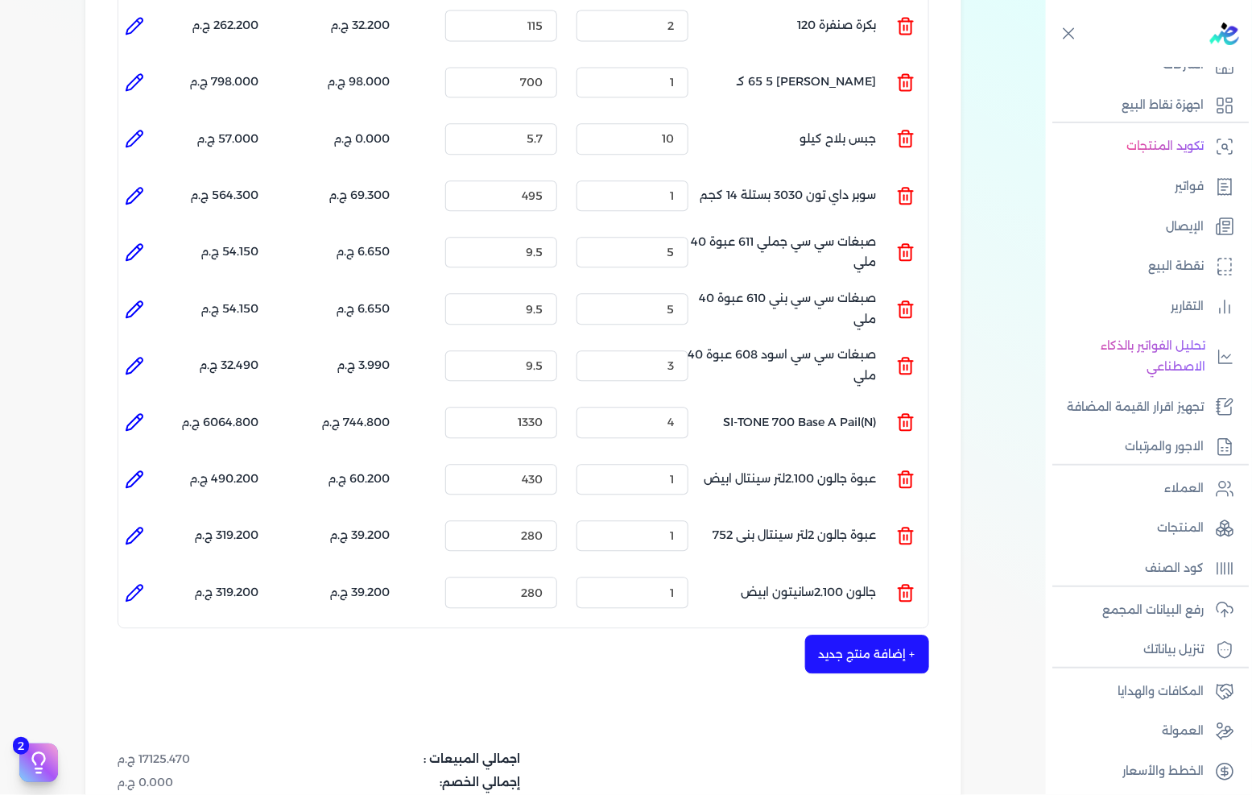
scroll to position [1286, 0]
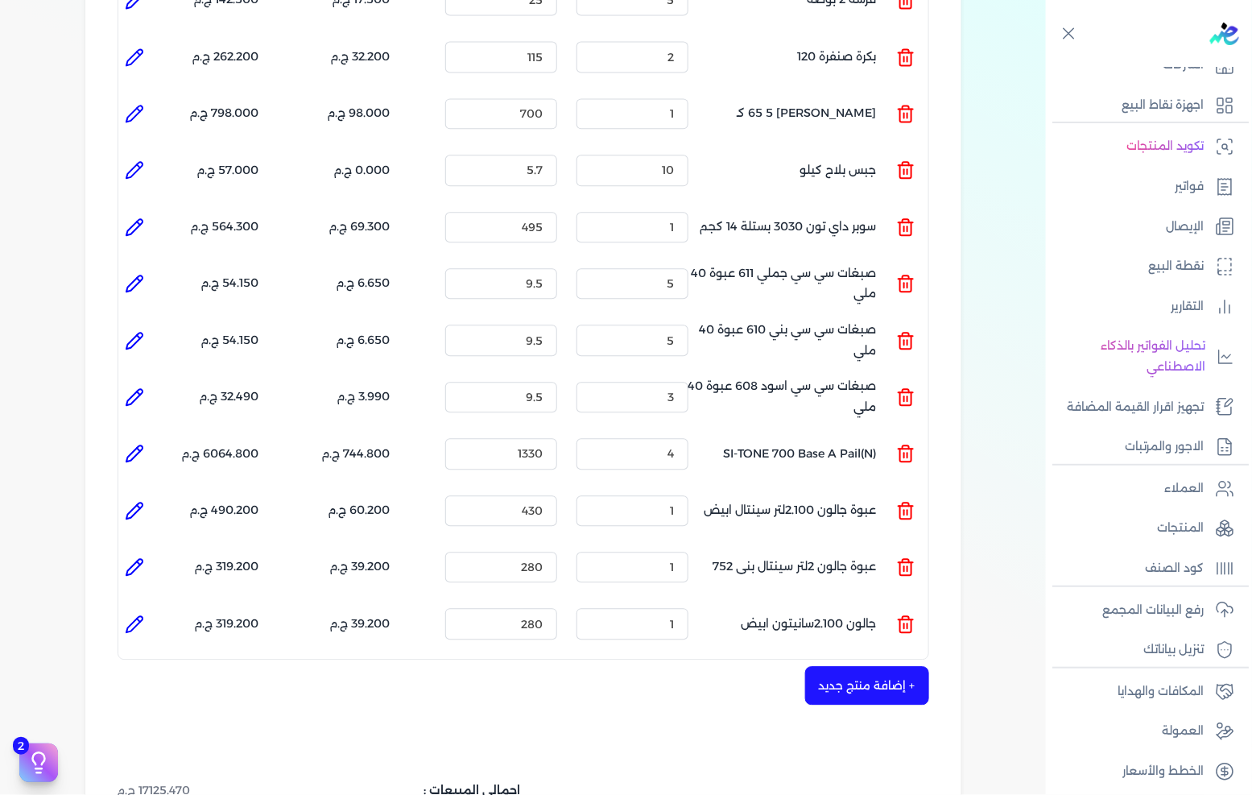
click at [143, 274] on icon at bounding box center [134, 283] width 19 height 19
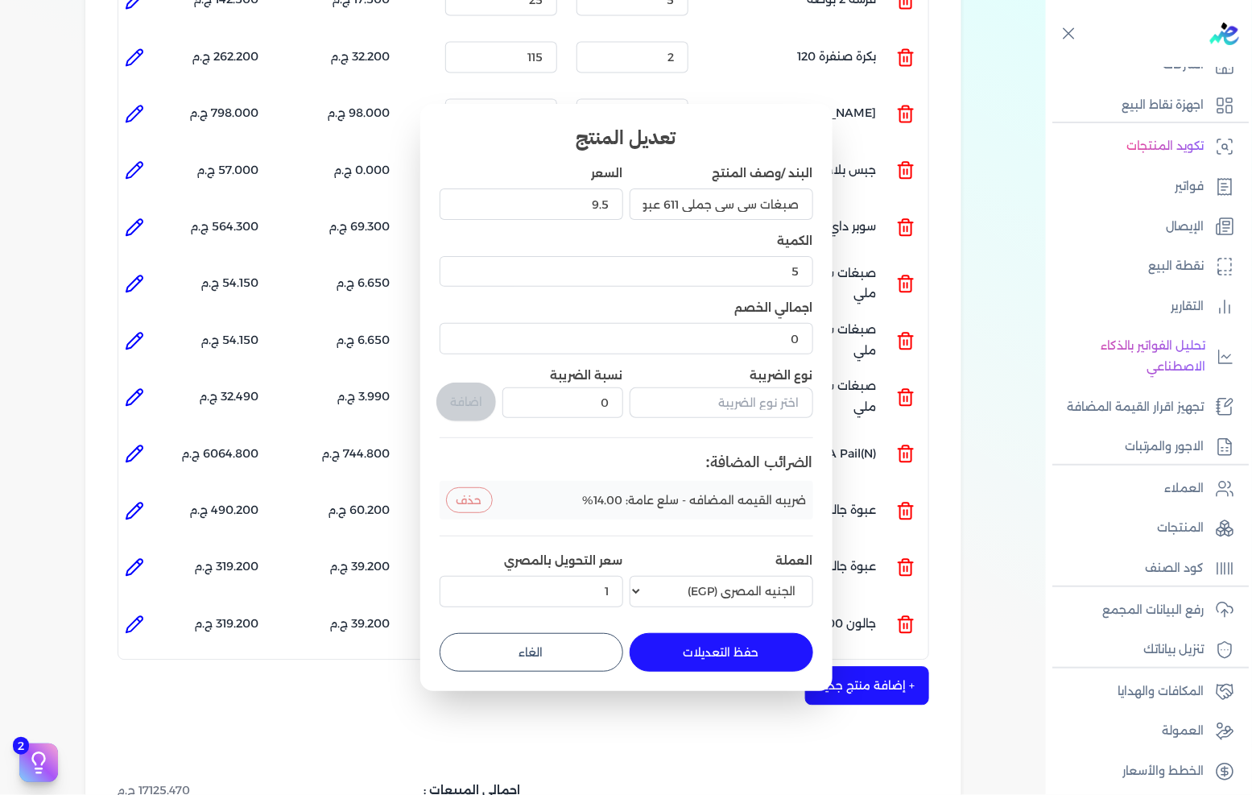
click at [560, 654] on button "الغاء" at bounding box center [532, 652] width 184 height 39
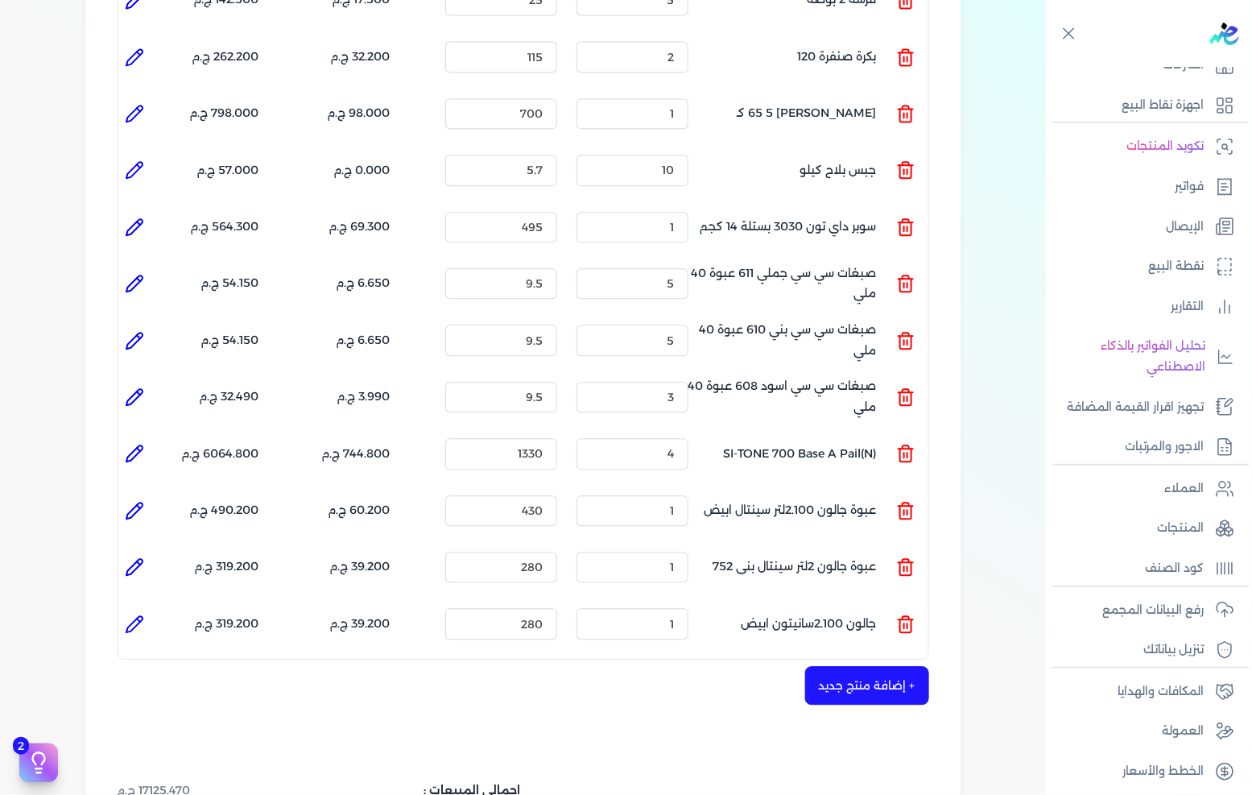
click at [137, 217] on icon at bounding box center [134, 226] width 19 height 19
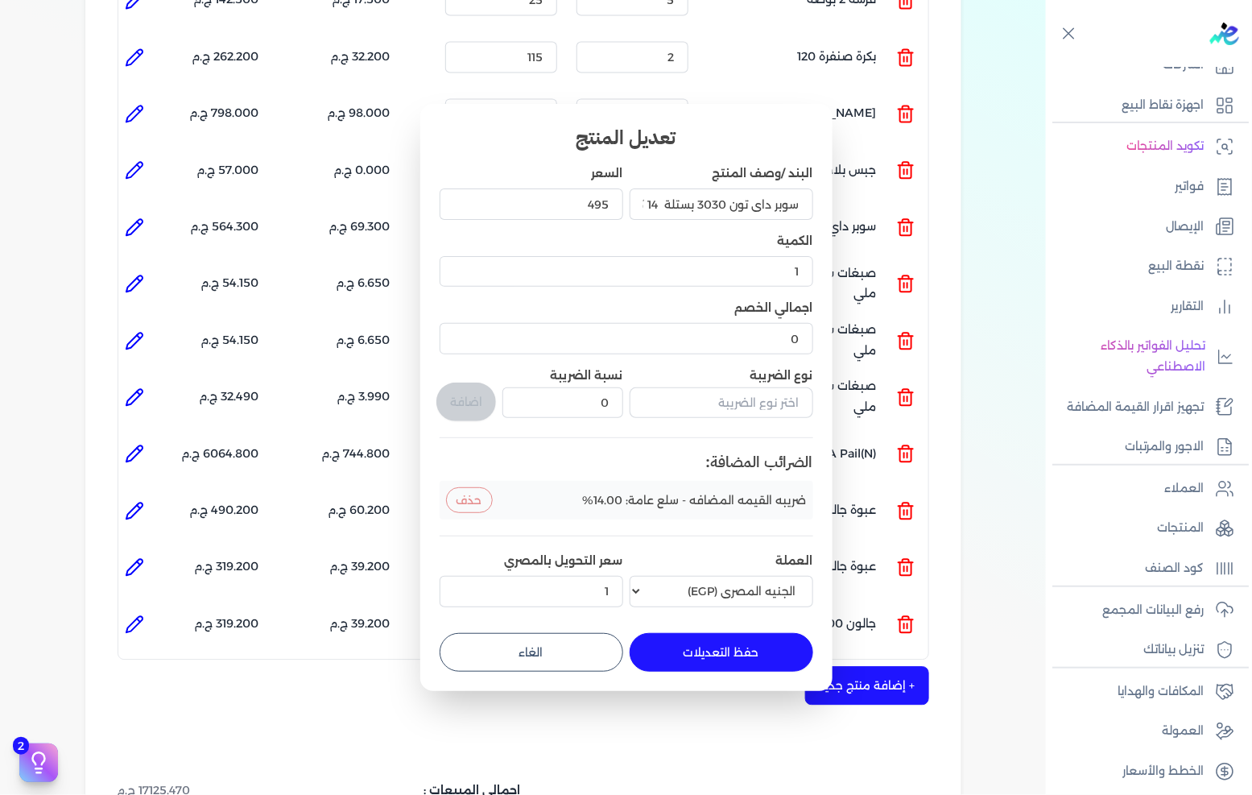
click at [556, 661] on button "الغاء" at bounding box center [532, 652] width 184 height 39
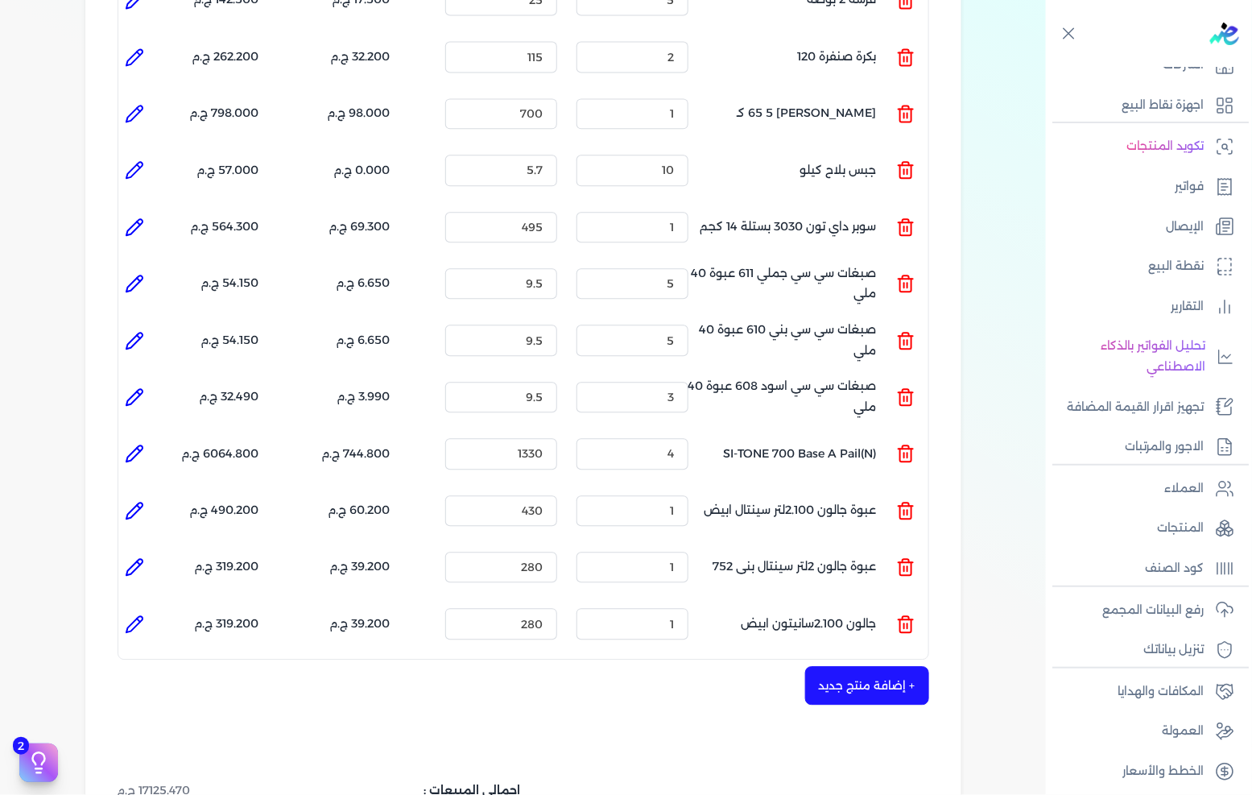
click at [151, 154] on li at bounding box center [134, 170] width 32 height 32
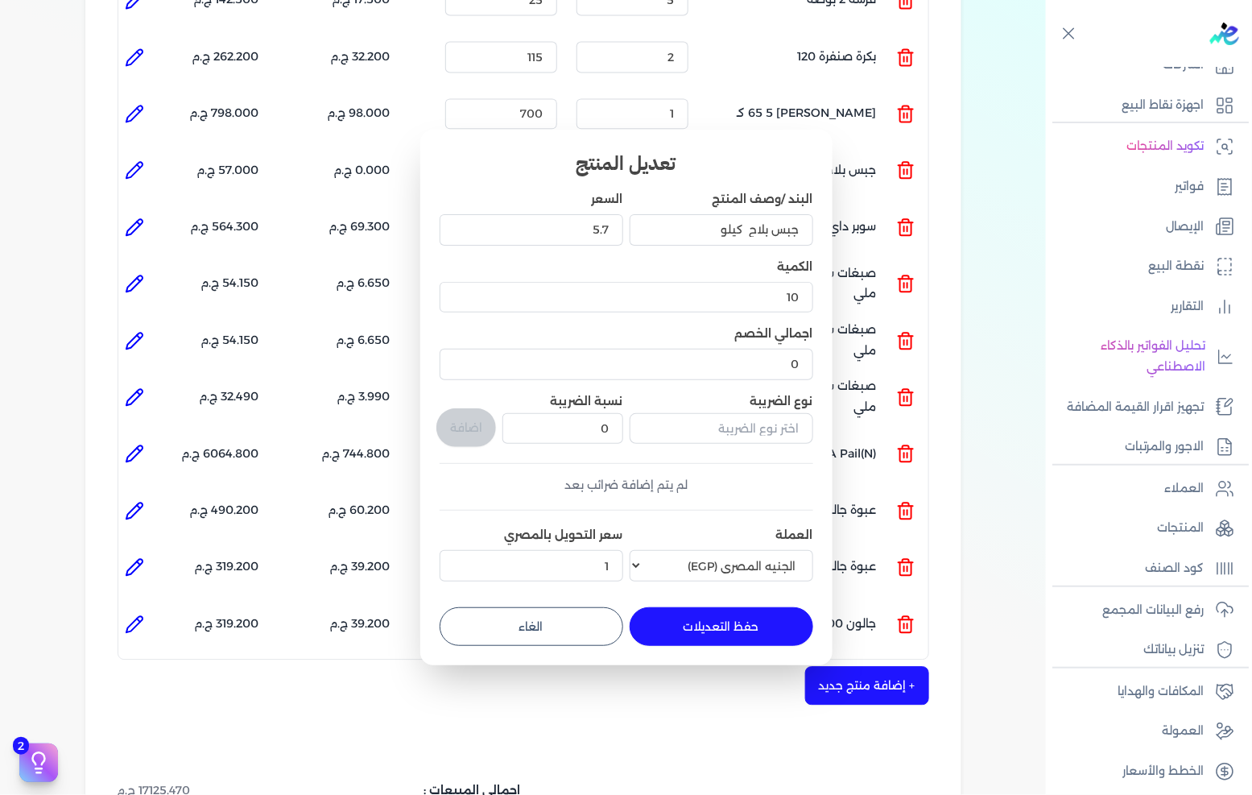
click at [541, 614] on button "الغاء" at bounding box center [532, 626] width 184 height 39
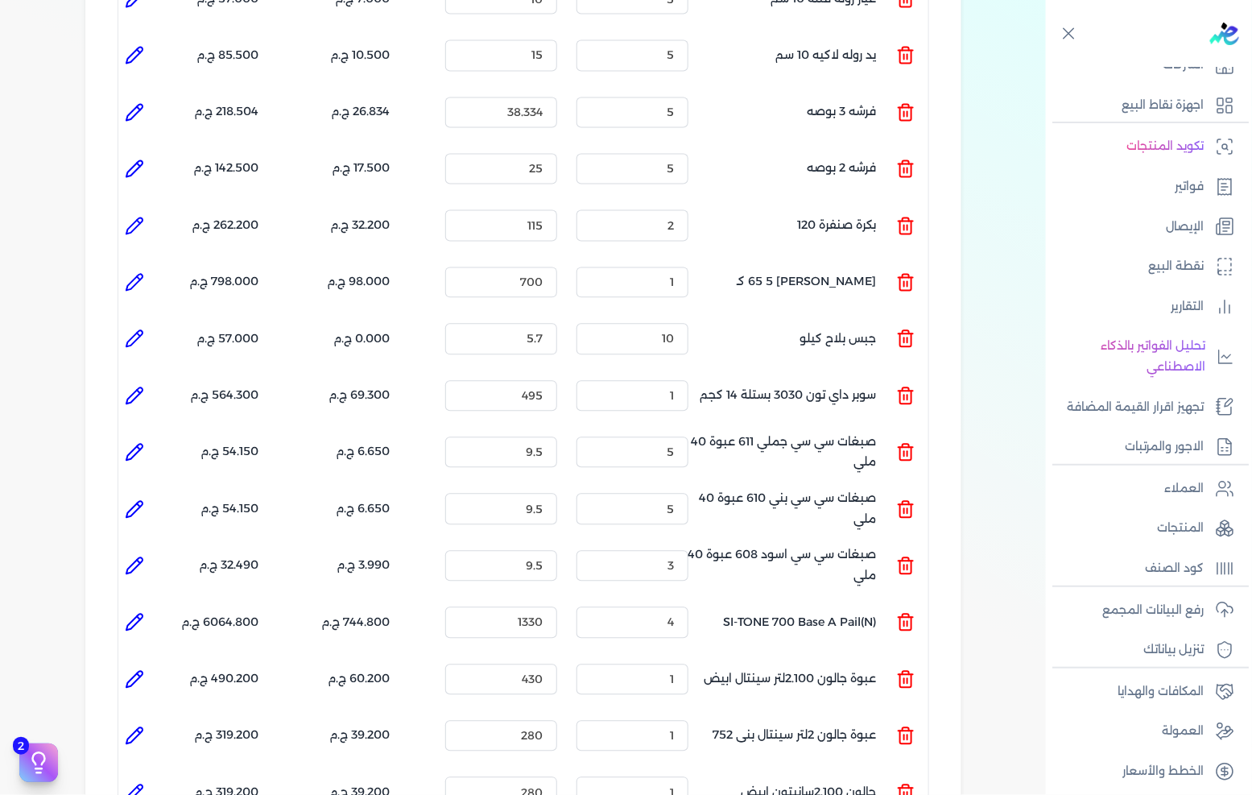
scroll to position [1107, 0]
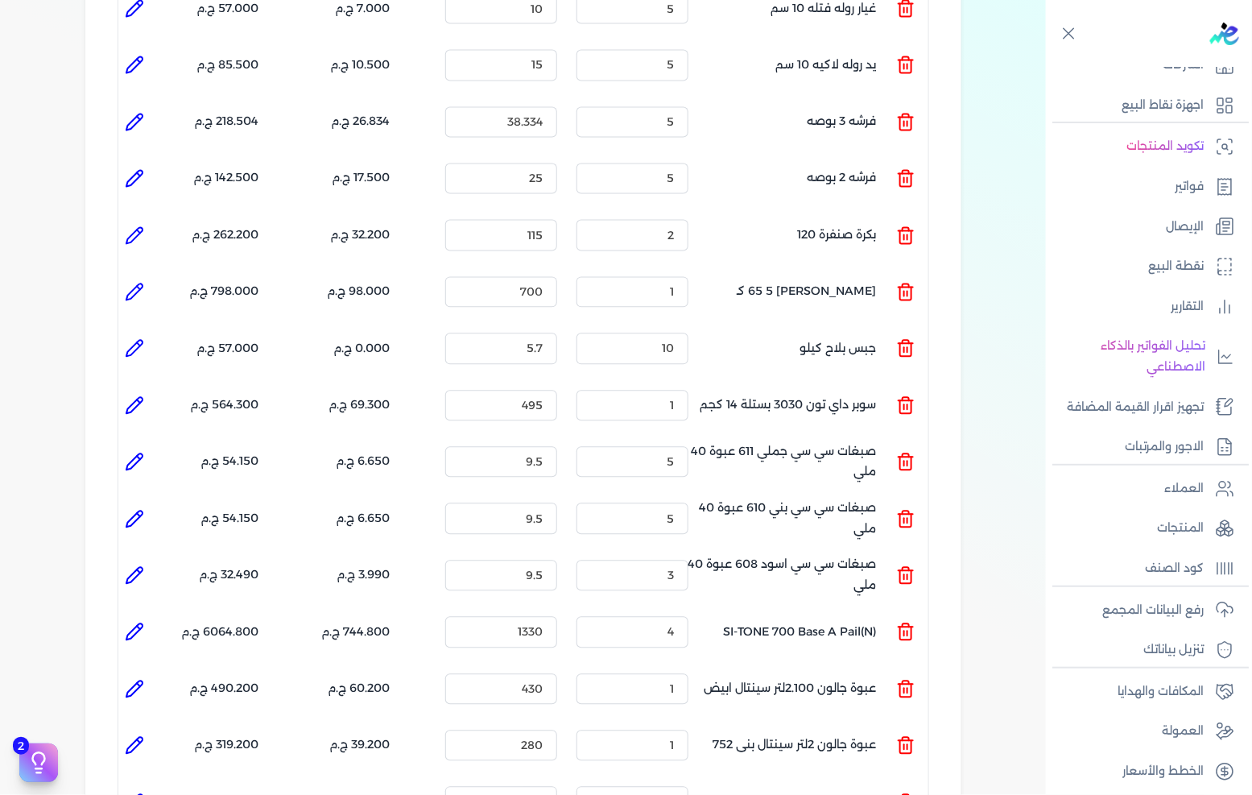
click at [126, 283] on icon at bounding box center [134, 292] width 19 height 19
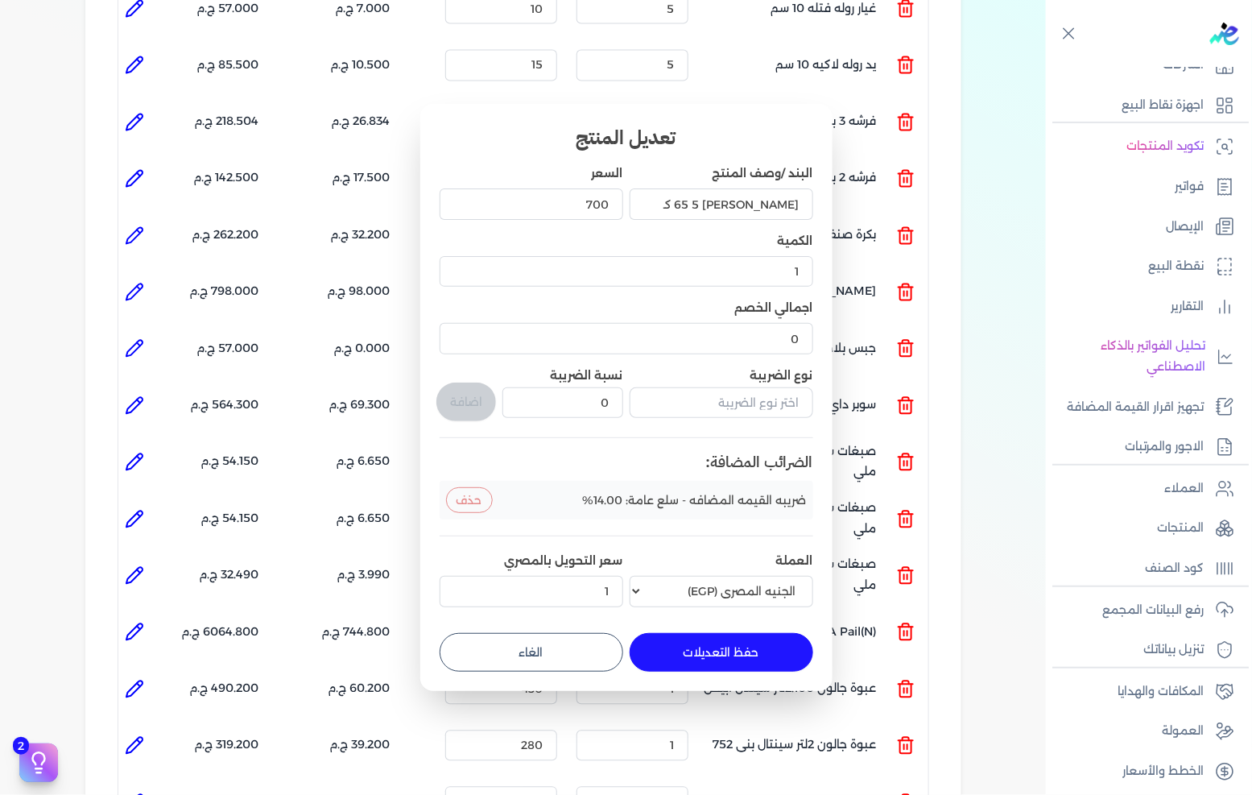
click at [527, 655] on button "الغاء" at bounding box center [532, 652] width 184 height 39
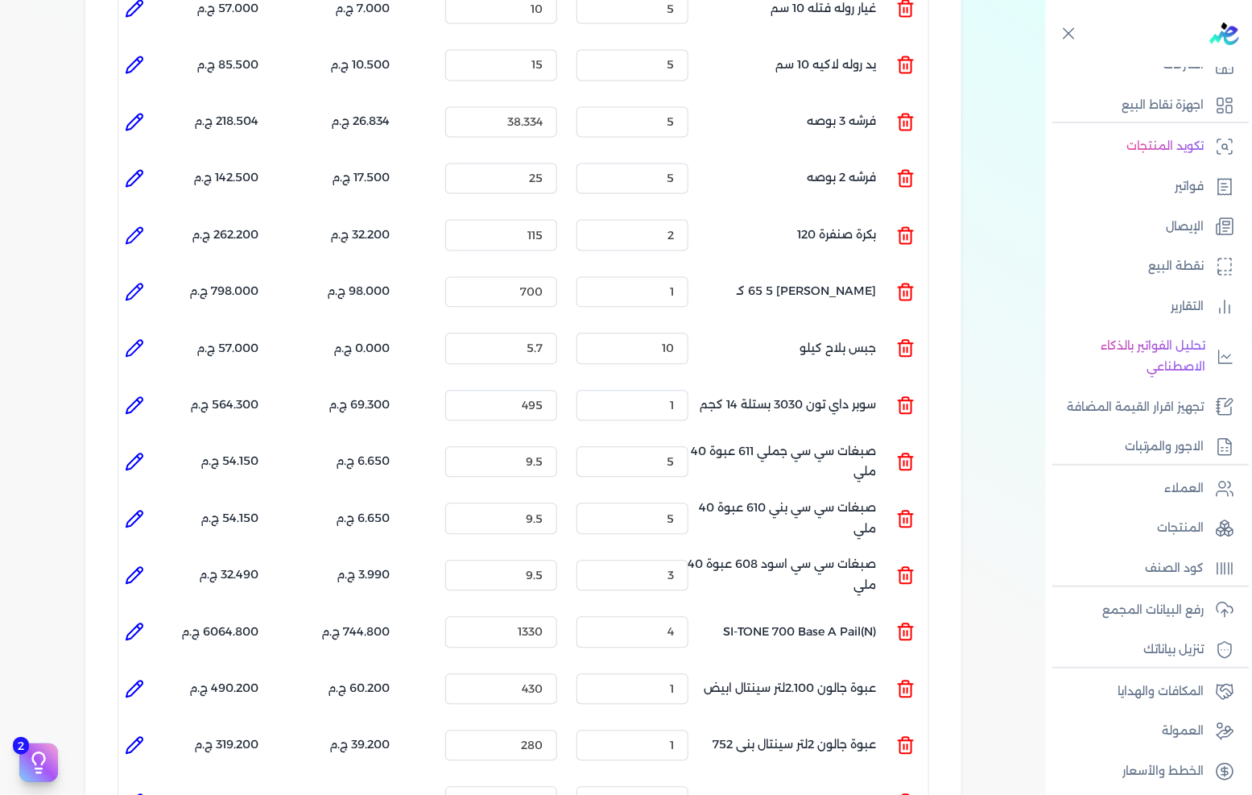
click at [143, 226] on icon at bounding box center [134, 235] width 19 height 19
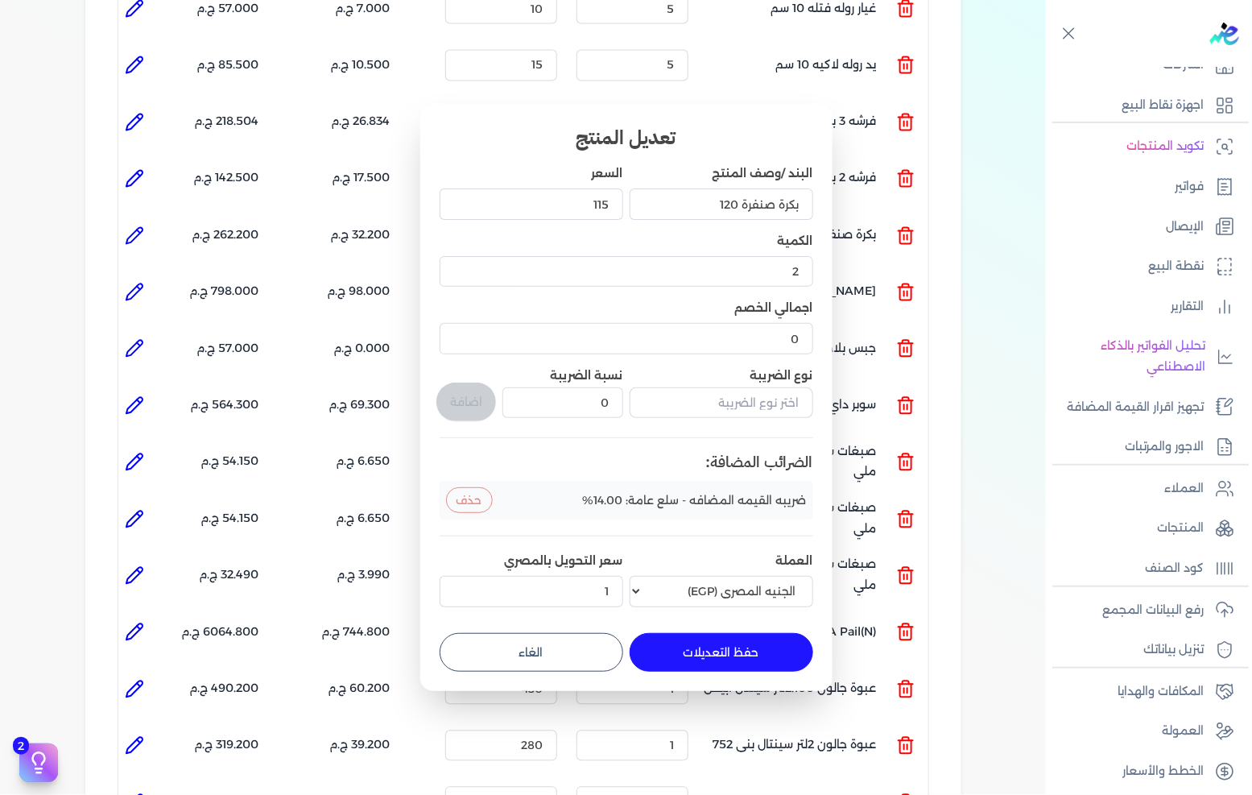
click at [545, 651] on button "الغاء" at bounding box center [532, 652] width 184 height 39
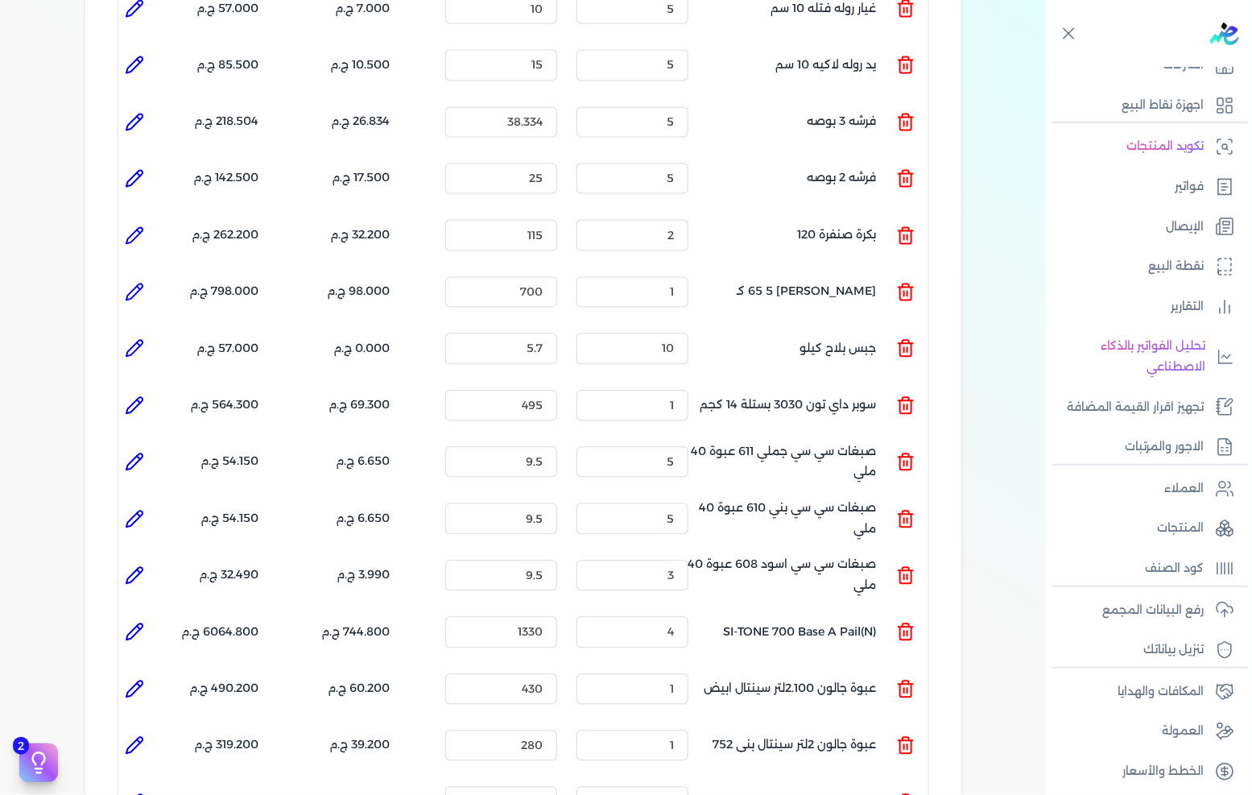
click at [134, 169] on icon at bounding box center [134, 178] width 19 height 19
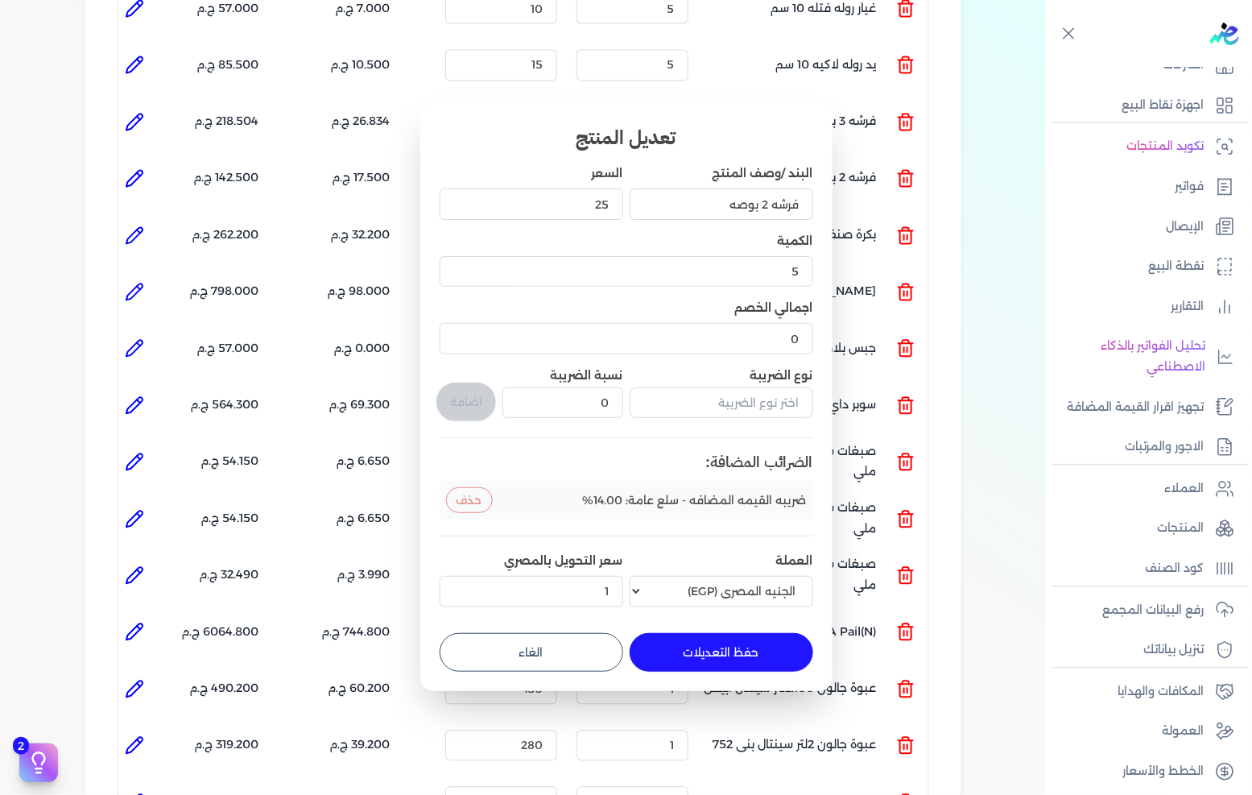
click at [541, 644] on button "الغاء" at bounding box center [532, 652] width 184 height 39
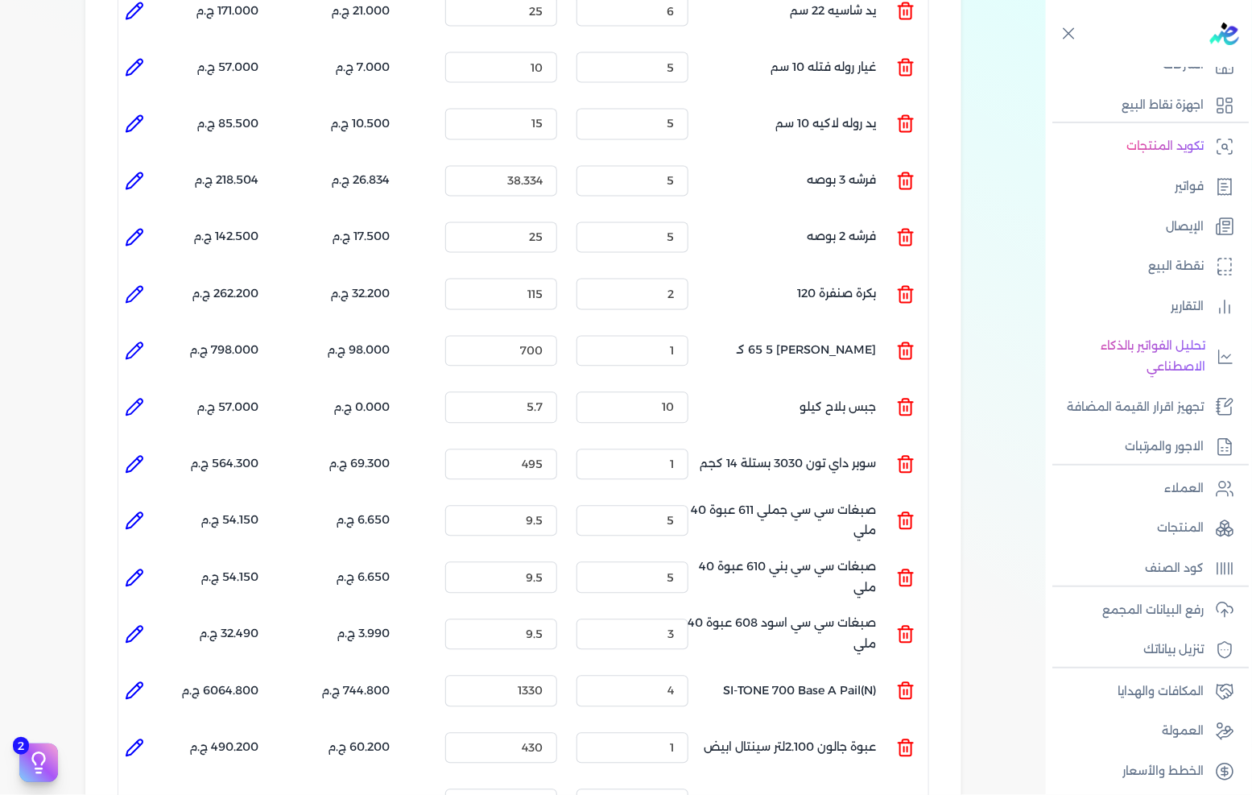
scroll to position [1018, 0]
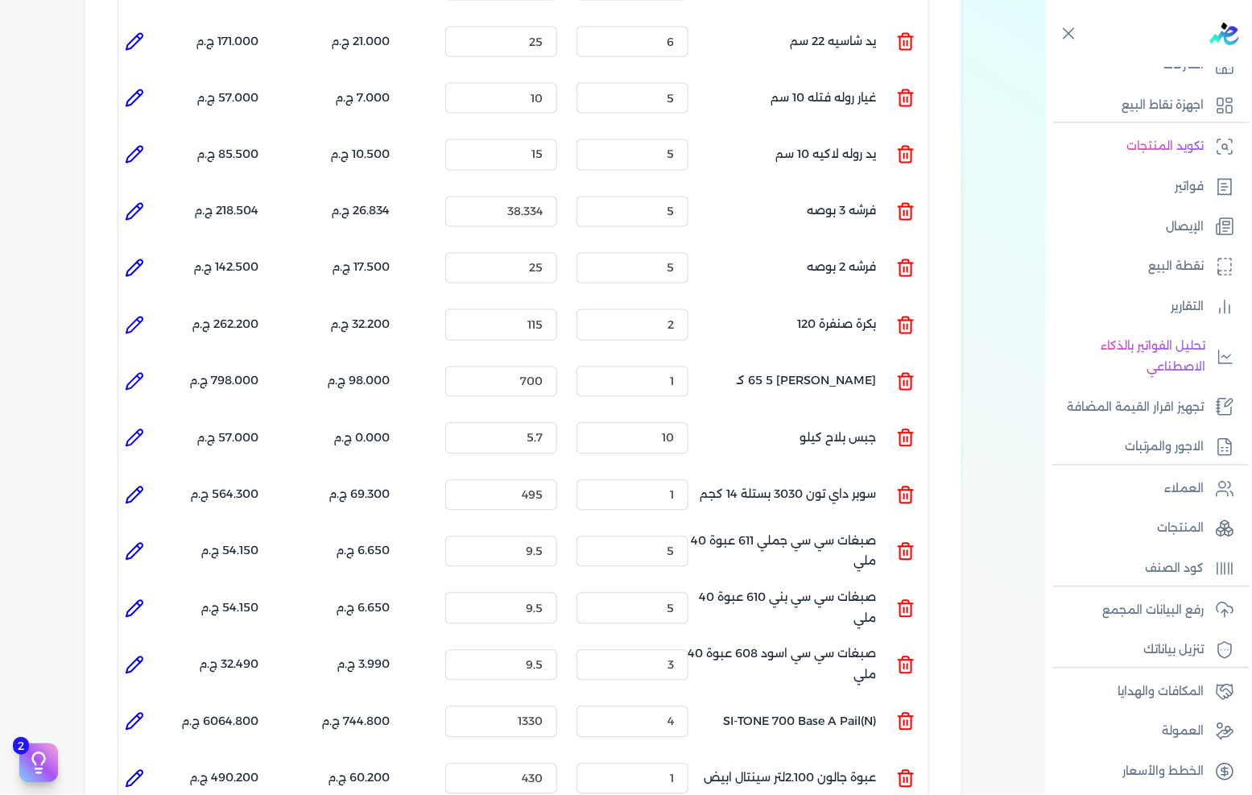
click at [138, 202] on icon at bounding box center [134, 211] width 19 height 19
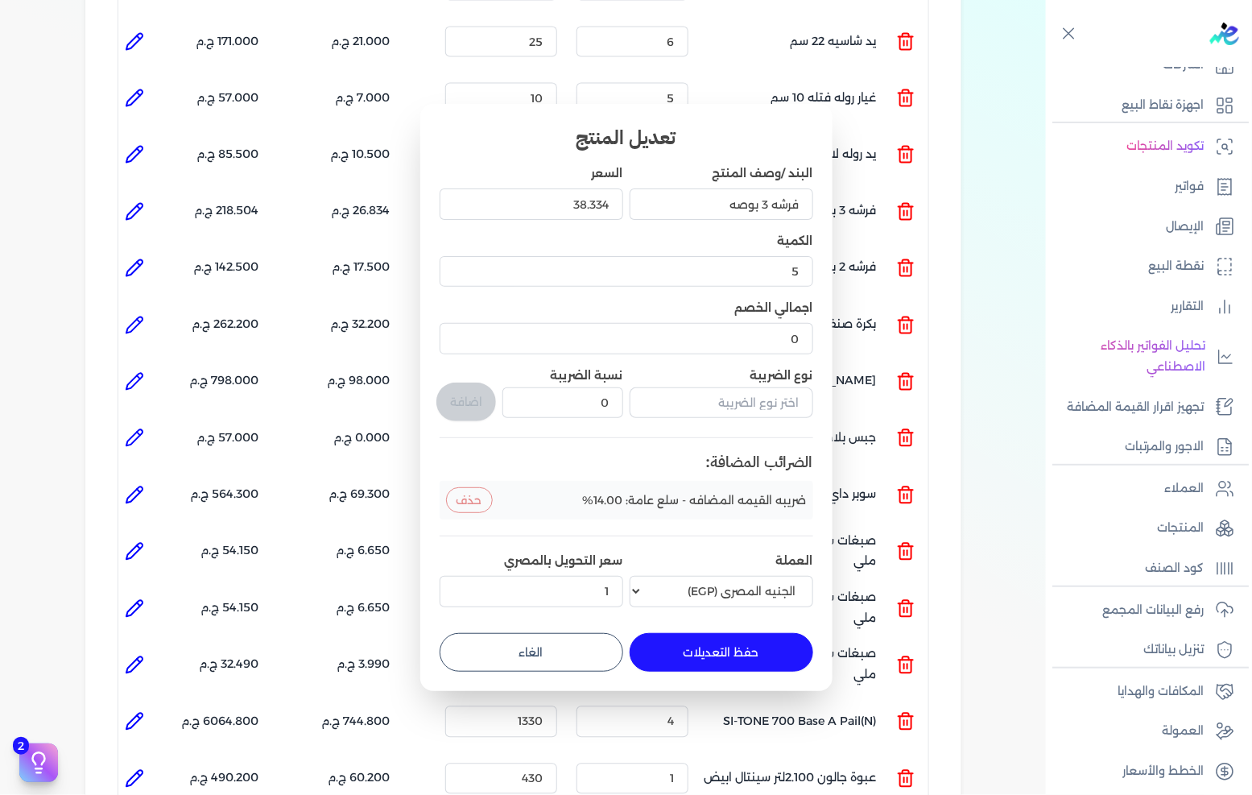
click at [535, 649] on button "الغاء" at bounding box center [532, 652] width 184 height 39
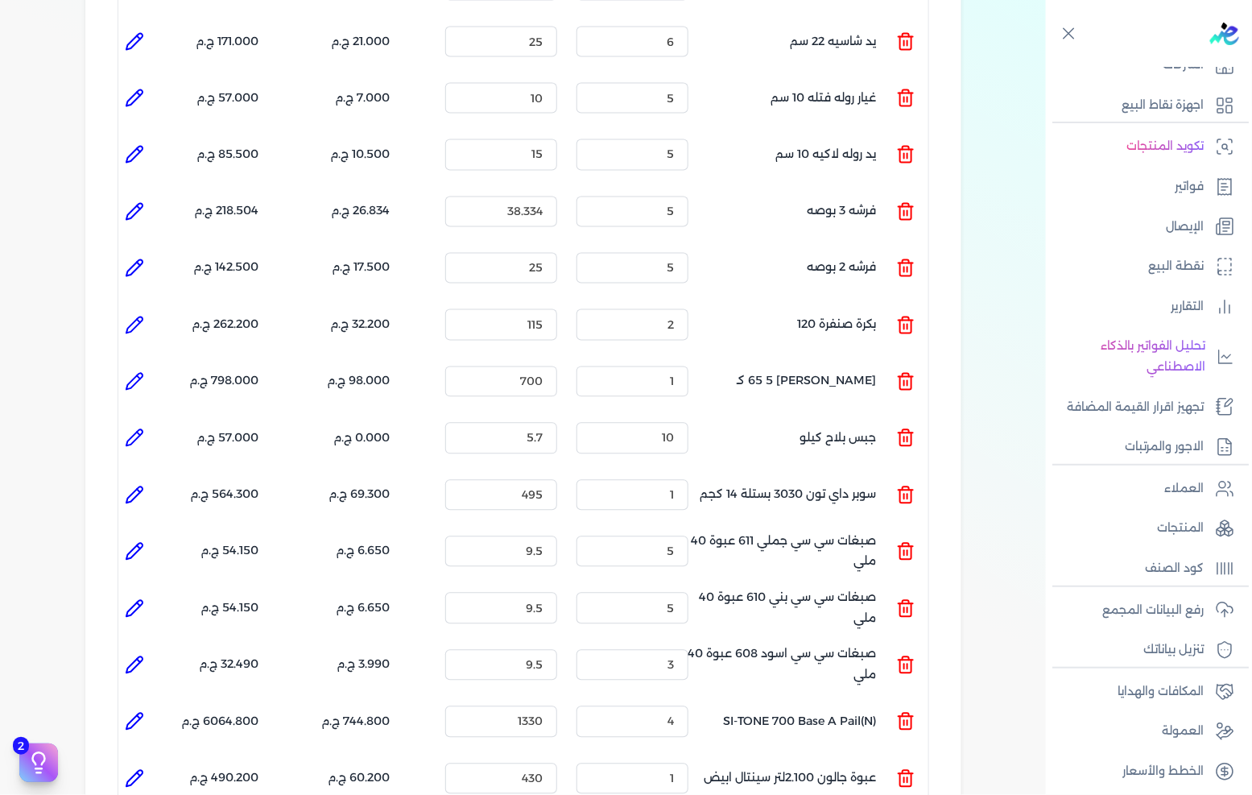
click at [140, 149] on icon at bounding box center [138, 150] width 3 height 3
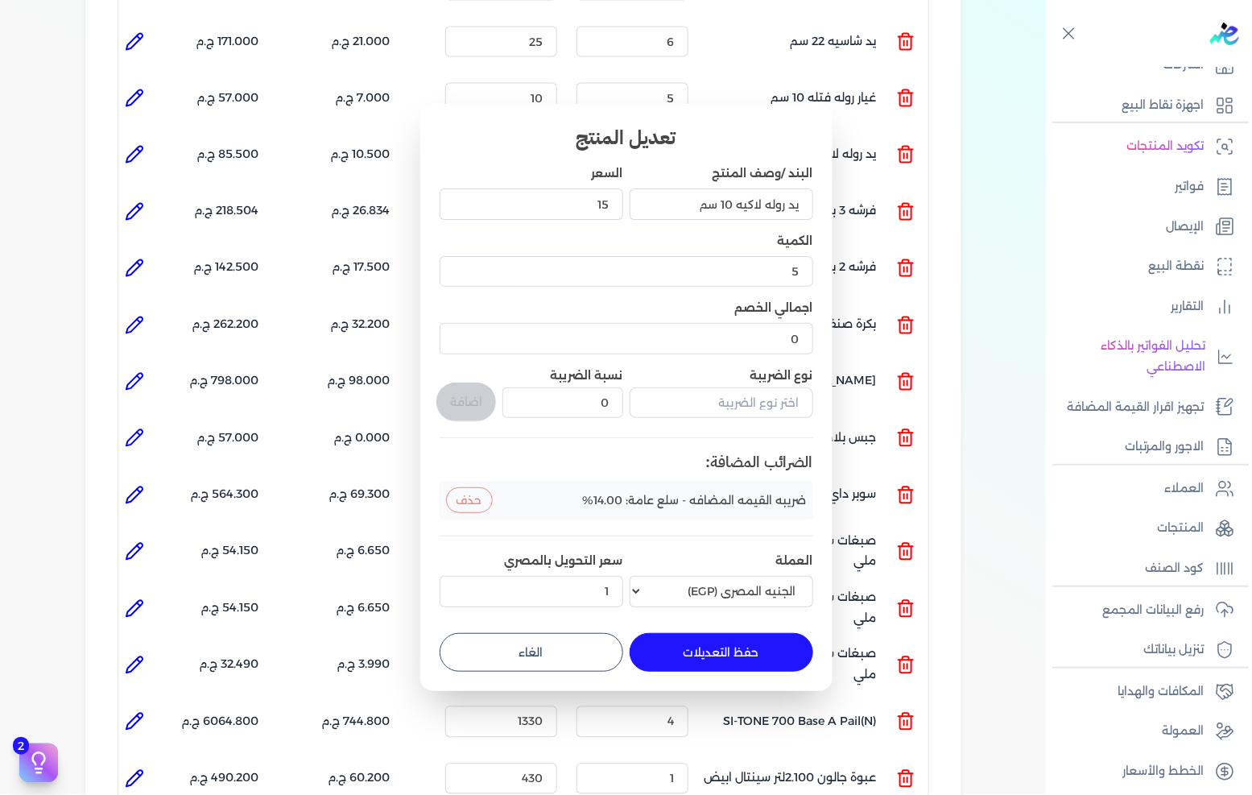
click at [537, 655] on button "الغاء" at bounding box center [532, 652] width 184 height 39
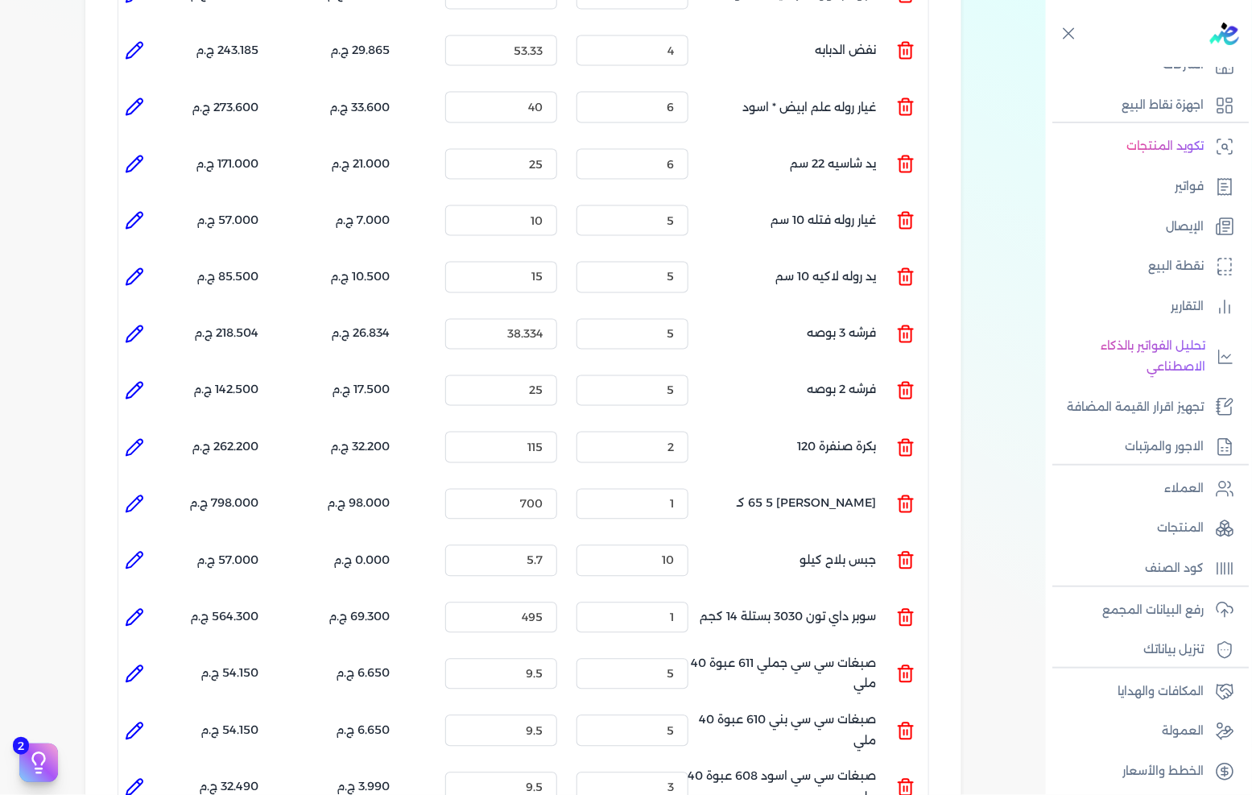
scroll to position [839, 0]
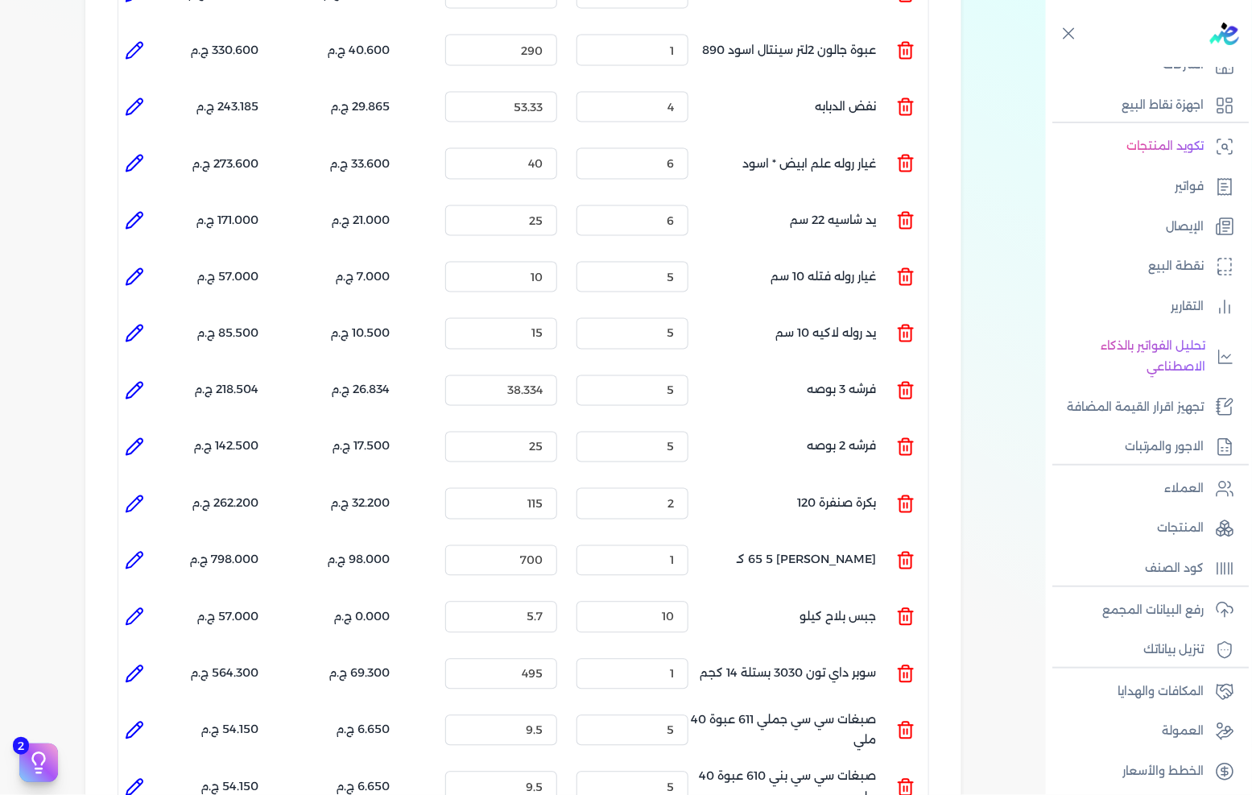
click at [134, 267] on icon at bounding box center [134, 276] width 19 height 19
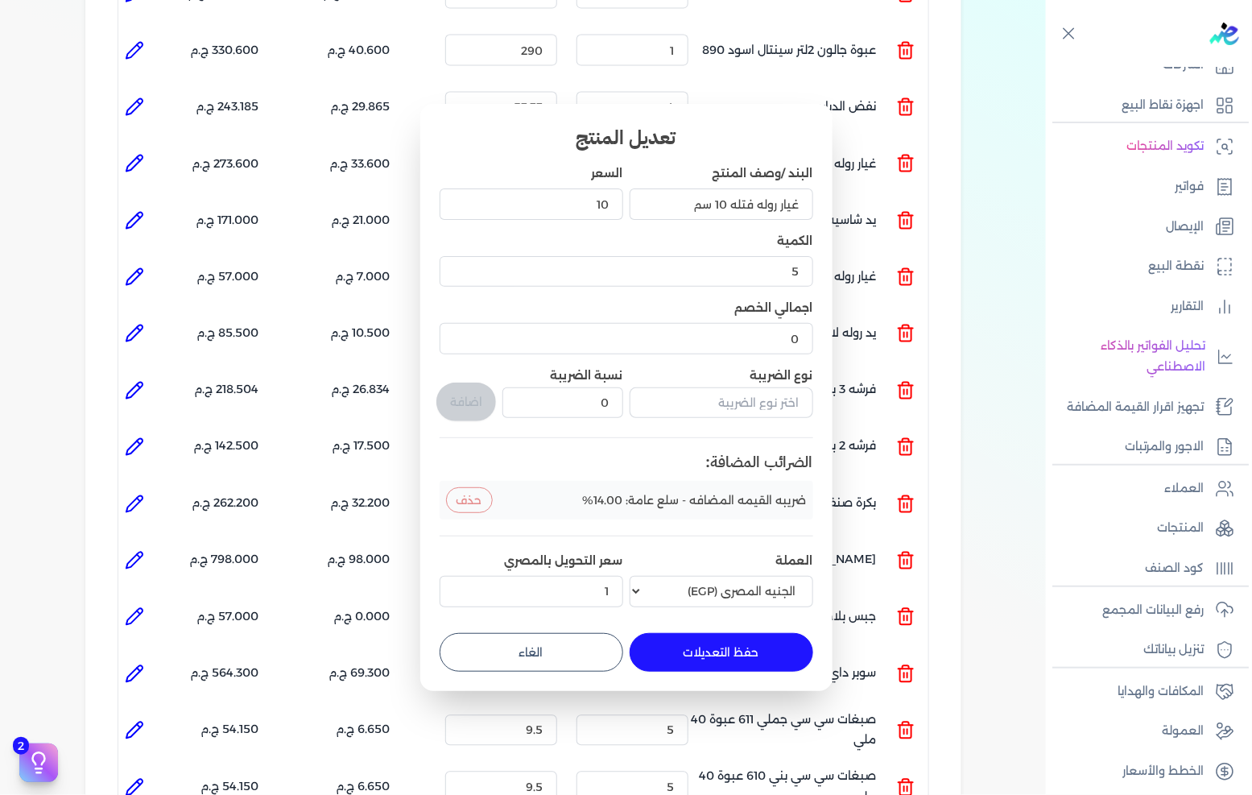
click at [545, 644] on button "الغاء" at bounding box center [532, 652] width 184 height 39
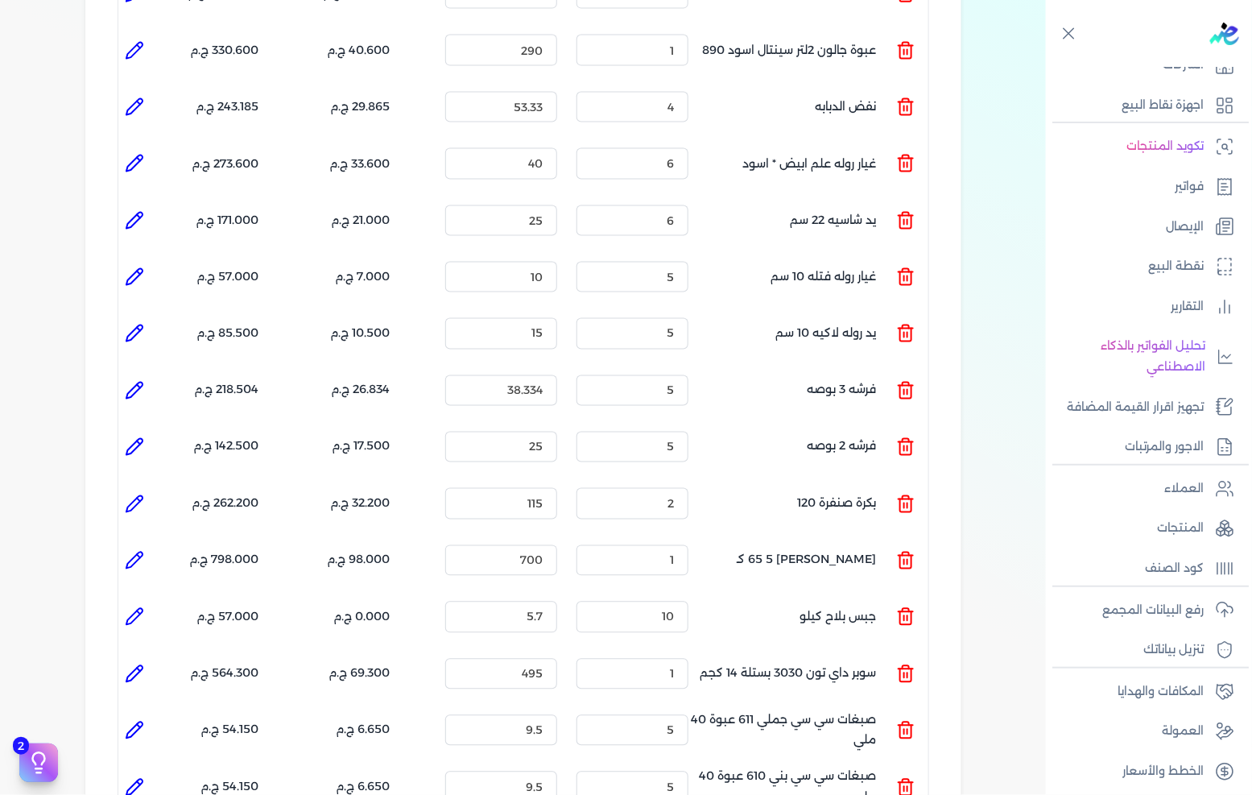
click at [133, 213] on icon at bounding box center [134, 221] width 16 height 16
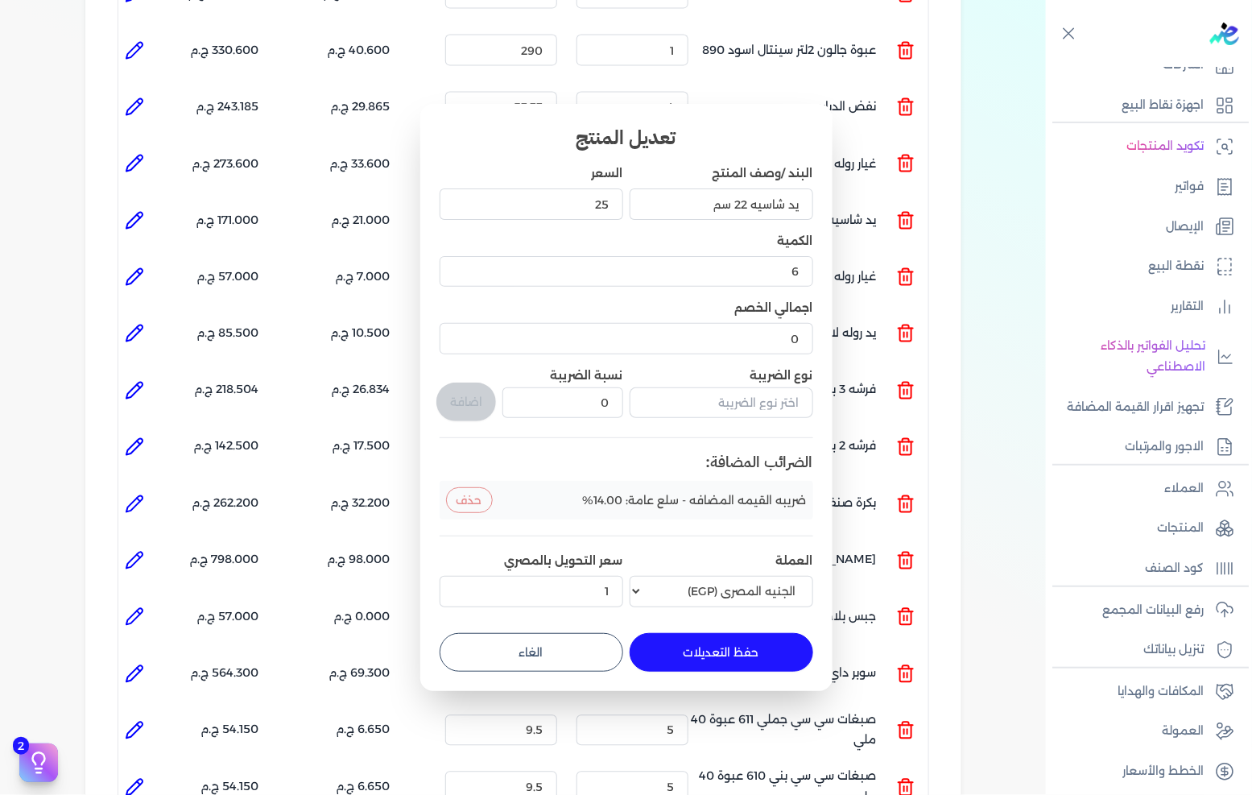
drag, startPoint x: 552, startPoint y: 648, endPoint x: 536, endPoint y: 600, distance: 50.9
click at [551, 648] on button "الغاء" at bounding box center [532, 652] width 184 height 39
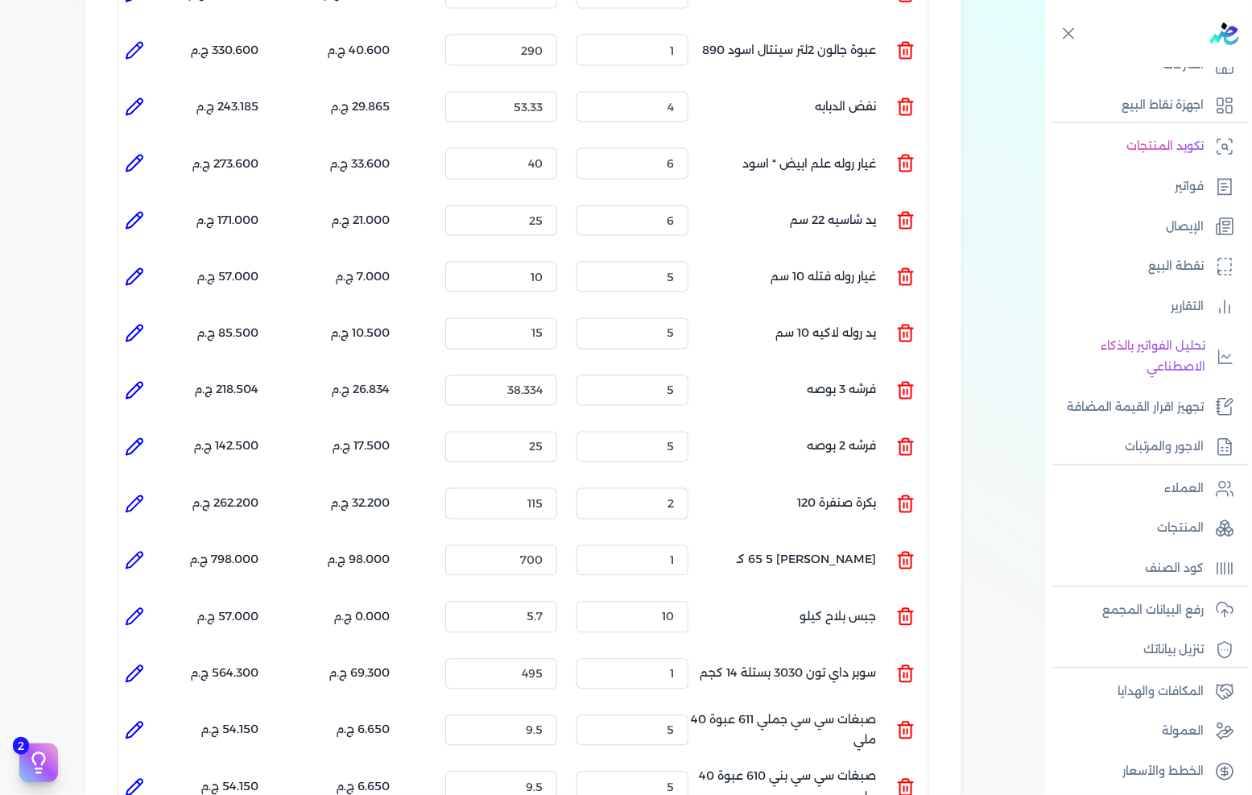
click at [150, 147] on li at bounding box center [134, 163] width 32 height 32
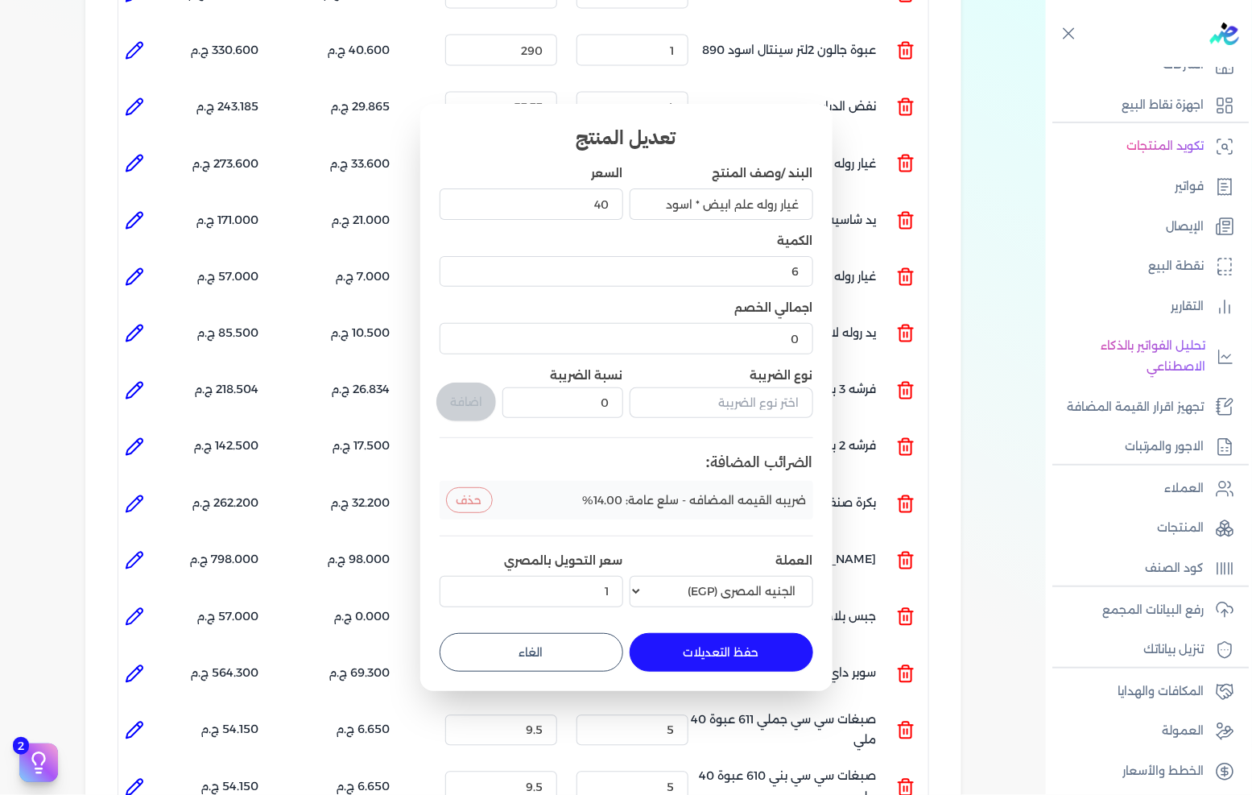
click at [540, 647] on button "الغاء" at bounding box center [532, 652] width 184 height 39
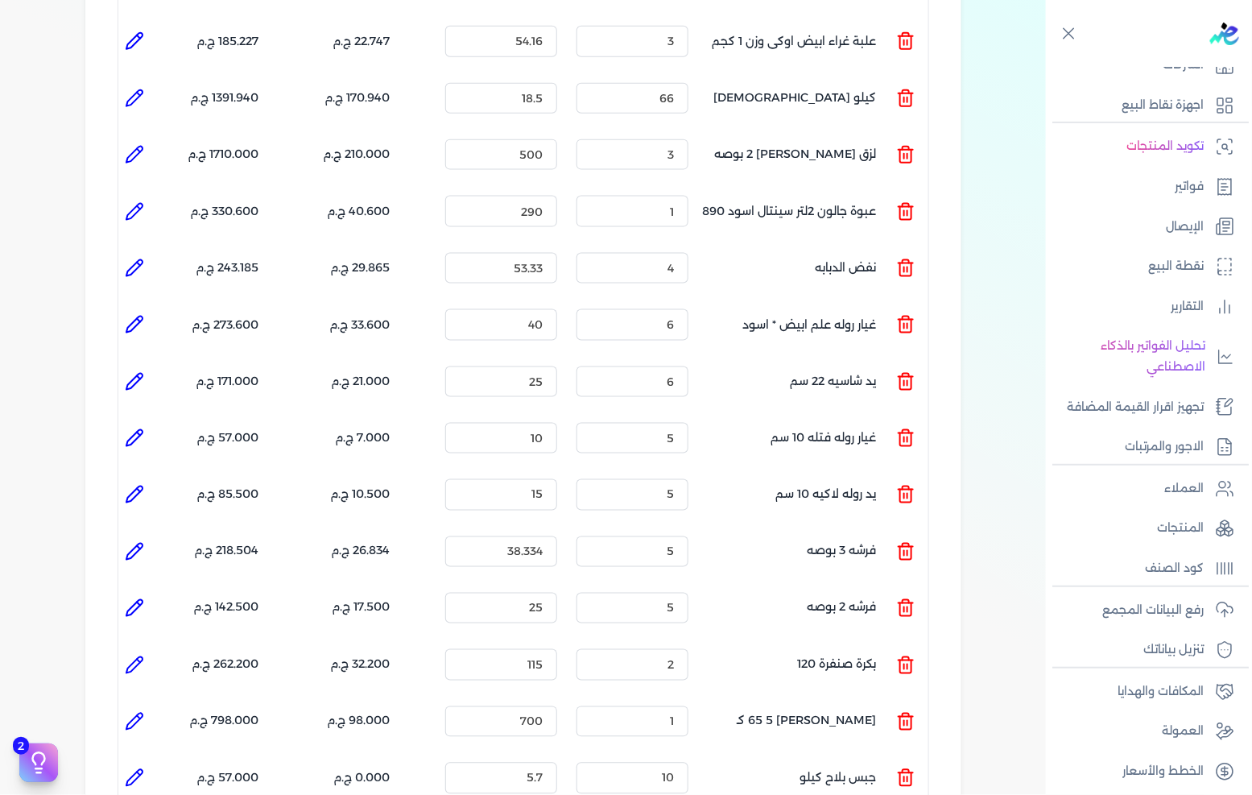
scroll to position [660, 0]
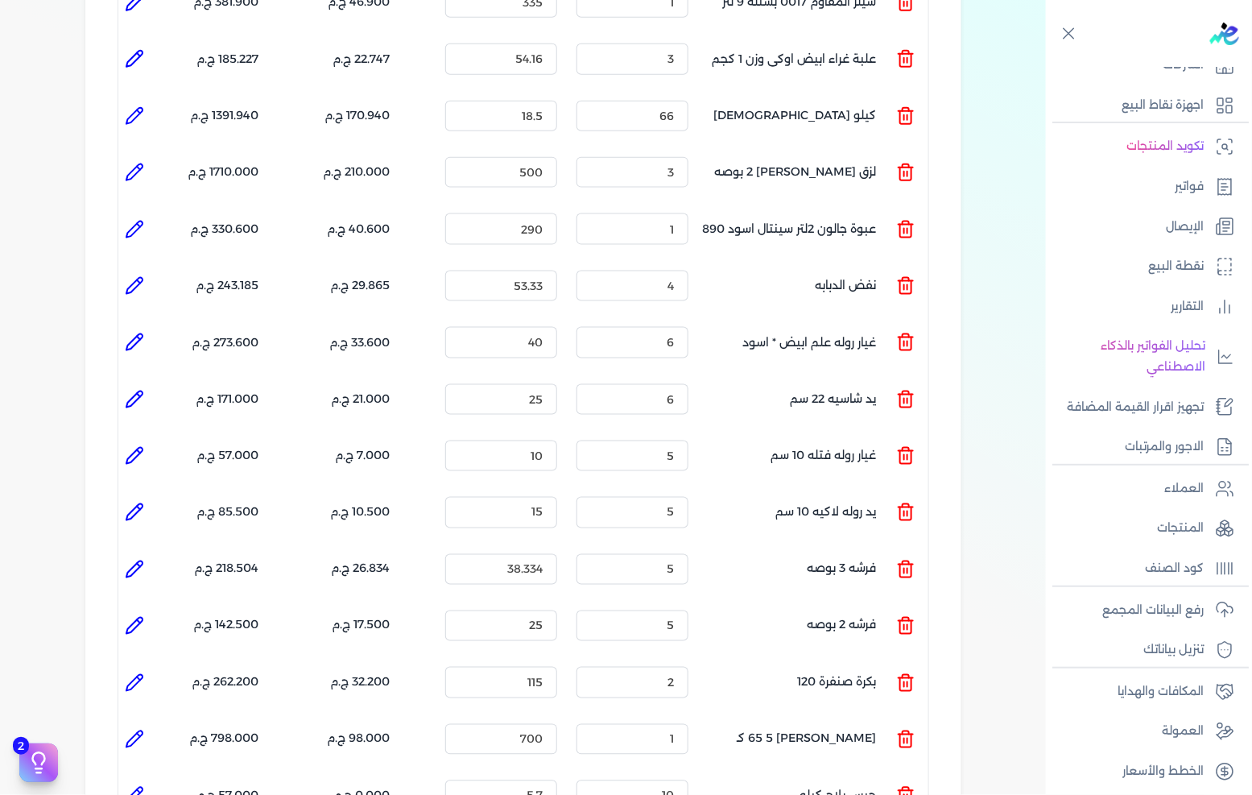
click at [135, 276] on icon at bounding box center [134, 285] width 19 height 19
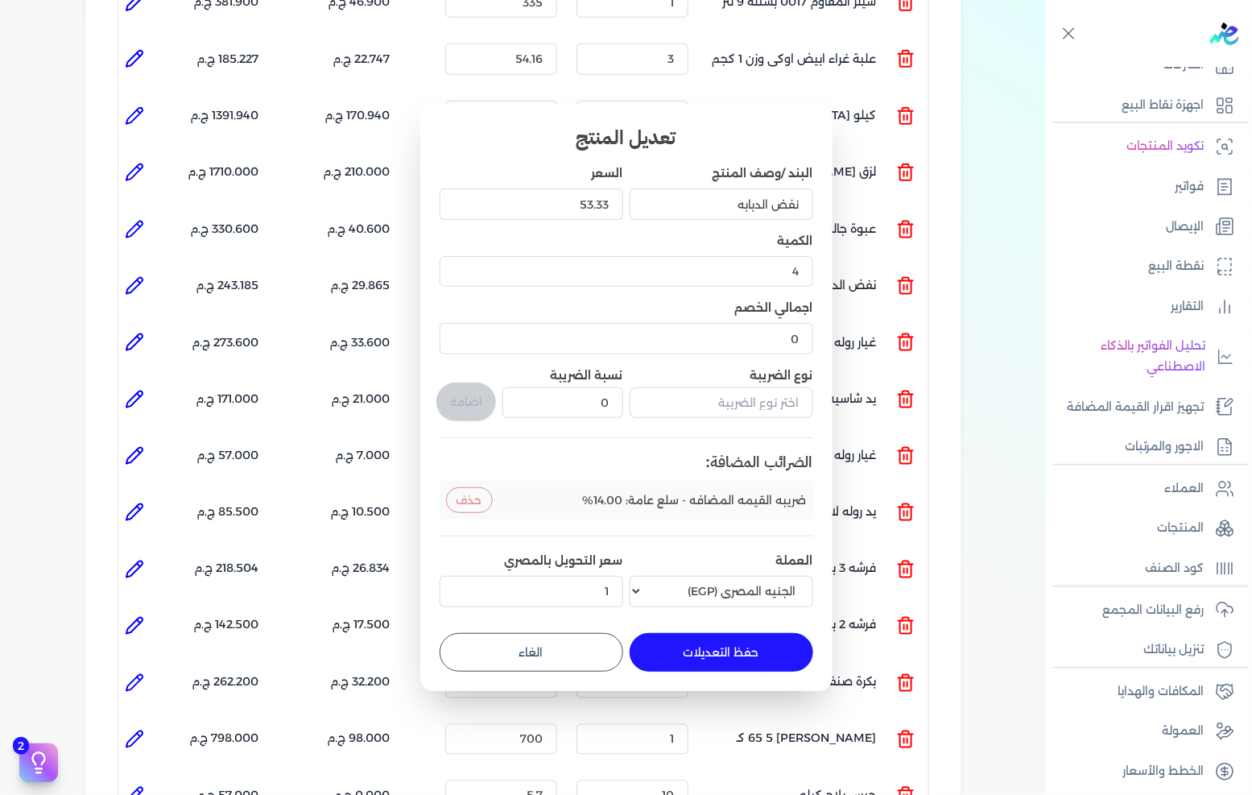
click at [516, 654] on button "الغاء" at bounding box center [532, 652] width 184 height 39
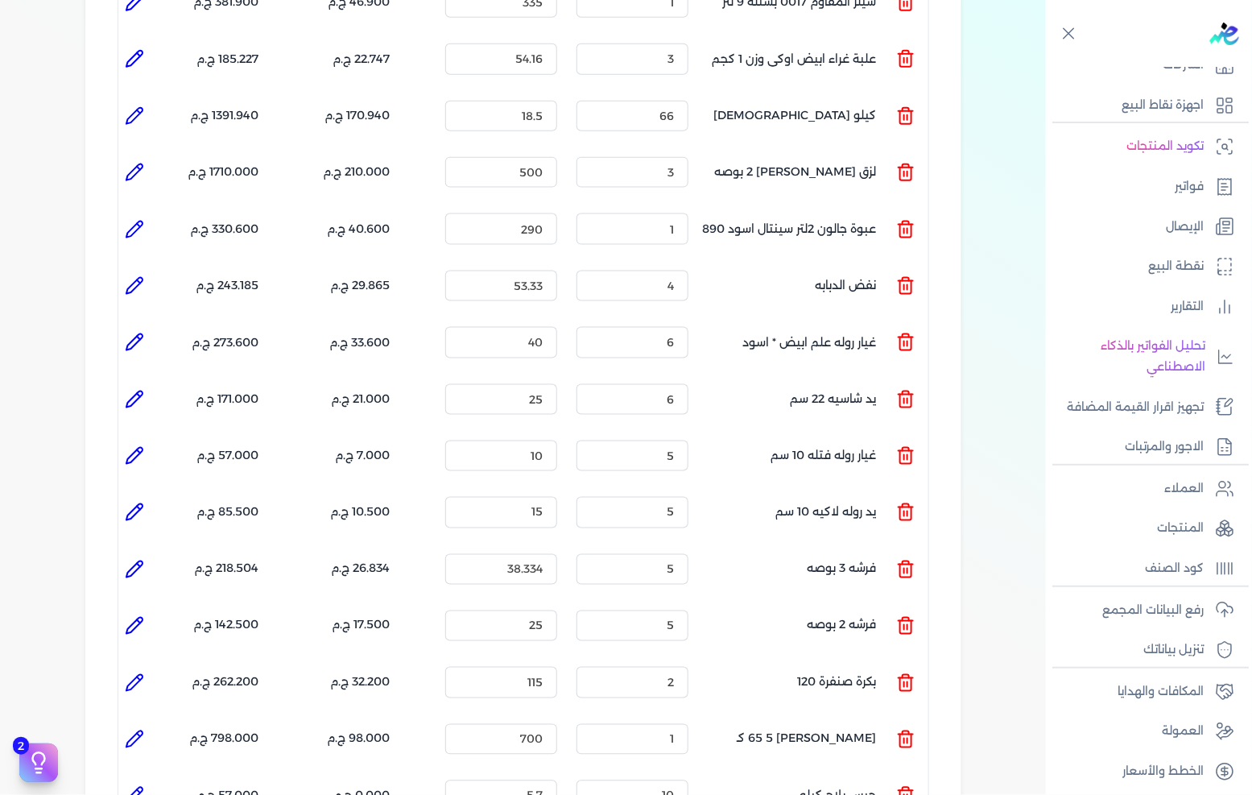
click at [125, 213] on li at bounding box center [134, 229] width 32 height 32
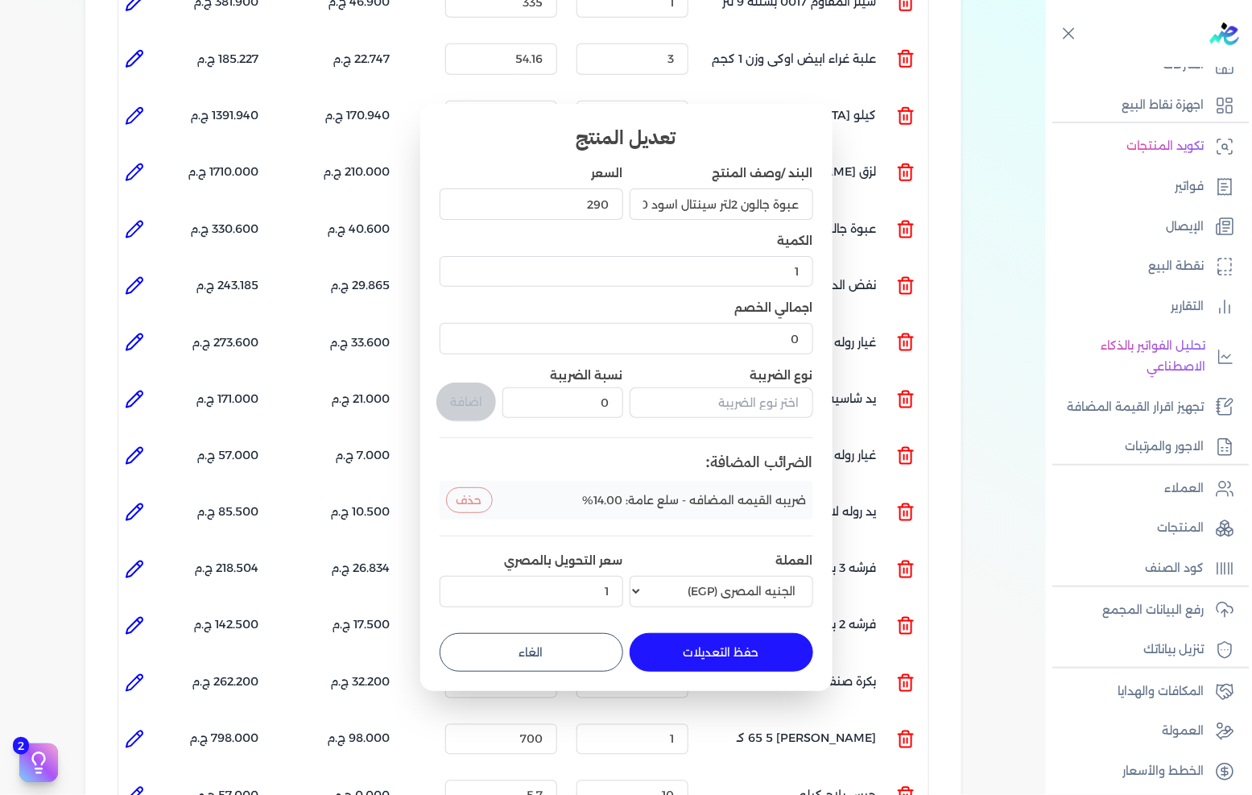
click at [524, 643] on button "الغاء" at bounding box center [532, 652] width 184 height 39
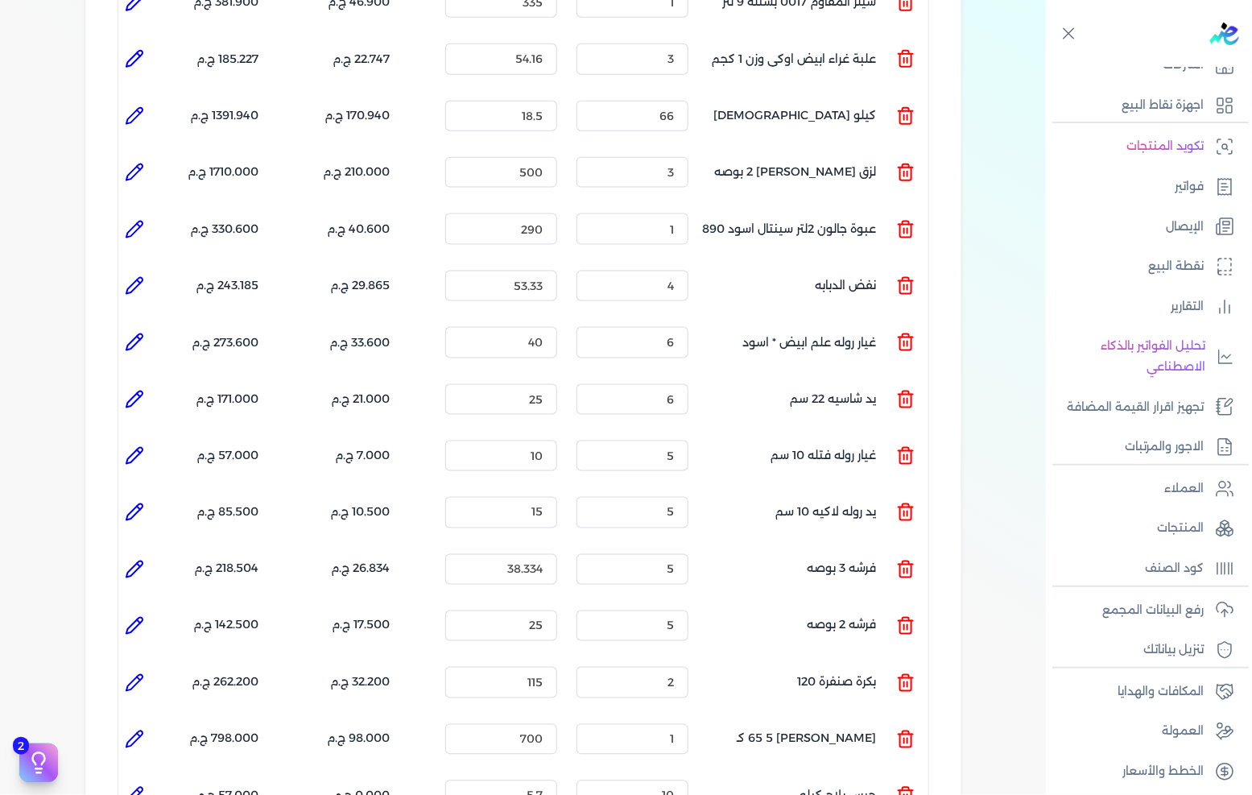
click at [143, 163] on icon at bounding box center [134, 172] width 19 height 19
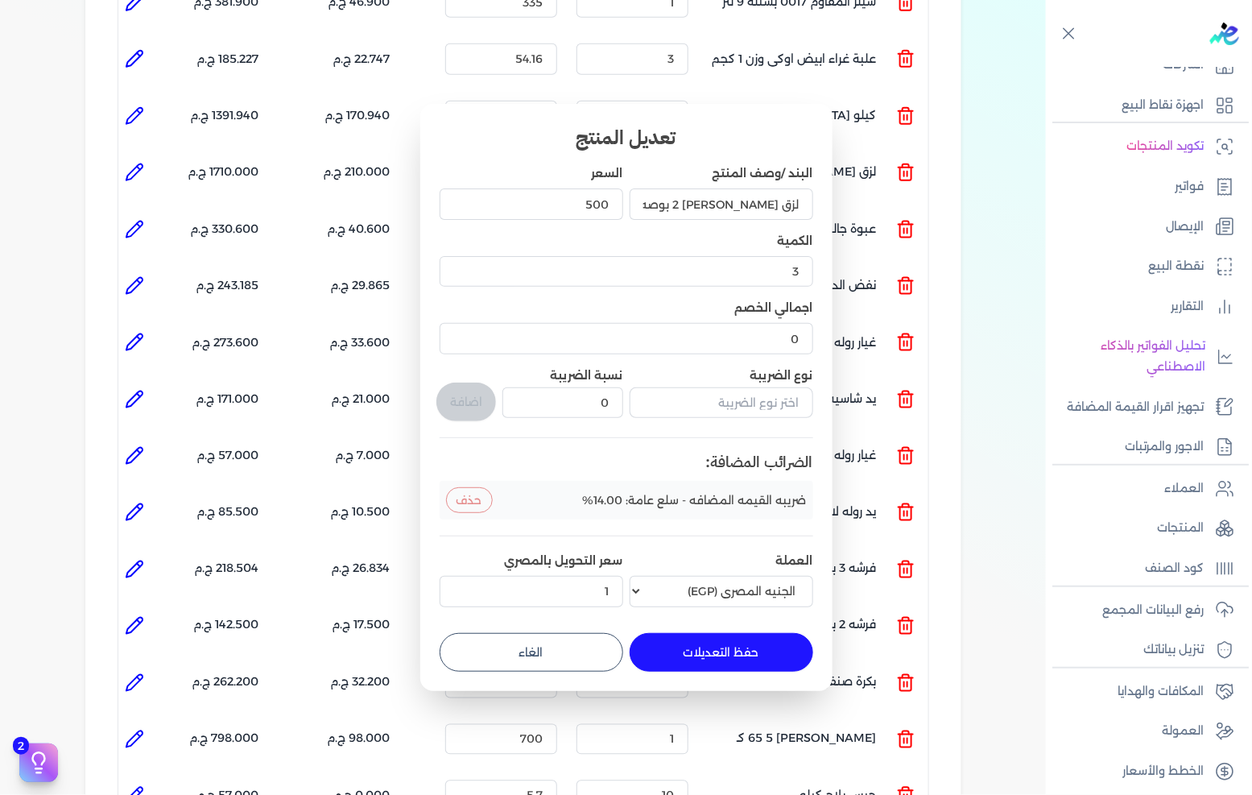
click at [585, 658] on button "الغاء" at bounding box center [532, 652] width 184 height 39
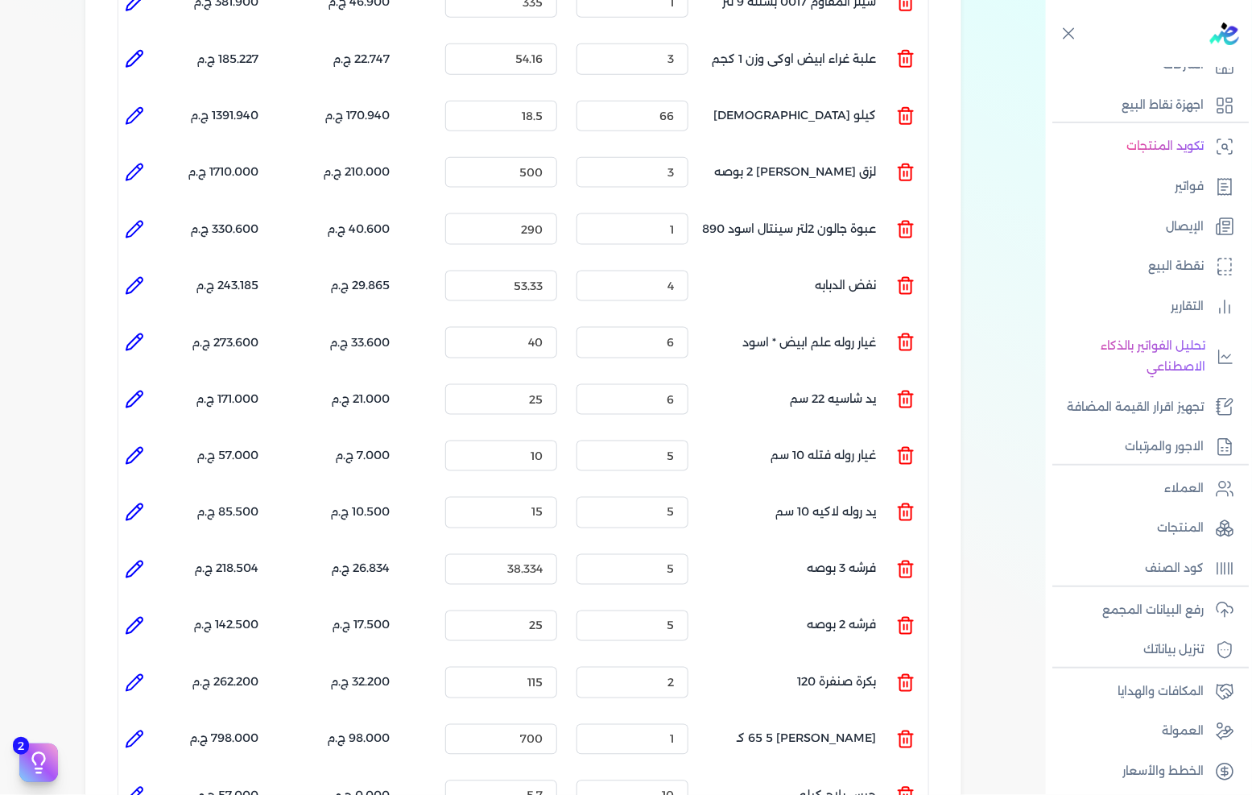
scroll to position [570, 0]
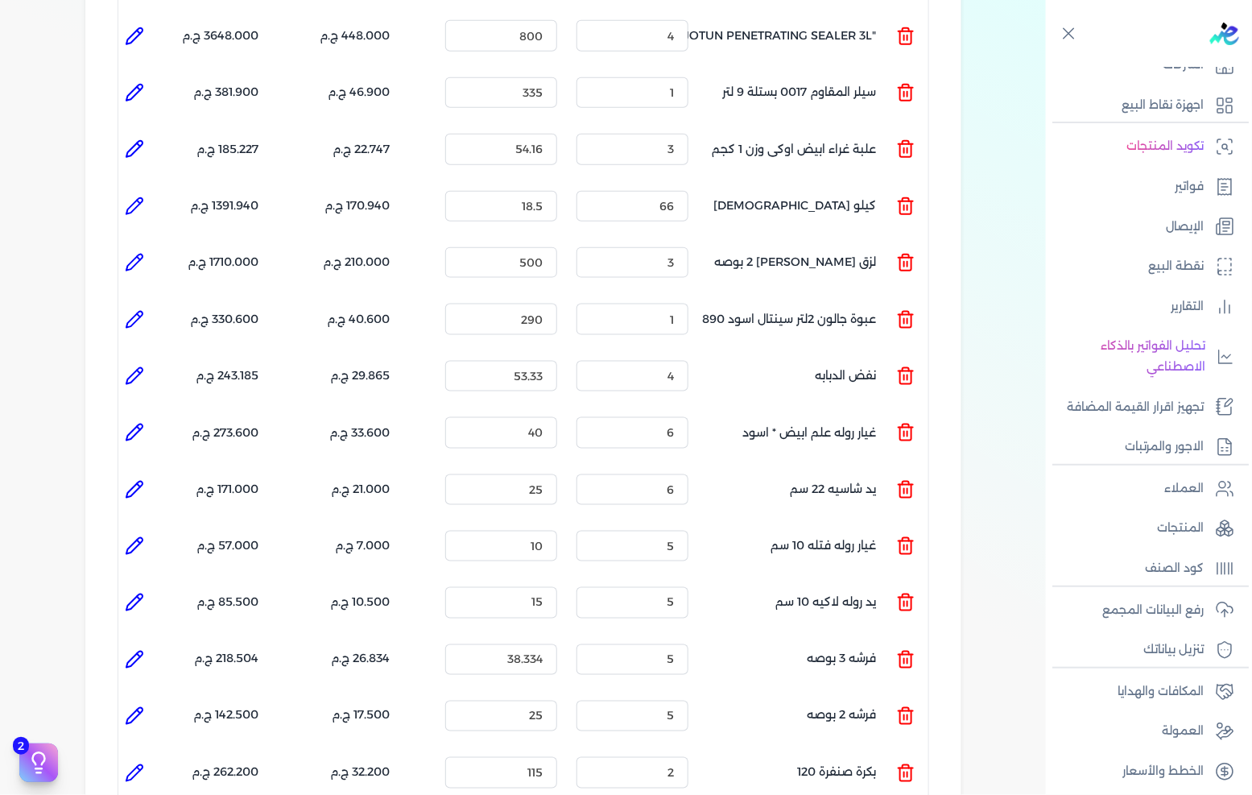
click at [137, 196] on icon at bounding box center [134, 205] width 19 height 19
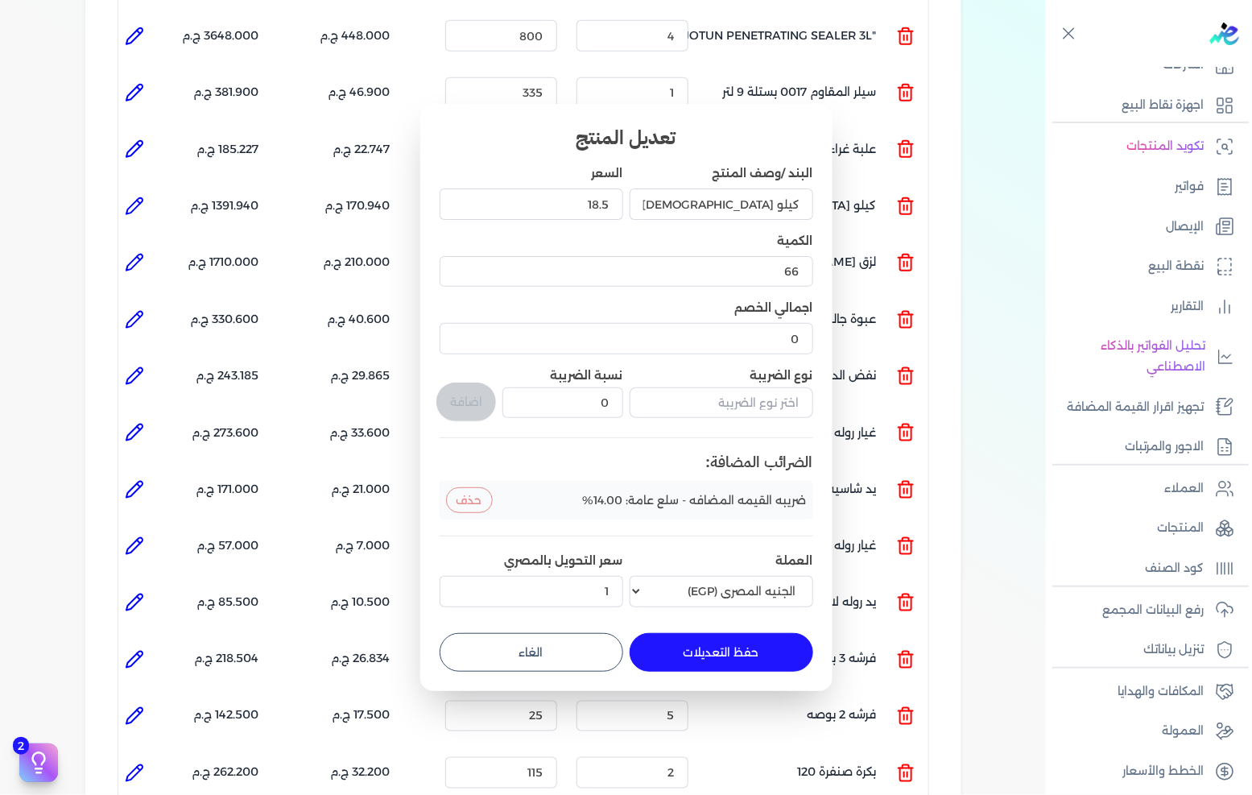
click at [559, 667] on button "الغاء" at bounding box center [532, 652] width 184 height 39
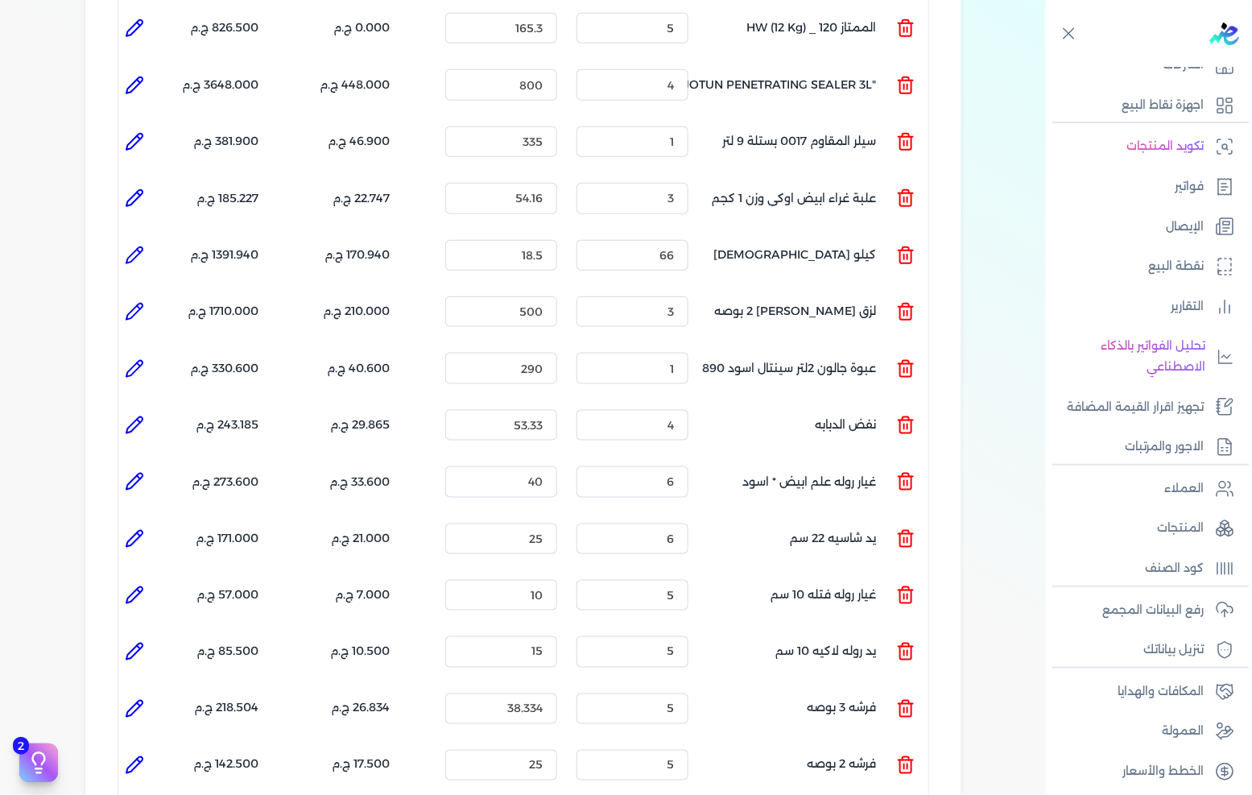
scroll to position [391, 0]
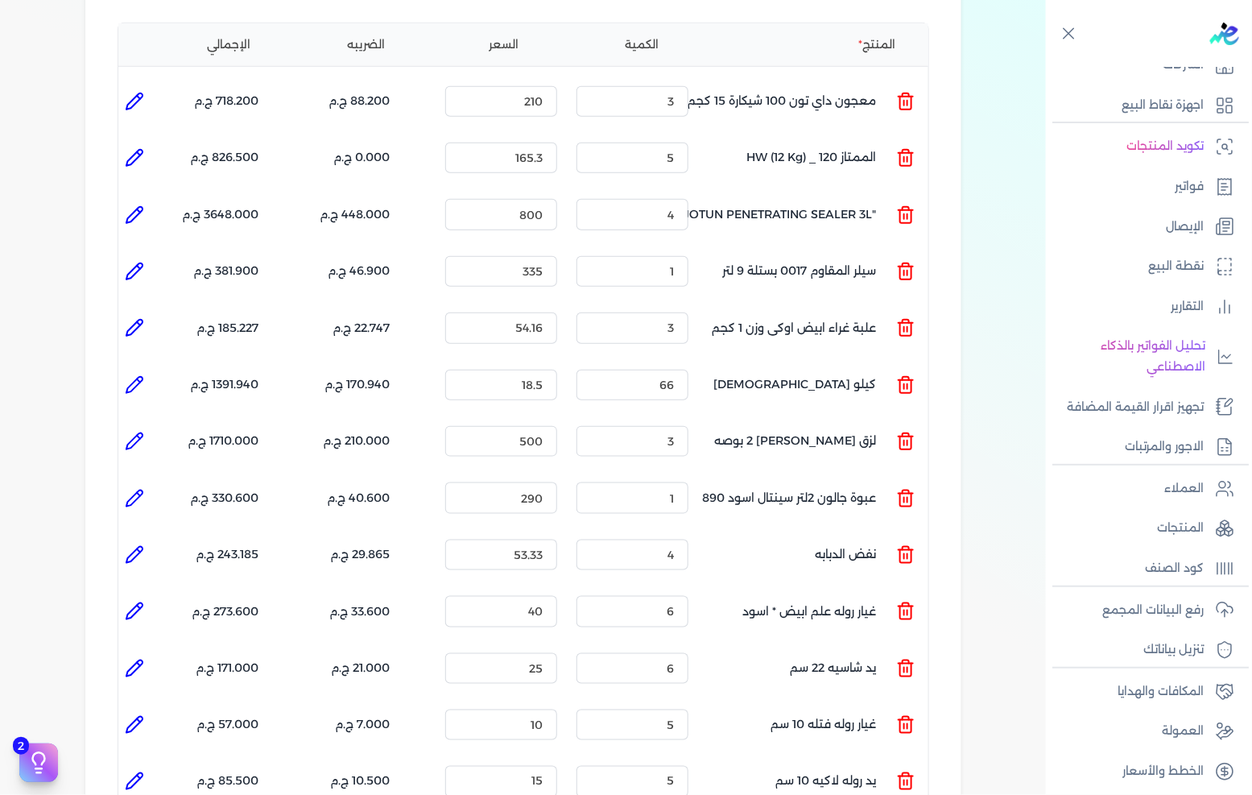
click at [135, 318] on icon at bounding box center [134, 327] width 19 height 19
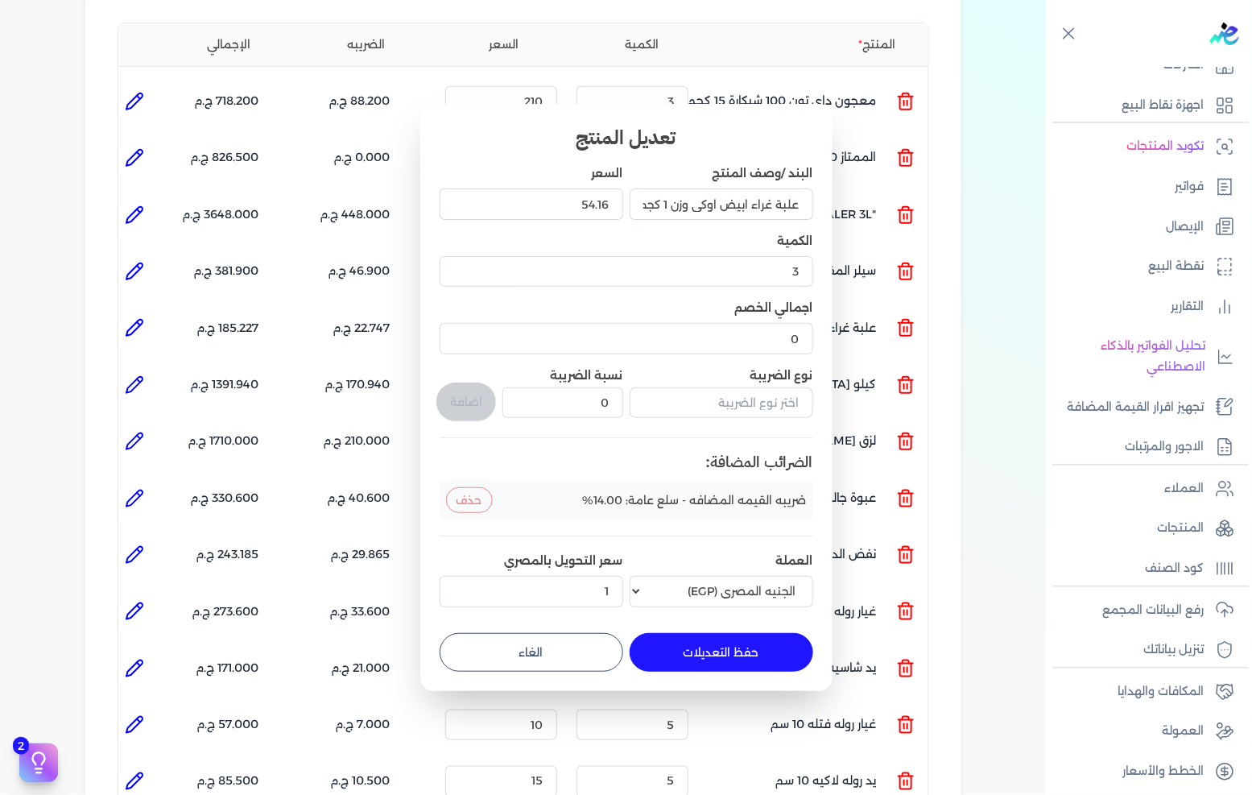
click at [578, 656] on button "الغاء" at bounding box center [532, 652] width 184 height 39
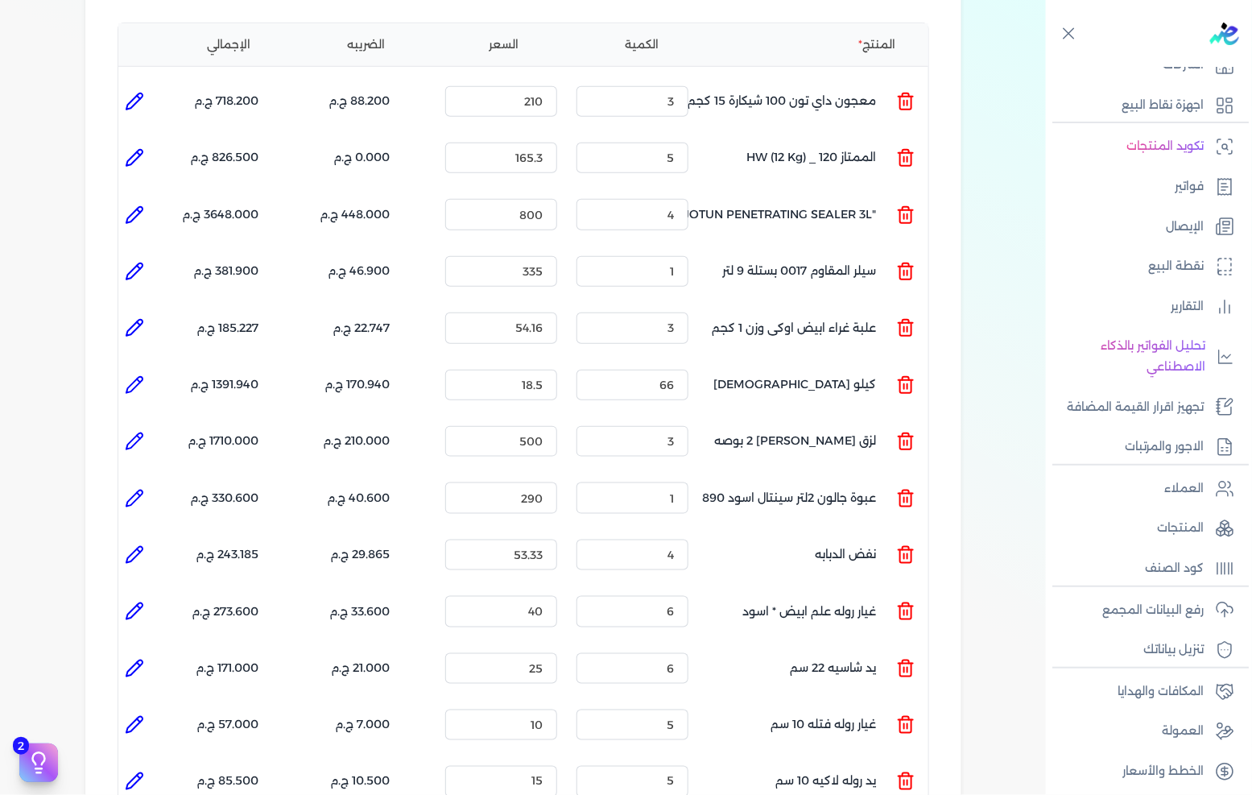
click at [139, 262] on icon at bounding box center [134, 271] width 19 height 19
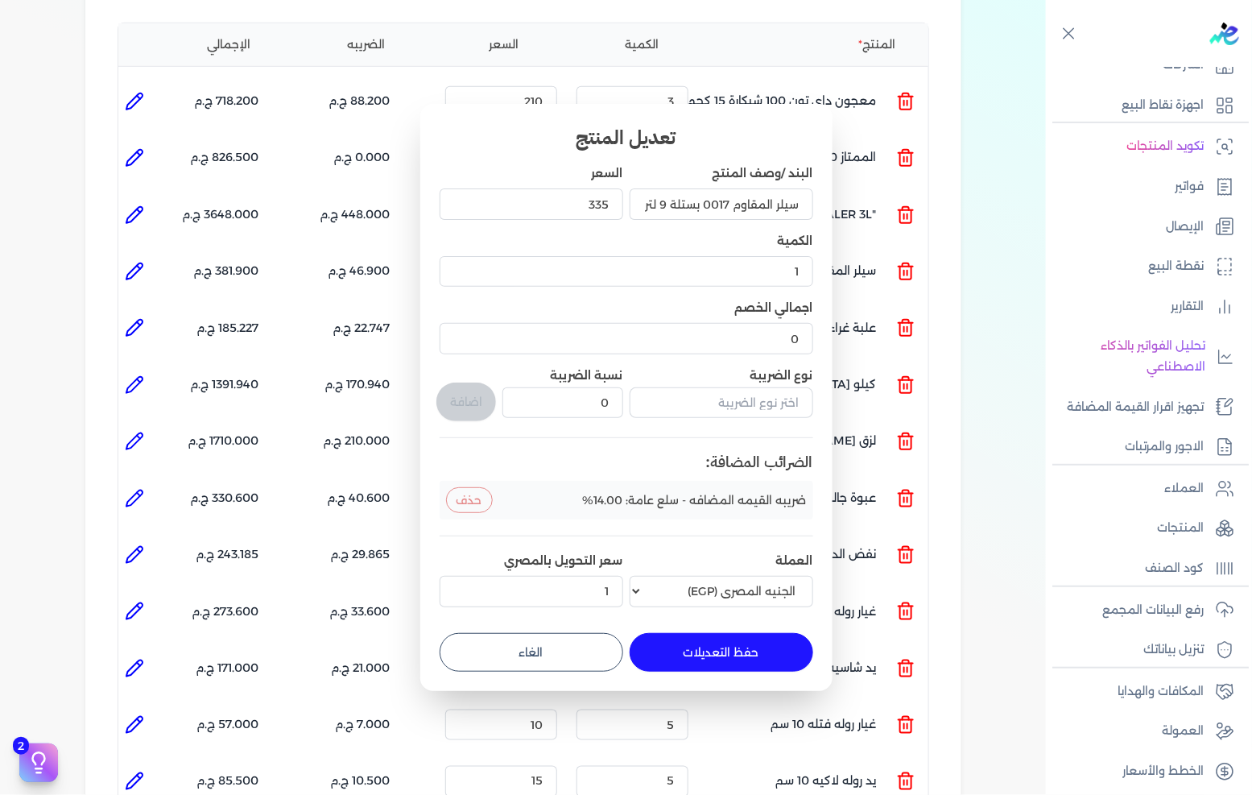
click at [578, 647] on button "الغاء" at bounding box center [532, 652] width 184 height 39
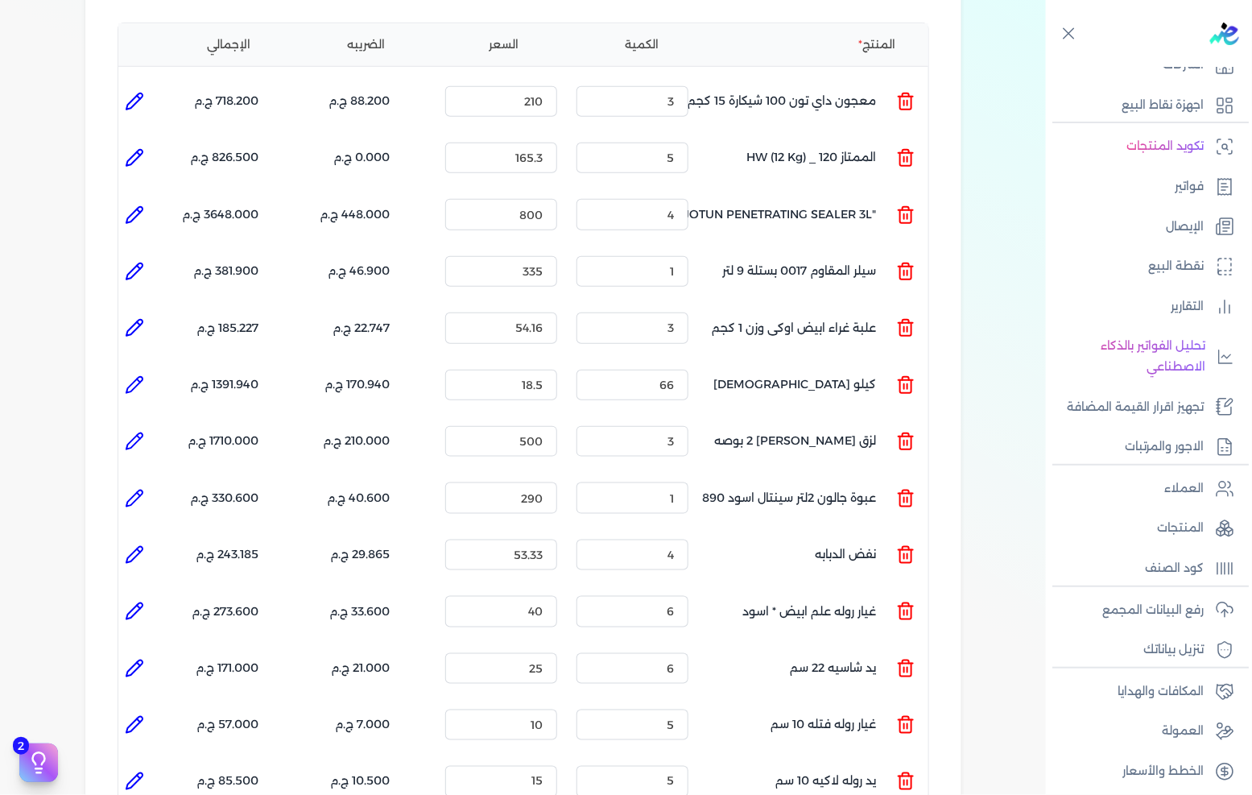
click at [137, 207] on icon at bounding box center [134, 215] width 16 height 16
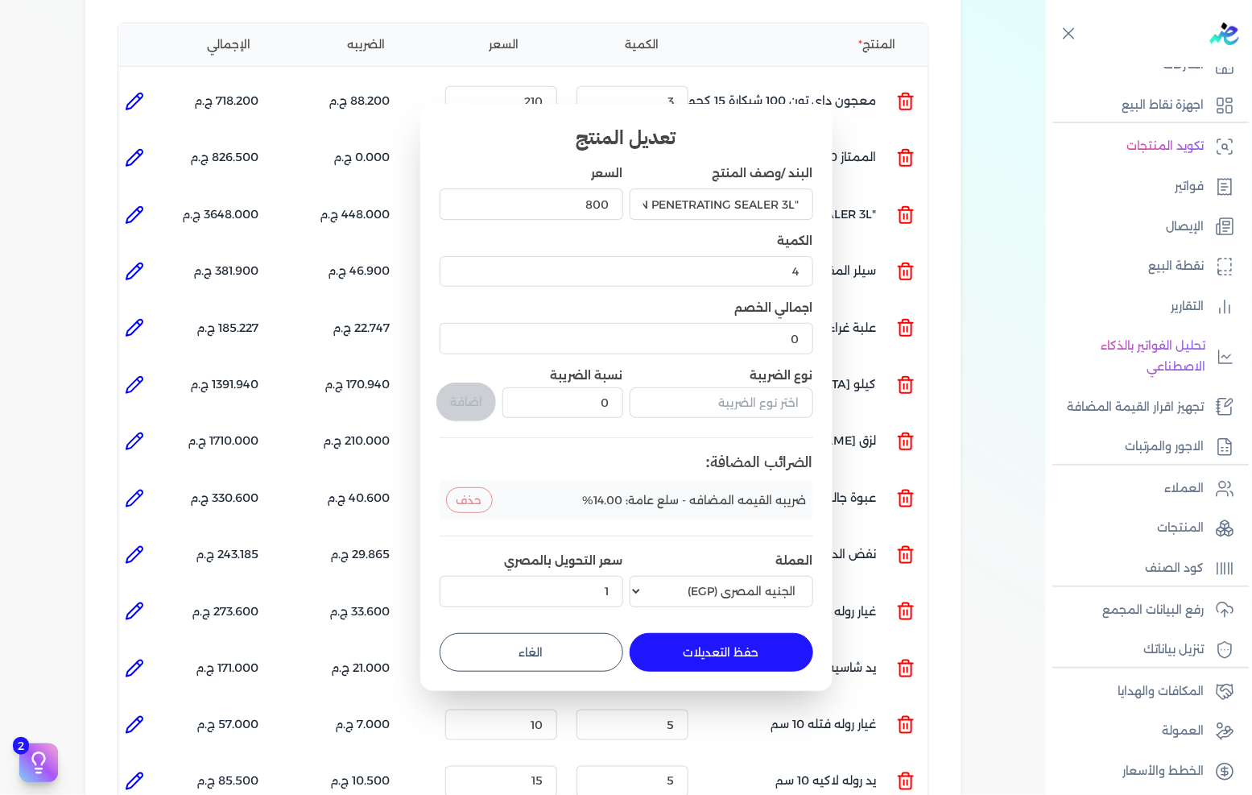
click at [528, 651] on button "الغاء" at bounding box center [532, 652] width 184 height 39
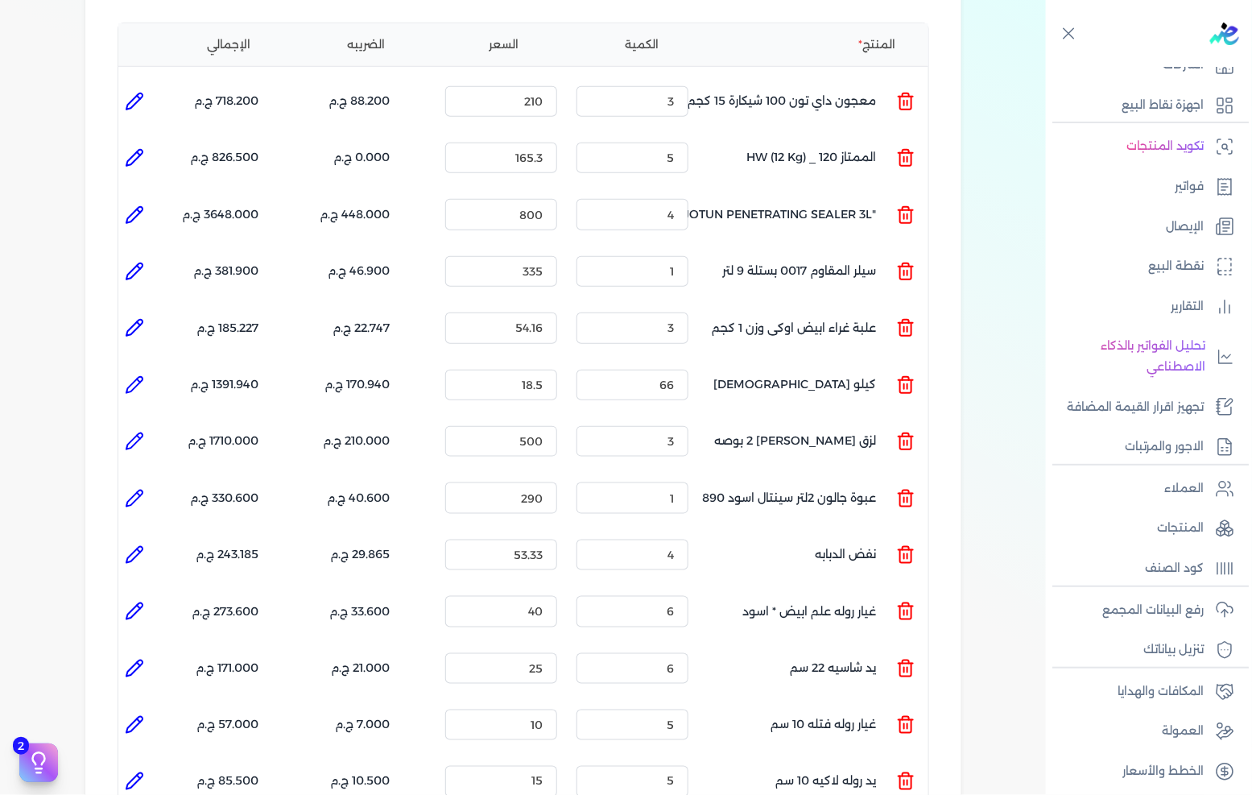
click at [142, 150] on icon at bounding box center [134, 158] width 16 height 16
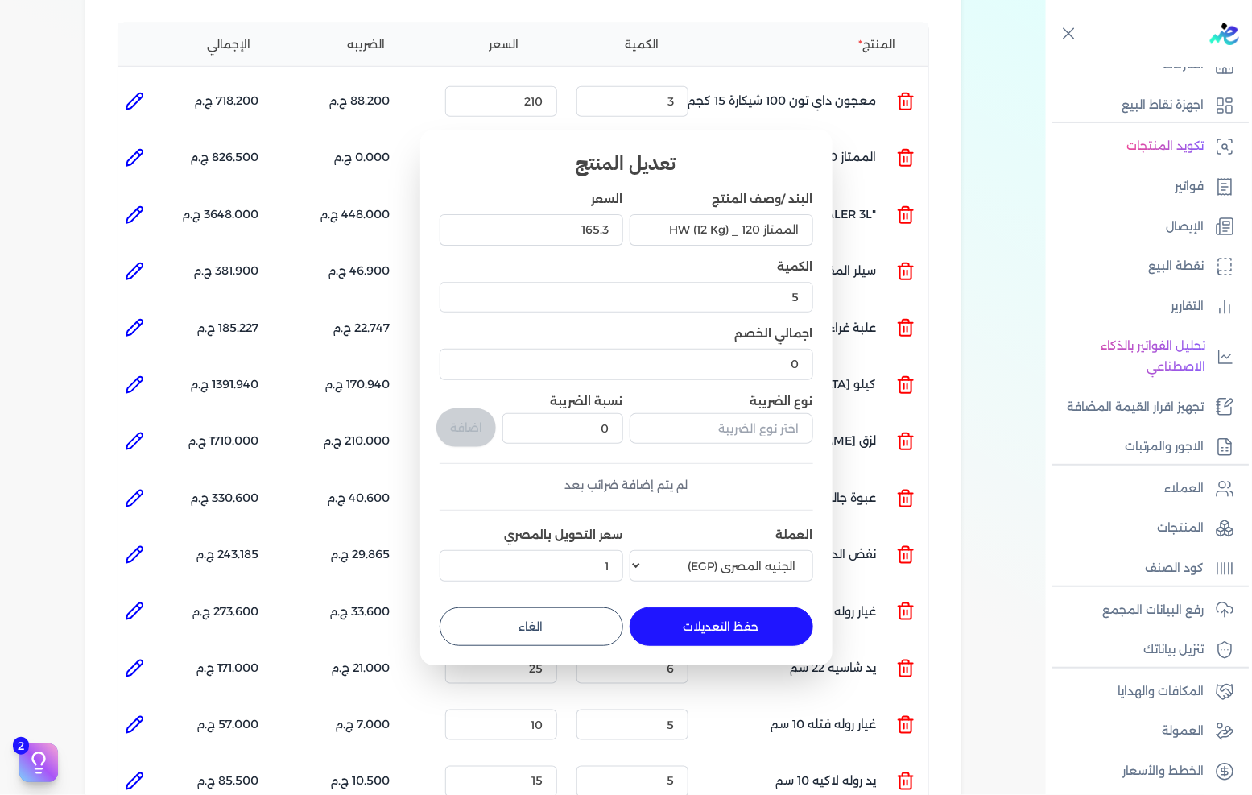
click at [542, 623] on button "الغاء" at bounding box center [532, 626] width 184 height 39
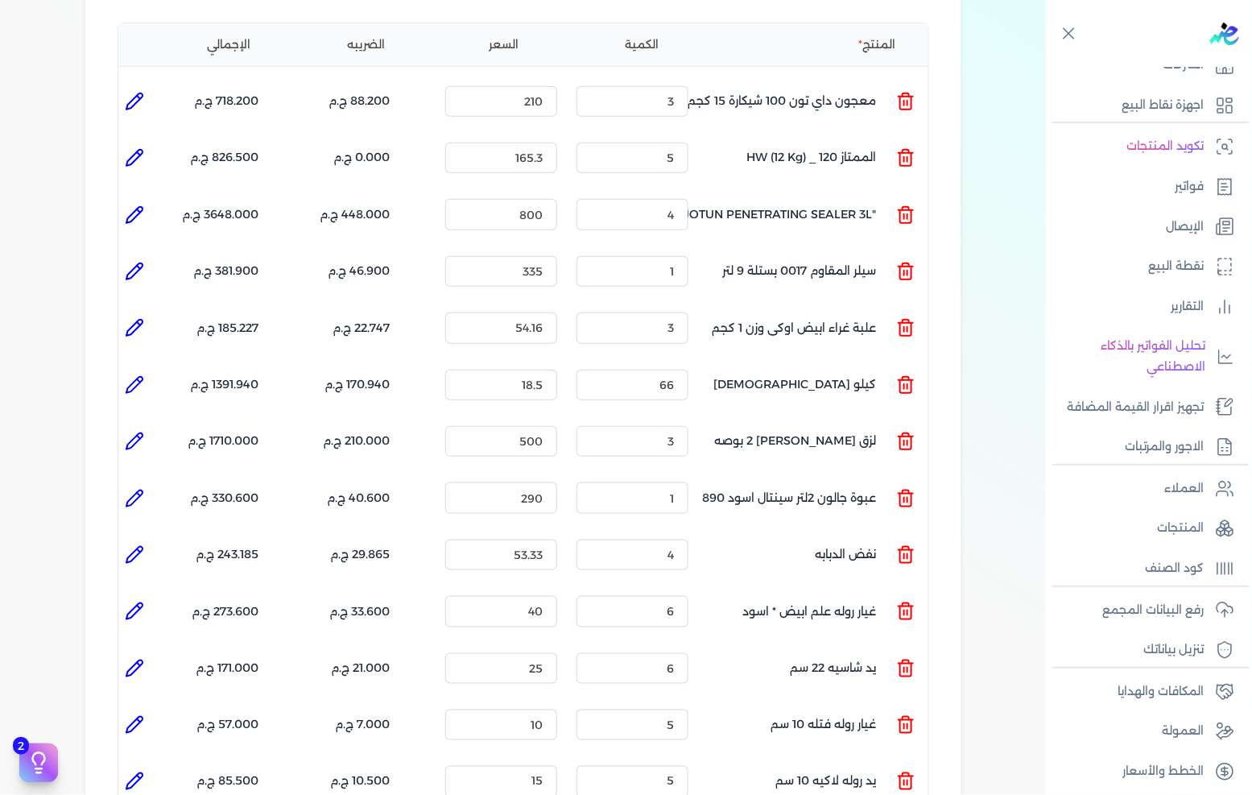
click at [142, 92] on icon at bounding box center [134, 101] width 19 height 19
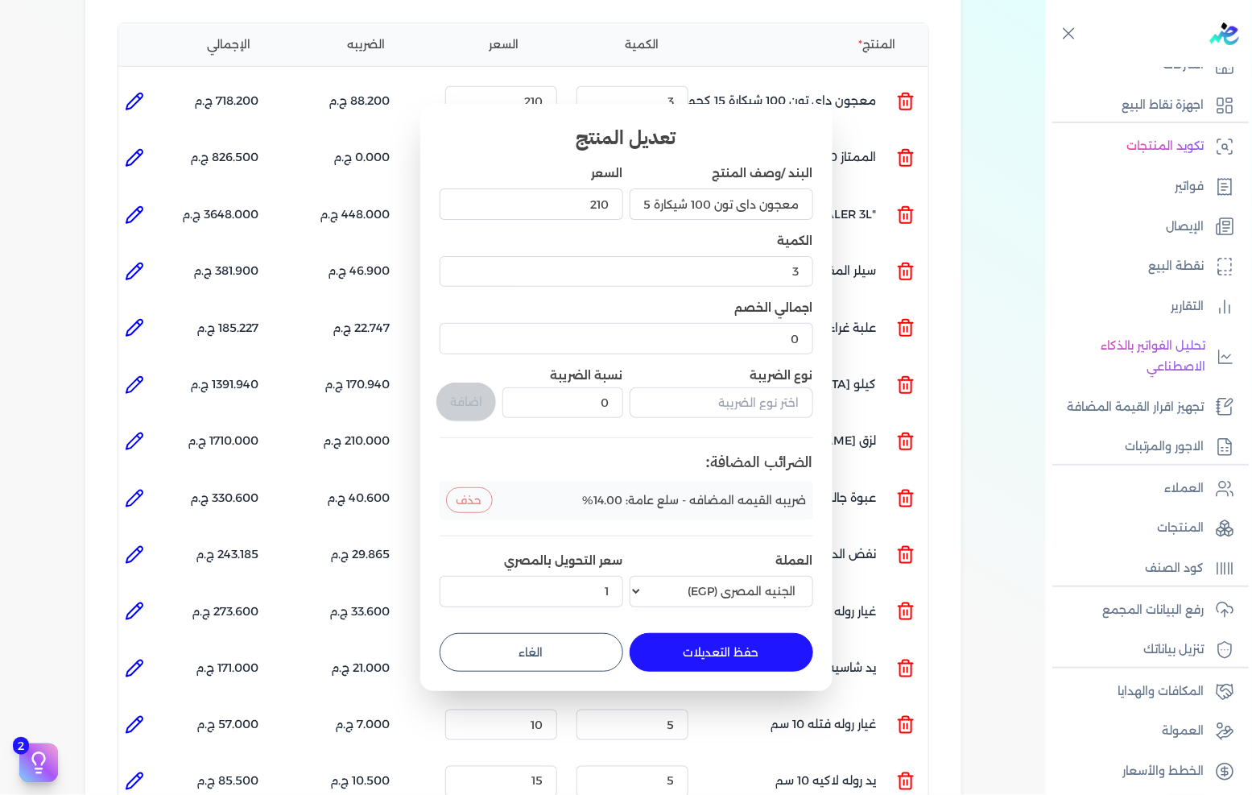
click at [524, 636] on button "الغاء" at bounding box center [532, 652] width 184 height 39
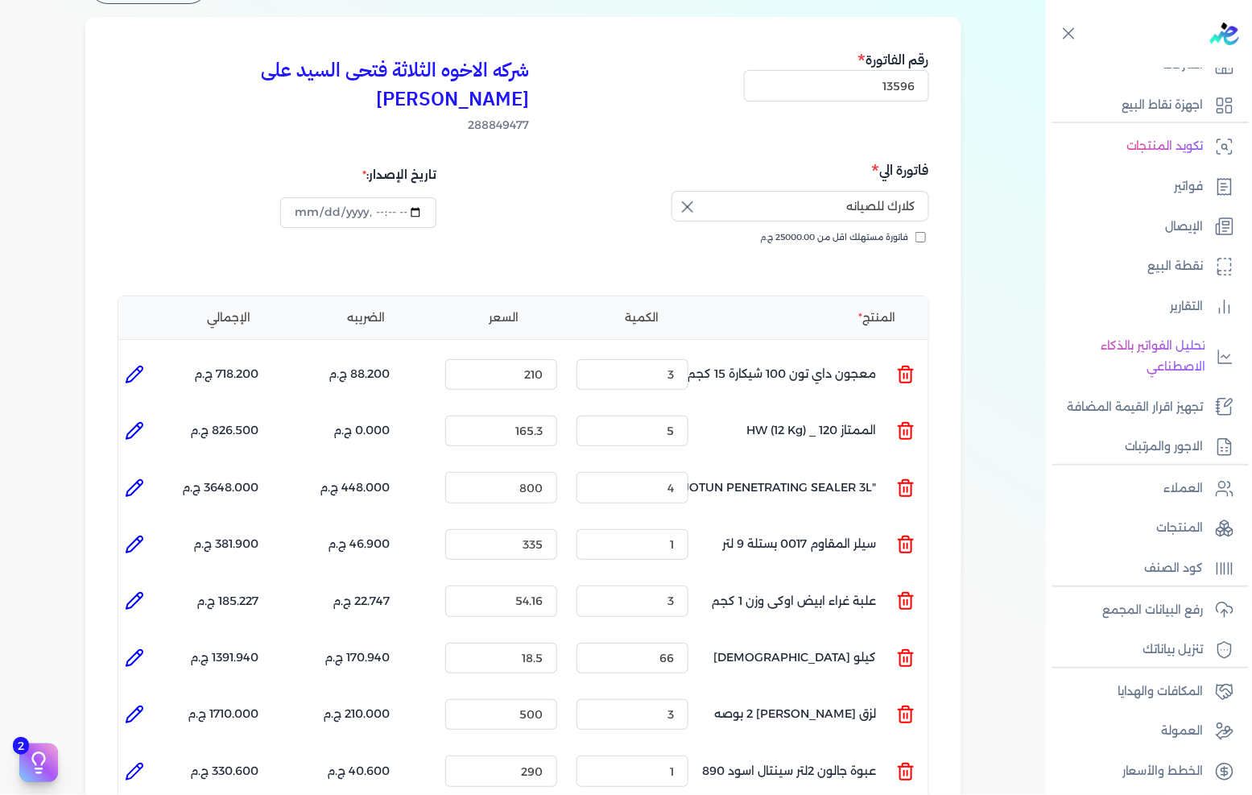
scroll to position [179, 0]
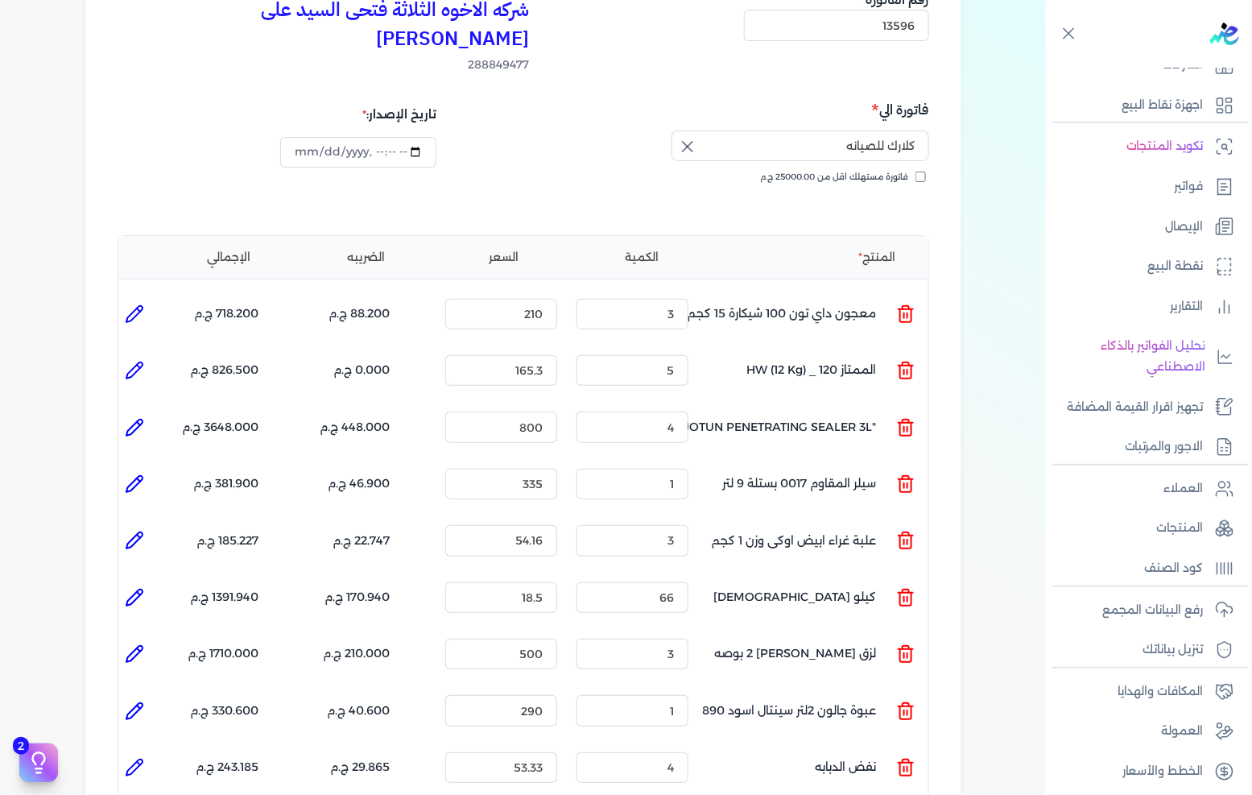
click at [129, 361] on icon at bounding box center [134, 370] width 19 height 19
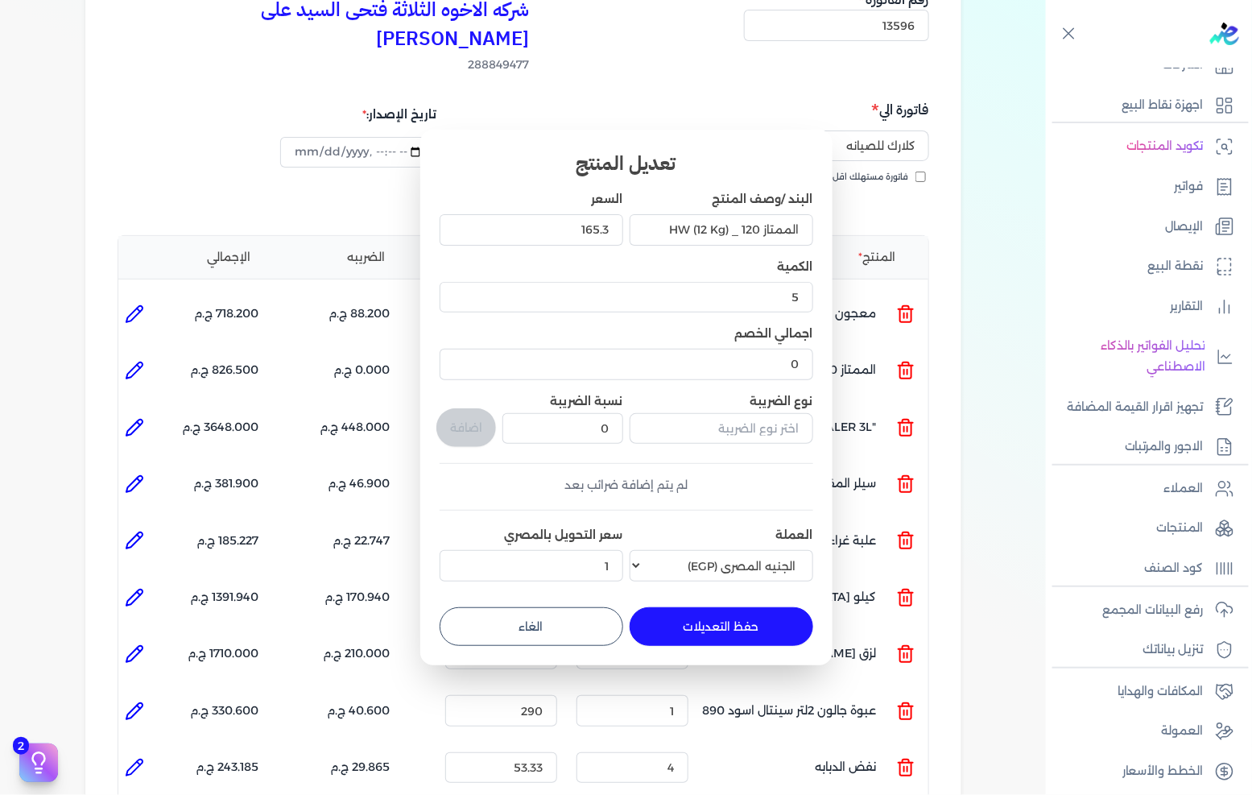
click at [777, 449] on button "button" at bounding box center [722, 431] width 184 height 37
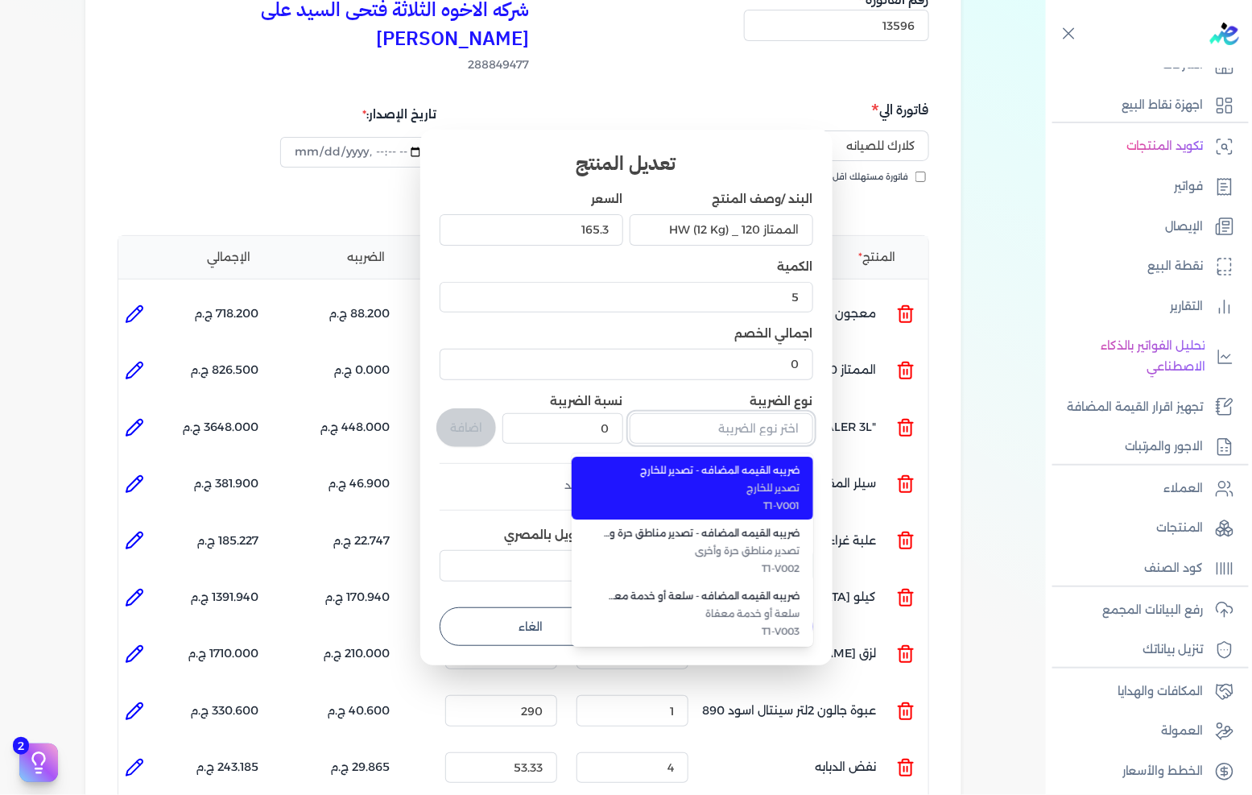
click at [760, 435] on input "text" at bounding box center [722, 428] width 184 height 31
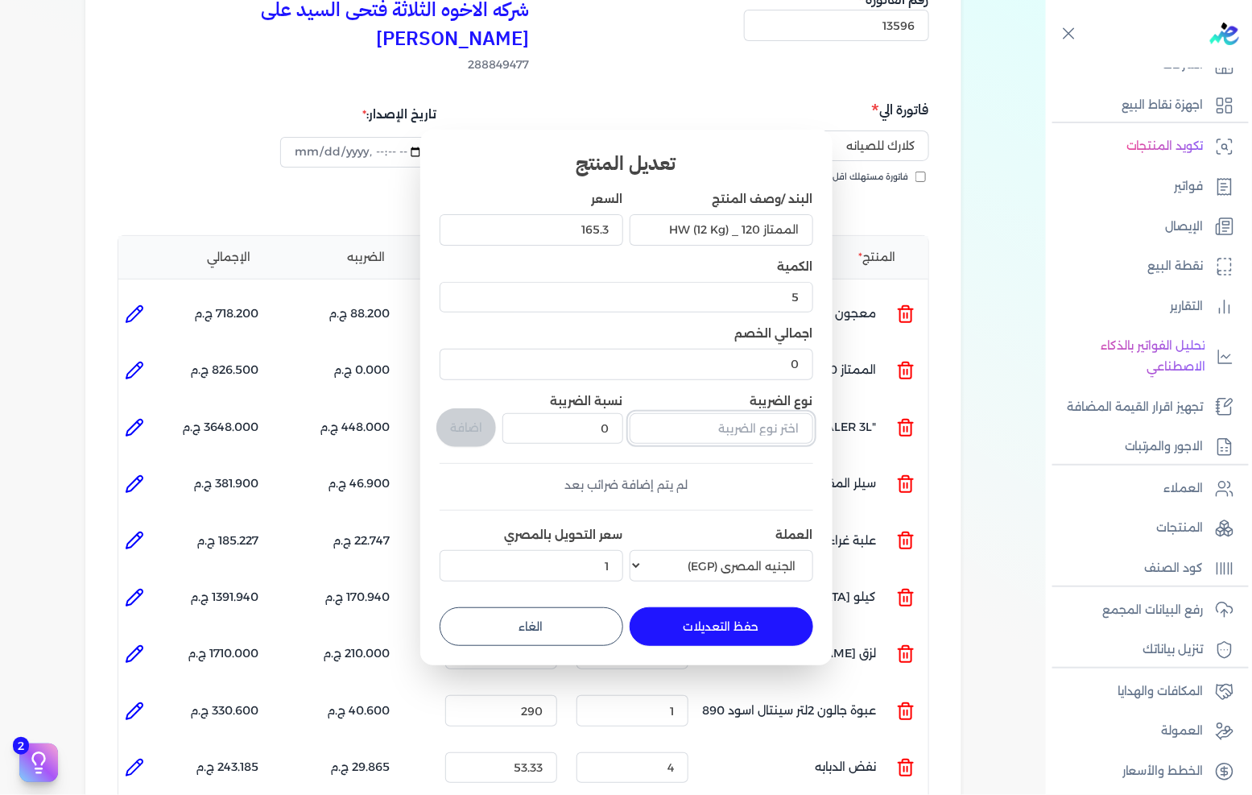
click at [762, 435] on input "text" at bounding box center [722, 428] width 184 height 31
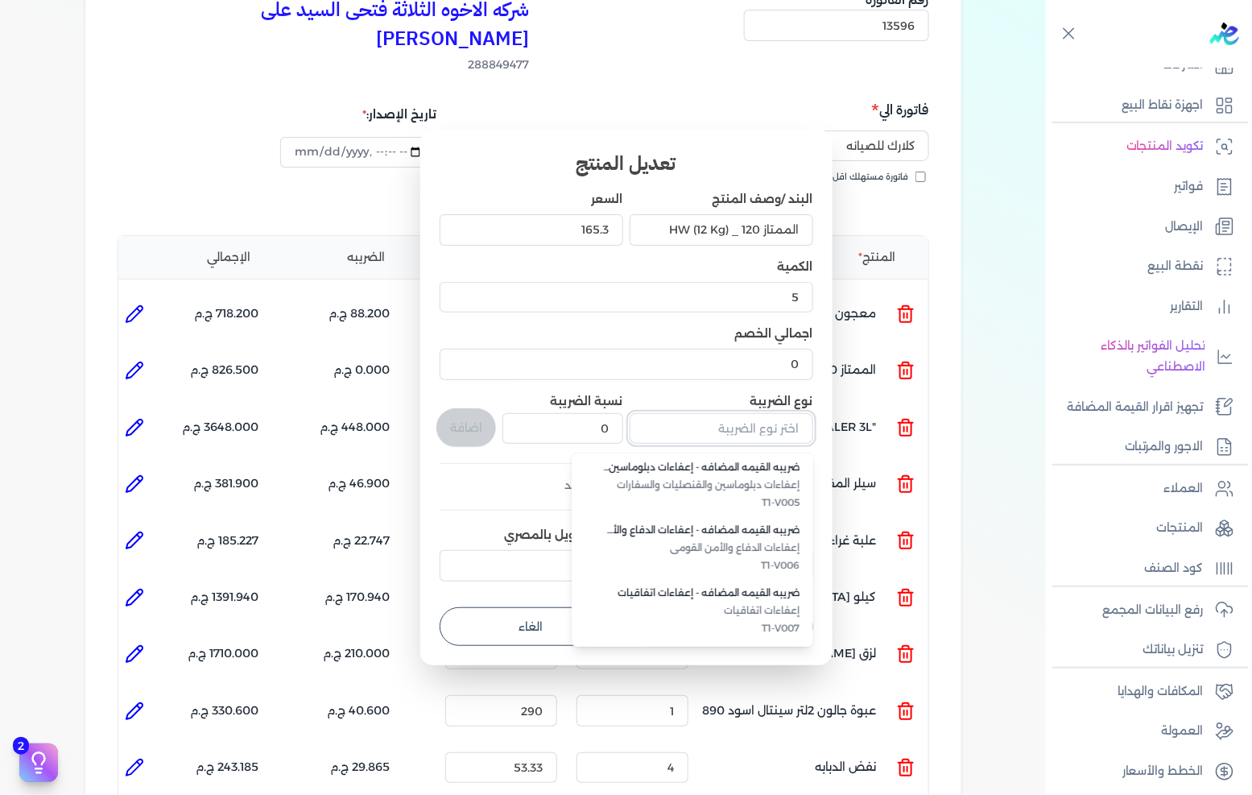
scroll to position [440, 0]
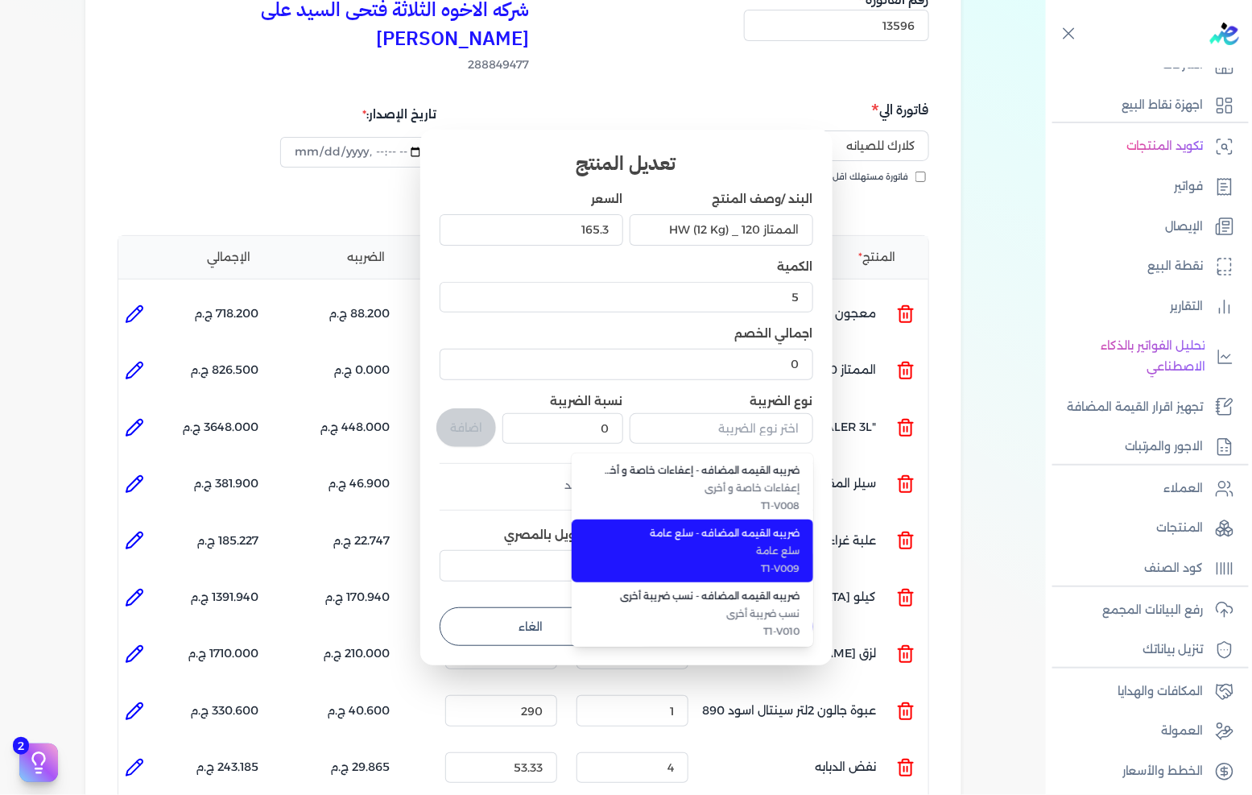
drag, startPoint x: 774, startPoint y: 566, endPoint x: 754, endPoint y: 550, distance: 25.8
click at [775, 566] on span "T1-V009" at bounding box center [702, 568] width 196 height 14
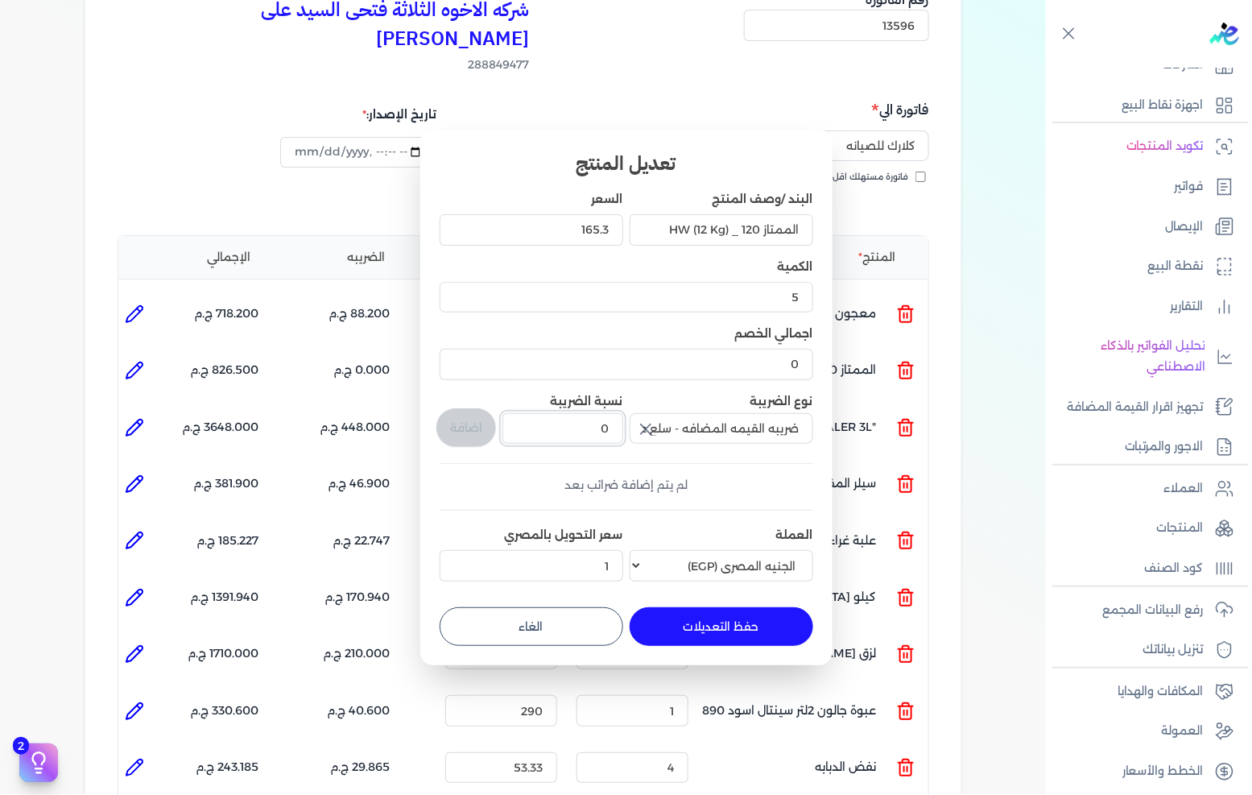
click at [608, 431] on input "0" at bounding box center [563, 428] width 120 height 31
click at [473, 420] on button "اضافة" at bounding box center [466, 427] width 60 height 39
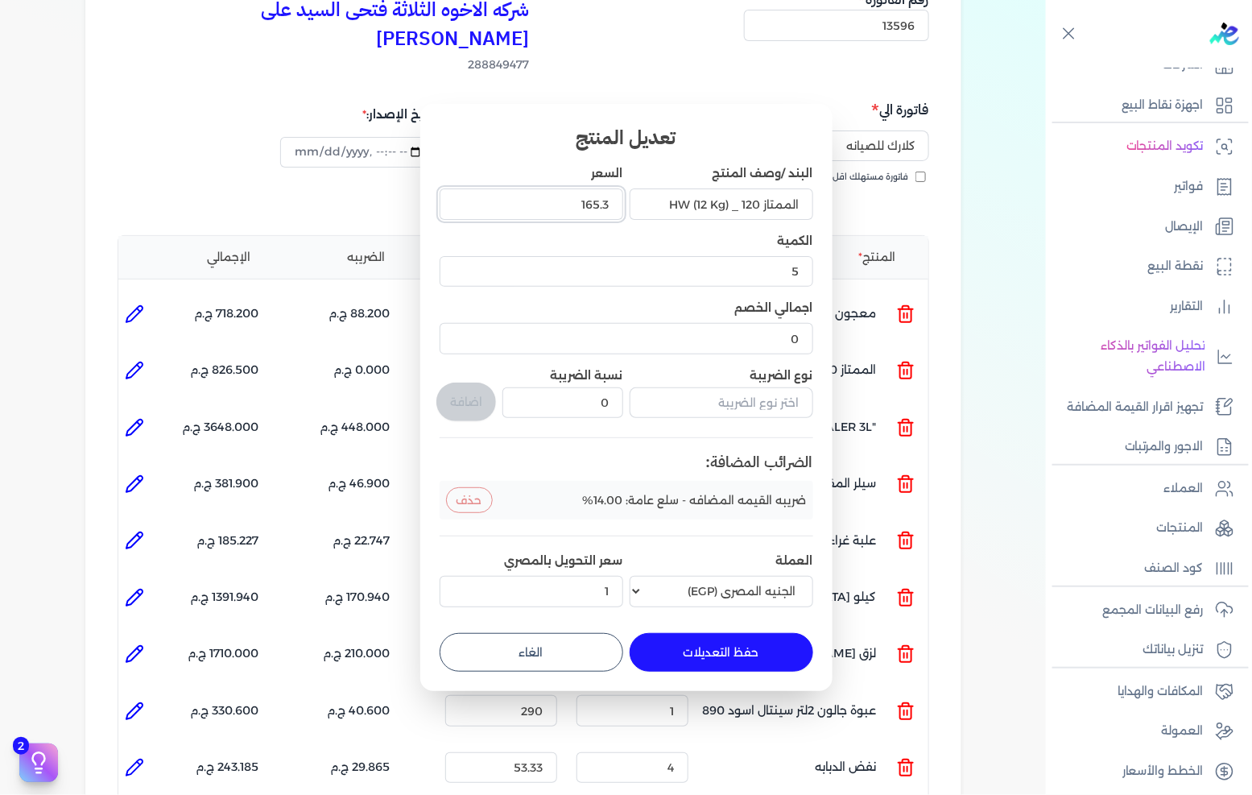
click at [582, 213] on input "165.3" at bounding box center [532, 203] width 184 height 31
click at [581, 212] on input "165.3" at bounding box center [532, 203] width 184 height 31
drag, startPoint x: 581, startPoint y: 212, endPoint x: 871, endPoint y: 208, distance: 289.9
click at [581, 211] on input "165.3" at bounding box center [532, 203] width 184 height 31
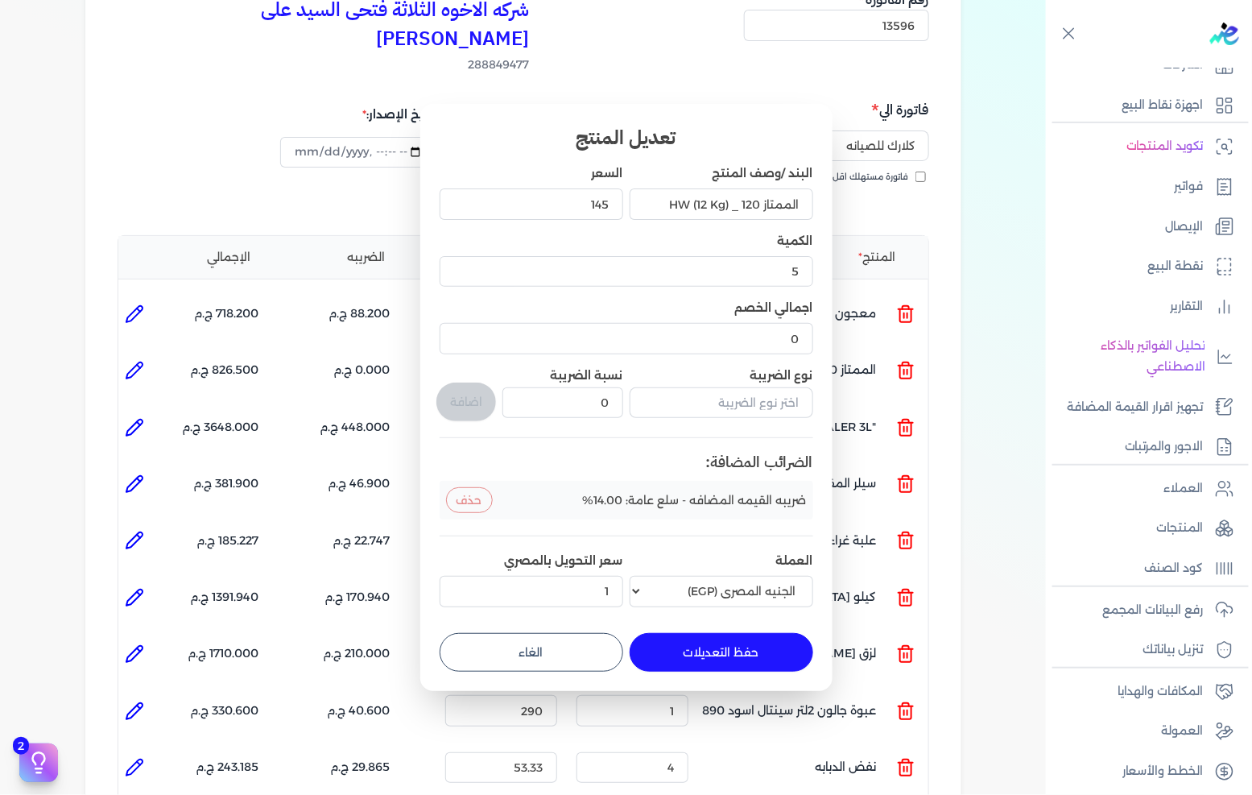
click at [709, 672] on div "تعديل المنتج البند /وصف المنتج الممتاز 120 _ HW (12 Kg) السعر 145 الكمية 5 اجما…" at bounding box center [626, 397] width 412 height 586
click at [712, 656] on button "حفظ التعديلات" at bounding box center [722, 652] width 184 height 39
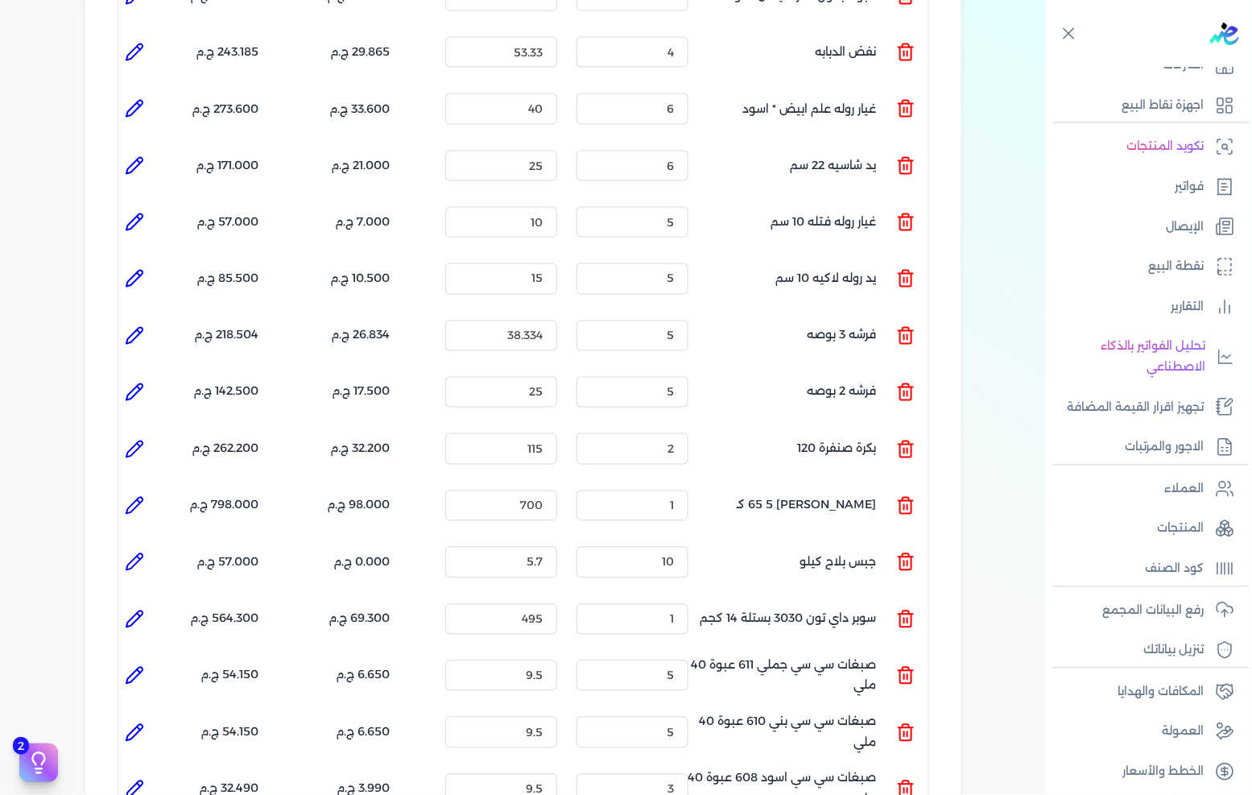
scroll to position [895, 0]
click at [139, 552] on icon at bounding box center [134, 561] width 19 height 19
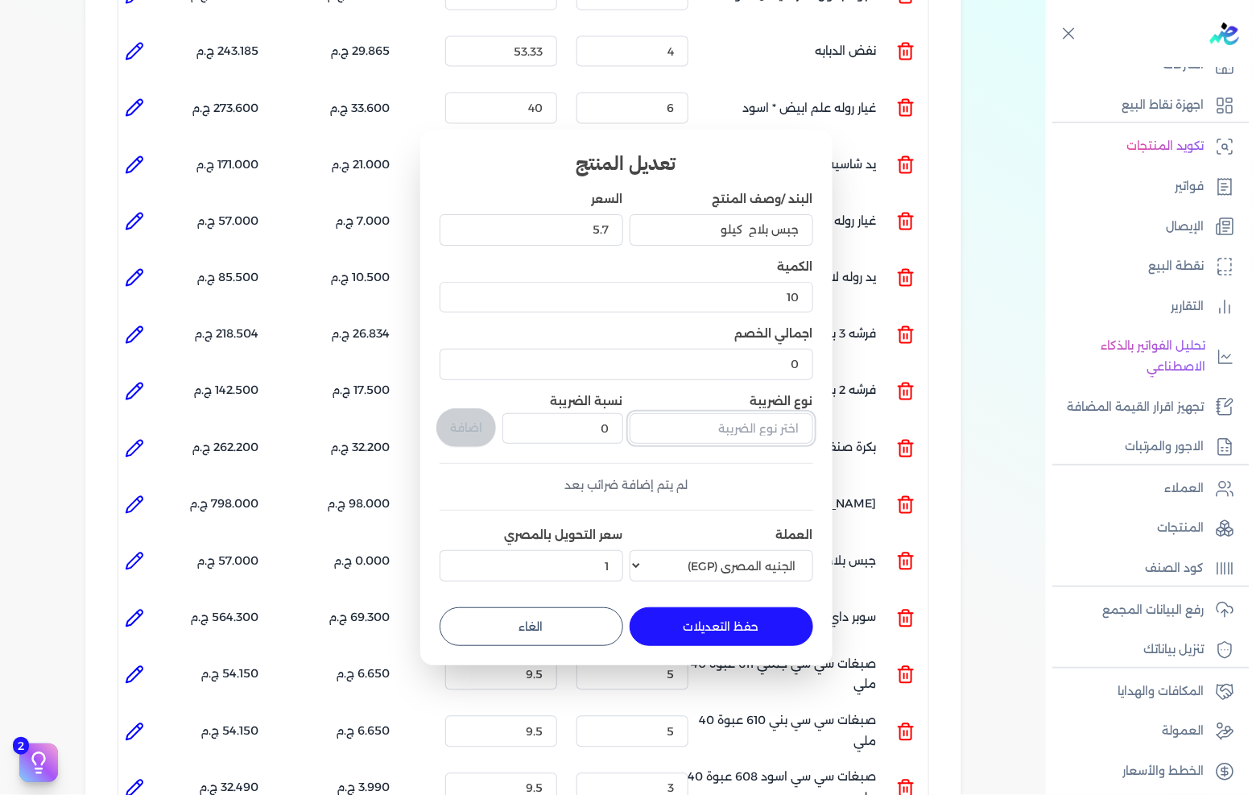
click at [781, 424] on input "text" at bounding box center [722, 428] width 184 height 31
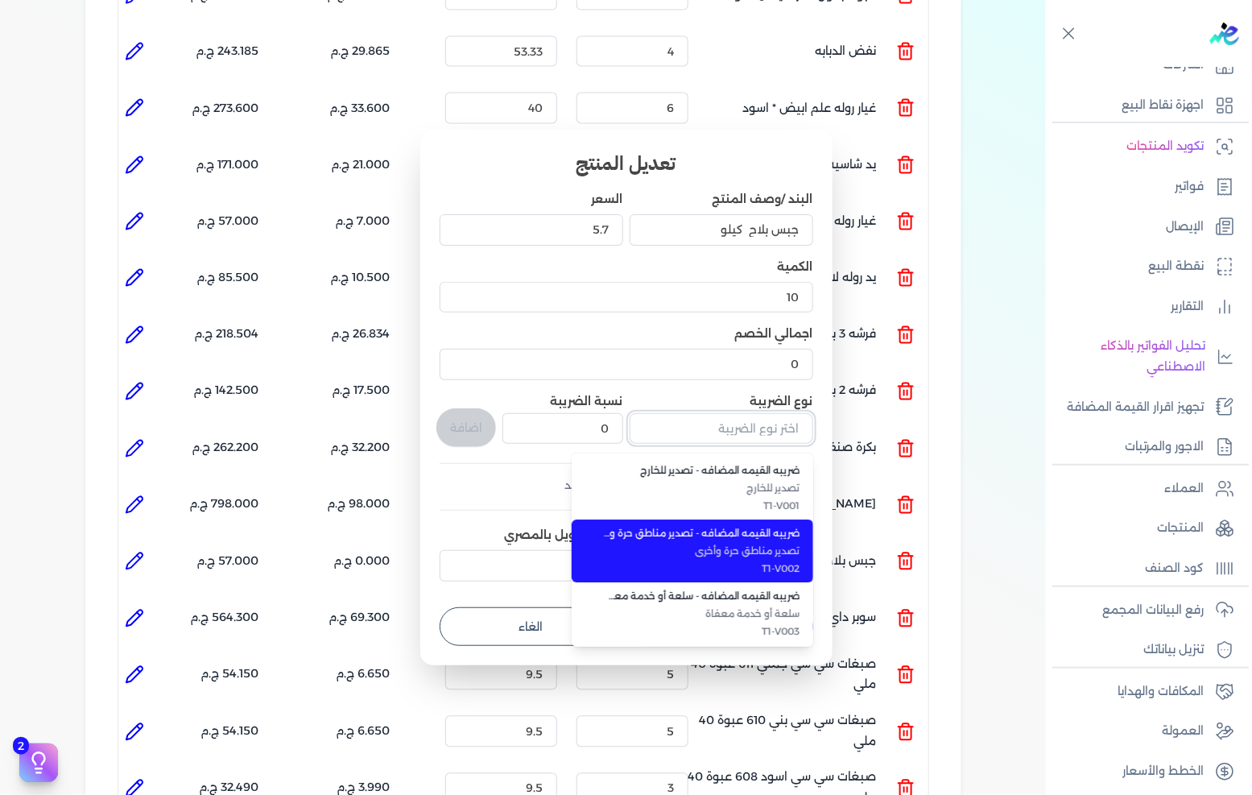
scroll to position [89, 0]
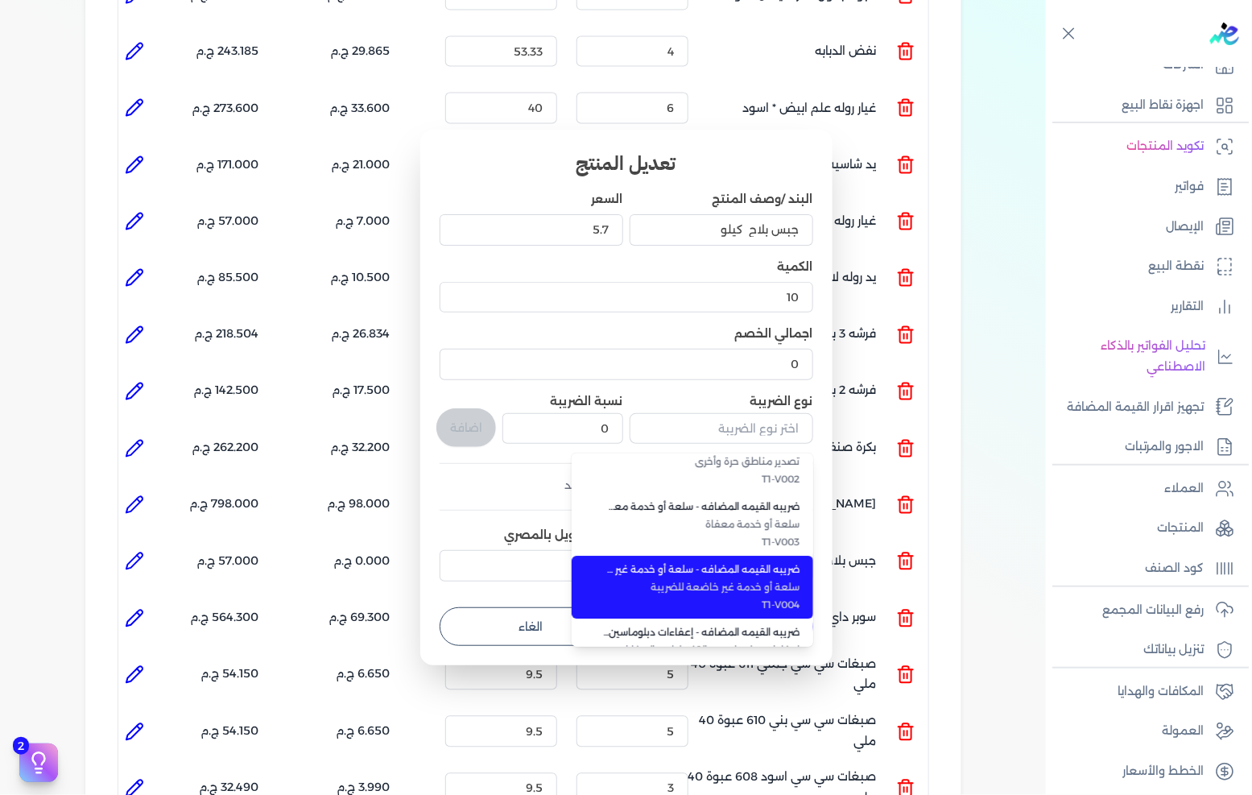
click at [777, 593] on span "سلعة أو خدمة غير خاضعة للضريبة" at bounding box center [702, 587] width 196 height 14
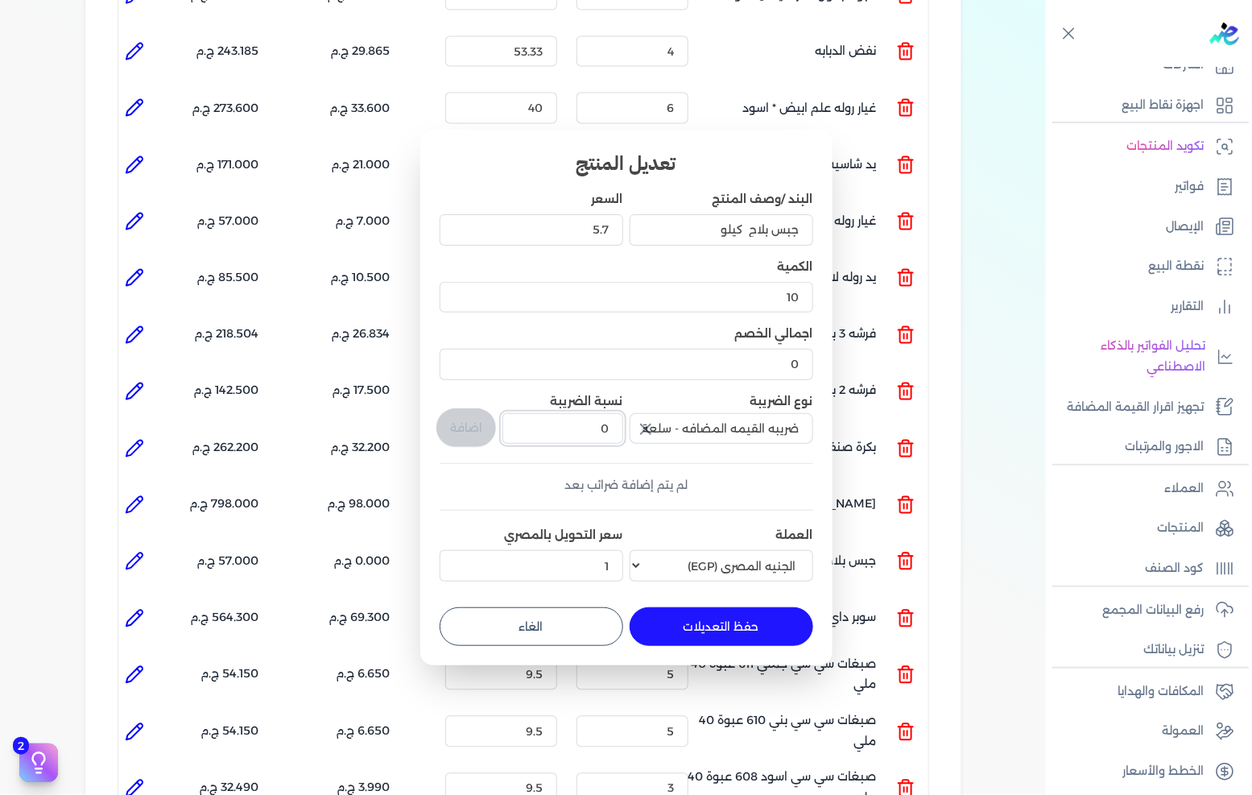
click at [592, 435] on input "0" at bounding box center [563, 428] width 120 height 31
click at [468, 427] on button "اضافة" at bounding box center [466, 427] width 60 height 39
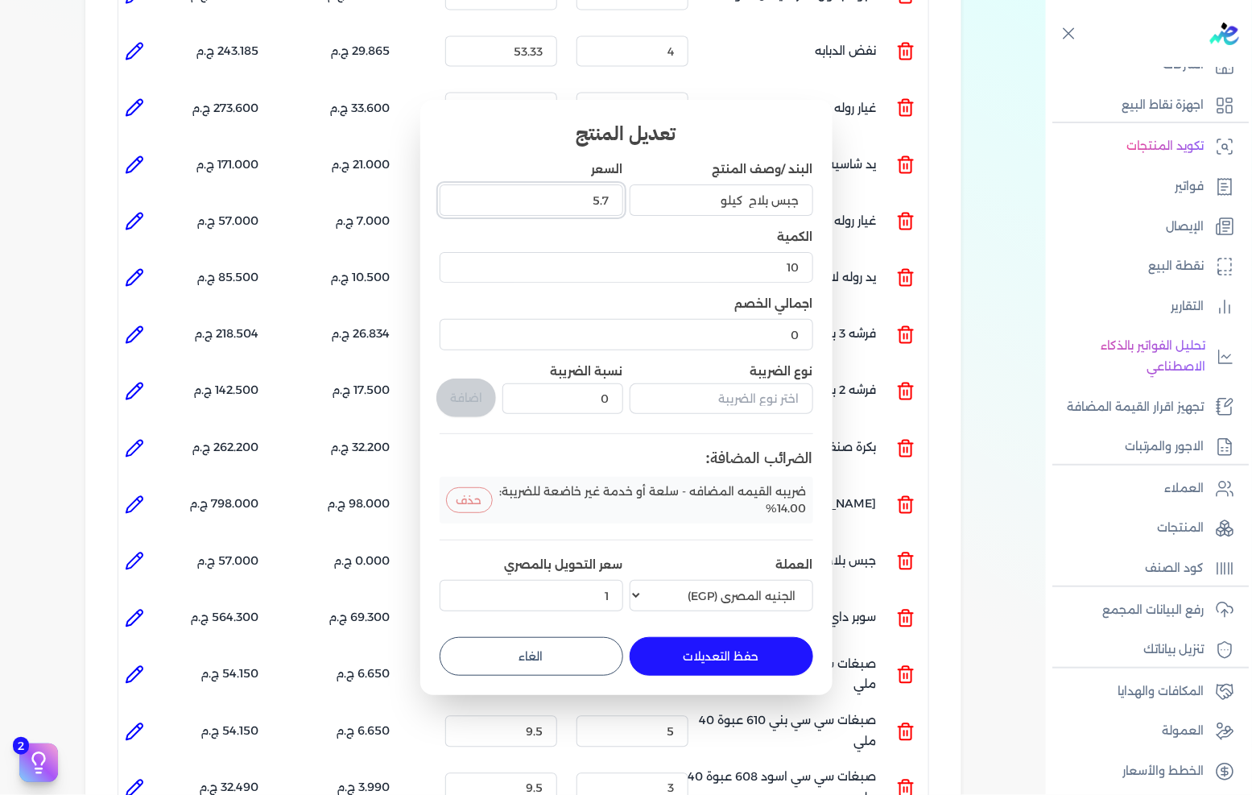
click at [588, 204] on input "5.7" at bounding box center [532, 199] width 184 height 31
click at [755, 674] on button "حفظ التعديلات" at bounding box center [722, 656] width 184 height 39
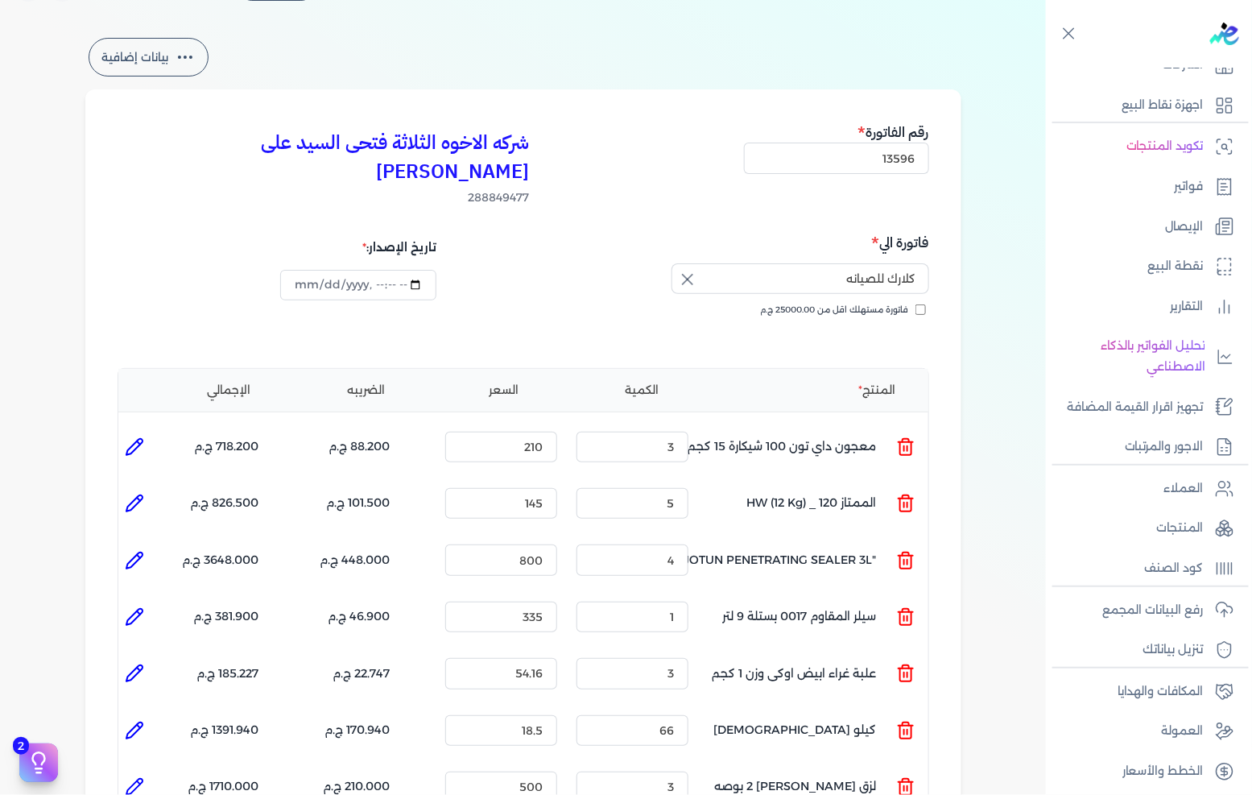
scroll to position [0, 0]
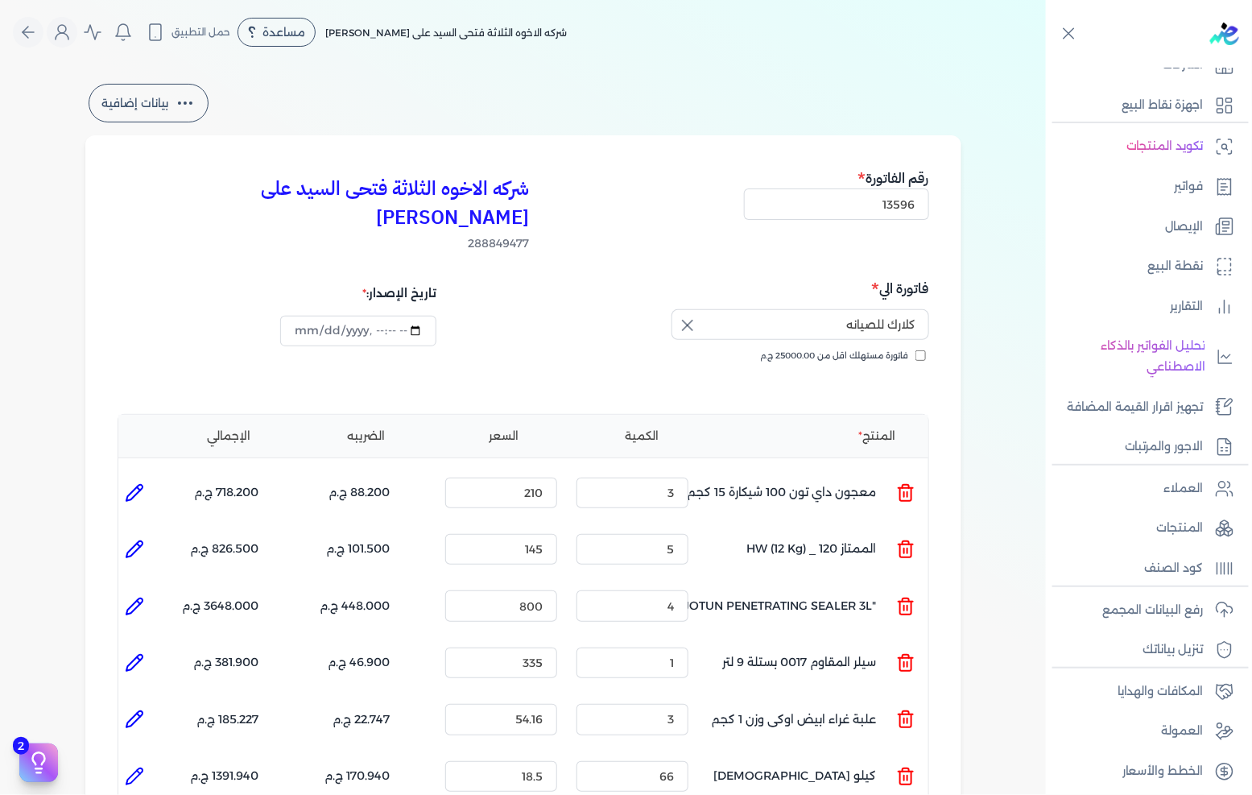
click at [143, 533] on li at bounding box center [134, 549] width 32 height 32
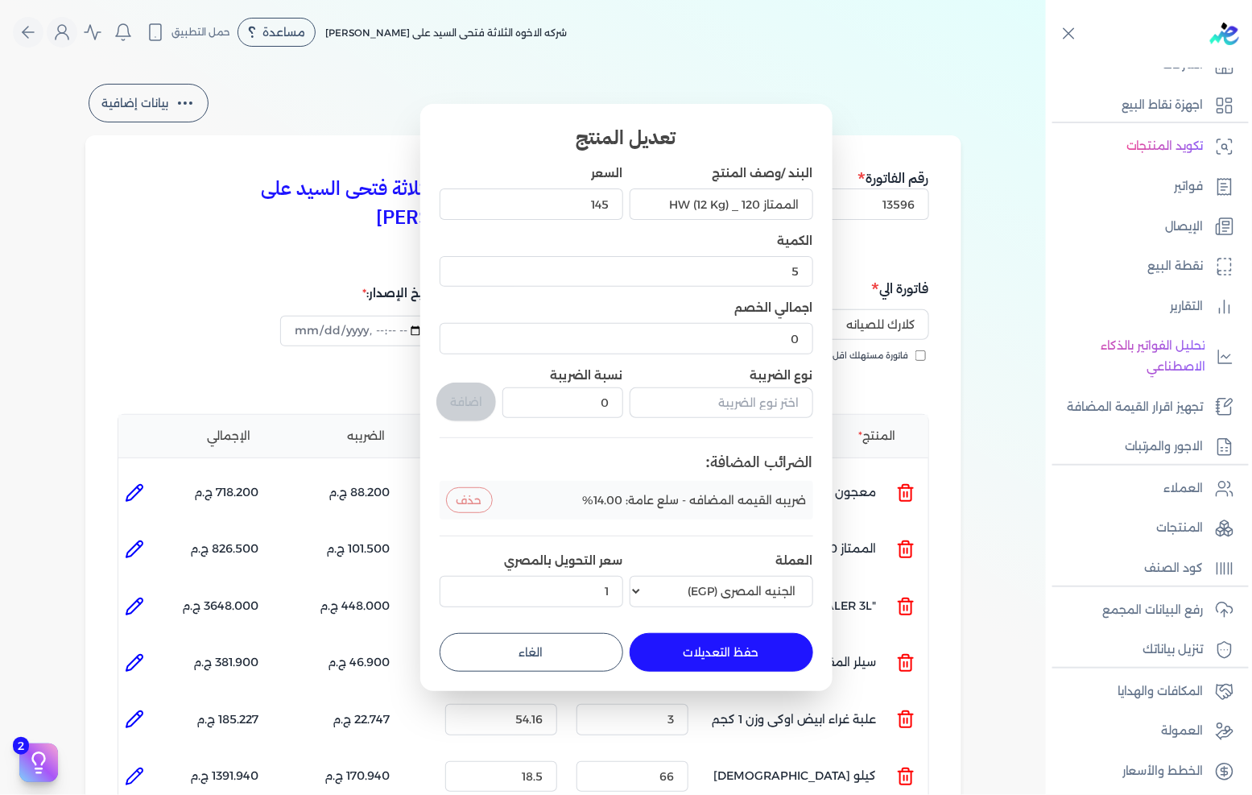
click at [713, 641] on button "حفظ التعديلات" at bounding box center [722, 652] width 184 height 39
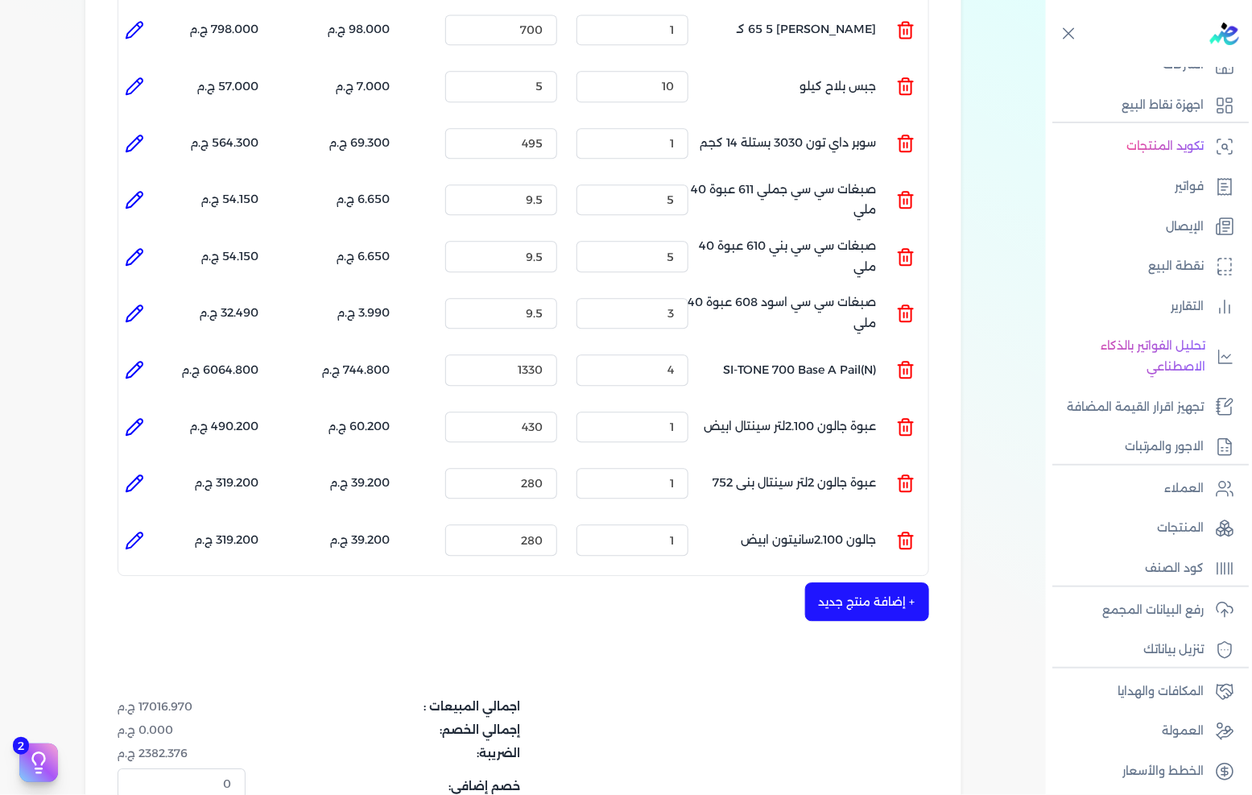
scroll to position [1342, 0]
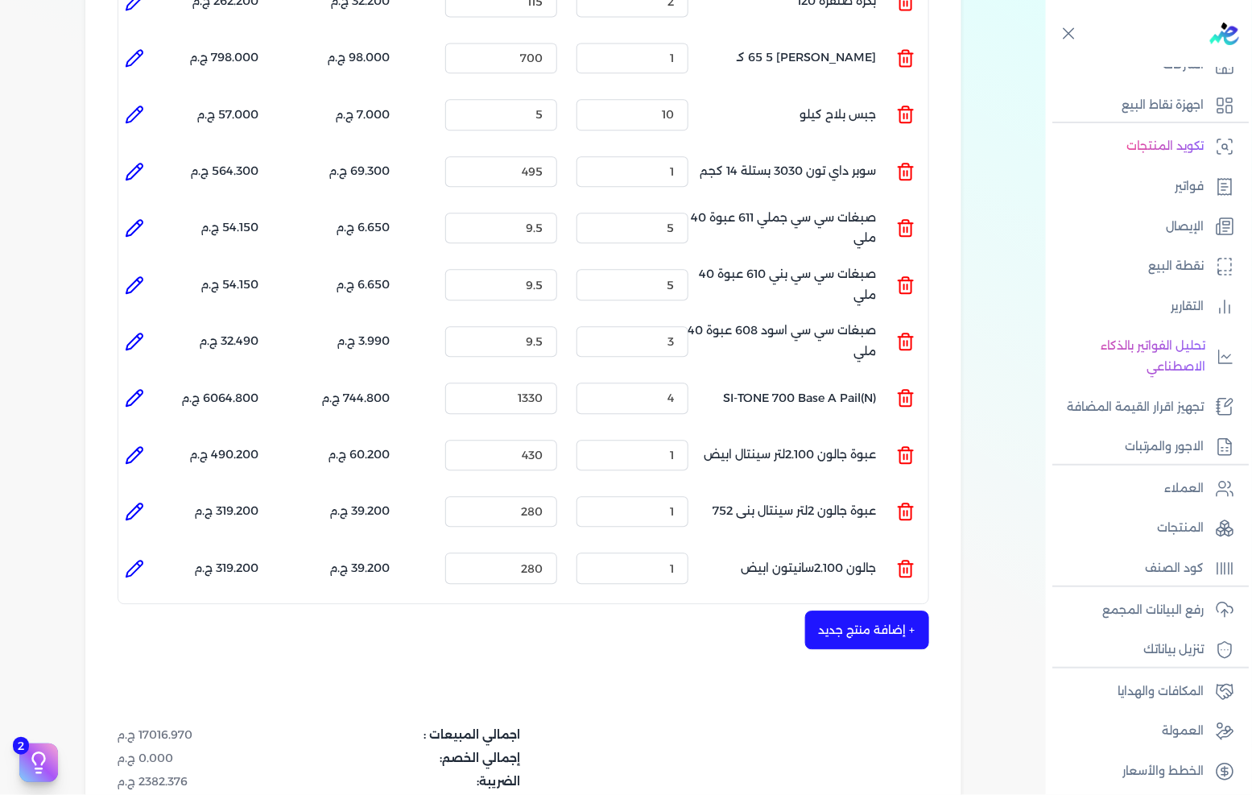
click at [126, 98] on li at bounding box center [134, 114] width 32 height 32
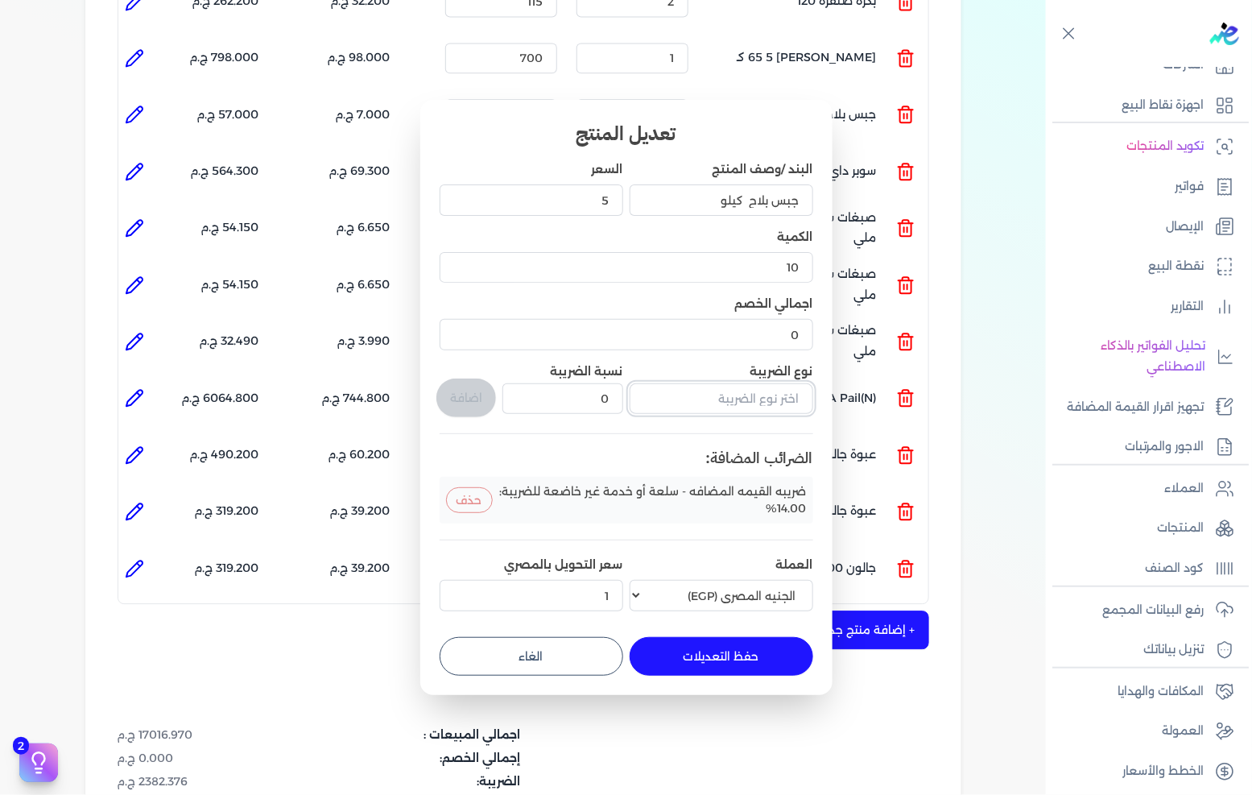
click at [786, 407] on input "text" at bounding box center [722, 398] width 184 height 31
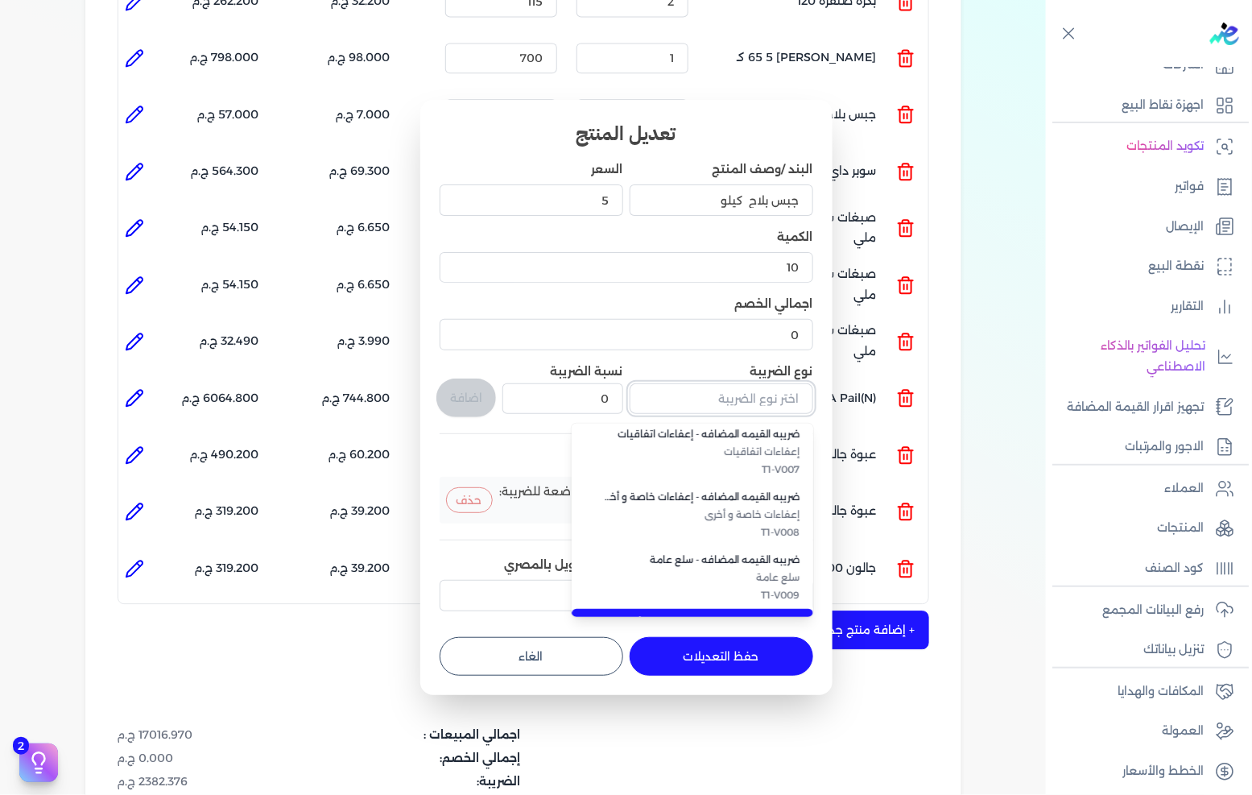
scroll to position [440, 0]
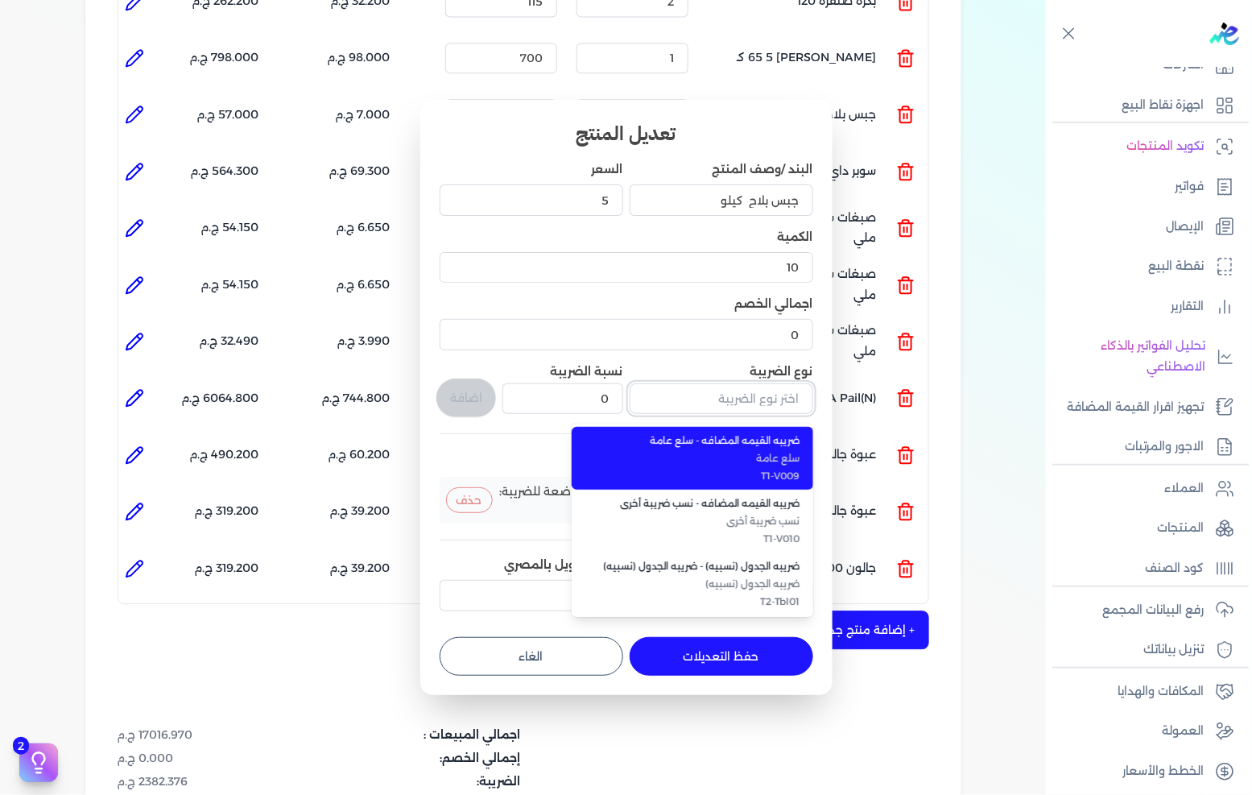
click at [729, 406] on input "text" at bounding box center [722, 398] width 184 height 31
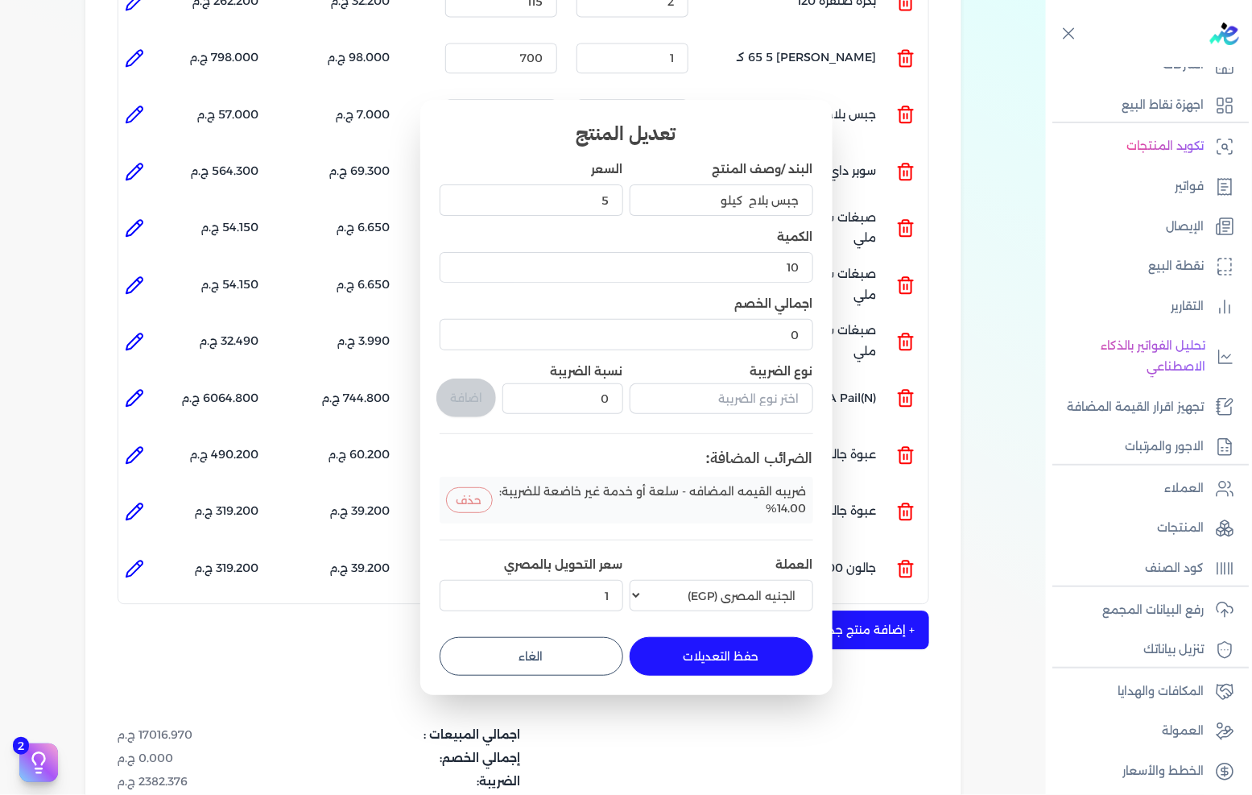
drag, startPoint x: 475, startPoint y: 482, endPoint x: 477, endPoint y: 496, distance: 14.6
click at [475, 484] on li "ضريبه القيمه المضافه - سلعة أو خدمة غير خاضعة للضريبة: 14.00% حذف" at bounding box center [627, 500] width 374 height 47
click at [477, 496] on button "حذف" at bounding box center [469, 500] width 47 height 26
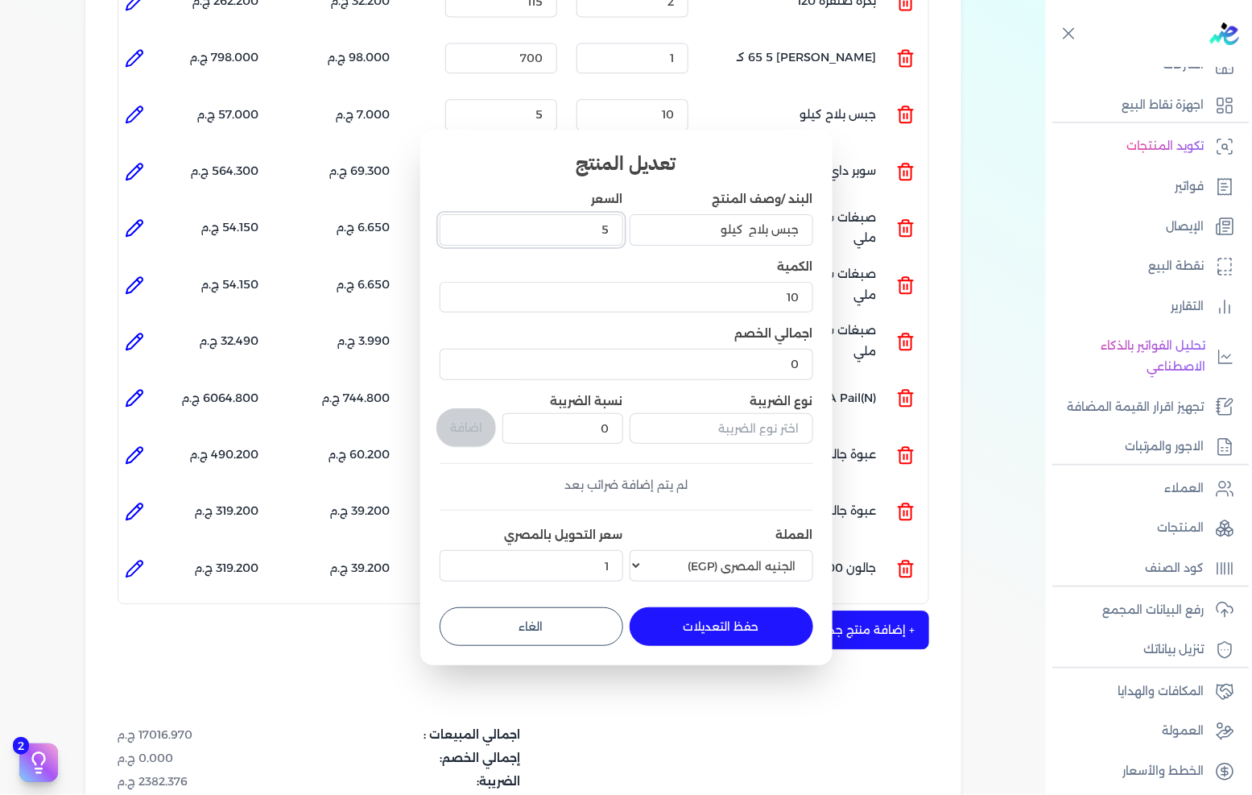
click at [588, 232] on input "5" at bounding box center [532, 229] width 184 height 31
click at [718, 613] on button "حفظ التعديلات" at bounding box center [722, 626] width 184 height 39
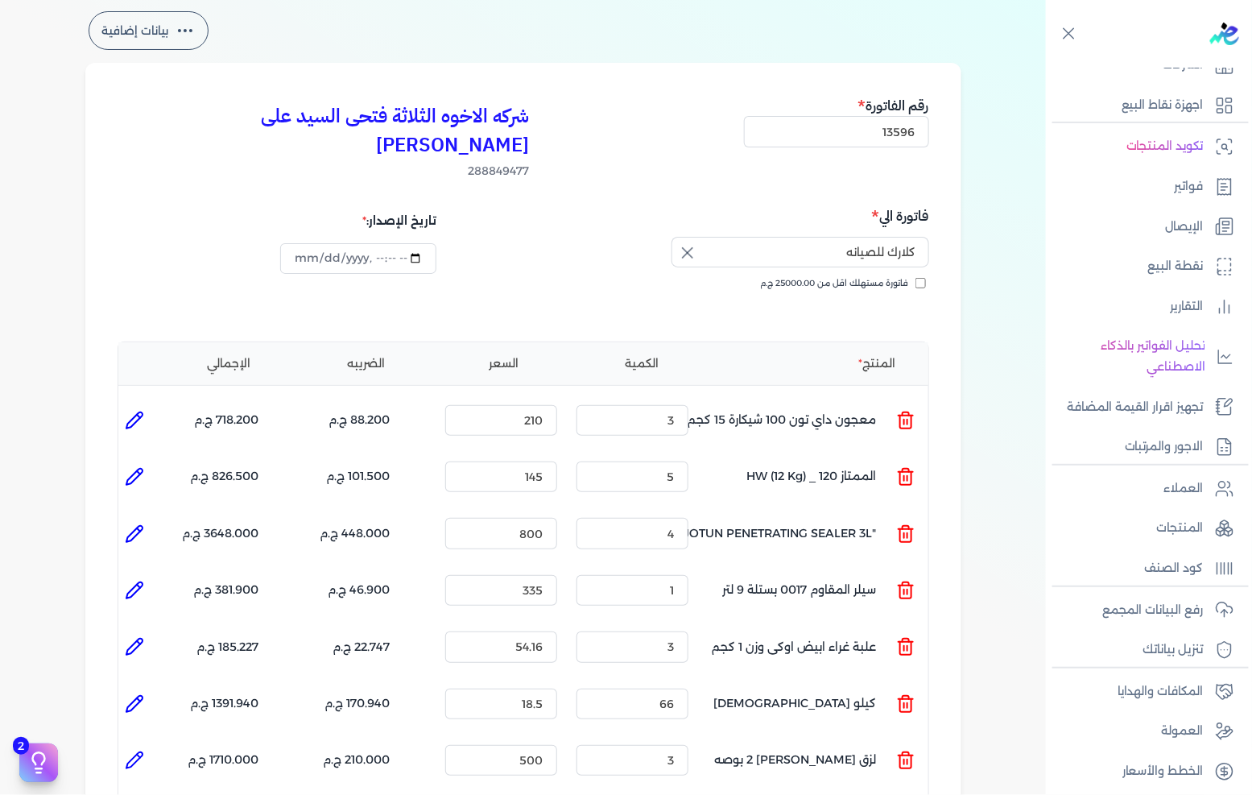
scroll to position [89, 0]
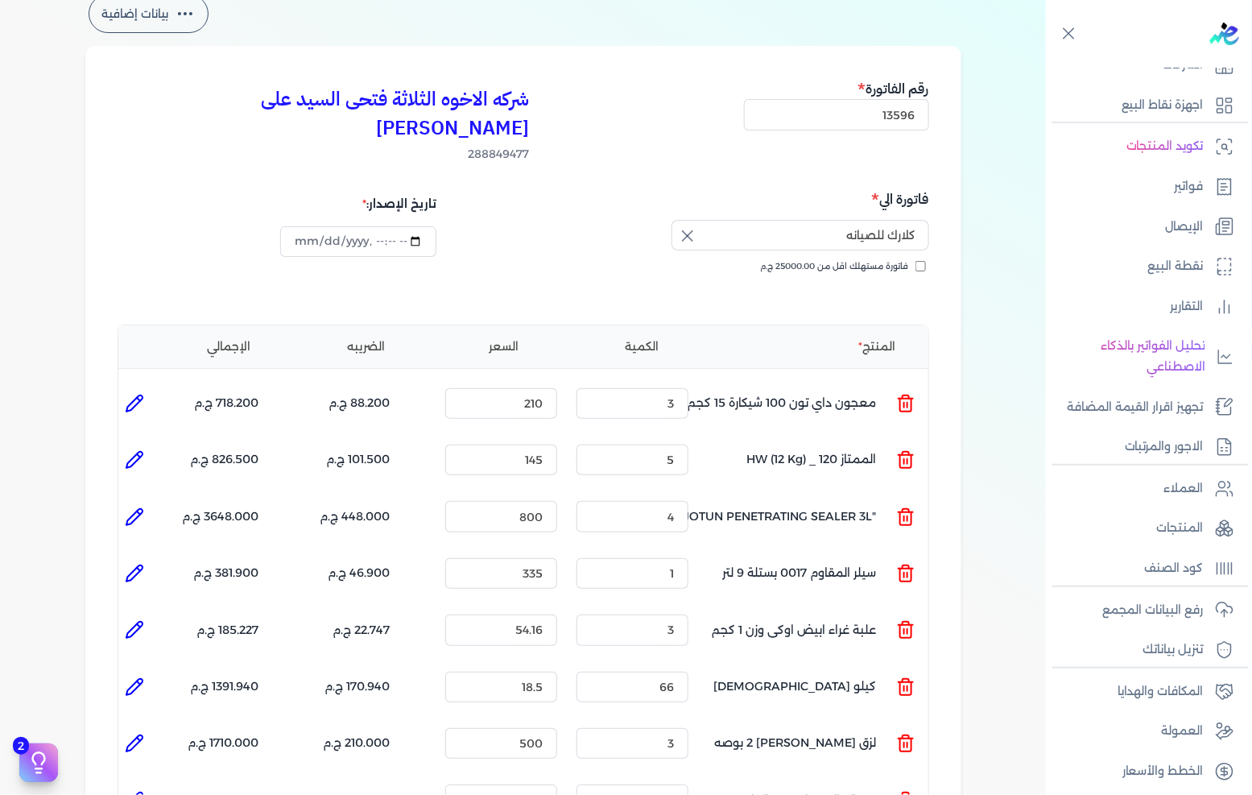
click at [143, 450] on icon at bounding box center [134, 459] width 19 height 19
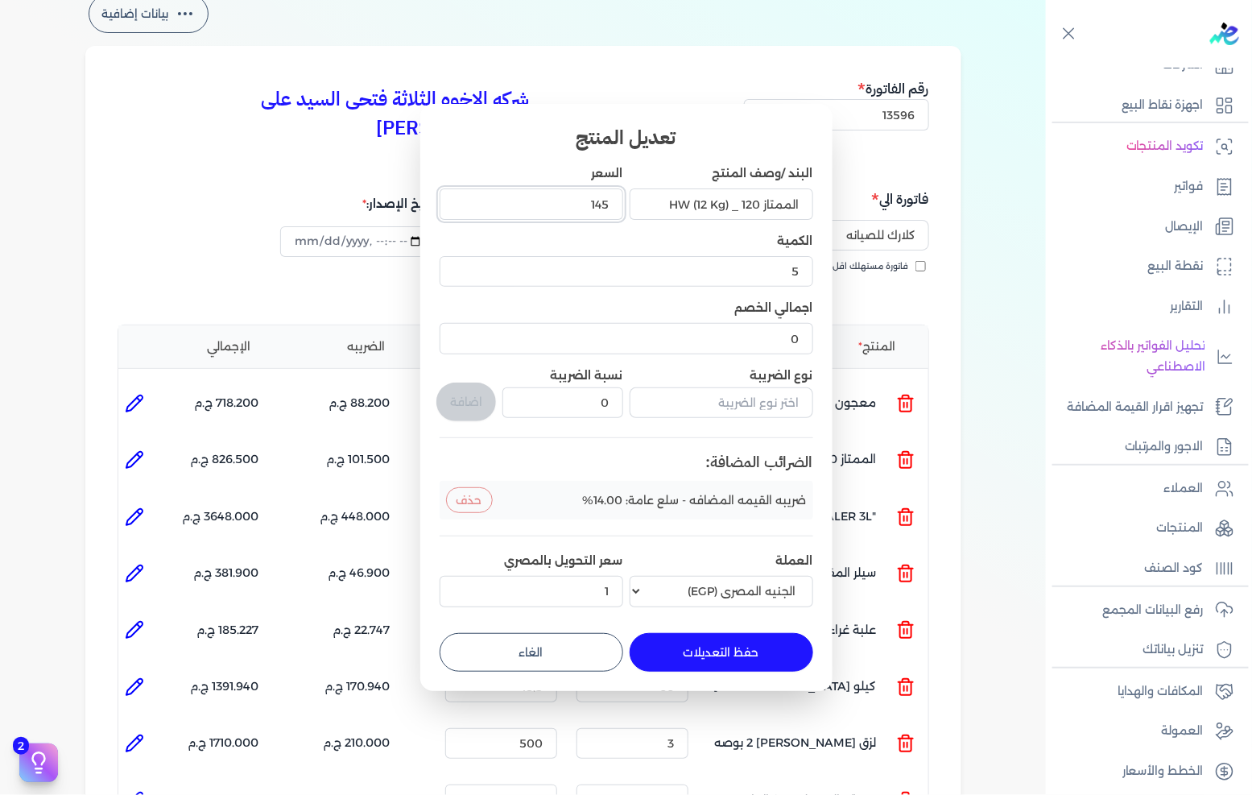
click at [561, 206] on input "145" at bounding box center [532, 203] width 184 height 31
click at [745, 639] on button "حفظ التعديلات" at bounding box center [722, 652] width 184 height 39
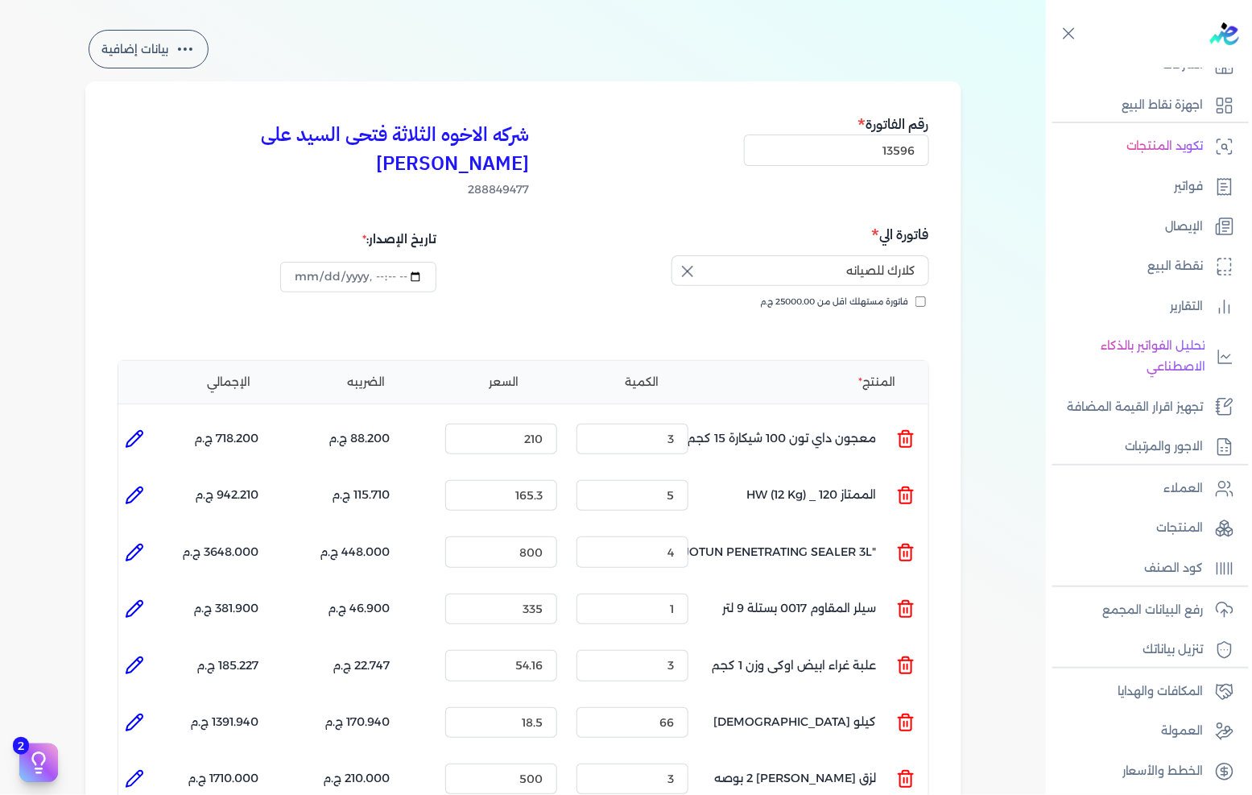
scroll to position [34, 0]
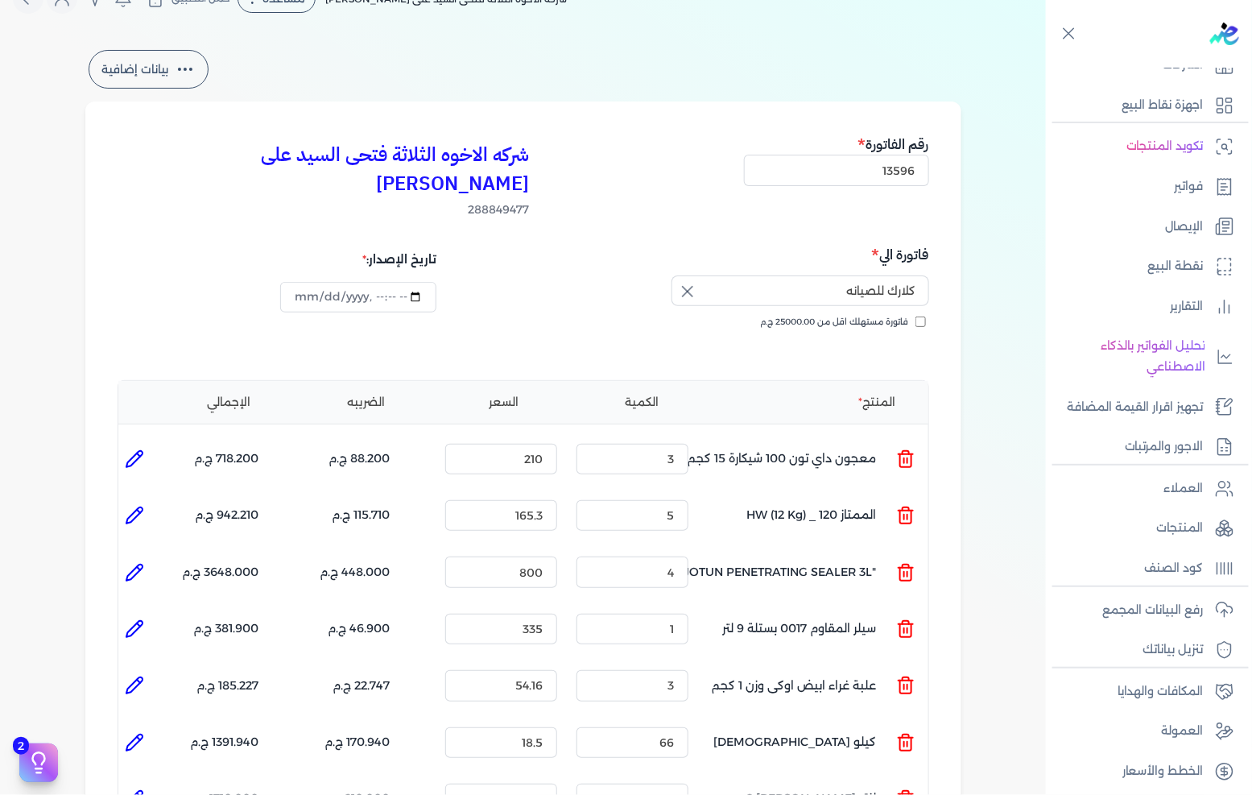
click at [144, 506] on icon at bounding box center [134, 515] width 19 height 19
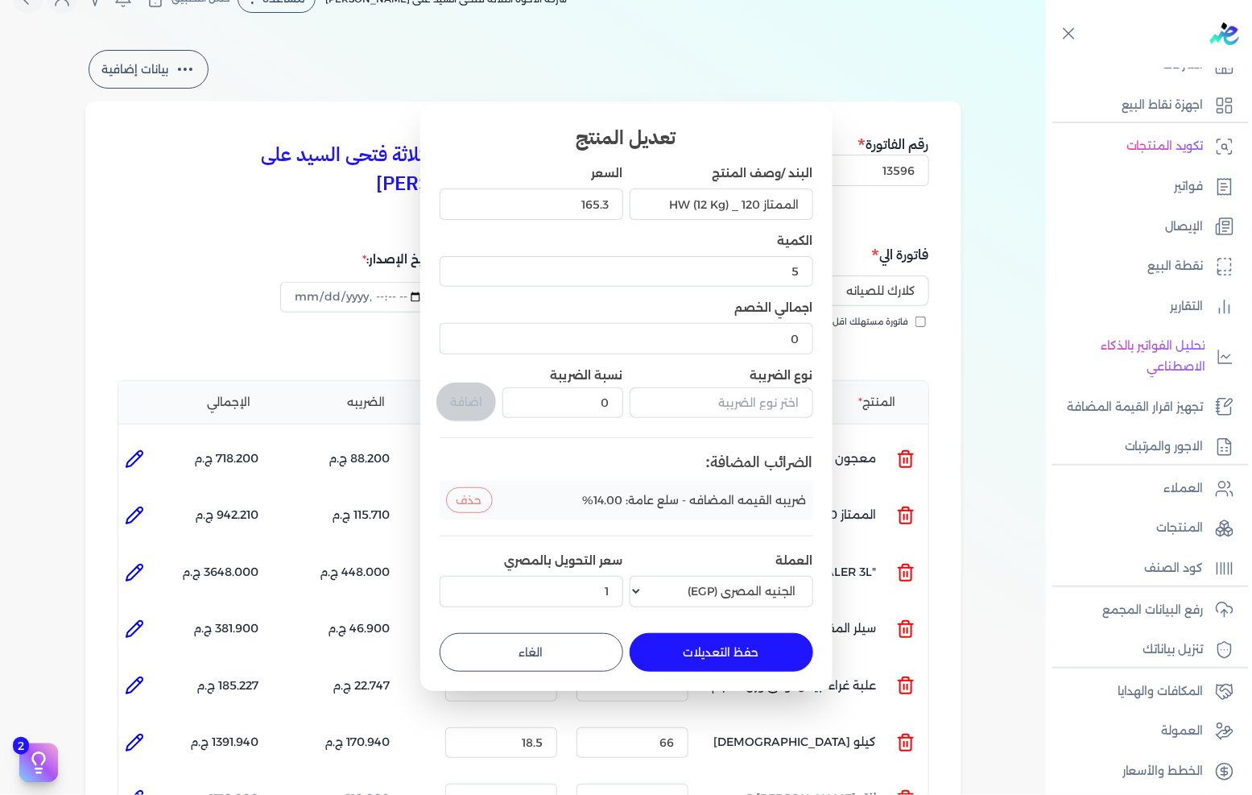
click at [452, 491] on button "حذف" at bounding box center [469, 500] width 47 height 26
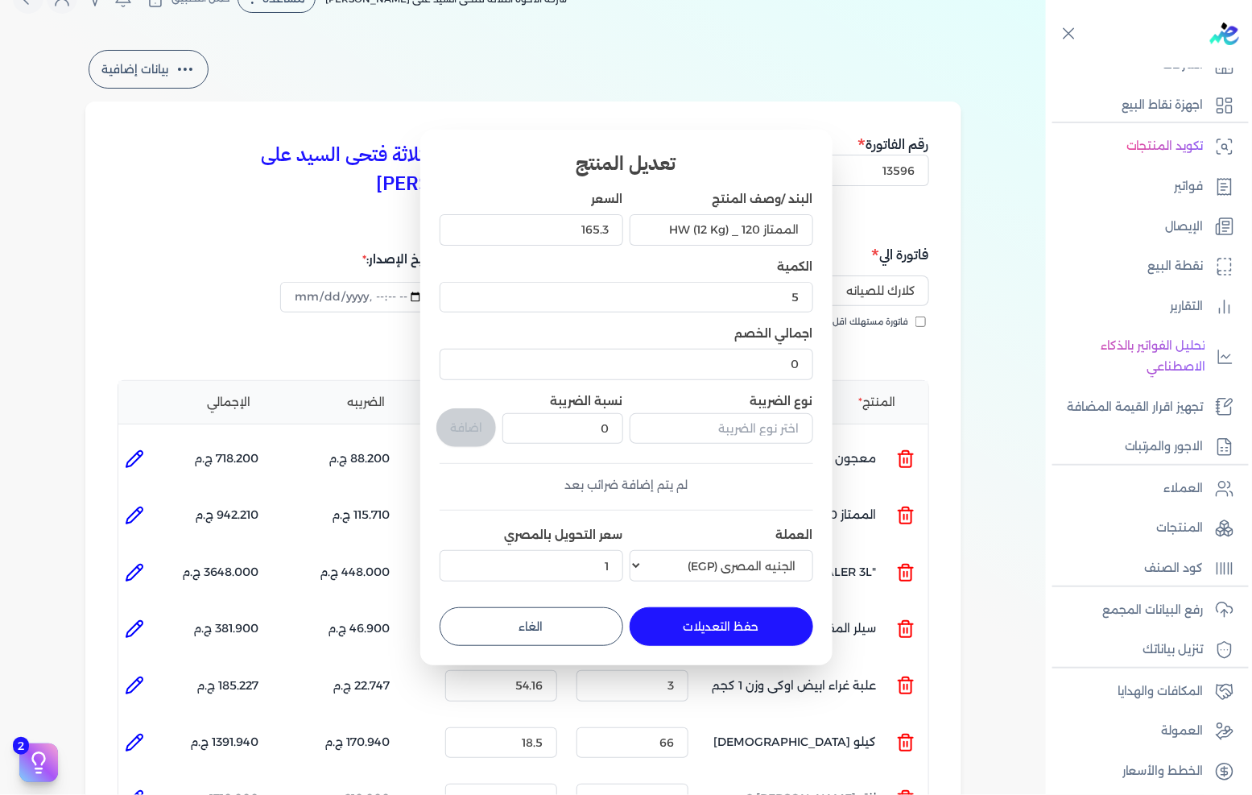
click at [730, 626] on button "حفظ التعديلات" at bounding box center [722, 626] width 184 height 39
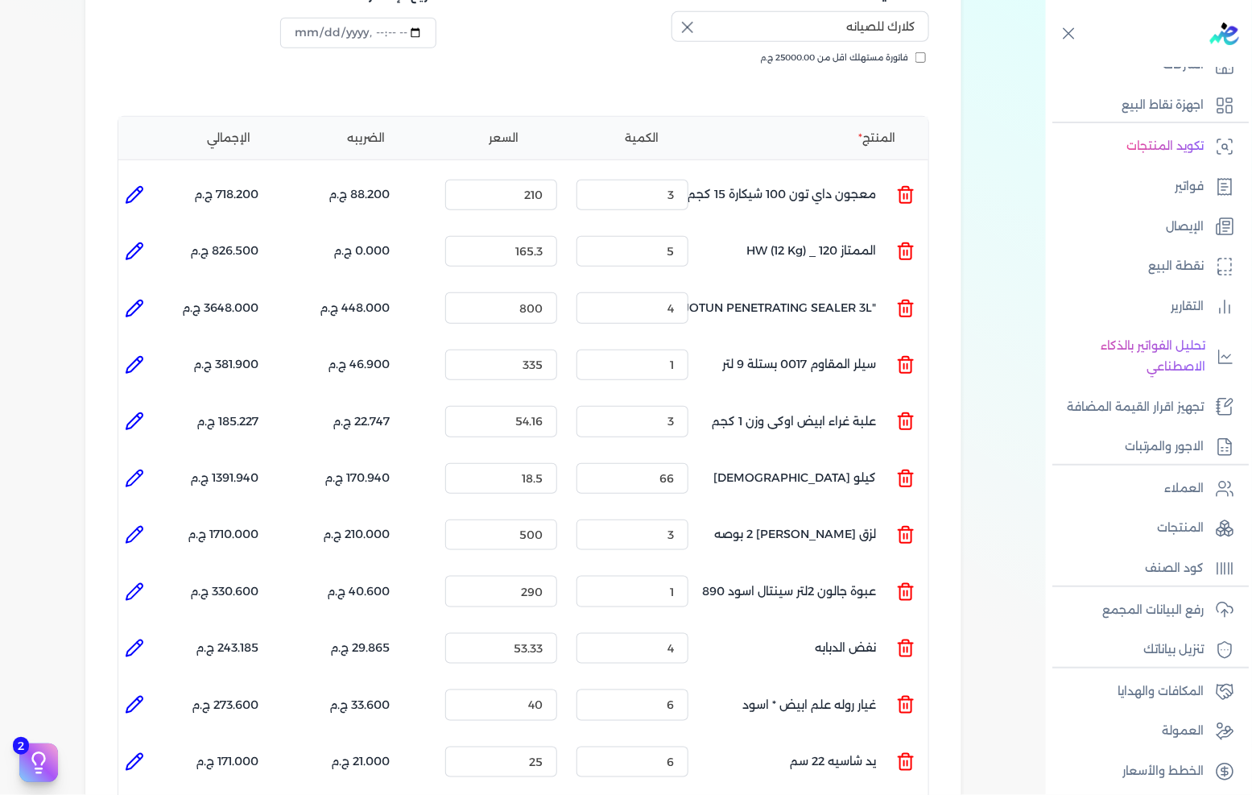
scroll to position [358, 0]
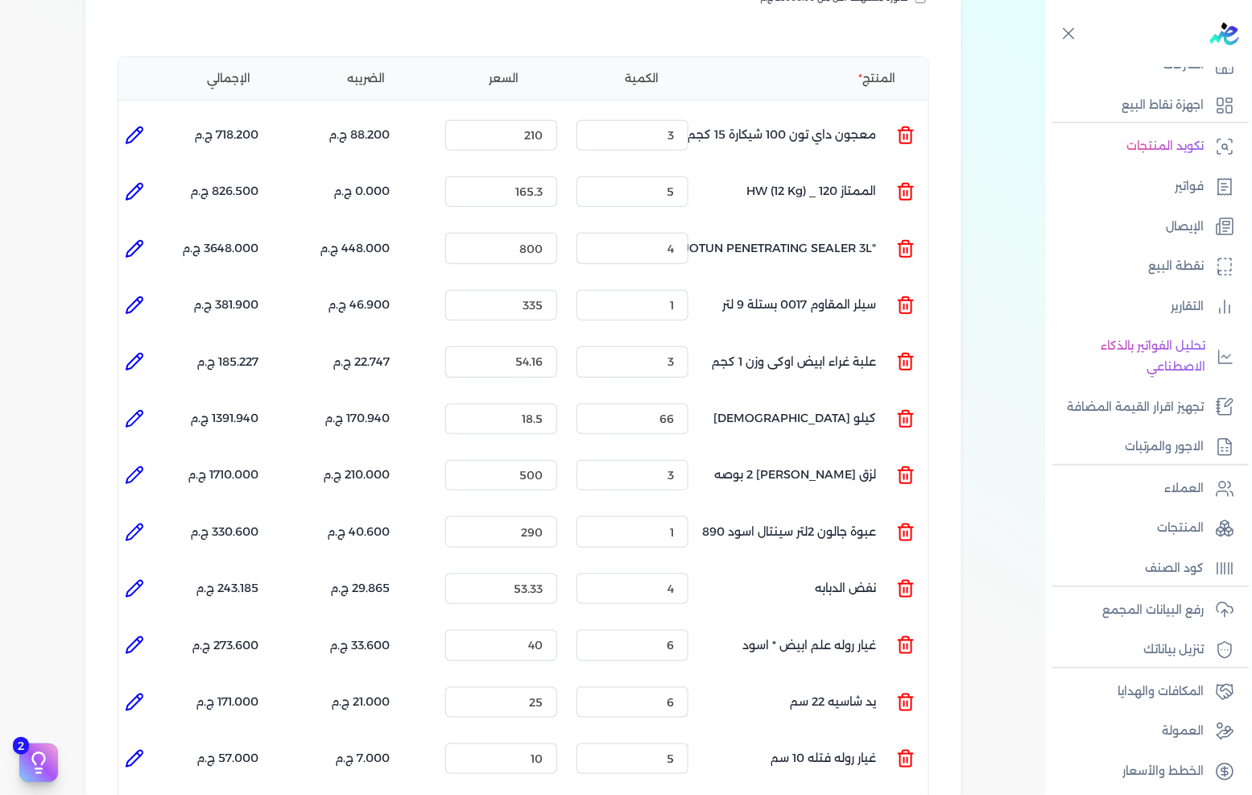
click at [130, 573] on li at bounding box center [134, 589] width 32 height 32
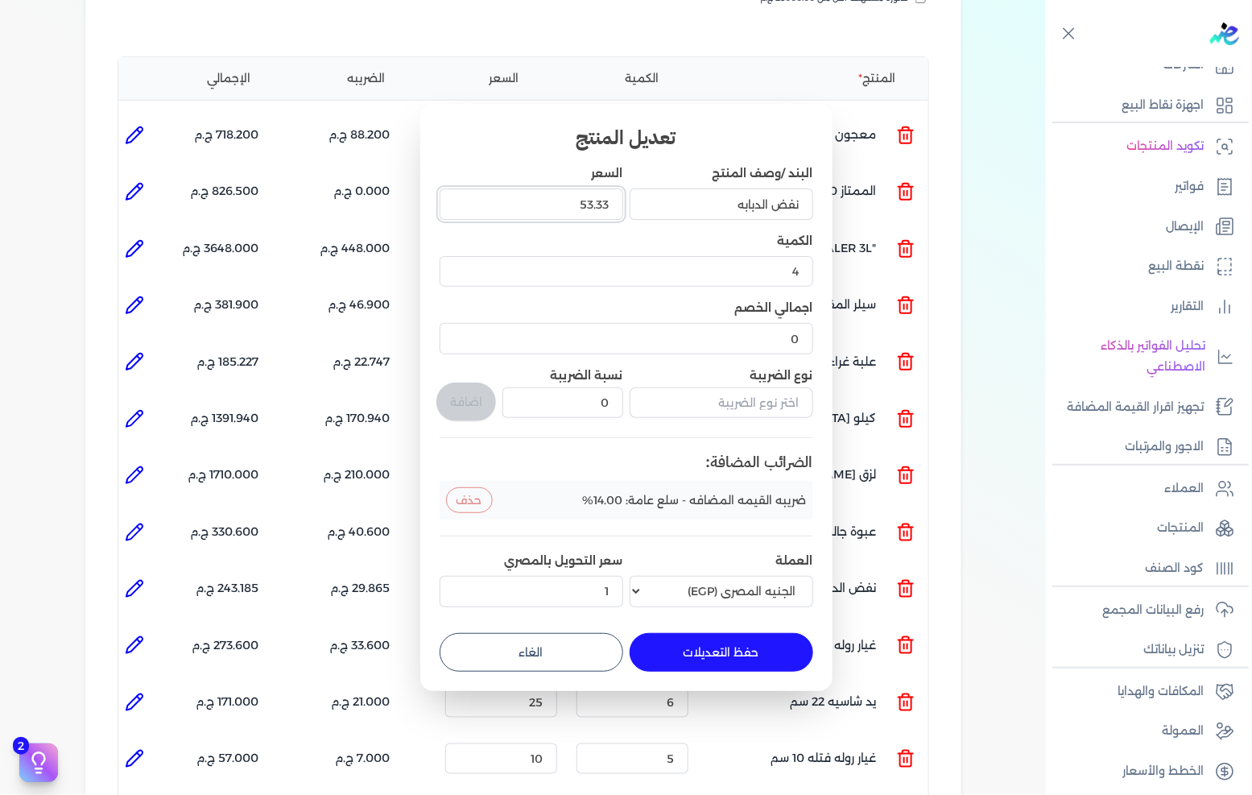
click at [538, 189] on input "53.33" at bounding box center [532, 203] width 184 height 31
click at [685, 657] on button "حفظ التعديلات" at bounding box center [722, 652] width 184 height 39
click at [545, 188] on input "53.3325" at bounding box center [532, 203] width 184 height 31
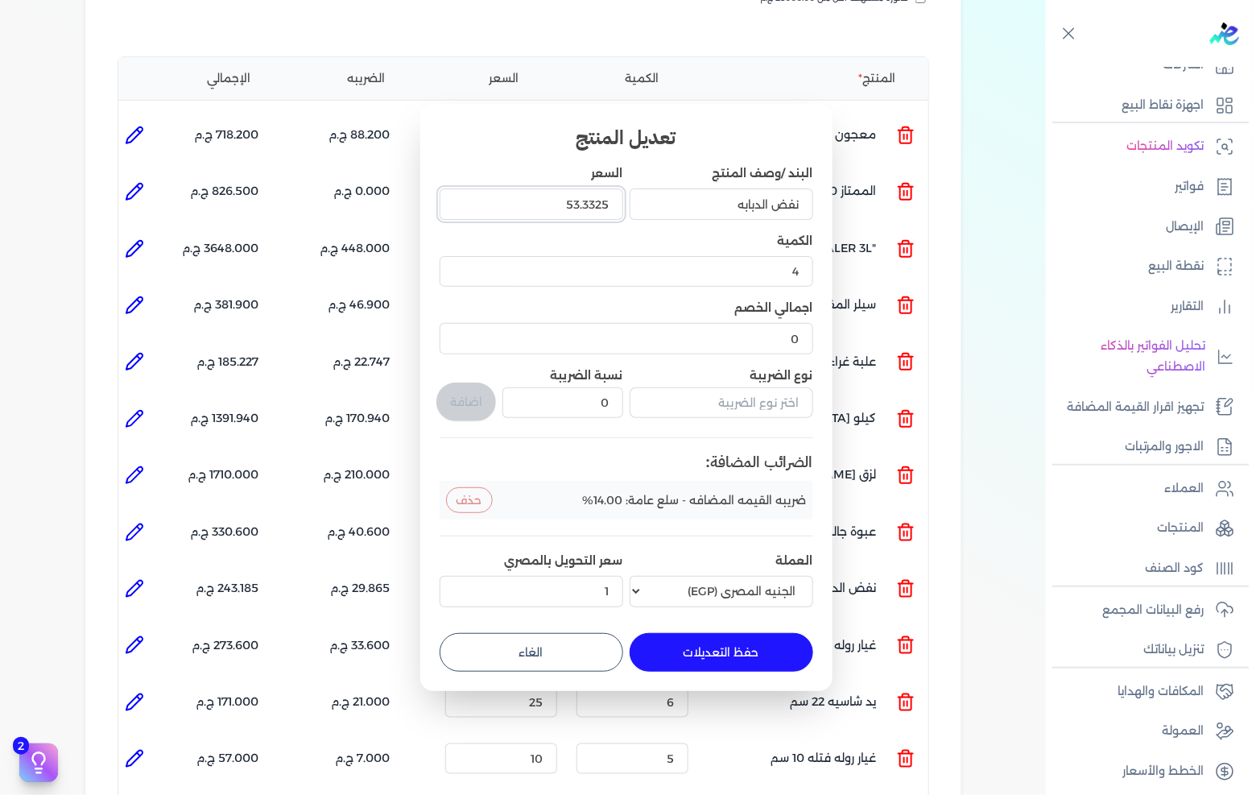
click at [545, 188] on input "53.3325" at bounding box center [532, 203] width 184 height 31
click at [675, 654] on button "حفظ التعديلات" at bounding box center [722, 652] width 184 height 39
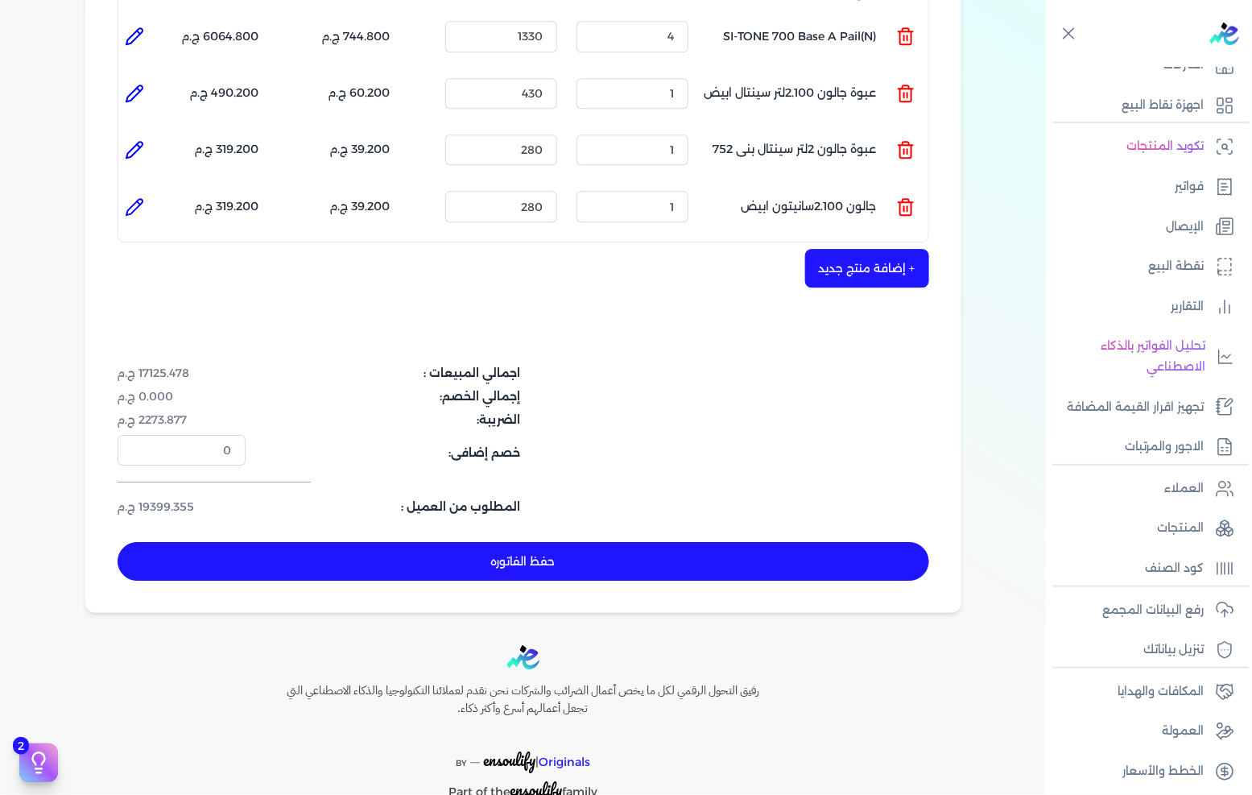
scroll to position [1734, 0]
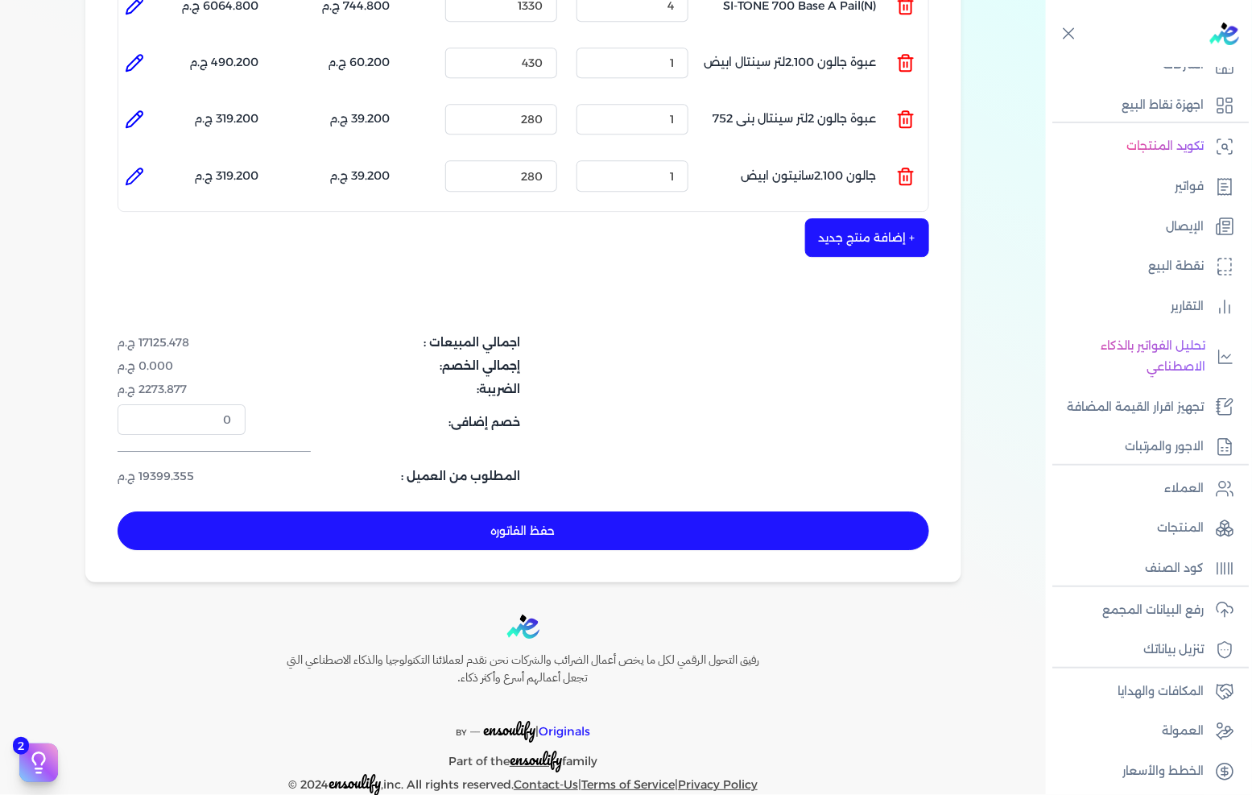
click at [581, 511] on button "حفظ الفاتوره" at bounding box center [524, 530] width 812 height 39
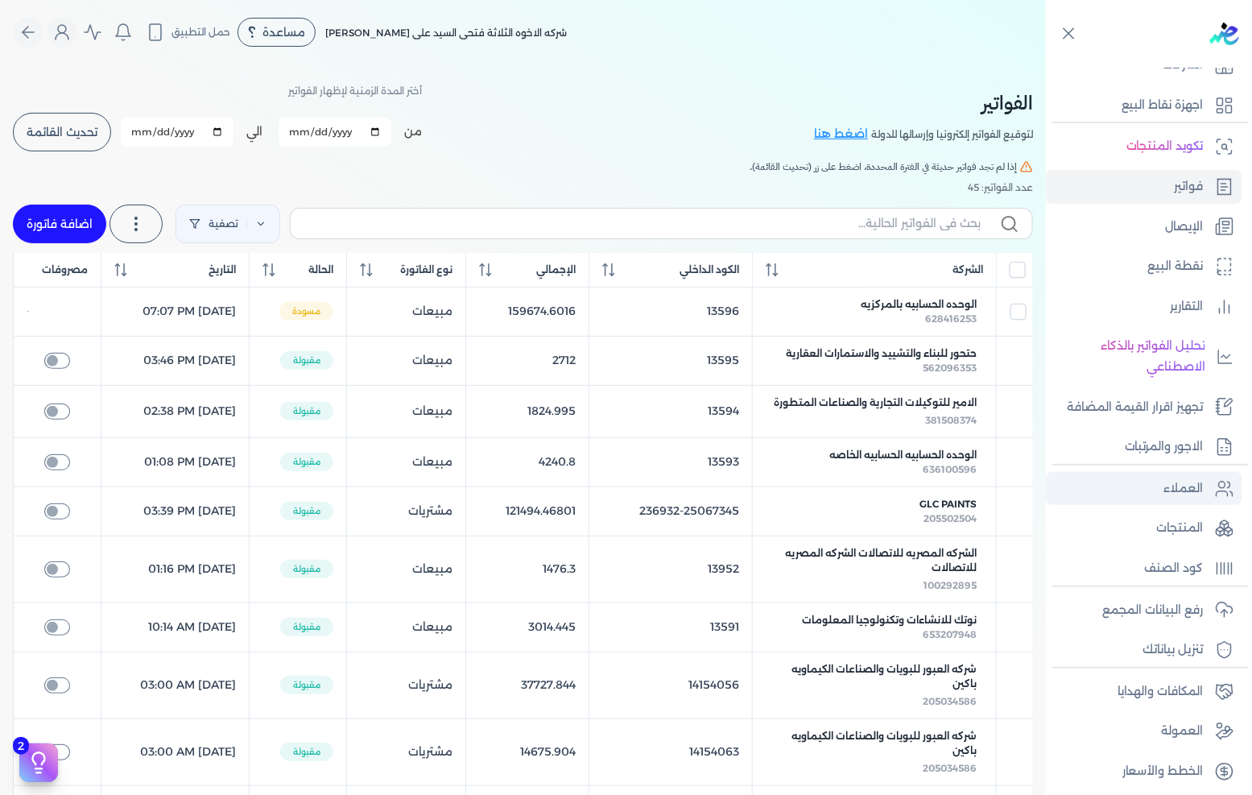
click at [1186, 483] on p "العملاء" at bounding box center [1183, 488] width 39 height 21
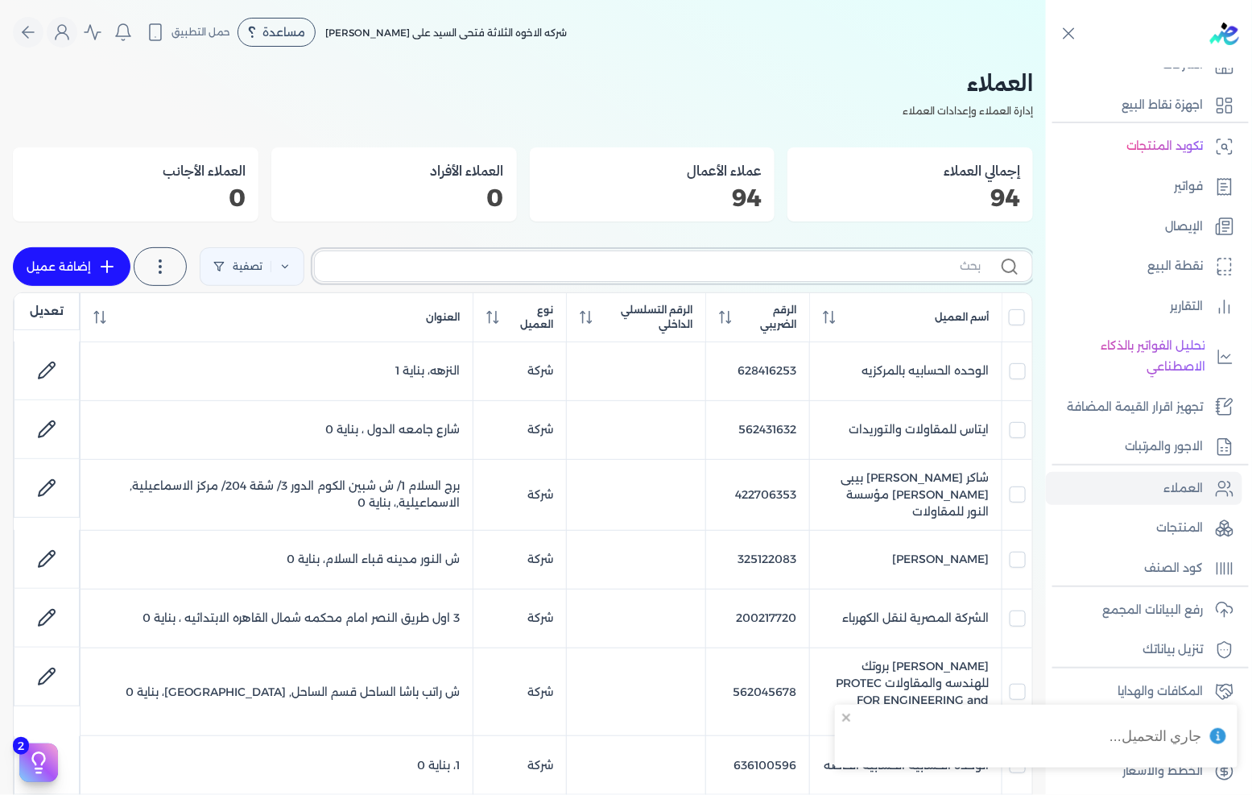
click at [812, 258] on input "text" at bounding box center [654, 266] width 653 height 17
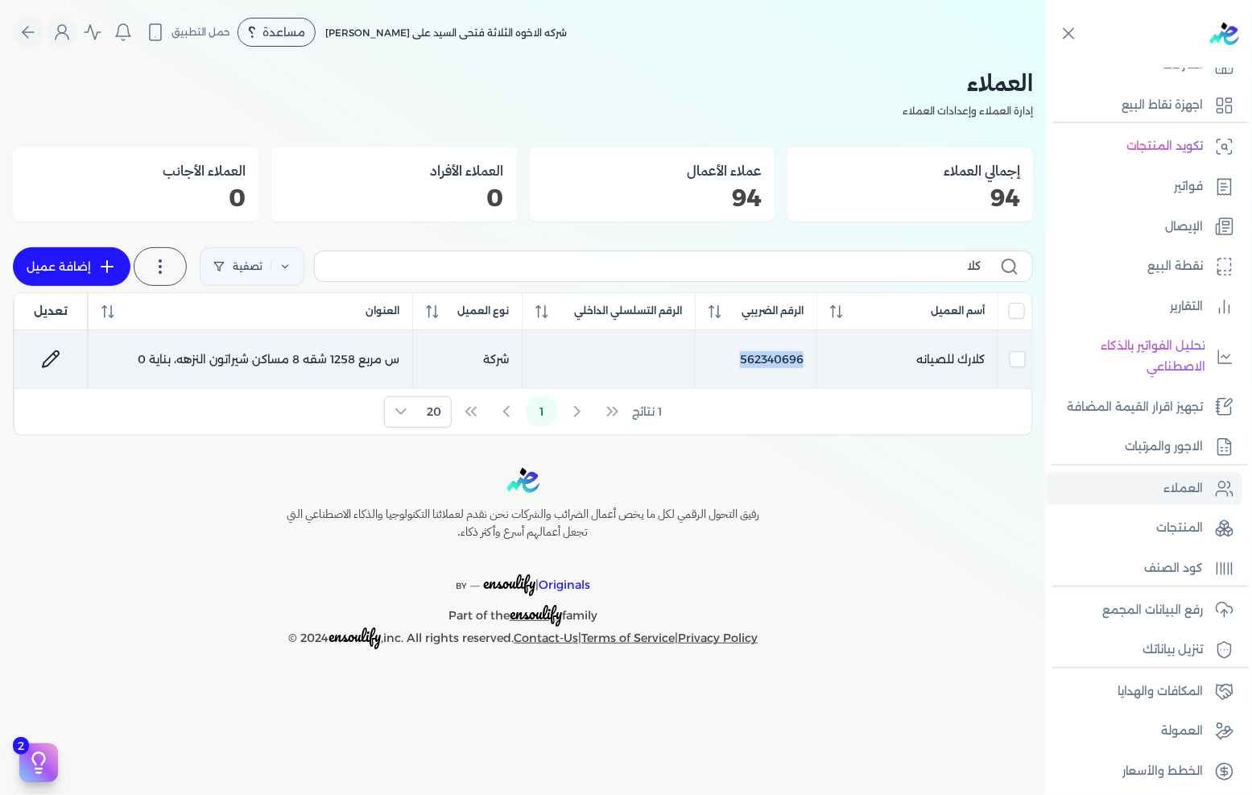
drag, startPoint x: 808, startPoint y: 358, endPoint x: 742, endPoint y: 363, distance: 66.2
click at [742, 363] on td "562340696" at bounding box center [757, 359] width 122 height 59
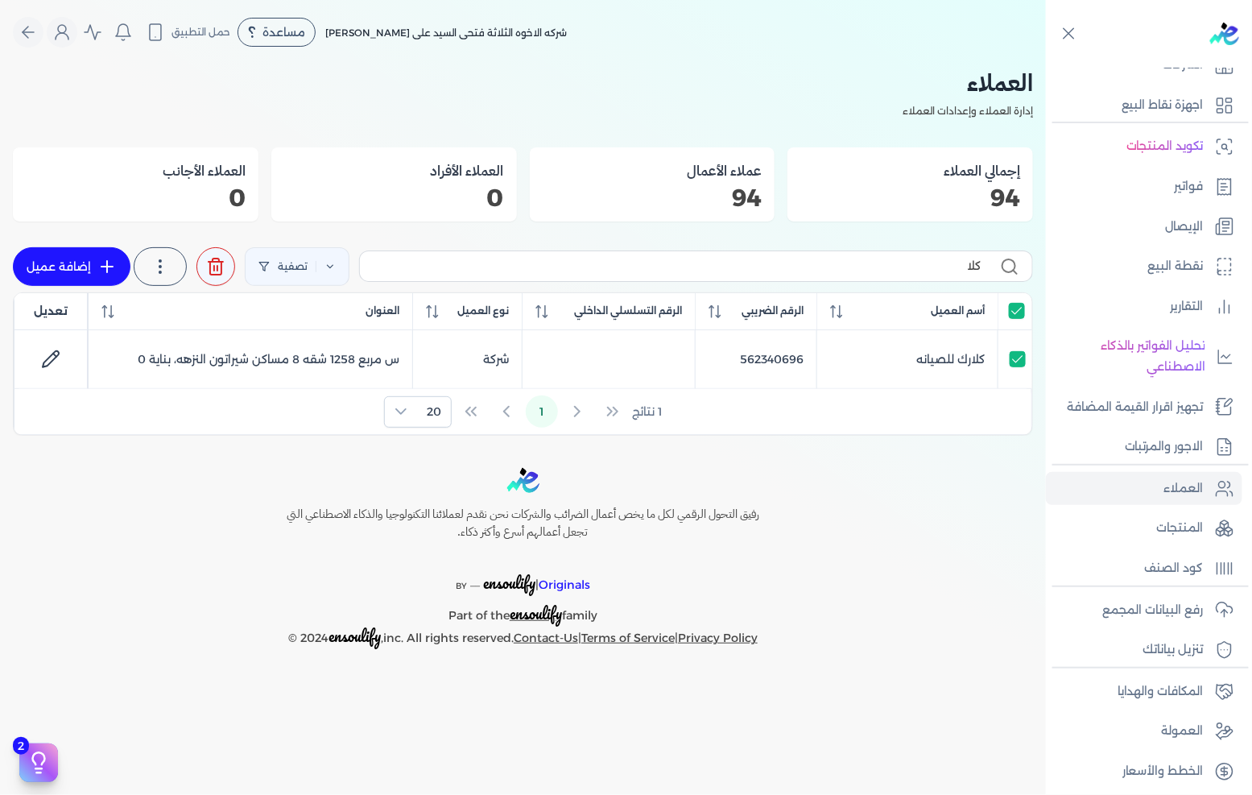
click at [914, 440] on div "Toggle Navigation الاسعار العمولات مساعدة خدمة العملاء دليل المستخدم تسجيل الدخ…" at bounding box center [523, 397] width 1046 height 795
click at [1193, 188] on p "فواتير" at bounding box center [1189, 186] width 29 height 21
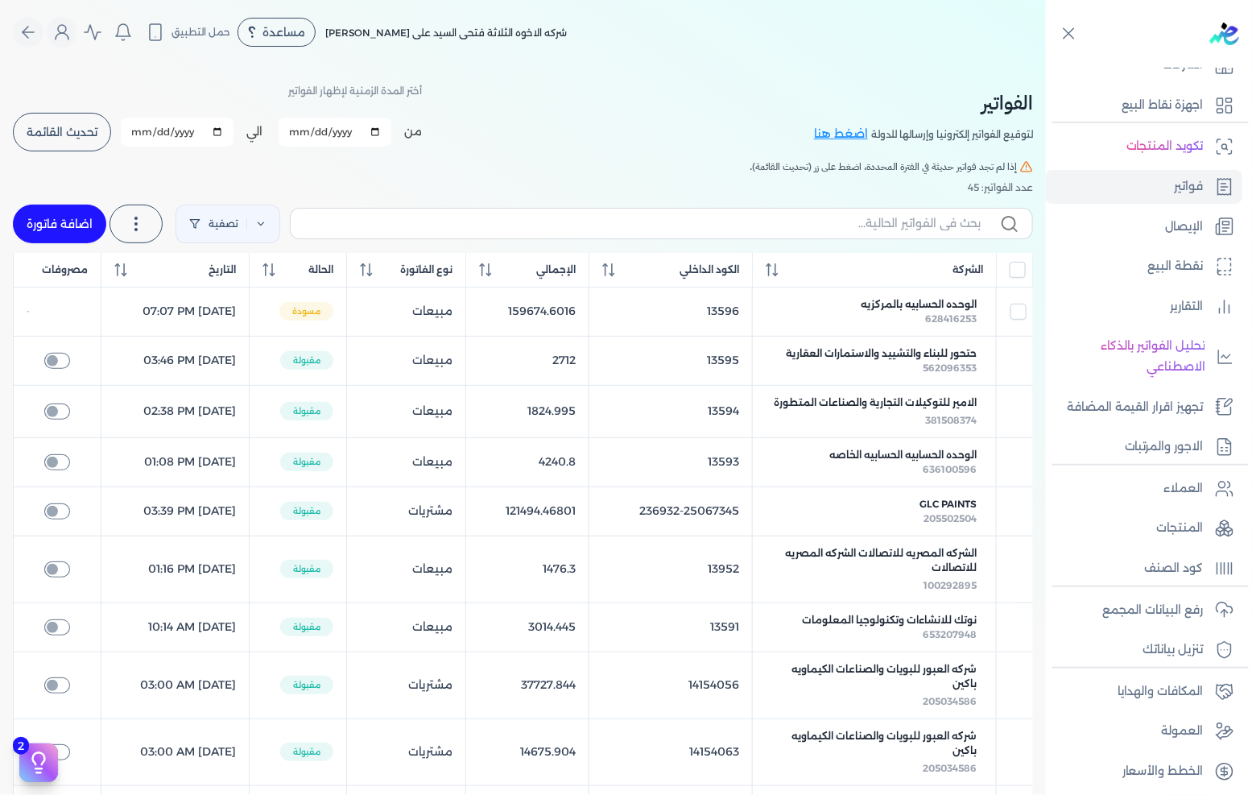
click at [90, 219] on link "اضافة فاتورة" at bounding box center [59, 224] width 93 height 39
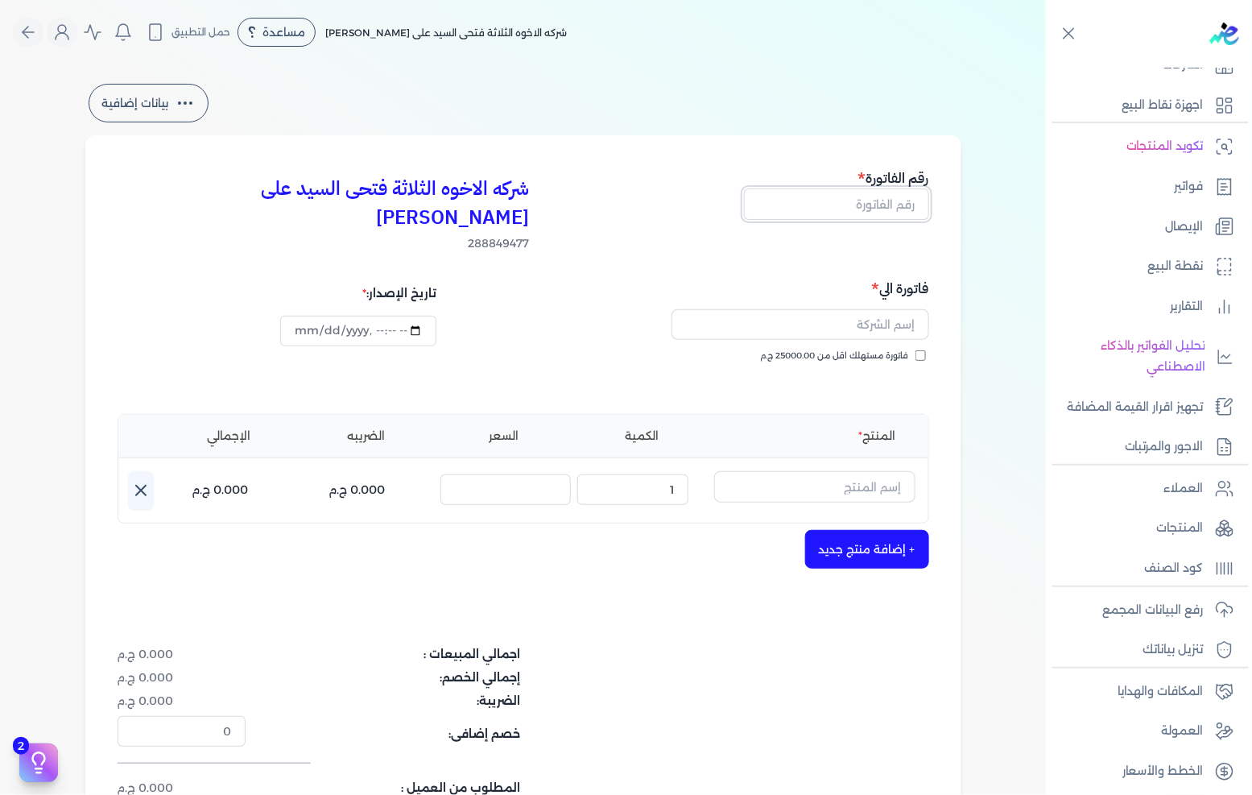
click at [847, 215] on input "text" at bounding box center [836, 203] width 185 height 31
click at [895, 309] on input "text" at bounding box center [801, 324] width 258 height 31
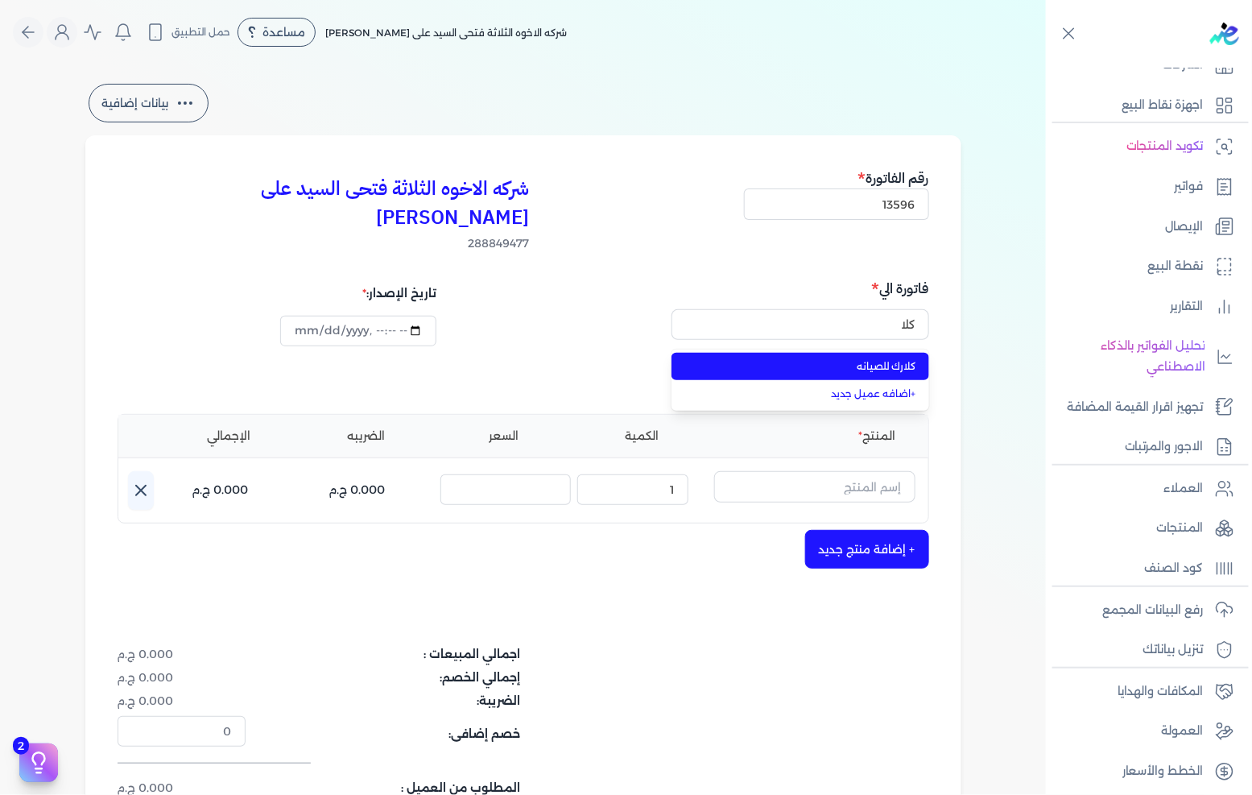
click at [857, 359] on span "كلارك للصيانه" at bounding box center [810, 366] width 213 height 14
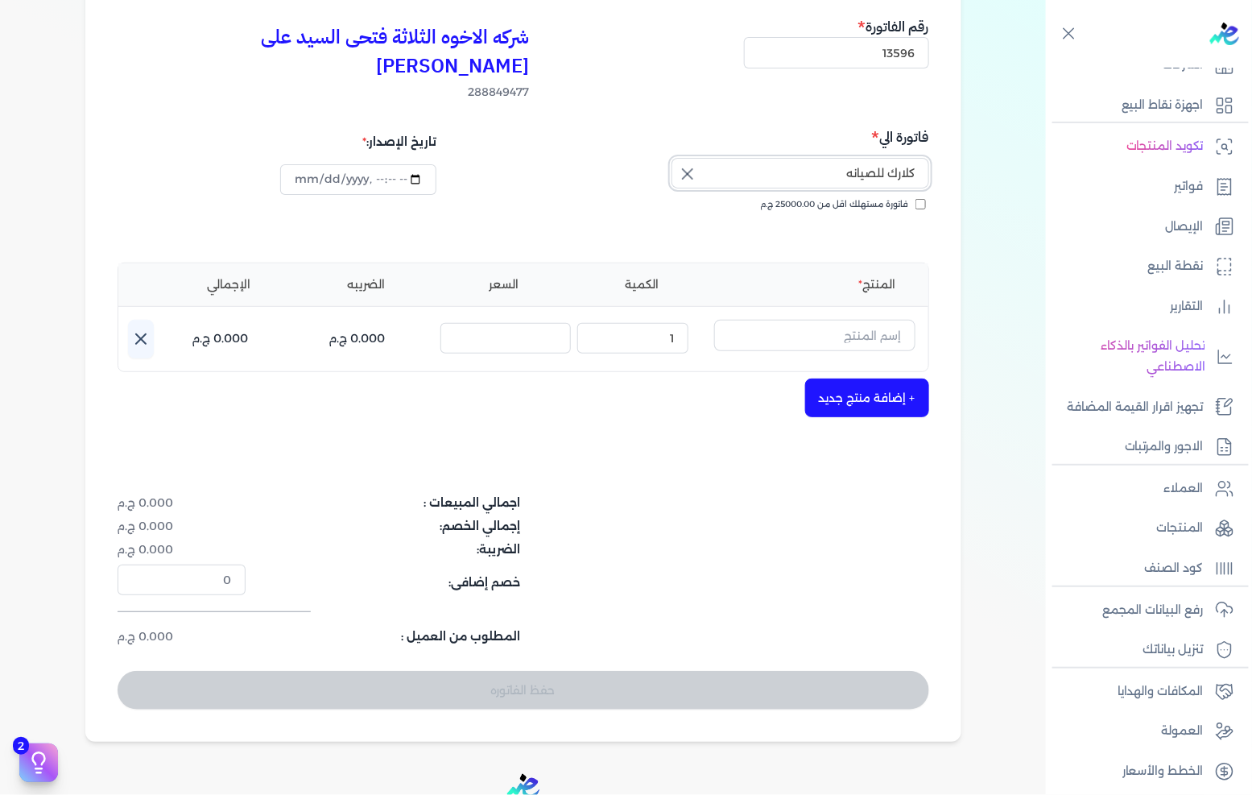
scroll to position [268, 0]
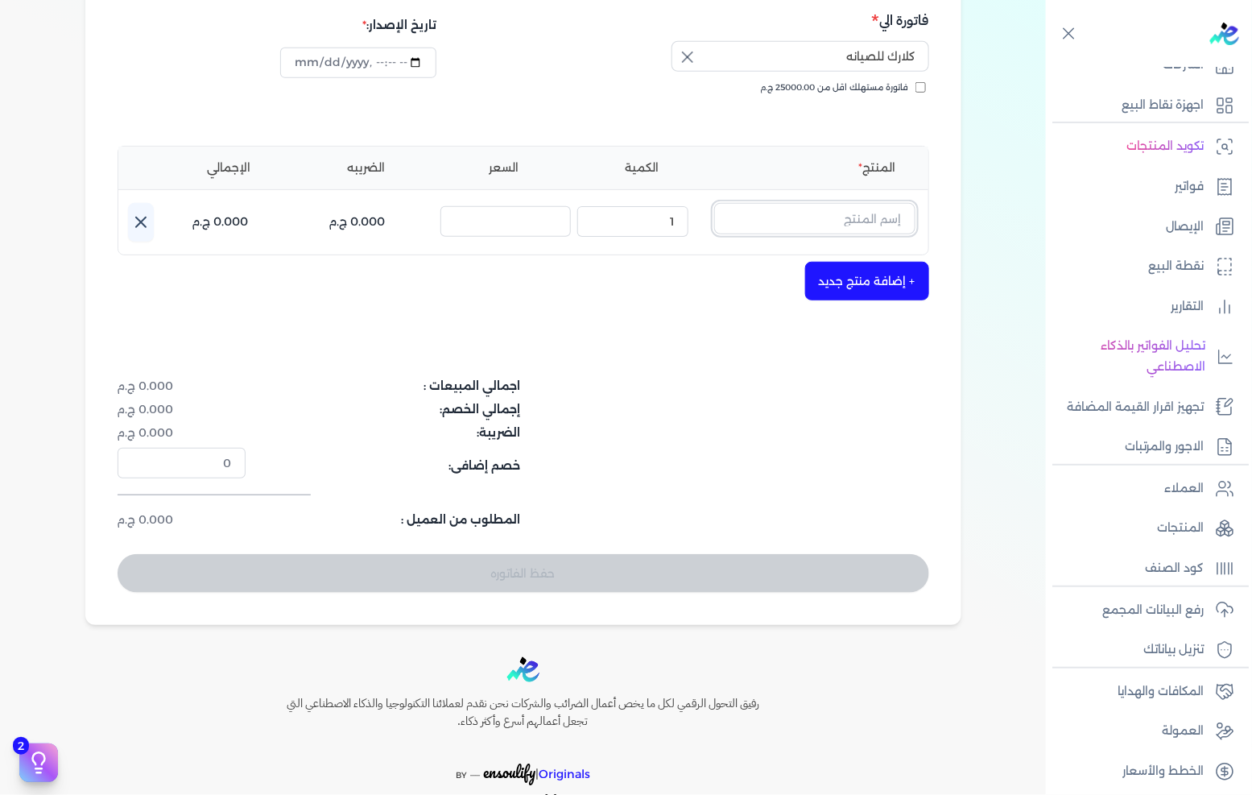
click at [811, 203] on input "text" at bounding box center [814, 218] width 201 height 31
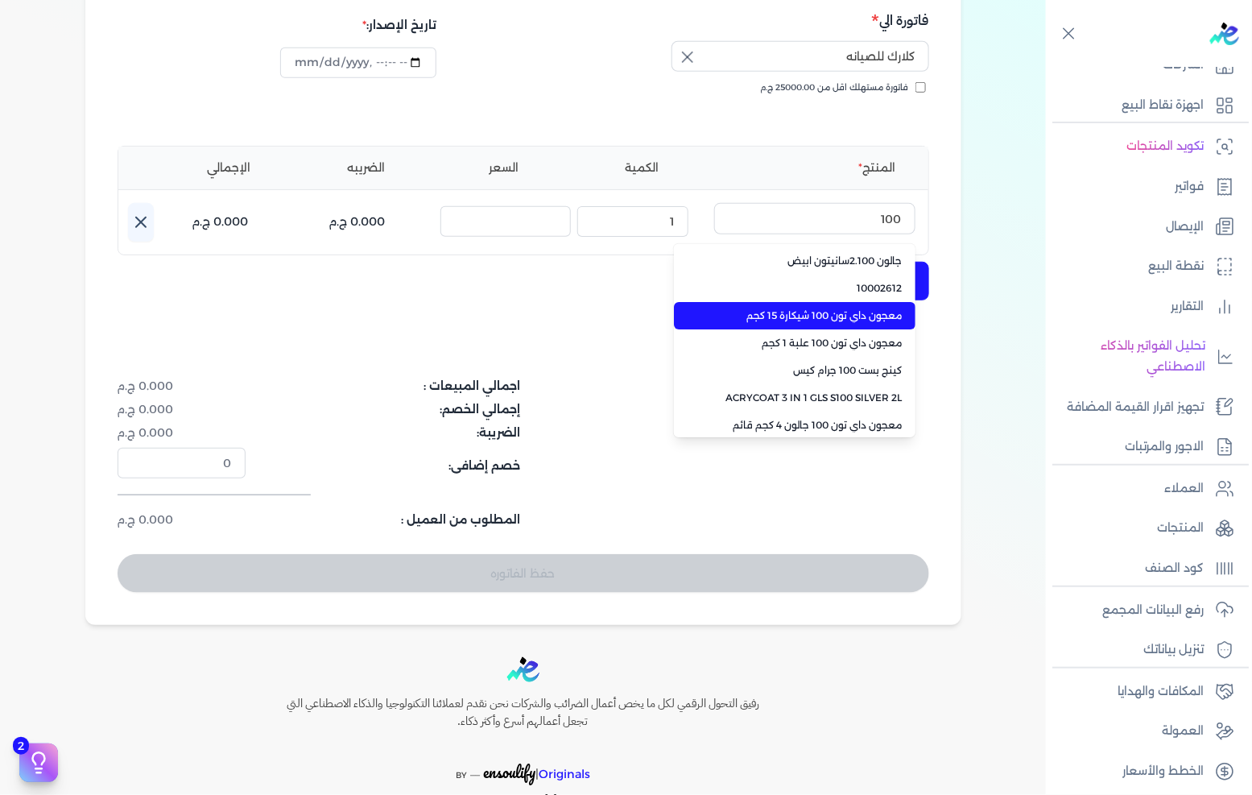
drag, startPoint x: 799, startPoint y: 288, endPoint x: 788, endPoint y: 287, distance: 11.3
click at [800, 308] on span "معجون داي تون 100 شيكارة 15 كجم" at bounding box center [804, 315] width 196 height 14
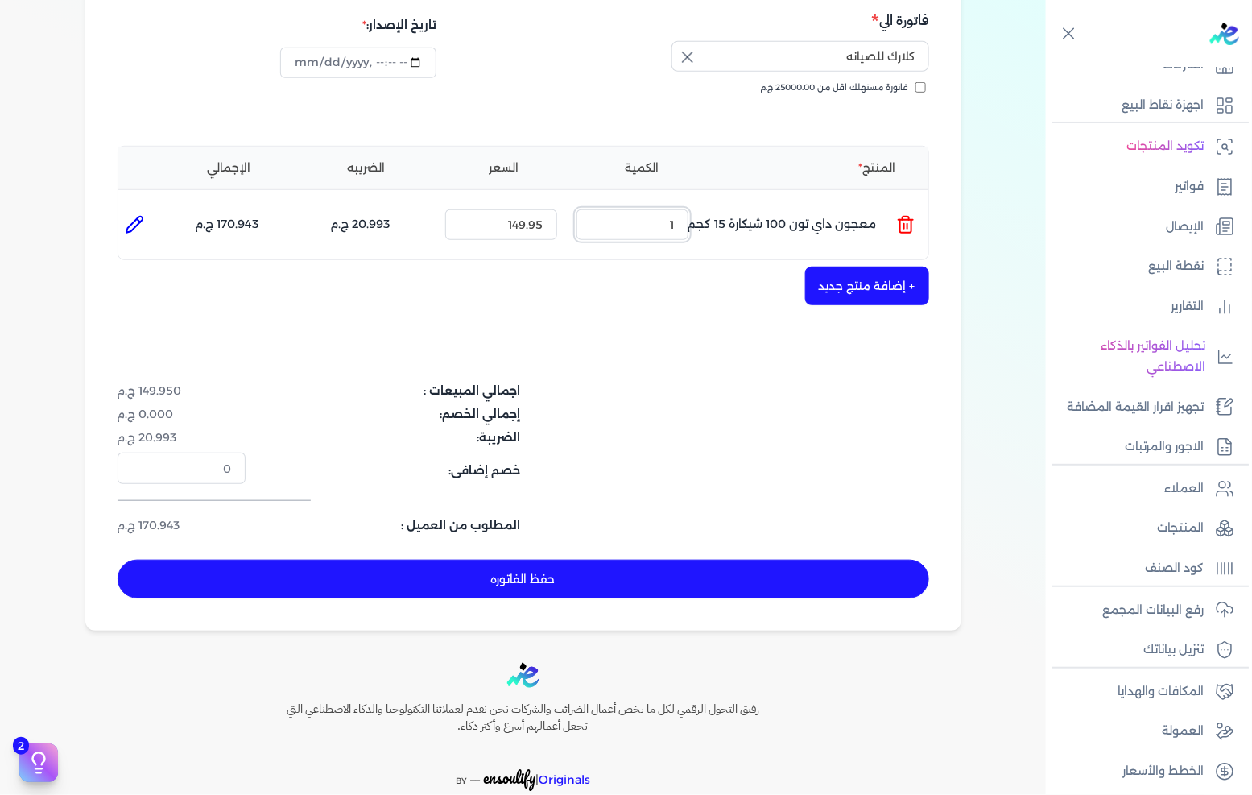
click at [649, 209] on input "1" at bounding box center [633, 224] width 112 height 31
click at [916, 267] on button "+ إضافة منتج جديد" at bounding box center [867, 286] width 124 height 39
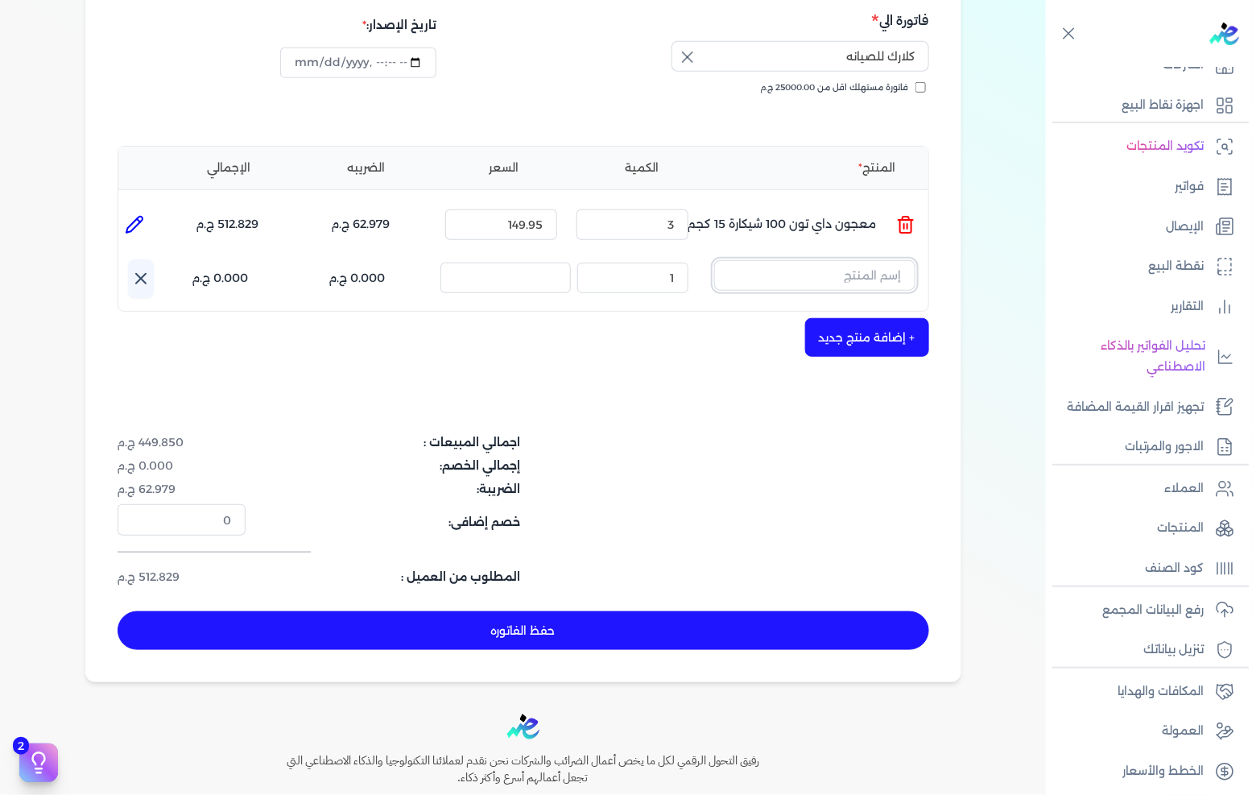
click at [854, 260] on input "text" at bounding box center [814, 275] width 201 height 31
click at [795, 310] on span "الممتاز 120 _ HW (12 Kg)" at bounding box center [804, 317] width 196 height 14
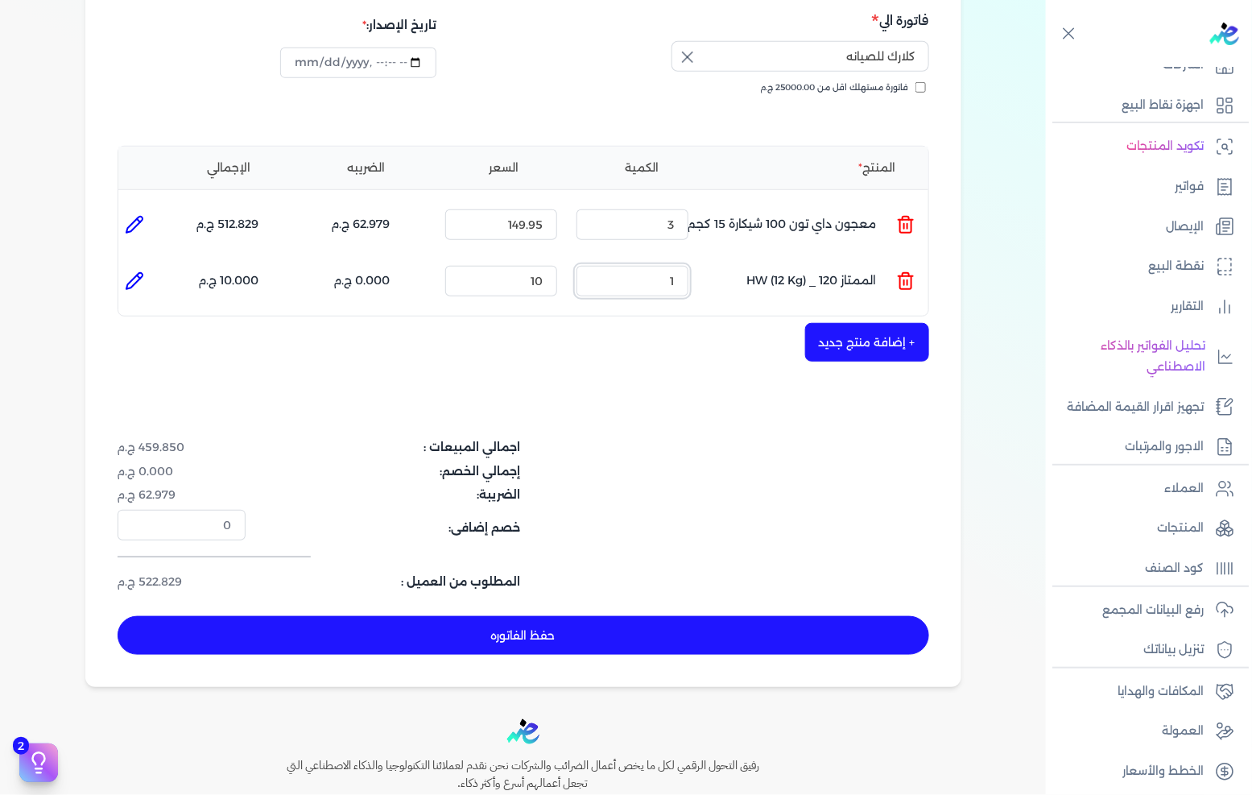
click at [637, 266] on input "1" at bounding box center [633, 281] width 112 height 31
click at [639, 266] on input "1" at bounding box center [633, 281] width 112 height 31
click at [656, 267] on div "الكمية : 1" at bounding box center [632, 280] width 125 height 43
click at [663, 266] on input "1" at bounding box center [633, 281] width 112 height 31
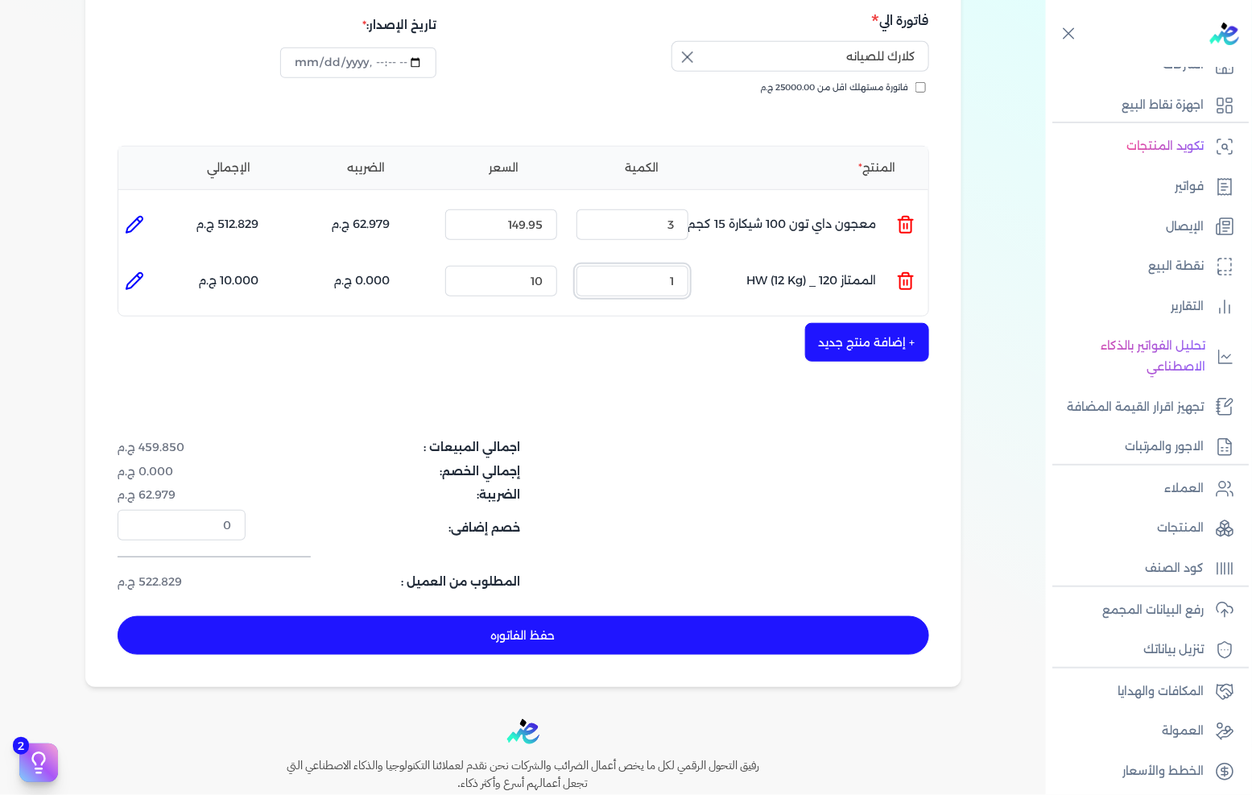
click at [663, 266] on input "1" at bounding box center [633, 281] width 112 height 31
click at [142, 271] on icon at bounding box center [134, 280] width 19 height 19
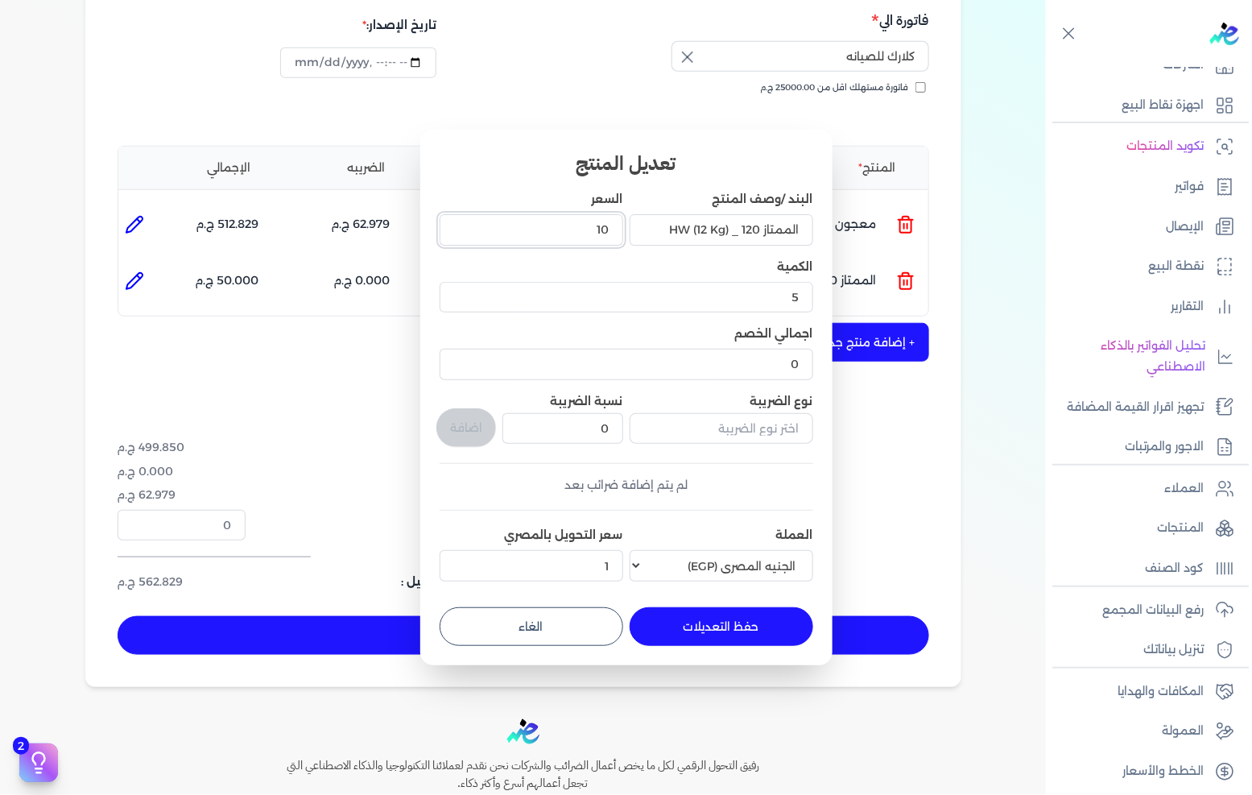
click at [591, 227] on input "10" at bounding box center [532, 229] width 184 height 31
click at [689, 617] on button "حفظ التعديلات" at bounding box center [722, 626] width 184 height 39
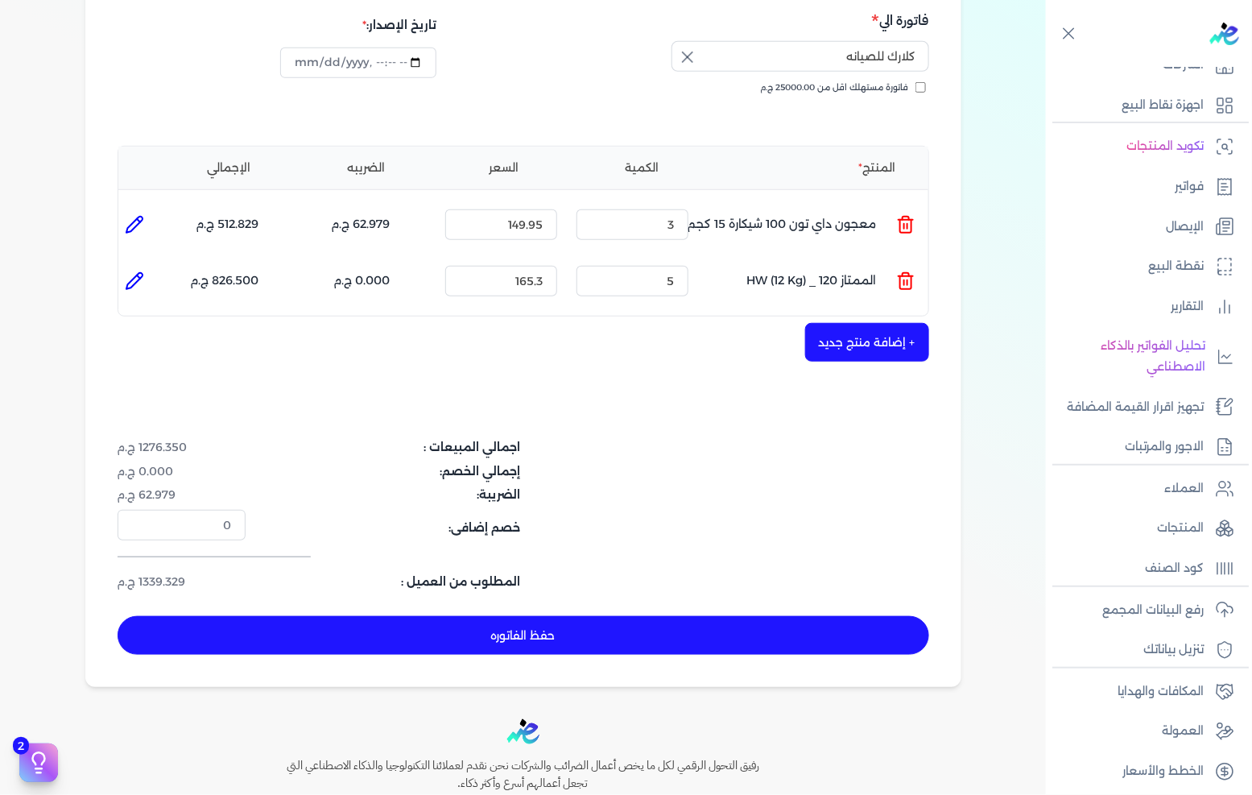
click at [916, 323] on button "+ إضافة منتج جديد" at bounding box center [867, 342] width 124 height 39
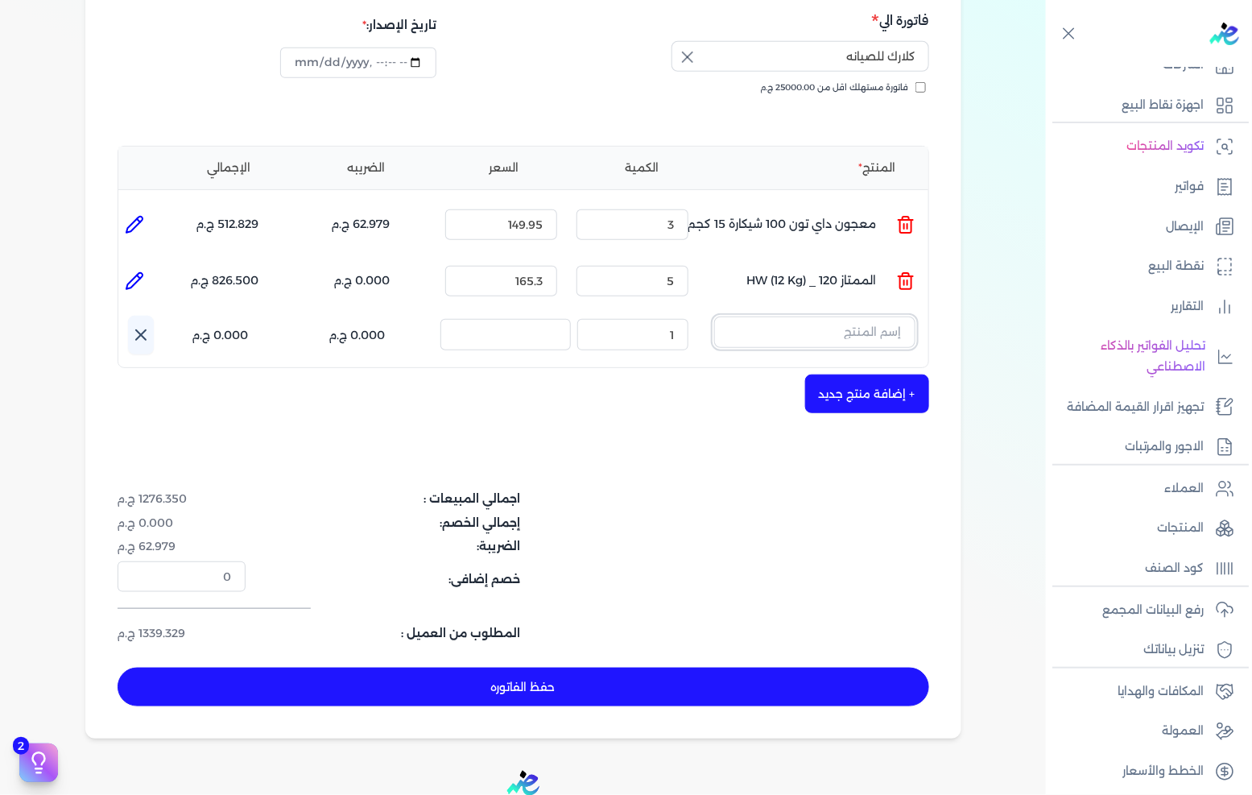
click at [780, 316] on input "text" at bounding box center [814, 331] width 201 height 31
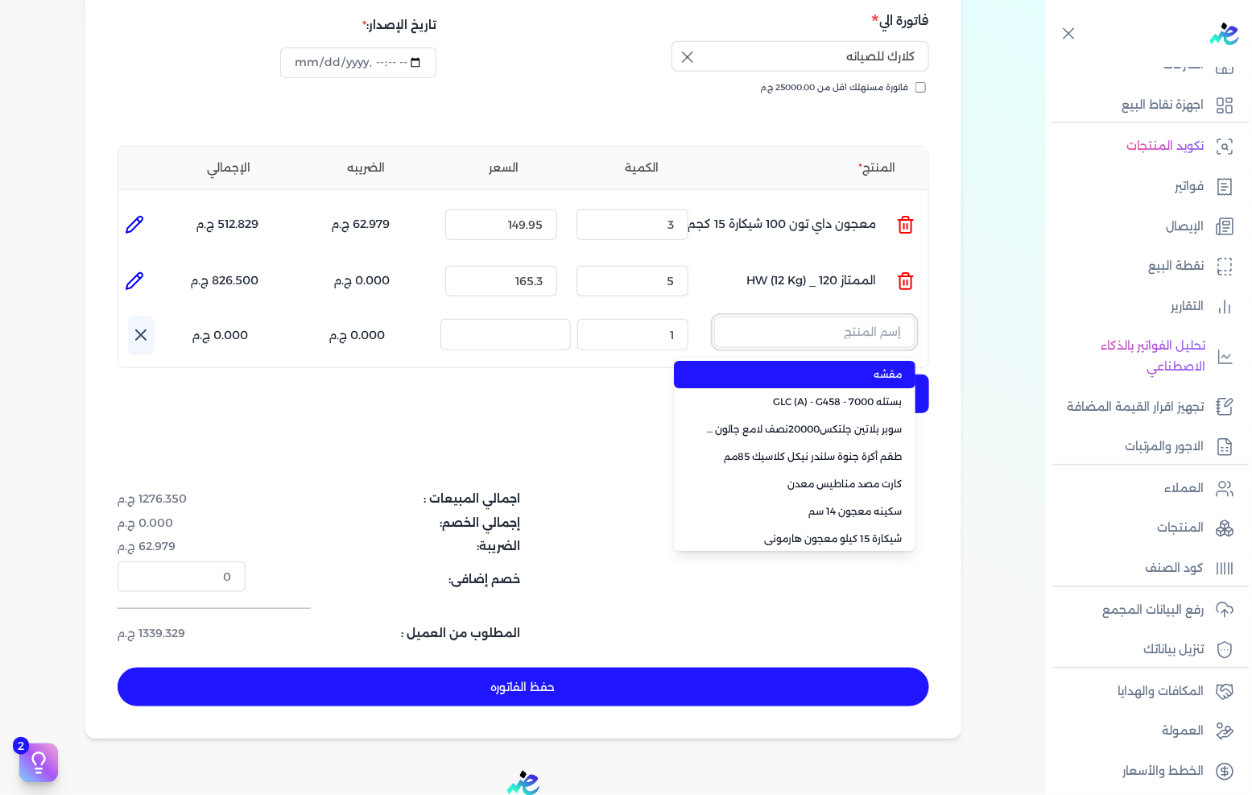
paste input ""JOTUN PENETRATING SEALER 3L ""
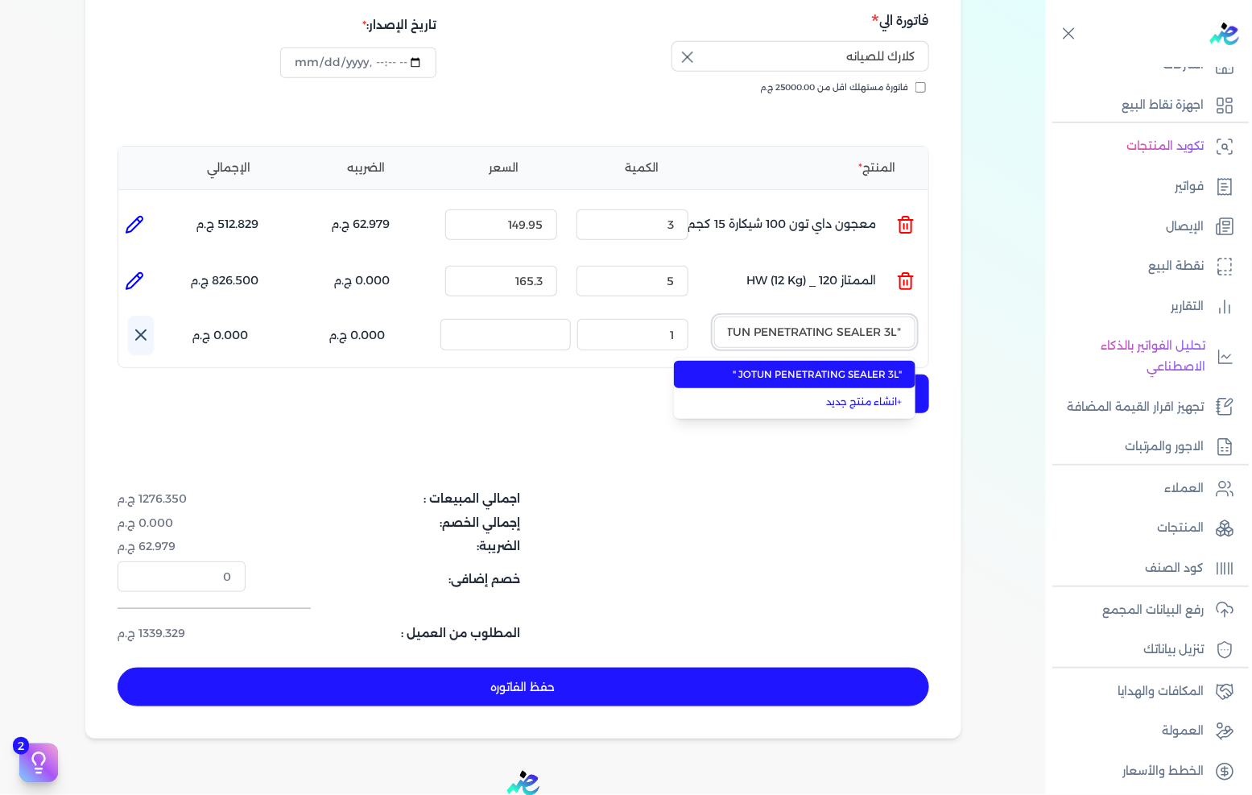
scroll to position [0, -23]
click at [778, 367] on span ""JOTUN PENETRATING SEALER 3L "" at bounding box center [804, 374] width 196 height 14
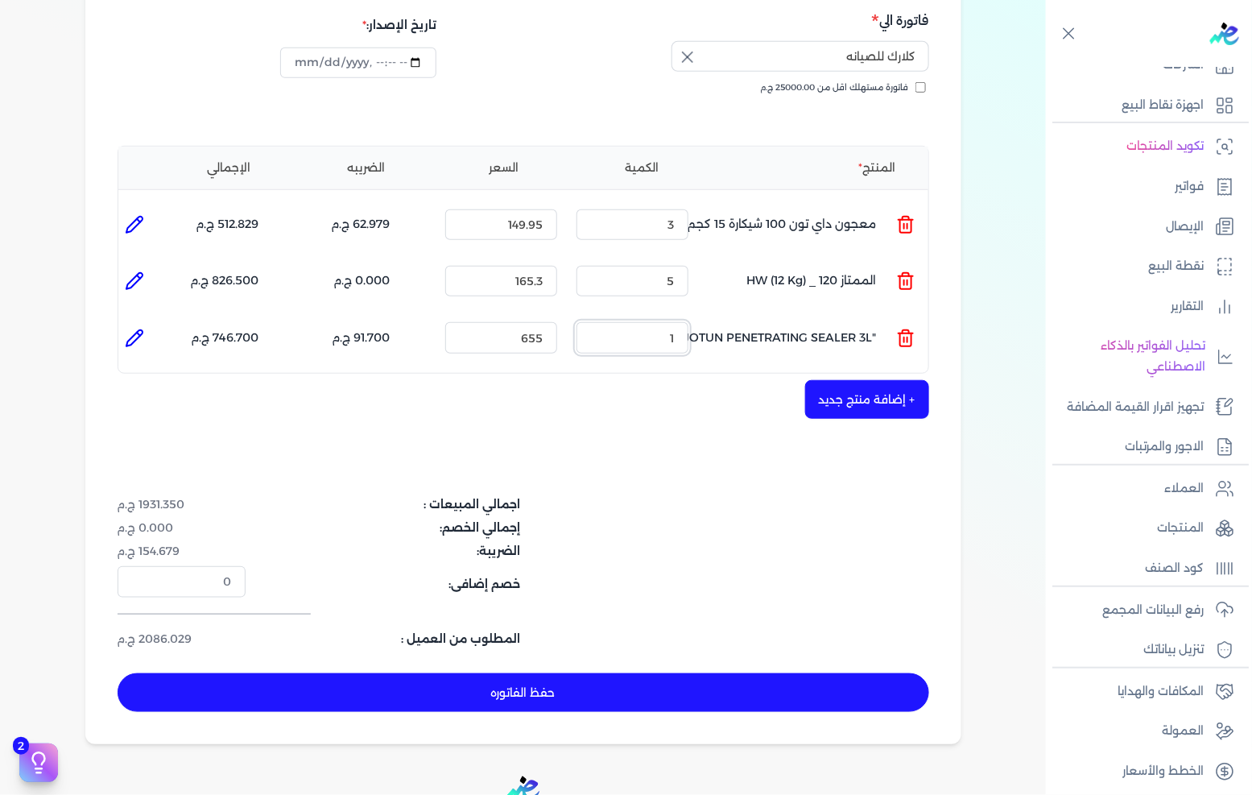
click at [648, 322] on input "1" at bounding box center [633, 337] width 112 height 31
click at [648, 322] on input "5" at bounding box center [633, 337] width 112 height 31
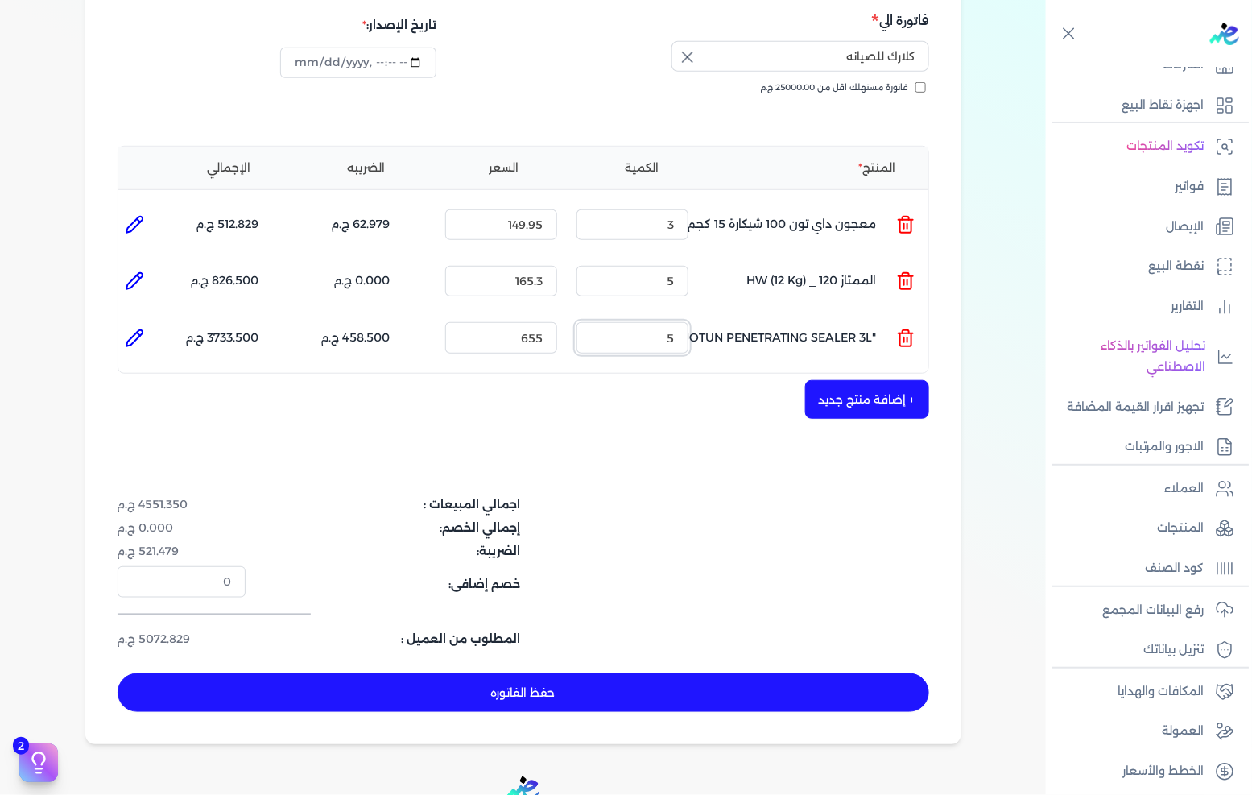
click at [648, 322] on input "5" at bounding box center [633, 337] width 112 height 31
click at [521, 322] on input "655" at bounding box center [501, 337] width 112 height 31
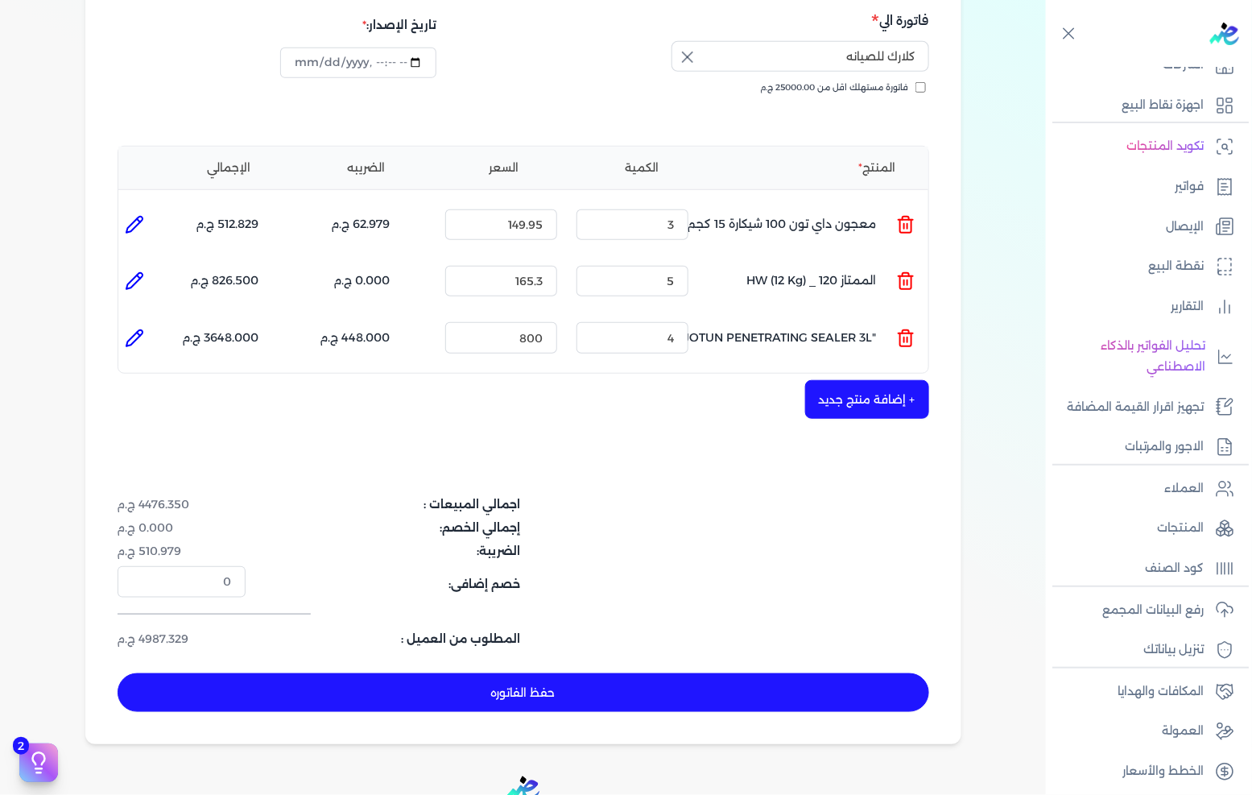
click at [873, 380] on button "+ إضافة منتج جديد" at bounding box center [867, 399] width 124 height 39
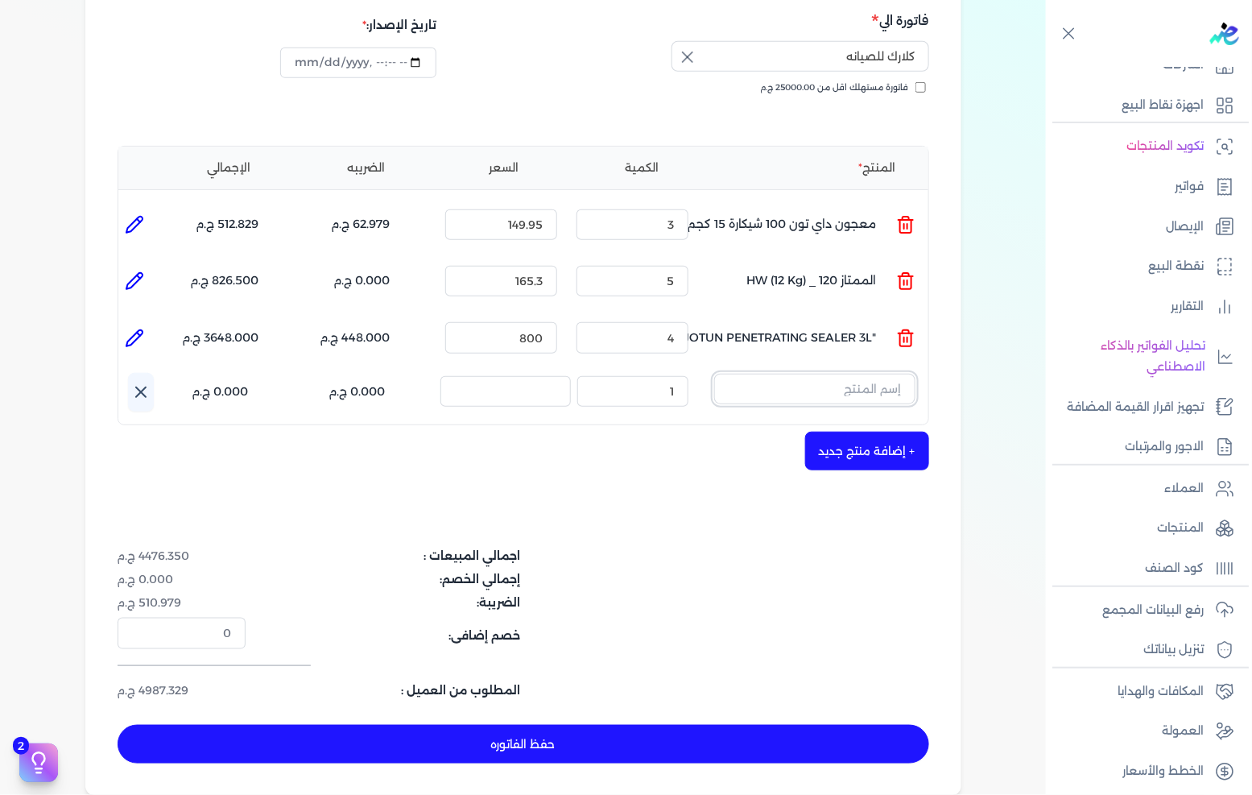
click at [891, 374] on input "text" at bounding box center [814, 389] width 201 height 31
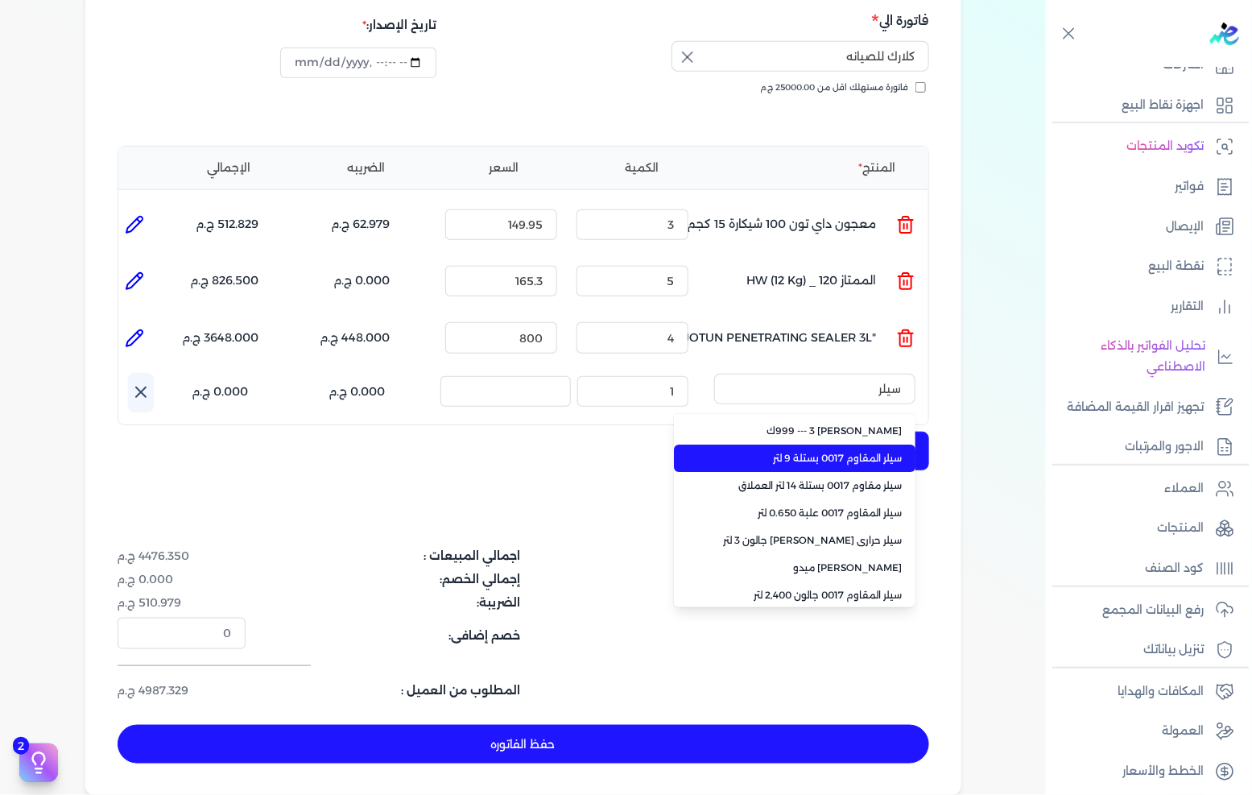
click at [883, 451] on span "سيلر المقاوم 0017 بستلة 9 لتر" at bounding box center [804, 458] width 196 height 14
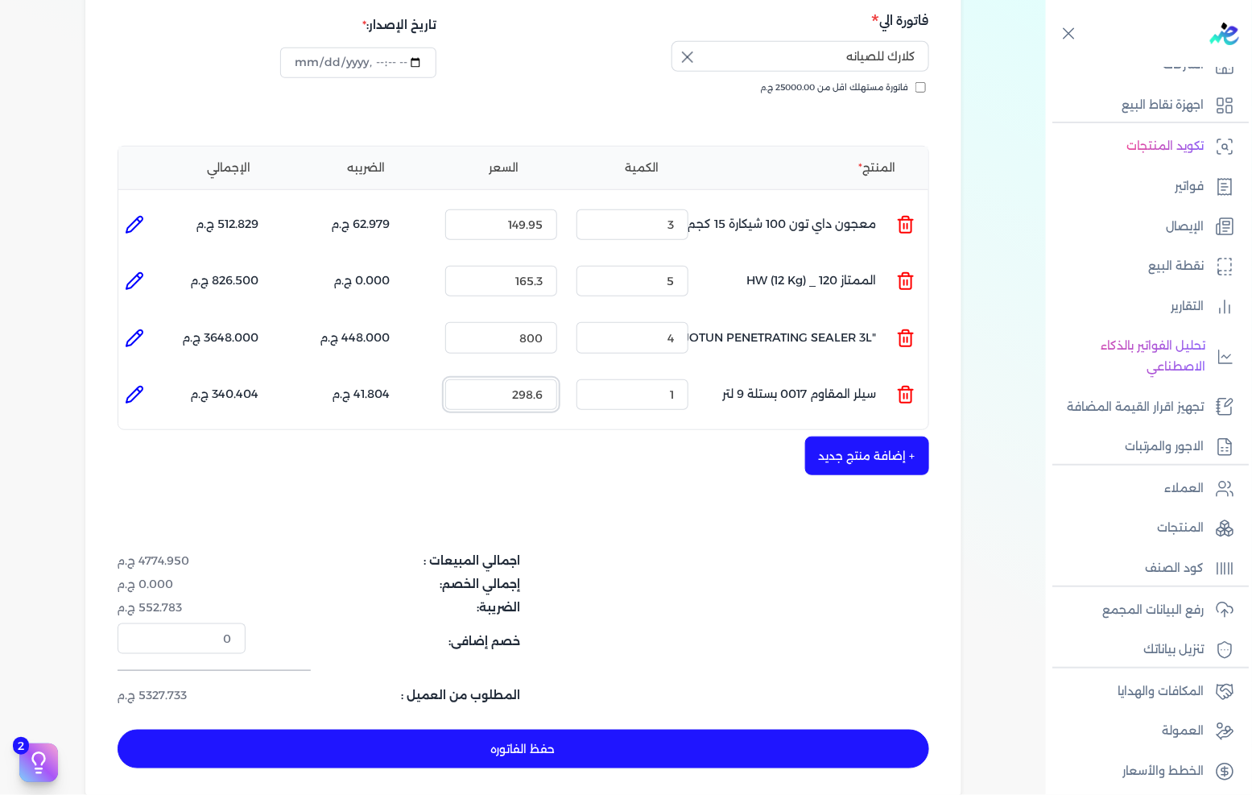
click at [536, 379] on input "298.6" at bounding box center [501, 394] width 112 height 31
click at [849, 436] on button "+ إضافة منتج جديد" at bounding box center [867, 455] width 124 height 39
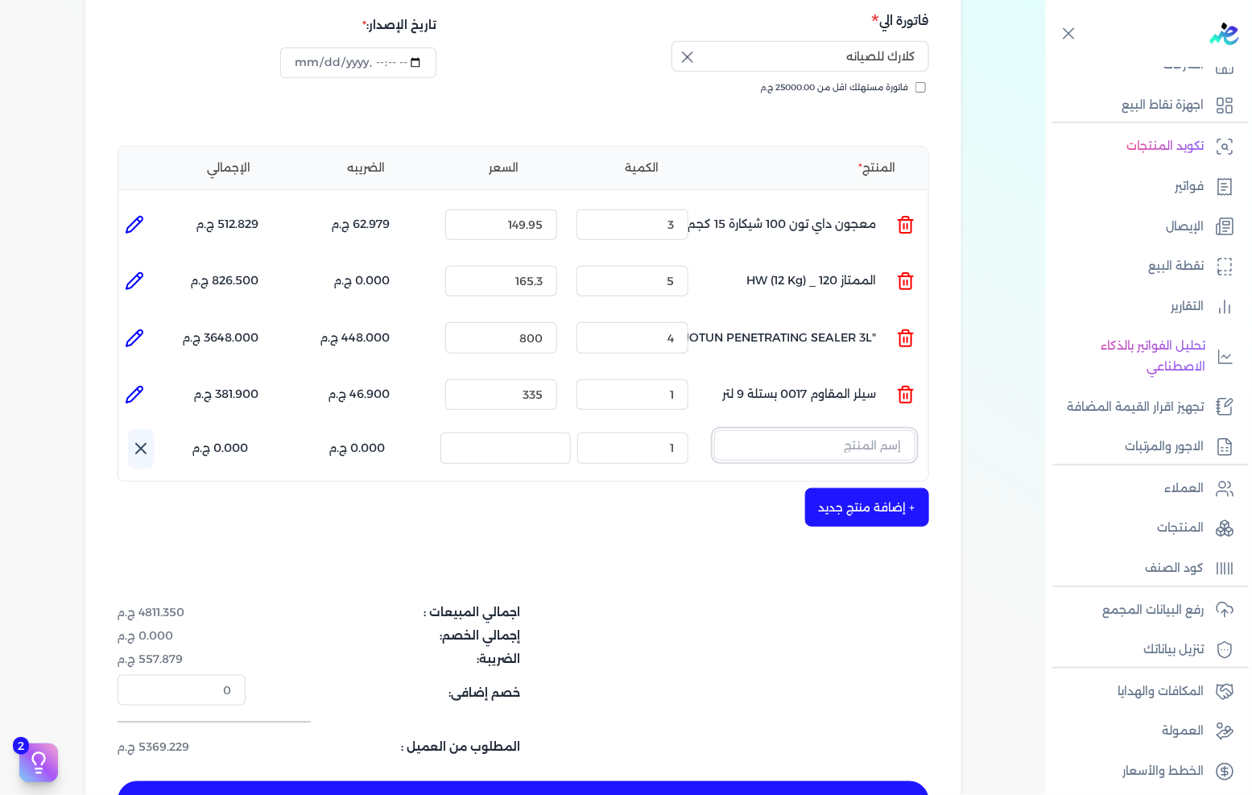
click at [843, 430] on input "text" at bounding box center [814, 445] width 201 height 31
click at [822, 474] on li "علبة غراء ابيض اوكى وزن 1 كجم" at bounding box center [795, 487] width 242 height 27
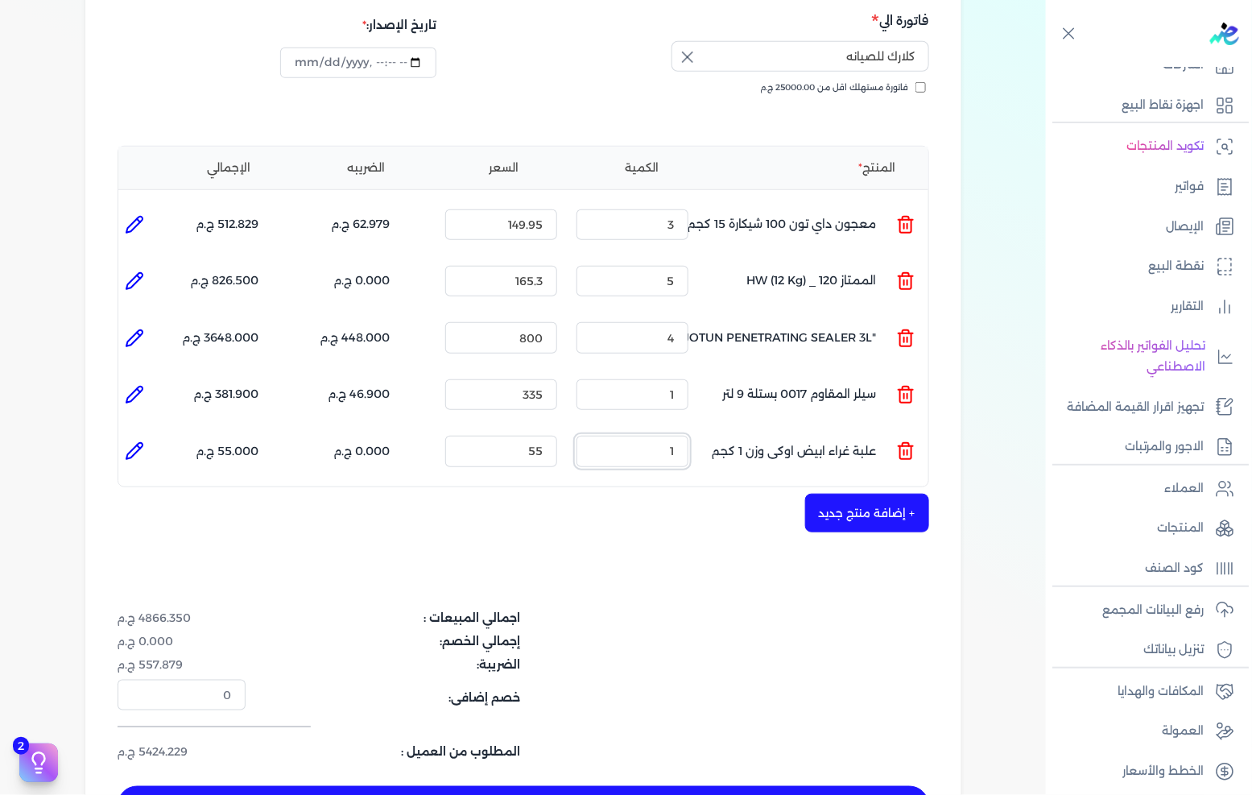
click at [653, 436] on input "1" at bounding box center [633, 451] width 112 height 31
click at [143, 441] on icon at bounding box center [134, 450] width 19 height 19
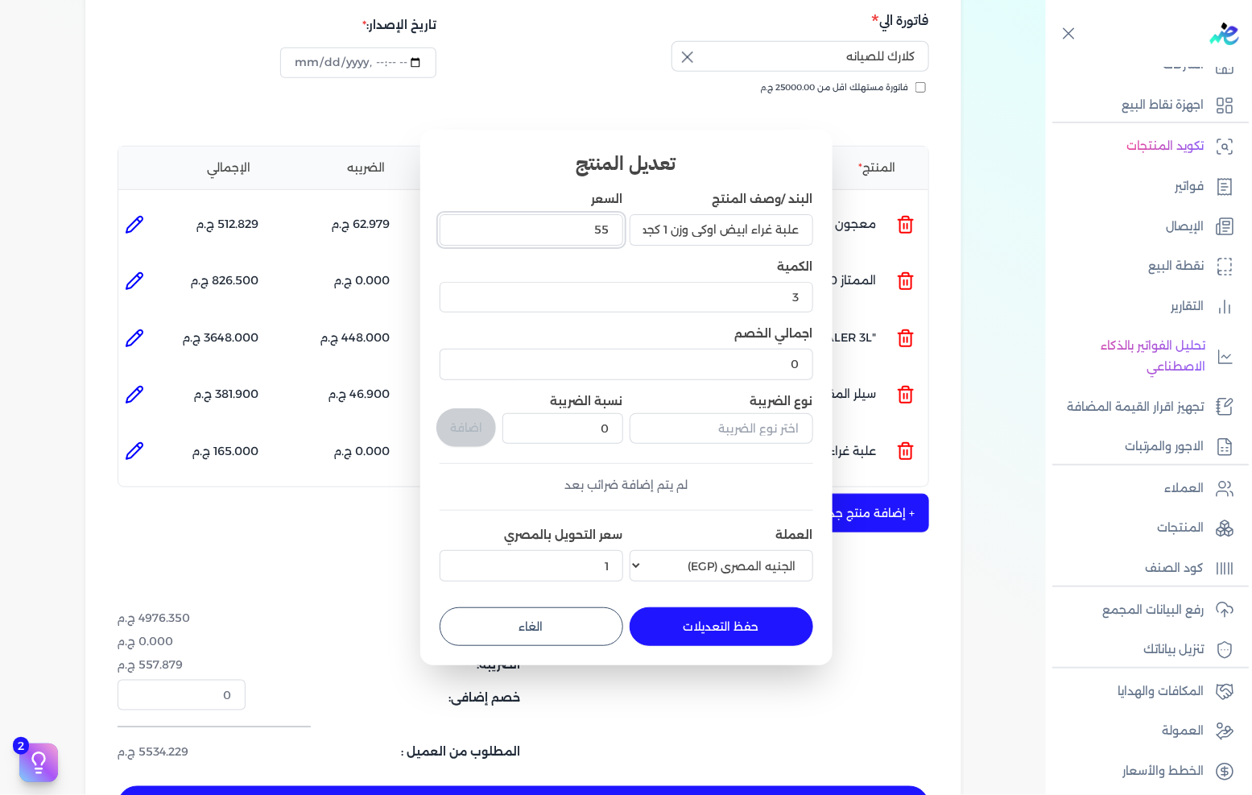
click at [588, 238] on input "55" at bounding box center [532, 229] width 184 height 31
click at [589, 238] on input "55" at bounding box center [532, 229] width 184 height 31
click at [747, 627] on button "حفظ التعديلات" at bounding box center [722, 626] width 184 height 39
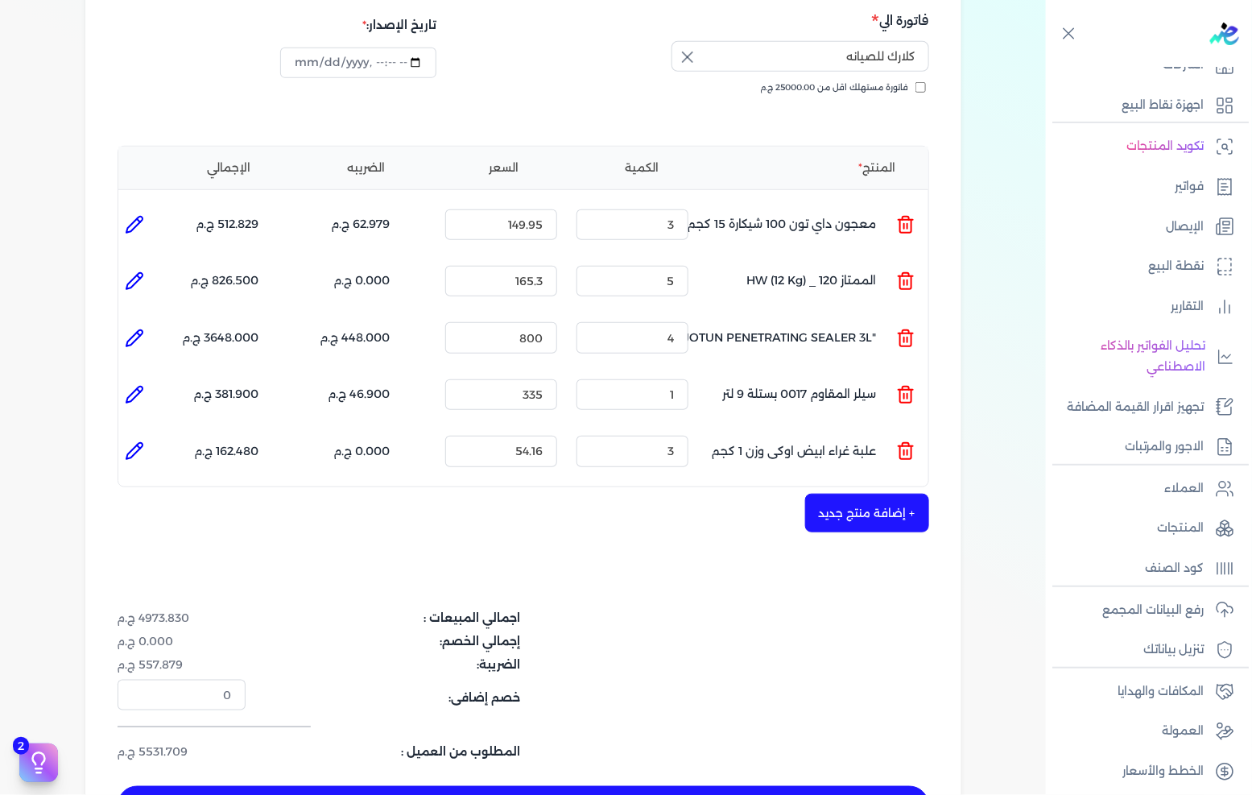
click at [127, 441] on icon at bounding box center [134, 450] width 19 height 19
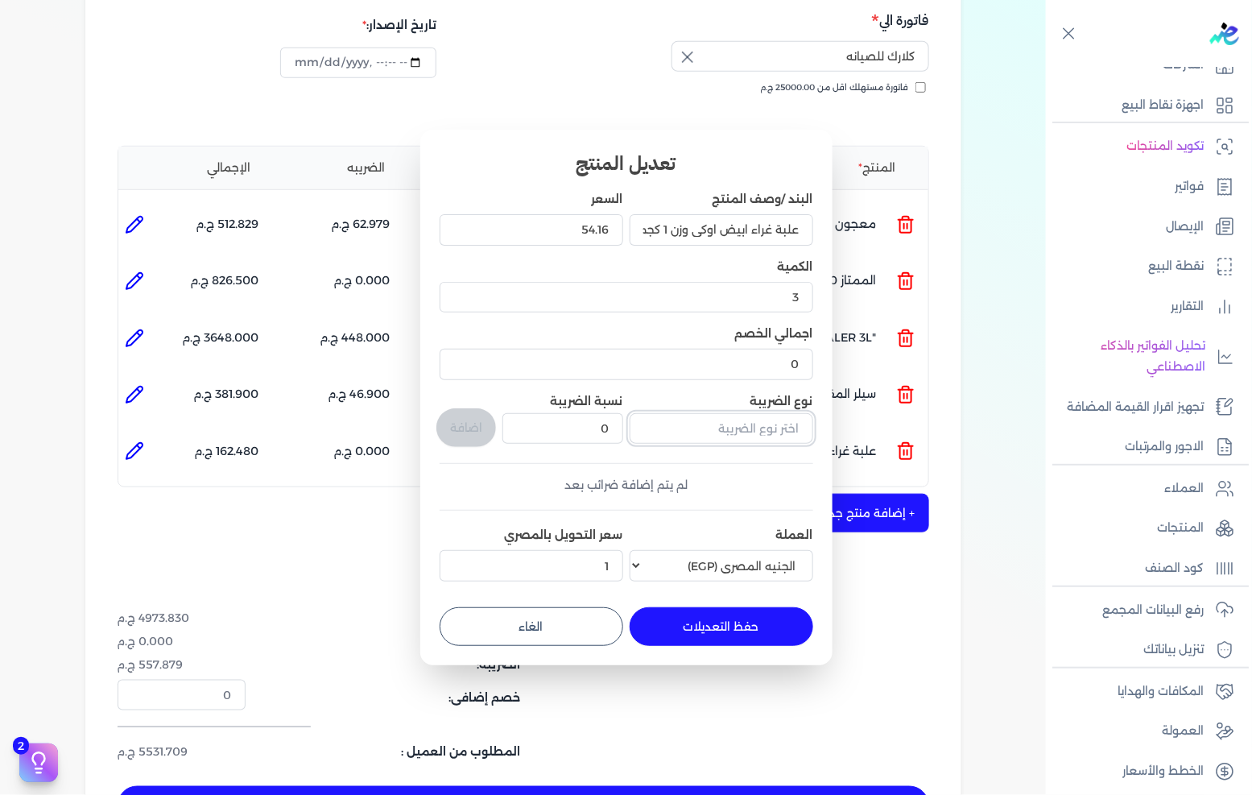
click at [791, 428] on input "text" at bounding box center [722, 428] width 184 height 31
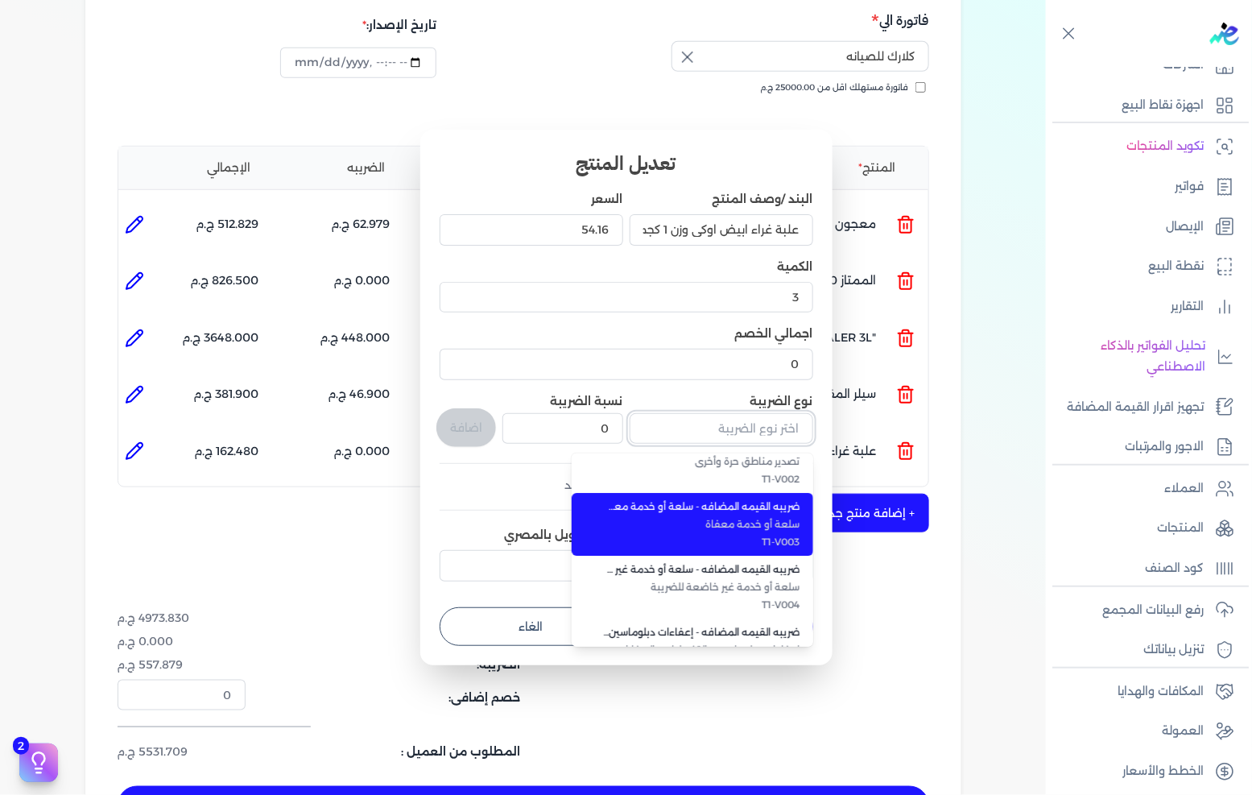
scroll to position [440, 0]
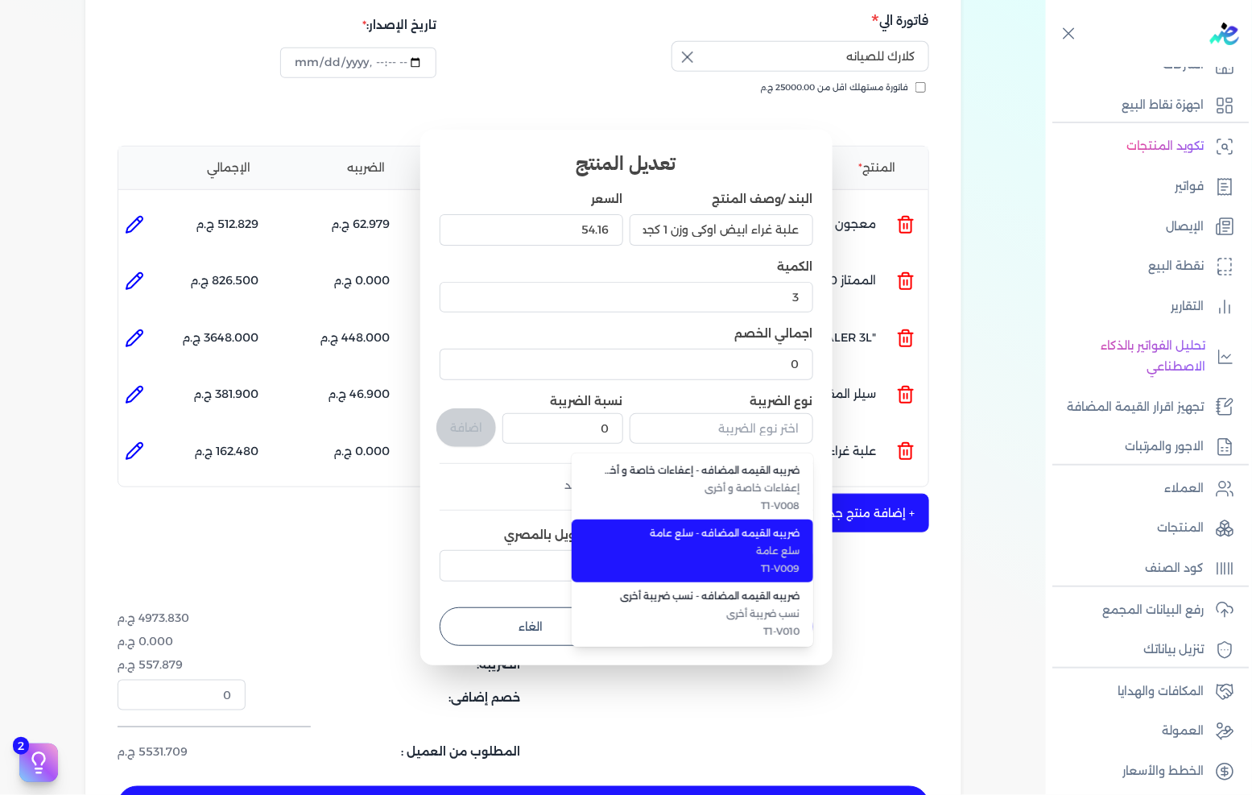
click at [771, 562] on span "T1-V009" at bounding box center [702, 568] width 196 height 14
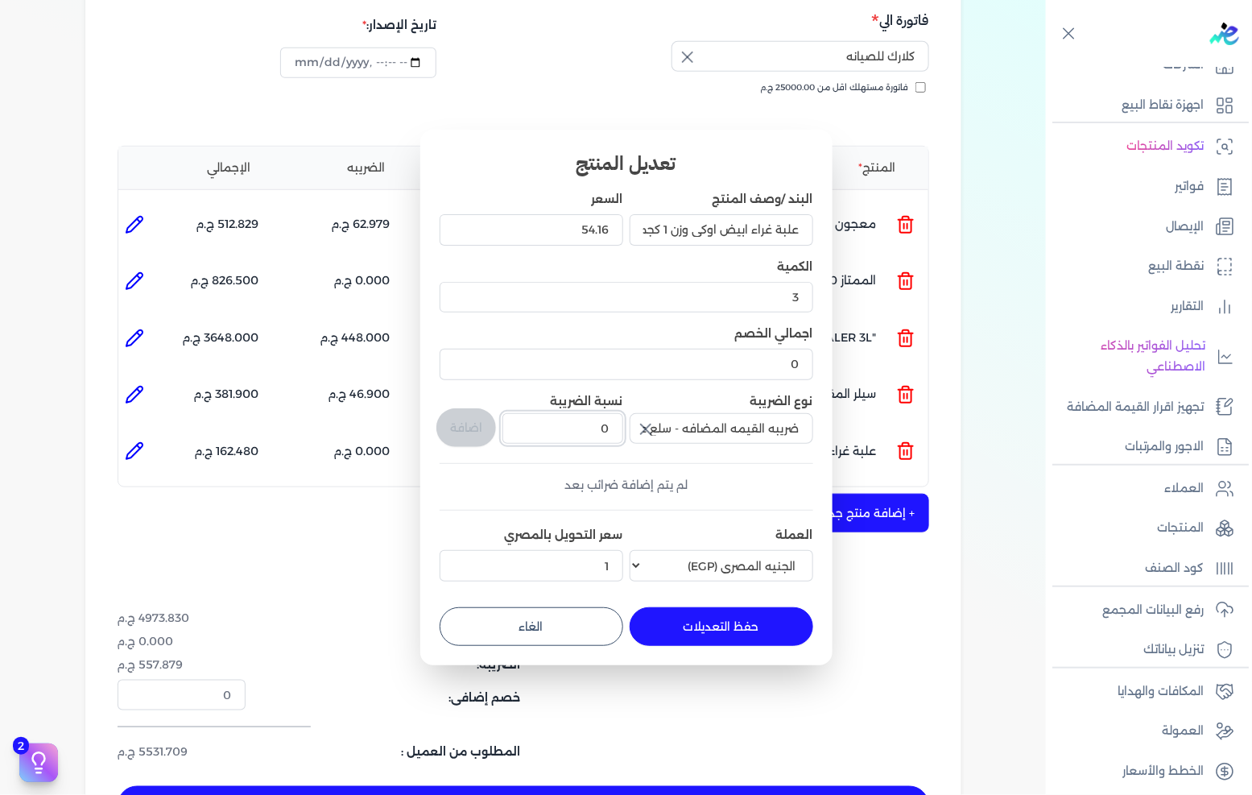
click at [606, 419] on input "0" at bounding box center [563, 428] width 120 height 31
click at [485, 440] on button "اضافة" at bounding box center [466, 427] width 60 height 39
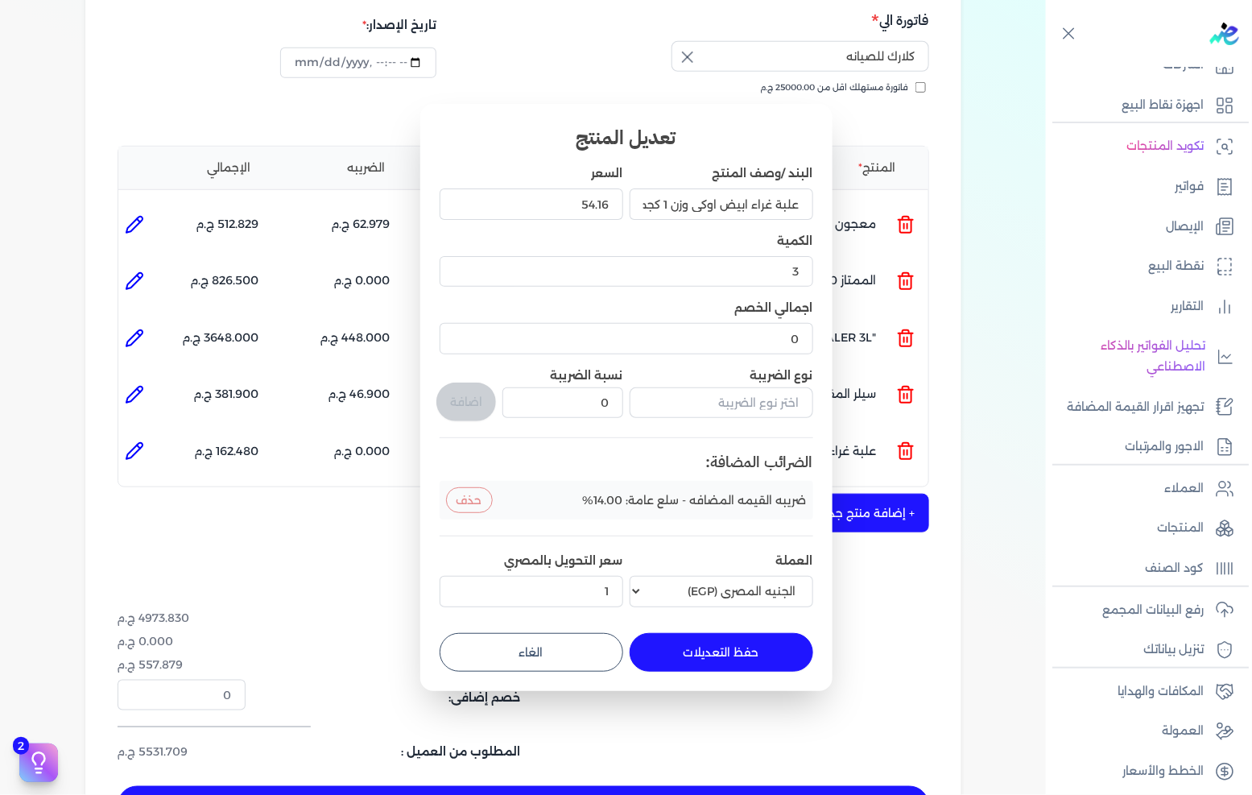
click at [751, 648] on button "حفظ التعديلات" at bounding box center [722, 652] width 184 height 39
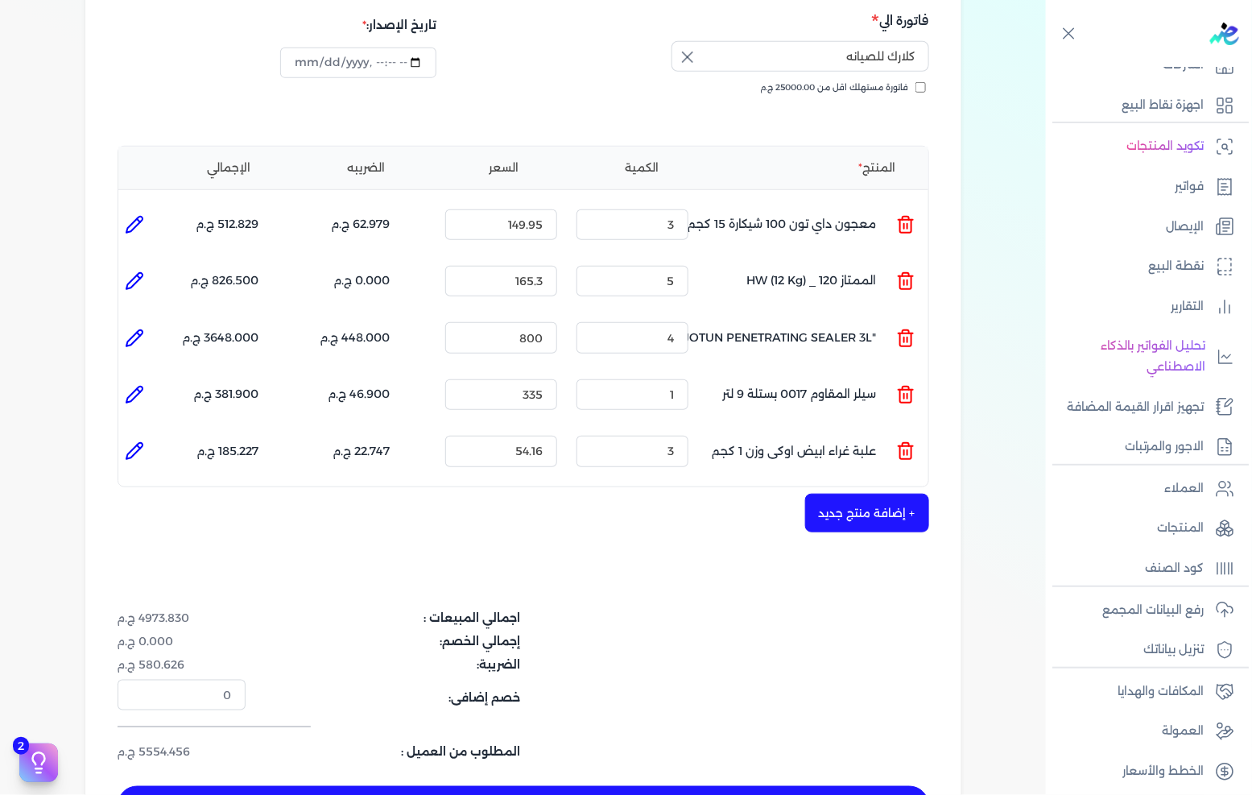
click at [872, 512] on div "شركه الاخوه الثلاثة فتحى السيد على [PERSON_NAME] 288849477 رقم الفاتورة 13596 ف…" at bounding box center [523, 362] width 876 height 990
click at [882, 494] on button "+ إضافة منتج جديد" at bounding box center [867, 513] width 124 height 39
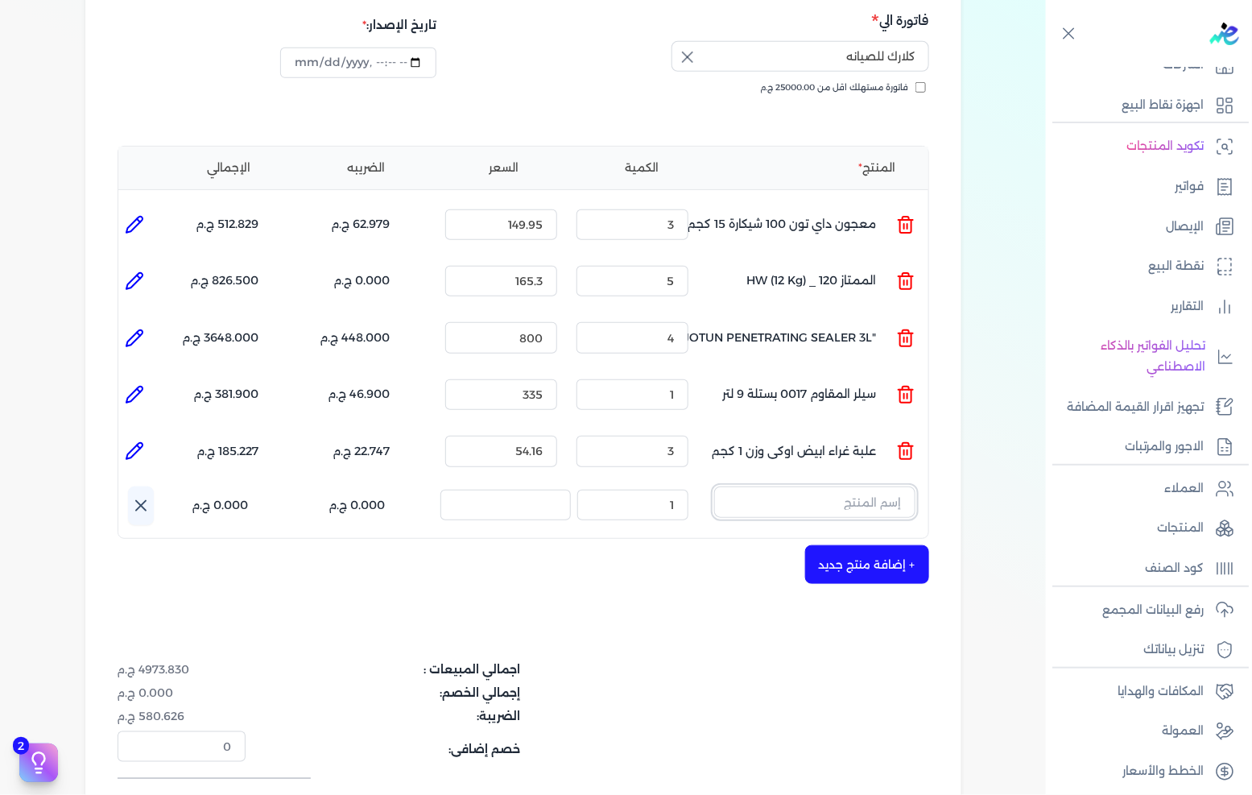
click at [879, 486] on input "text" at bounding box center [814, 501] width 201 height 31
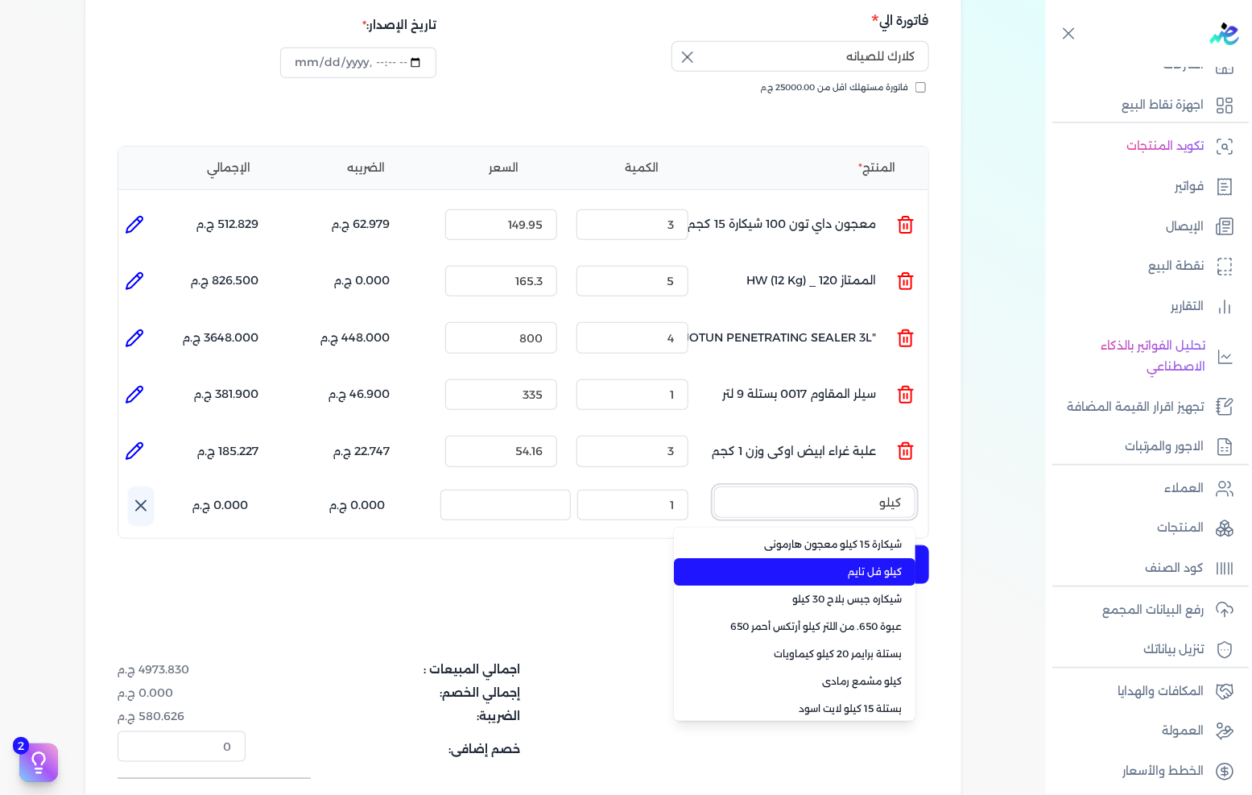
click at [714, 486] on button "كيلو" at bounding box center [814, 504] width 201 height 37
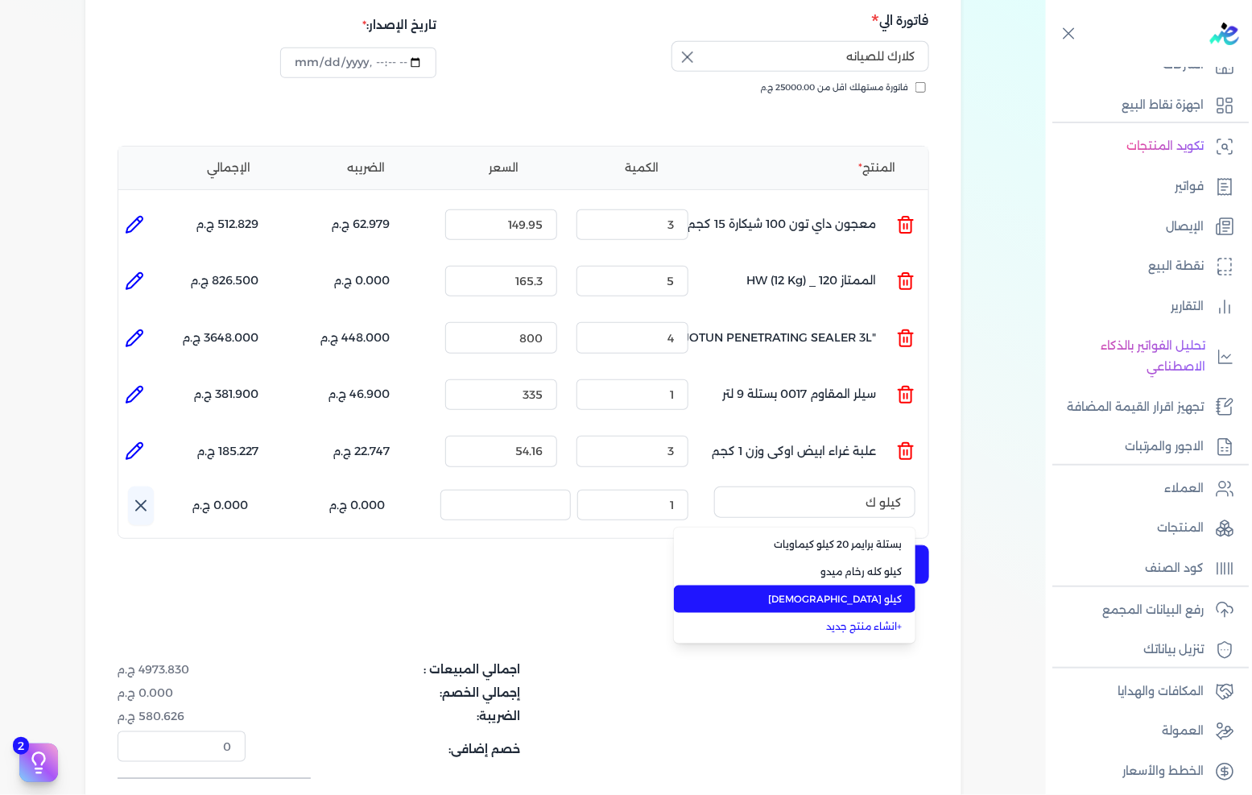
click at [872, 592] on span "كيلو [DEMOGRAPHIC_DATA]" at bounding box center [804, 599] width 196 height 14
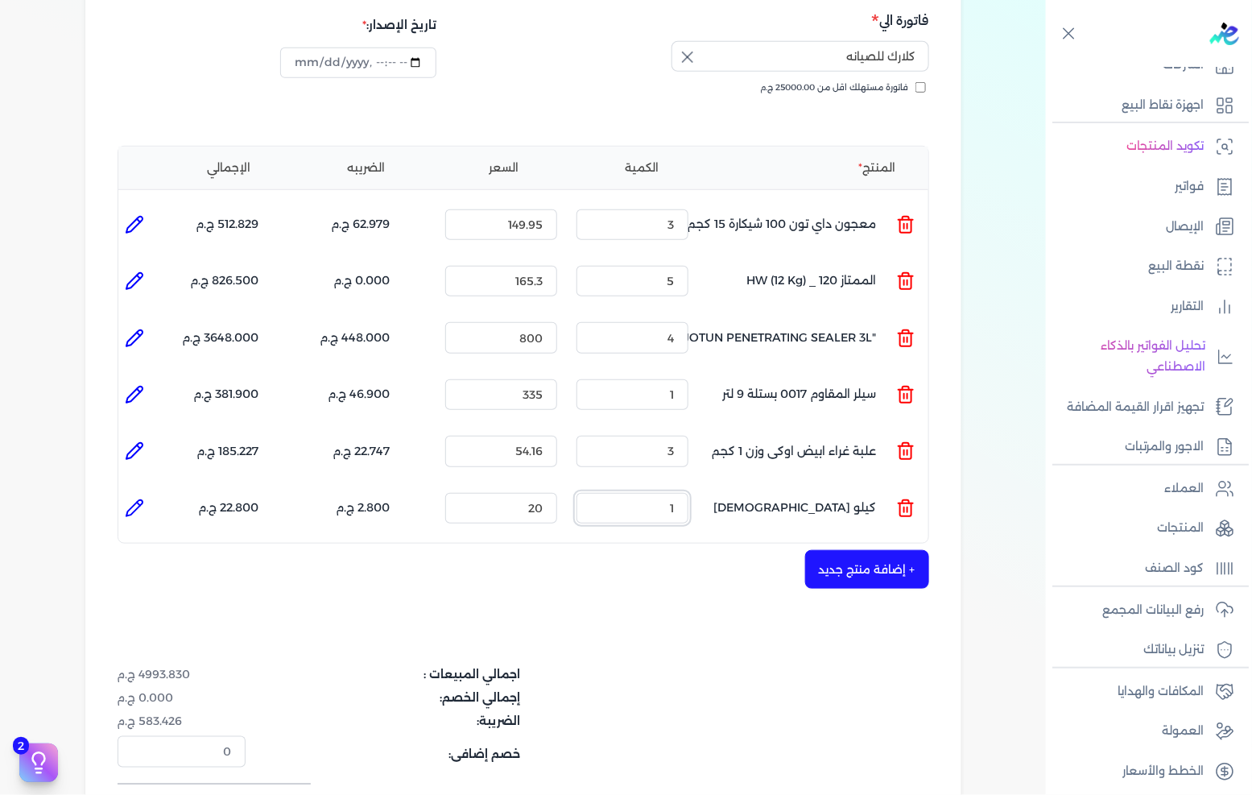
click at [672, 493] on input "1" at bounding box center [633, 508] width 112 height 31
click at [508, 493] on input "20" at bounding box center [501, 508] width 112 height 31
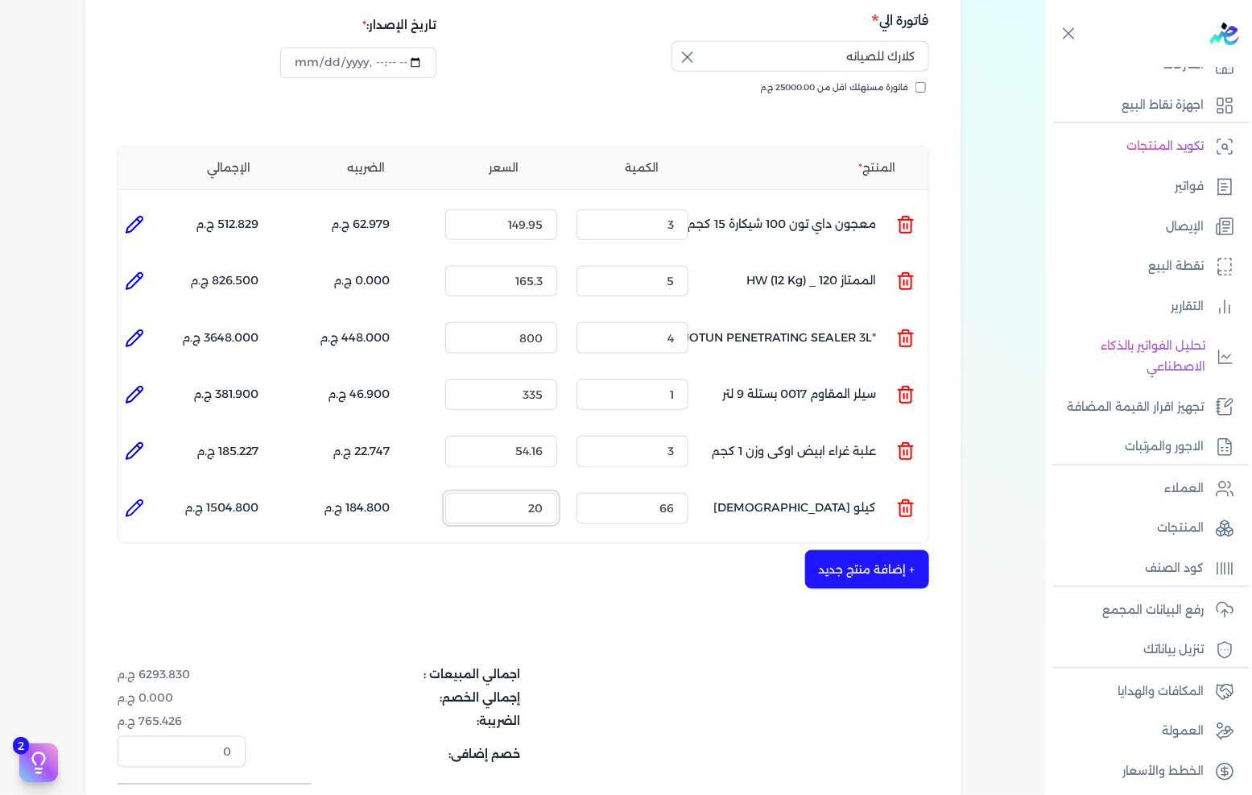
click at [508, 493] on input "20" at bounding box center [501, 508] width 112 height 31
click at [148, 492] on li at bounding box center [134, 508] width 32 height 32
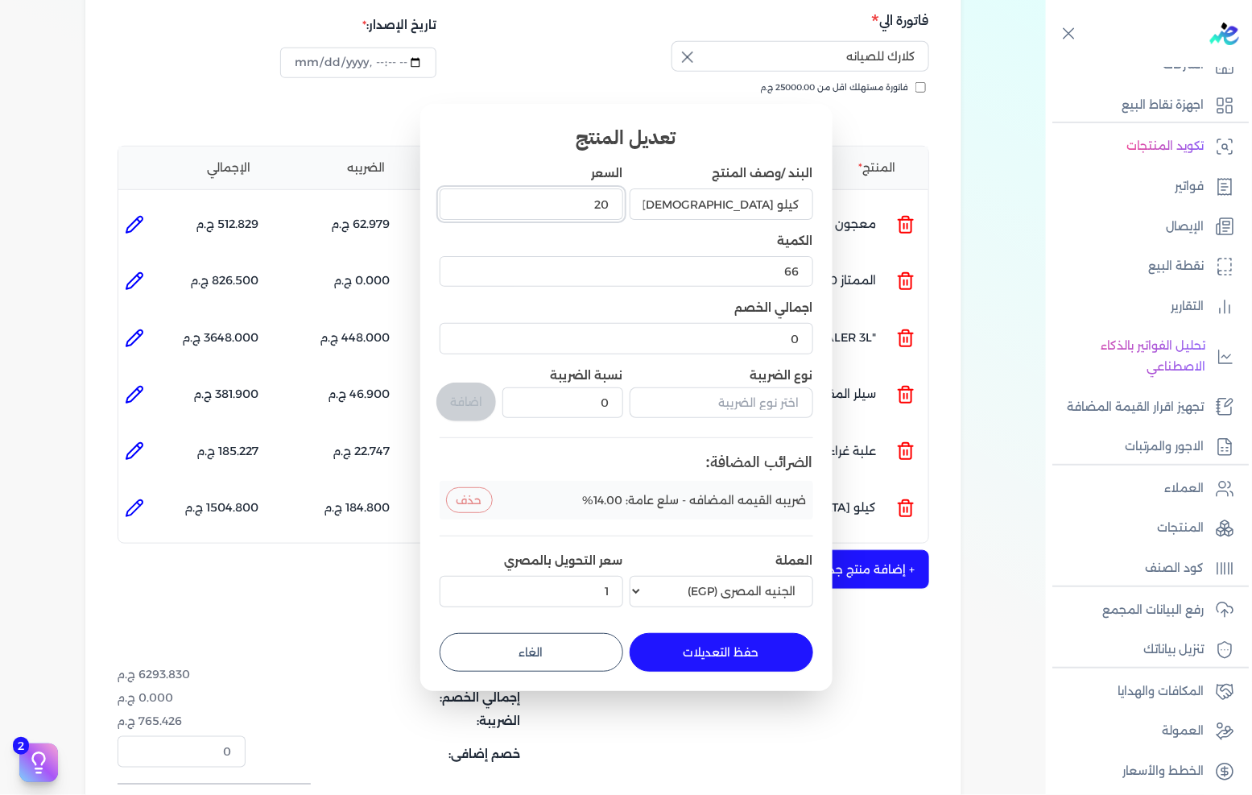
click at [584, 203] on input "20" at bounding box center [532, 203] width 184 height 31
click at [584, 202] on input "20" at bounding box center [532, 203] width 184 height 31
click at [702, 660] on button "حفظ التعديلات" at bounding box center [722, 652] width 184 height 39
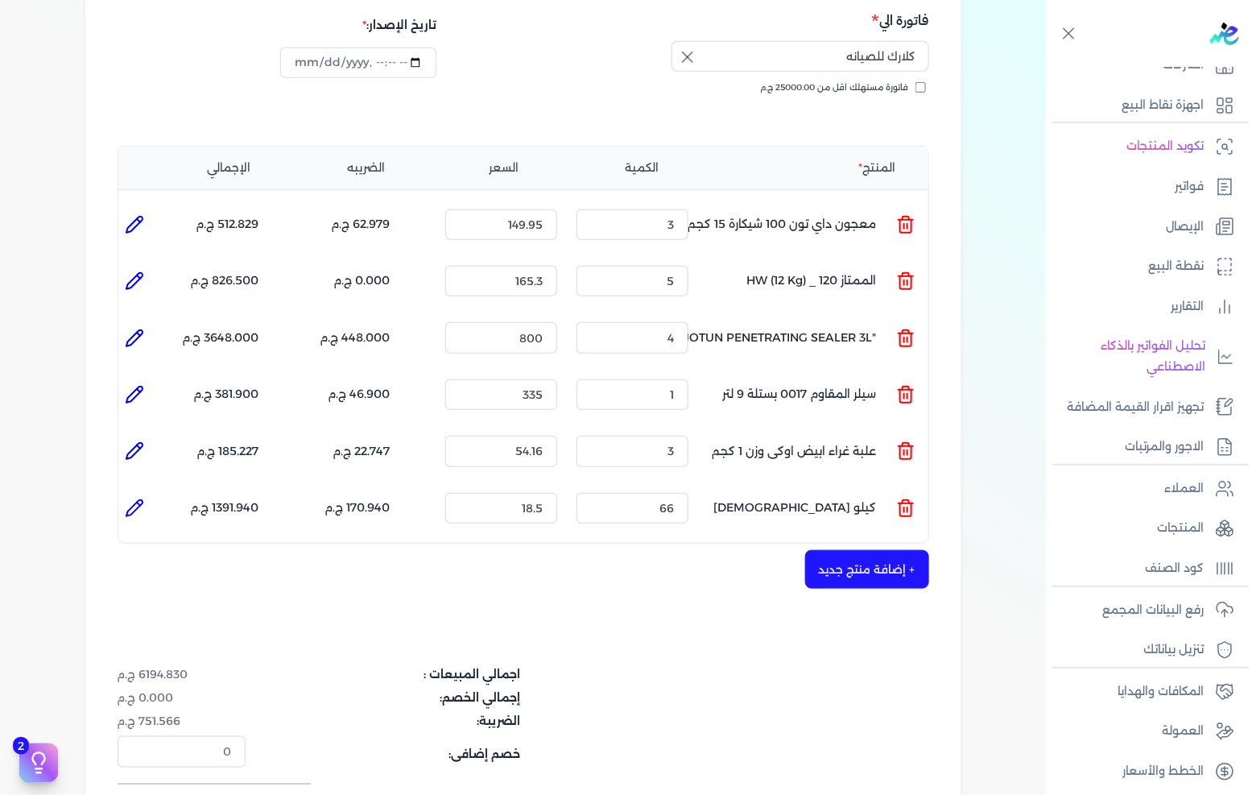
click at [871, 552] on button "+ إضافة منتج جديد" at bounding box center [867, 569] width 124 height 39
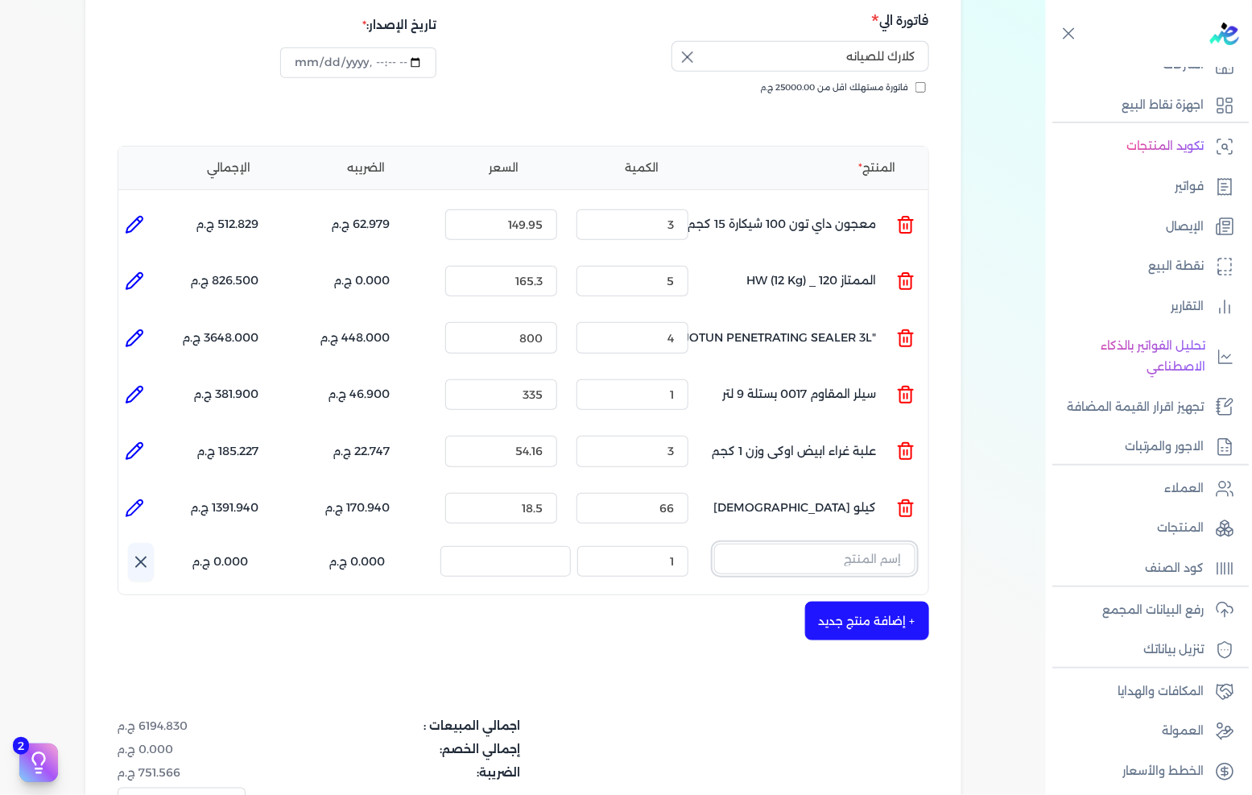
click at [876, 544] on input "text" at bounding box center [814, 559] width 201 height 31
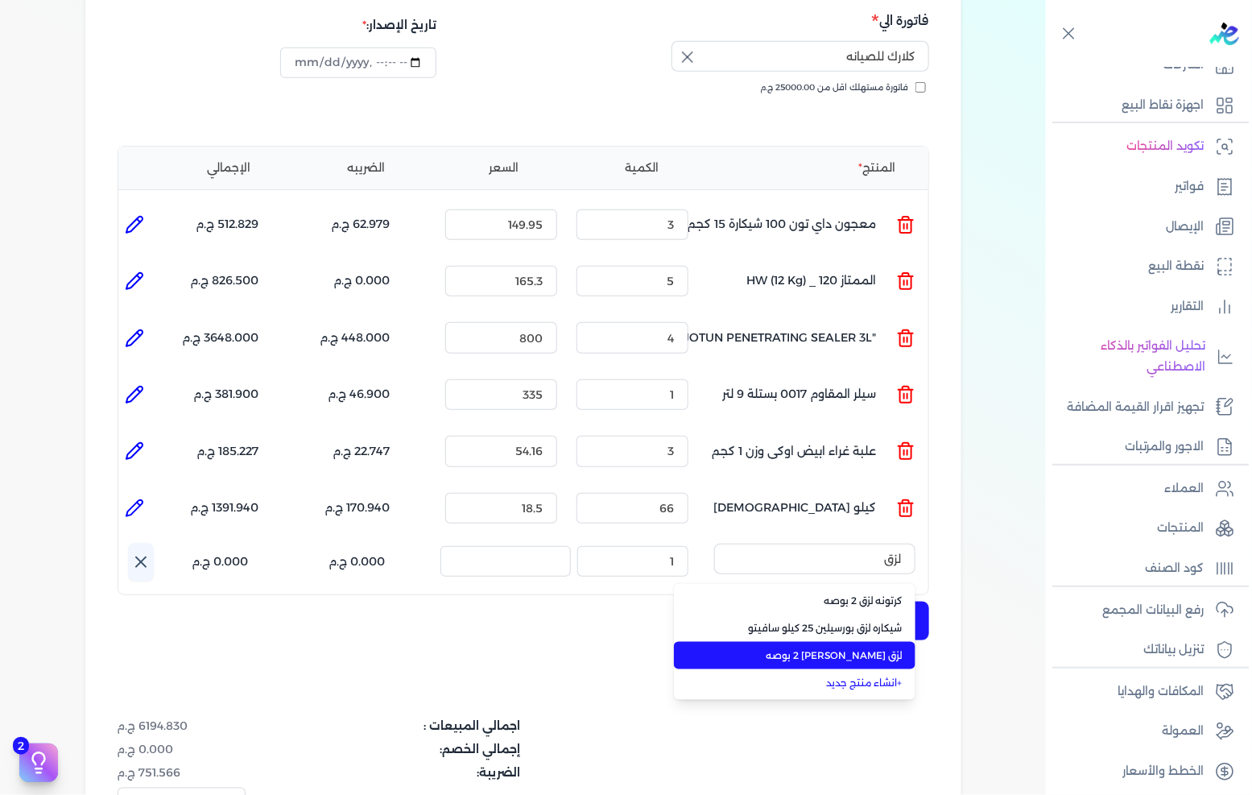
click at [867, 648] on span "لزق [PERSON_NAME] 2 بوصه" at bounding box center [804, 655] width 196 height 14
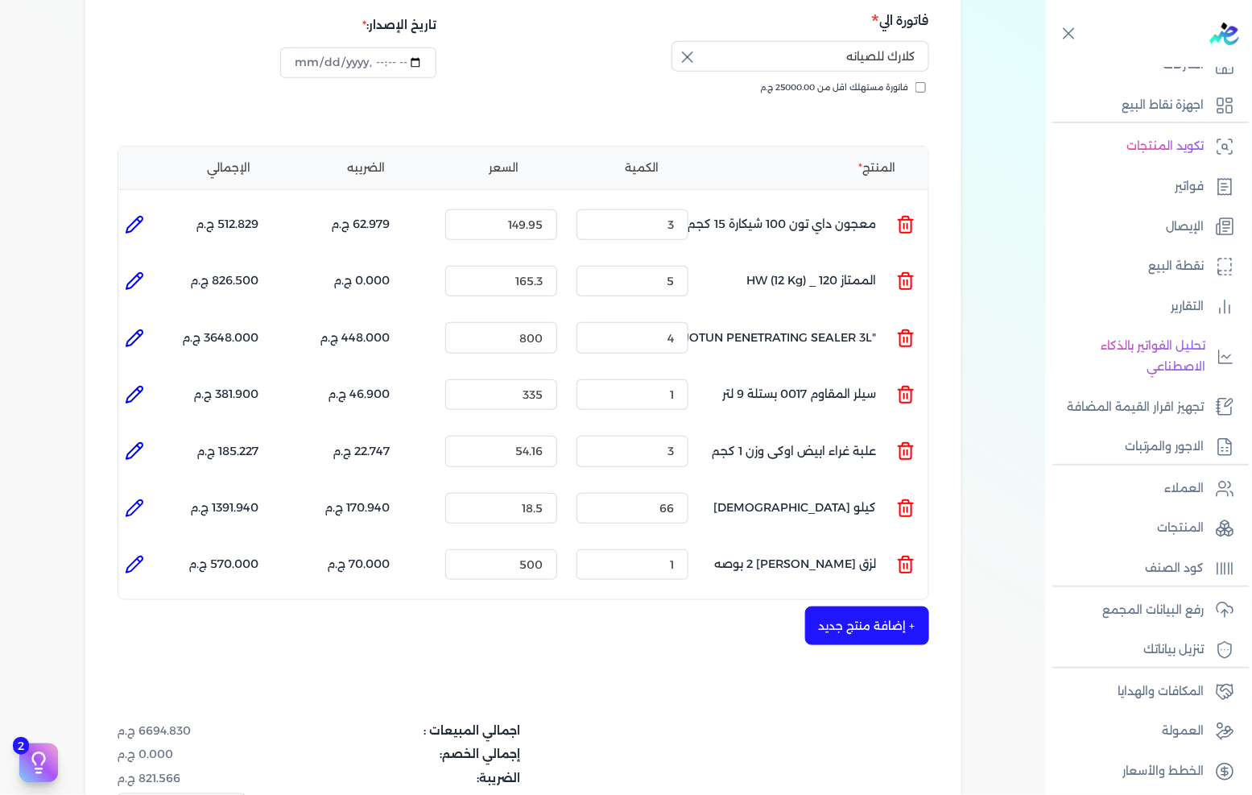
click at [646, 543] on div "الكمية : 1" at bounding box center [632, 564] width 125 height 43
click at [653, 549] on input "1" at bounding box center [633, 564] width 112 height 31
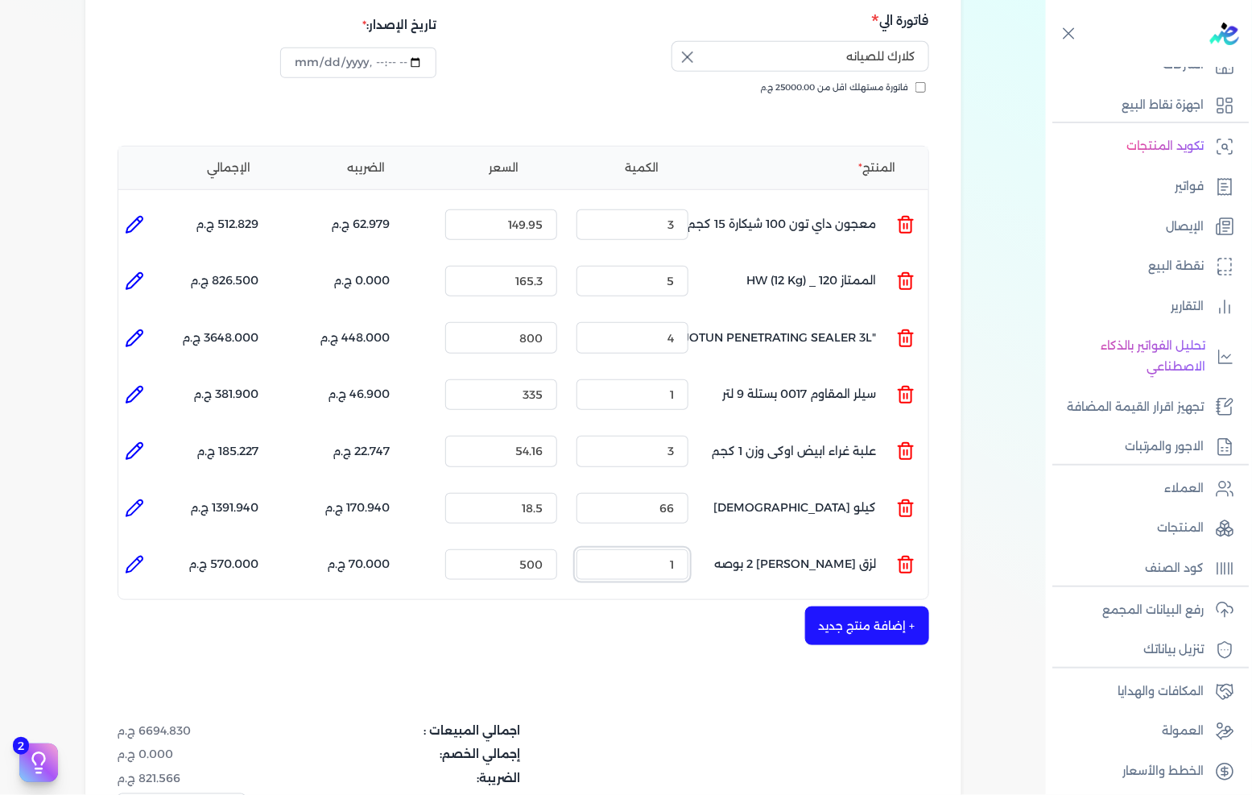
click at [653, 549] on input "1" at bounding box center [633, 564] width 112 height 31
click at [883, 606] on button "+ إضافة منتج جديد" at bounding box center [867, 625] width 124 height 39
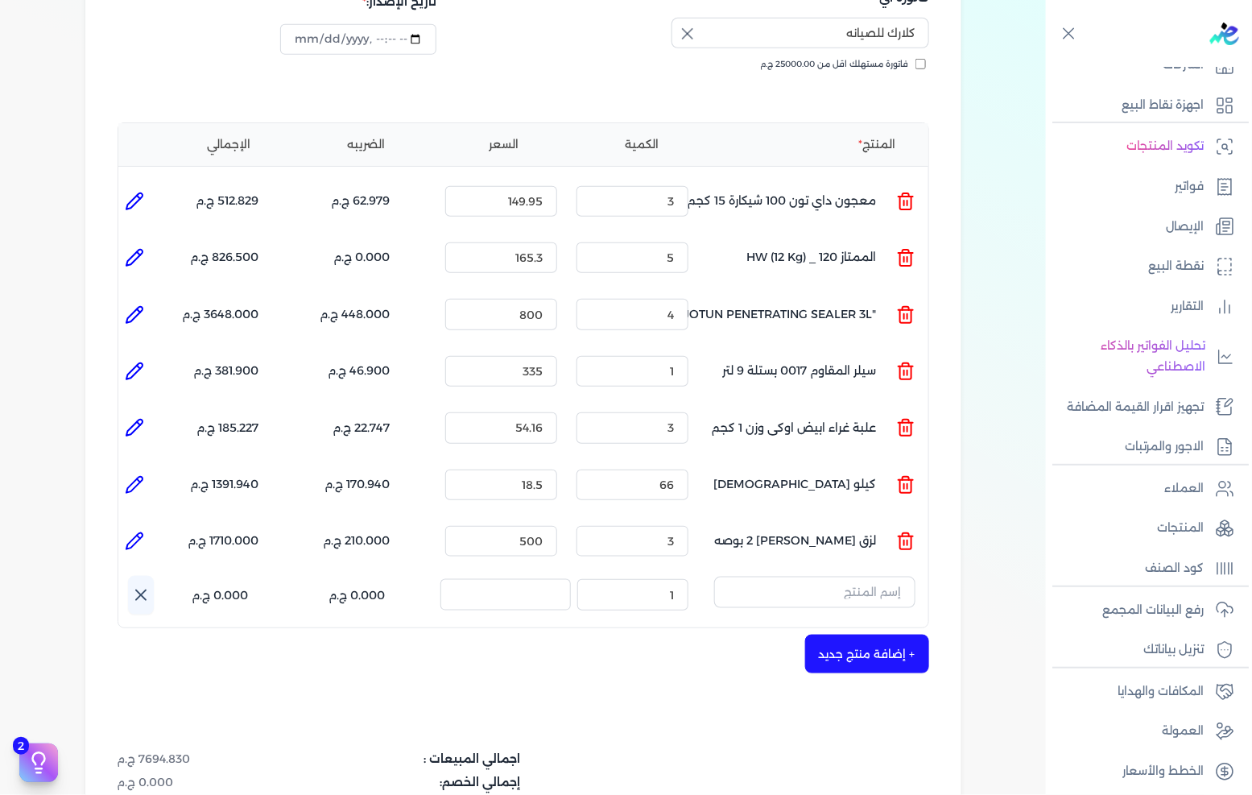
scroll to position [358, 0]
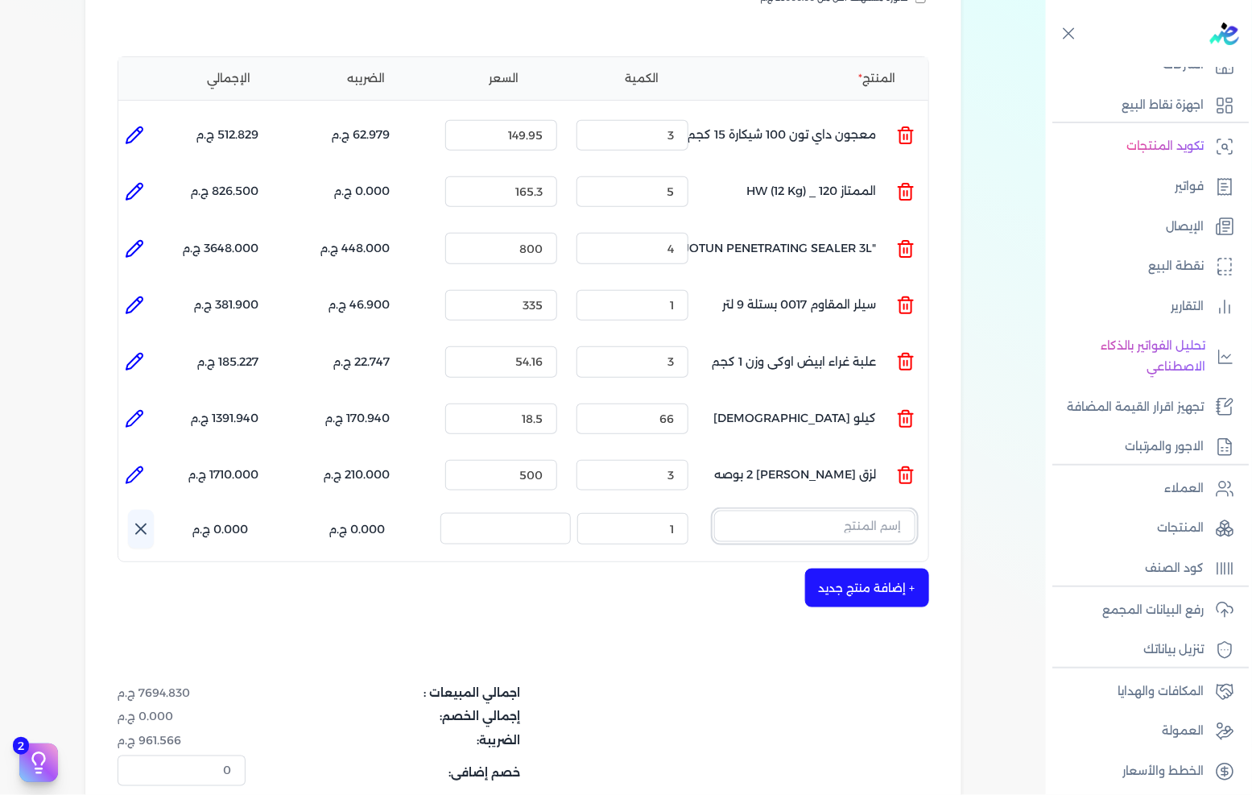
click at [886, 511] on input "text" at bounding box center [814, 526] width 201 height 31
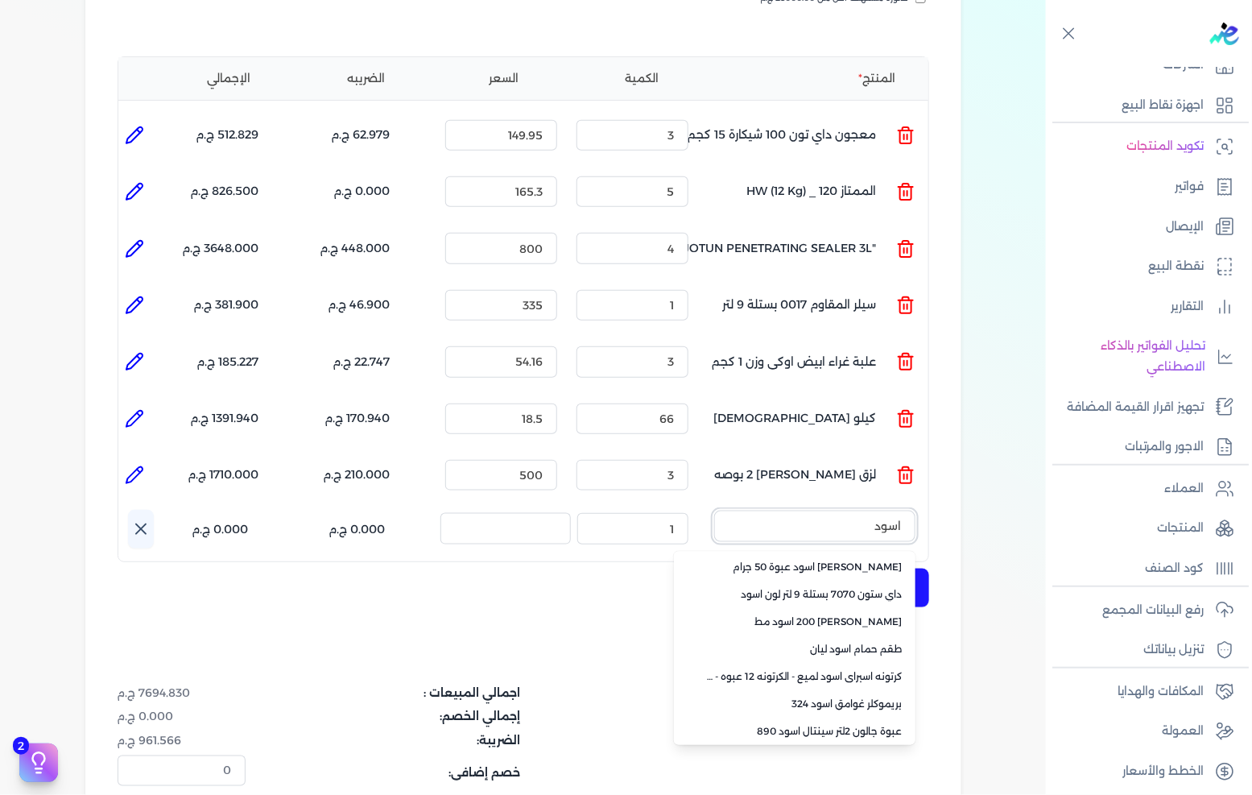
scroll to position [447, 0]
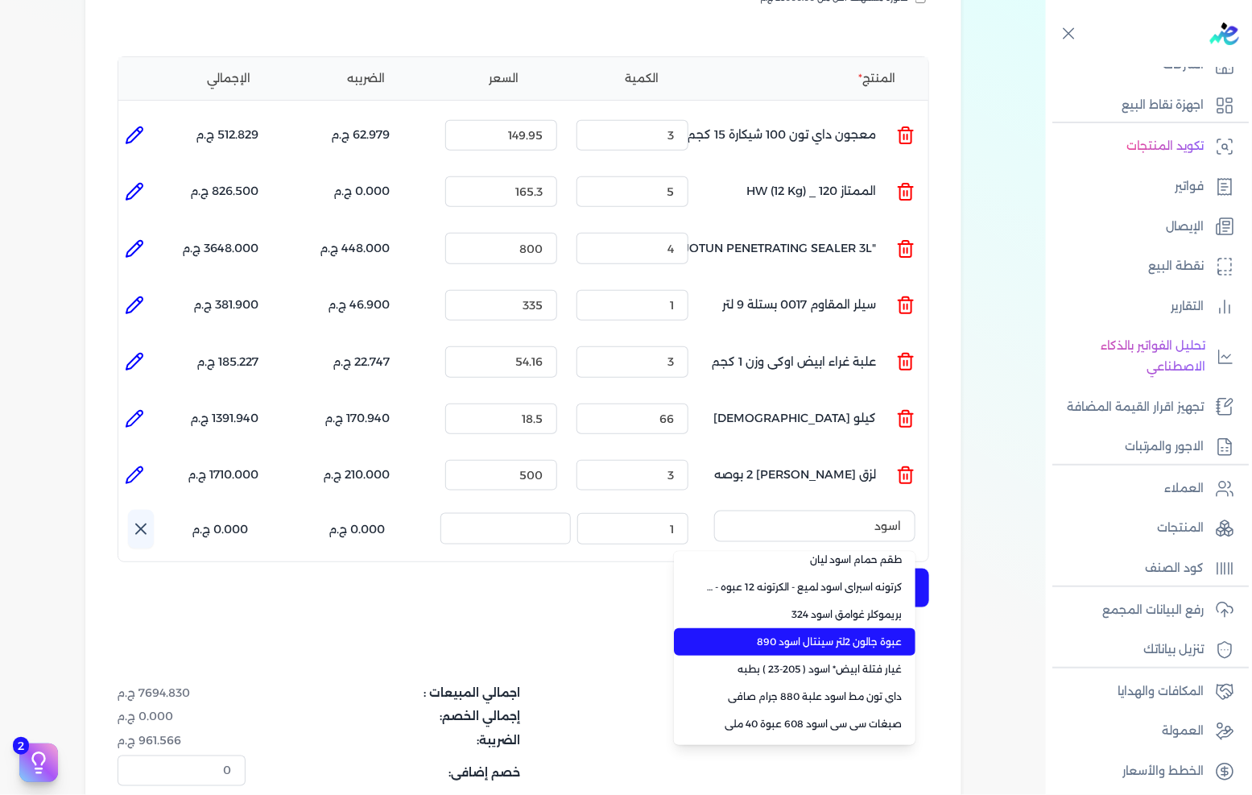
click at [871, 635] on span "عبوة جالون 2لتر سينتال اسود 890" at bounding box center [804, 642] width 196 height 14
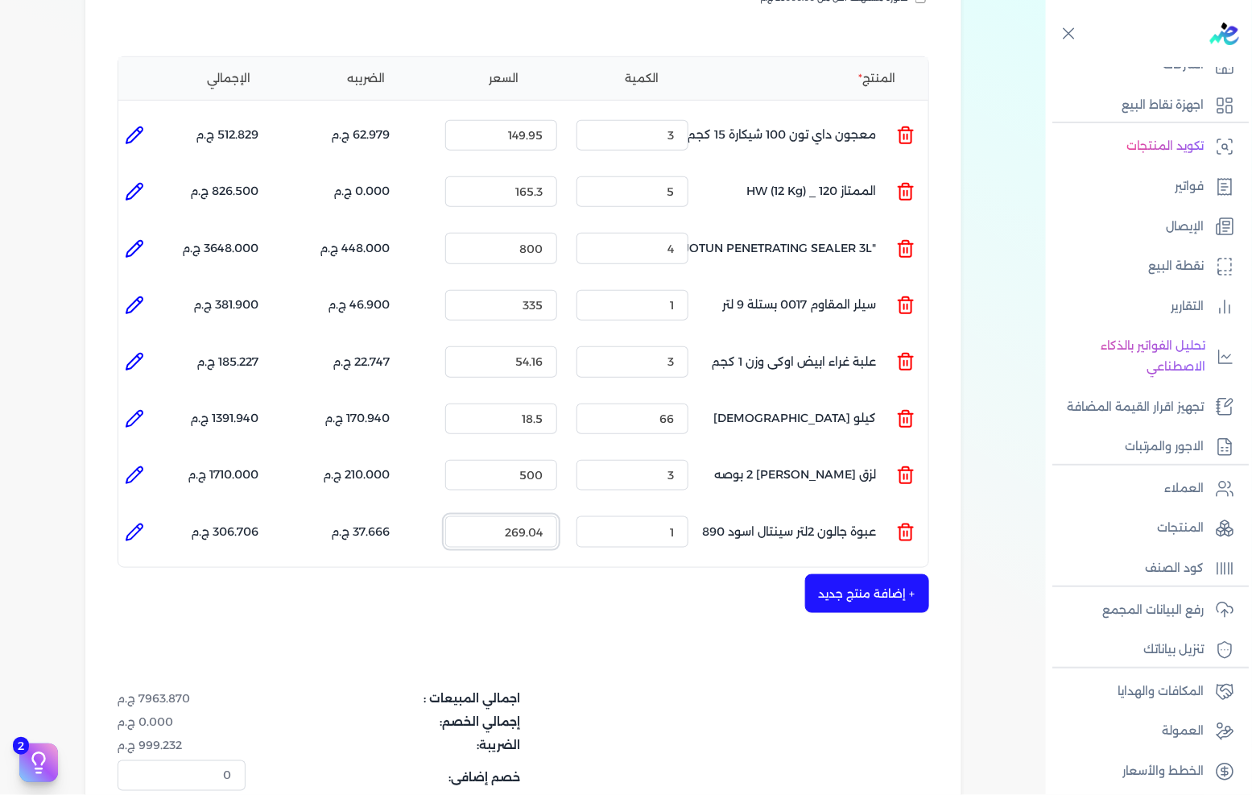
click at [531, 516] on input "269.04" at bounding box center [501, 531] width 112 height 31
click at [928, 574] on button "+ إضافة منتج جديد" at bounding box center [867, 593] width 124 height 39
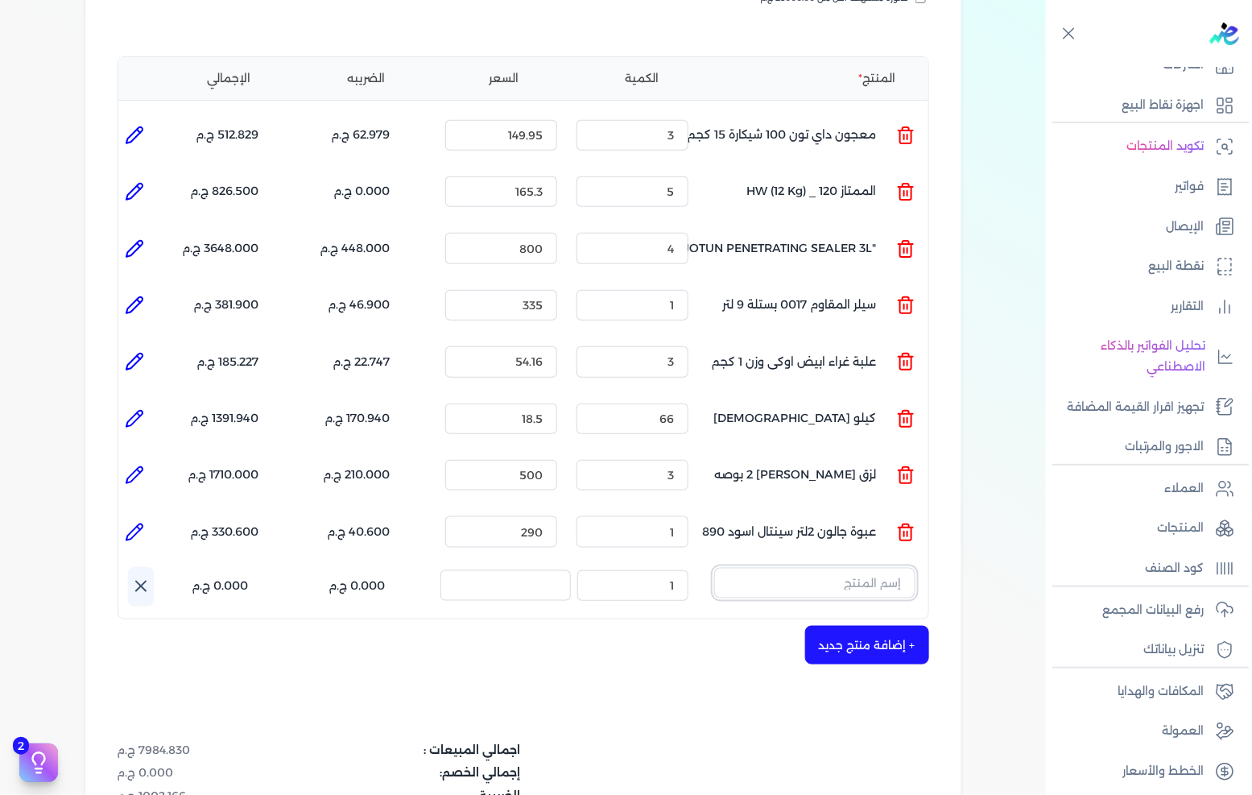
click at [867, 568] on input "text" at bounding box center [814, 583] width 201 height 31
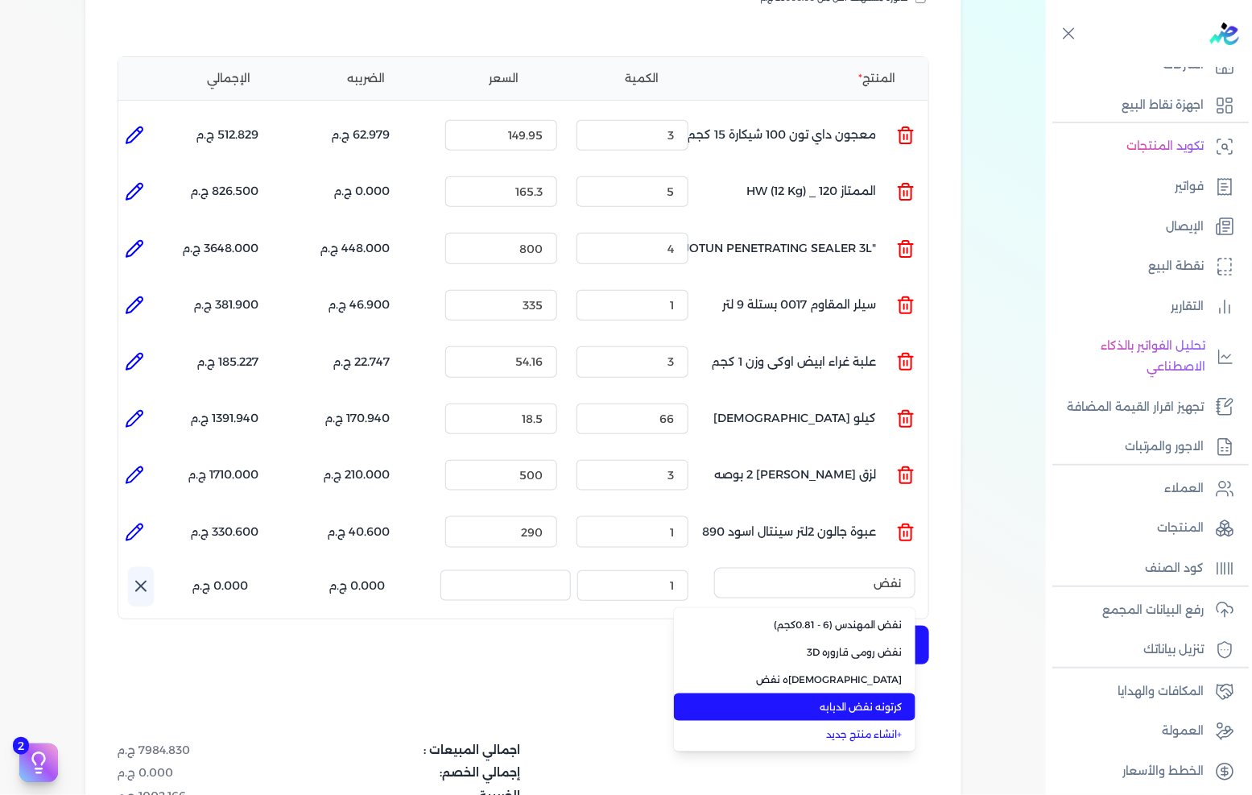
click at [864, 700] on span "كرتونه نفض الدبابه" at bounding box center [804, 707] width 196 height 14
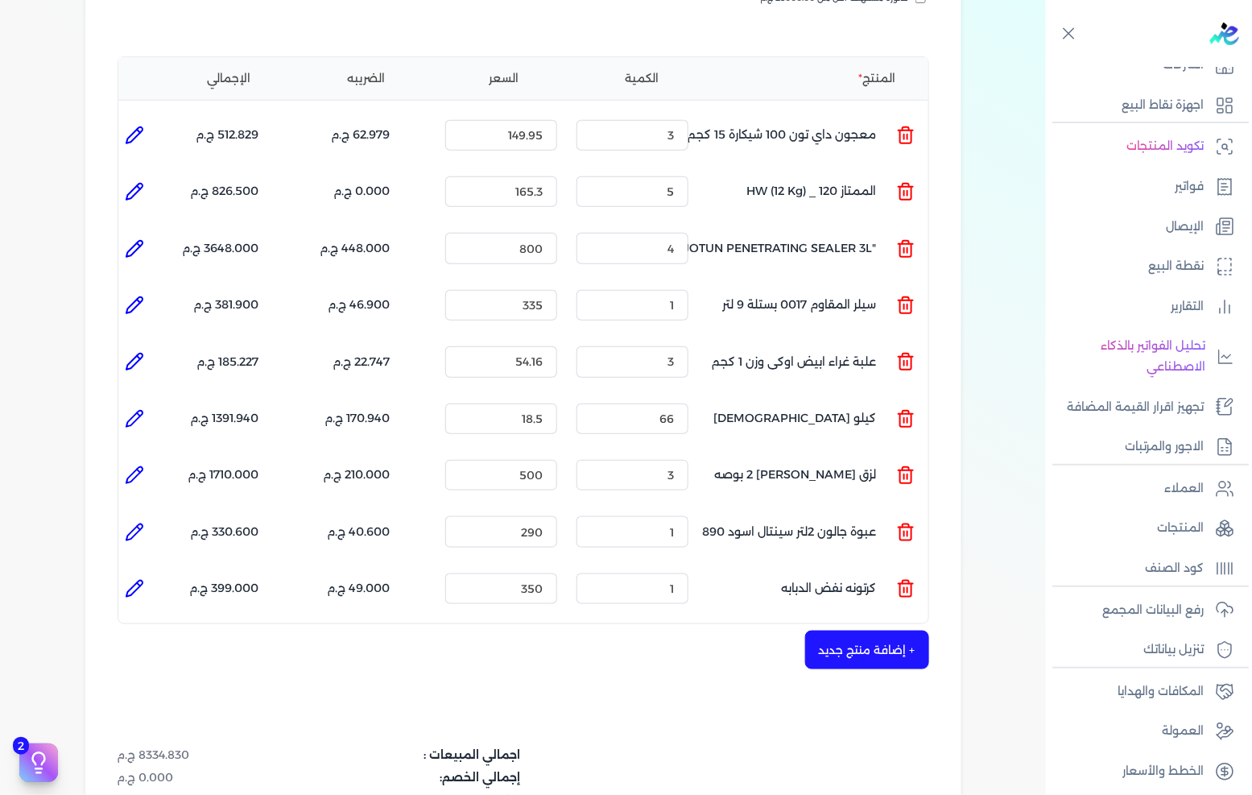
click at [144, 579] on icon at bounding box center [134, 588] width 19 height 19
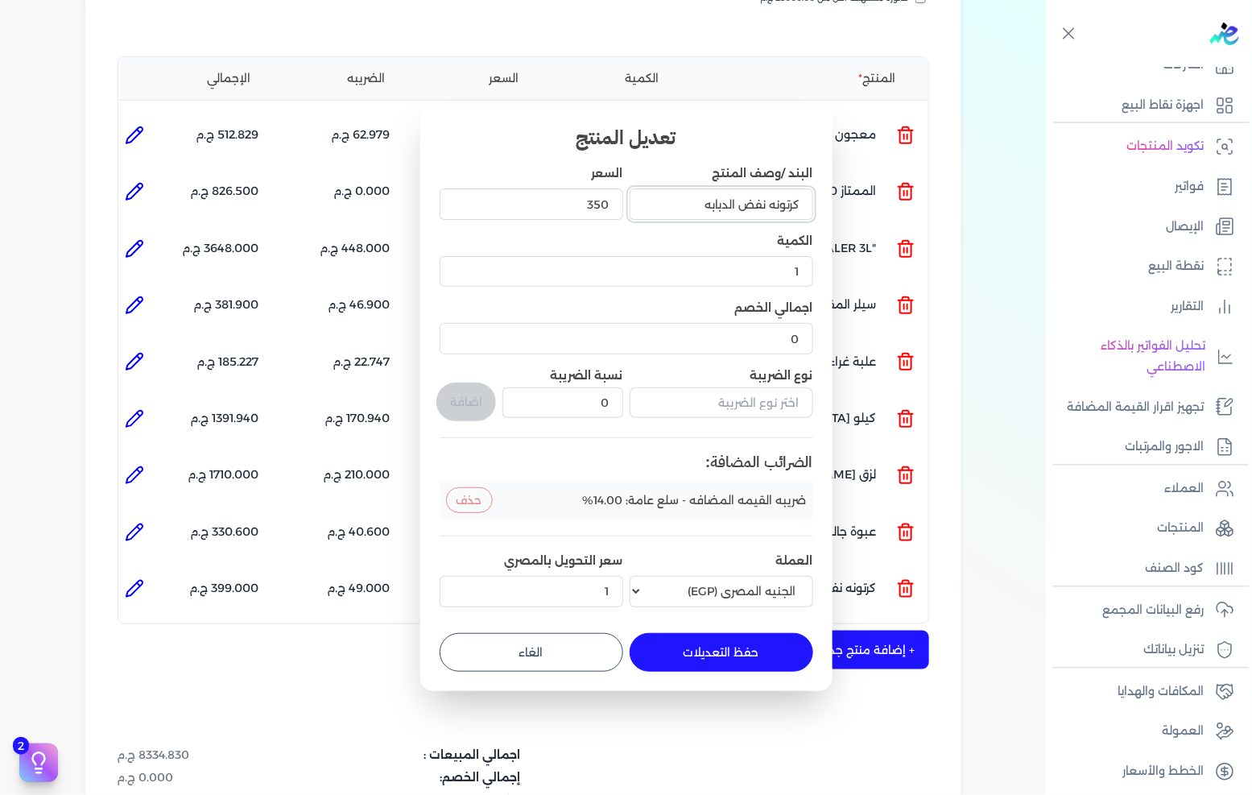
drag, startPoint x: 773, startPoint y: 204, endPoint x: 904, endPoint y: 188, distance: 132.2
click at [904, 188] on dialog "تعديل المنتج البند /وصف المنتج كرتونه نفض الدبابه السعر 350 الكمية 1 اجمالي الخ…" at bounding box center [626, 397] width 1252 height 795
drag, startPoint x: 768, startPoint y: 202, endPoint x: 926, endPoint y: 186, distance: 158.7
click at [926, 186] on dialog "تعديل المنتج البند /وصف المنتج كرتونه نفض الدبابه السعر 350 الكمية 1 اجمالي الخ…" at bounding box center [626, 397] width 1252 height 795
click at [734, 660] on button "حفظ التعديلات" at bounding box center [722, 652] width 184 height 39
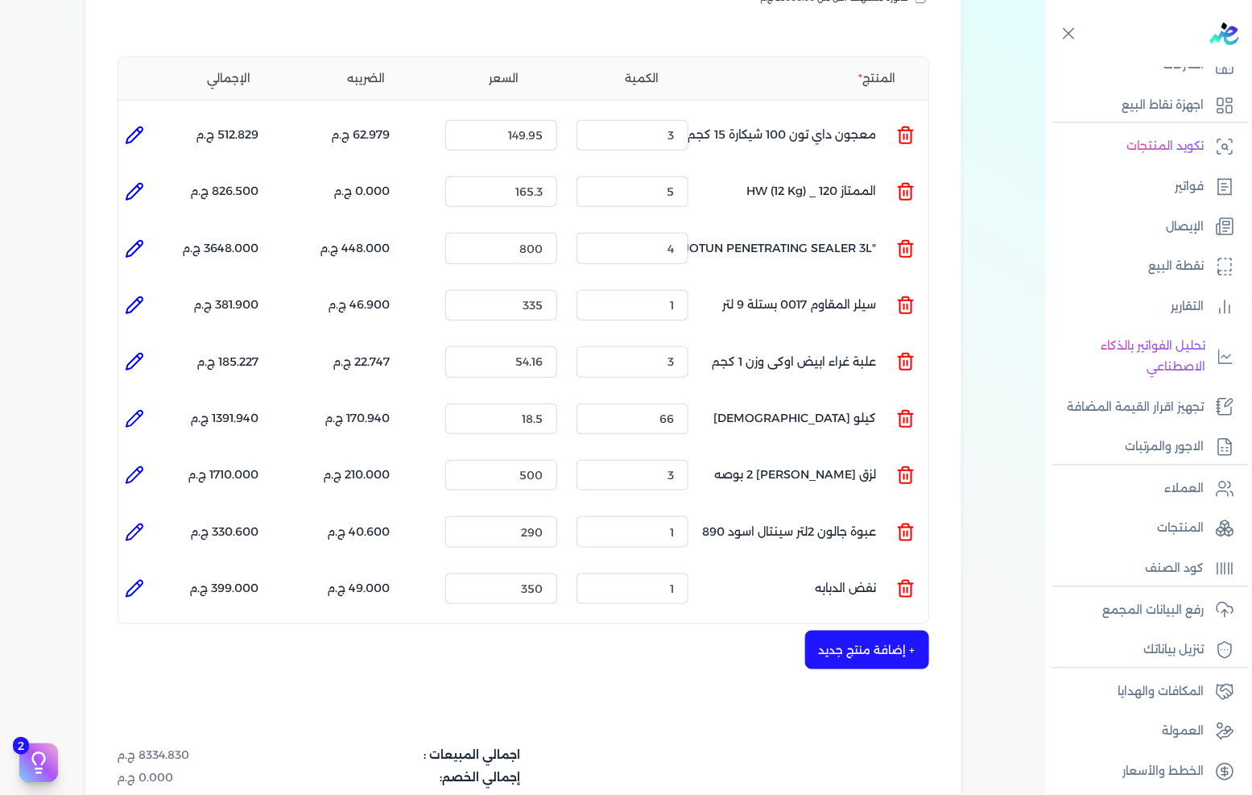
drag, startPoint x: 139, startPoint y: 557, endPoint x: 163, endPoint y: 544, distance: 27.1
click at [139, 579] on icon at bounding box center [134, 588] width 19 height 19
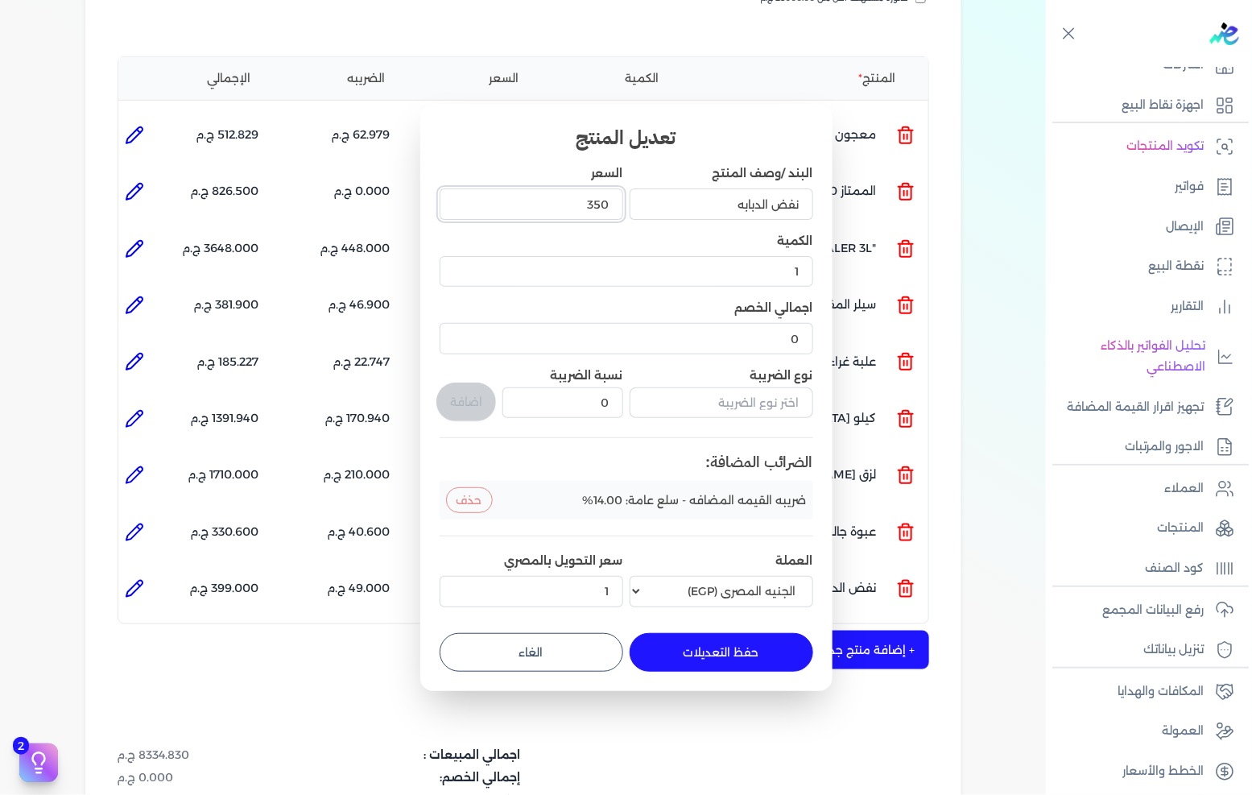
click at [573, 212] on input "350" at bounding box center [532, 203] width 184 height 31
click at [573, 211] on input "350" at bounding box center [532, 203] width 184 height 31
click at [705, 653] on button "حفظ التعديلات" at bounding box center [722, 652] width 184 height 39
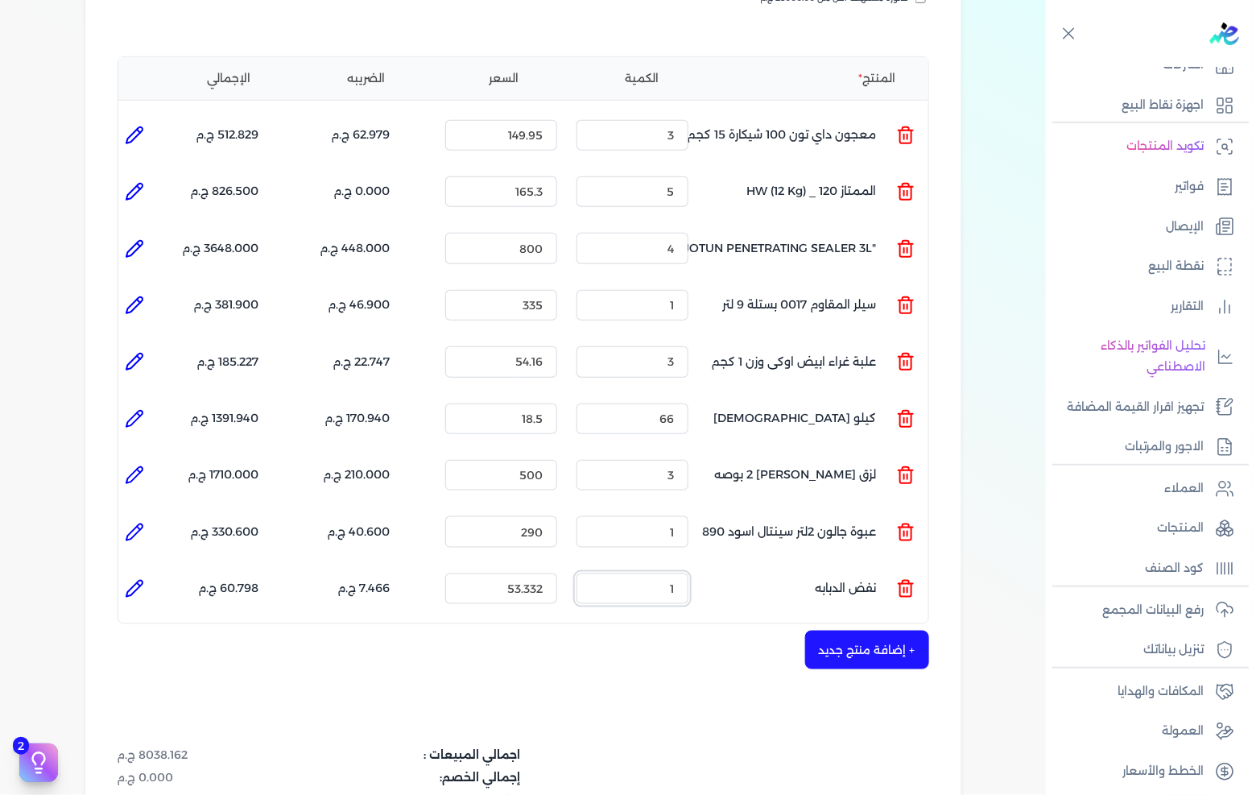
click at [662, 573] on input "1" at bounding box center [633, 588] width 112 height 31
click at [834, 631] on button "+ إضافة منتج جديد" at bounding box center [867, 650] width 124 height 39
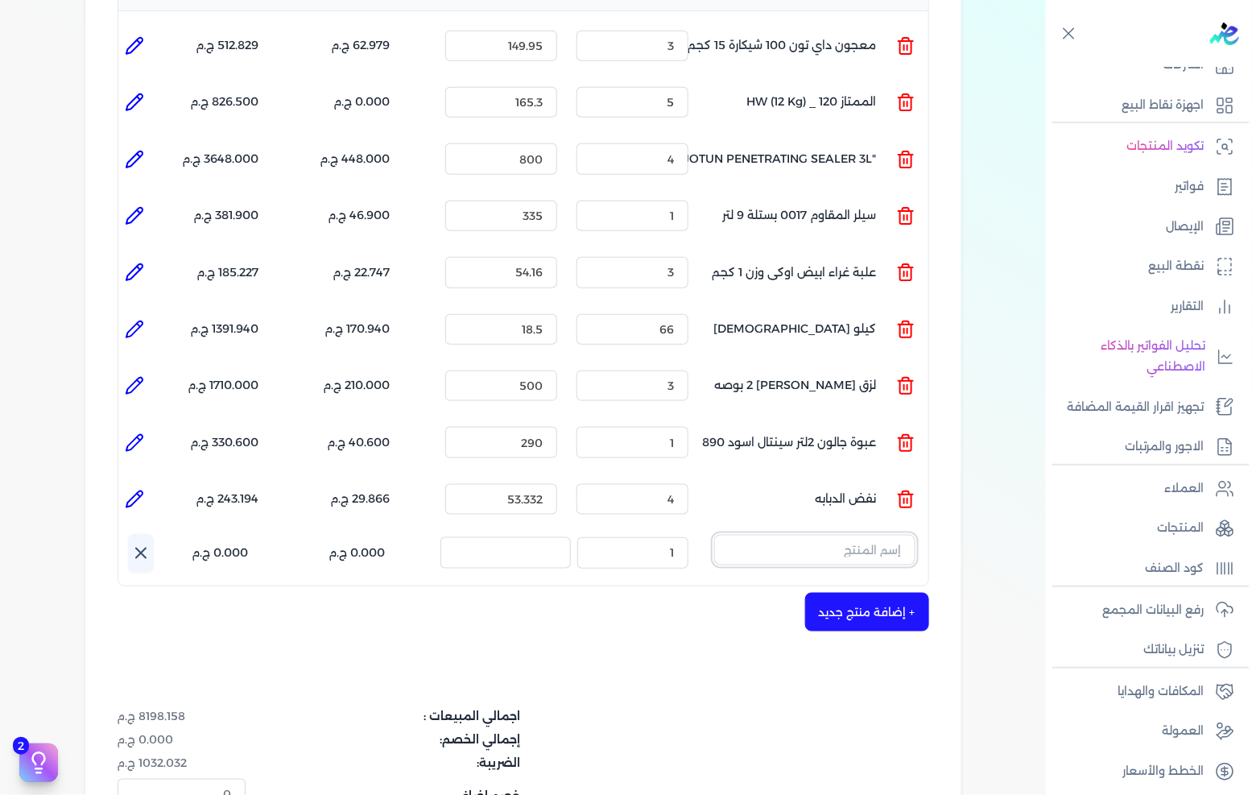
click at [899, 535] on input "text" at bounding box center [814, 550] width 201 height 31
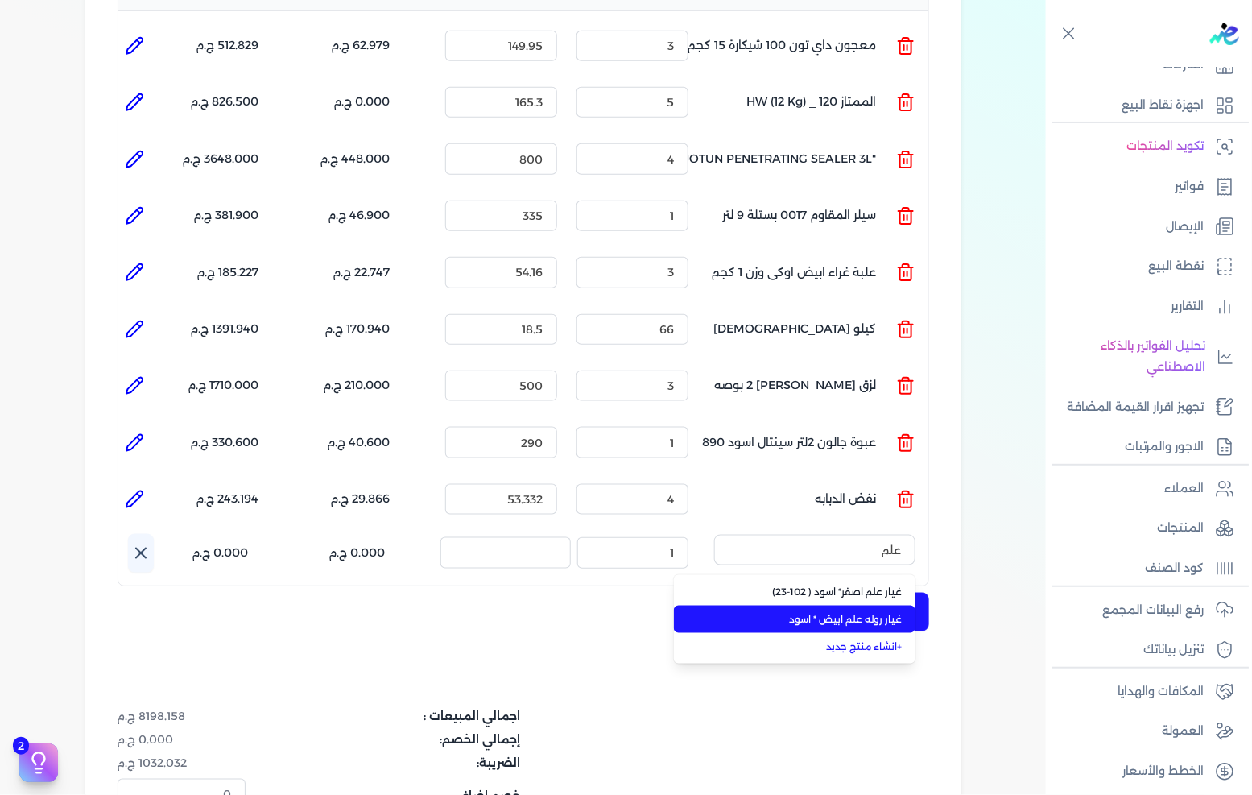
click at [879, 606] on li "غيار روله علم ابيض * اسود" at bounding box center [795, 619] width 242 height 27
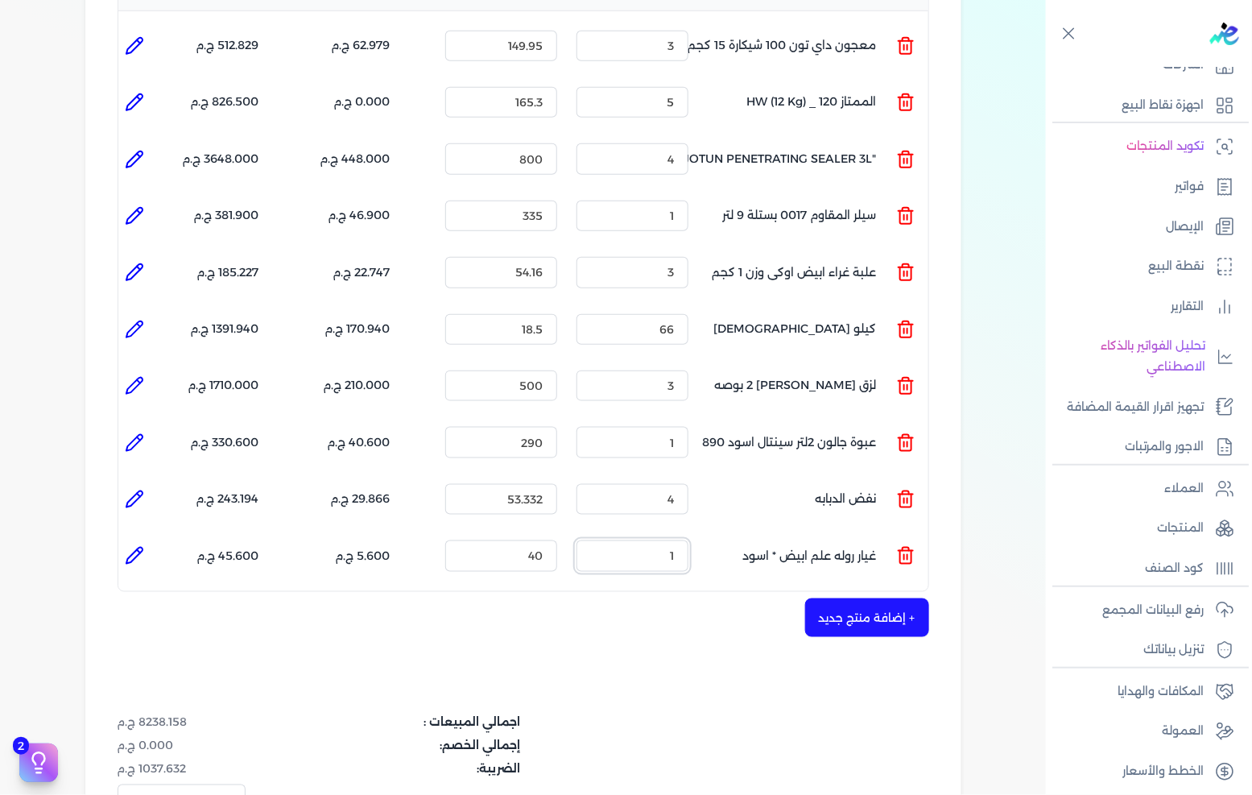
click at [670, 540] on input "1" at bounding box center [633, 555] width 112 height 31
click at [852, 598] on button "+ إضافة منتج جديد" at bounding box center [867, 617] width 124 height 39
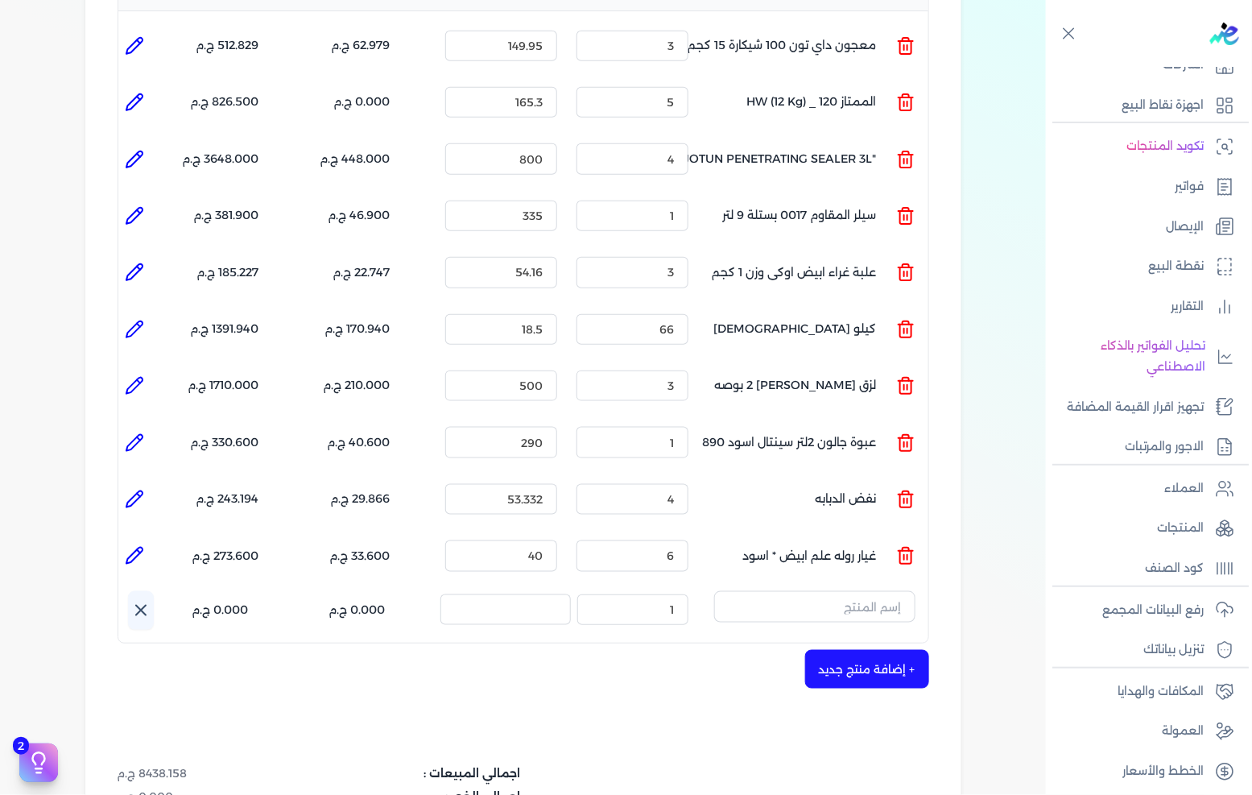
click at [143, 601] on icon at bounding box center [140, 610] width 19 height 19
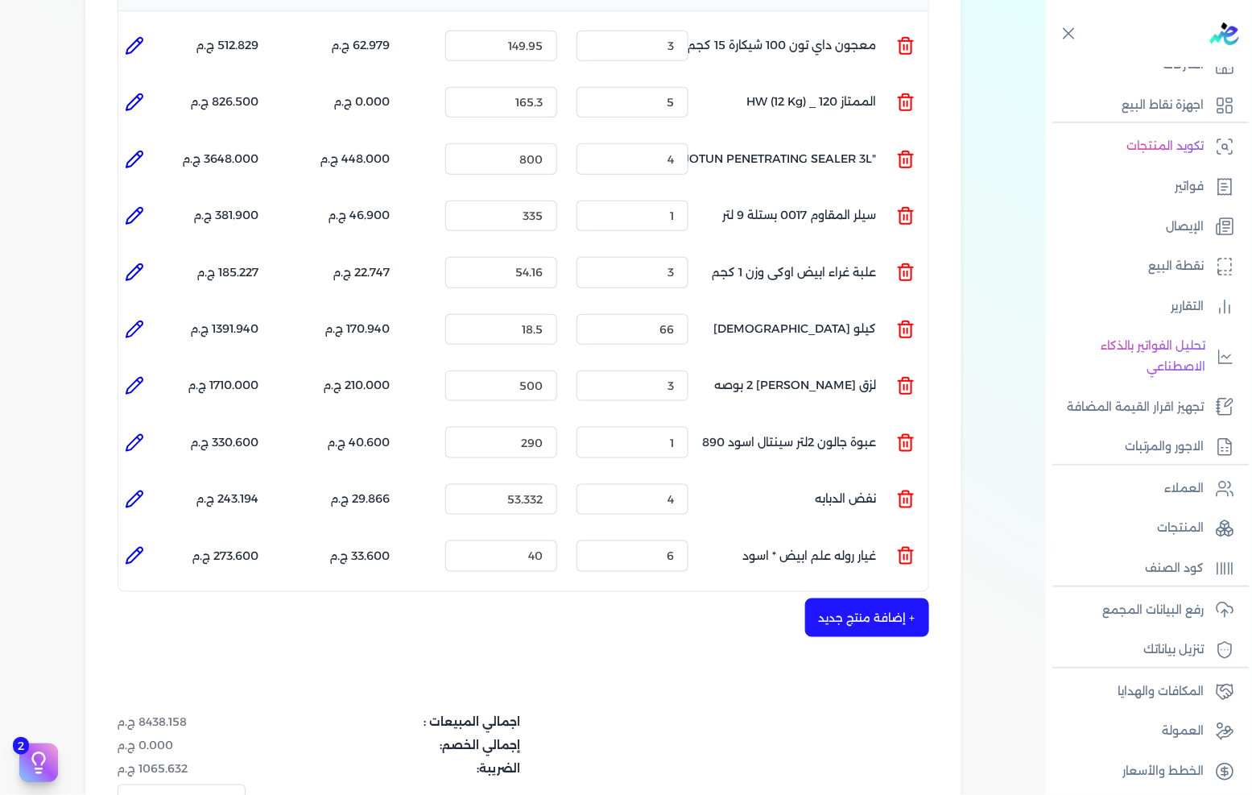
click at [895, 534] on ul "المنتج : غيار روله علم ابيض * اسود الكمية : 6 السعر : 40 الضريبه : 33.600 ج.م ا…" at bounding box center [523, 555] width 810 height 43
click at [944, 522] on div "شركه الاخوه الثلاثة فتحى السيد على [PERSON_NAME] 288849477 رقم الفاتورة 13596 ف…" at bounding box center [523, 324] width 876 height 1273
click at [912, 546] on icon at bounding box center [905, 555] width 19 height 19
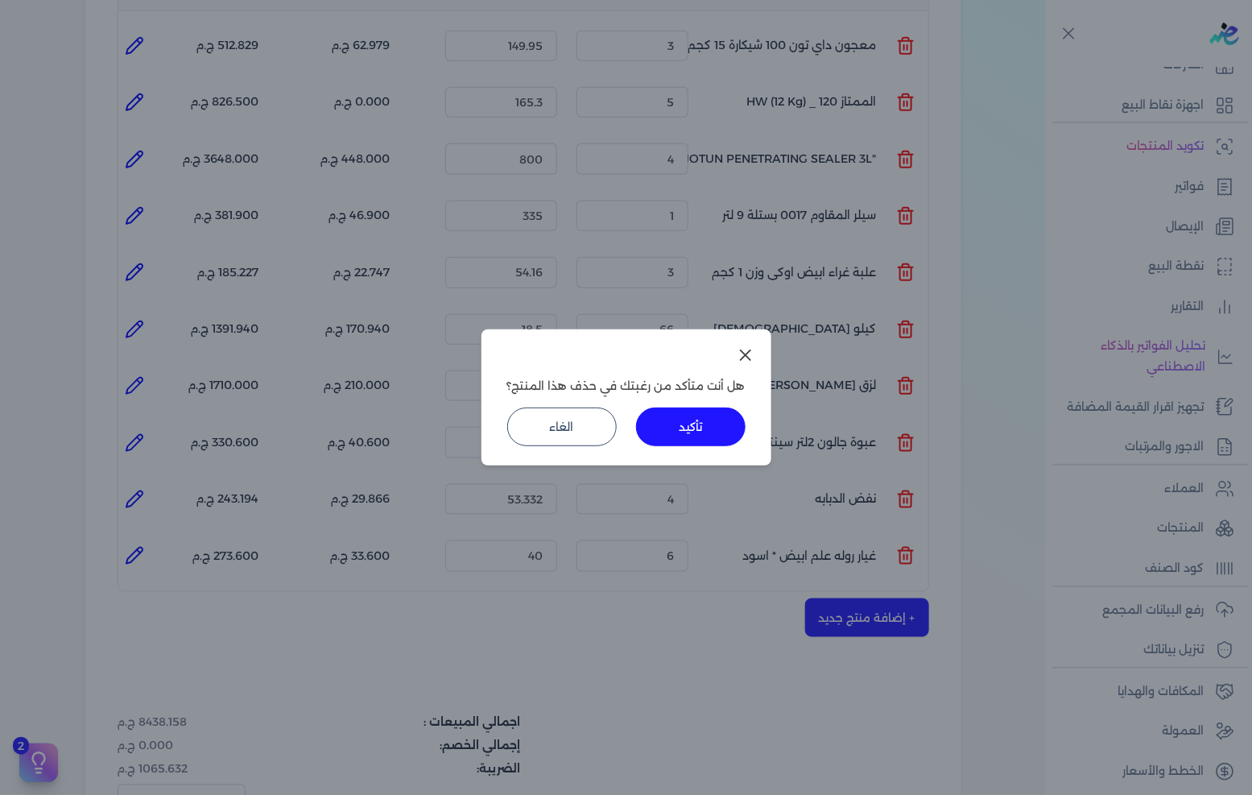
click at [736, 448] on div "هل أنت متأكد من رغبتك في حذف هذا المنتج؟ تأكيد الغاء" at bounding box center [627, 397] width 290 height 136
click at [685, 420] on button "تأكيد" at bounding box center [691, 426] width 110 height 39
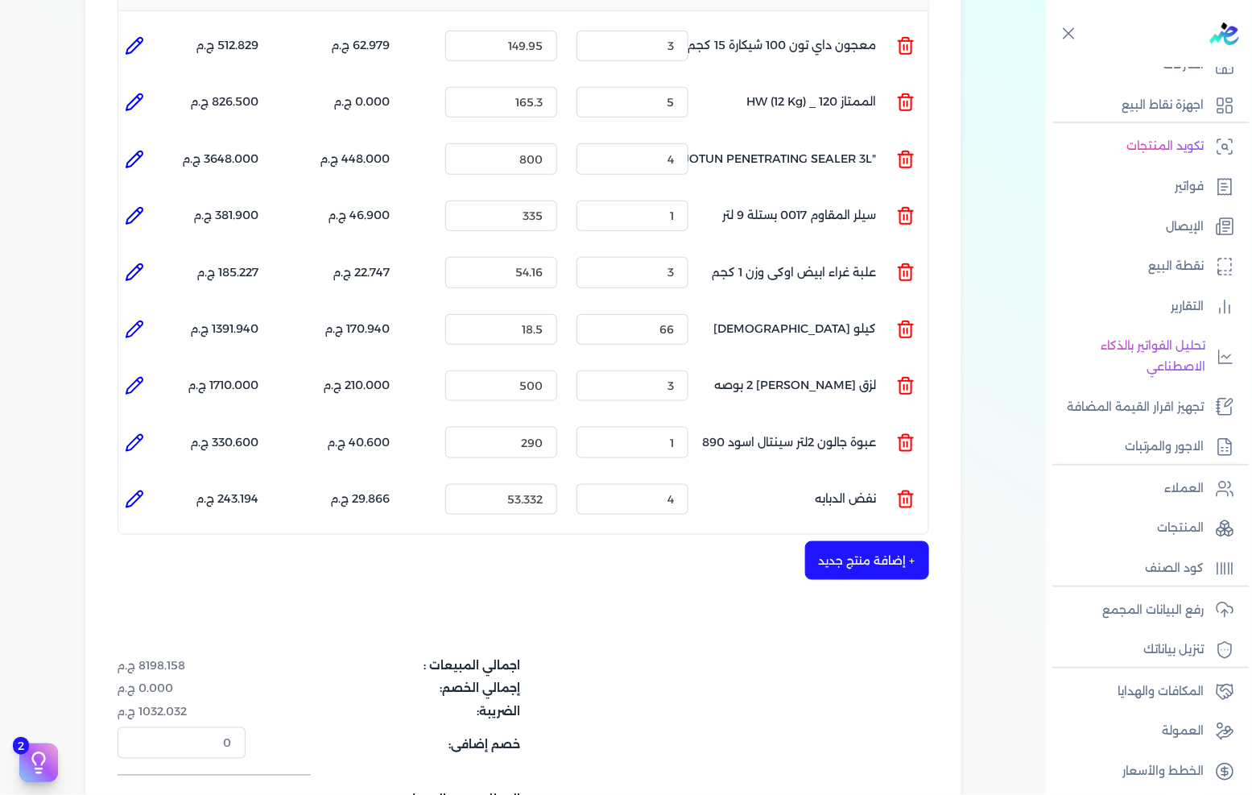
click at [872, 541] on button "+ إضافة منتج جديد" at bounding box center [867, 560] width 124 height 39
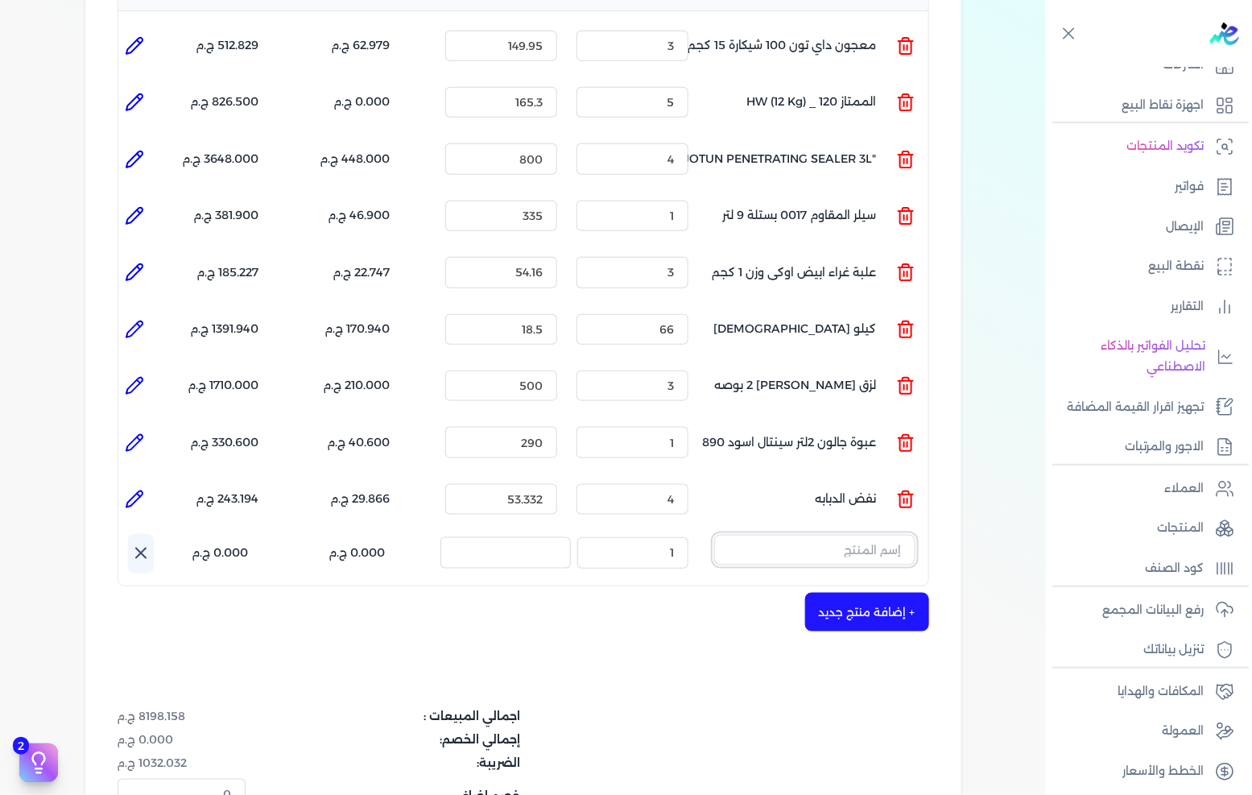
click at [870, 535] on input "text" at bounding box center [814, 550] width 201 height 31
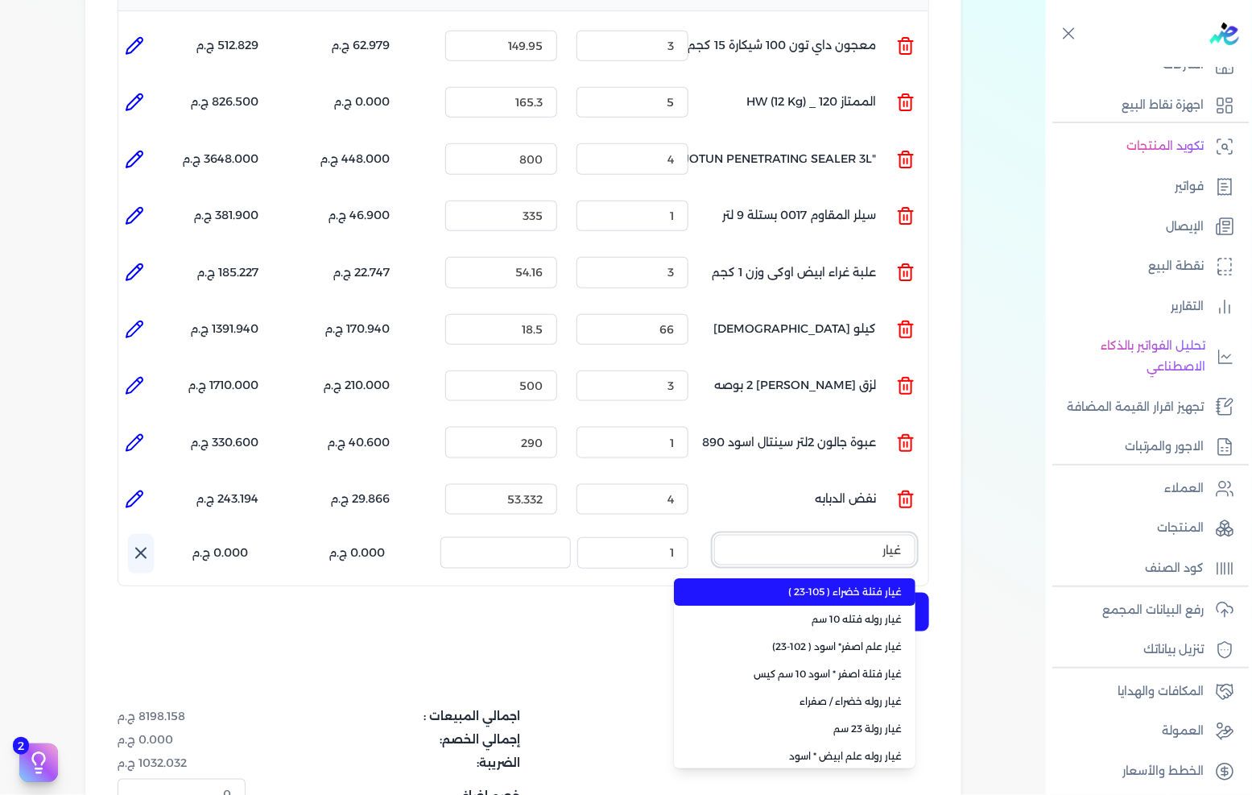
click at [714, 535] on button "غيار" at bounding box center [814, 553] width 201 height 37
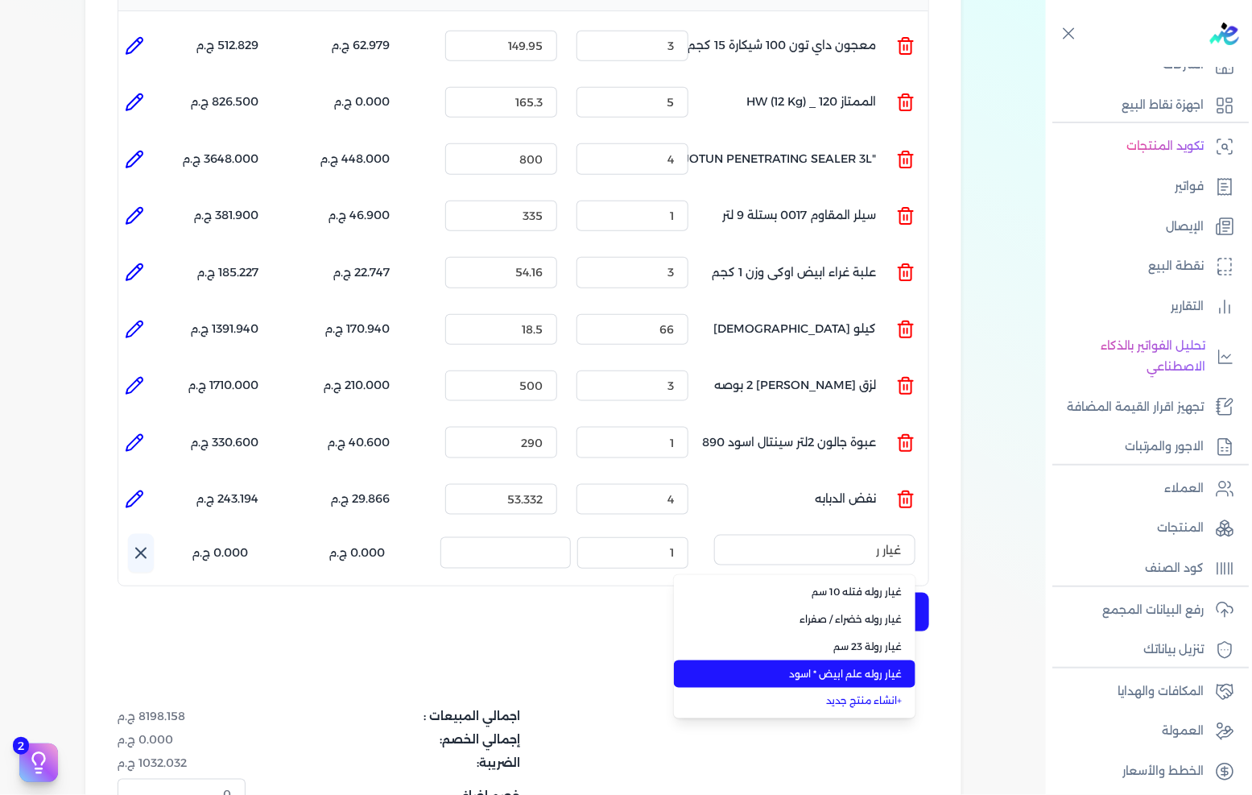
click at [864, 667] on span "غيار روله علم ابيض * اسود" at bounding box center [804, 674] width 196 height 14
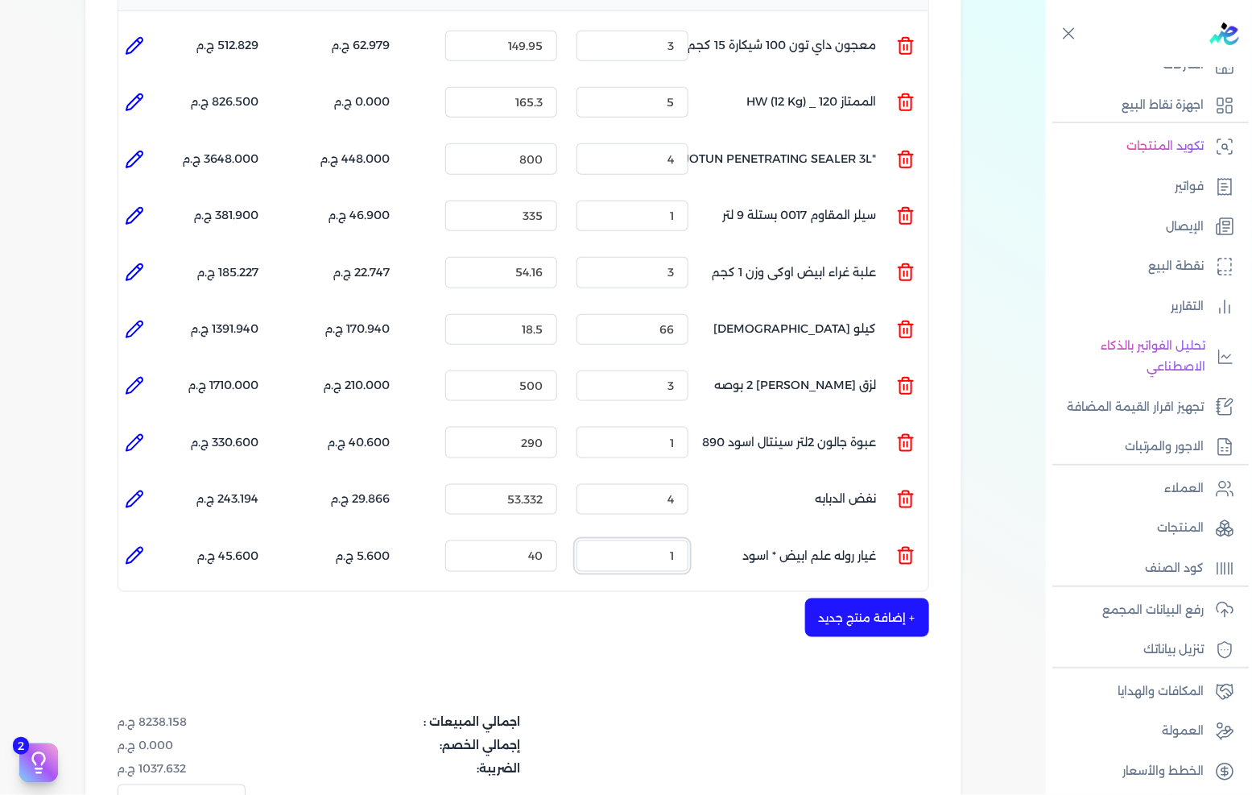
click at [657, 540] on input "1" at bounding box center [633, 555] width 112 height 31
click at [817, 598] on button "+ إضافة منتج جديد" at bounding box center [867, 617] width 124 height 39
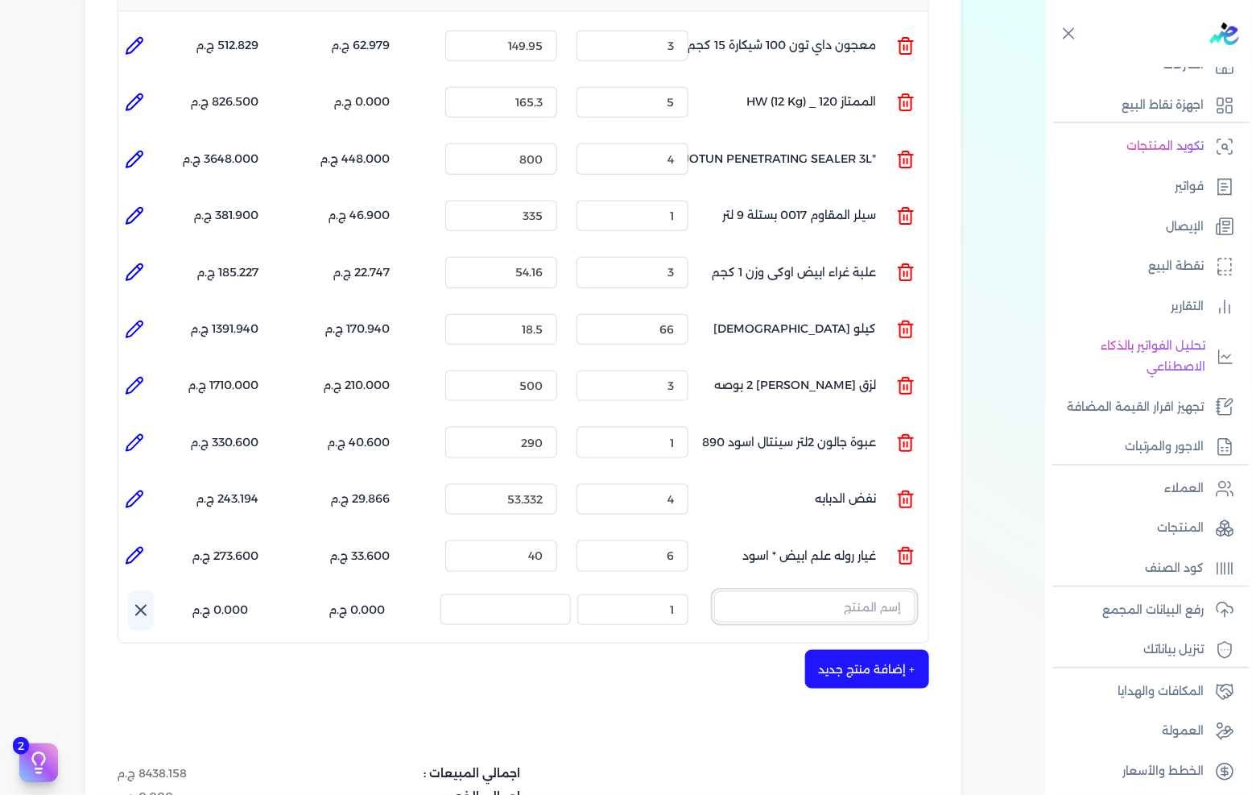
click at [863, 591] on input "text" at bounding box center [814, 606] width 201 height 31
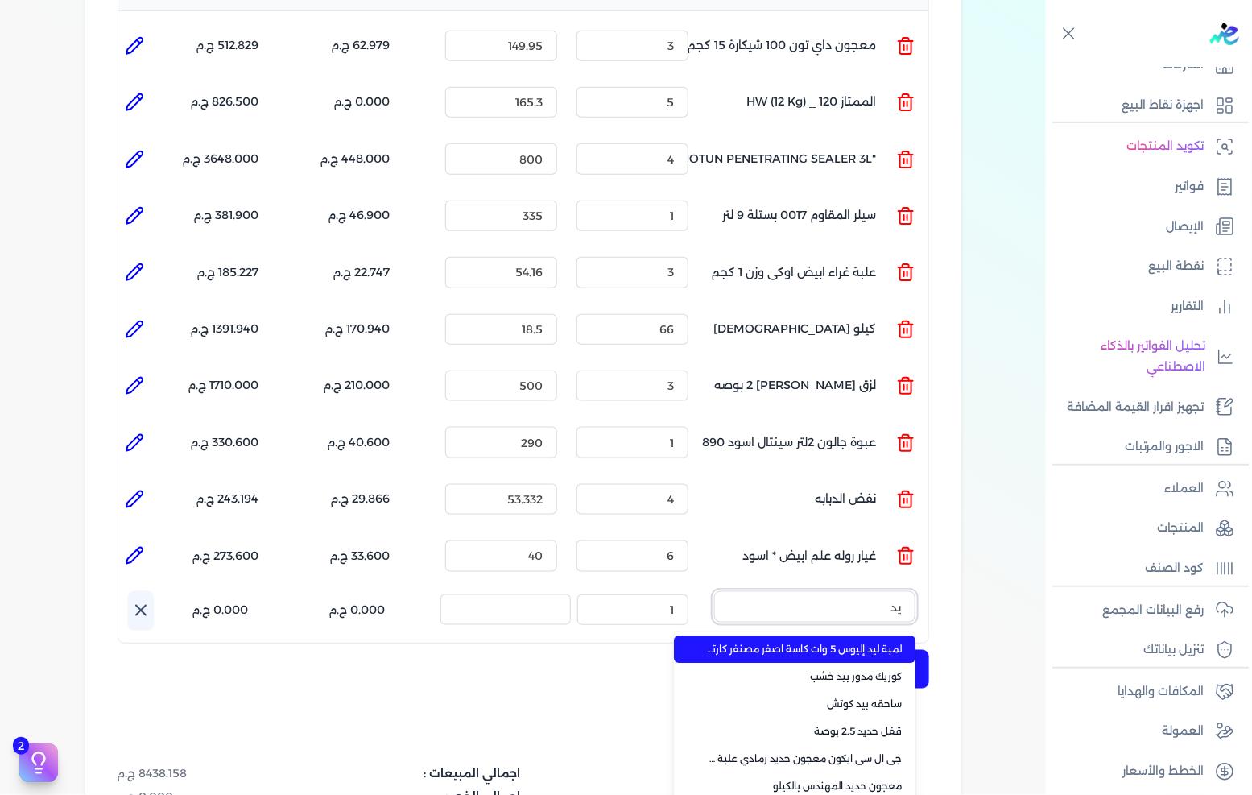
click at [714, 591] on button "يد" at bounding box center [814, 609] width 201 height 37
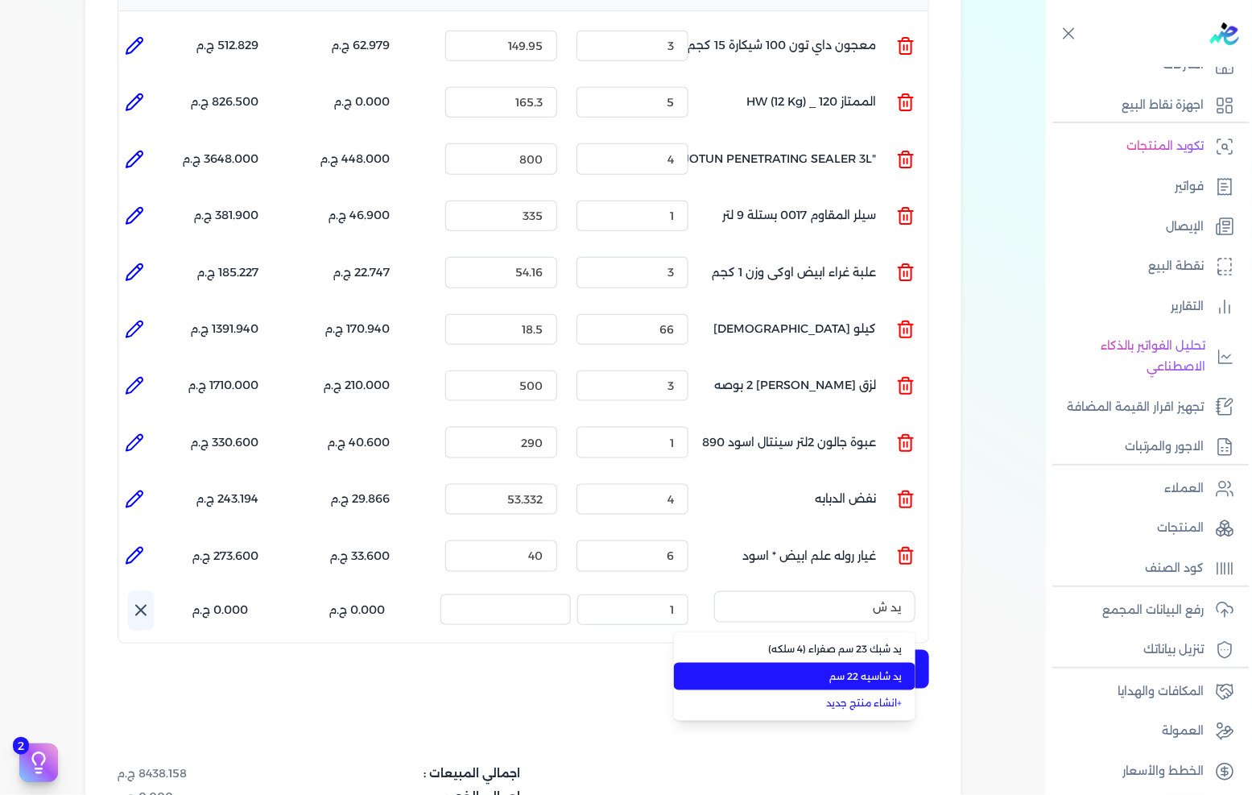
click at [854, 669] on span "يد شاسيه 22 سم" at bounding box center [804, 676] width 196 height 14
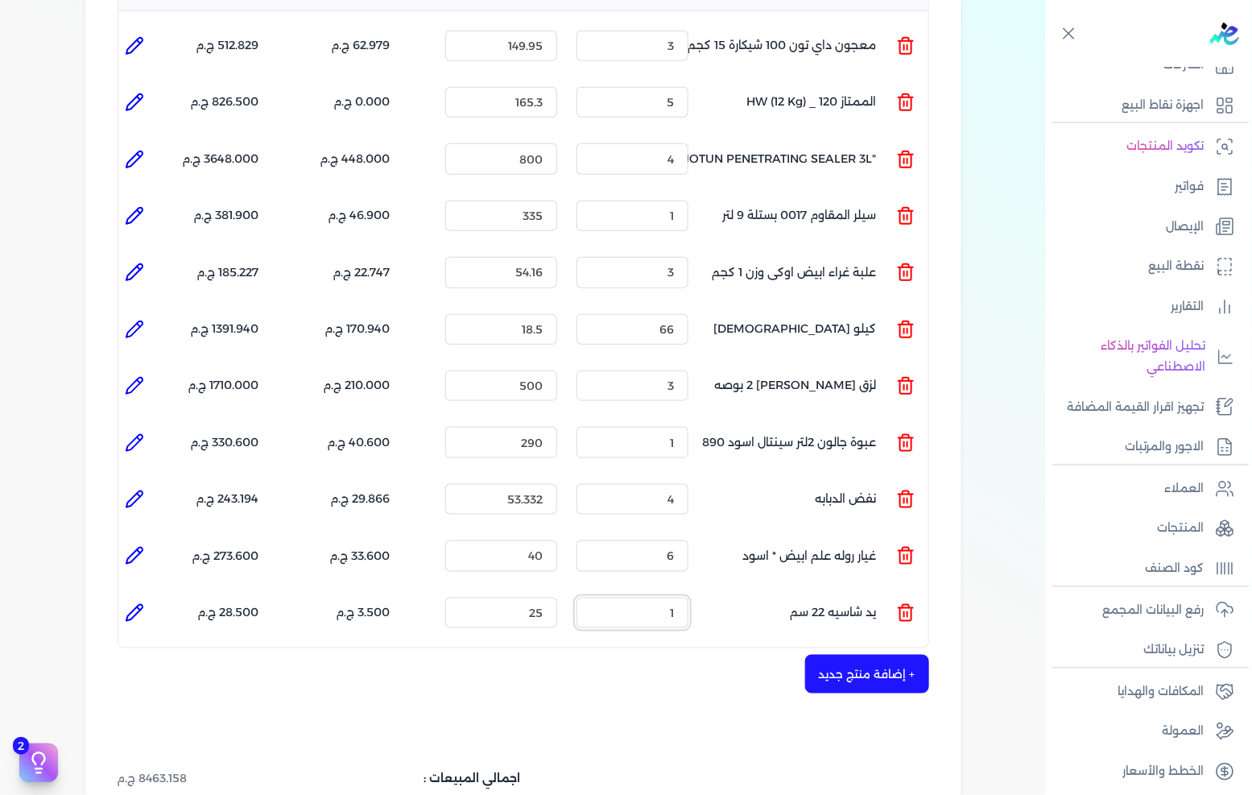
click at [653, 598] on input "1" at bounding box center [633, 613] width 112 height 31
click at [838, 655] on button "+ إضافة منتج جديد" at bounding box center [867, 674] width 124 height 39
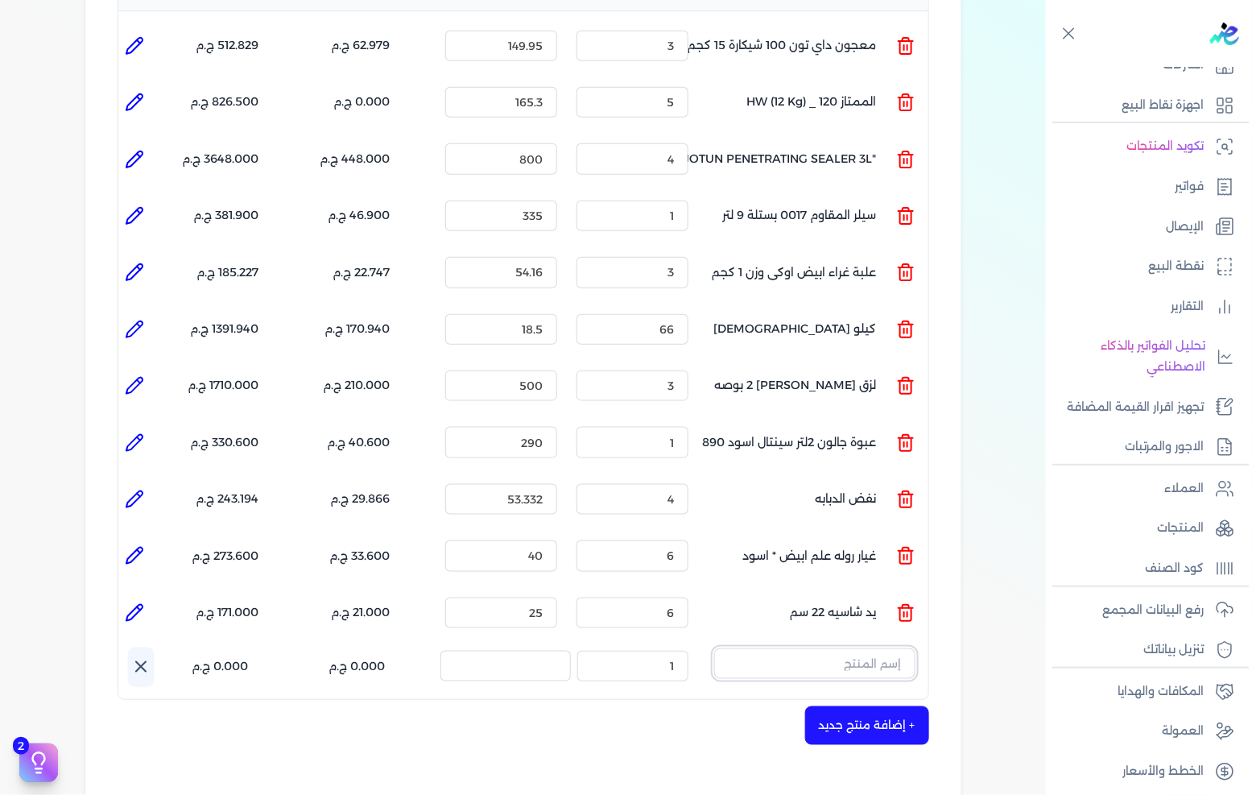
click at [895, 648] on input "text" at bounding box center [814, 663] width 201 height 31
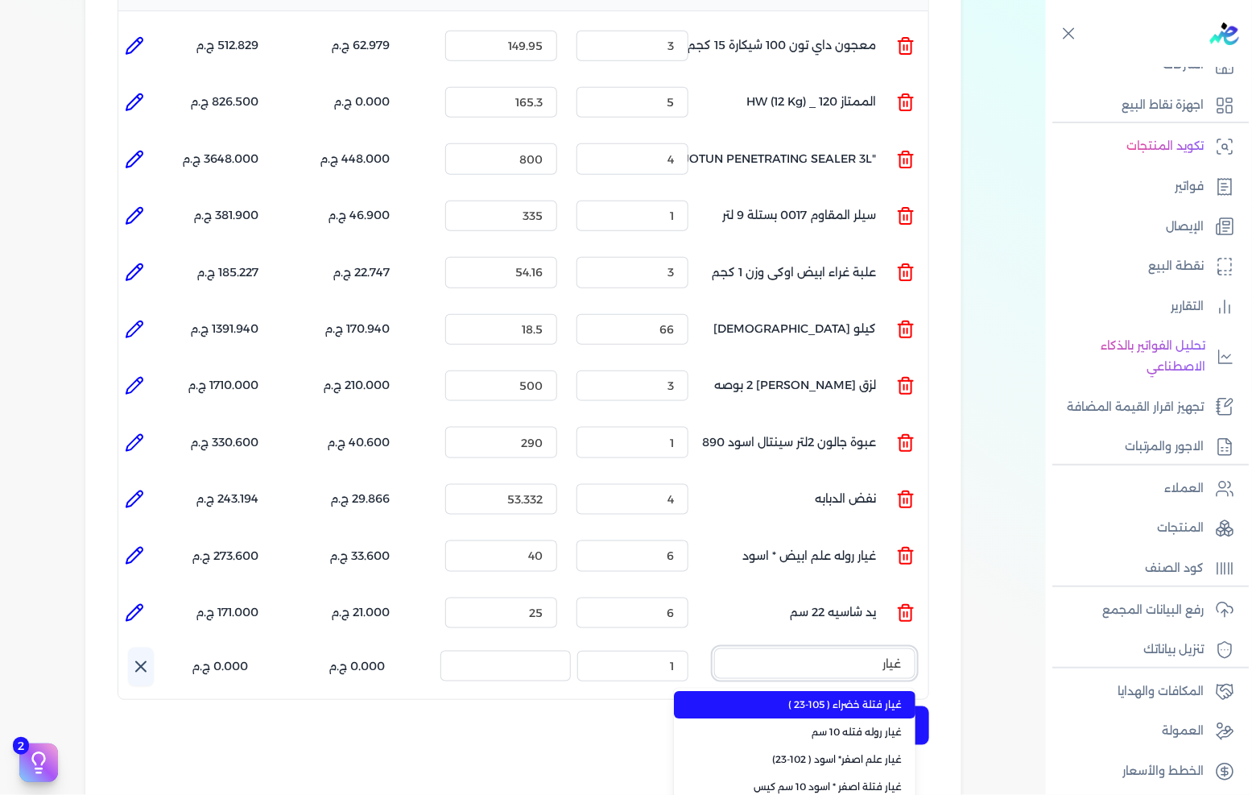
click at [714, 648] on button "غيار" at bounding box center [814, 666] width 201 height 37
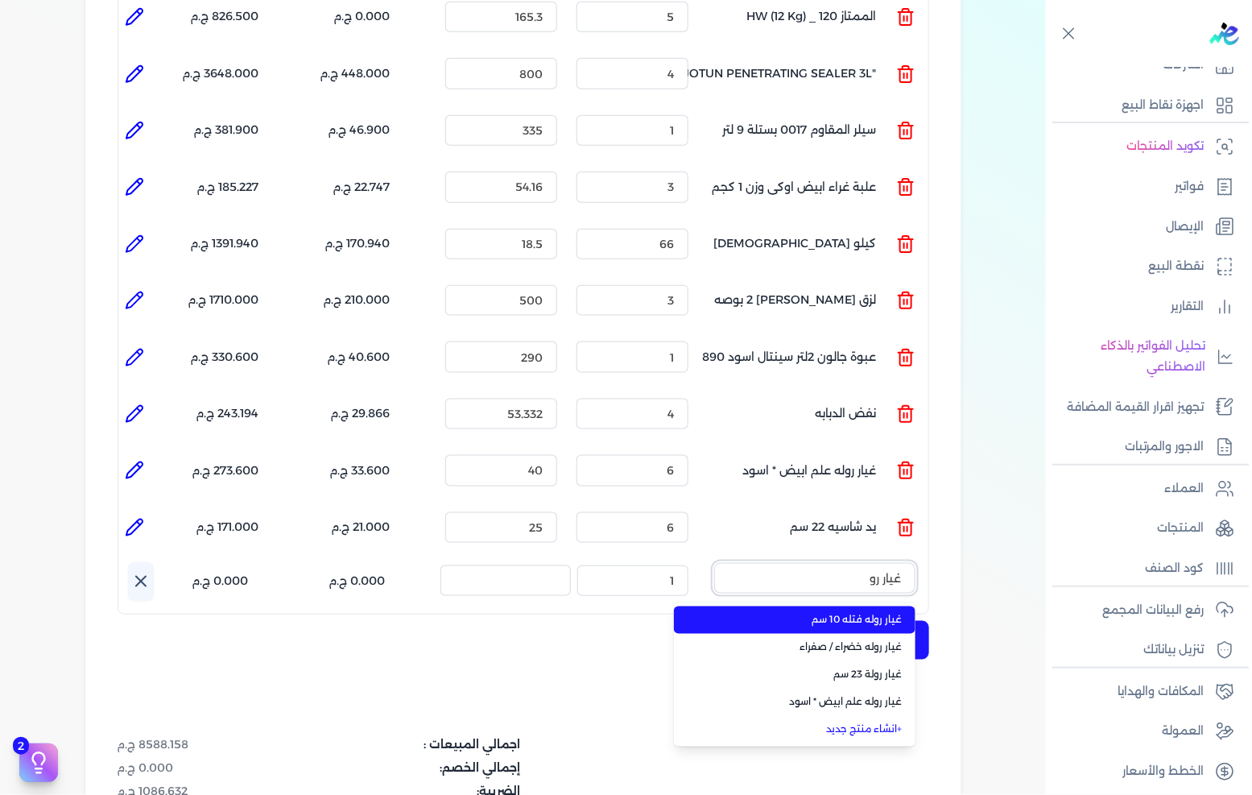
scroll to position [536, 0]
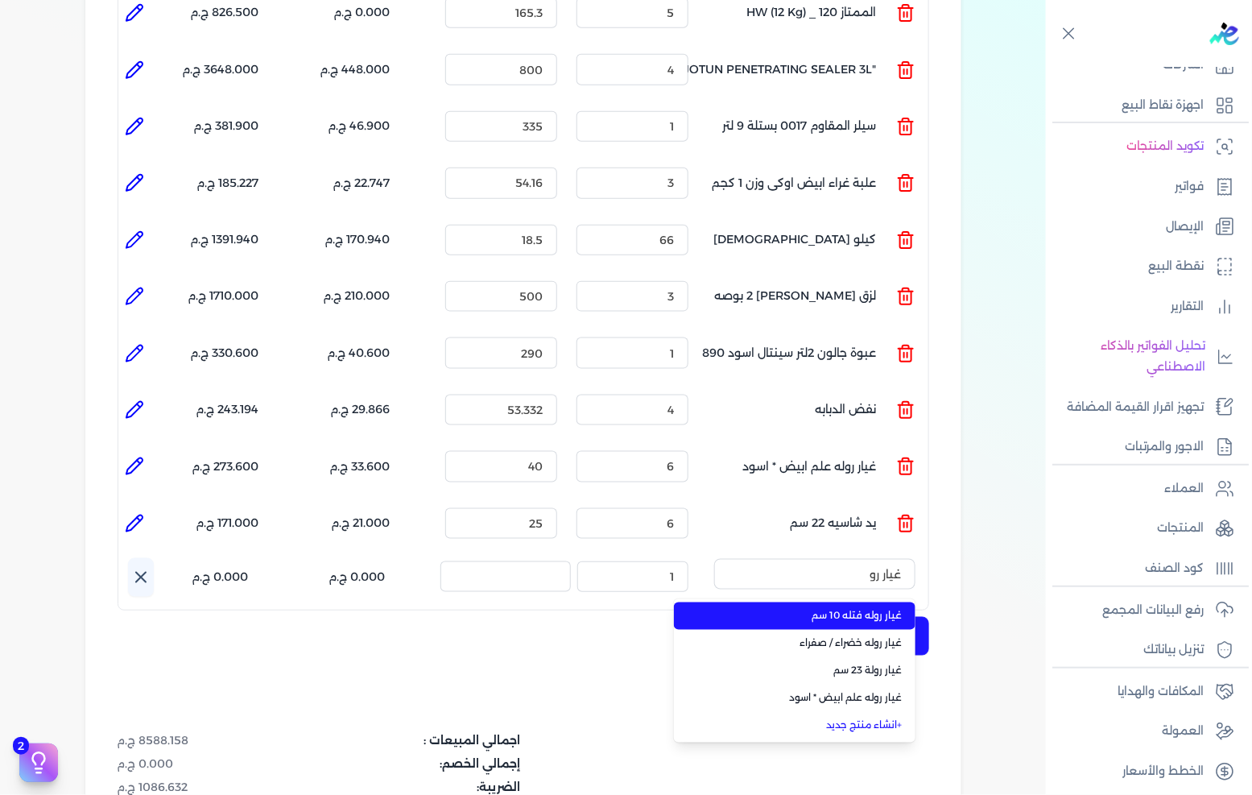
click at [883, 602] on li "غيار روله فتله 10 سم" at bounding box center [795, 615] width 242 height 27
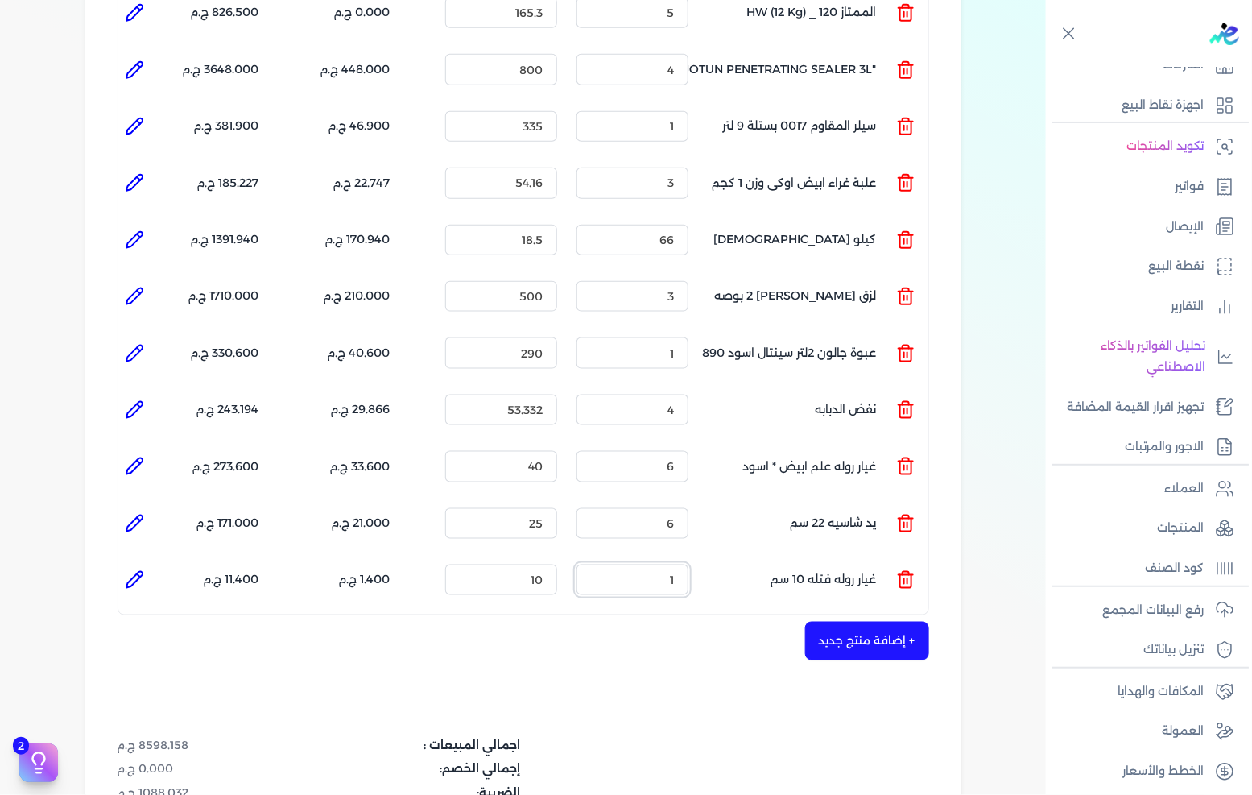
click at [641, 565] on input "1" at bounding box center [633, 580] width 112 height 31
click at [871, 622] on button "+ إضافة منتج جديد" at bounding box center [867, 641] width 124 height 39
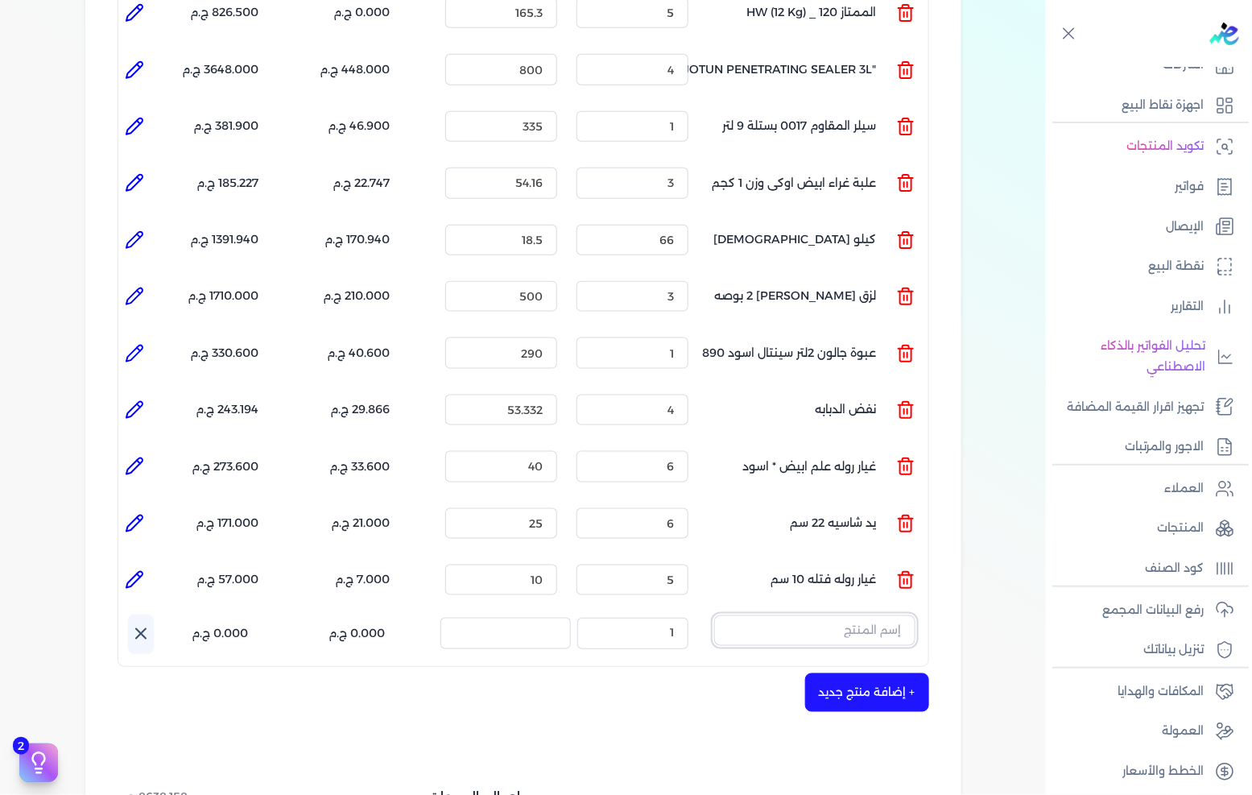
click at [897, 615] on input "text" at bounding box center [814, 630] width 201 height 31
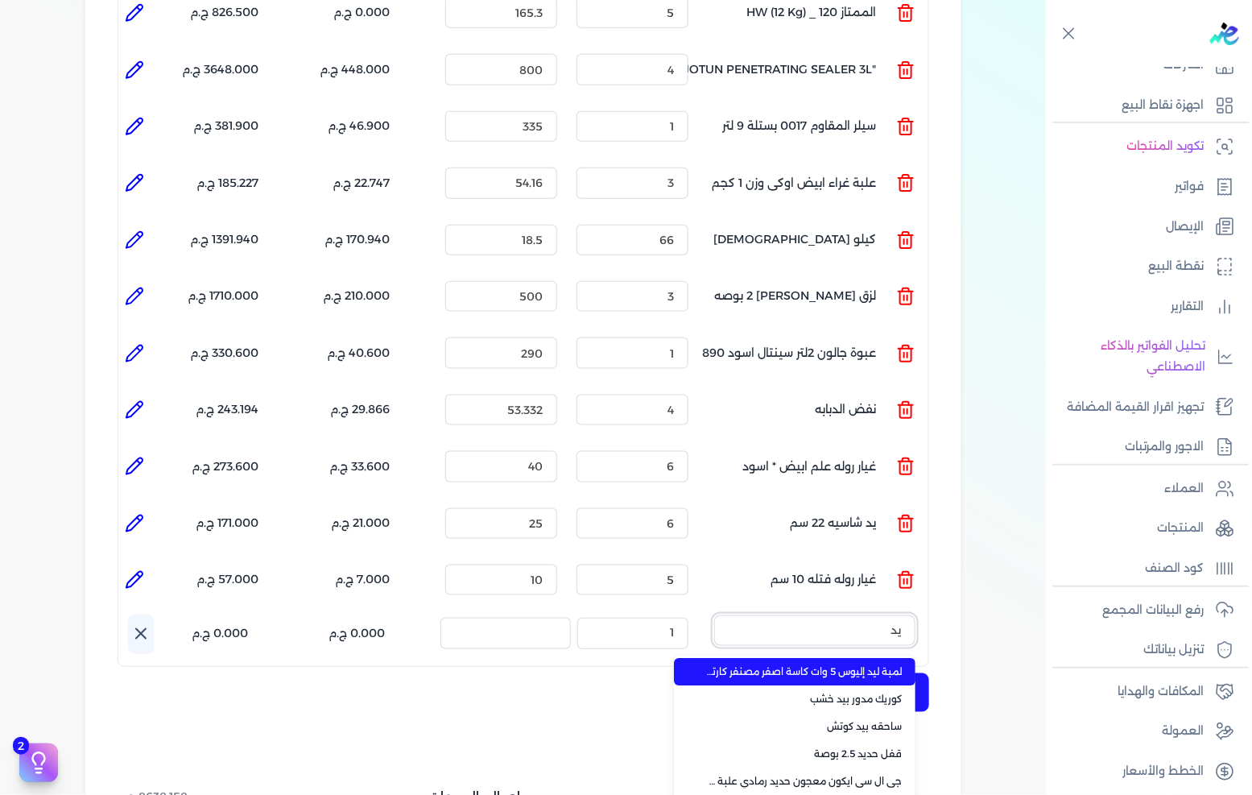
click at [714, 615] on button "يد" at bounding box center [814, 633] width 201 height 37
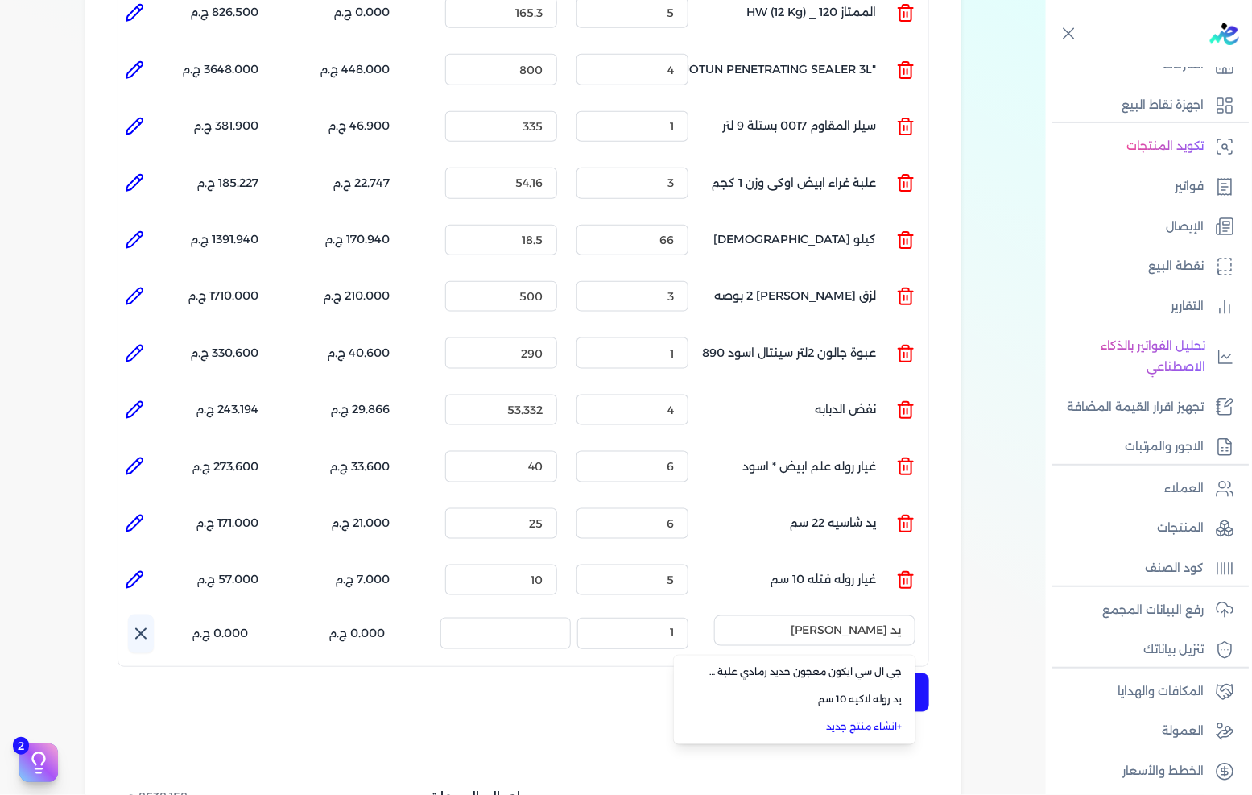
click at [871, 693] on span "يد روله لاكيه 10 سم" at bounding box center [804, 700] width 196 height 14
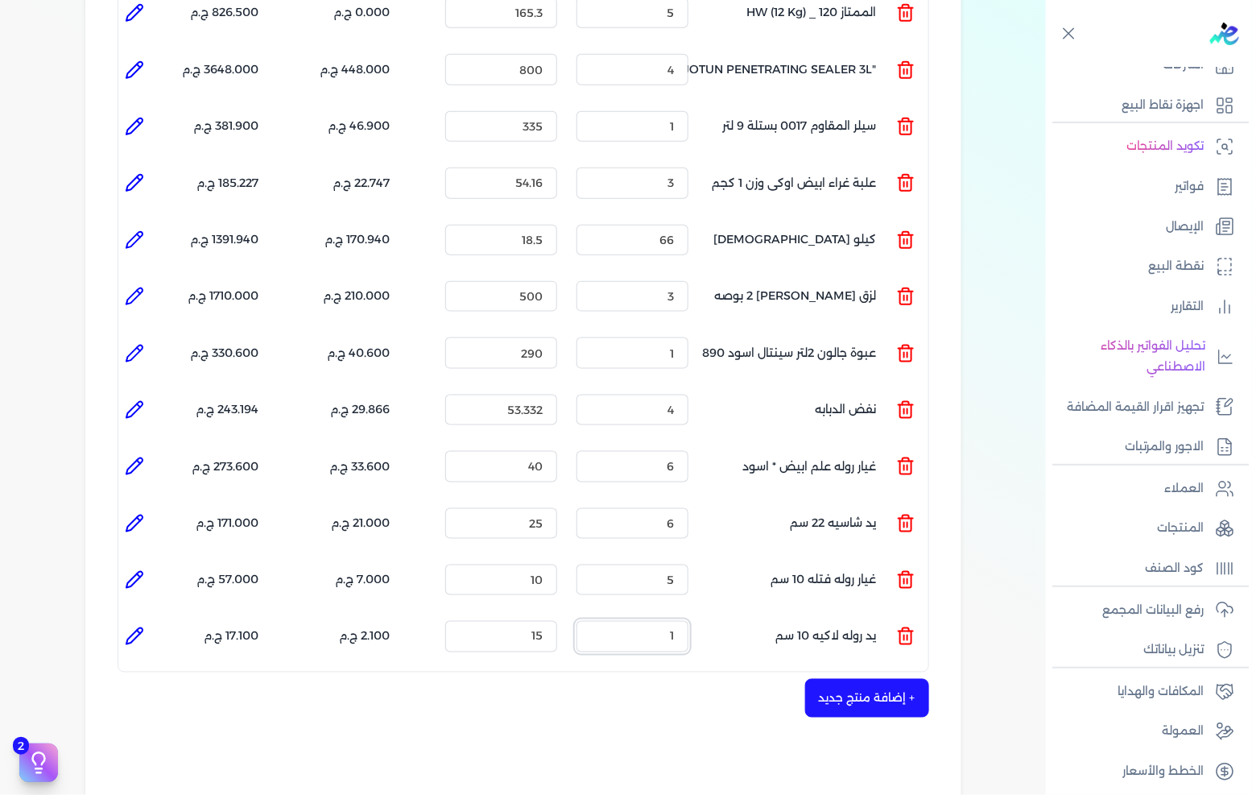
click at [666, 621] on input "1" at bounding box center [633, 636] width 112 height 31
click at [866, 679] on button "+ إضافة منتج جديد" at bounding box center [867, 698] width 124 height 39
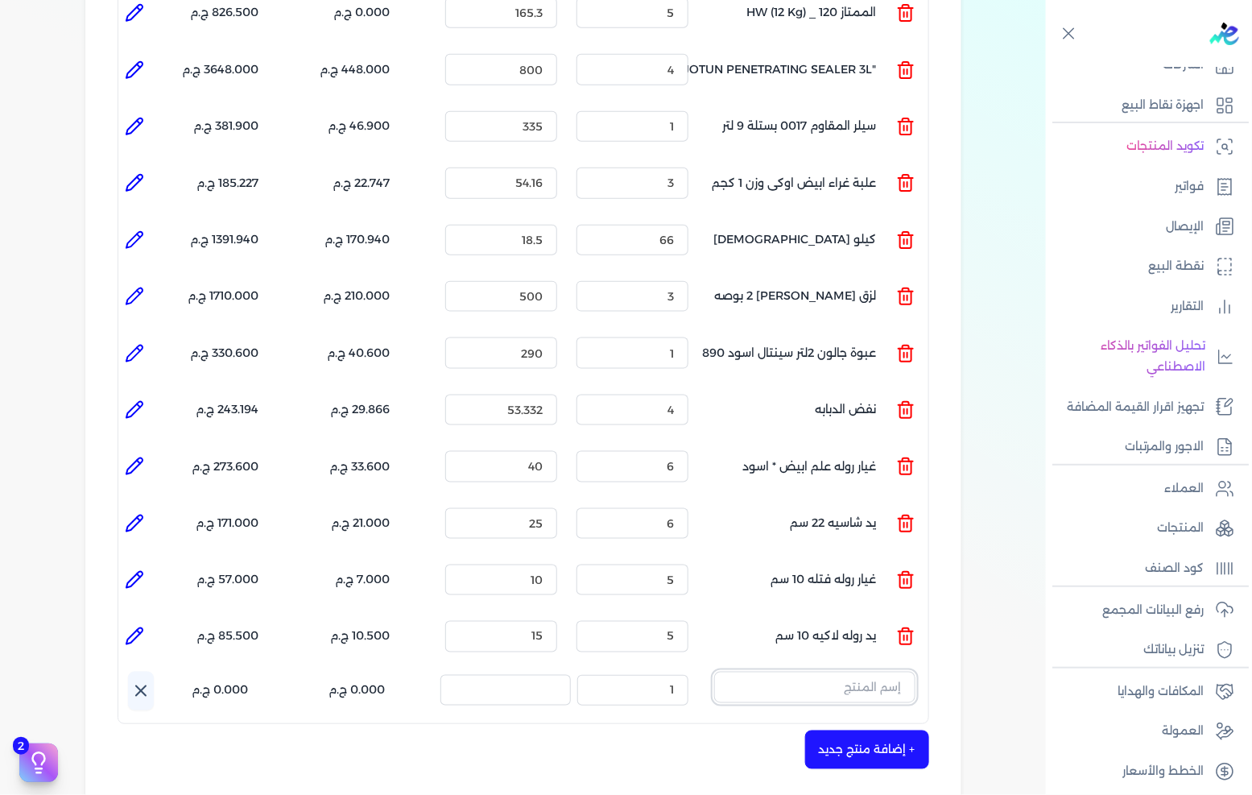
click at [862, 672] on input "text" at bounding box center [814, 687] width 201 height 31
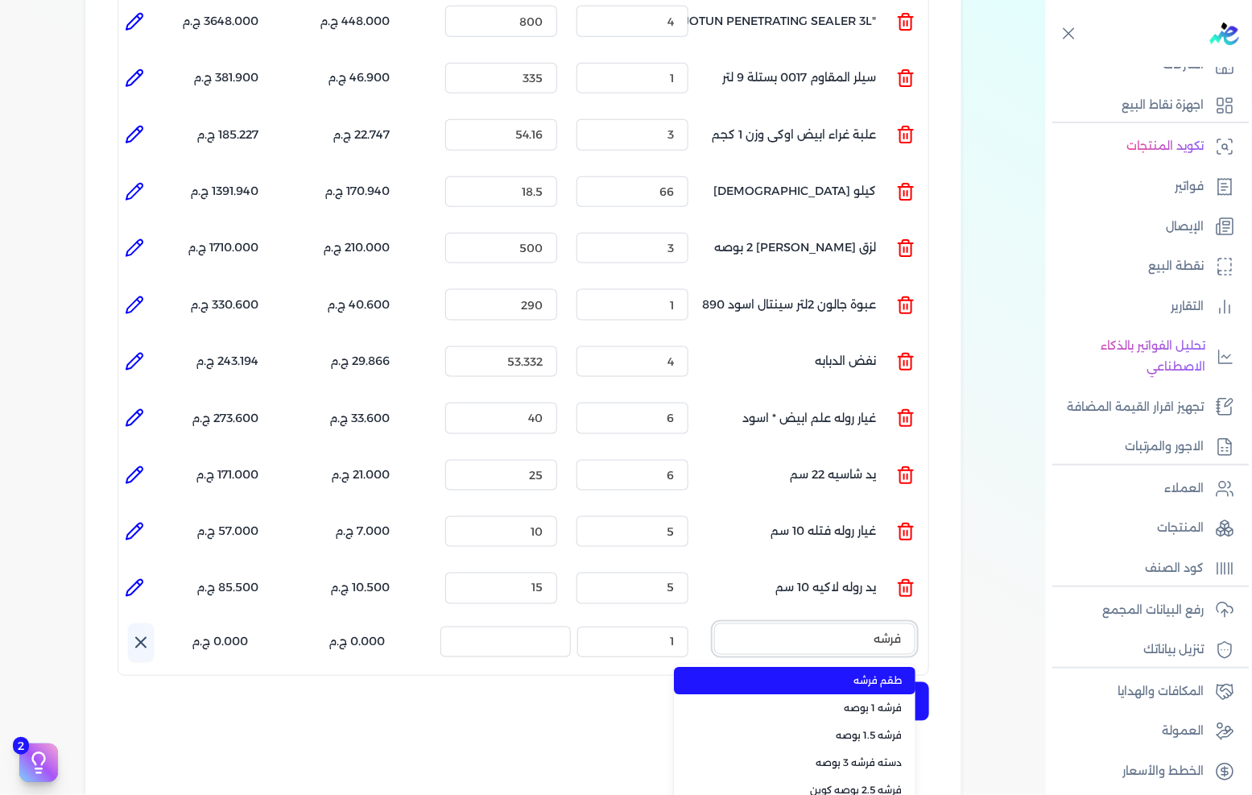
scroll to position [626, 0]
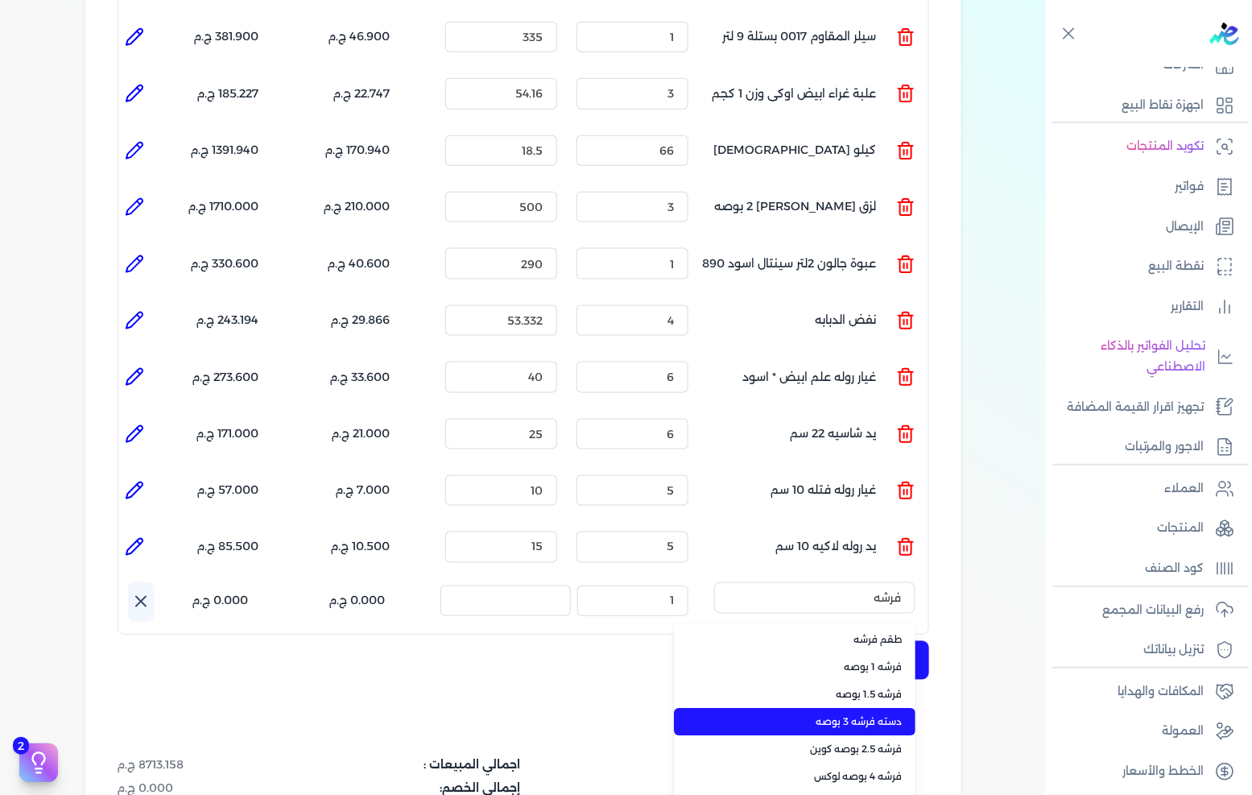
click at [865, 709] on li "دسته فرشه 3 بوصه" at bounding box center [795, 722] width 242 height 27
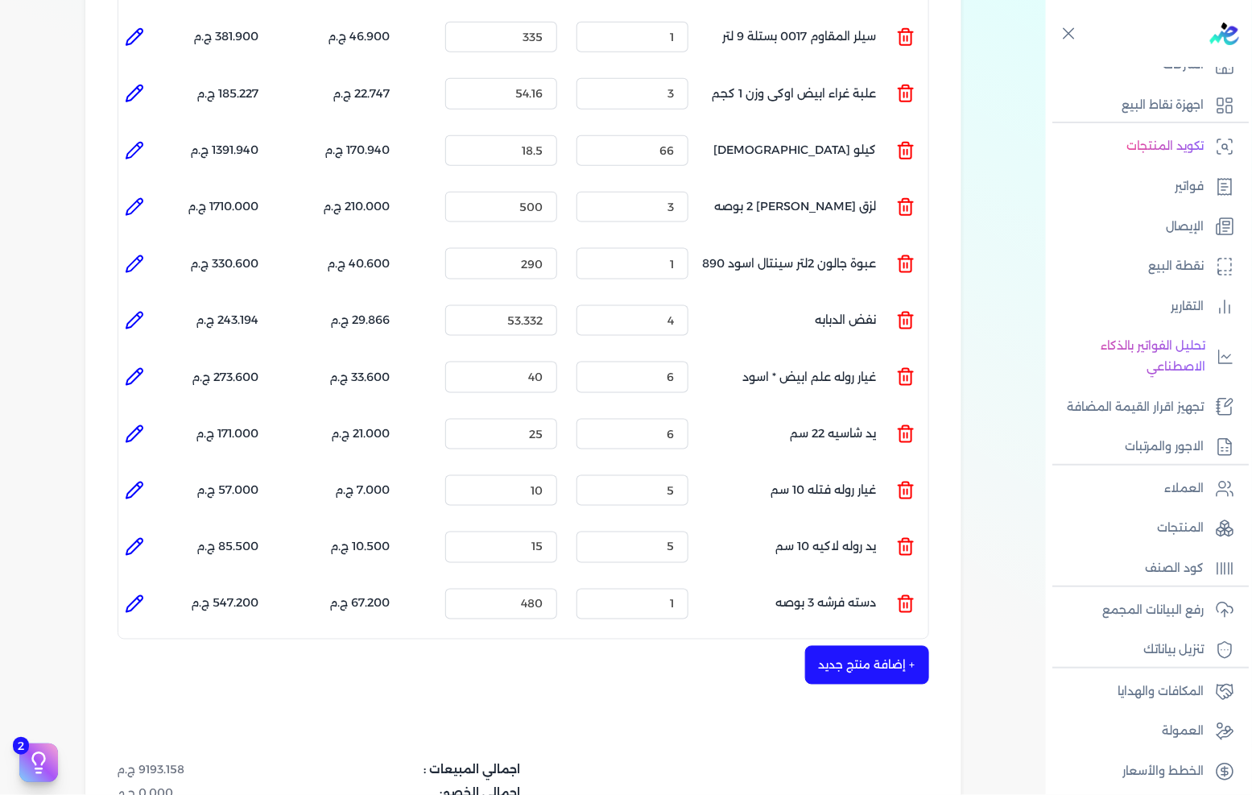
click at [130, 596] on icon at bounding box center [134, 604] width 16 height 16
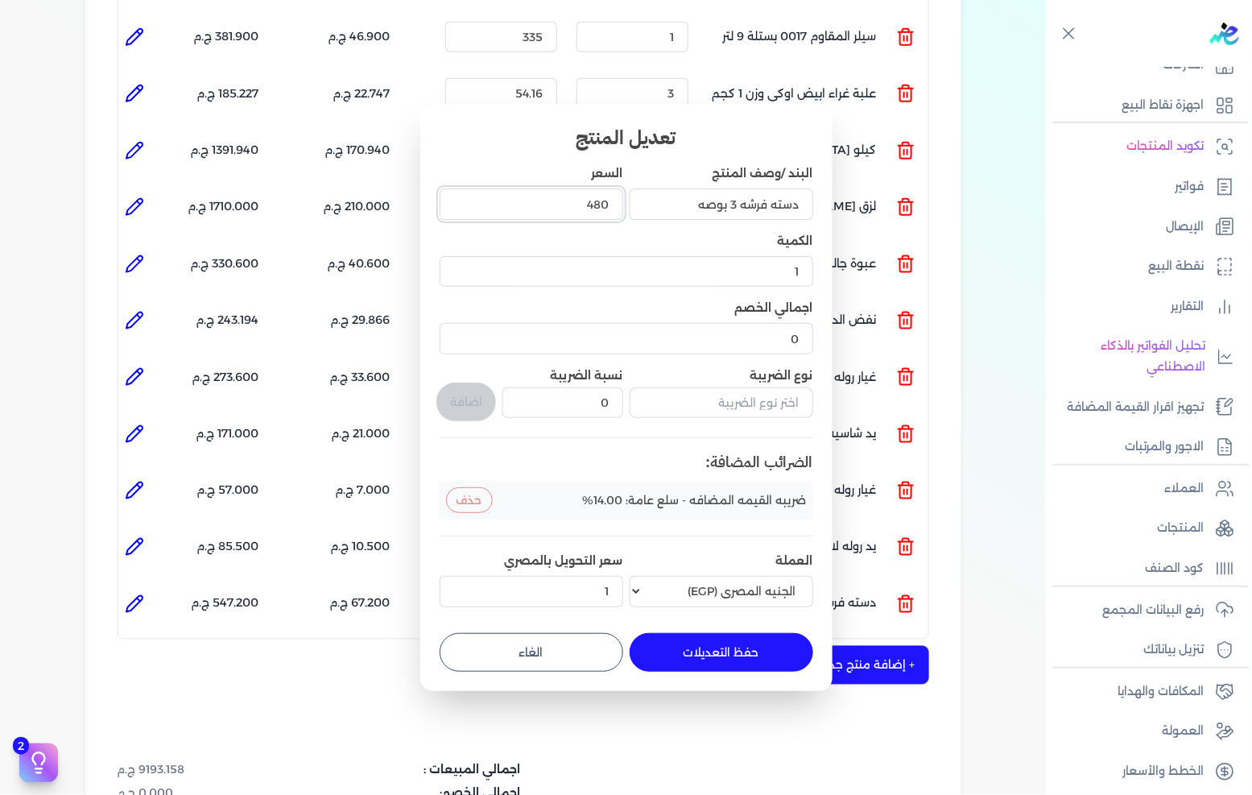
click at [586, 195] on input "480" at bounding box center [532, 203] width 184 height 31
click at [585, 196] on input "480" at bounding box center [532, 203] width 184 height 31
click at [715, 655] on button "حفظ التعديلات" at bounding box center [722, 652] width 184 height 39
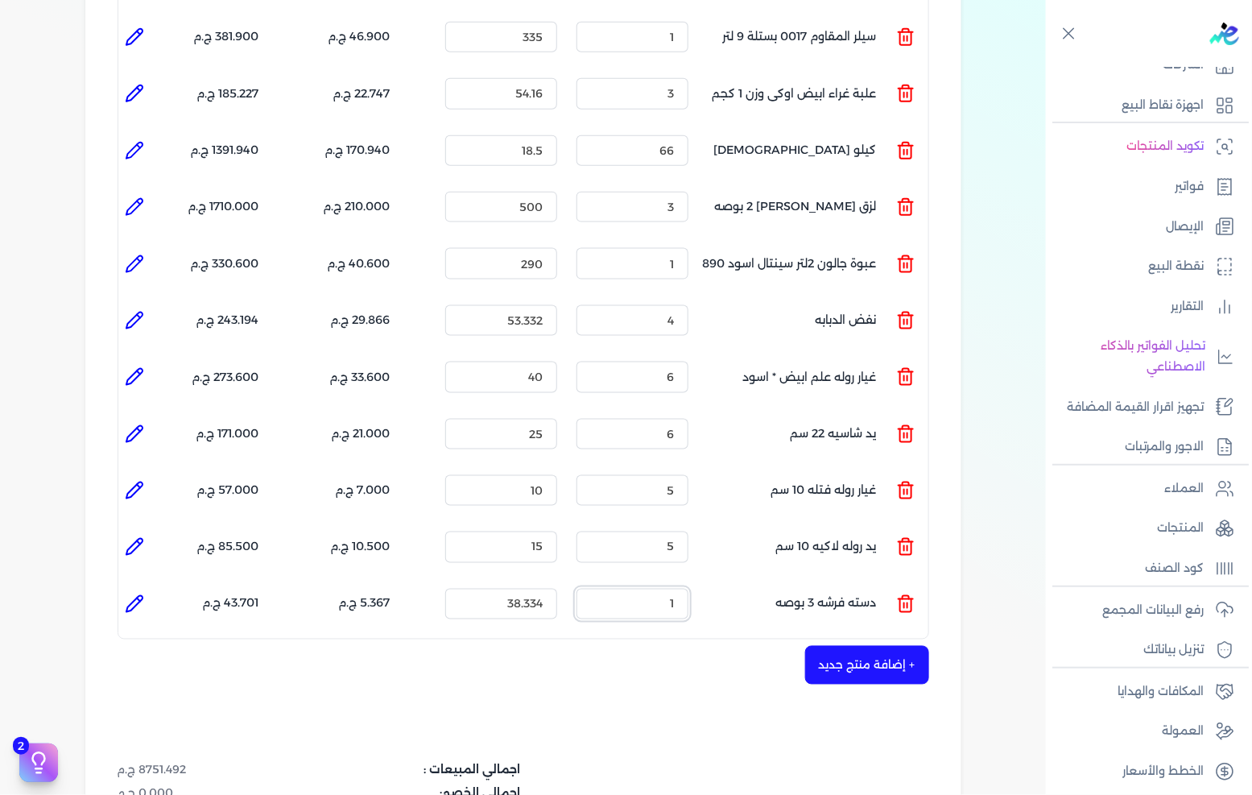
click at [646, 589] on input "1" at bounding box center [633, 604] width 112 height 31
click at [820, 646] on button "+ إضافة منتج جديد" at bounding box center [867, 665] width 124 height 39
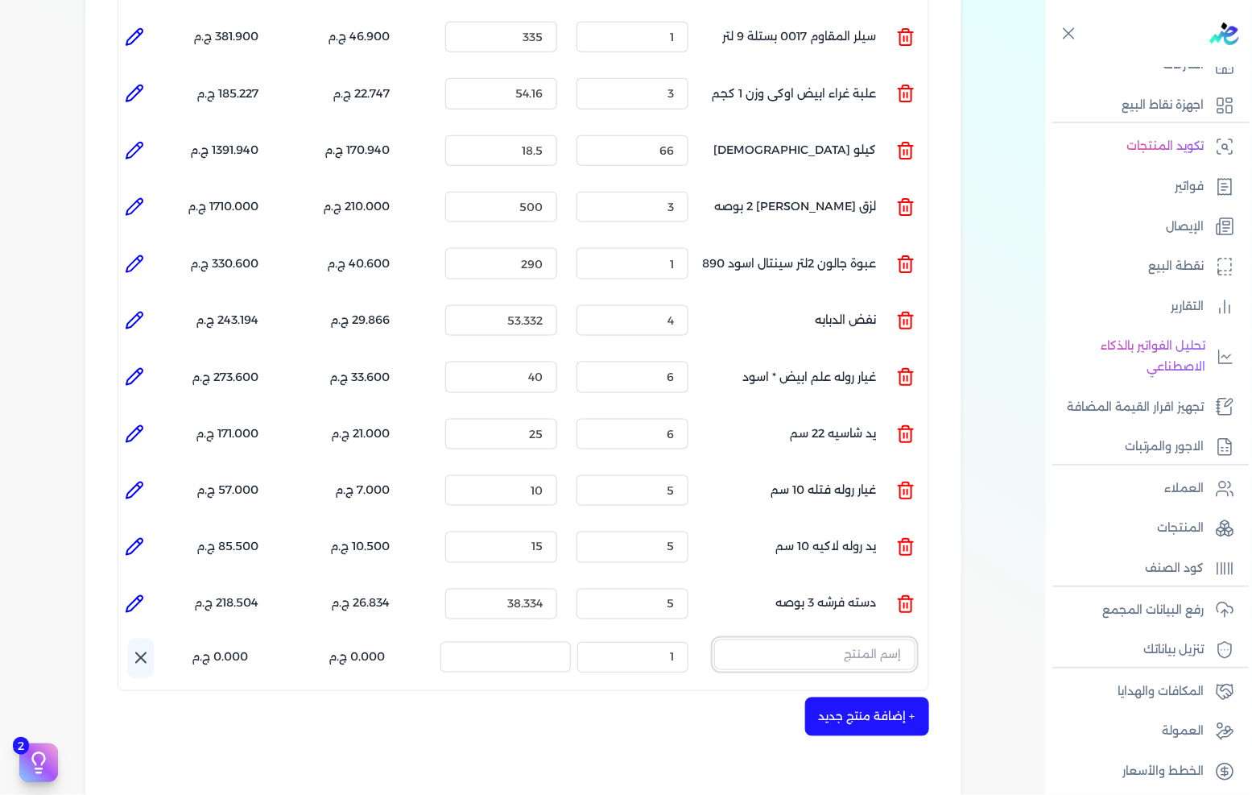
click at [823, 639] on input "text" at bounding box center [814, 654] width 201 height 31
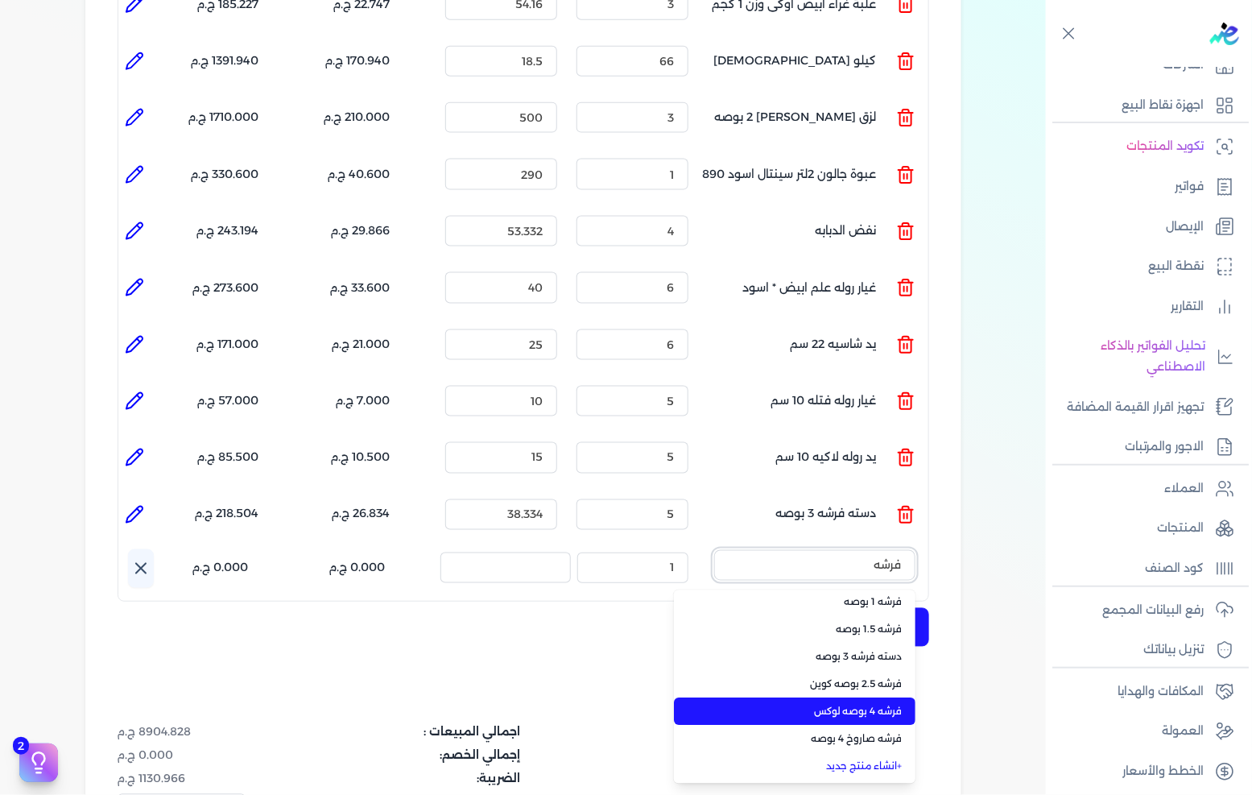
scroll to position [0, 0]
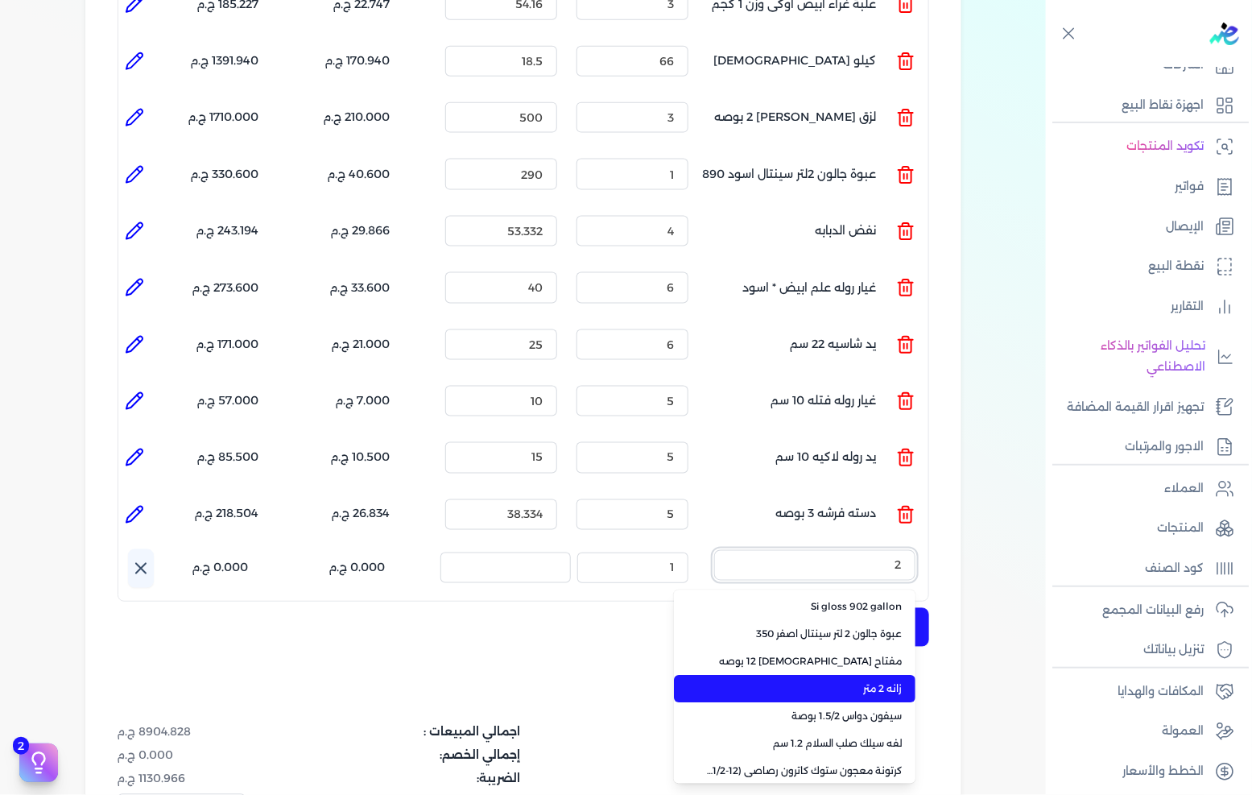
click at [714, 550] on button "2" at bounding box center [814, 568] width 201 height 37
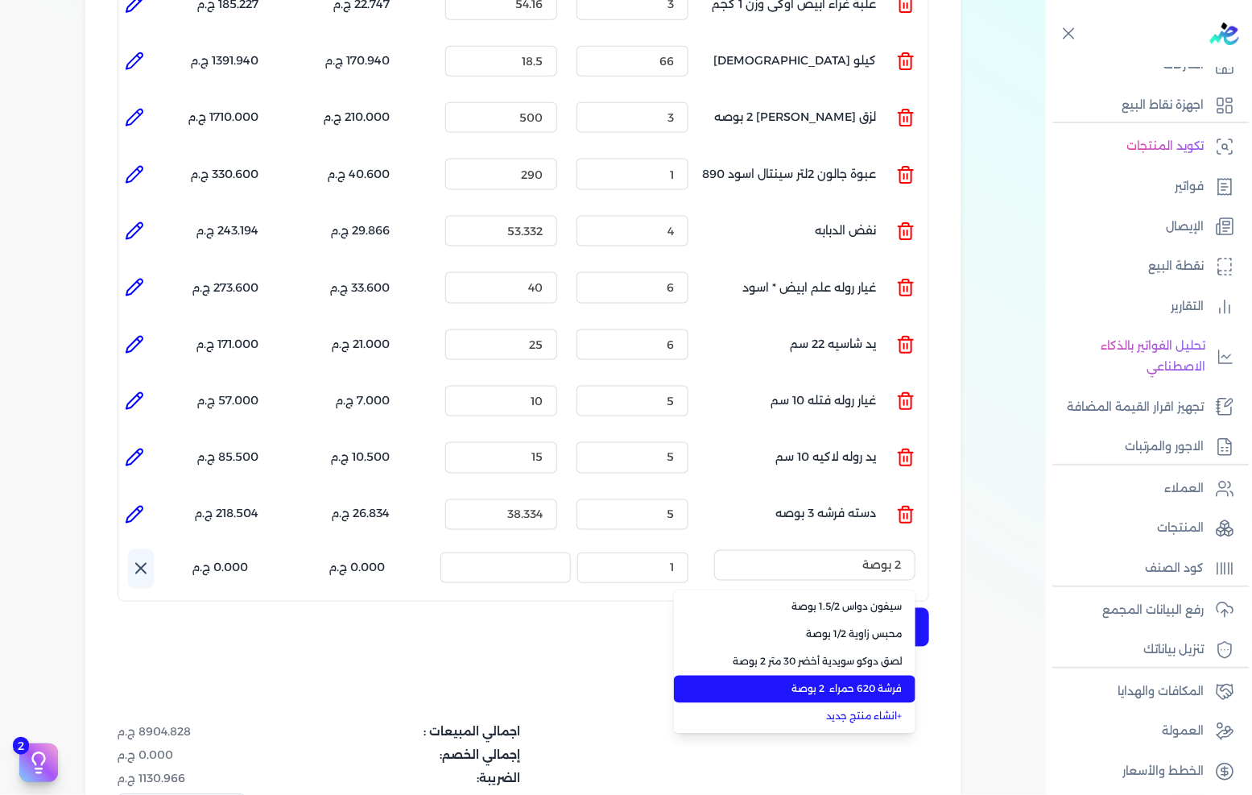
click at [838, 682] on span "فرشة 620 حمراء 2 بوصة" at bounding box center [804, 689] width 196 height 14
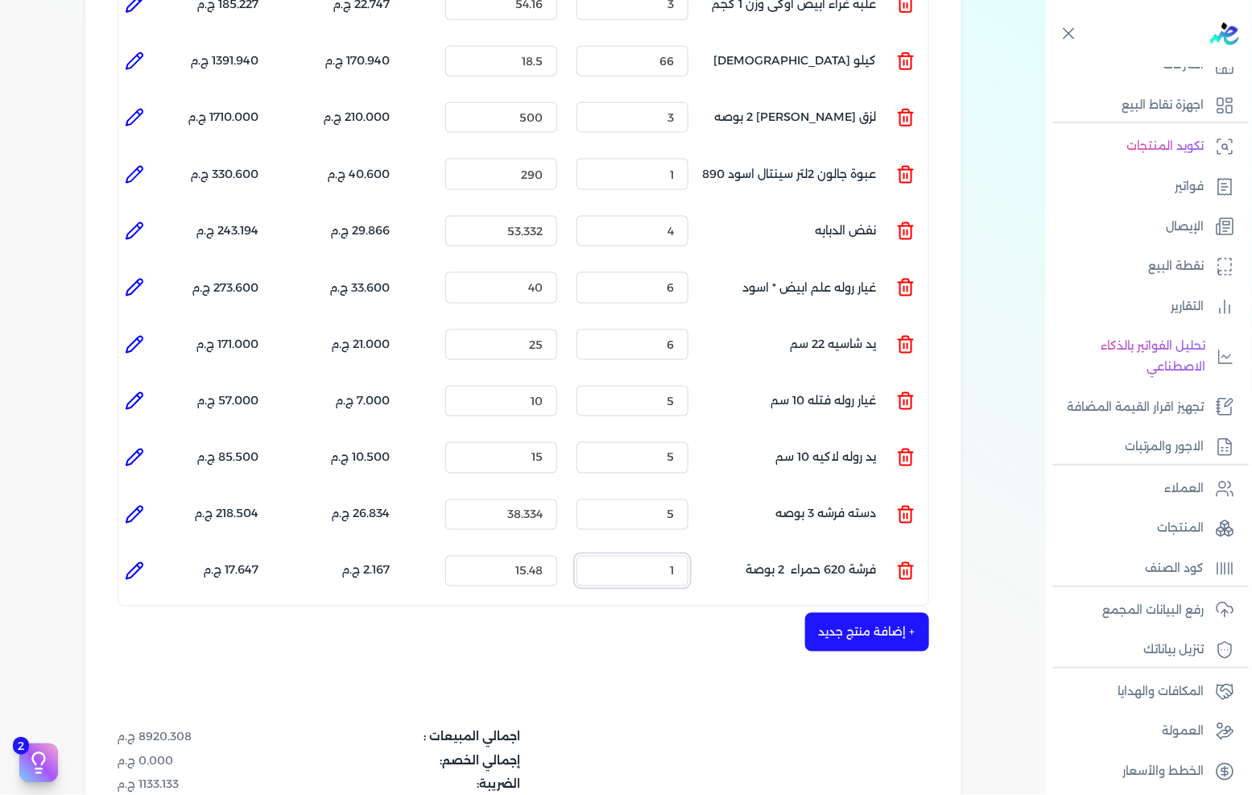
click at [650, 556] on input "1" at bounding box center [633, 571] width 112 height 31
click at [504, 556] on input "15.48" at bounding box center [501, 571] width 112 height 31
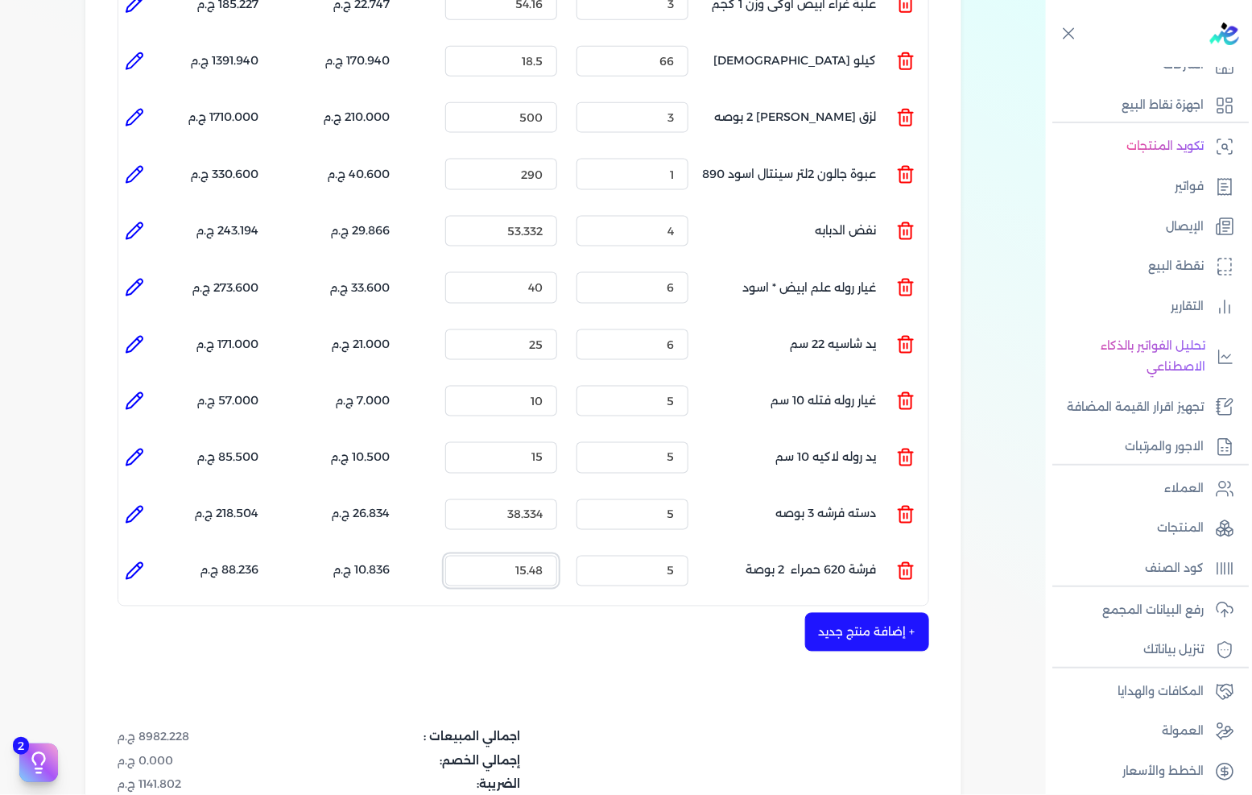
click at [504, 556] on input "15.48" at bounding box center [501, 571] width 112 height 31
click at [863, 613] on button "+ إضافة منتج جديد" at bounding box center [867, 632] width 124 height 39
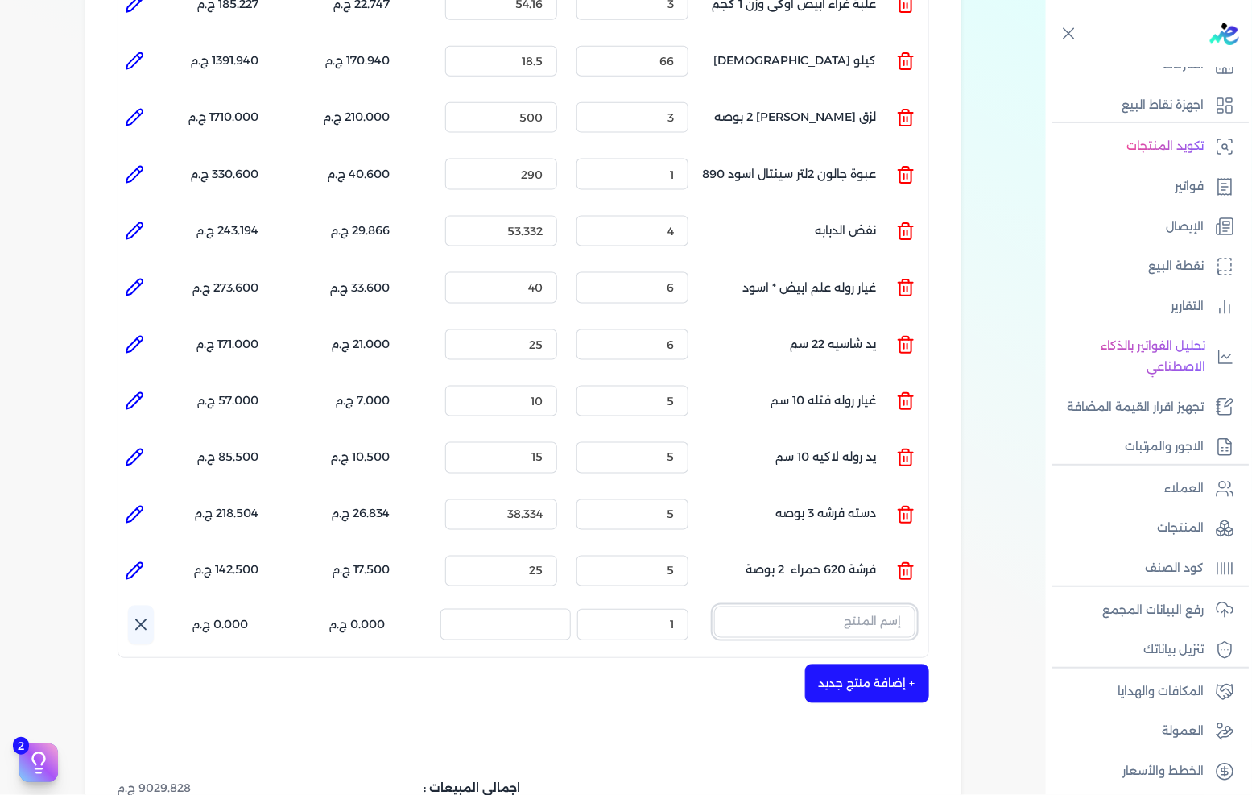
click at [870, 606] on input "text" at bounding box center [814, 621] width 201 height 31
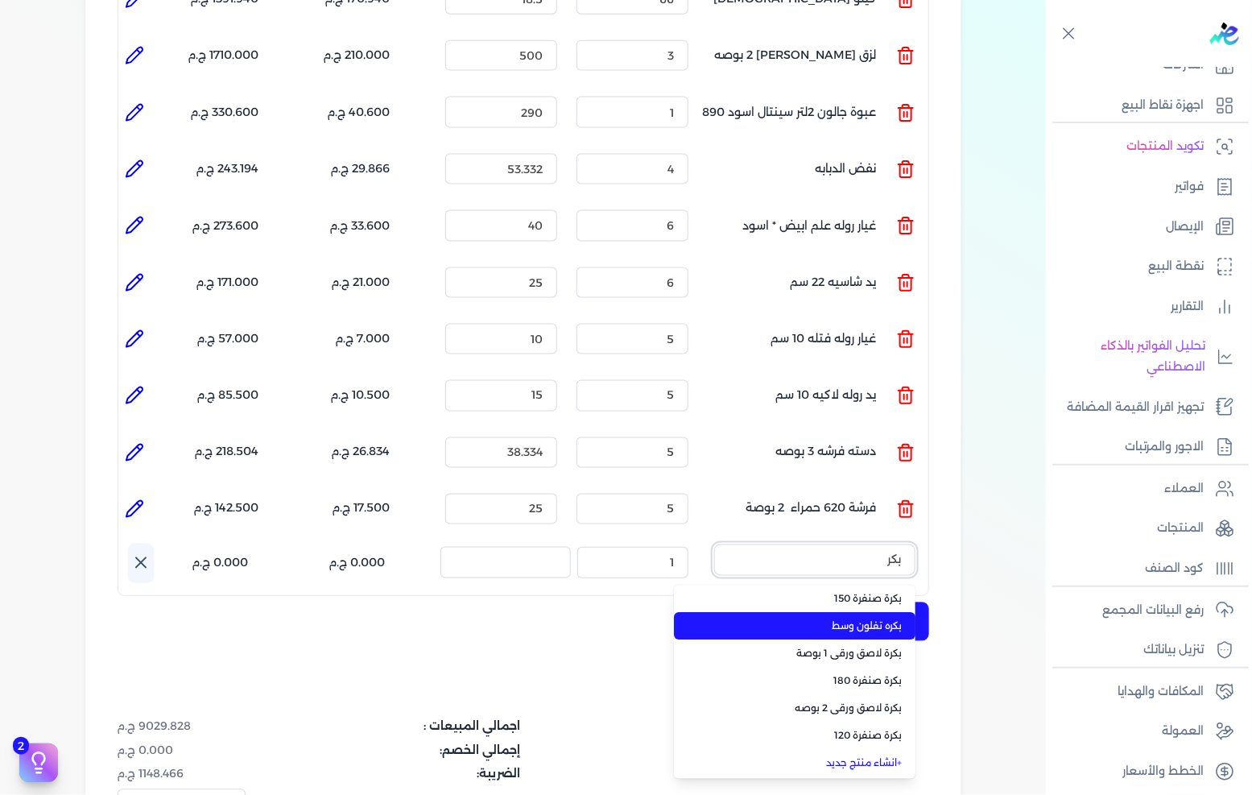
scroll to position [805, 0]
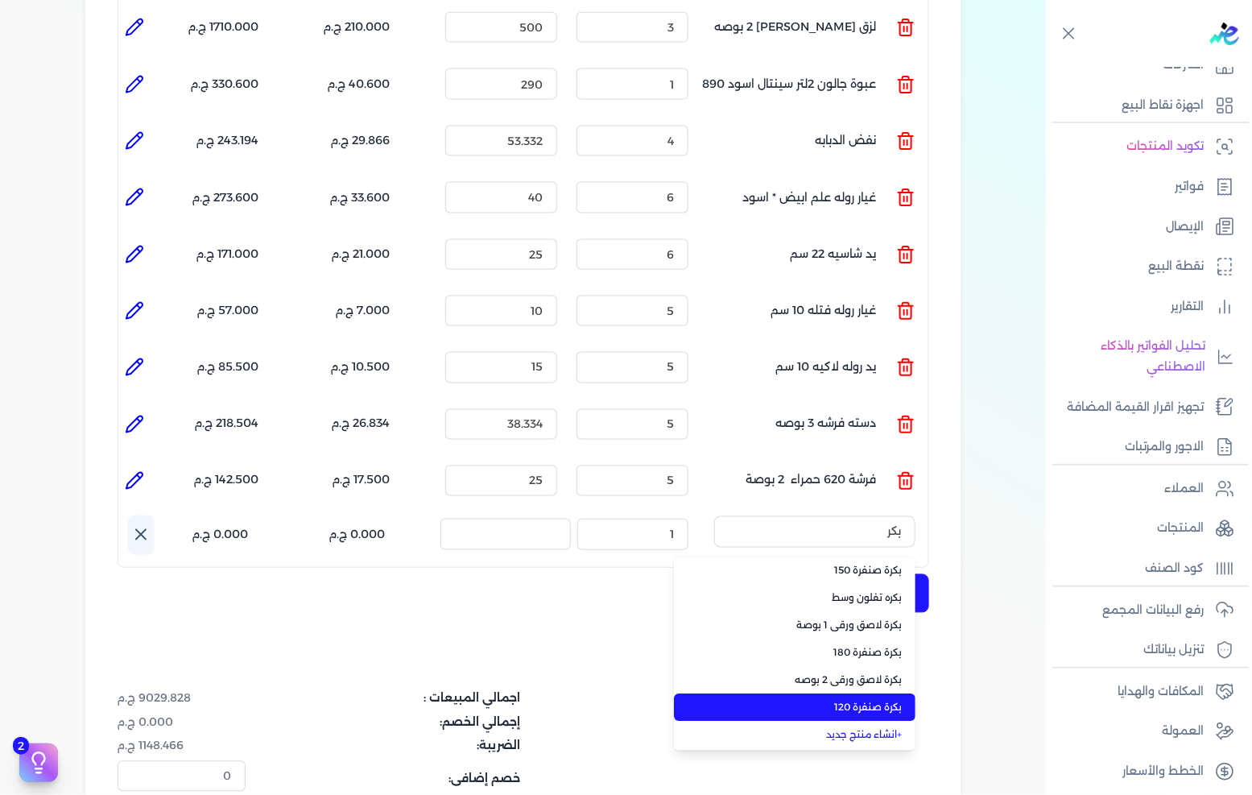
click at [880, 701] on span "بكرة صنفرة 120" at bounding box center [804, 708] width 196 height 14
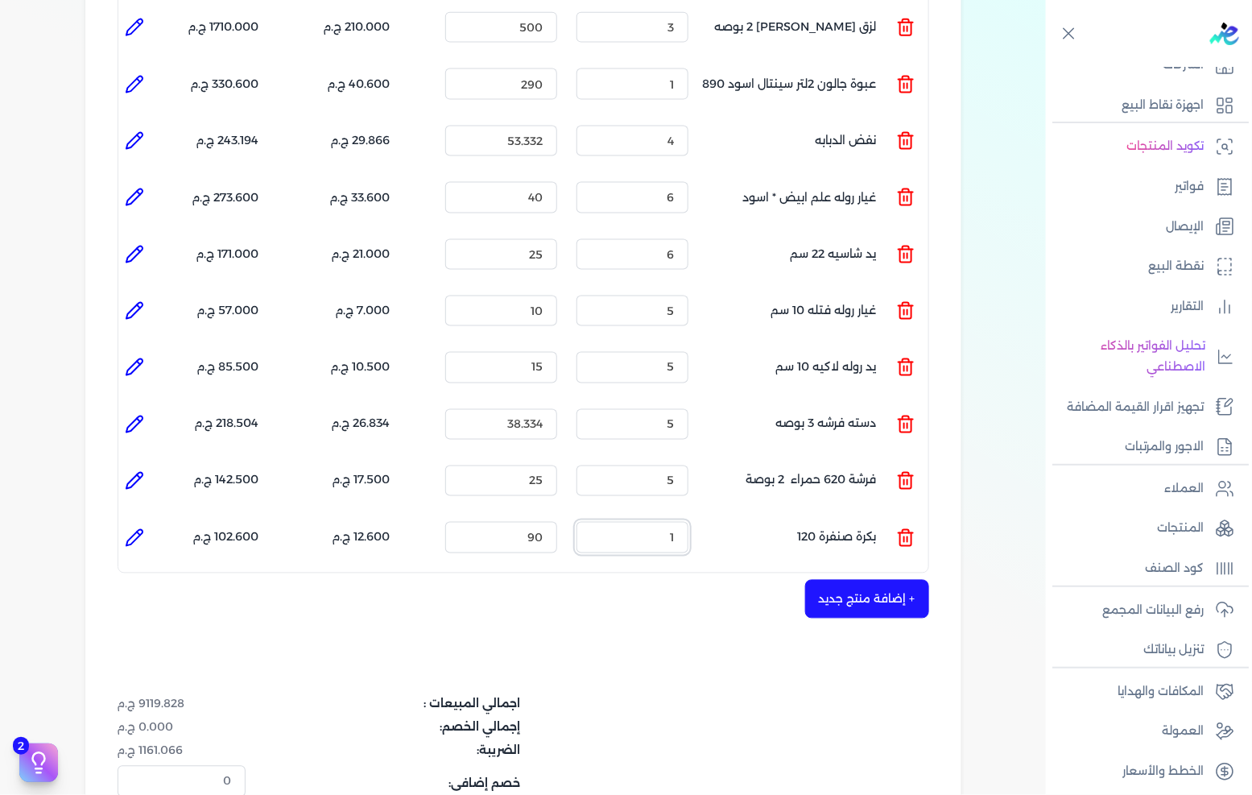
click at [664, 522] on input "1" at bounding box center [633, 537] width 112 height 31
click at [536, 522] on input "90" at bounding box center [501, 537] width 112 height 31
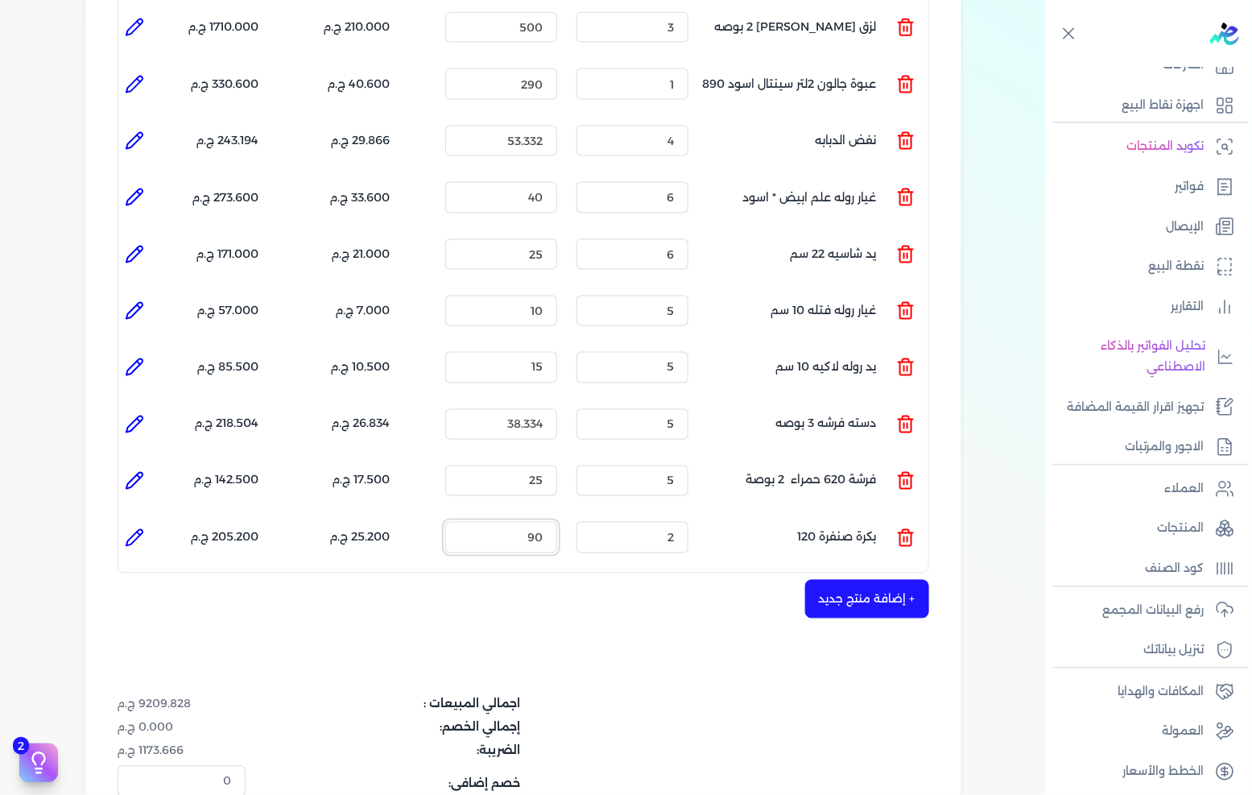
click at [536, 522] on input "90" at bounding box center [501, 537] width 112 height 31
click at [883, 584] on button "+ إضافة منتج جديد" at bounding box center [867, 599] width 124 height 39
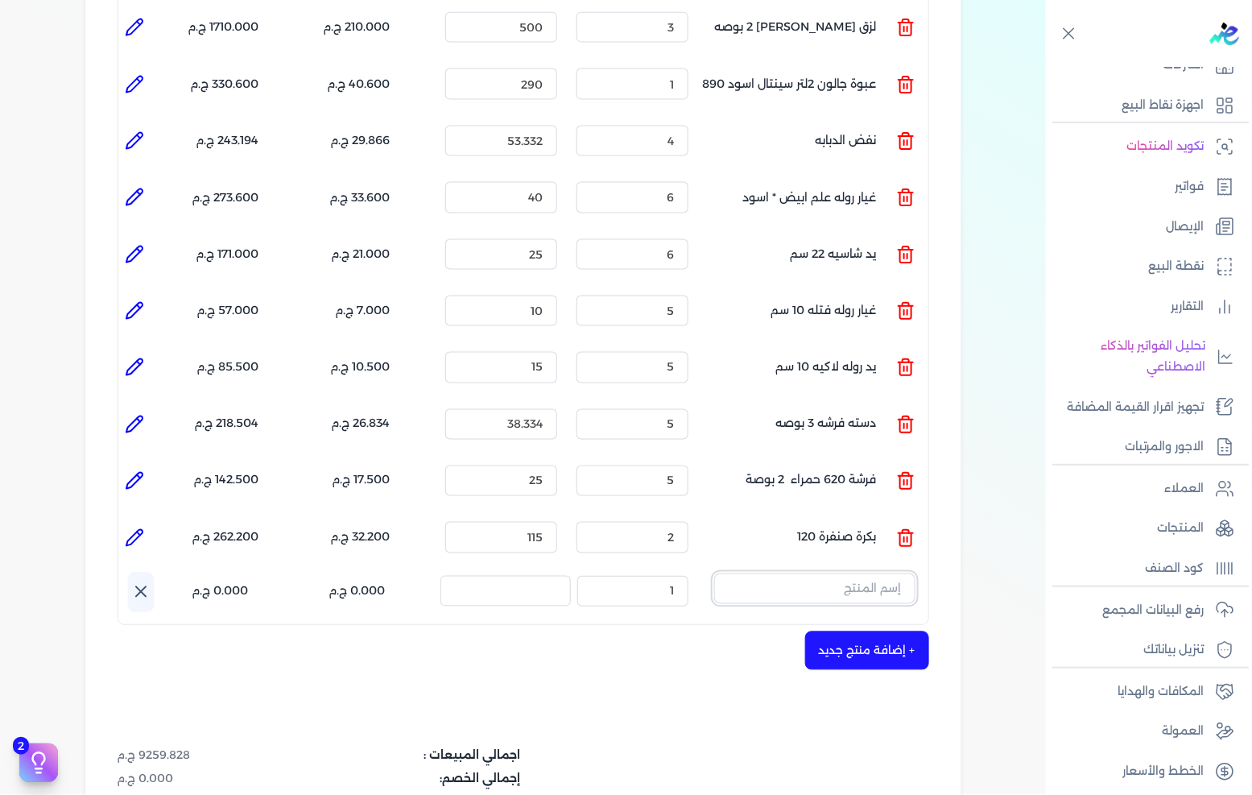
click at [873, 573] on input "text" at bounding box center [814, 588] width 201 height 31
click at [819, 573] on input "text" at bounding box center [814, 588] width 201 height 31
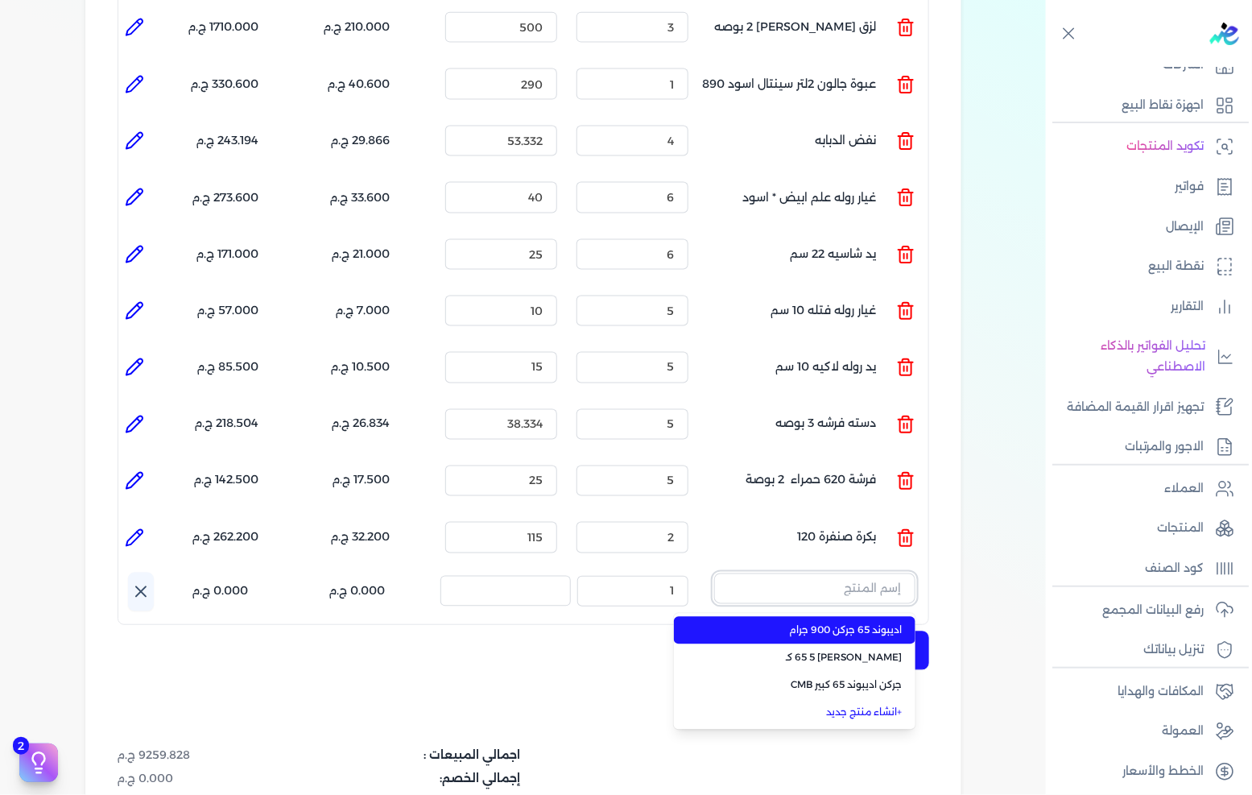
paste input "اديبوند 65 جركن 5 كجم"
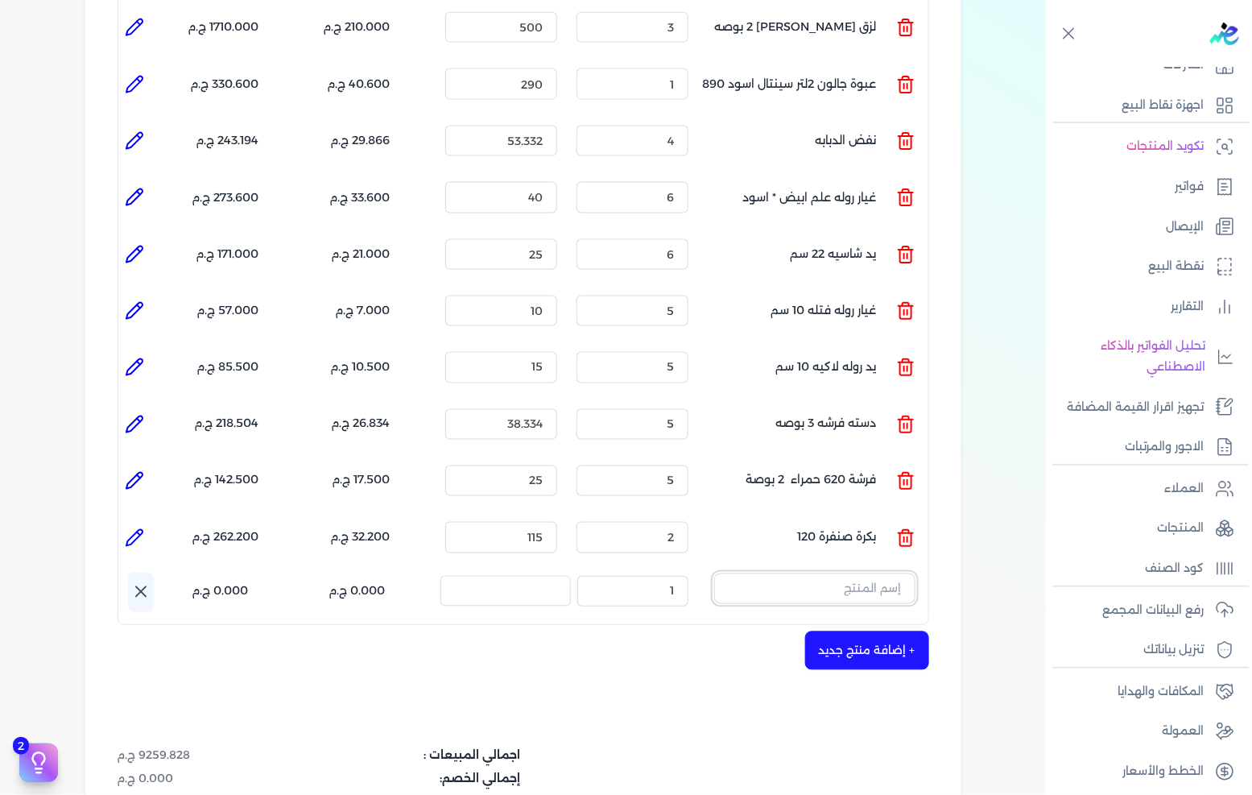
click at [840, 573] on input "text" at bounding box center [814, 588] width 201 height 31
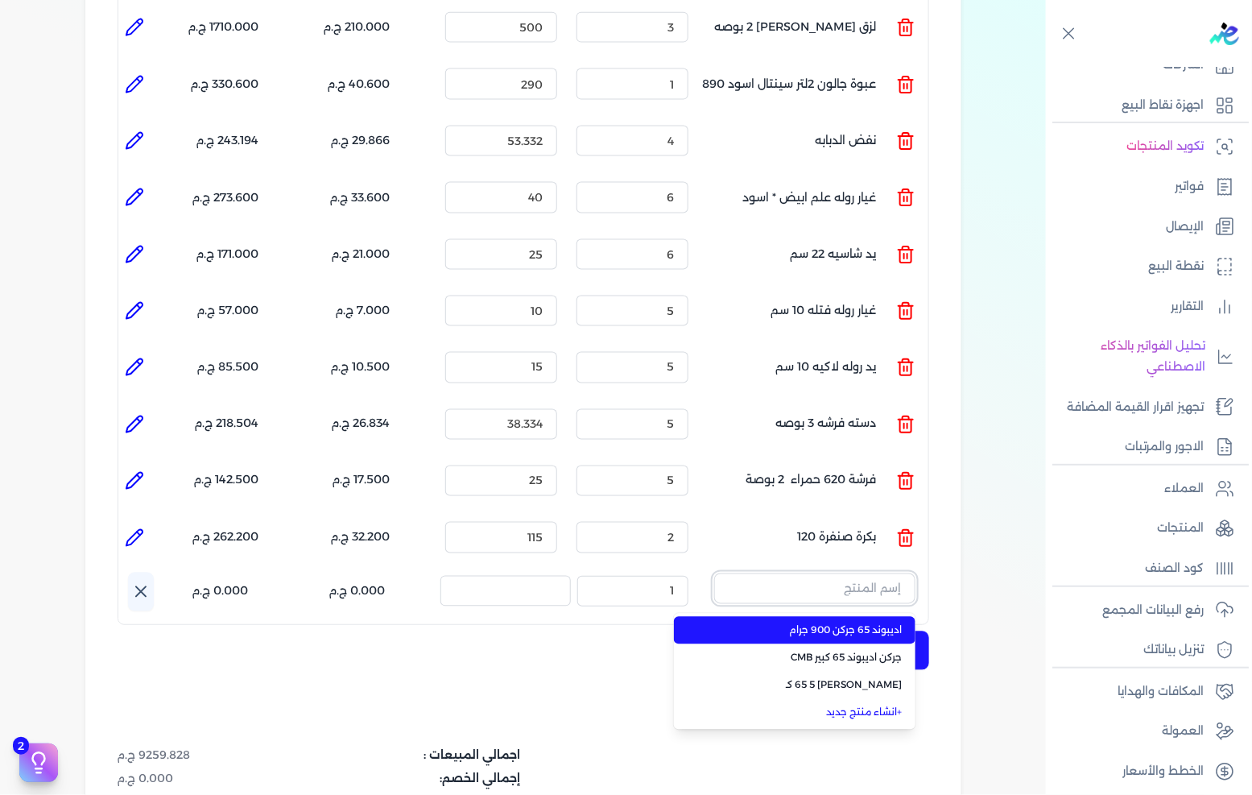
paste input "اديبوند 65 جركن 5 كجم"
click at [828, 617] on li "اديبوند 65 جركن 900 جرام" at bounding box center [795, 630] width 242 height 27
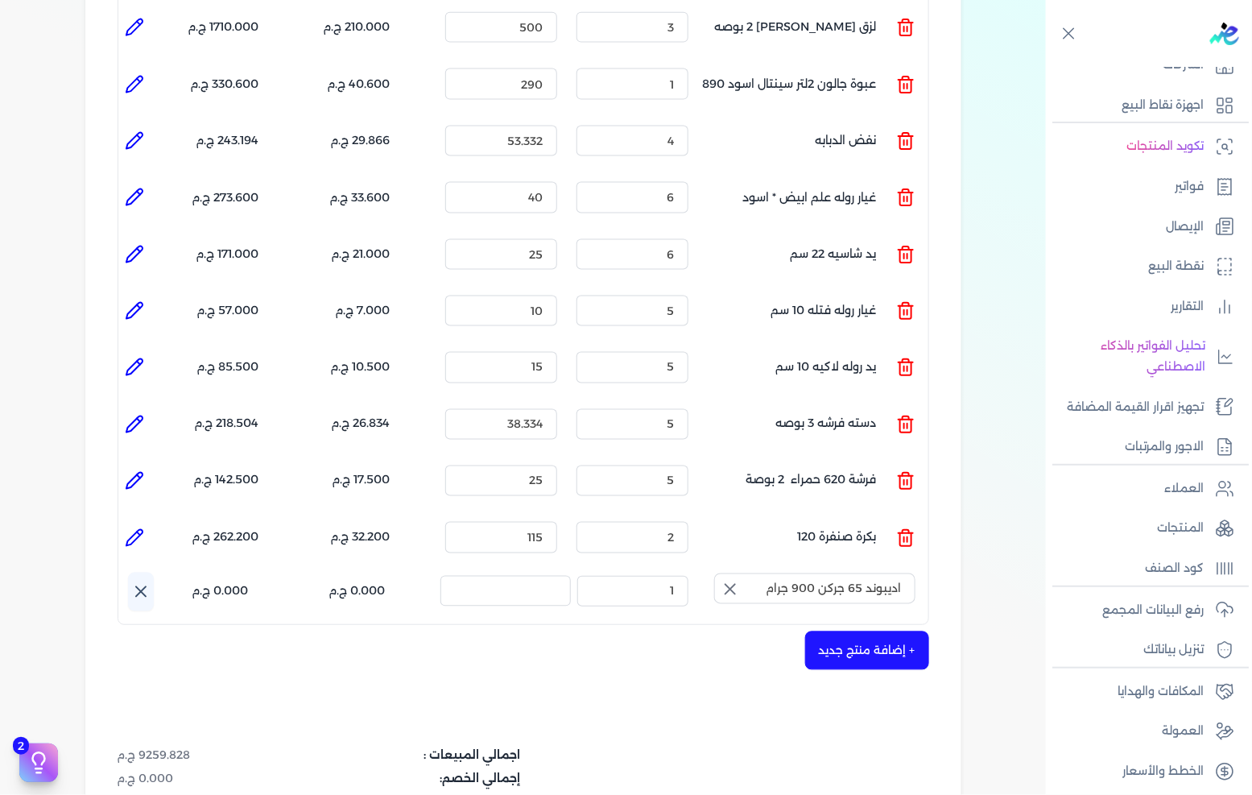
click at [734, 580] on icon "button" at bounding box center [730, 589] width 19 height 19
click at [816, 573] on input "text" at bounding box center [814, 588] width 201 height 31
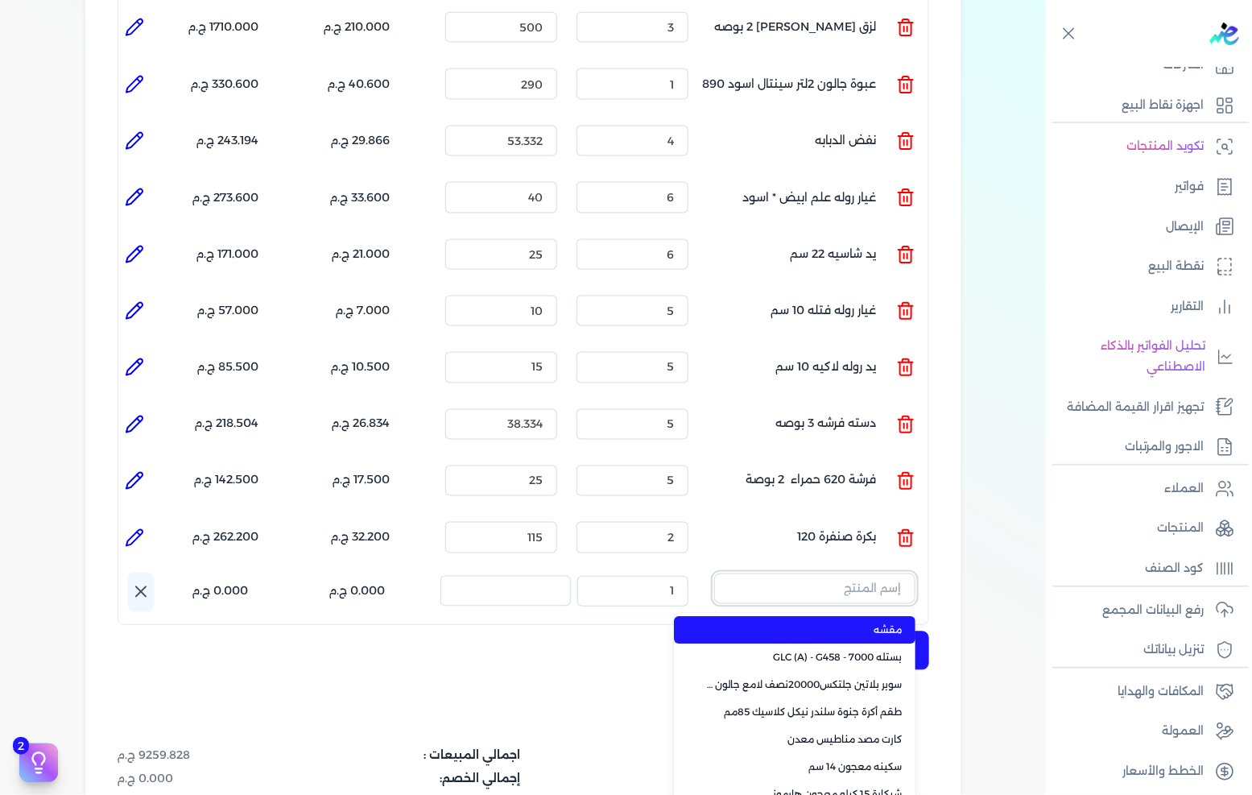
paste input "اديبوند 65 جركن 5 كجم"
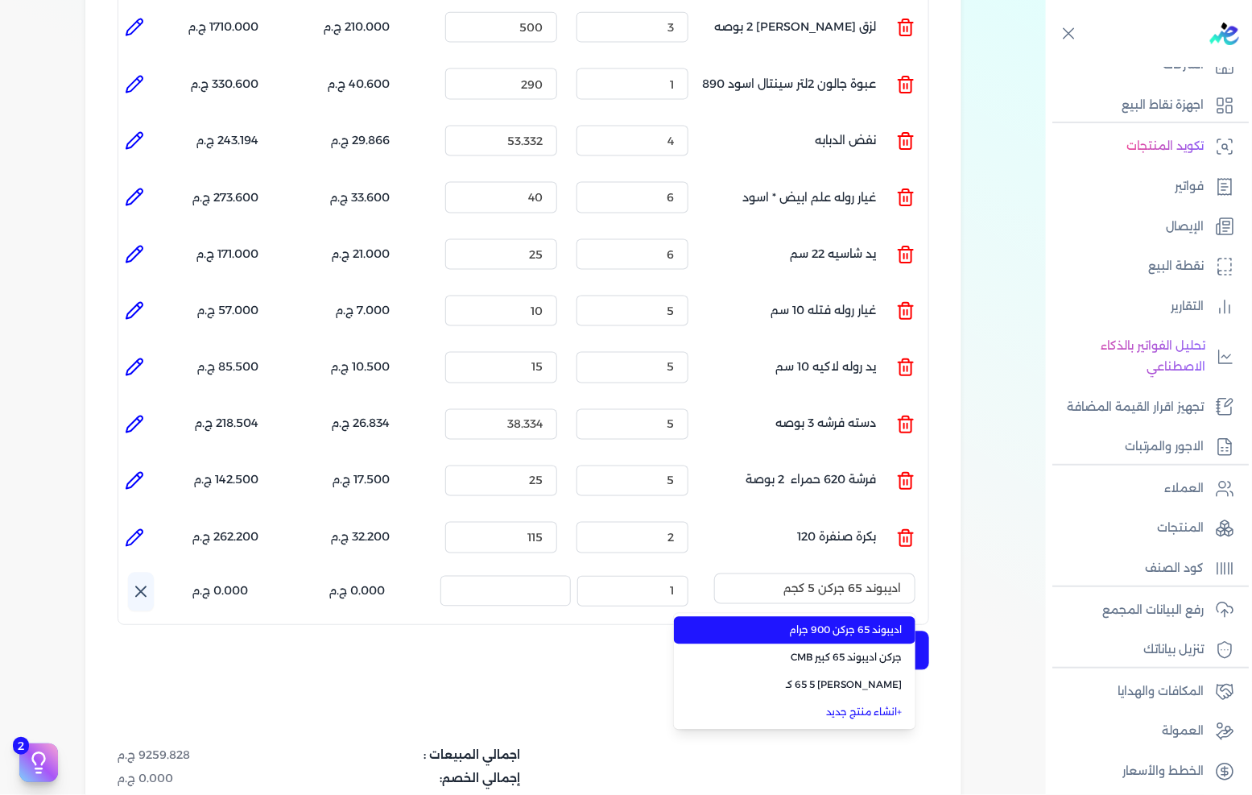
click at [793, 623] on span "اديبوند 65 جركن 900 جرام" at bounding box center [804, 630] width 196 height 14
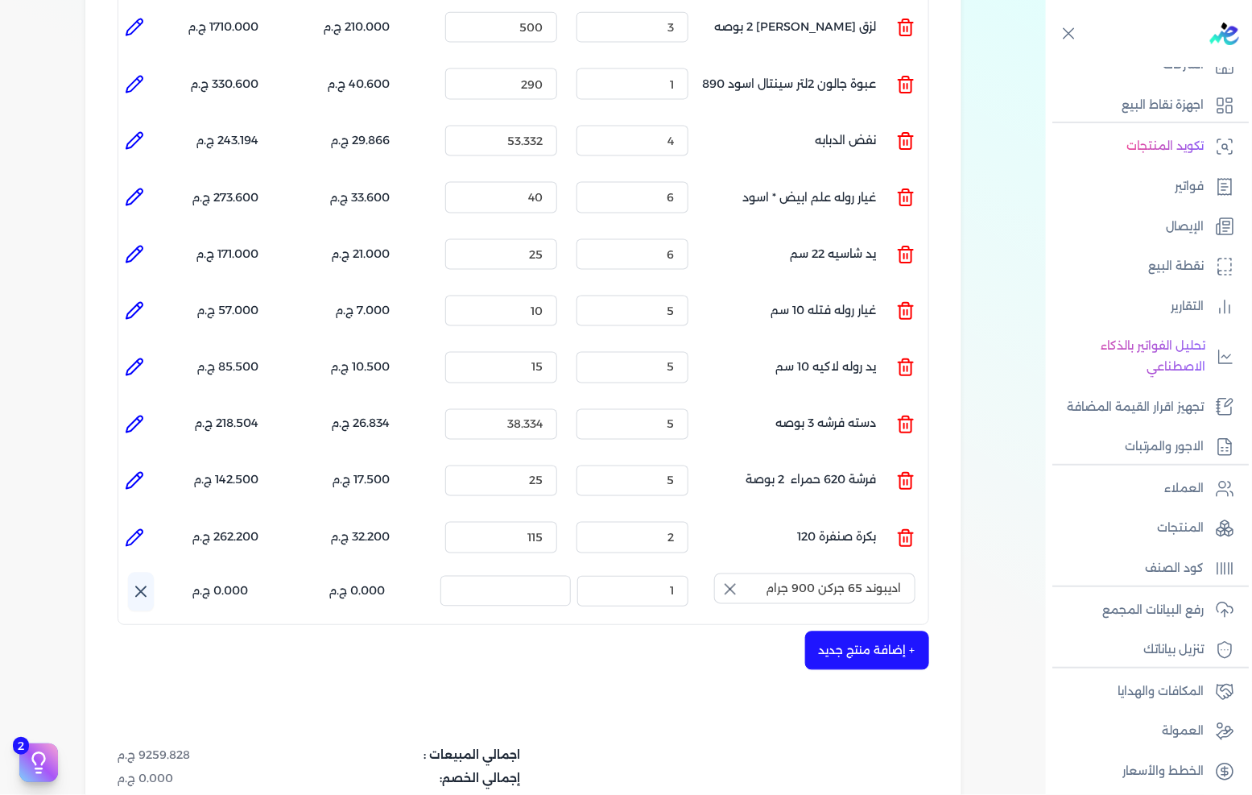
click at [758, 631] on div "+ إضافة منتج جديد" at bounding box center [524, 650] width 812 height 39
click at [728, 585] on icon "button" at bounding box center [731, 590] width 10 height 10
click at [797, 573] on input "text" at bounding box center [814, 588] width 201 height 31
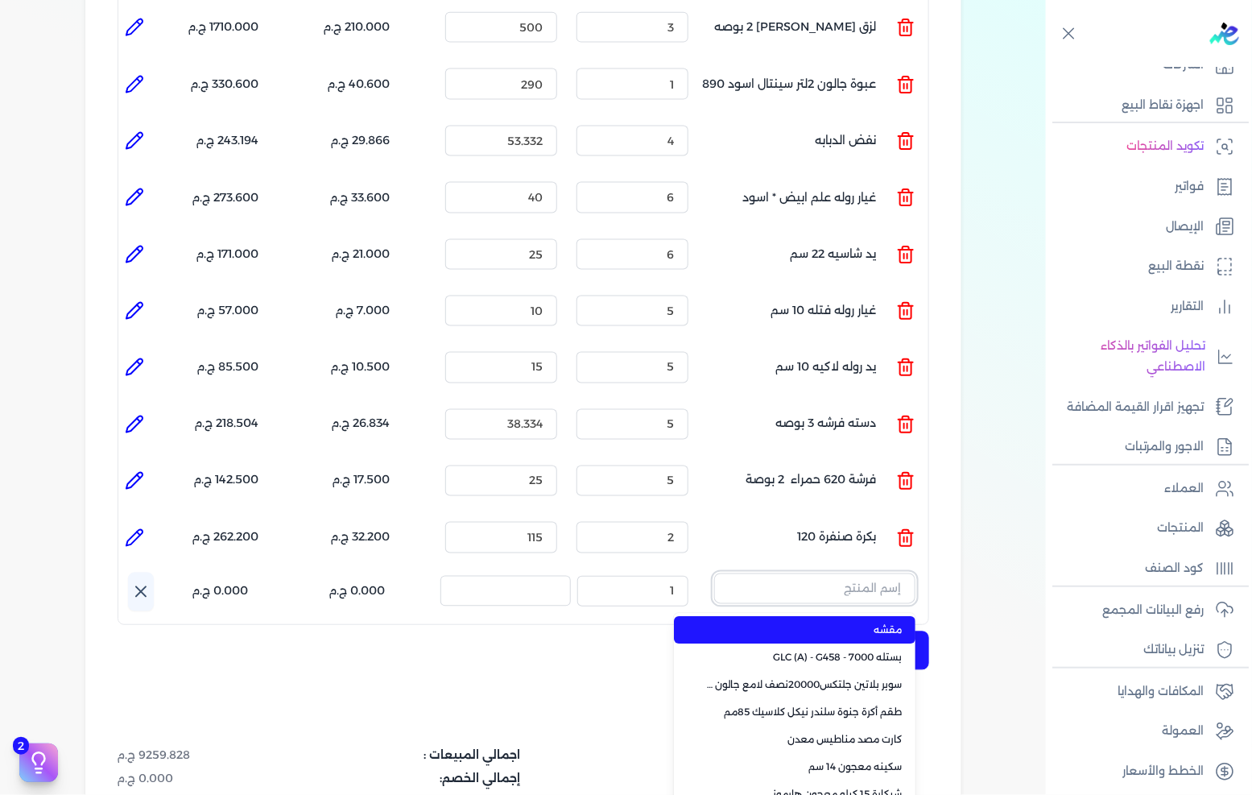
paste input "اديبوند 65 جركن 5 كجم"
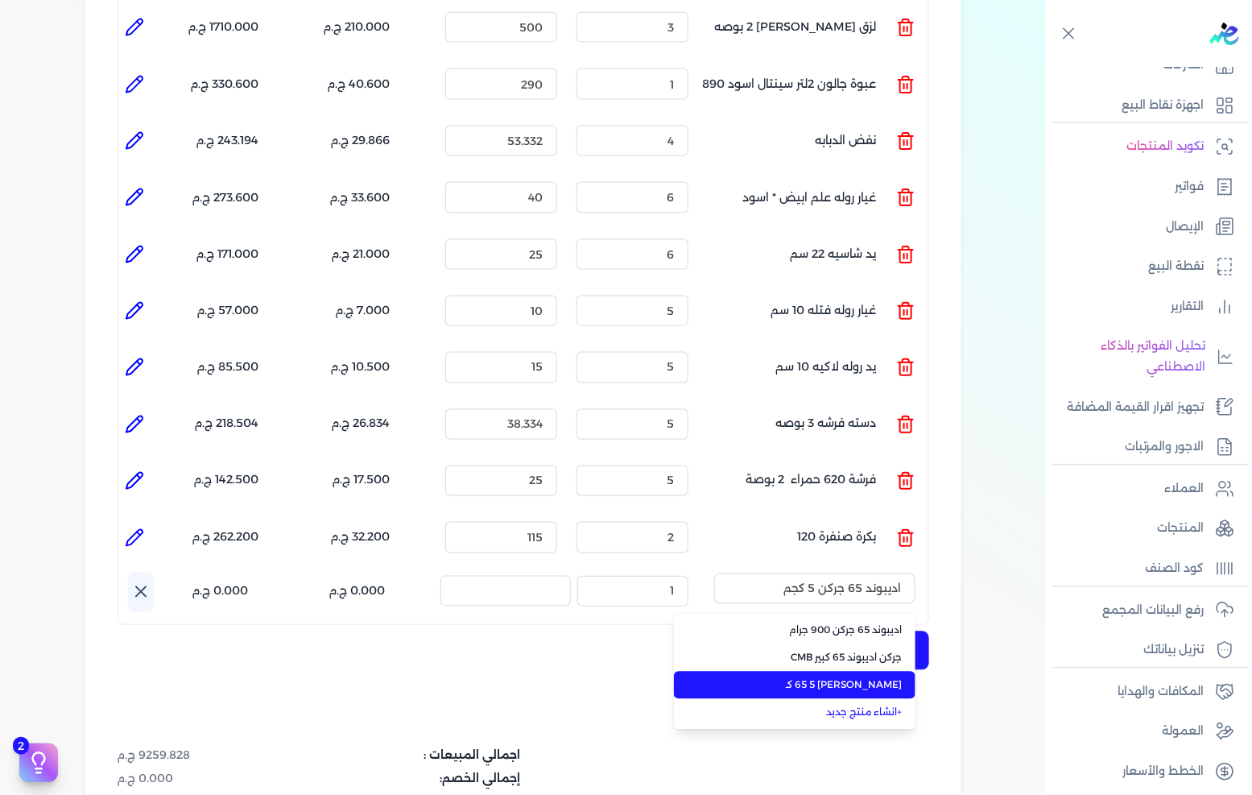
click at [792, 678] on span "[PERSON_NAME] 65 5 كـ" at bounding box center [804, 685] width 196 height 14
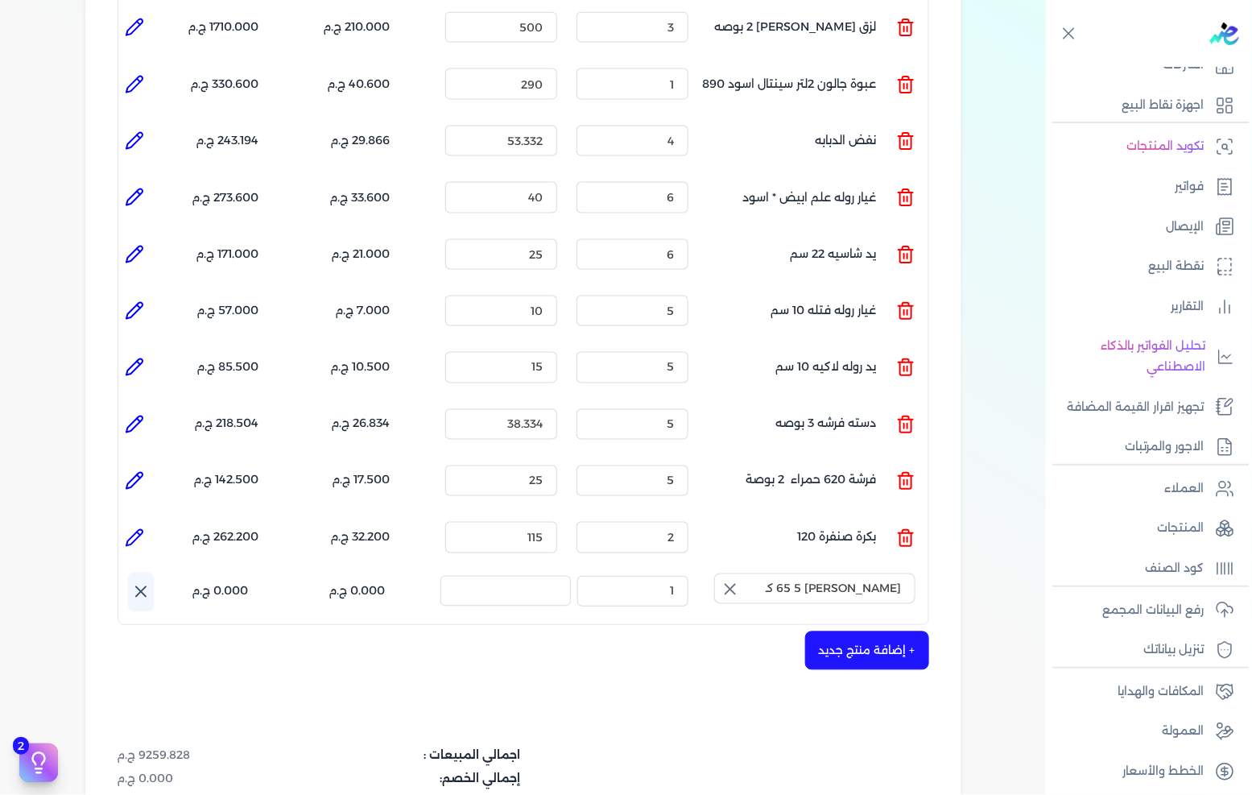
click at [734, 580] on icon "button" at bounding box center [730, 589] width 19 height 19
click at [744, 642] on div "شركه الاخوه الثلاثة فتحى السيد على [PERSON_NAME] 288849477 رقم الفاتورة 13596 ف…" at bounding box center [523, 162] width 876 height 1665
click at [150, 582] on icon at bounding box center [140, 591] width 19 height 19
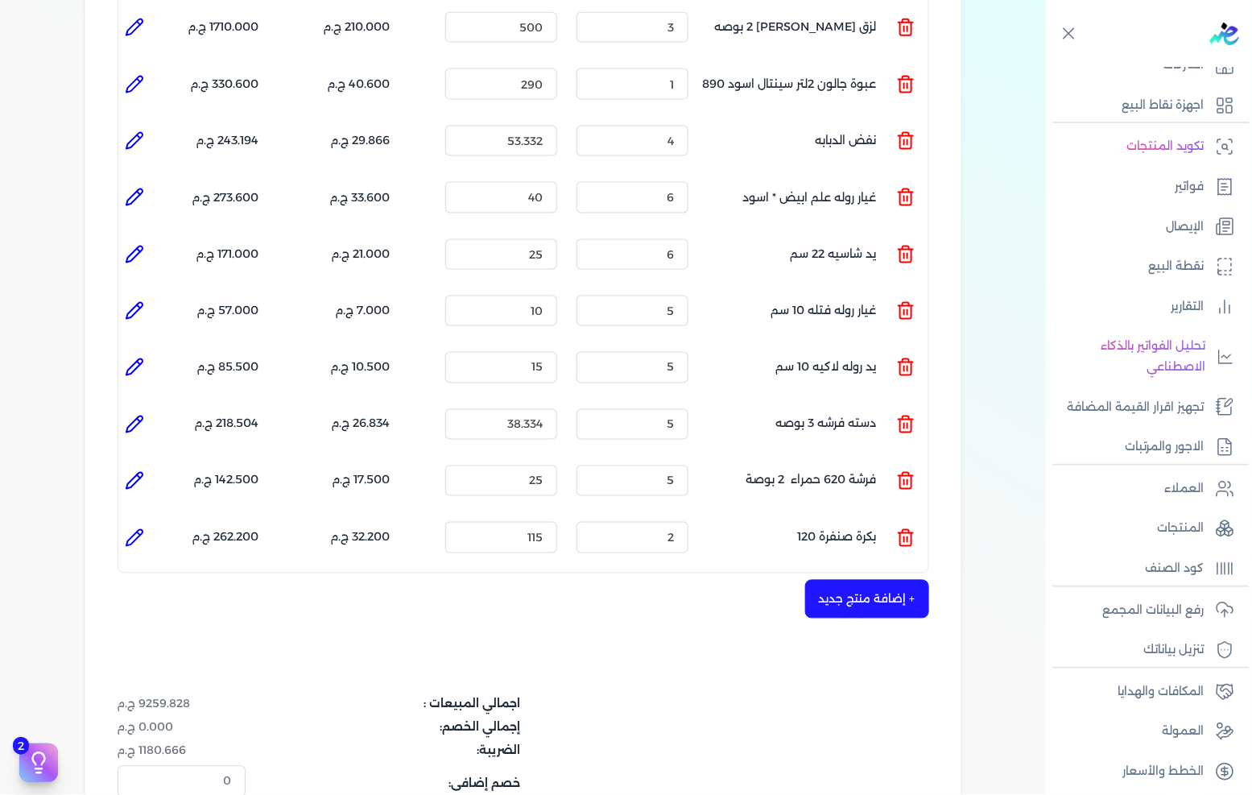
click at [846, 580] on button "+ إضافة منتج جديد" at bounding box center [867, 599] width 124 height 39
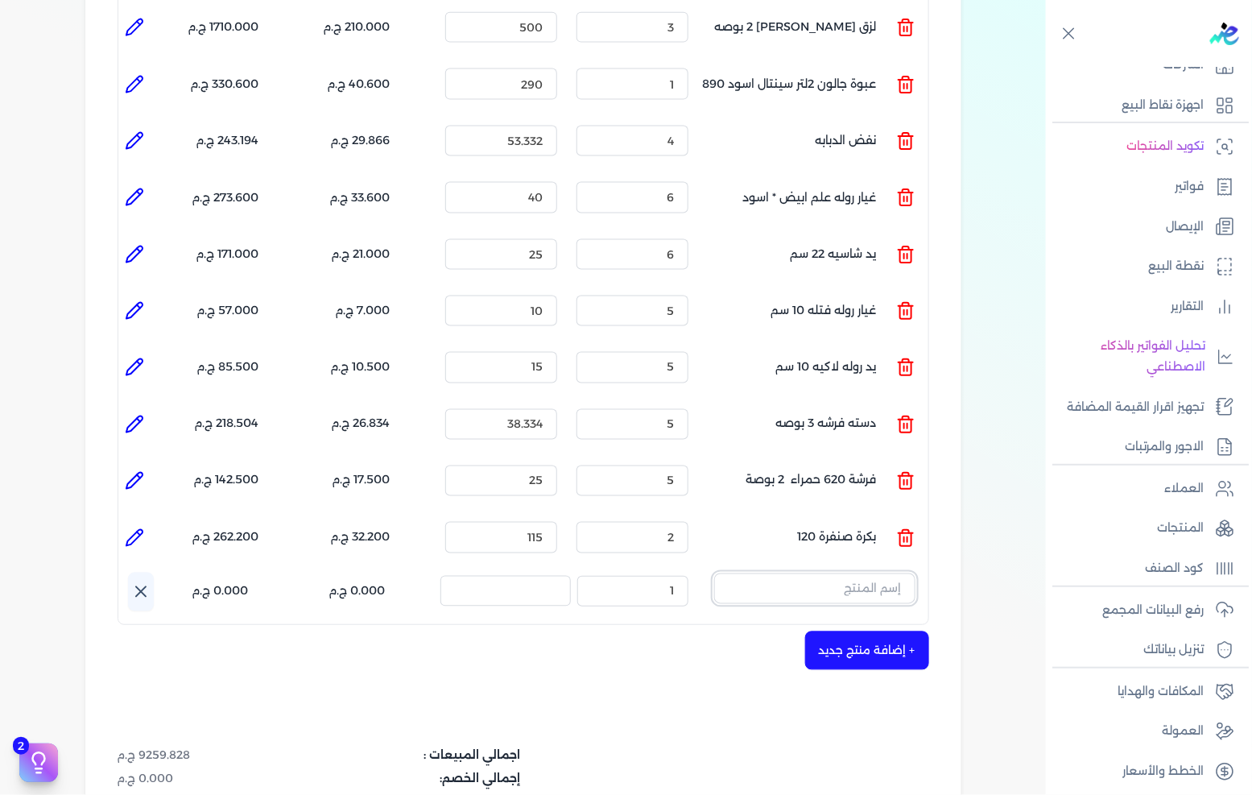
click at [852, 573] on input "text" at bounding box center [814, 588] width 201 height 31
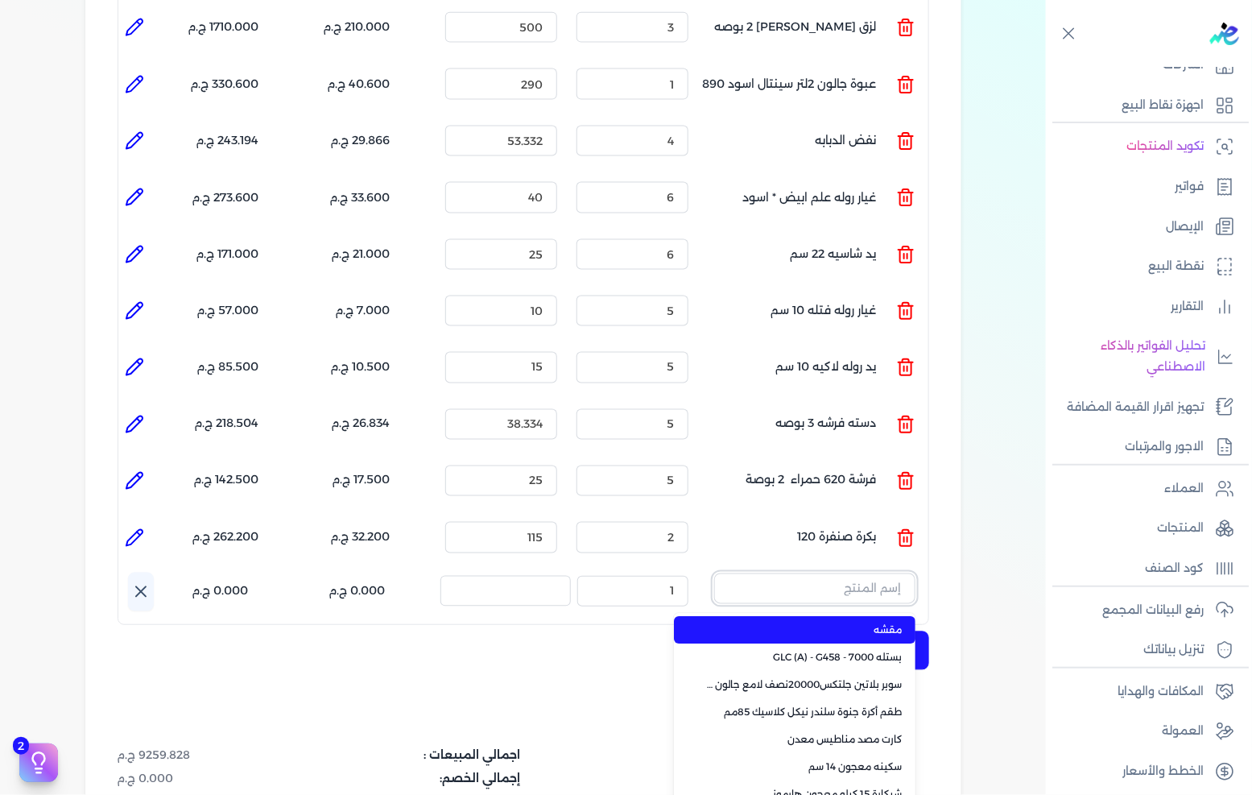
paste input "اديبوند 65 جركن 5 كجم"
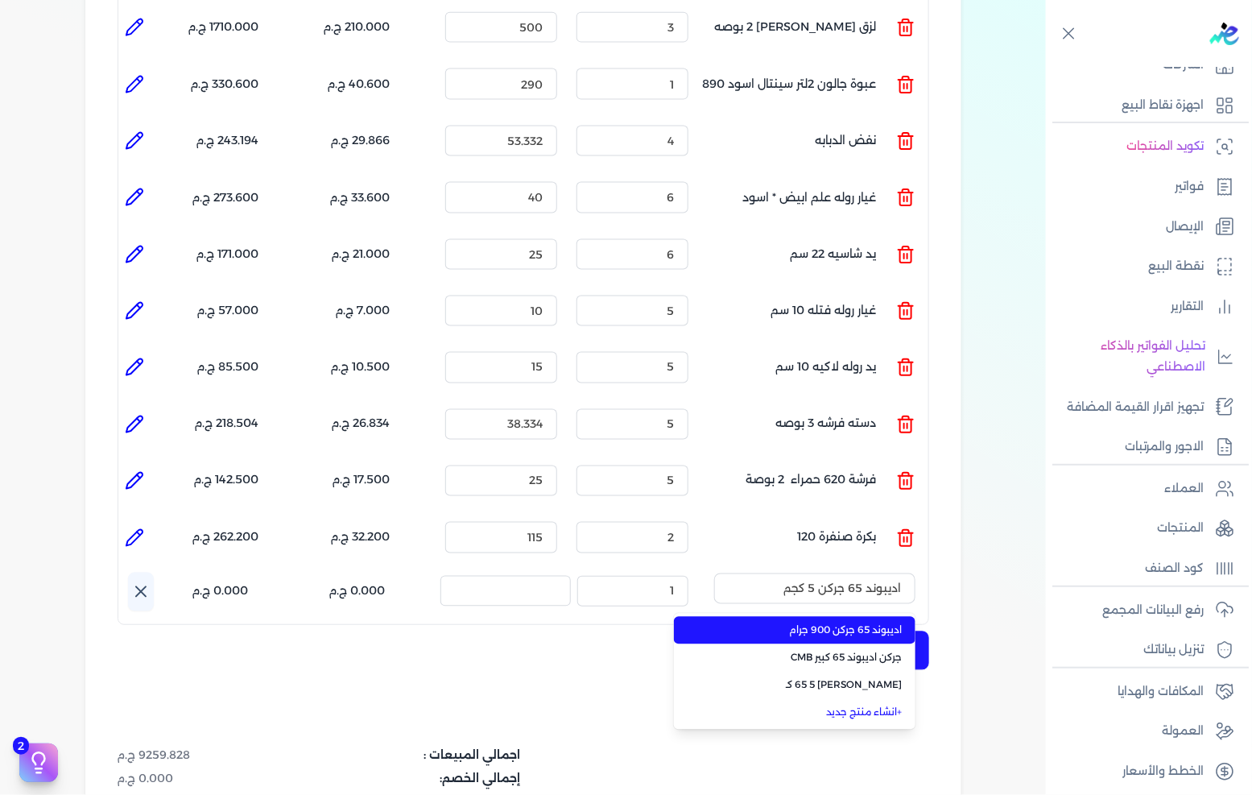
click at [840, 623] on span "اديبوند 65 جركن 900 جرام" at bounding box center [804, 630] width 196 height 14
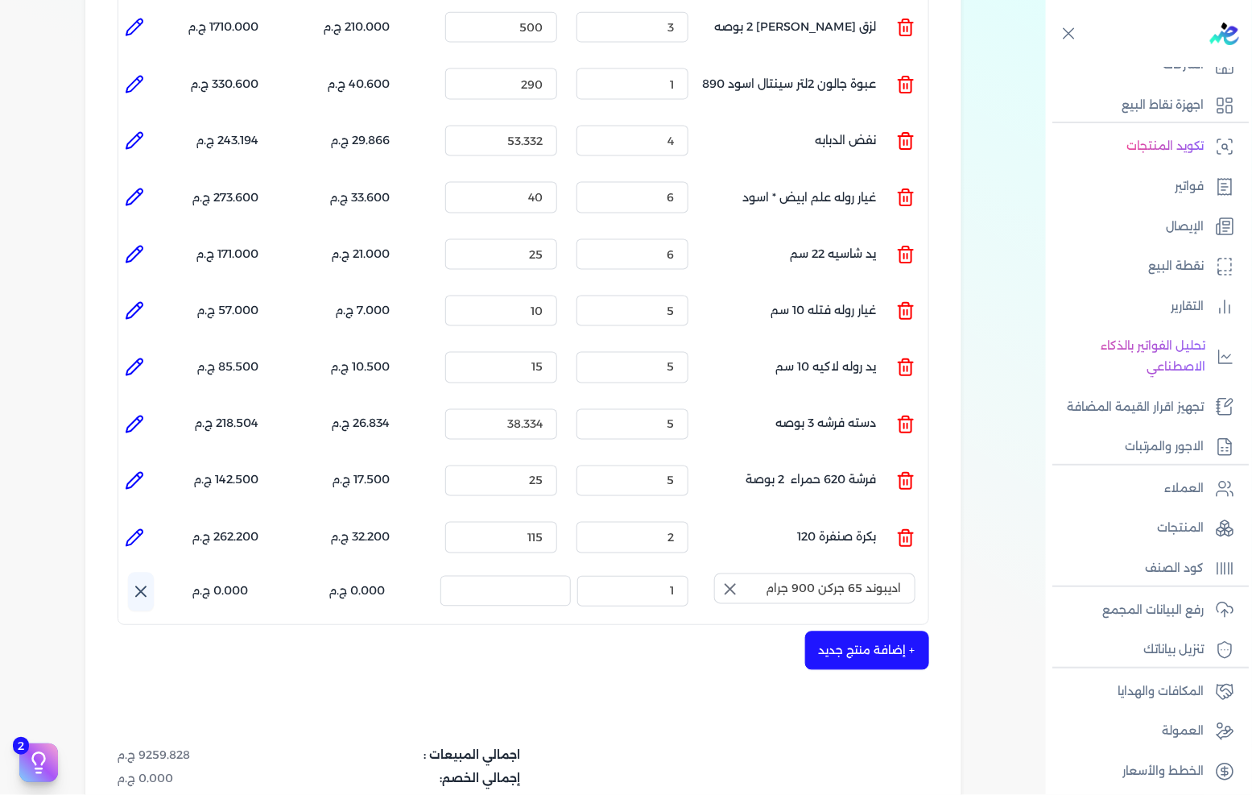
click at [735, 580] on icon "button" at bounding box center [730, 589] width 19 height 19
click at [792, 573] on input "text" at bounding box center [814, 588] width 201 height 31
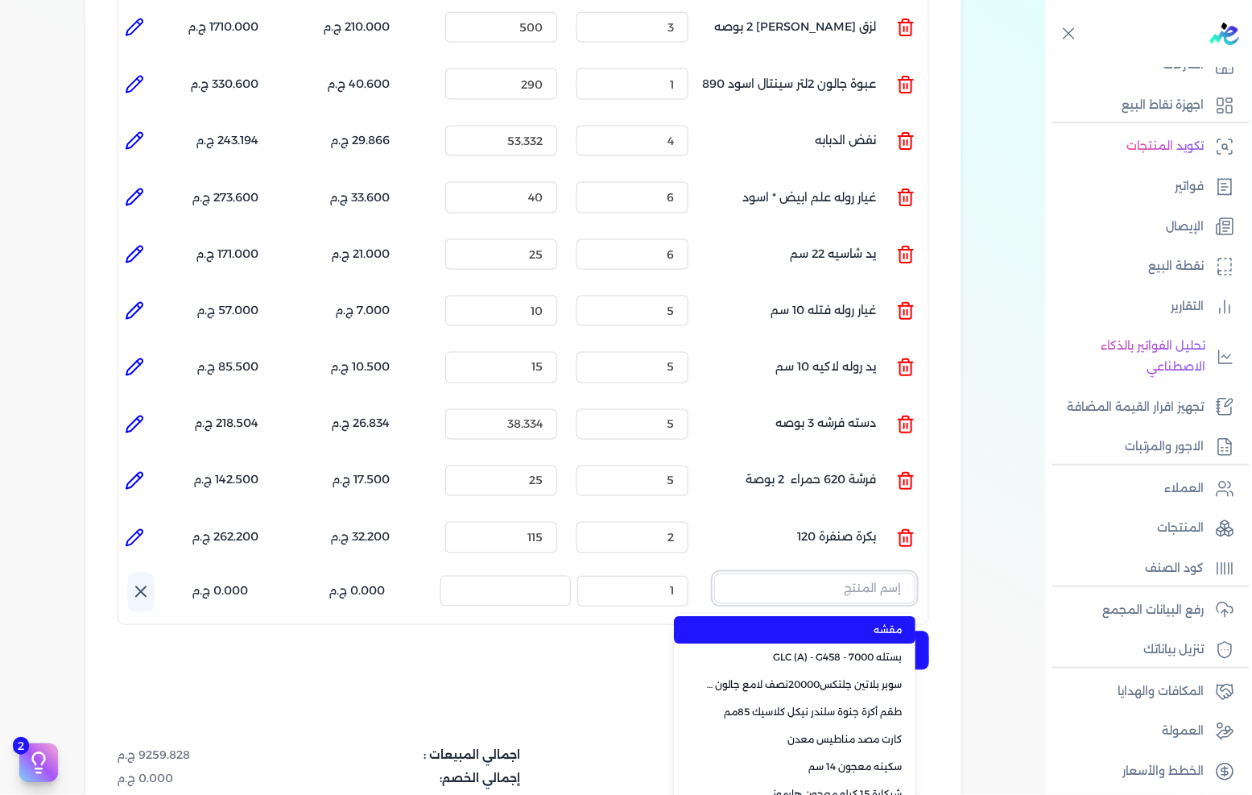
paste input "اديبوند 65 جركن 5 كجم"
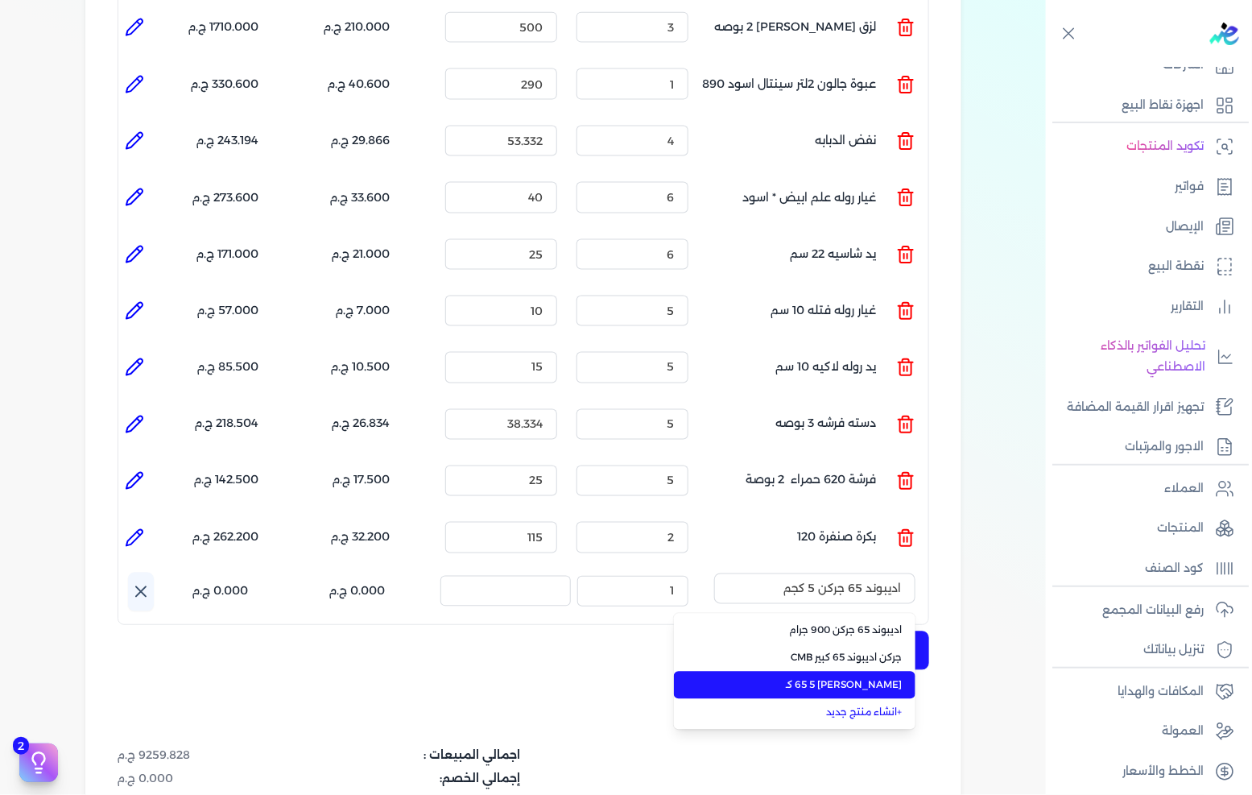
click at [825, 678] on span "[PERSON_NAME] 65 5 كـ" at bounding box center [804, 685] width 196 height 14
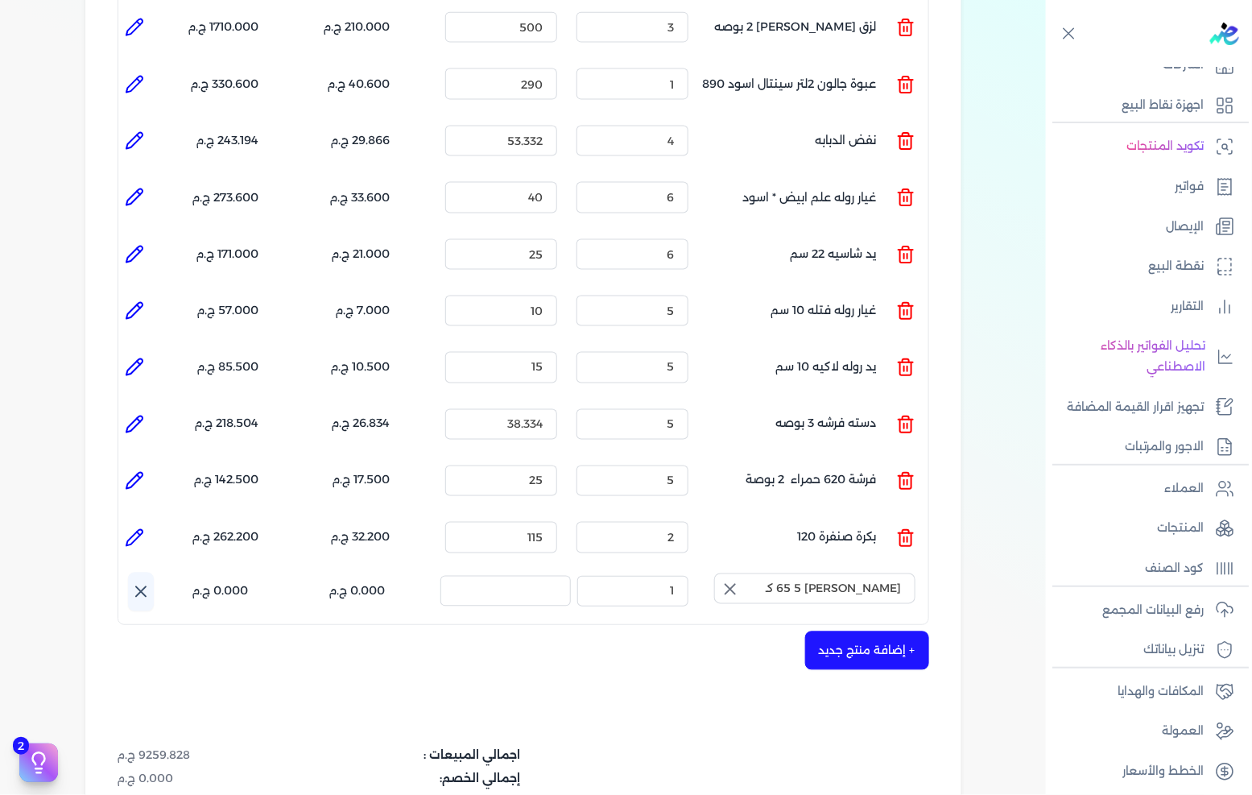
click at [729, 585] on icon "button" at bounding box center [731, 590] width 10 height 10
click at [782, 573] on input "text" at bounding box center [814, 588] width 201 height 31
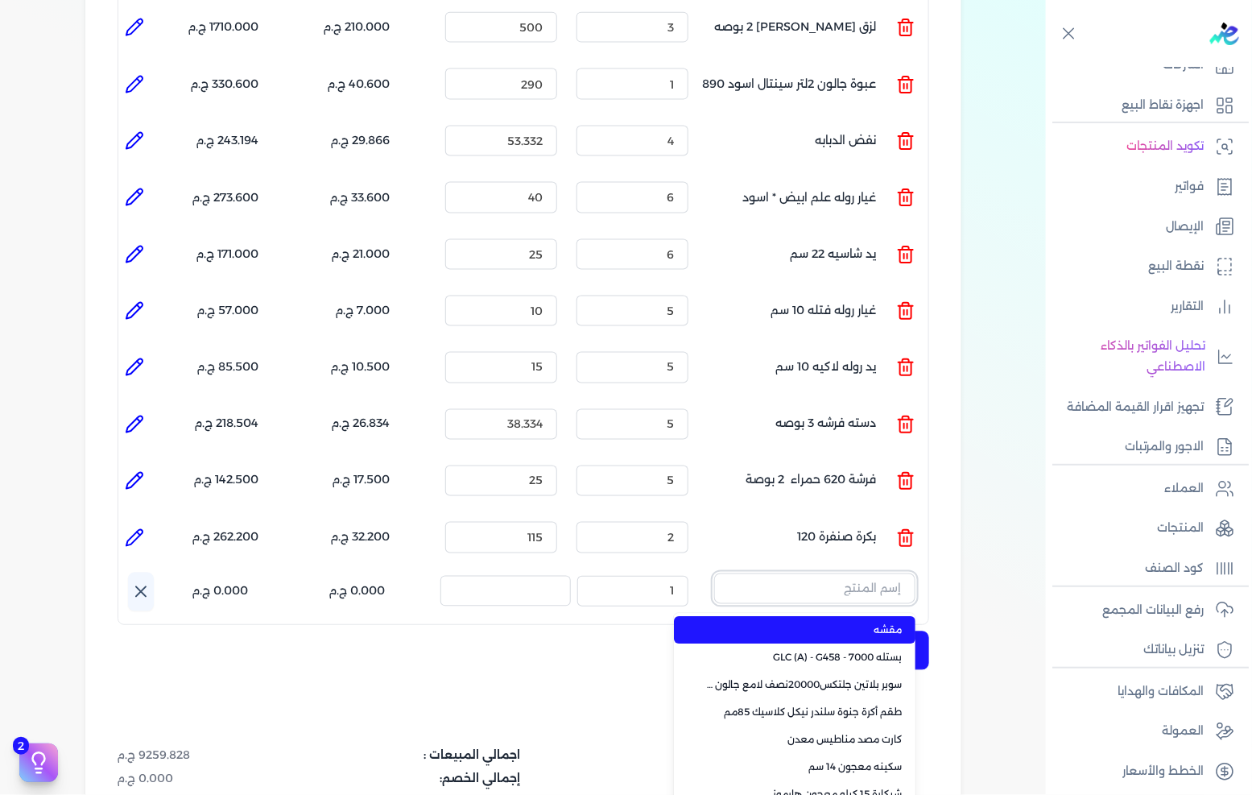
paste input "اديبوند 65 جركن 5 كجم"
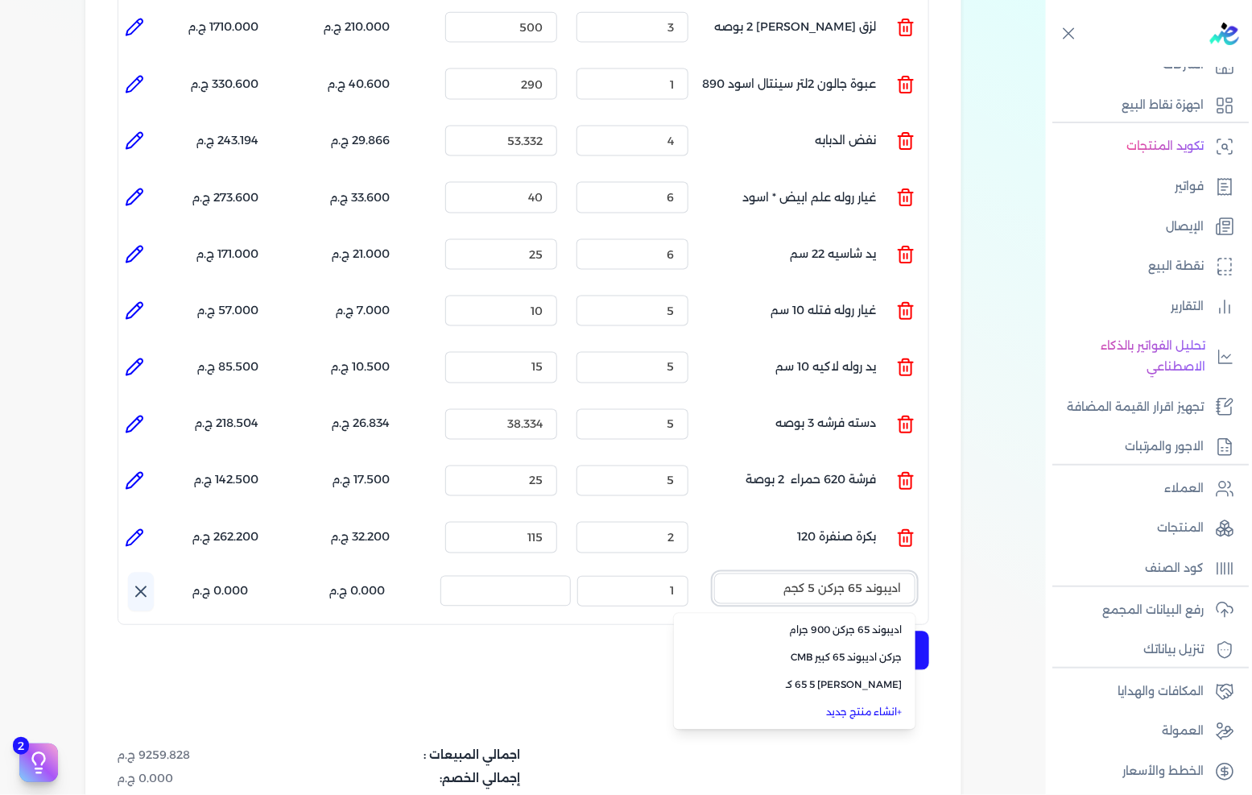
drag, startPoint x: 776, startPoint y: 565, endPoint x: 992, endPoint y: 585, distance: 216.7
click at [992, 585] on div "بيانات إضافية شركه الاخوه الثلاثة فتحى السيد على [PERSON_NAME] 288849477 رقم ال…" at bounding box center [523, 135] width 1046 height 1720
click at [883, 651] on span "[PERSON_NAME] 65 5 كـ" at bounding box center [804, 658] width 196 height 14
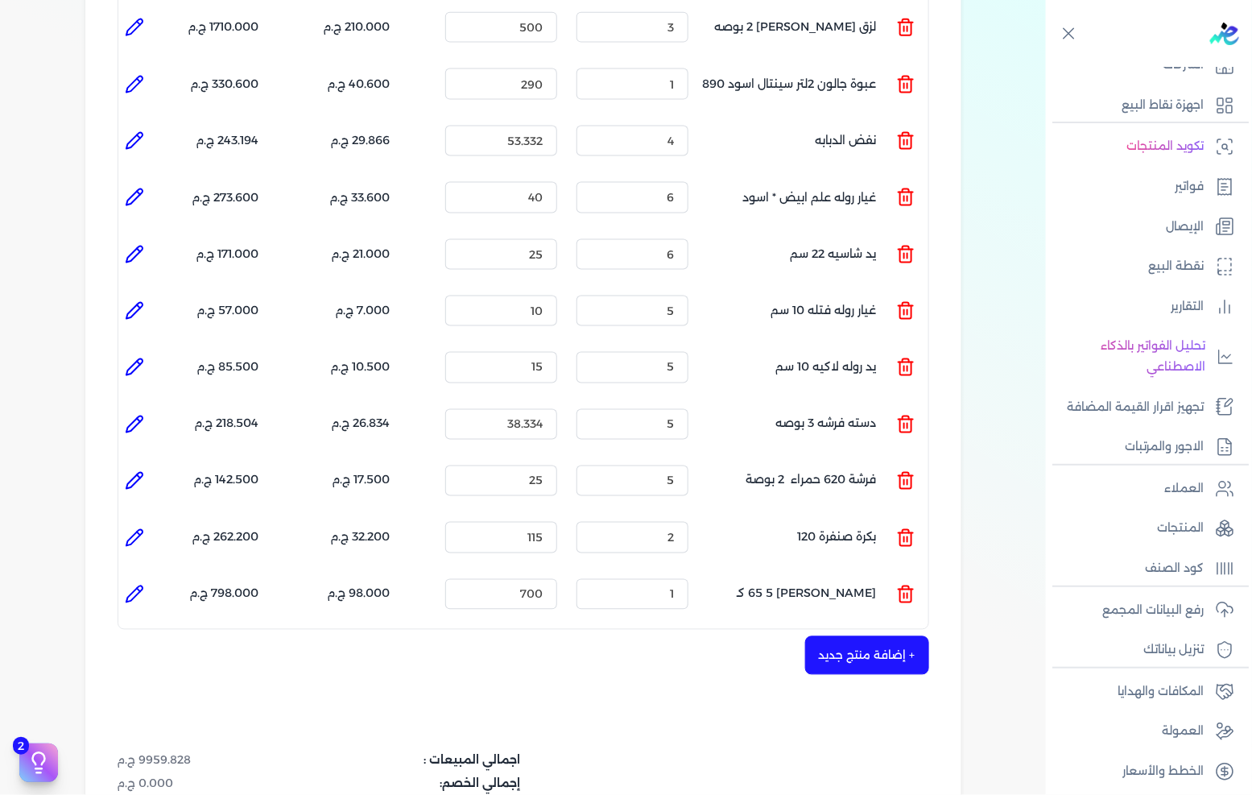
click at [871, 636] on button "+ إضافة منتج جديد" at bounding box center [867, 655] width 124 height 39
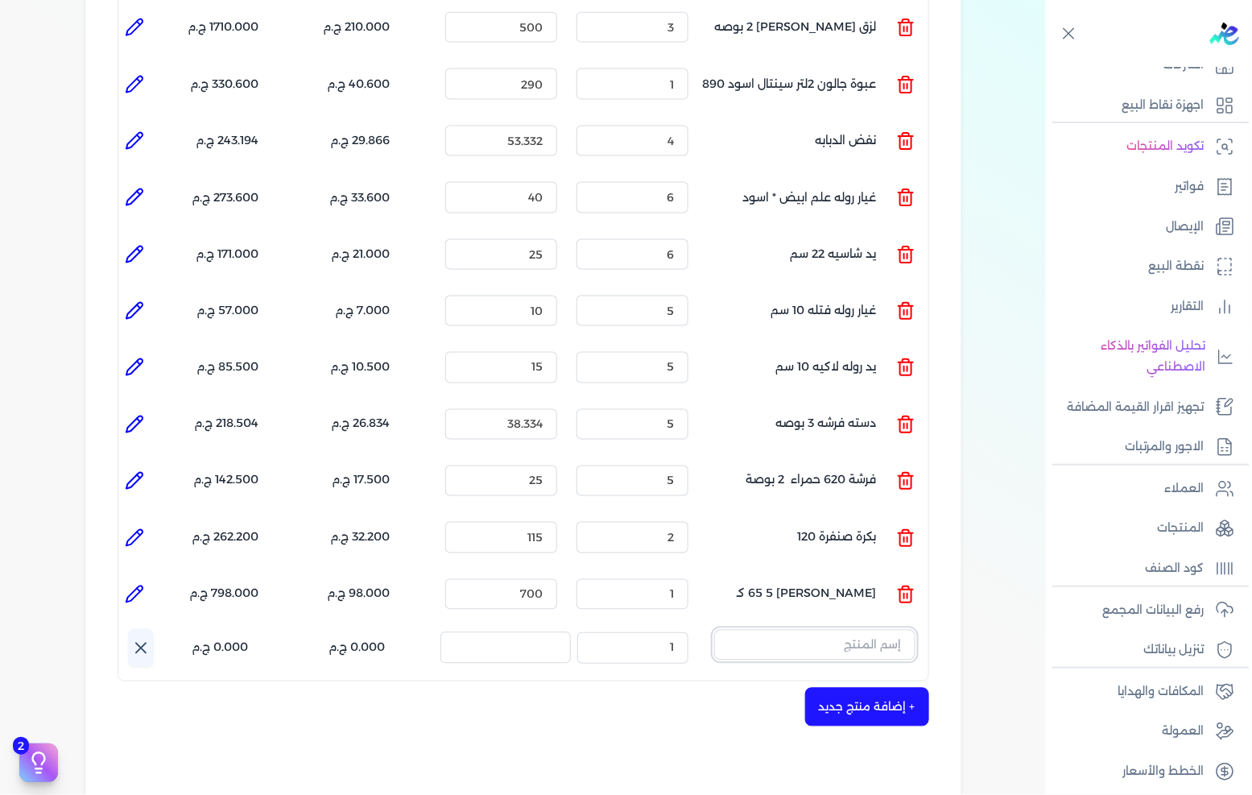
click at [879, 630] on input "text" at bounding box center [814, 645] width 201 height 31
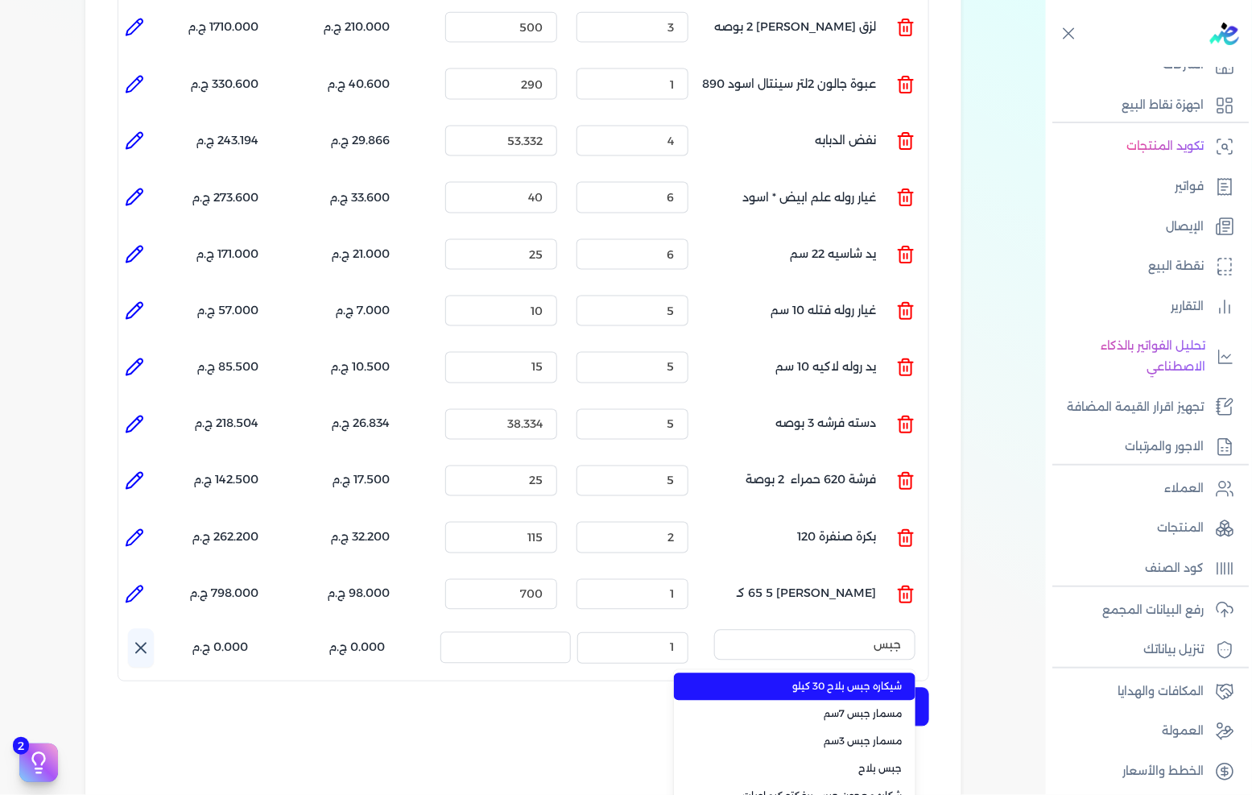
click at [857, 680] on span "شيكاره جبس بلاح 30 كيلو" at bounding box center [804, 687] width 196 height 14
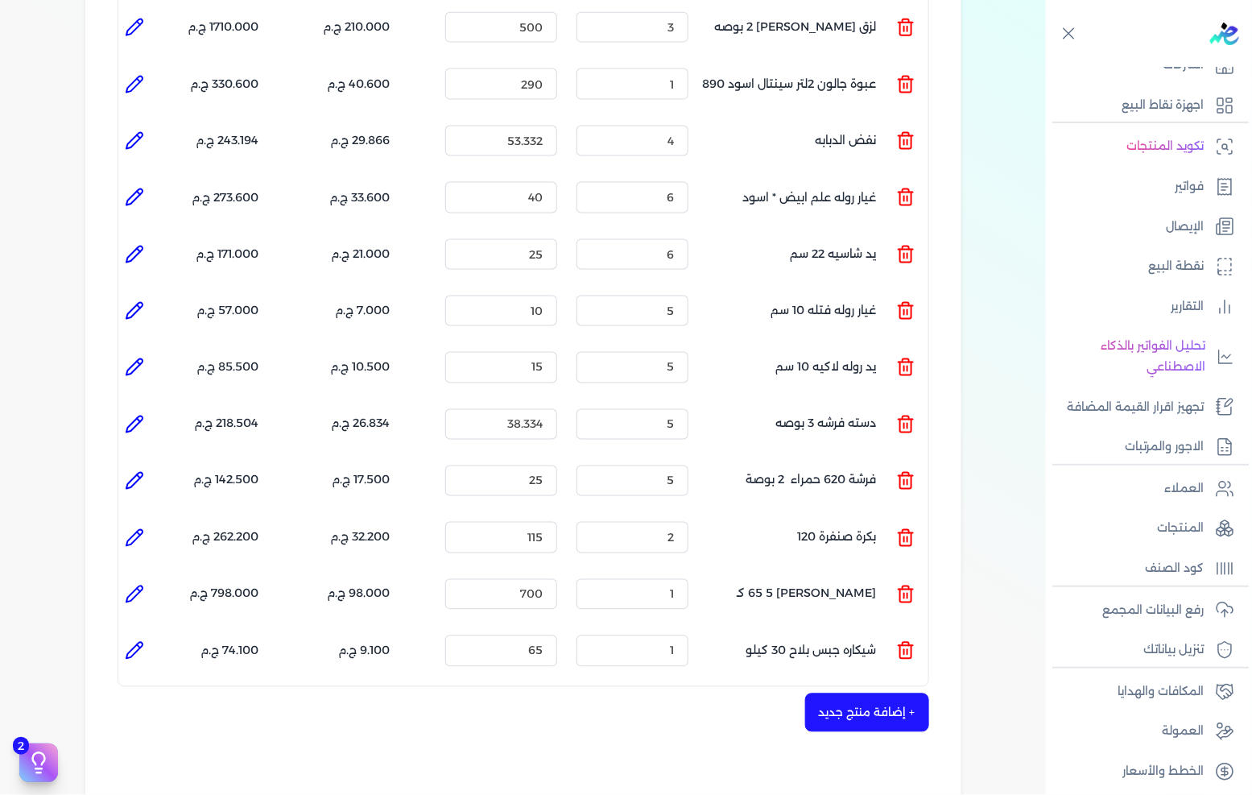
drag, startPoint x: 140, startPoint y: 628, endPoint x: 149, endPoint y: 620, distance: 12.0
click at [141, 641] on icon at bounding box center [134, 650] width 19 height 19
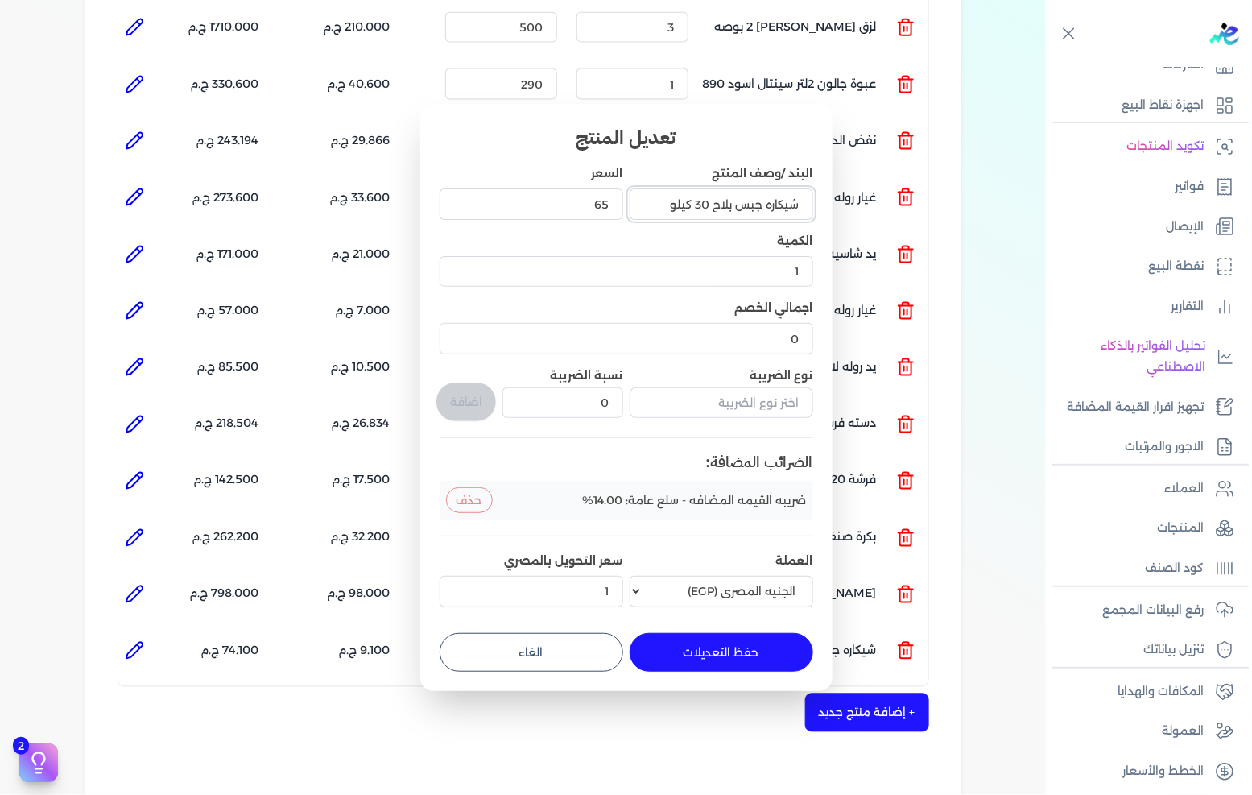
drag, startPoint x: 763, startPoint y: 198, endPoint x: 904, endPoint y: 198, distance: 141.7
click at [900, 198] on dialog "تعديل المنتج البند /وصف المنتج شيكاره جبس بلاح 30 كيلو السعر 65 الكمية 1 اجمالي…" at bounding box center [626, 397] width 1252 height 795
drag, startPoint x: 729, startPoint y: 203, endPoint x: 742, endPoint y: 200, distance: 13.3
click at [742, 200] on input "جبس بلاح 30 كيلو" at bounding box center [722, 203] width 184 height 31
click at [743, 200] on input "جبس بلاح 30 كيلو" at bounding box center [722, 203] width 184 height 31
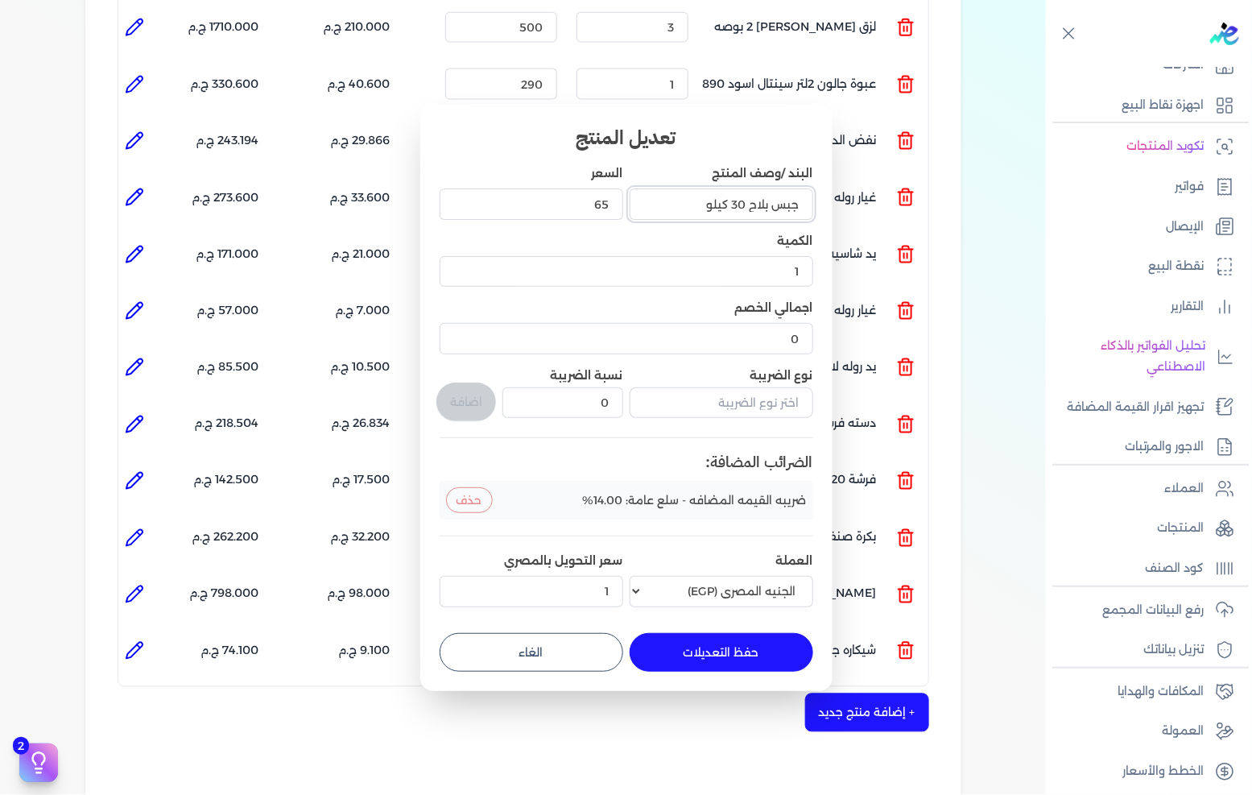
click at [741, 200] on input "جبس بلاح 30 كيلو" at bounding box center [722, 203] width 184 height 31
click at [727, 653] on button "حفظ التعديلات" at bounding box center [722, 652] width 184 height 39
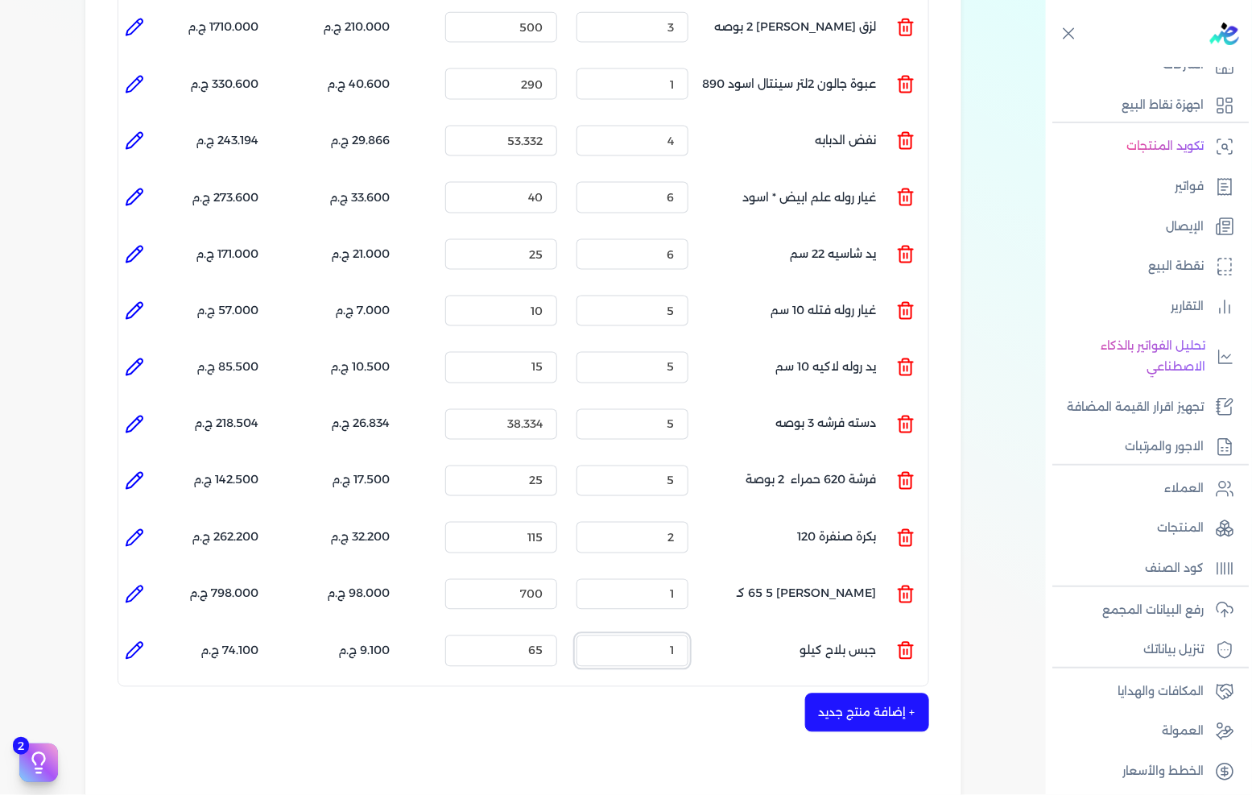
click at [648, 635] on input "1" at bounding box center [633, 650] width 112 height 31
click at [532, 635] on input "65" at bounding box center [501, 650] width 112 height 31
click at [533, 635] on input "65" at bounding box center [501, 650] width 112 height 31
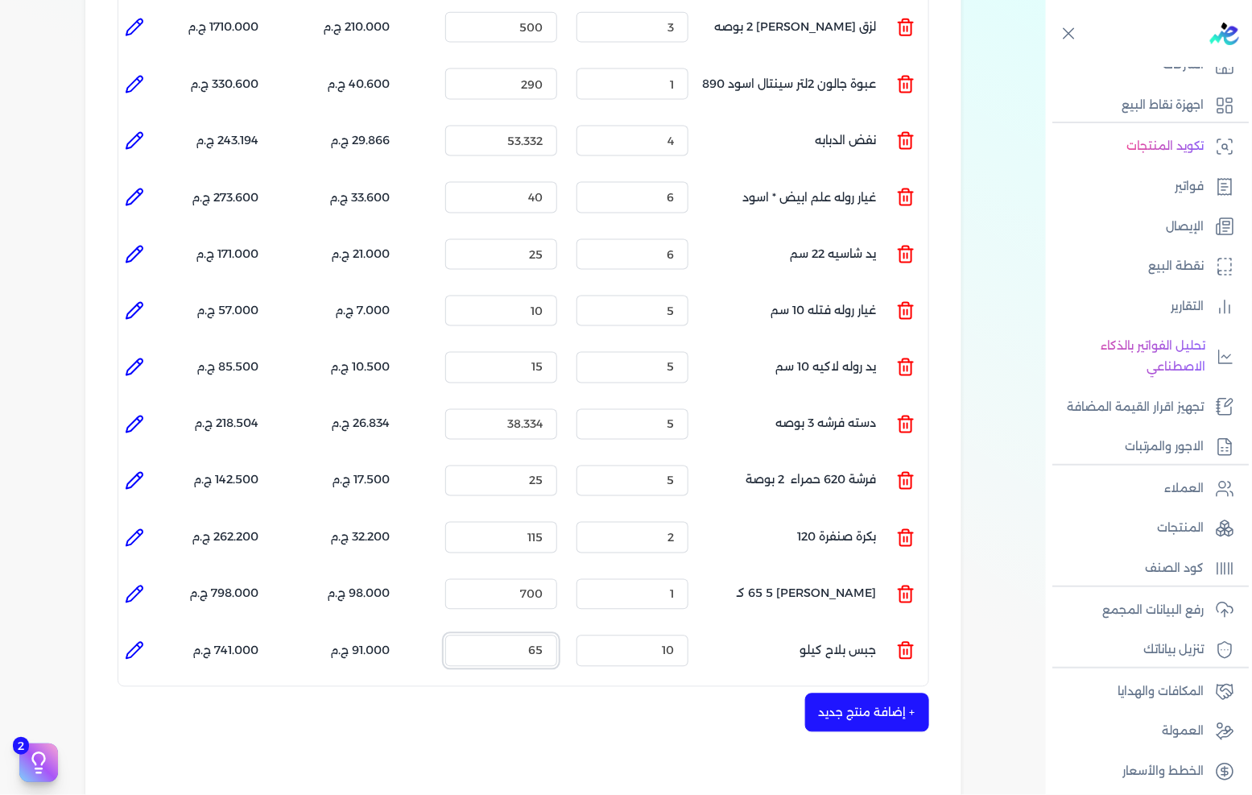
click at [533, 635] on input "65" at bounding box center [501, 650] width 112 height 31
click at [141, 641] on icon at bounding box center [134, 650] width 19 height 19
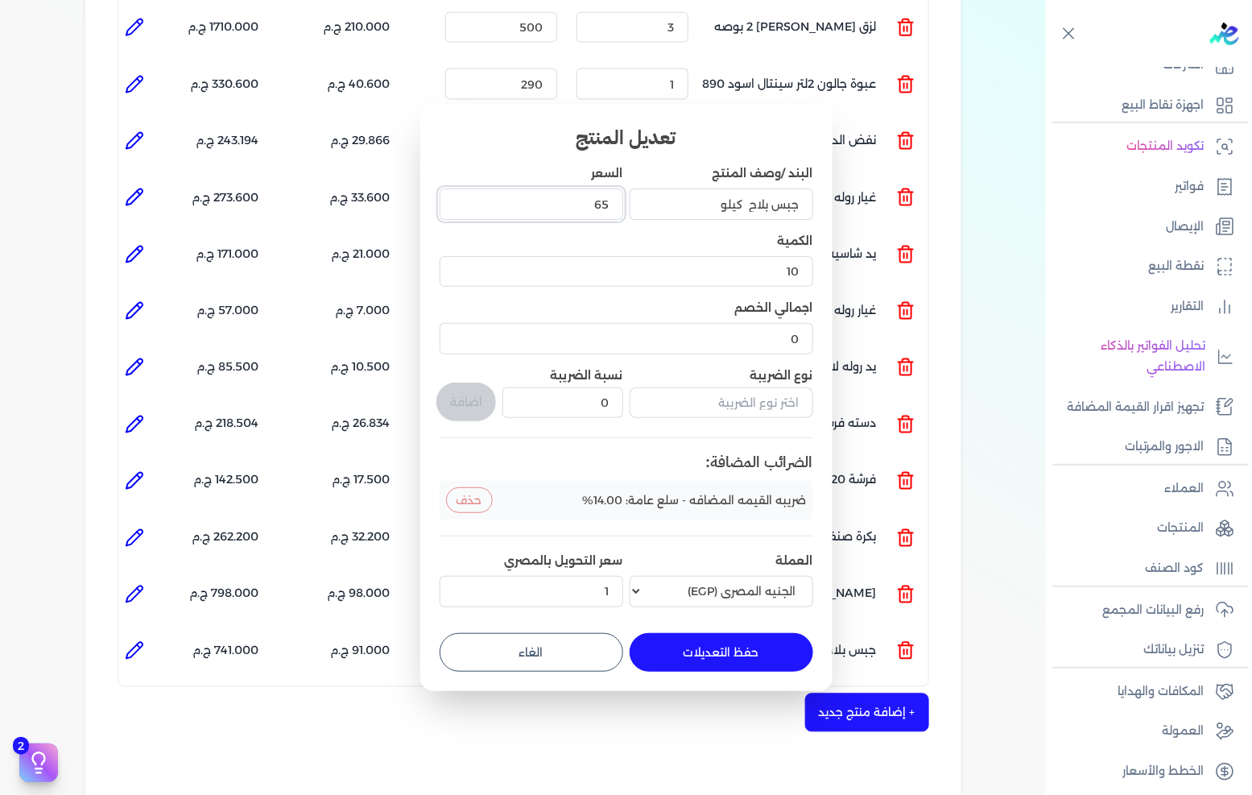
click at [577, 195] on input "65" at bounding box center [532, 203] width 184 height 31
click at [491, 503] on li "ضريبه القيمه المضافه - سلع عامة: 14.00% حذف" at bounding box center [627, 500] width 374 height 39
click at [473, 507] on button "حذف" at bounding box center [469, 500] width 47 height 26
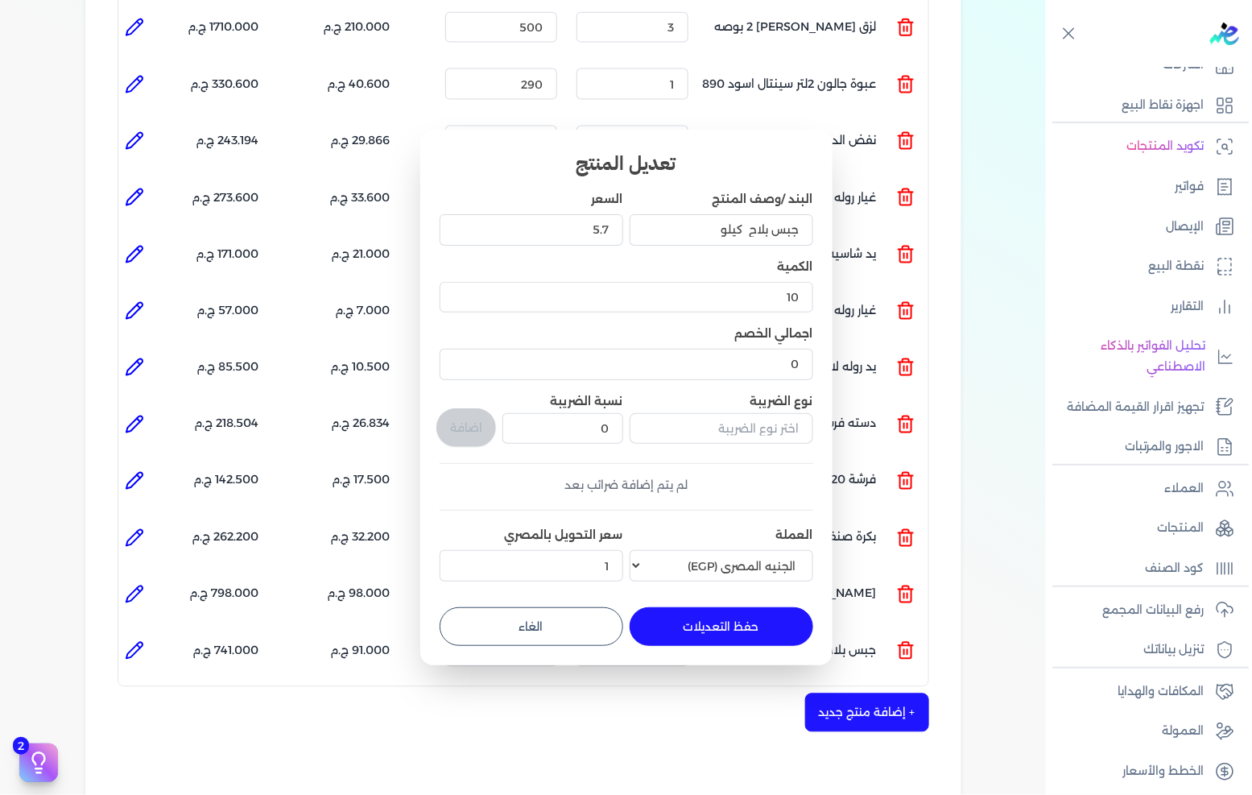
click at [683, 616] on button "حفظ التعديلات" at bounding box center [722, 626] width 184 height 39
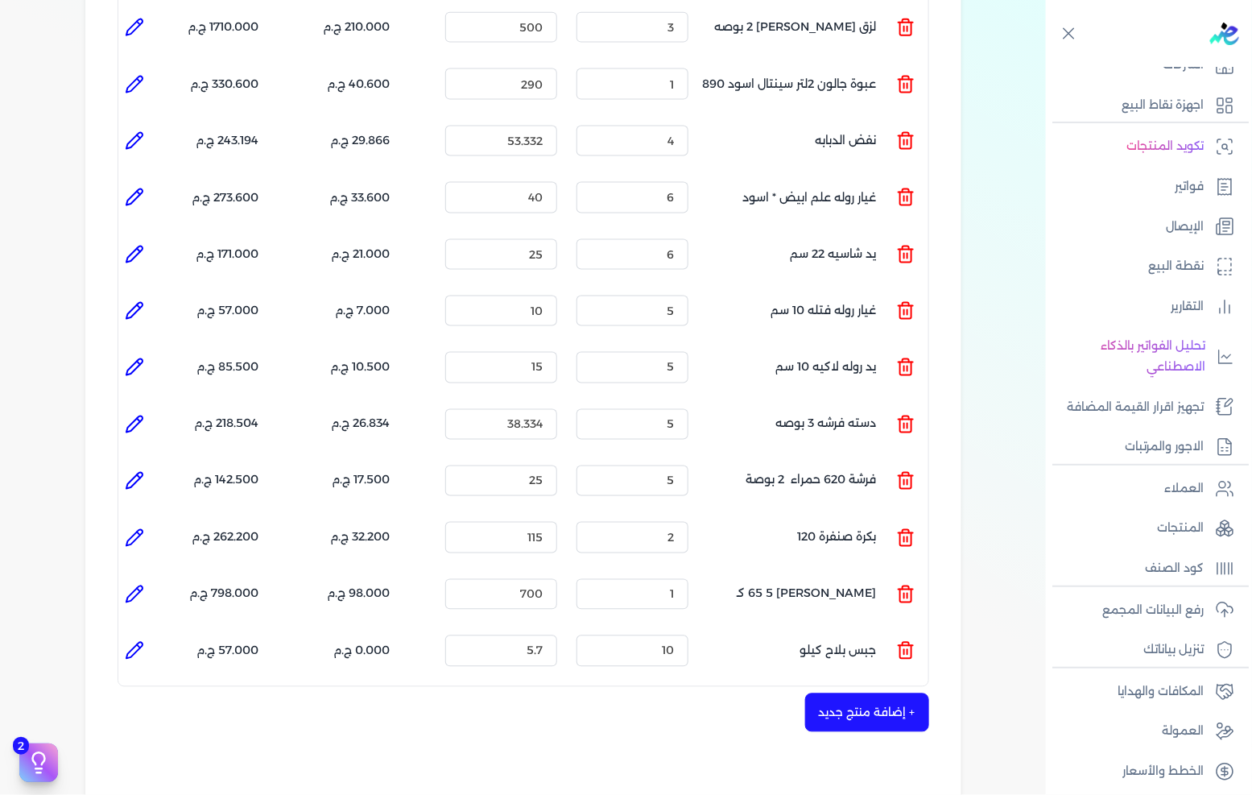
click at [852, 693] on button "+ إضافة منتج جديد" at bounding box center [867, 712] width 124 height 39
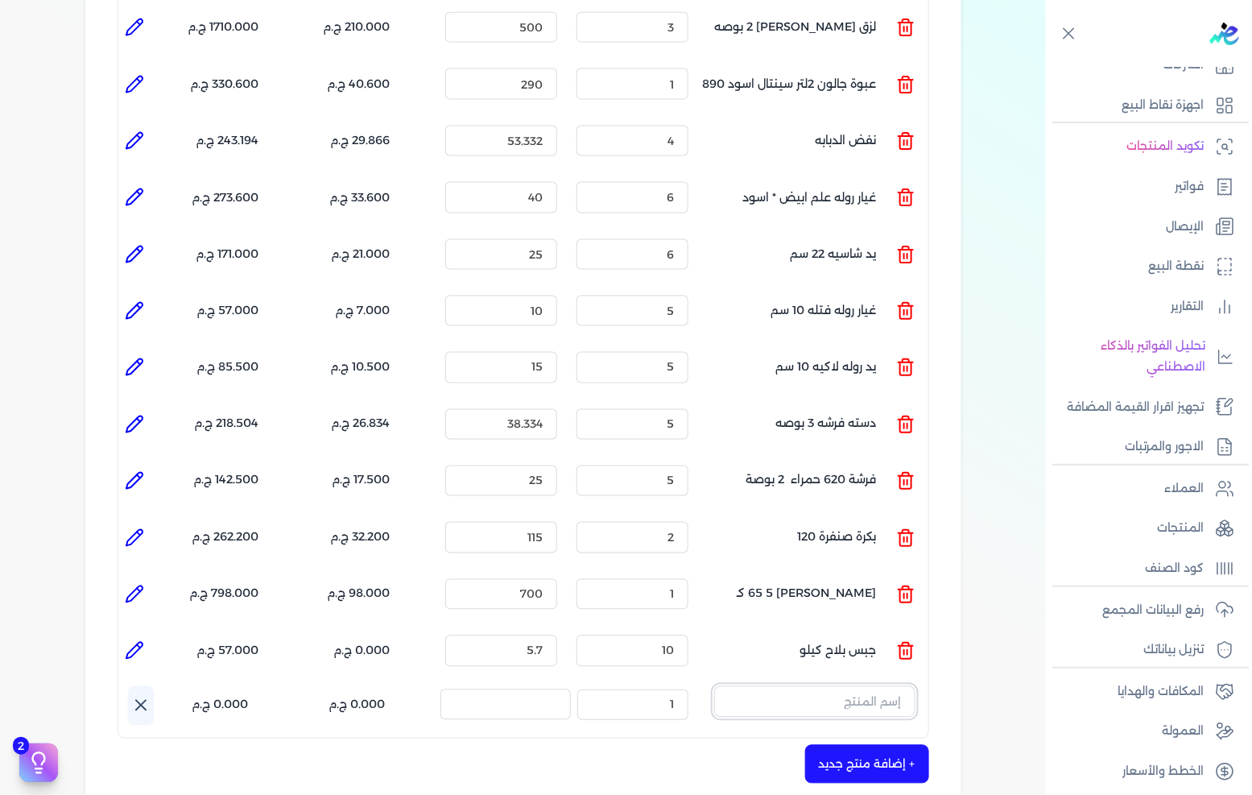
click at [852, 686] on input "text" at bounding box center [814, 701] width 201 height 31
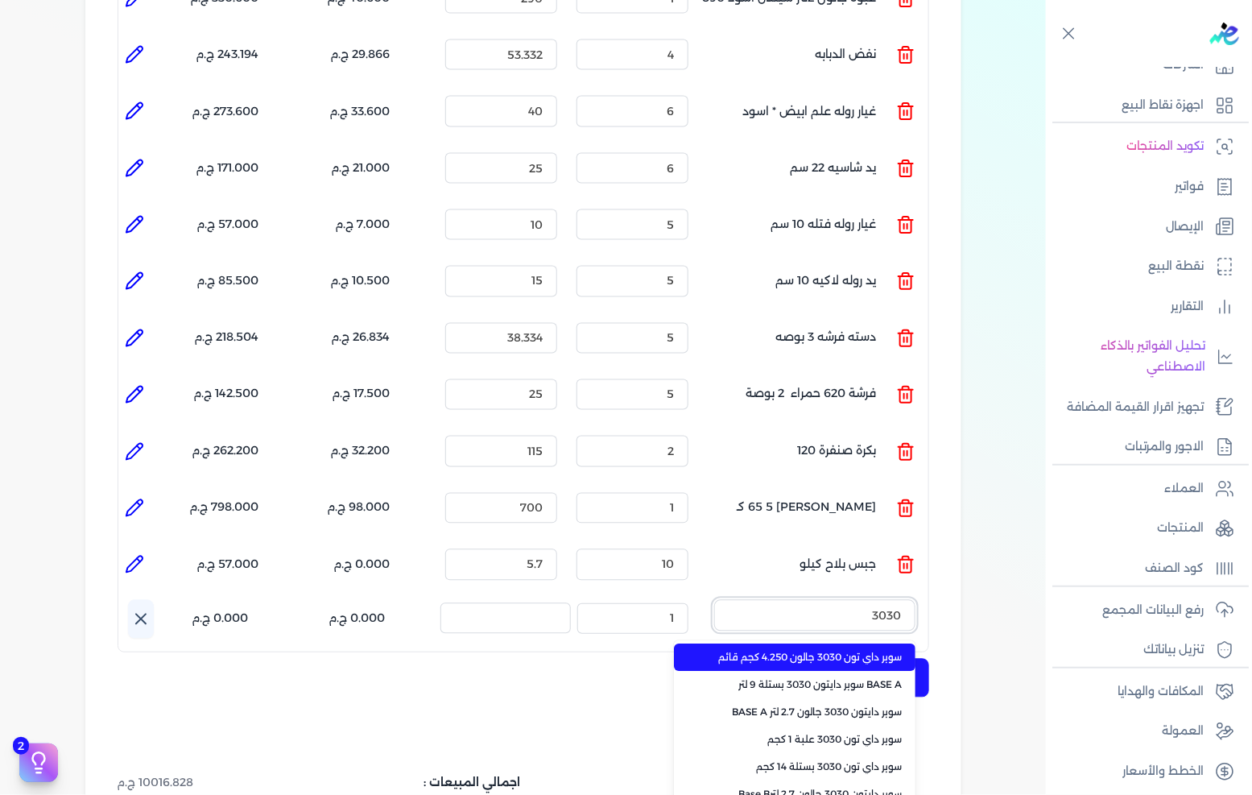
scroll to position [1073, 0]
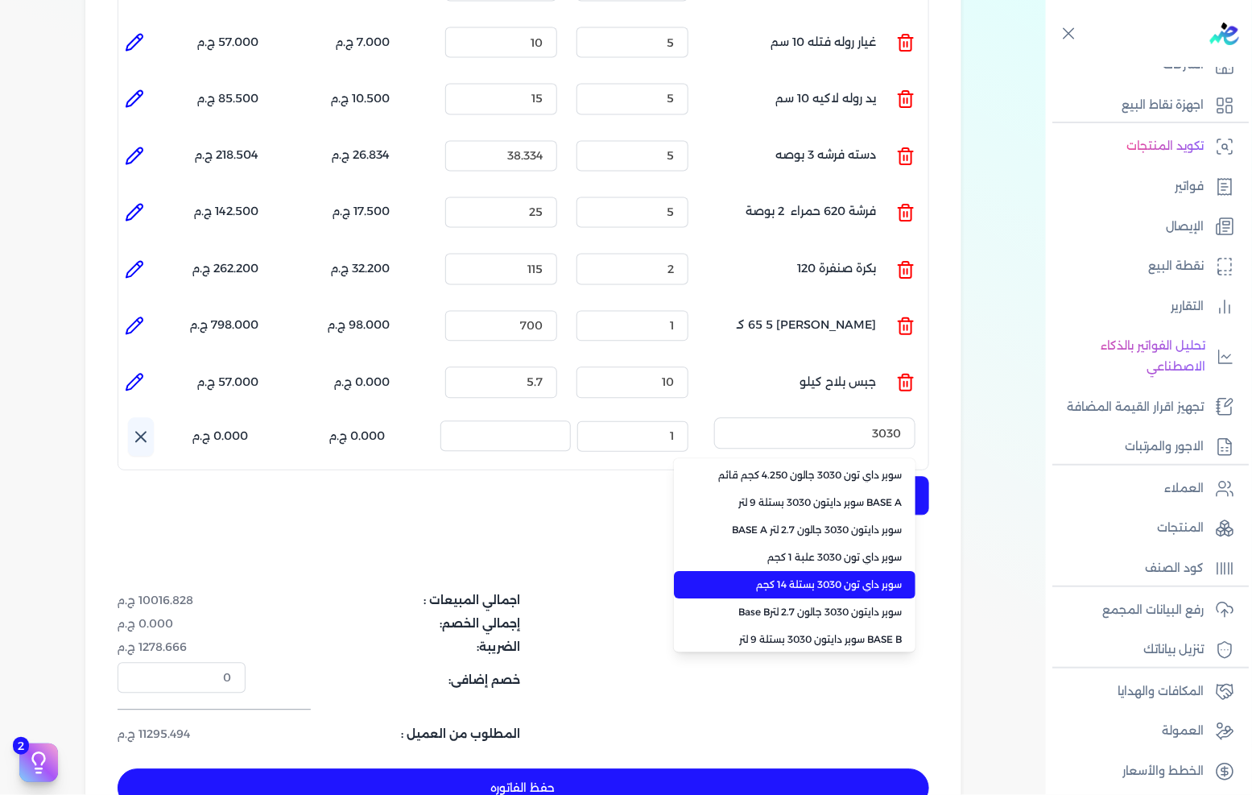
click at [858, 578] on span "سوبر داي تون 3030 بستلة 14 كجم" at bounding box center [804, 585] width 196 height 14
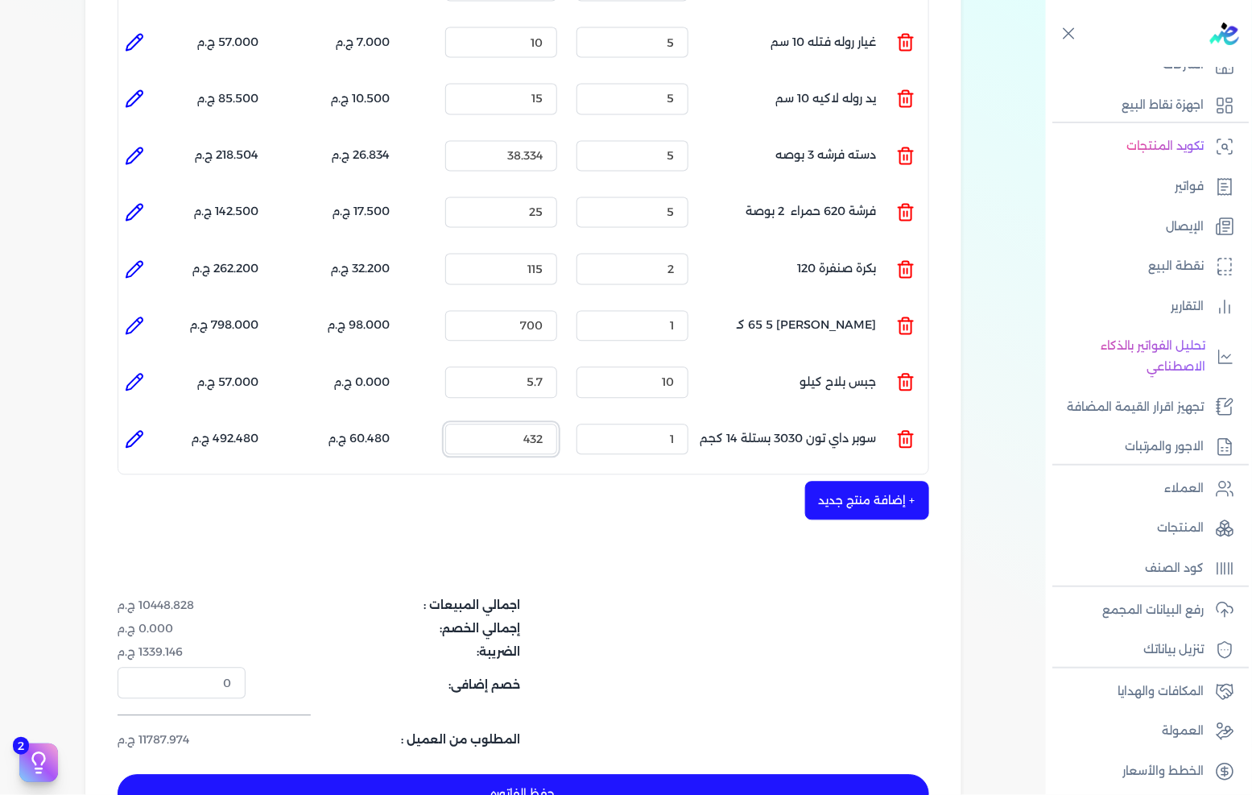
click at [515, 424] on input "432" at bounding box center [501, 439] width 112 height 31
drag, startPoint x: 515, startPoint y: 400, endPoint x: 1251, endPoint y: 478, distance: 740.1
click at [518, 424] on input "432" at bounding box center [501, 439] width 112 height 31
click at [907, 482] on button "+ إضافة منتج جديد" at bounding box center [867, 501] width 124 height 39
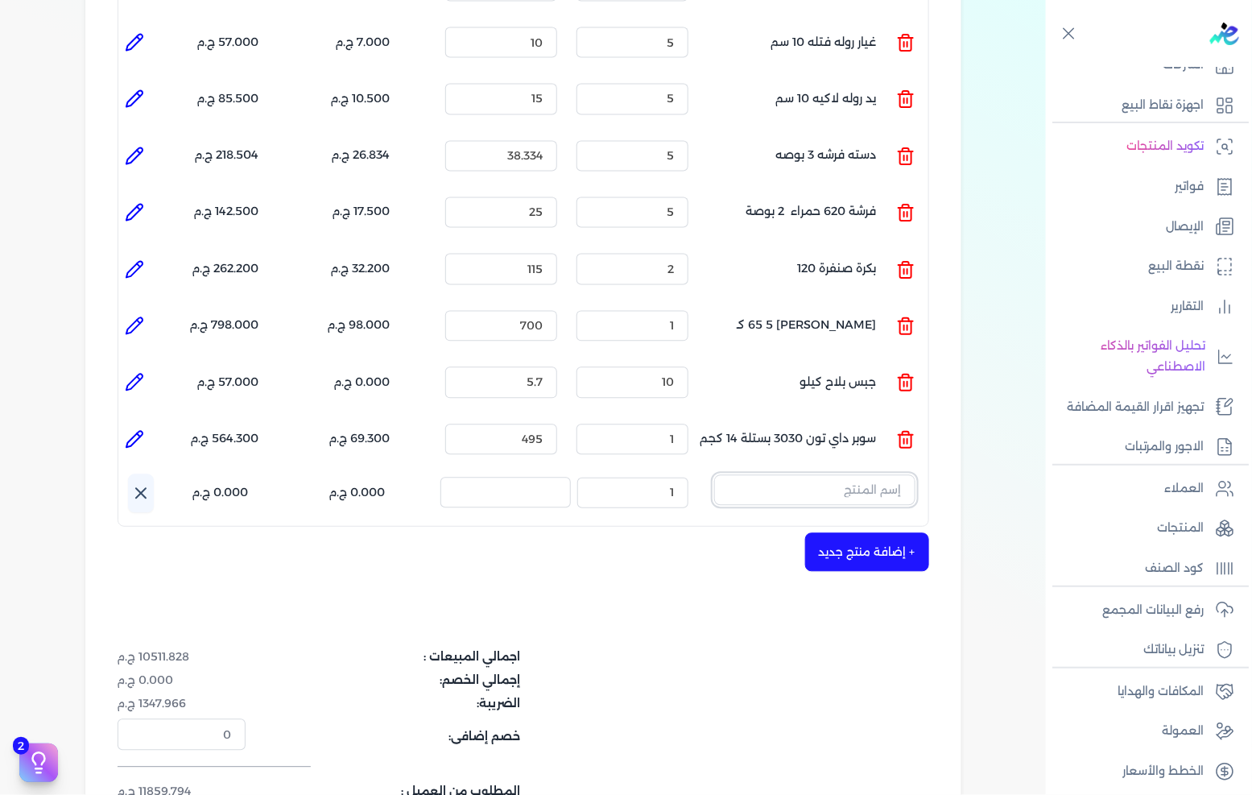
click at [871, 475] on input "text" at bounding box center [814, 490] width 201 height 31
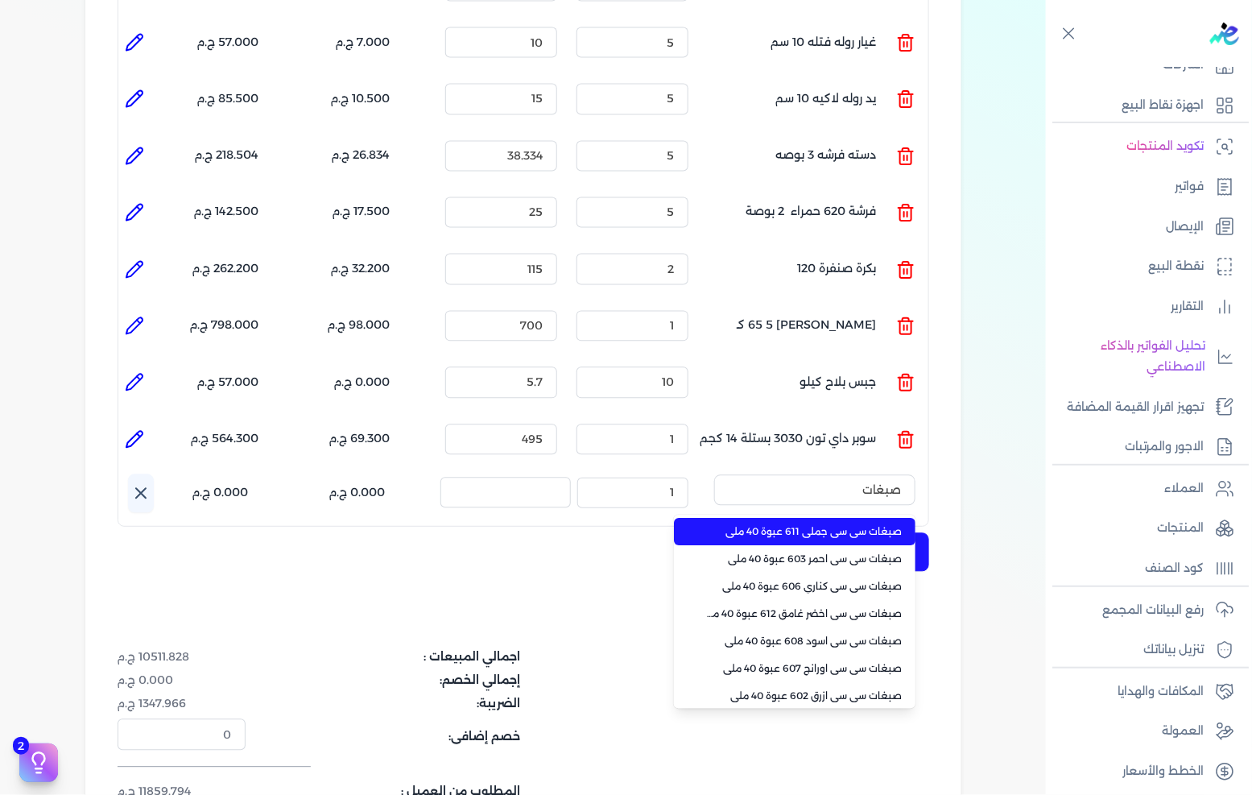
click at [826, 525] on span "صبغات سي سي جملي 611 عبوة 40 ملي" at bounding box center [804, 532] width 196 height 14
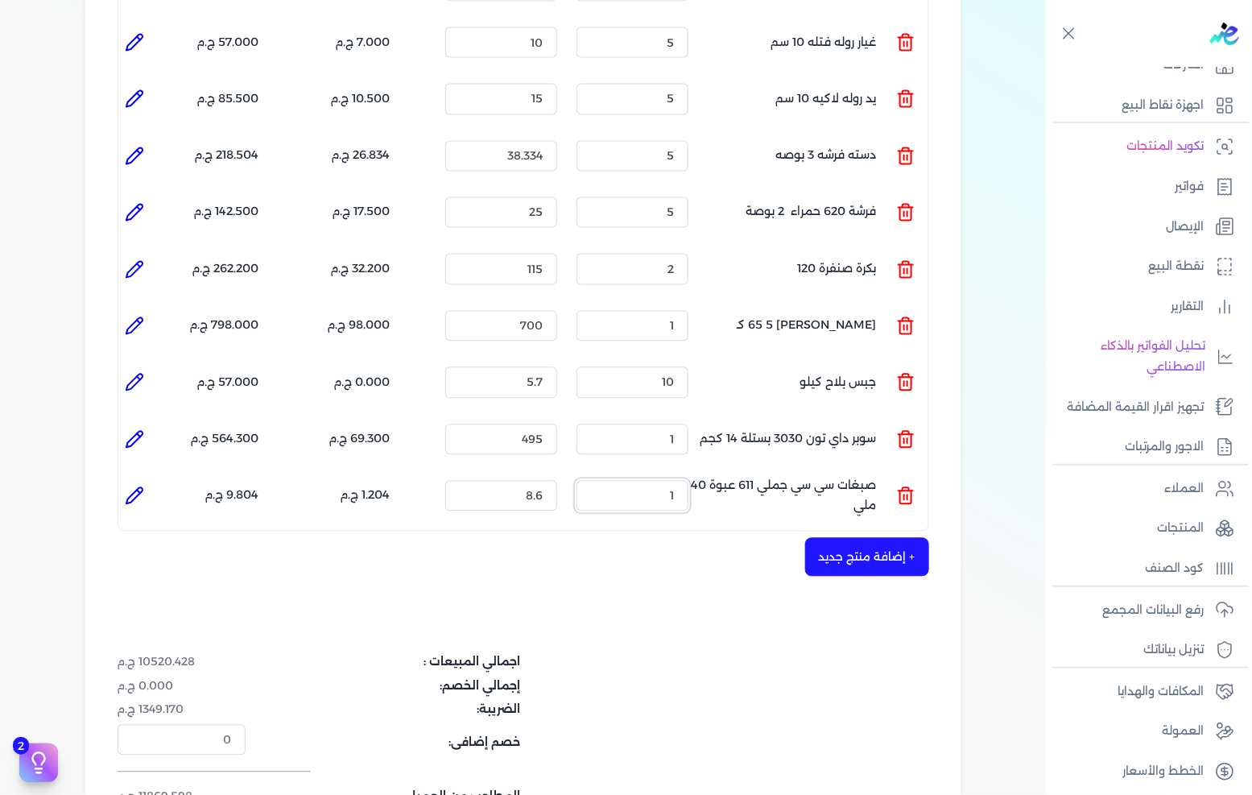
click at [674, 481] on input "1" at bounding box center [633, 496] width 112 height 31
click at [127, 486] on icon at bounding box center [134, 495] width 19 height 19
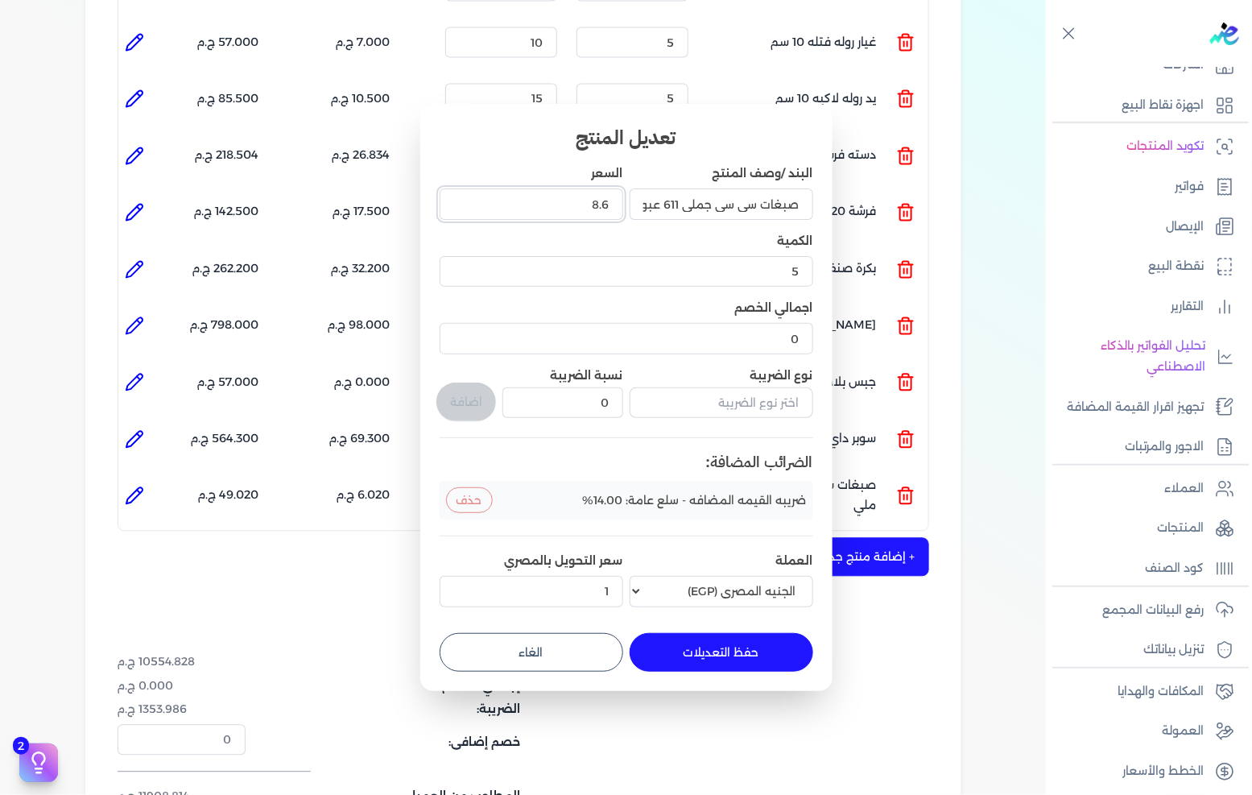
click at [585, 213] on input "8.6" at bounding box center [532, 203] width 184 height 31
click at [763, 653] on button "حفظ التعديلات" at bounding box center [722, 652] width 184 height 39
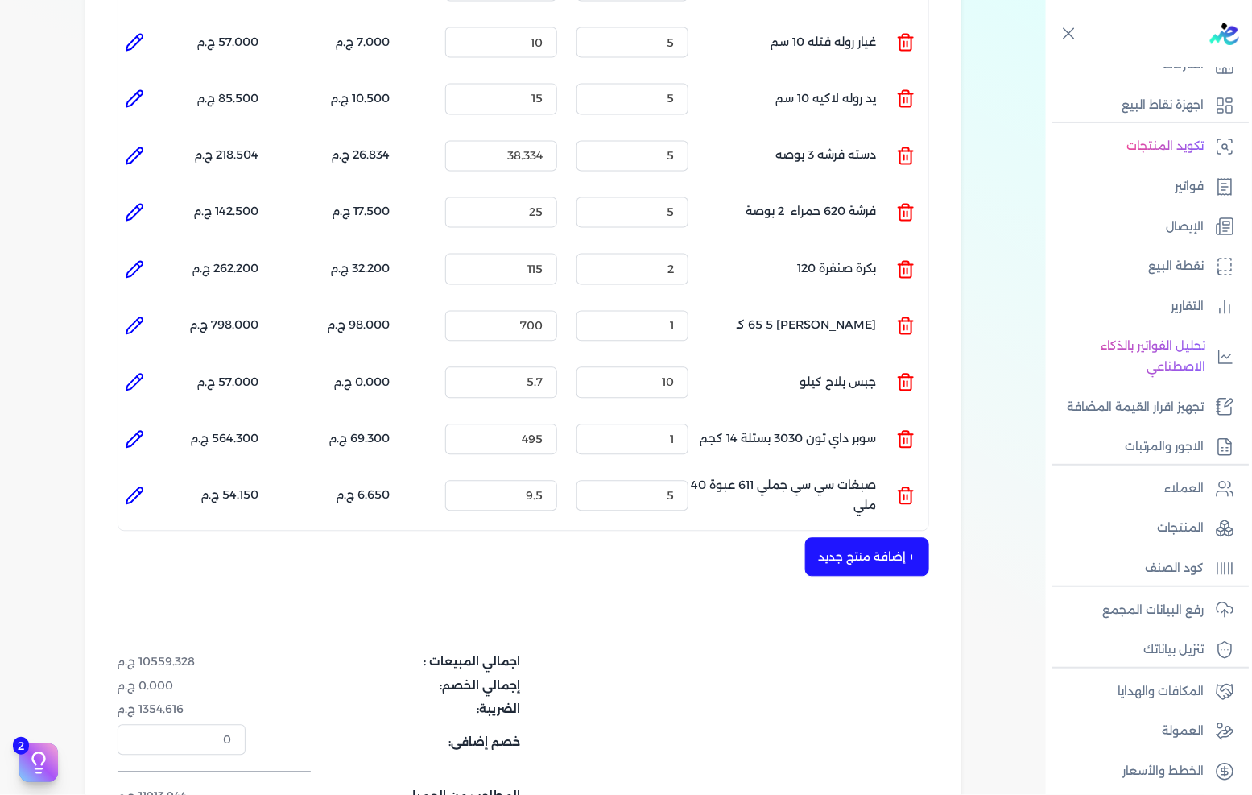
click at [882, 538] on button "+ إضافة منتج جديد" at bounding box center [867, 557] width 124 height 39
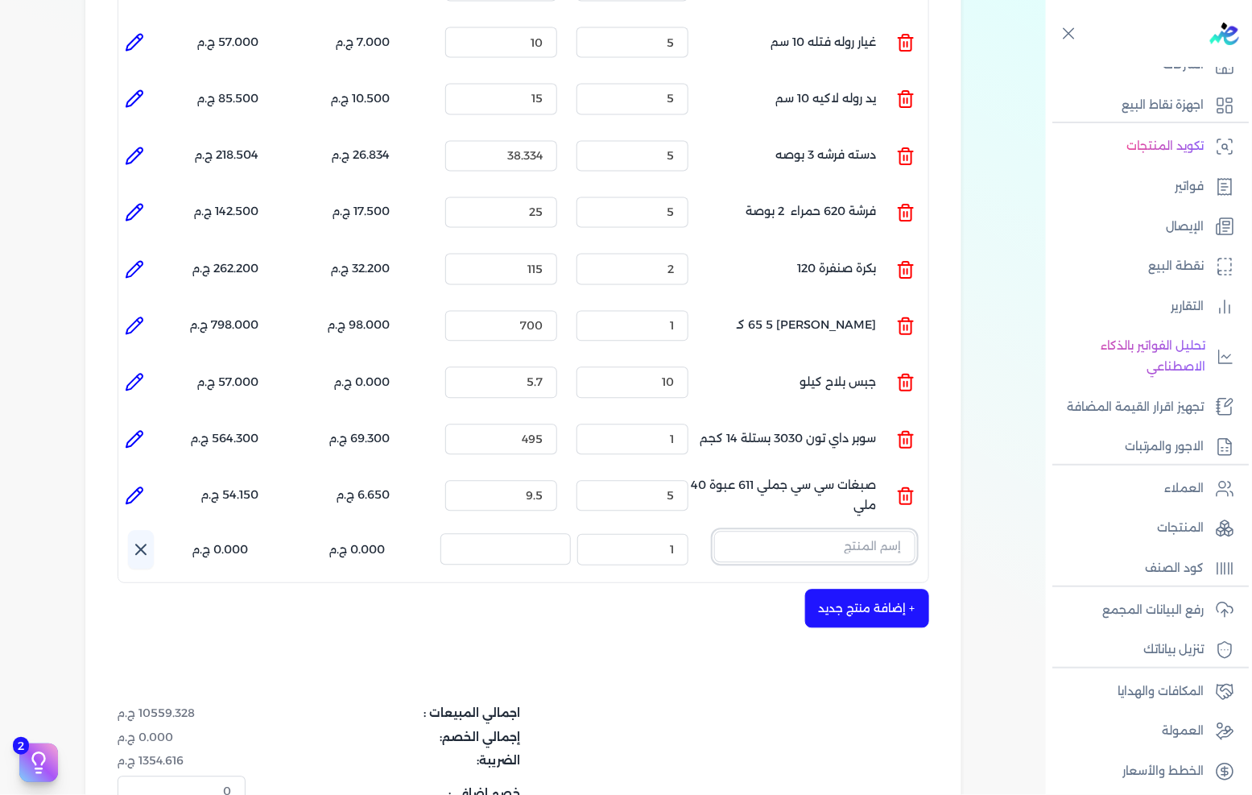
click at [866, 531] on input "text" at bounding box center [814, 546] width 201 height 31
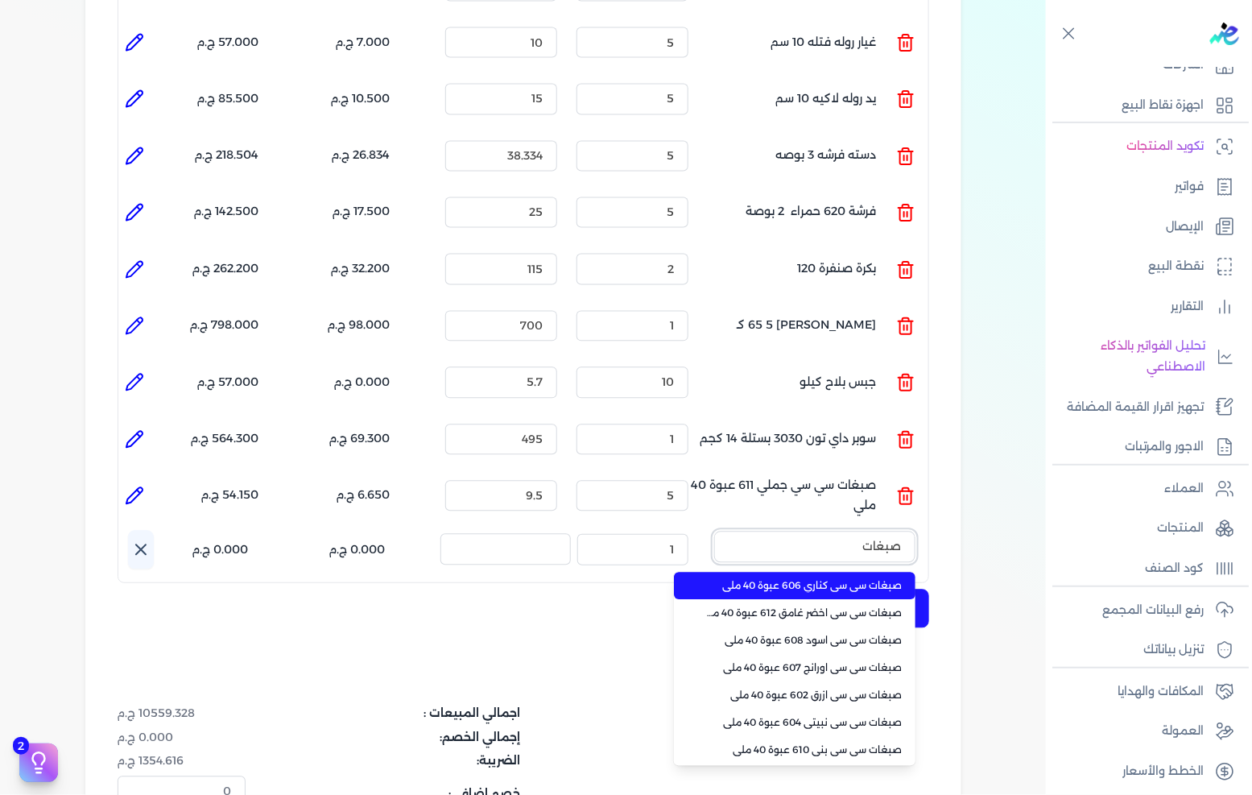
scroll to position [89, 0]
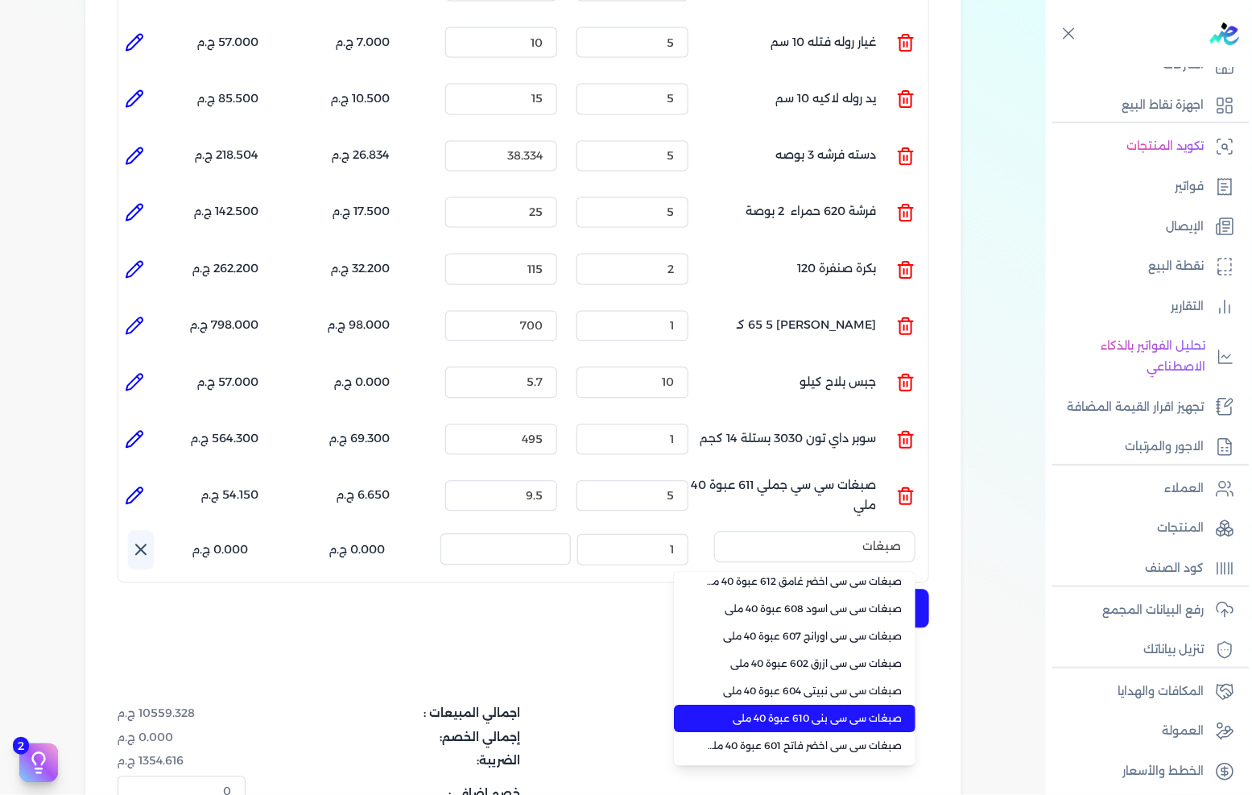
click at [833, 712] on span "صبغات سي سي بني 610 عبوة 40 ملي" at bounding box center [804, 719] width 196 height 14
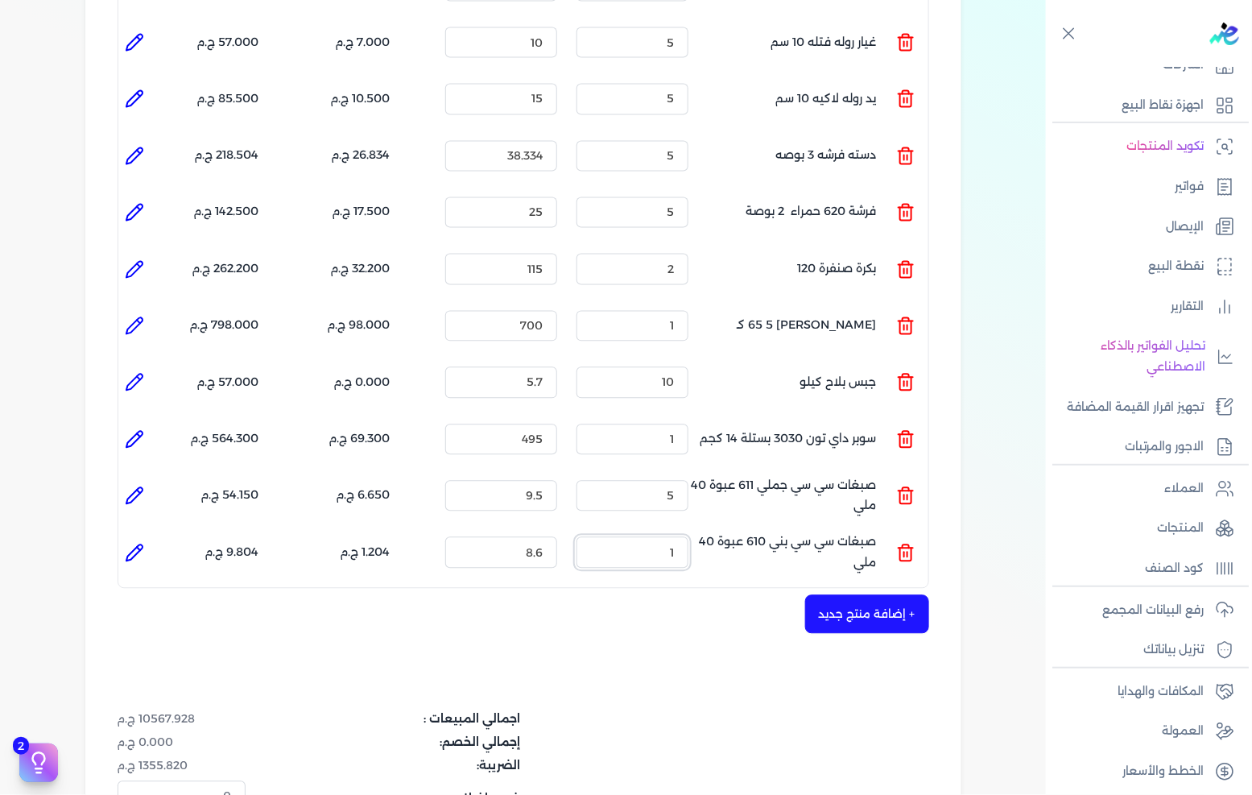
click at [663, 537] on input "1" at bounding box center [633, 552] width 112 height 31
click at [140, 548] on icon at bounding box center [138, 549] width 3 height 3
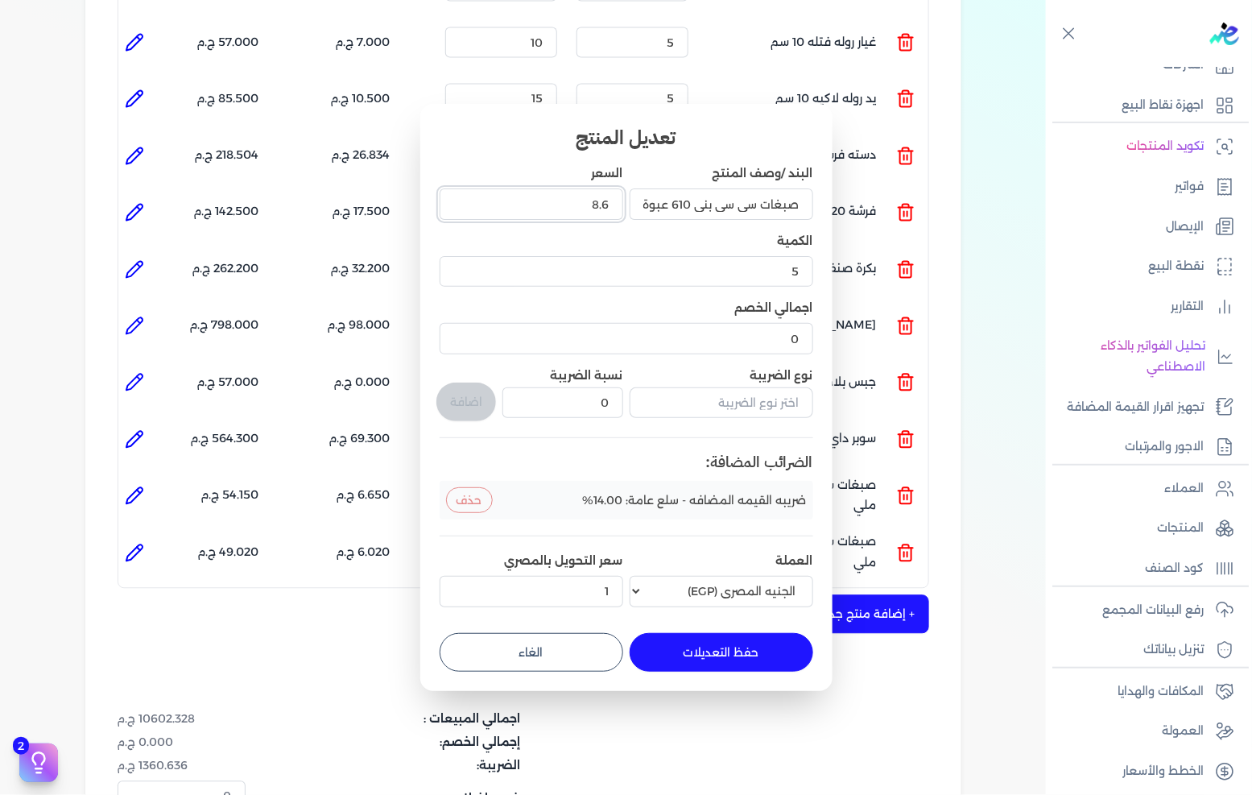
click at [604, 194] on input "8.6" at bounding box center [532, 203] width 184 height 31
click at [755, 647] on button "حفظ التعديلات" at bounding box center [722, 652] width 184 height 39
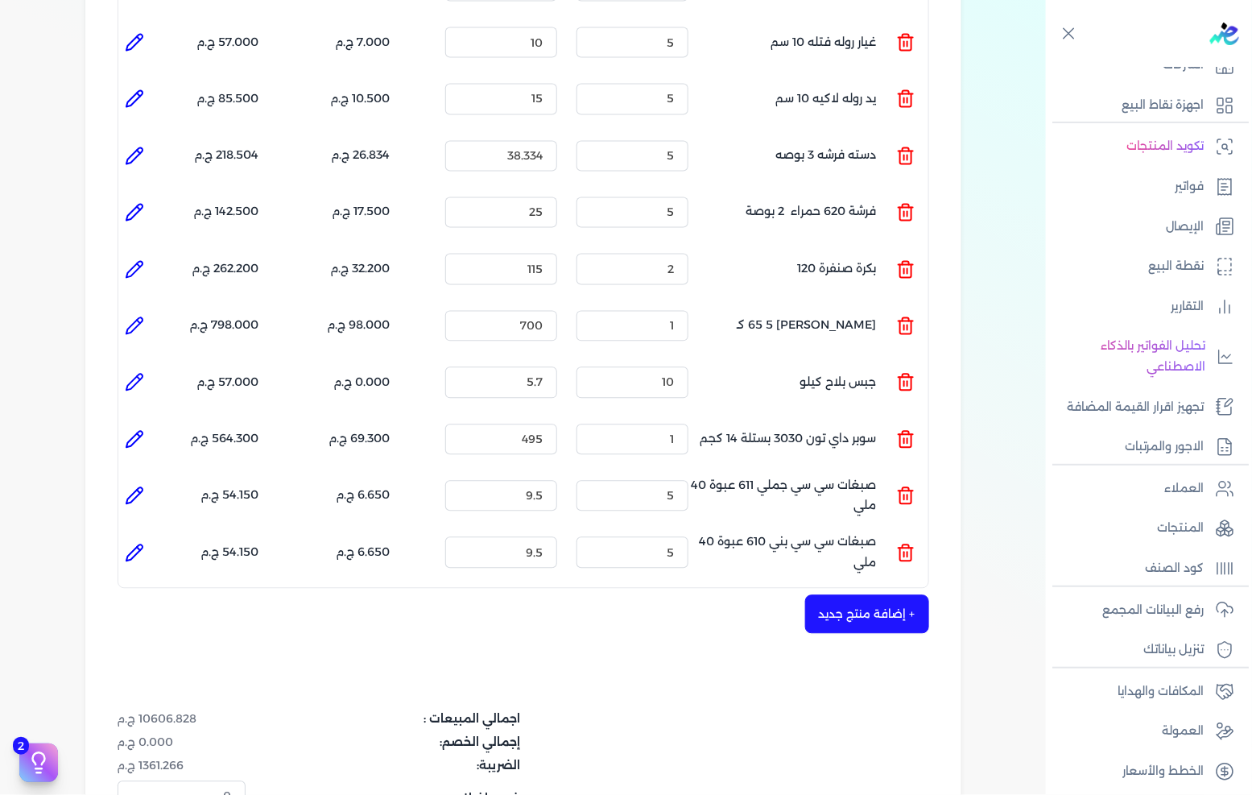
click at [876, 595] on button "+ إضافة منتج جديد" at bounding box center [867, 614] width 124 height 39
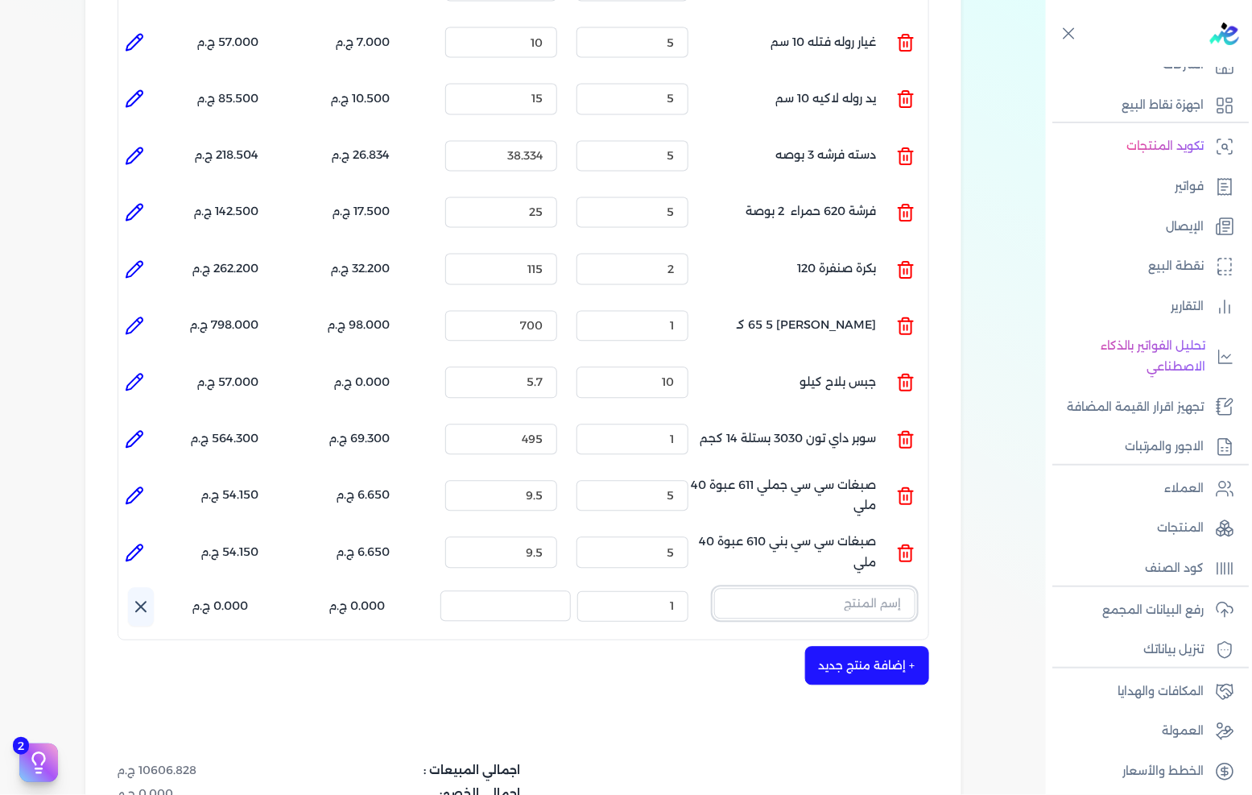
click at [796, 589] on input "text" at bounding box center [814, 604] width 201 height 31
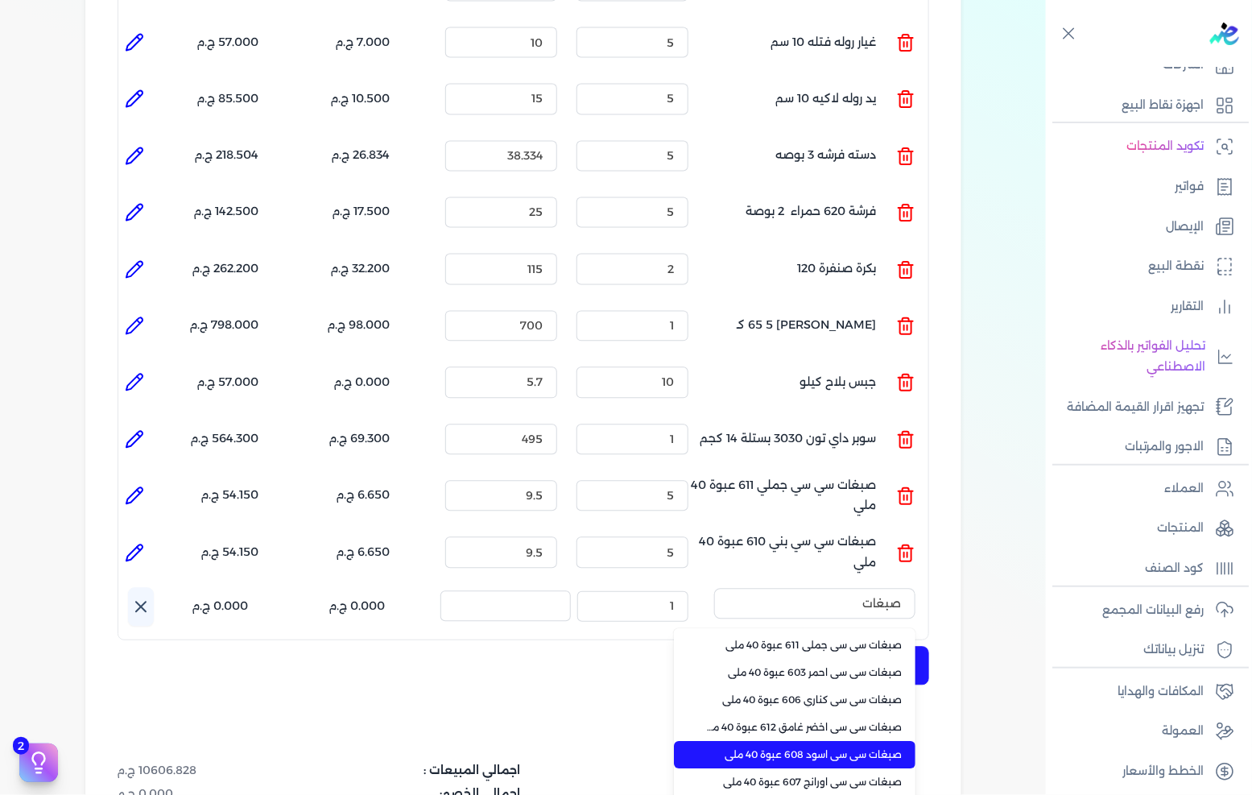
click at [836, 748] on span "صبغات سي سي اسود 608 عبوة 40 ملي" at bounding box center [804, 755] width 196 height 14
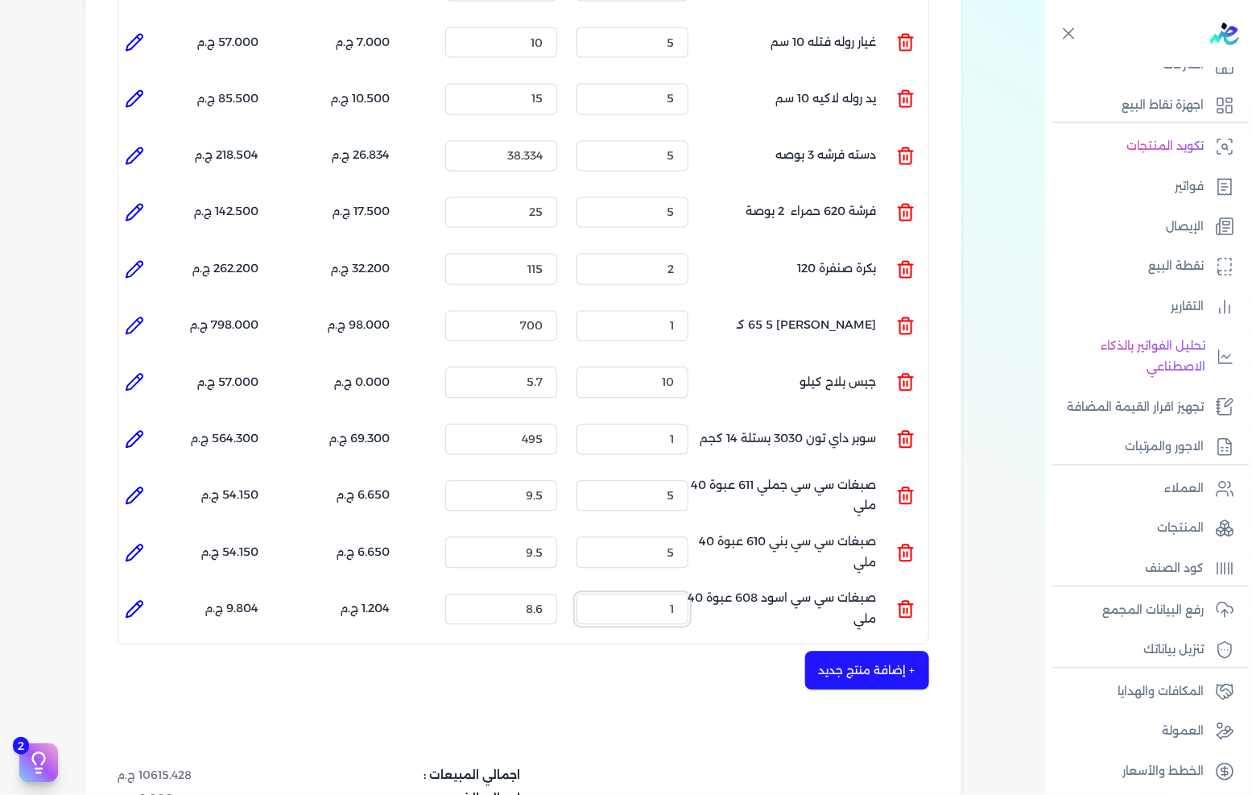
click at [688, 594] on input "1" at bounding box center [633, 609] width 112 height 31
click at [131, 602] on icon at bounding box center [134, 610] width 16 height 16
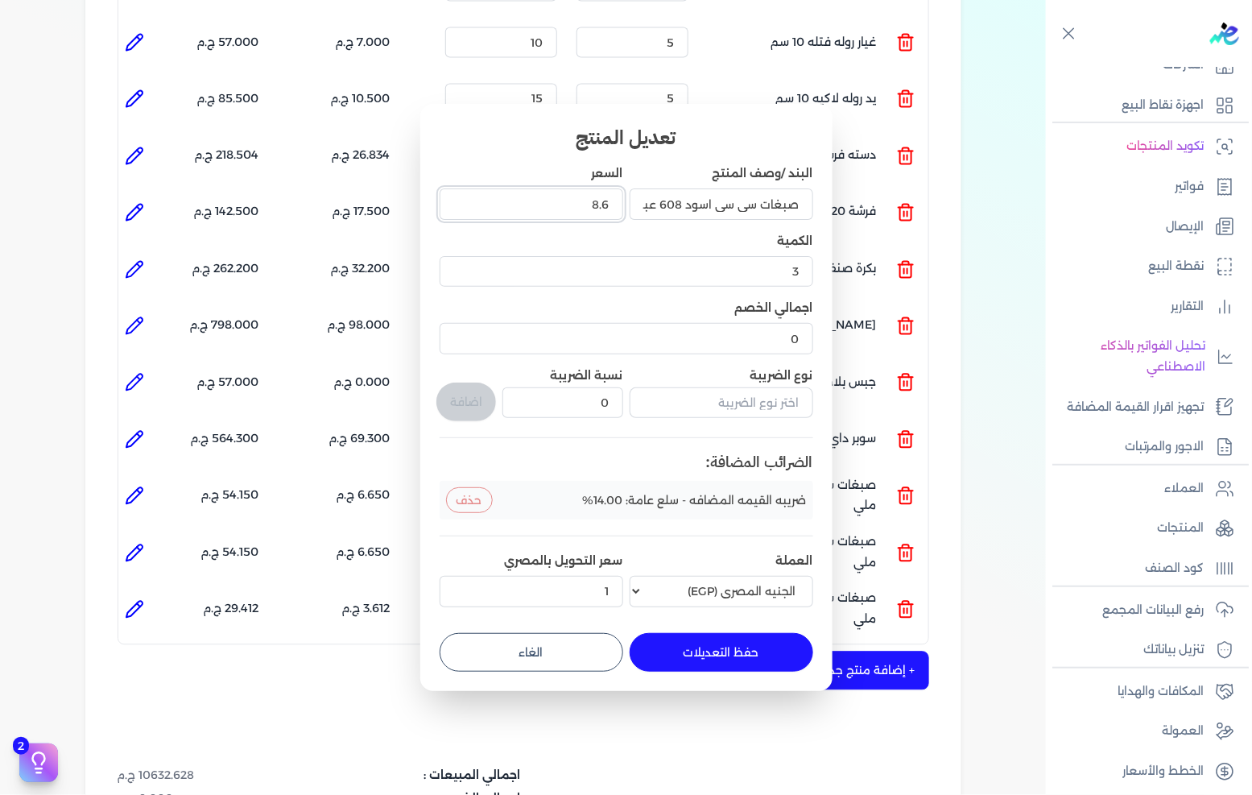
click at [550, 190] on input "8.6" at bounding box center [532, 203] width 184 height 31
click at [736, 647] on button "حفظ التعديلات" at bounding box center [722, 652] width 184 height 39
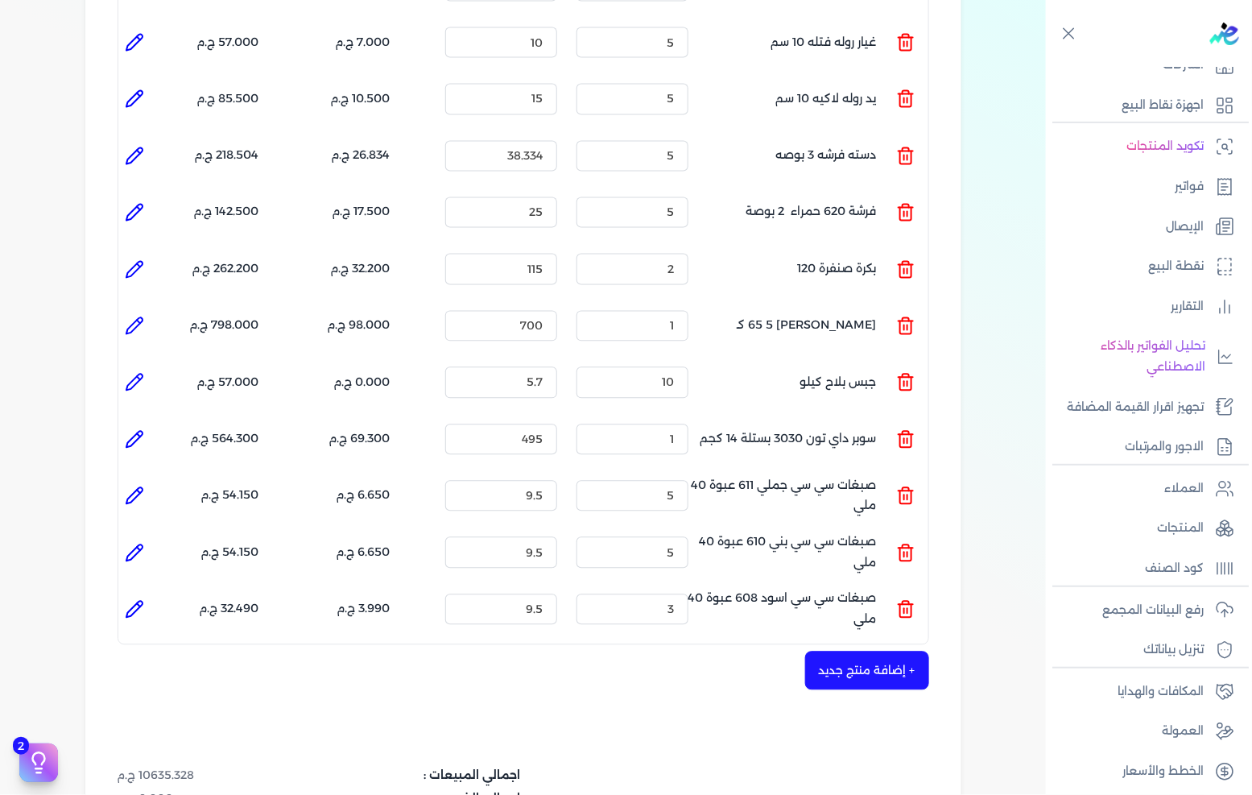
click at [836, 651] on button "+ إضافة منتج جديد" at bounding box center [867, 670] width 124 height 39
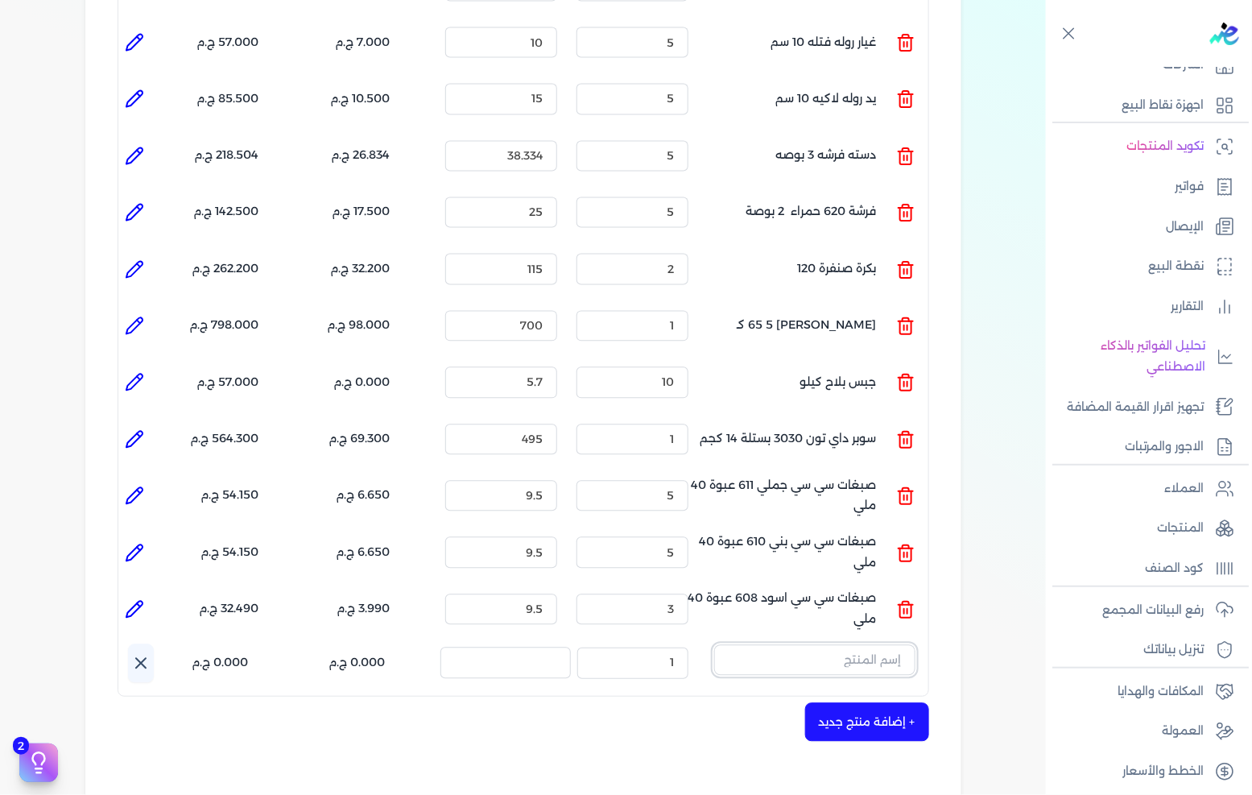
click at [833, 645] on input "text" at bounding box center [814, 660] width 201 height 31
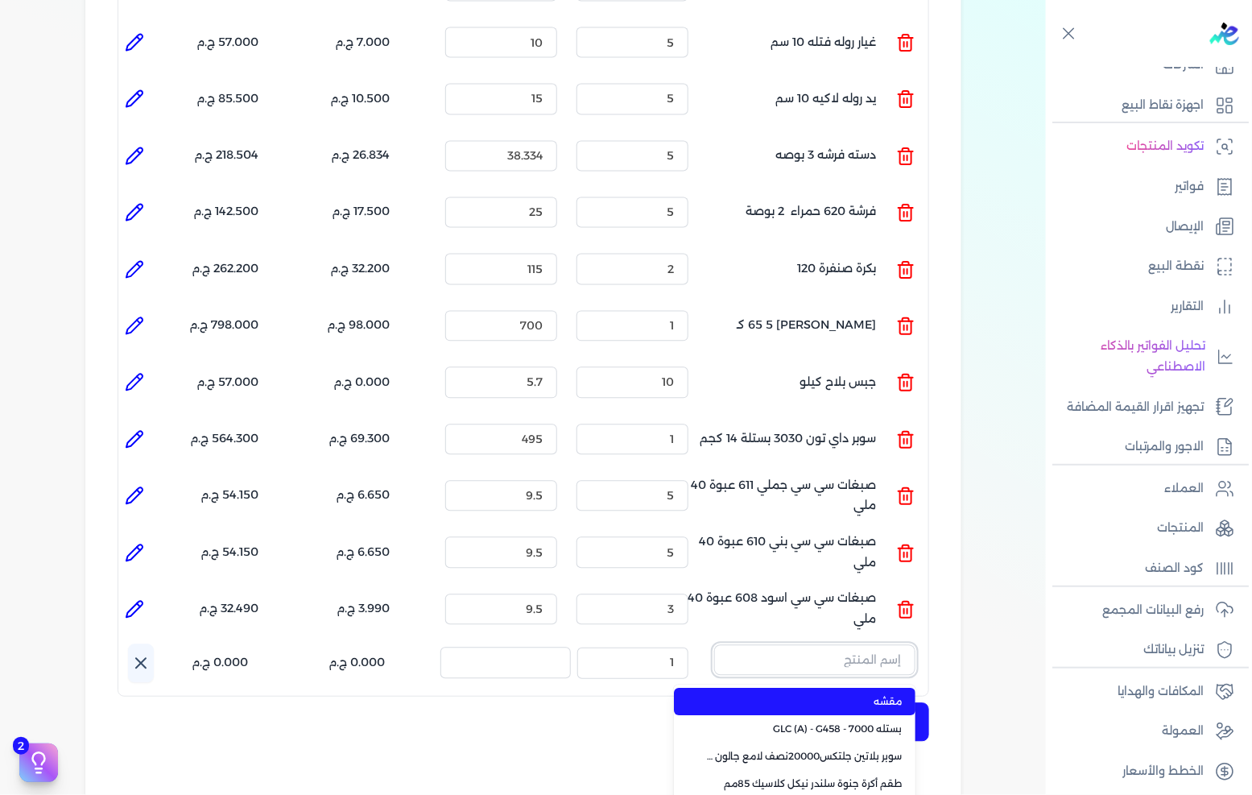
paste input "SI-TONE 700 Base A Pail(N)"
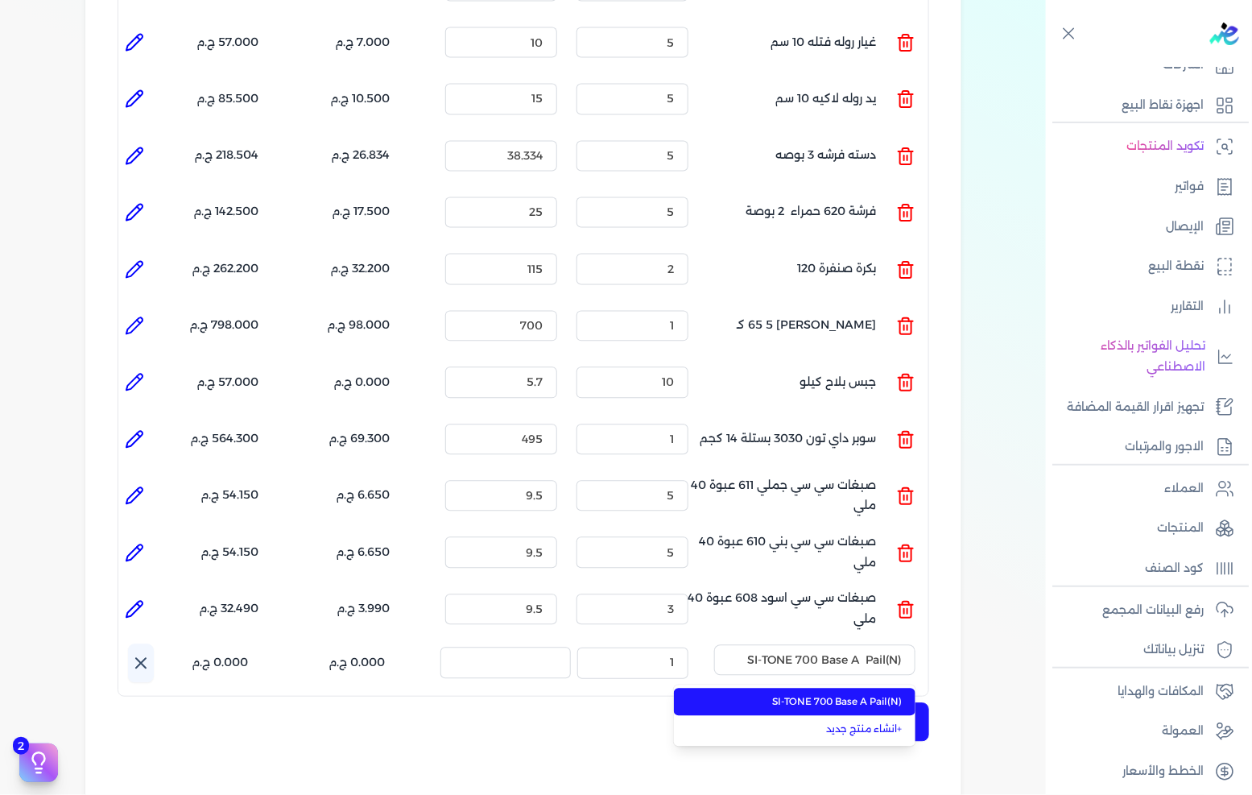
click at [808, 689] on li "SI-TONE 700 Base A Pail(N)" at bounding box center [795, 702] width 242 height 27
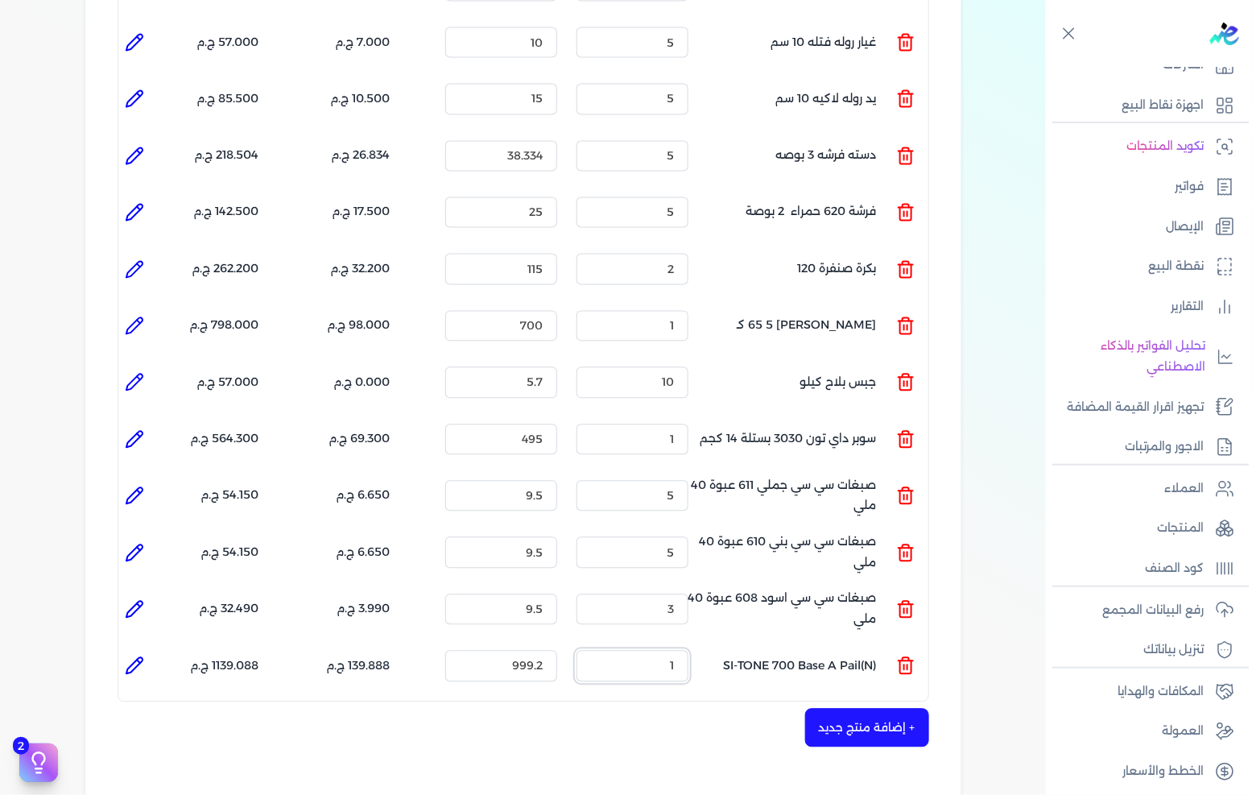
click at [638, 651] on input "1" at bounding box center [633, 666] width 112 height 31
click at [522, 654] on div "السعر : 999.2" at bounding box center [501, 665] width 125 height 43
click at [527, 651] on input "999.2" at bounding box center [501, 666] width 112 height 31
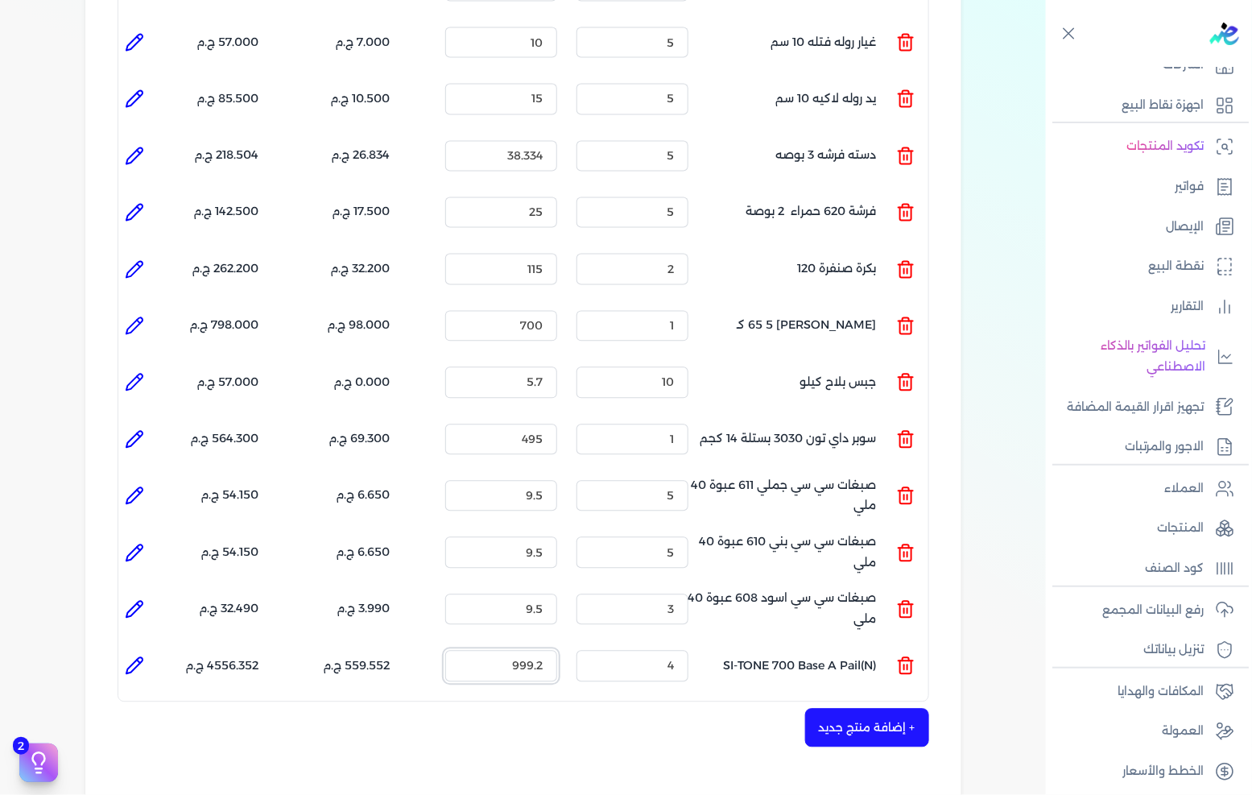
click at [527, 651] on input "999.2" at bounding box center [501, 666] width 112 height 31
click at [873, 710] on button "+ إضافة منتج جديد" at bounding box center [867, 728] width 124 height 39
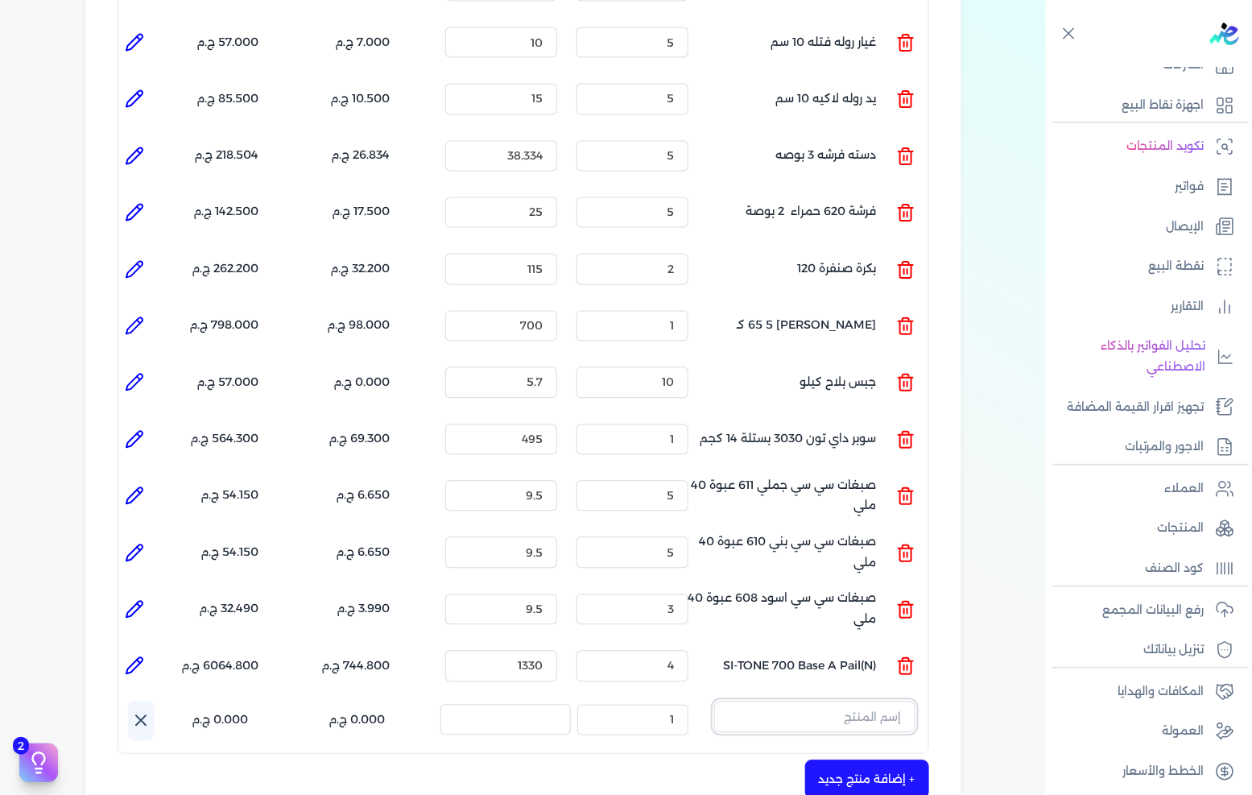
click at [874, 701] on input "text" at bounding box center [814, 716] width 201 height 31
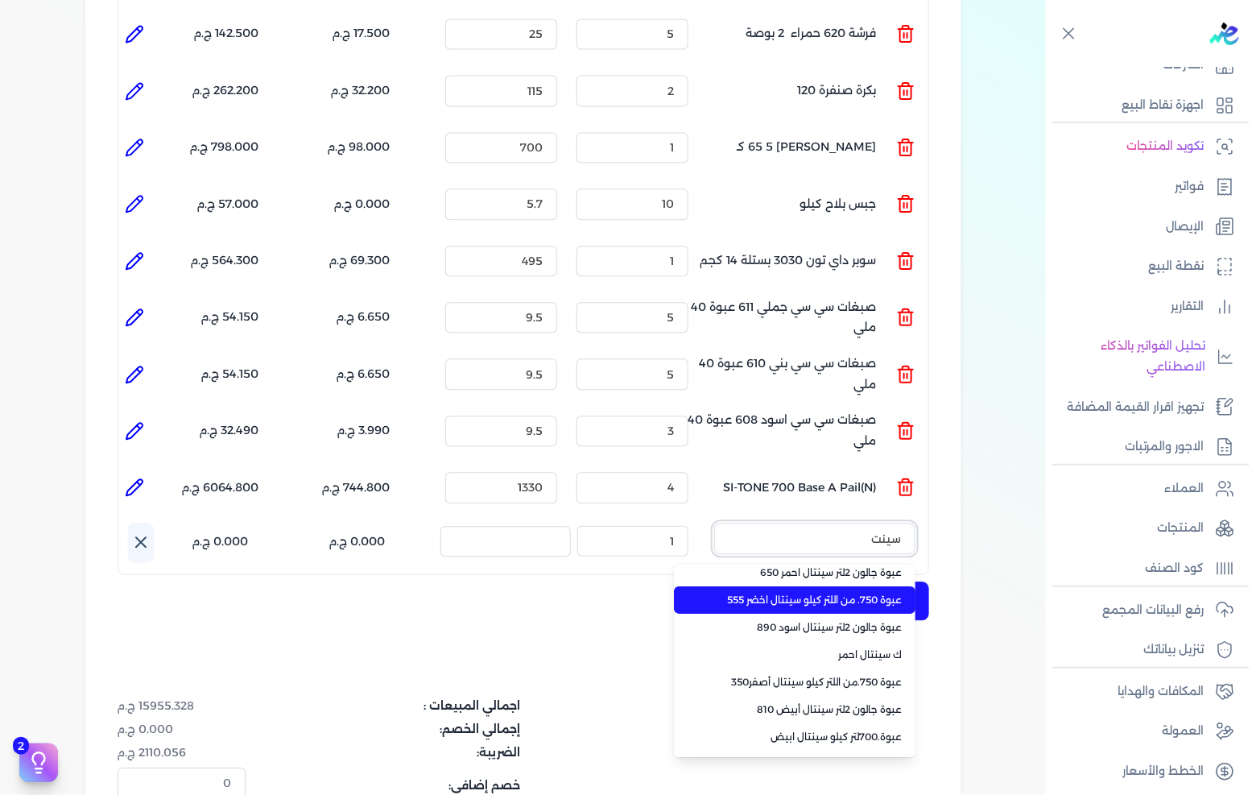
scroll to position [250, 0]
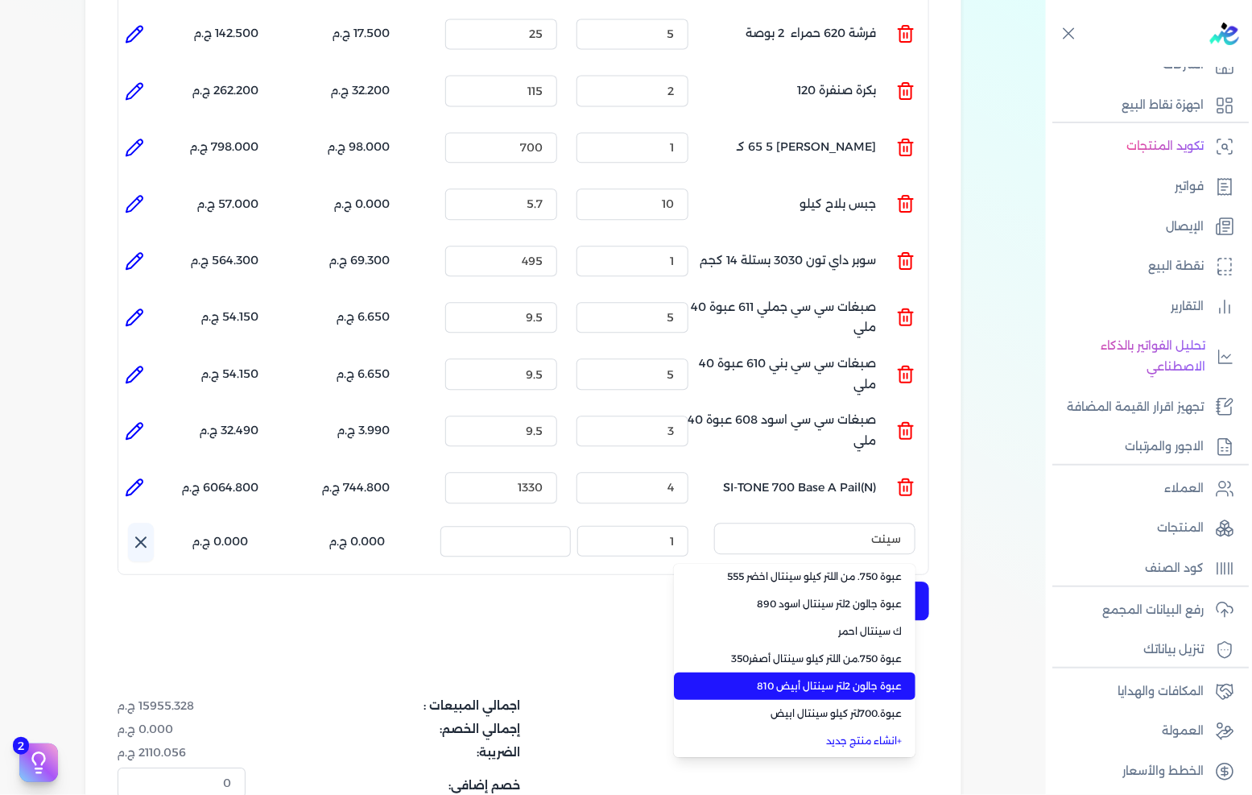
click at [858, 679] on span "عبوة جالون 2لتر سينتال أبيض 810" at bounding box center [804, 686] width 196 height 14
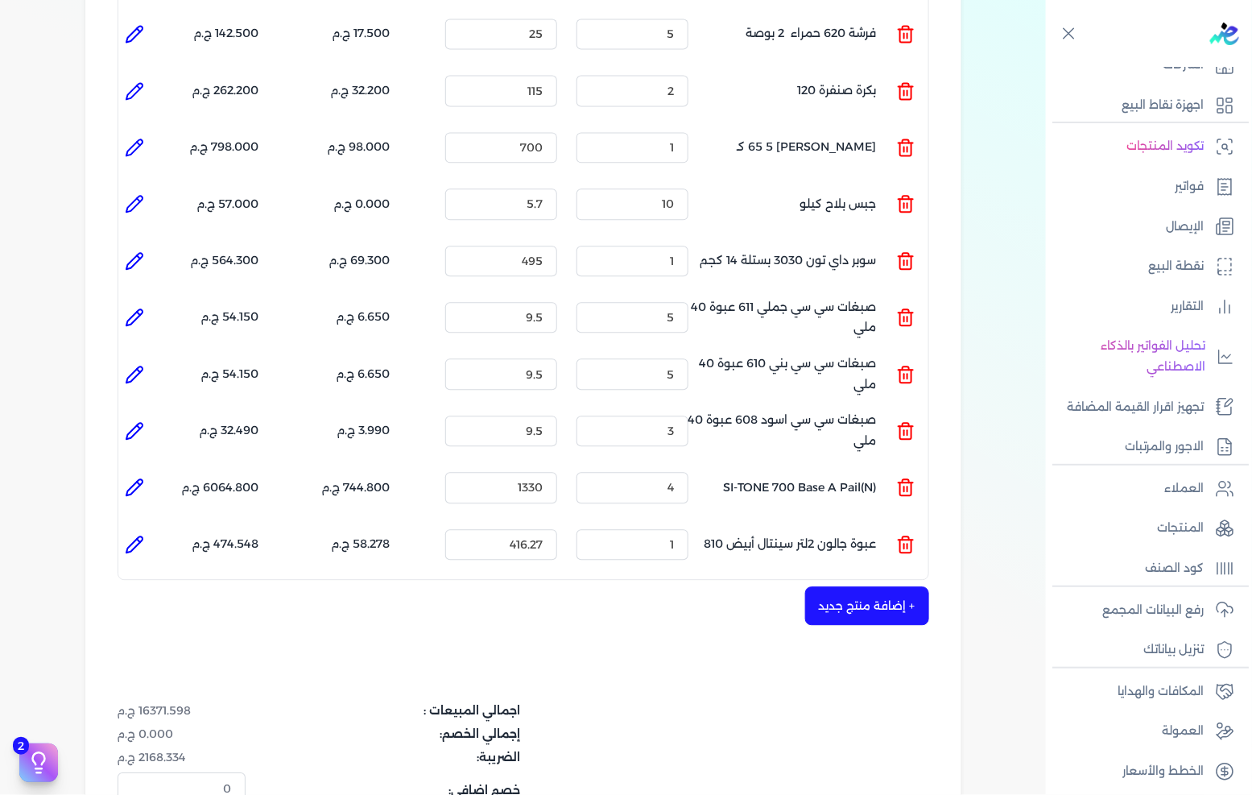
click at [905, 535] on icon at bounding box center [905, 544] width 19 height 19
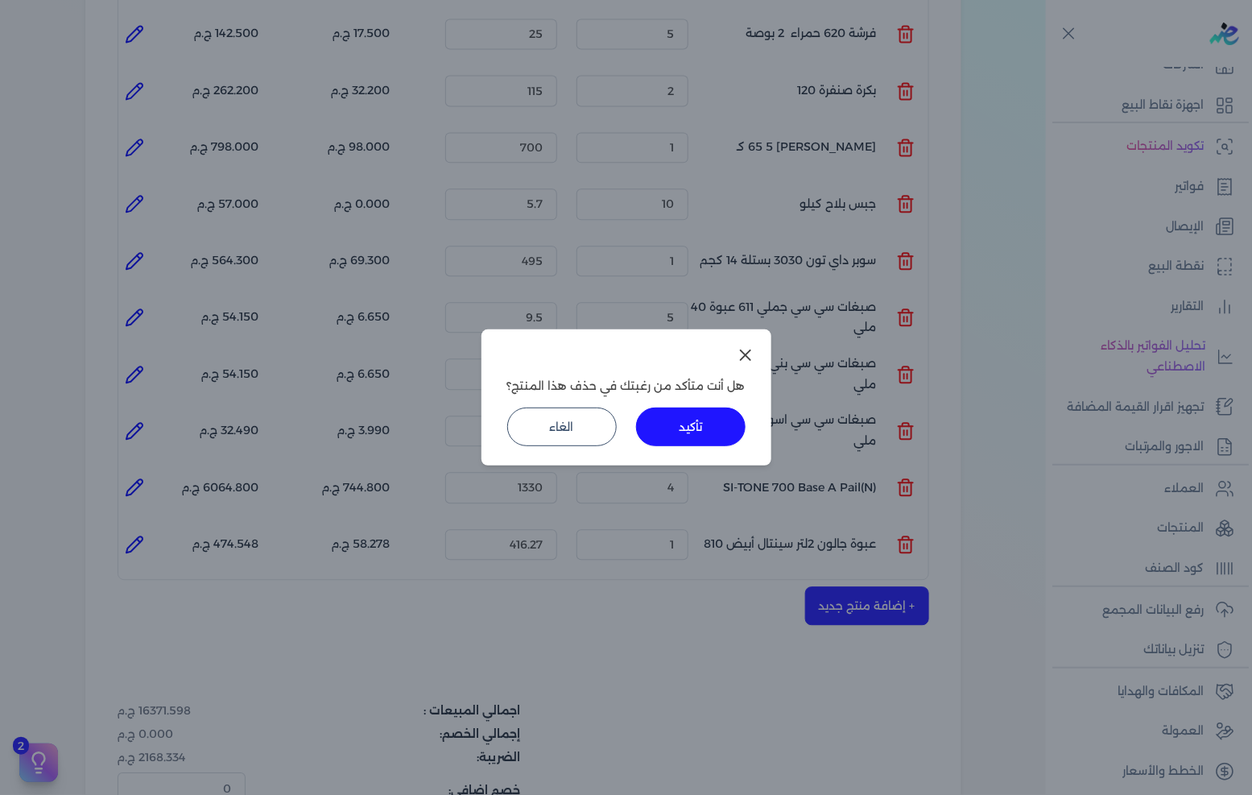
click at [713, 445] on button "تأكيد" at bounding box center [691, 426] width 110 height 39
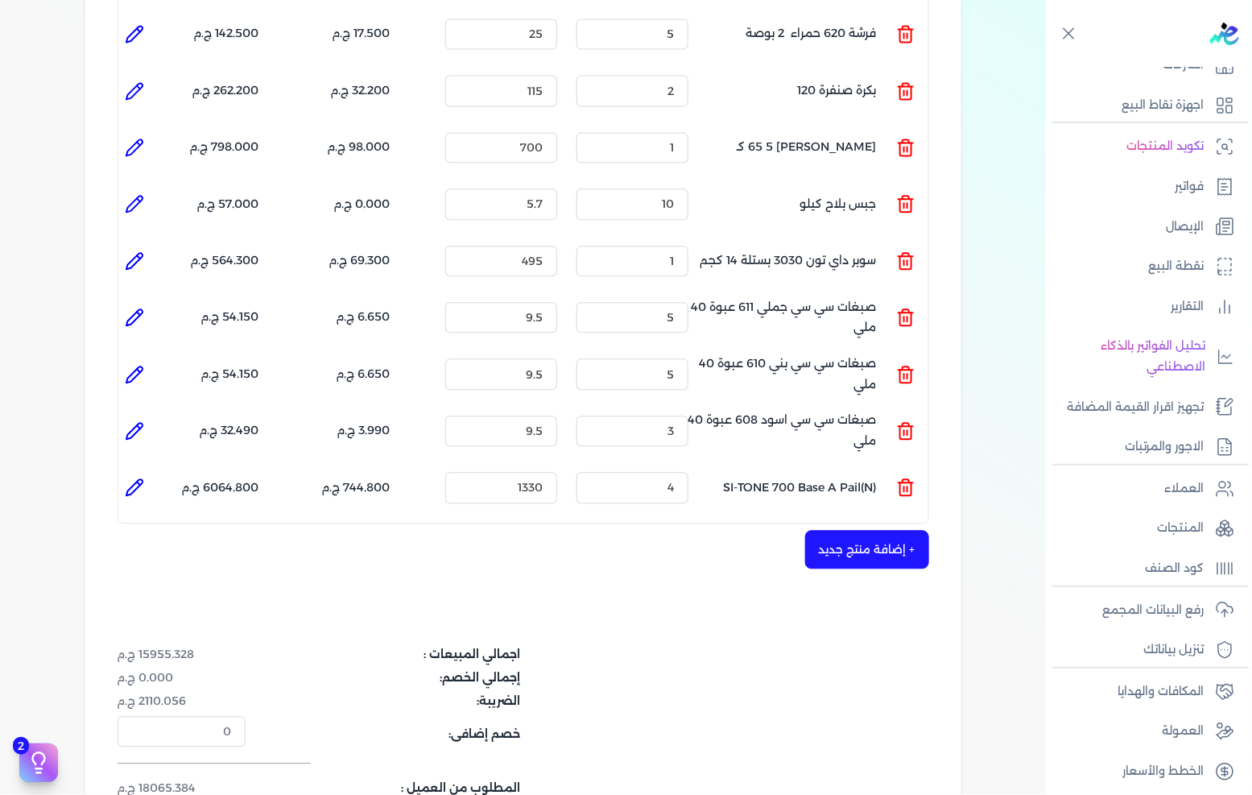
click at [878, 533] on button "+ إضافة منتج جديد" at bounding box center [867, 549] width 124 height 39
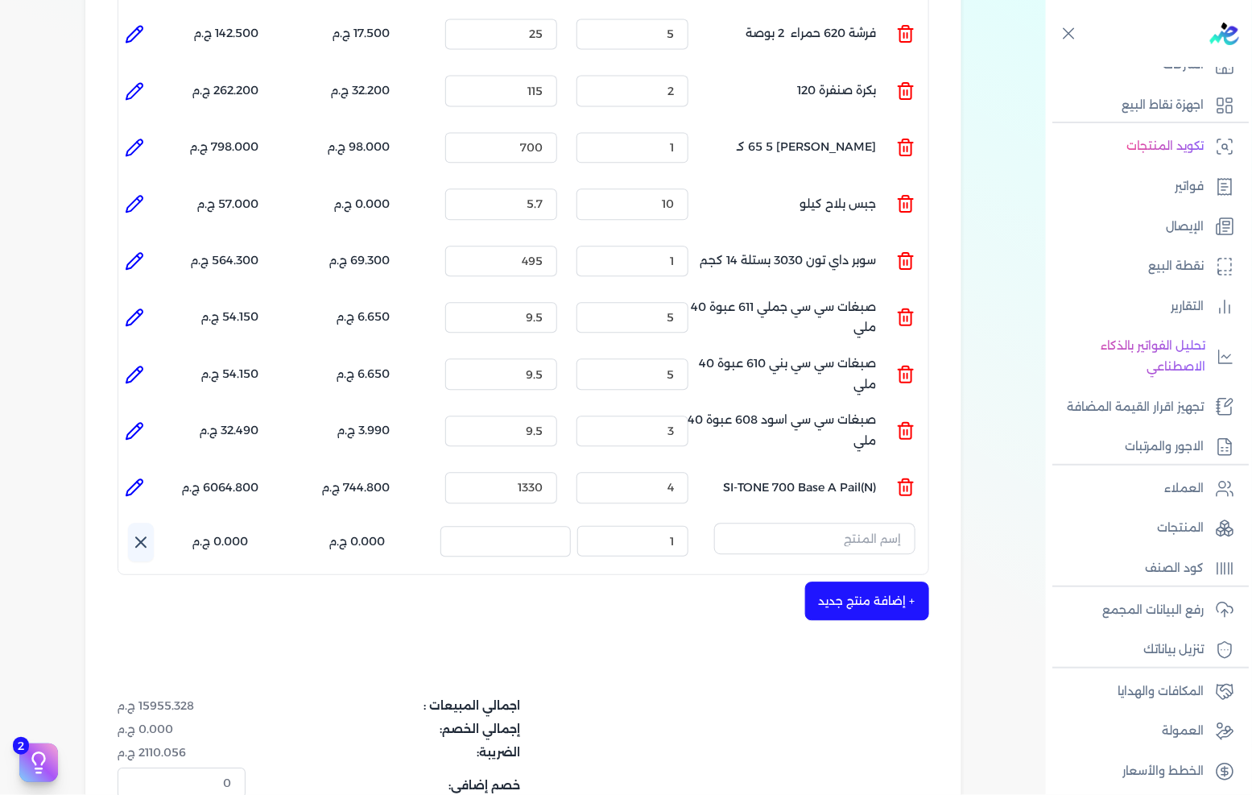
click at [847, 523] on input "text" at bounding box center [814, 538] width 201 height 31
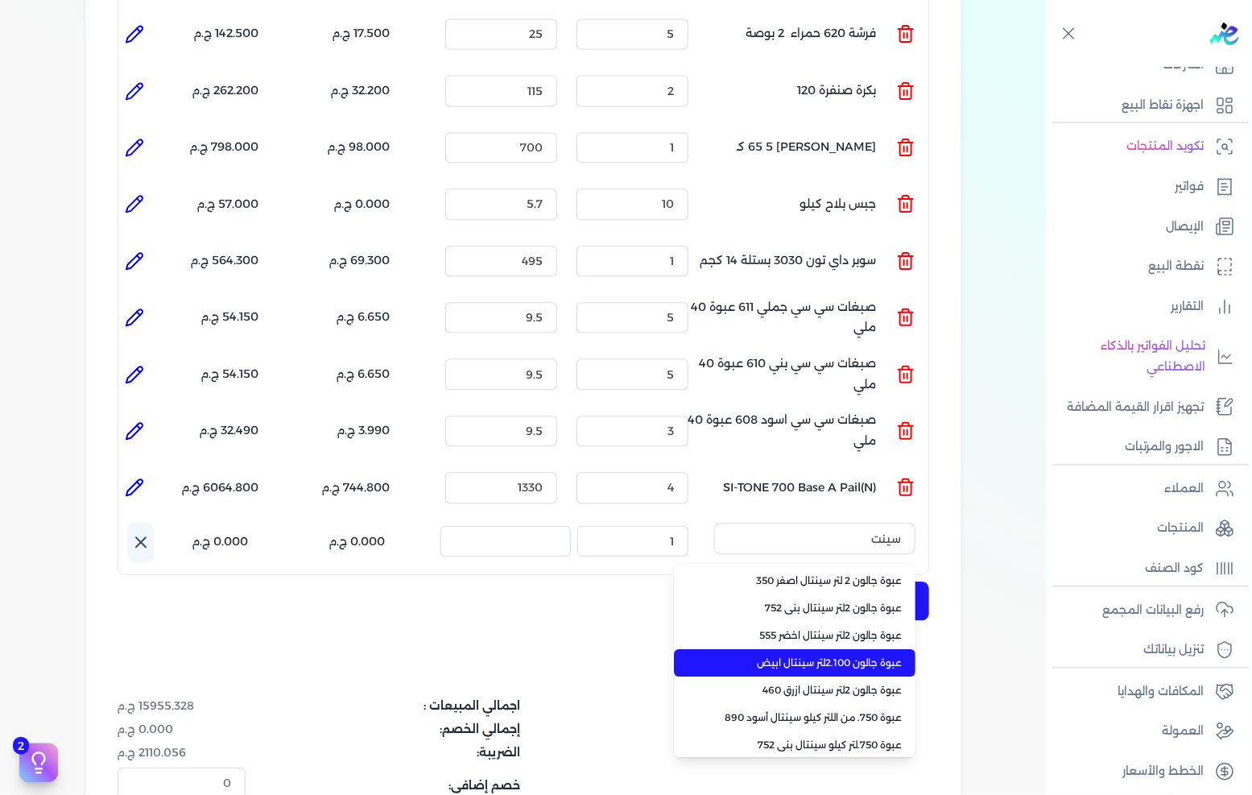
click at [850, 656] on span "عبوة جالون 2.100لتر سينتال ابيض" at bounding box center [804, 663] width 196 height 14
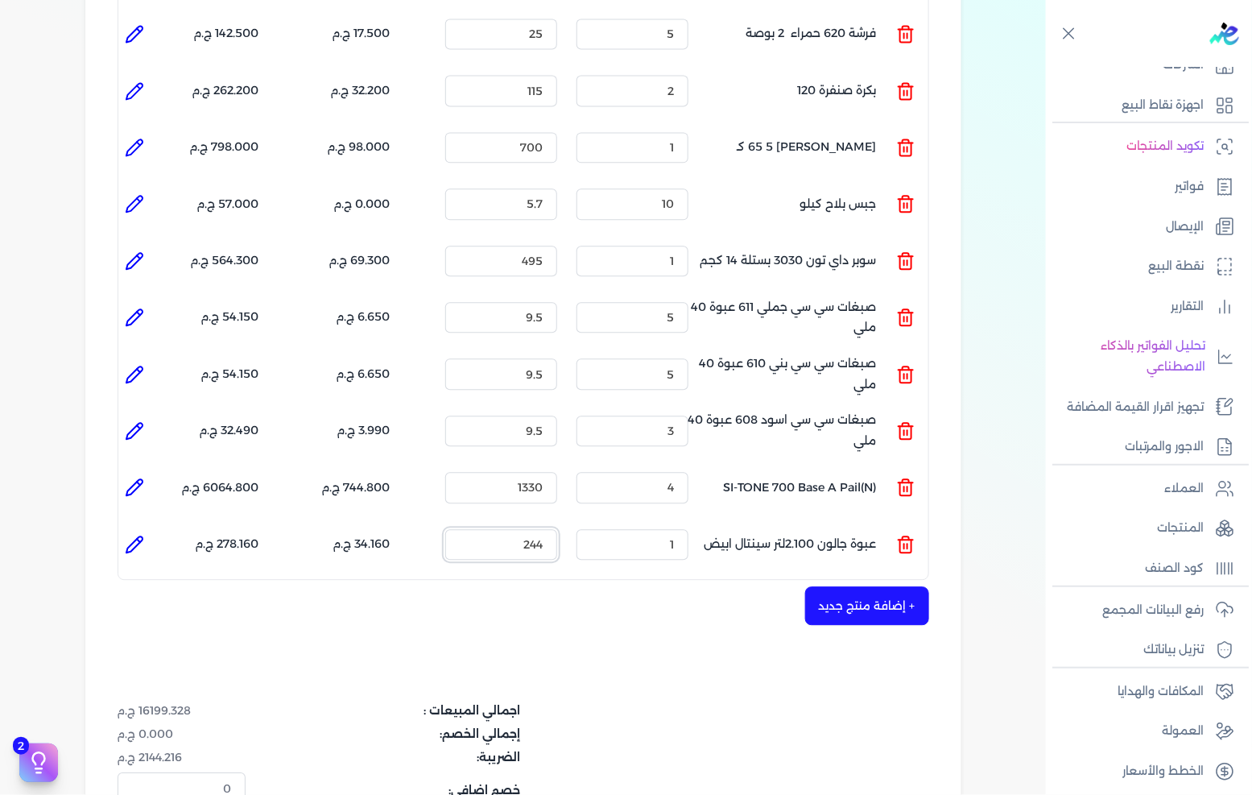
click at [516, 529] on input "244" at bounding box center [501, 544] width 112 height 31
click at [890, 586] on button "+ إضافة منتج جديد" at bounding box center [867, 605] width 124 height 39
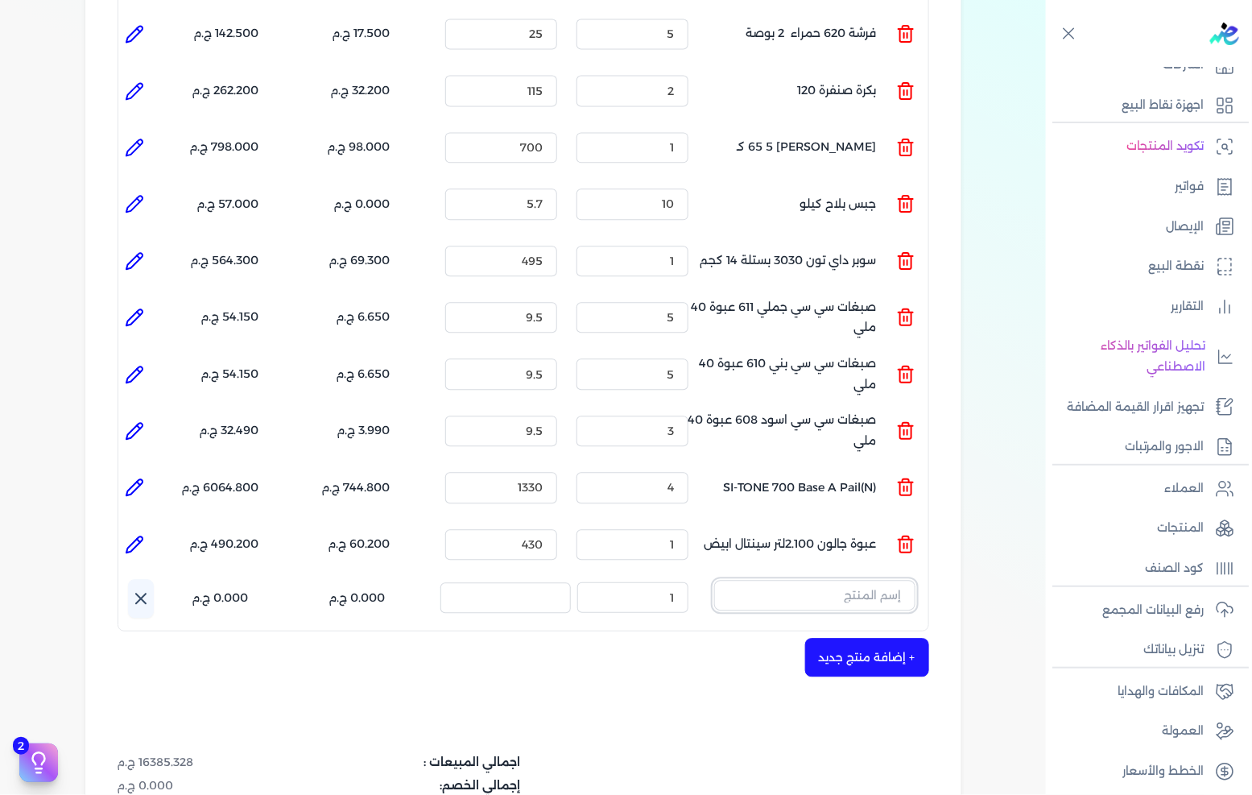
click at [872, 580] on input "text" at bounding box center [814, 595] width 201 height 31
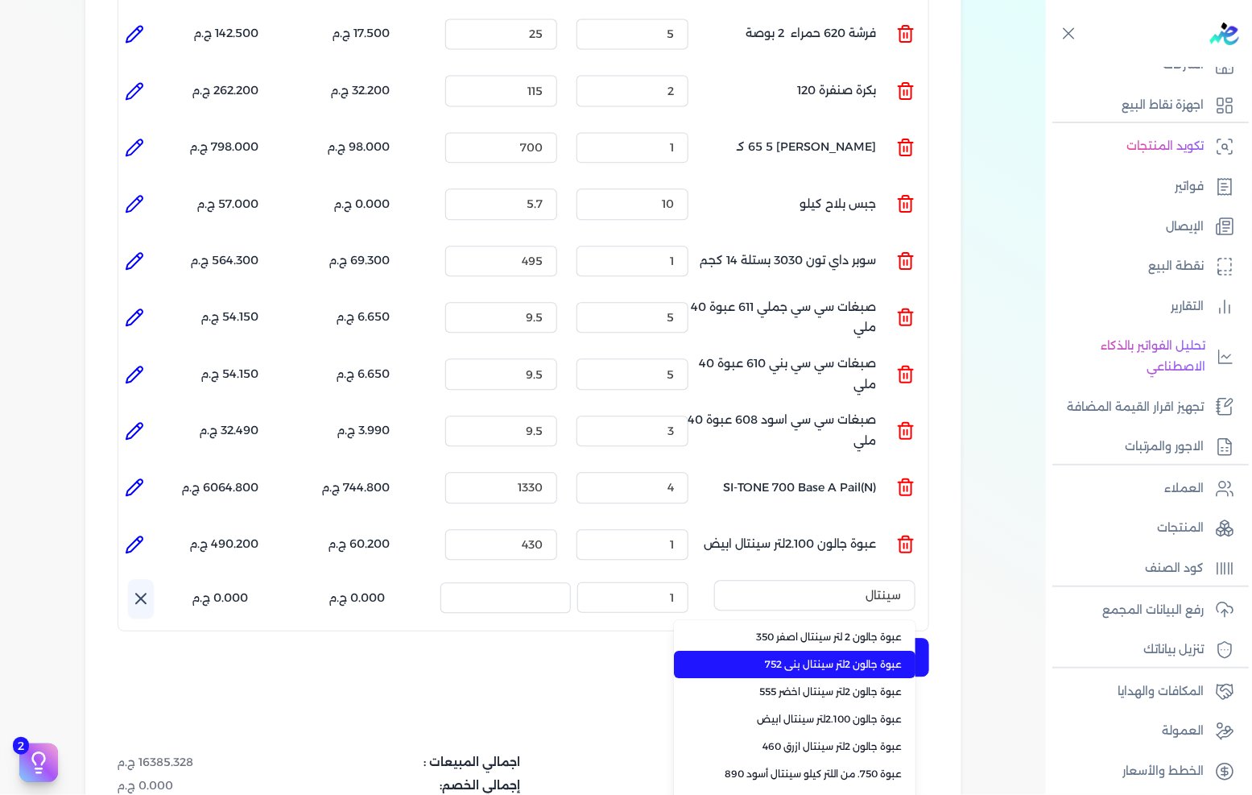
click at [871, 657] on span "عبوة جالون 2لتر سينتال بنى 752" at bounding box center [804, 664] width 196 height 14
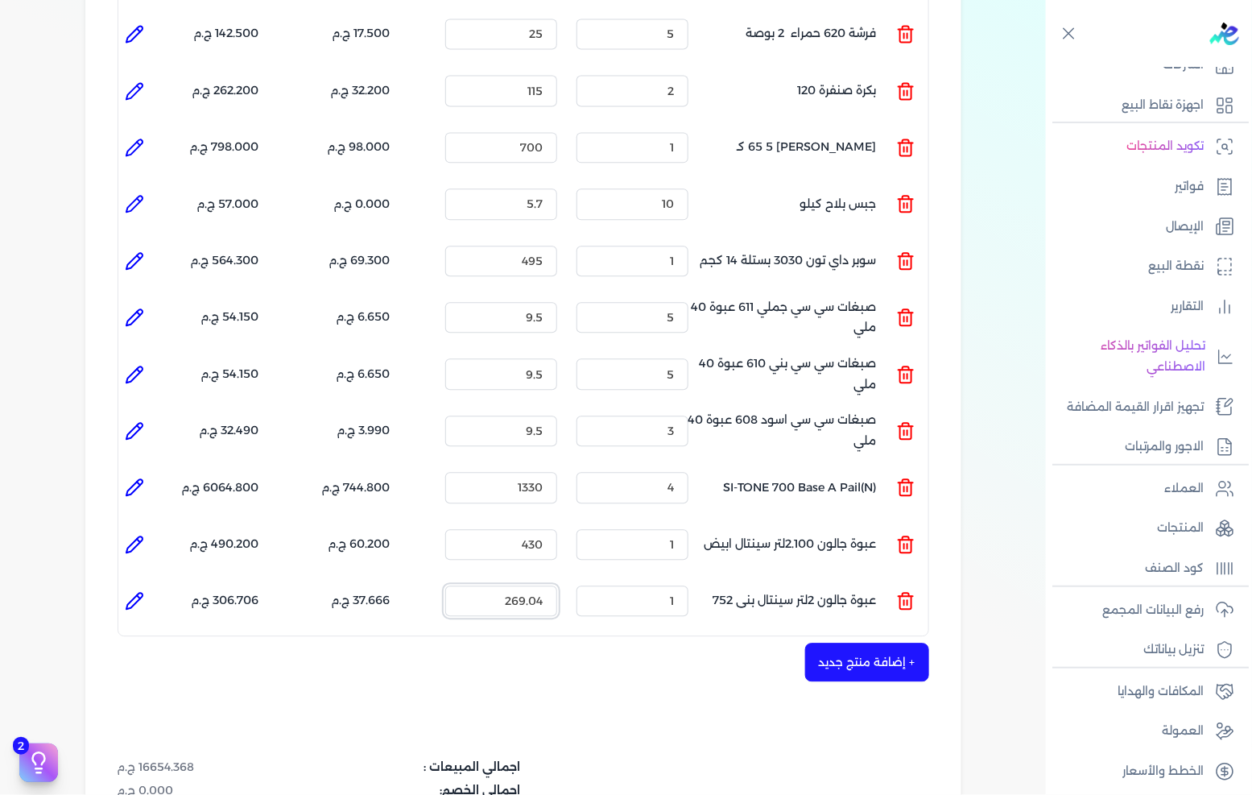
click at [551, 585] on input "269.04" at bounding box center [501, 600] width 112 height 31
click at [846, 643] on button "+ إضافة منتج جديد" at bounding box center [867, 662] width 124 height 39
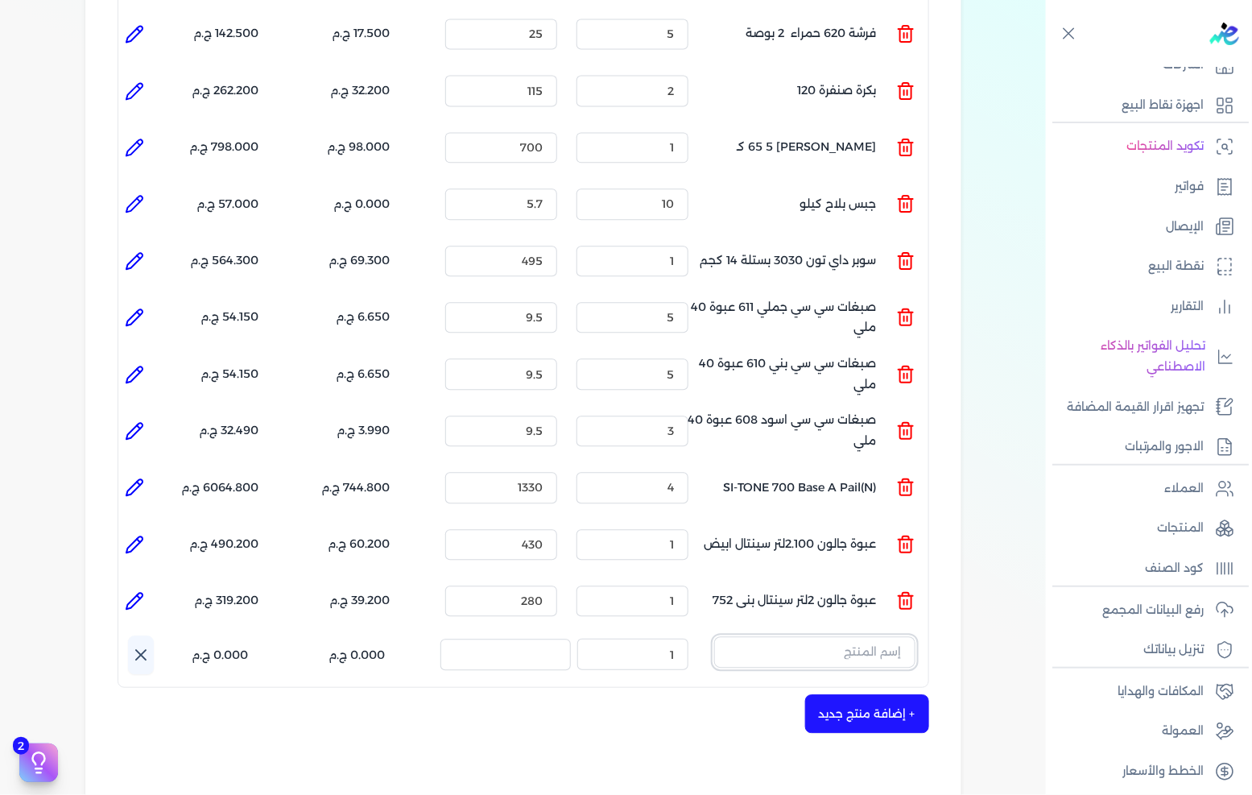
click at [846, 636] on input "text" at bounding box center [814, 651] width 201 height 31
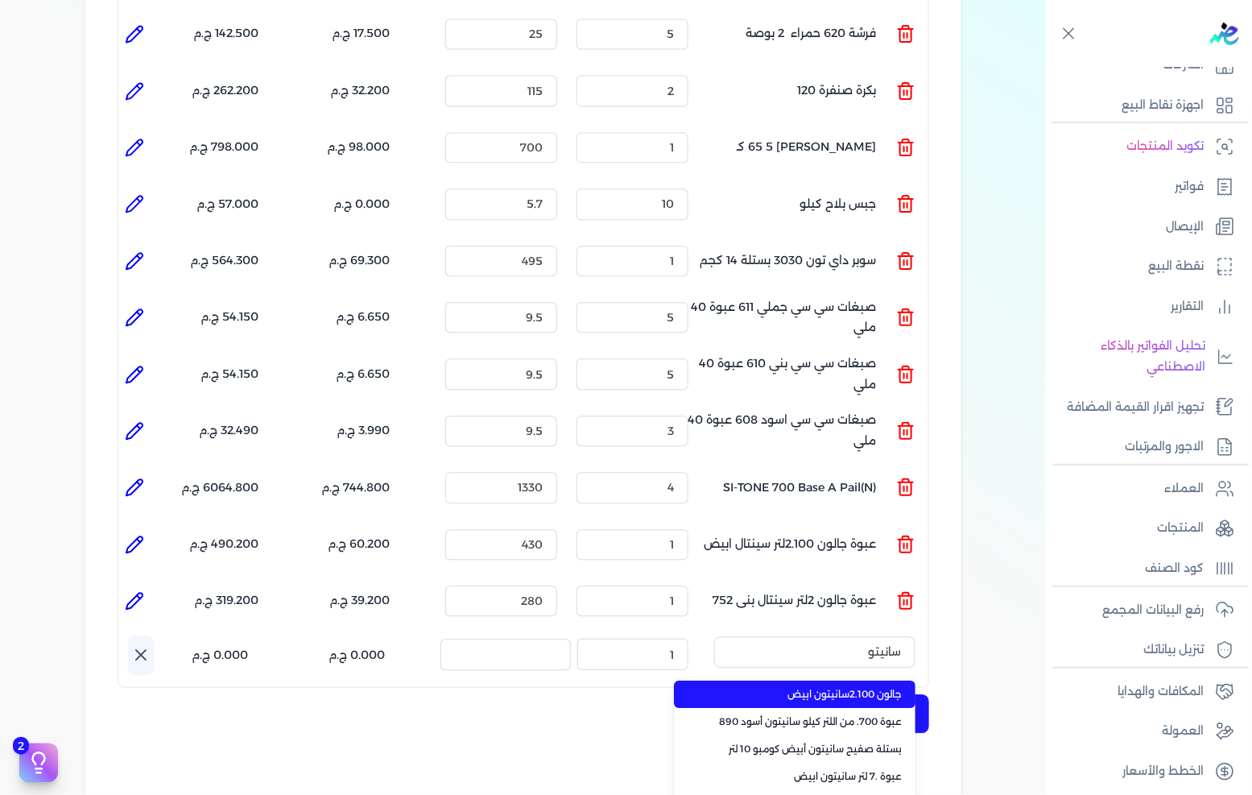
click at [842, 687] on span "جالون 2.100سانيتون ابيض" at bounding box center [804, 694] width 196 height 14
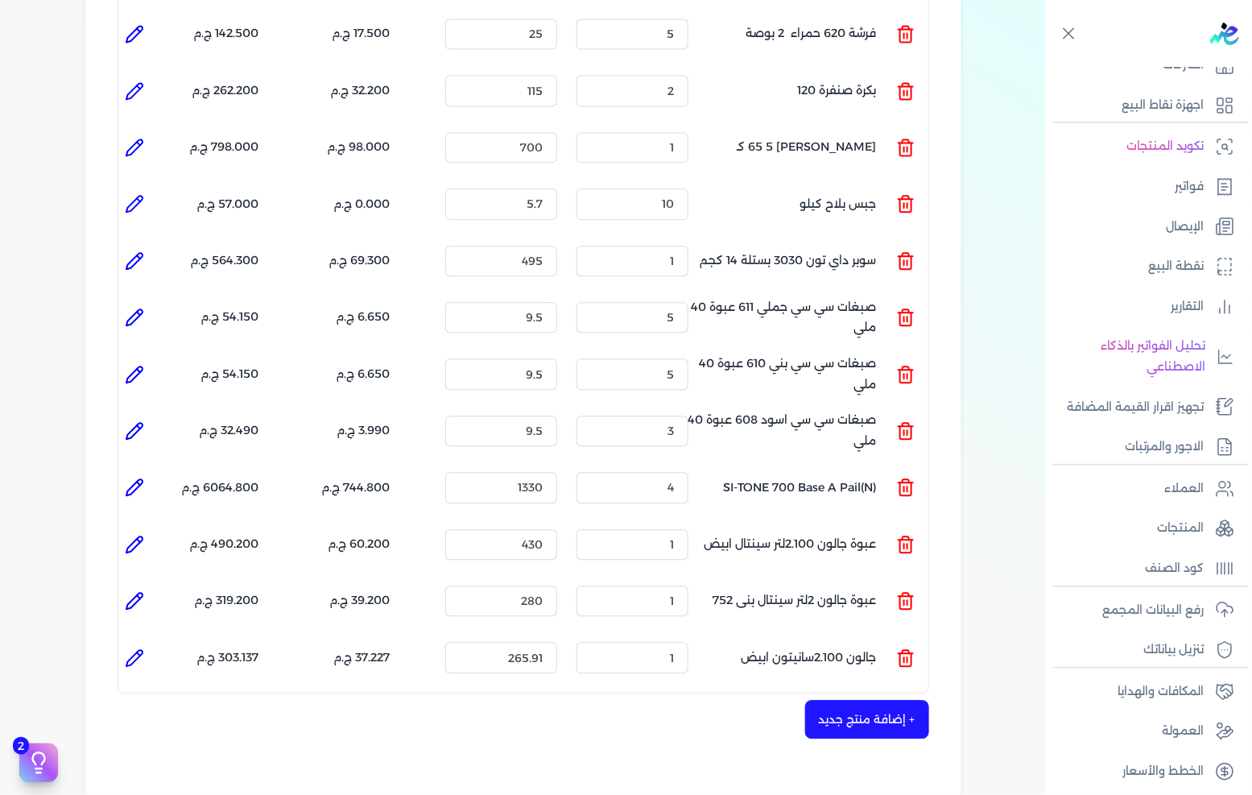
click at [907, 639] on li at bounding box center [905, 656] width 19 height 43
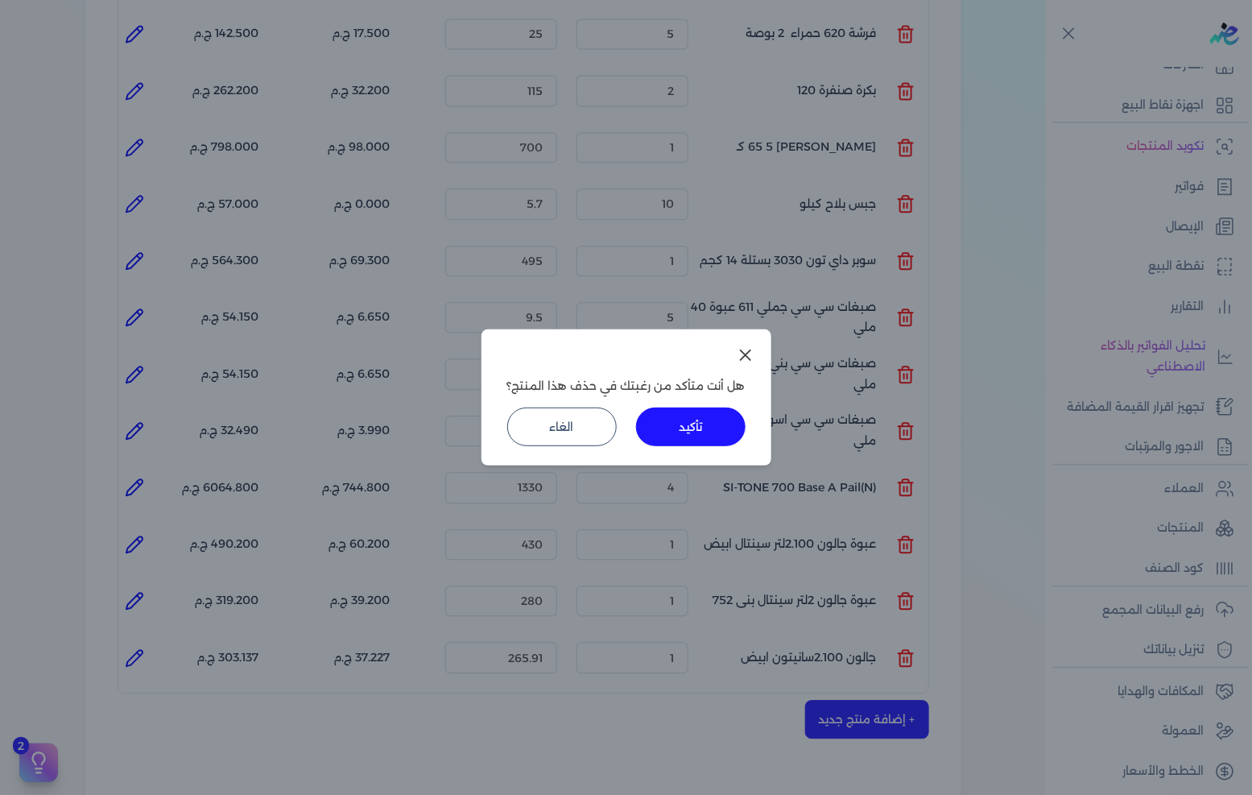
click at [725, 437] on button "تأكيد" at bounding box center [691, 426] width 110 height 39
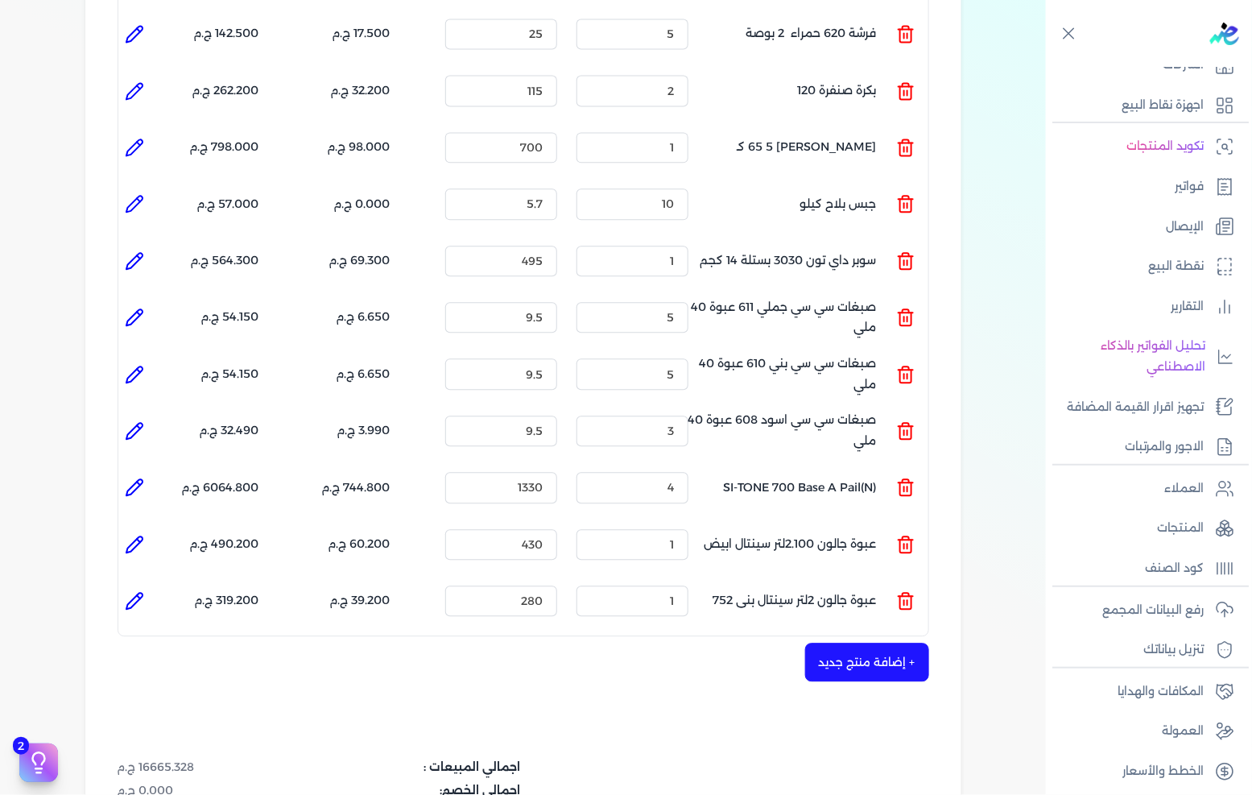
click at [873, 643] on button "+ إضافة منتج جديد" at bounding box center [867, 662] width 124 height 39
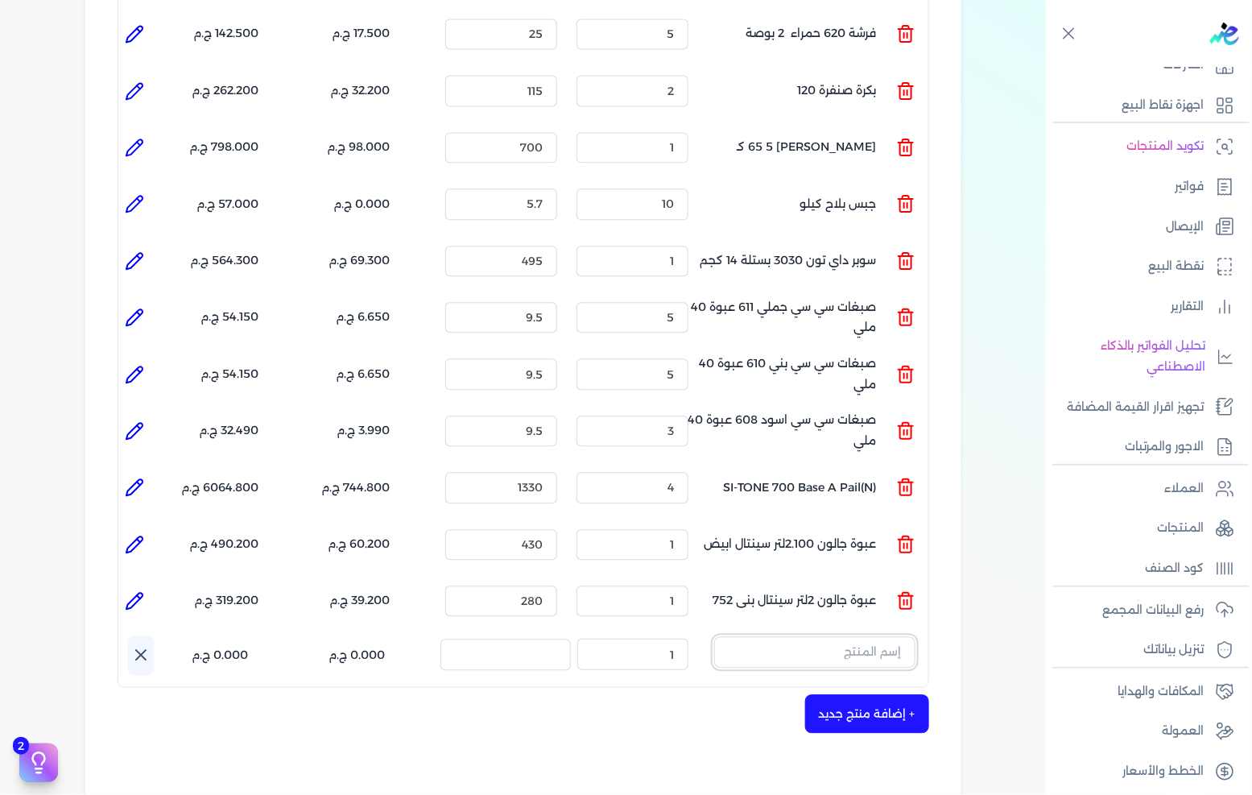
click at [872, 636] on input "text" at bounding box center [814, 651] width 201 height 31
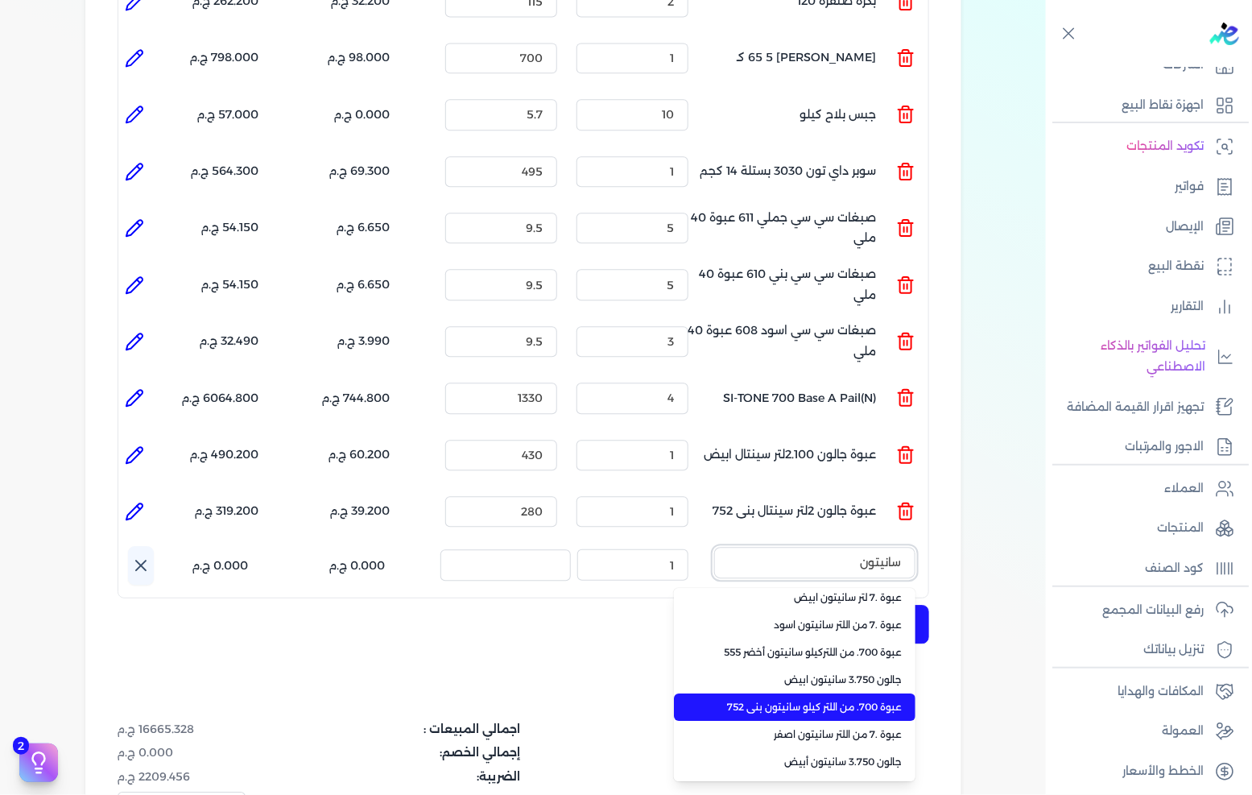
scroll to position [0, 0]
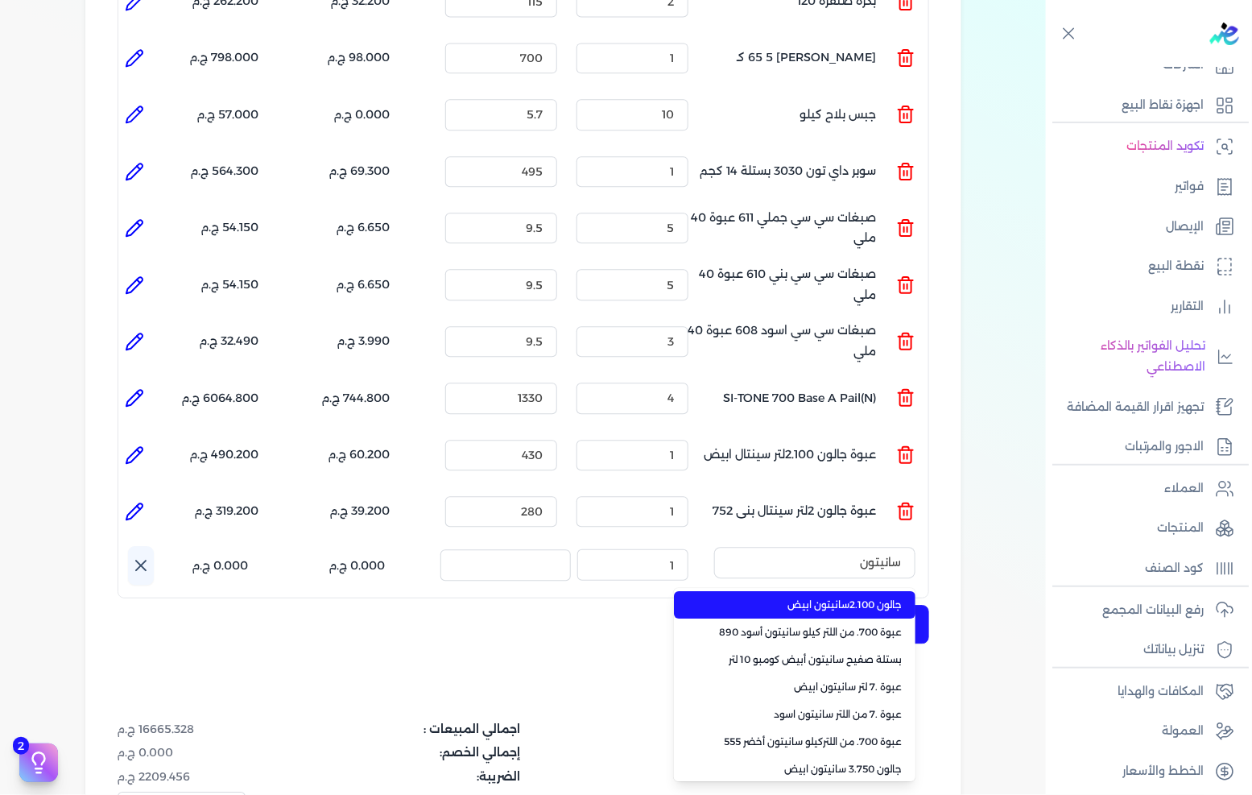
click at [846, 598] on span "جالون 2.100سانيتون ابيض" at bounding box center [804, 605] width 196 height 14
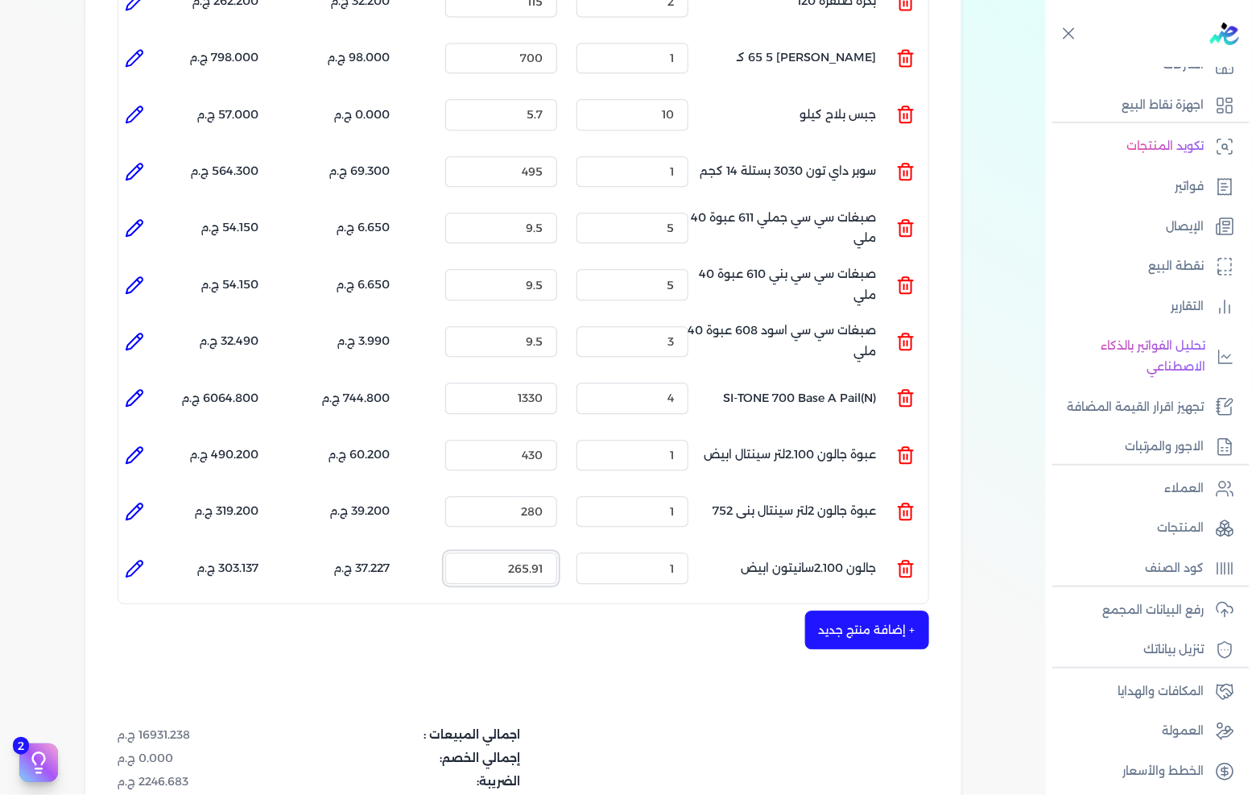
click at [534, 552] on input "265.91" at bounding box center [501, 567] width 112 height 31
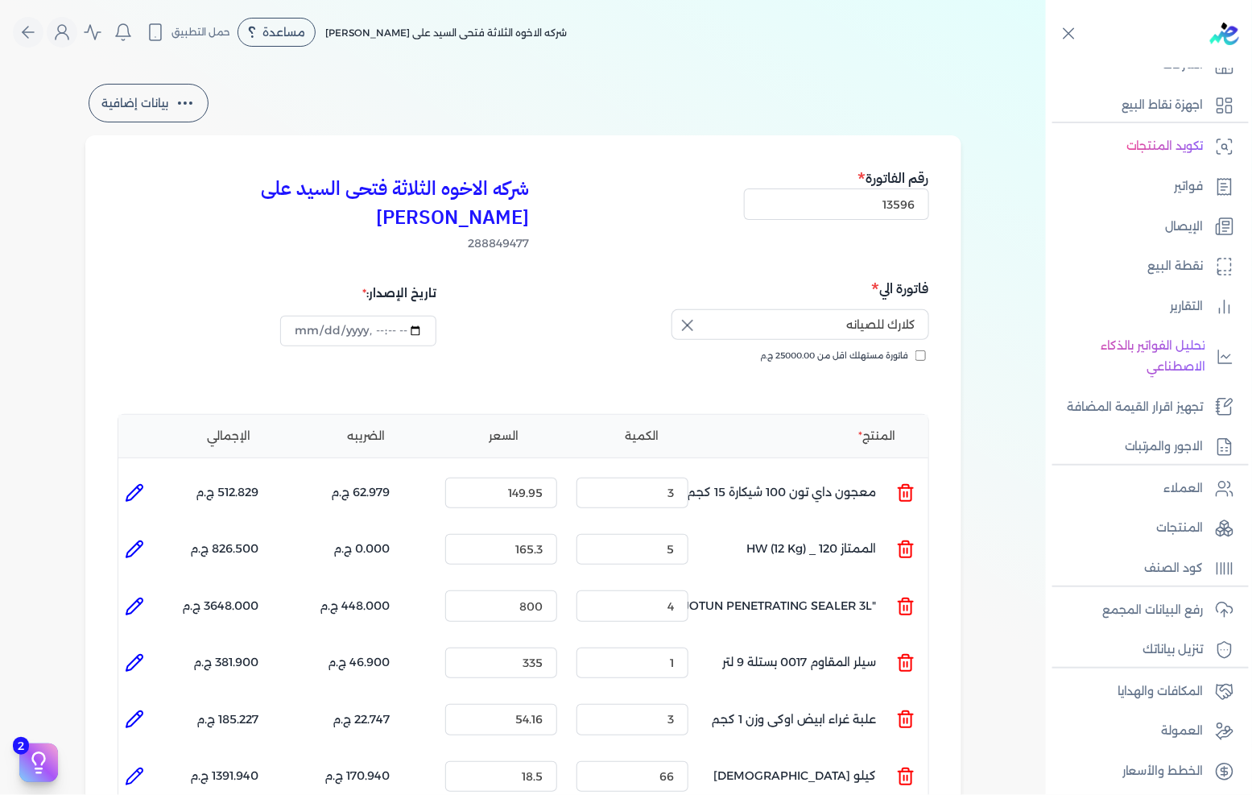
scroll to position [89, 0]
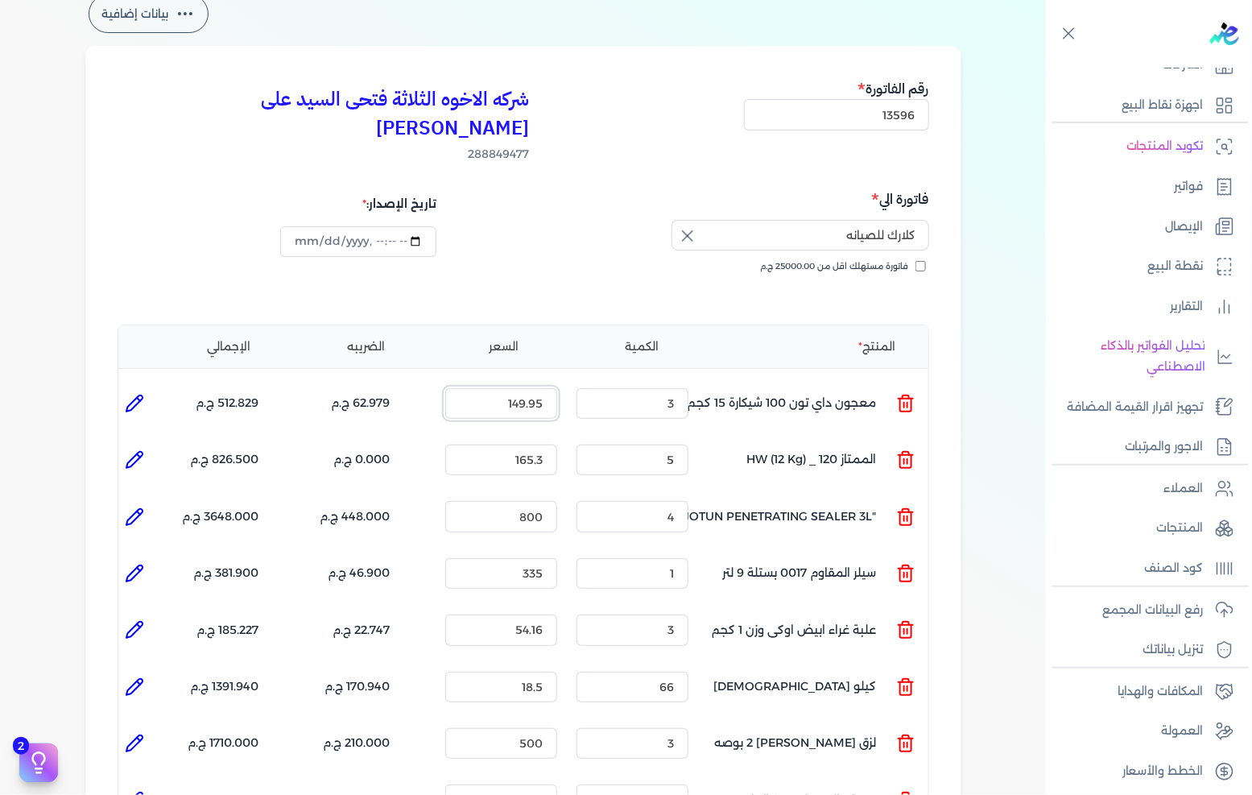
click at [499, 388] on input "149.95" at bounding box center [501, 403] width 112 height 31
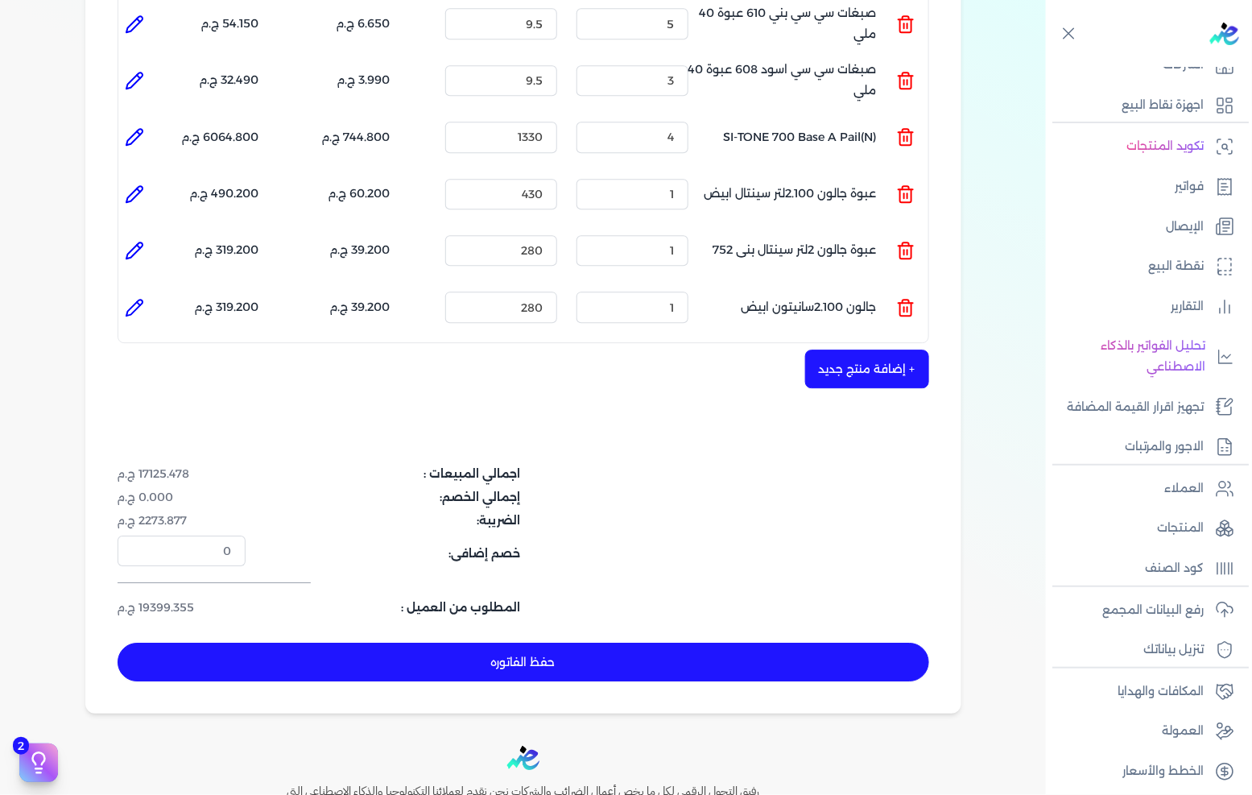
scroll to position [1700, 0]
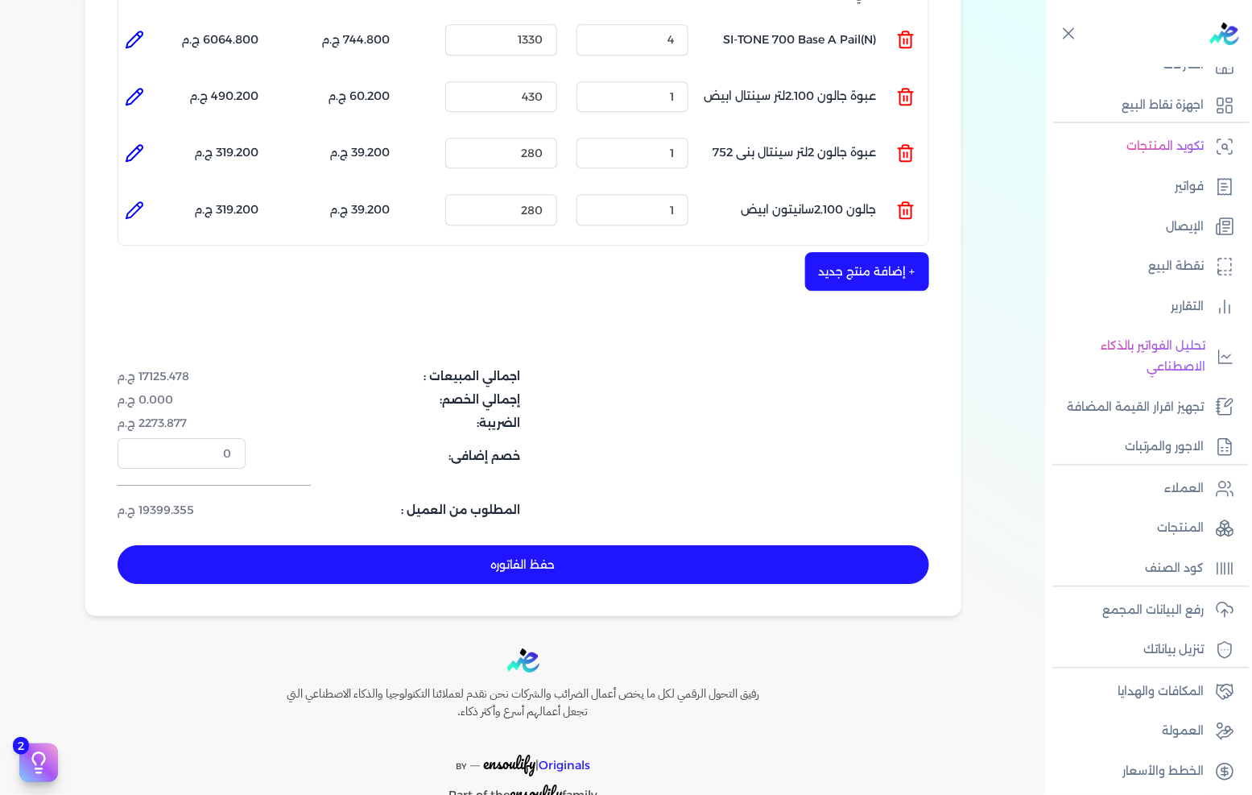
click at [643, 415] on dl "الضريبة: 2273.877 ج.م" at bounding box center [388, 423] width 541 height 17
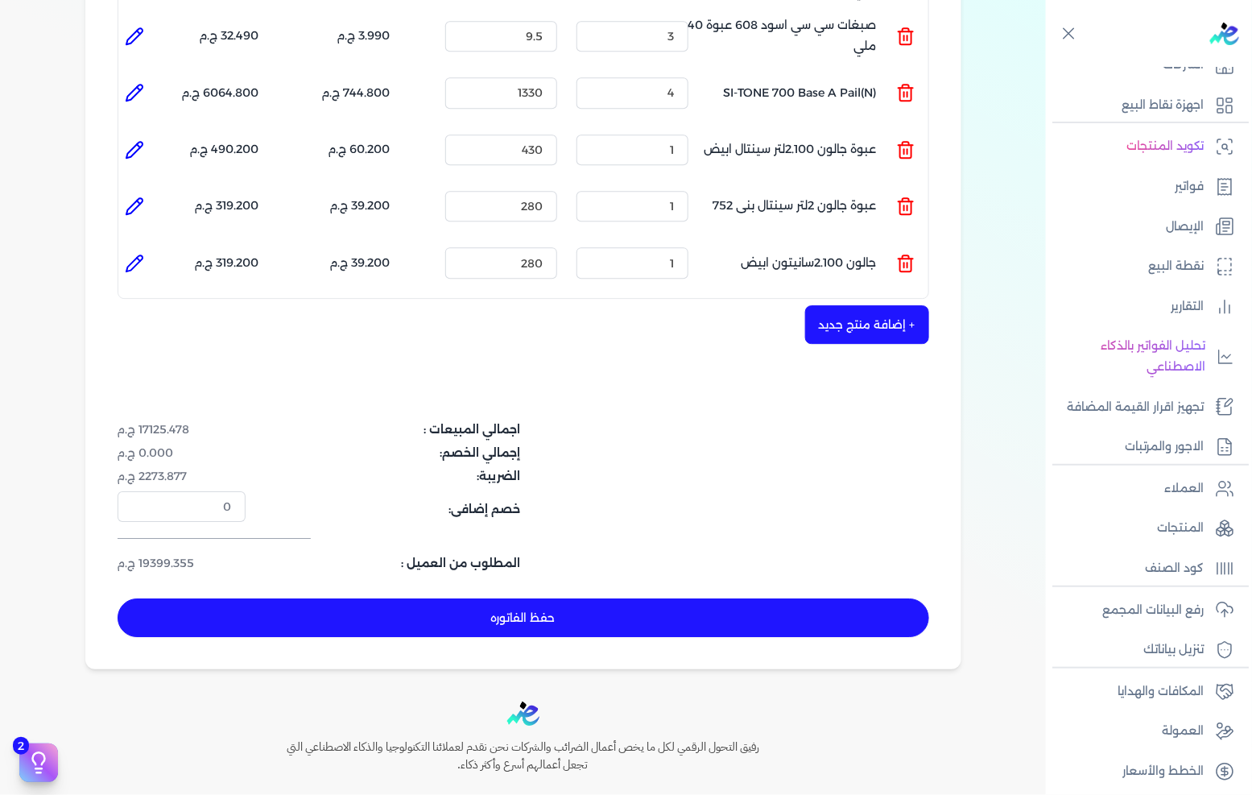
scroll to position [1734, 0]
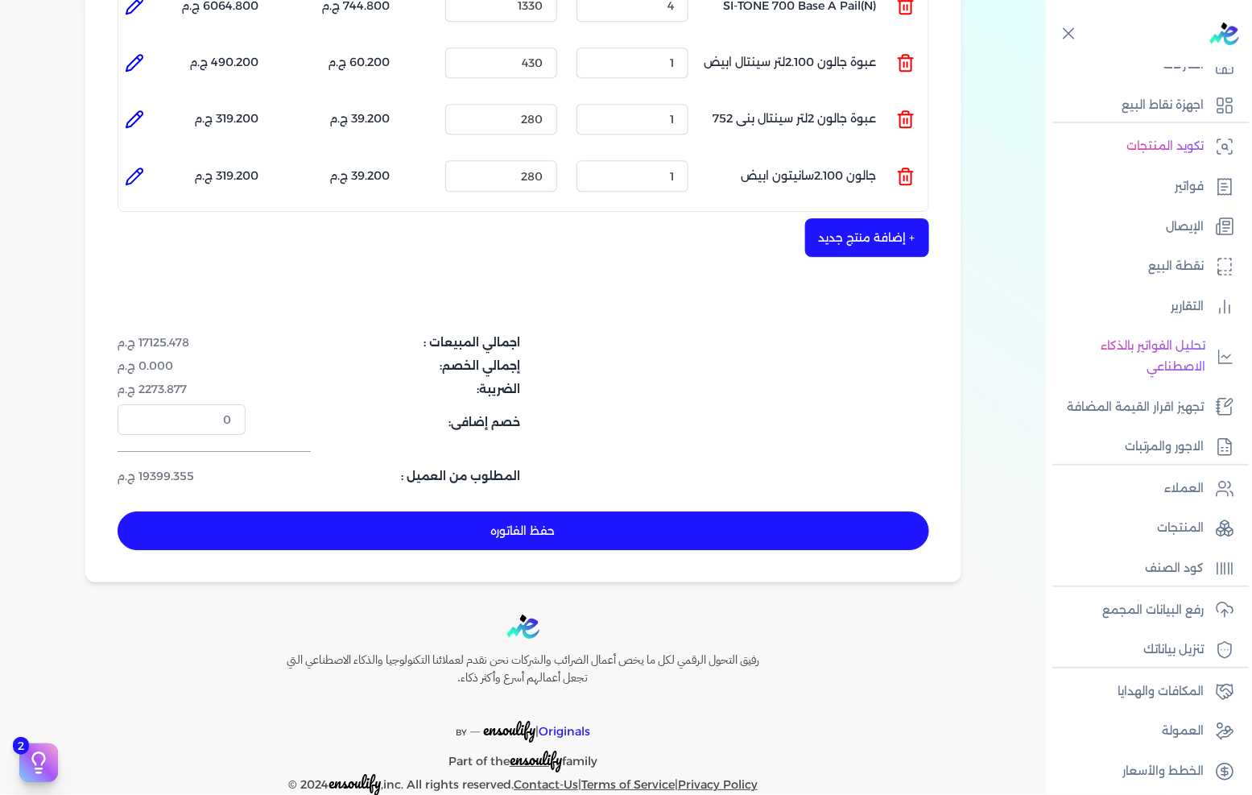
click at [502, 511] on button "حفظ الفاتوره" at bounding box center [524, 530] width 812 height 39
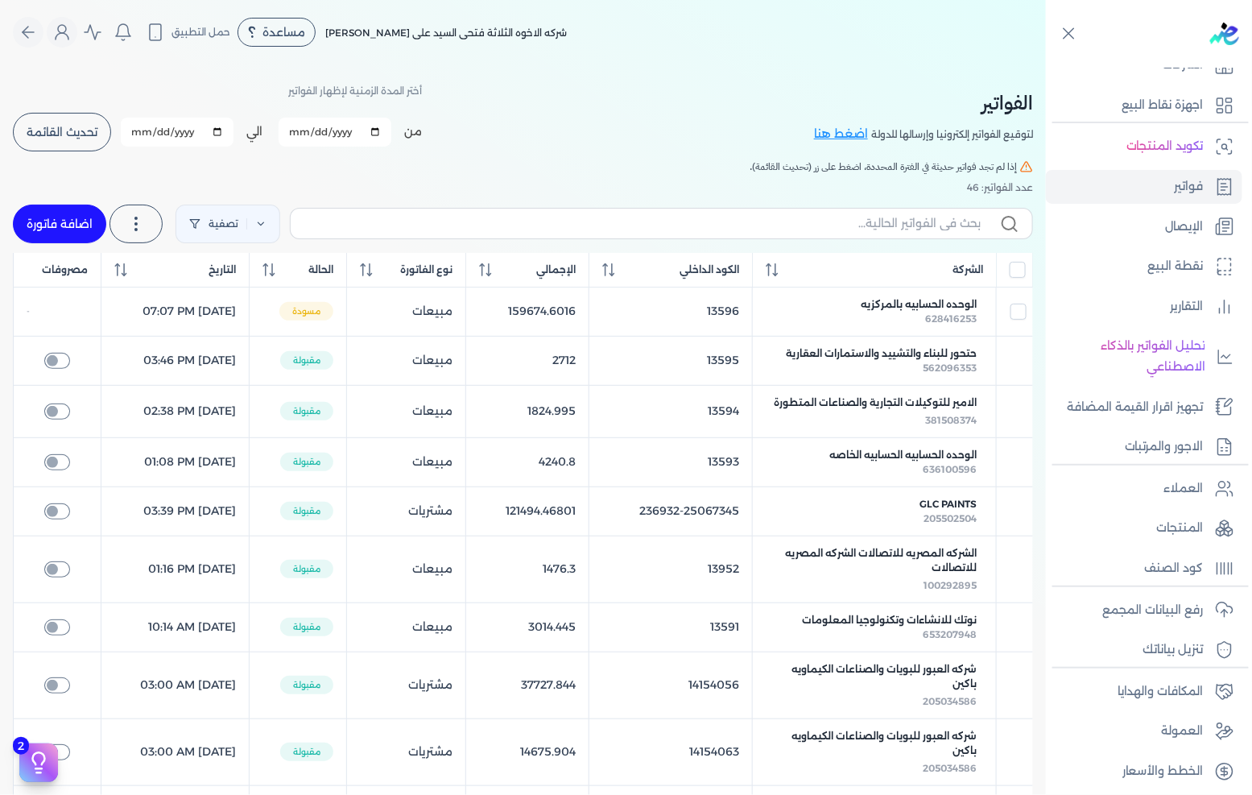
click at [92, 134] on span "تحديث القائمة" at bounding box center [62, 131] width 71 height 11
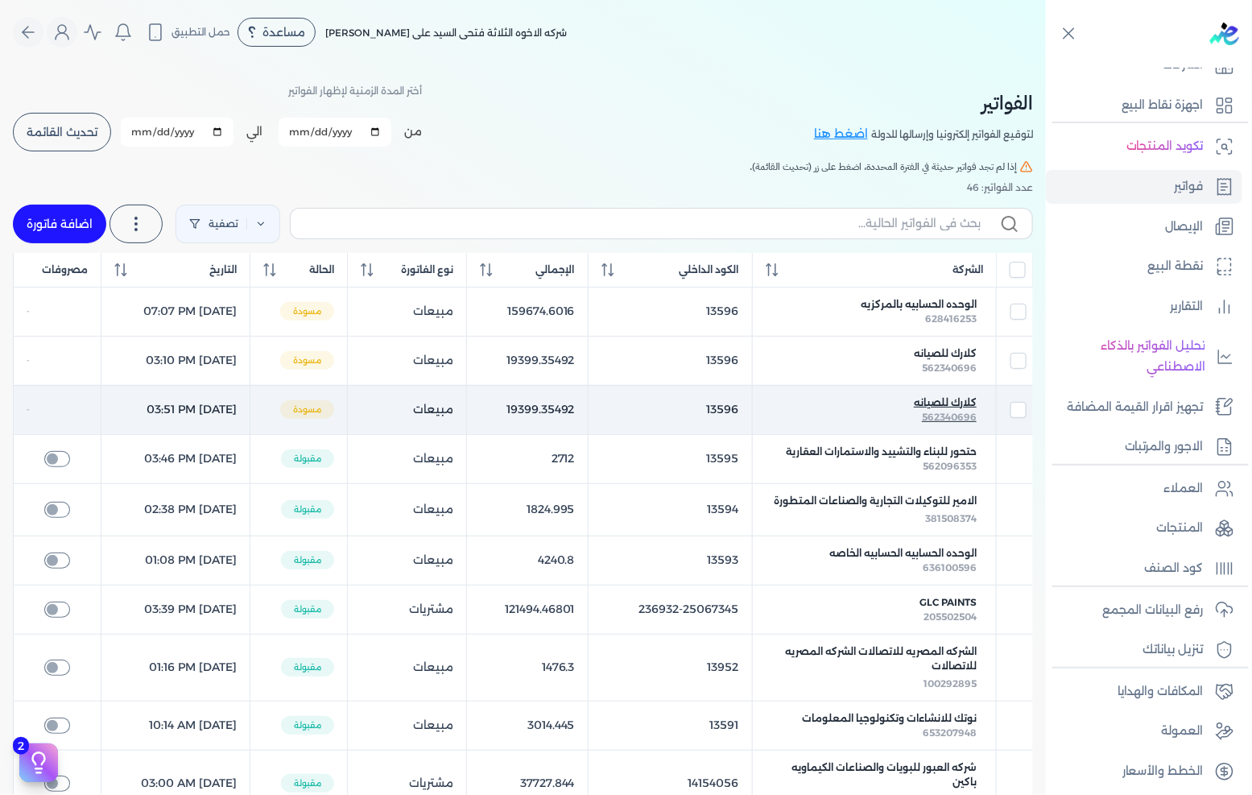
click at [959, 399] on span "كلارك للصيانه" at bounding box center [945, 402] width 63 height 14
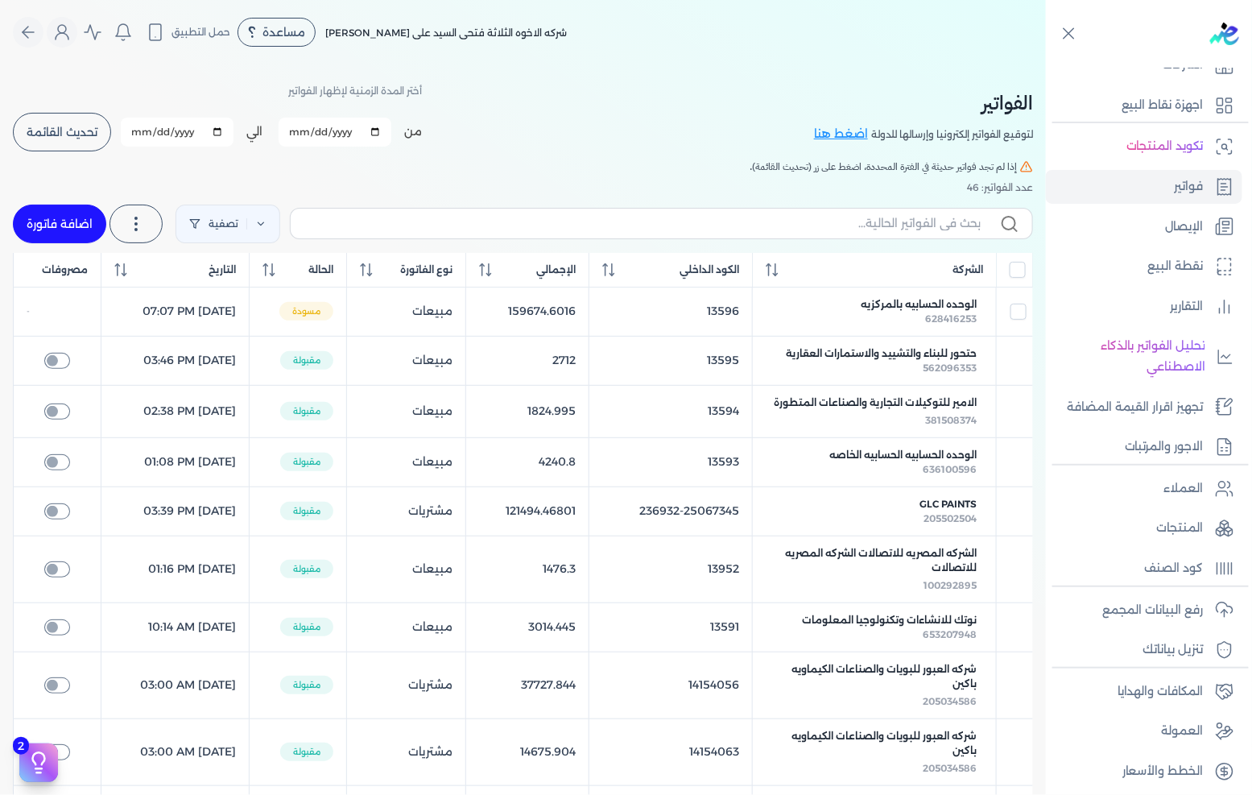
click at [83, 133] on span "تحديث القائمة" at bounding box center [62, 131] width 71 height 11
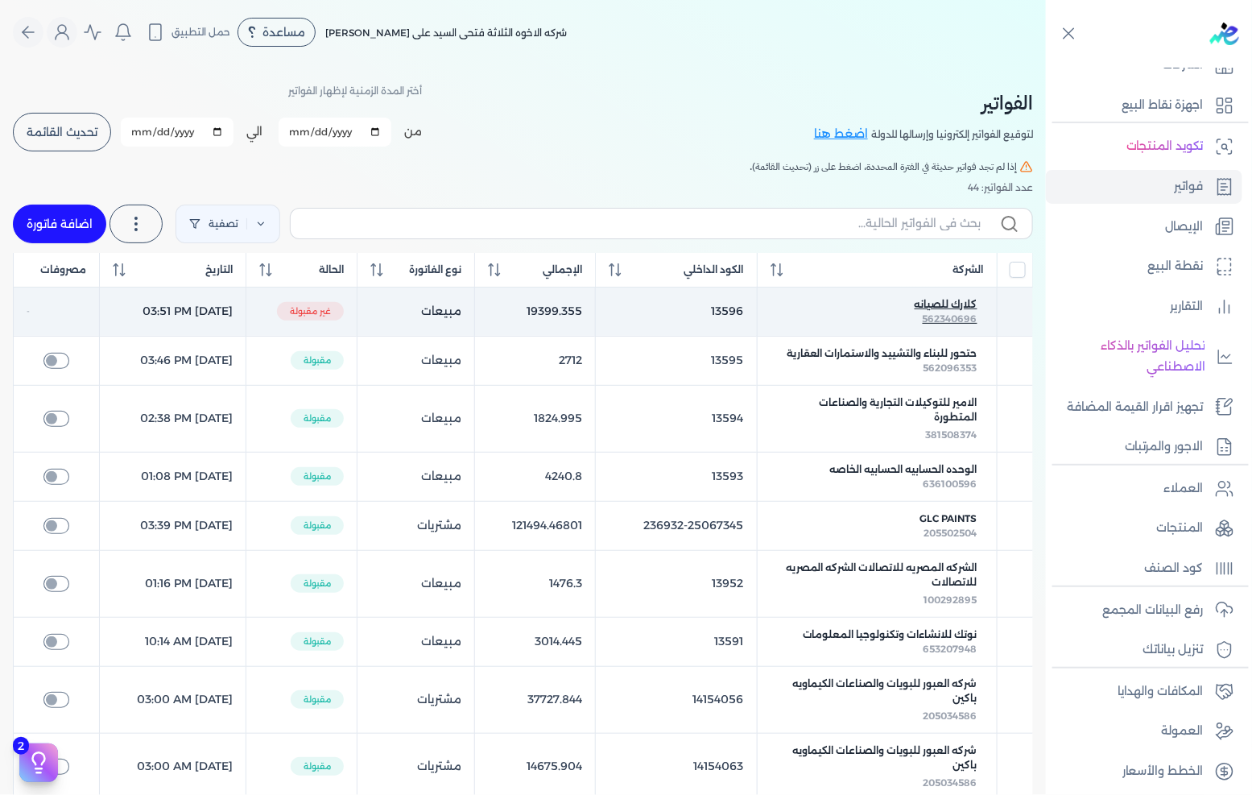
click at [912, 308] on div "كلارك للصيانه" at bounding box center [877, 304] width 201 height 14
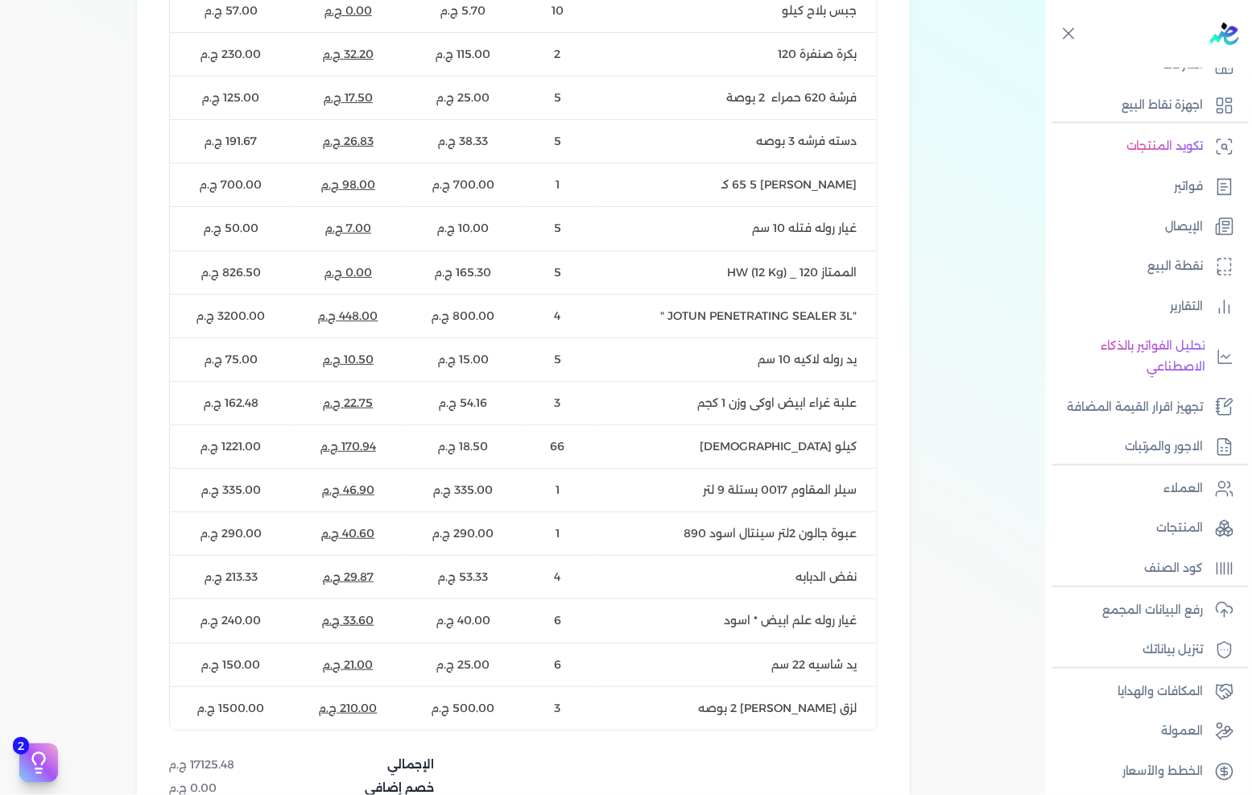
scroll to position [1163, 0]
